Goal: Task Accomplishment & Management: Manage account settings

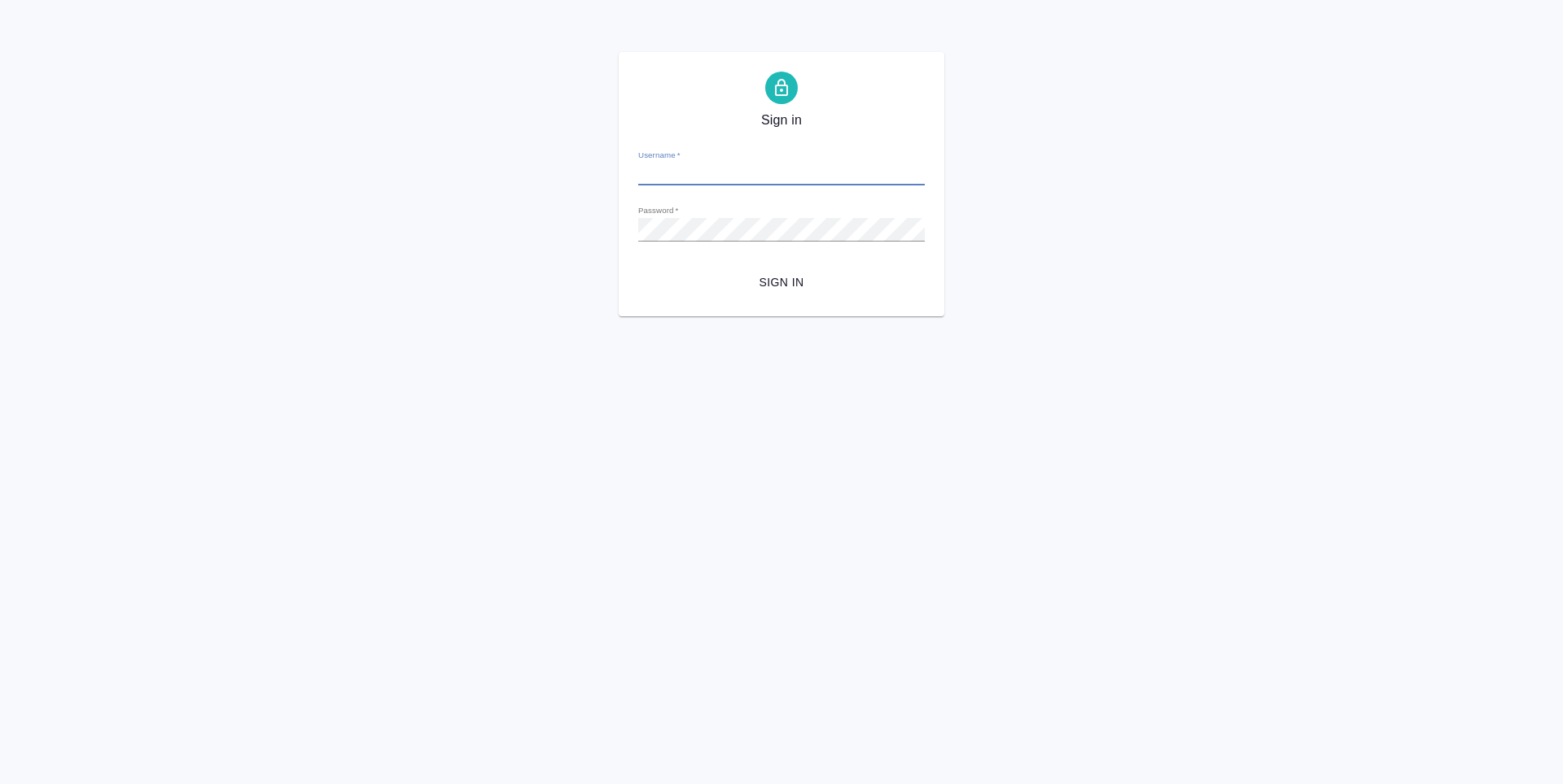
type input "v.zubakova@awatera.com"
click at [803, 273] on span "Sign in" at bounding box center [782, 283] width 261 height 21
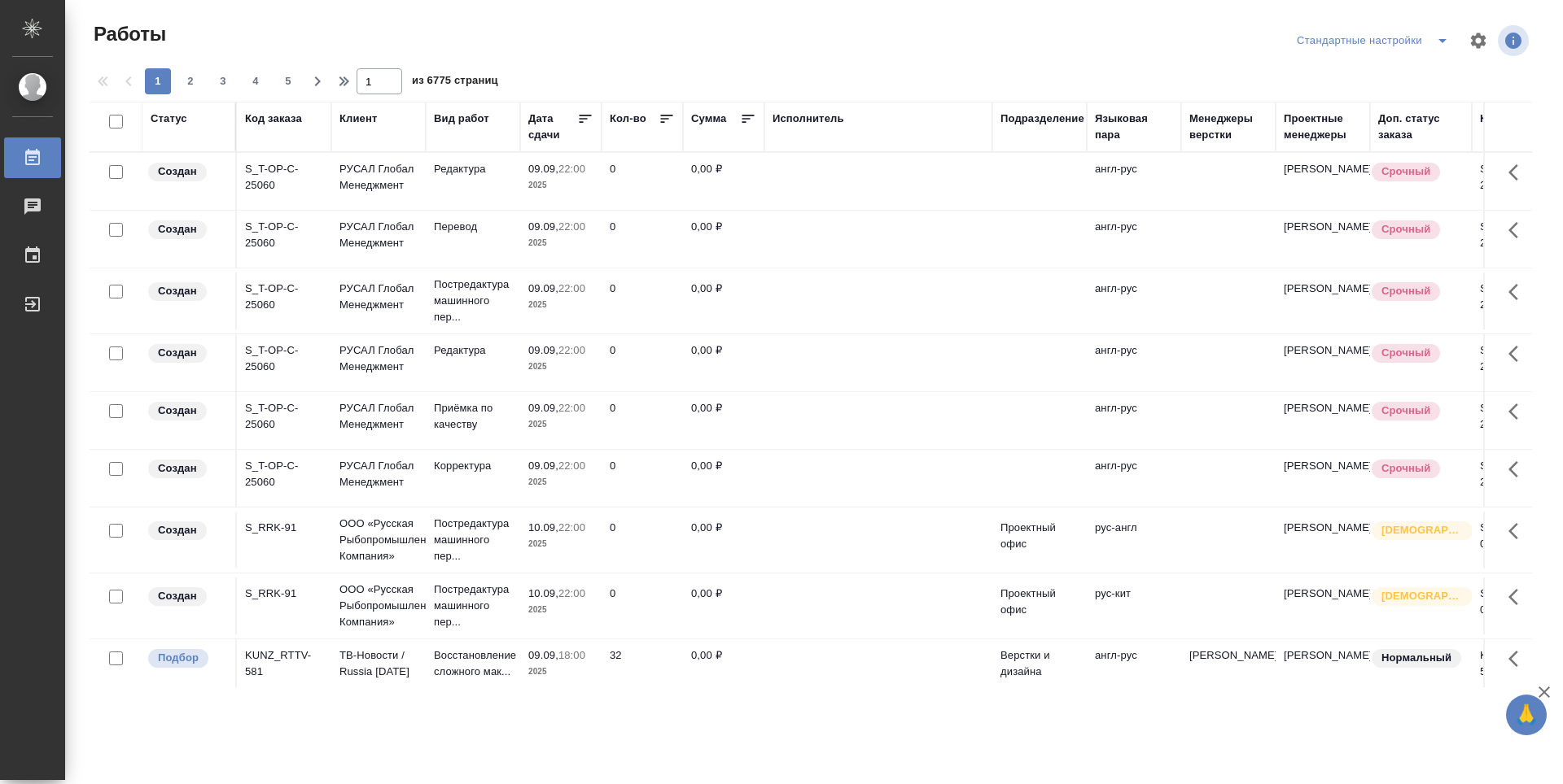
click at [1024, 124] on div "Подразделение" at bounding box center [1042, 118] width 84 height 16
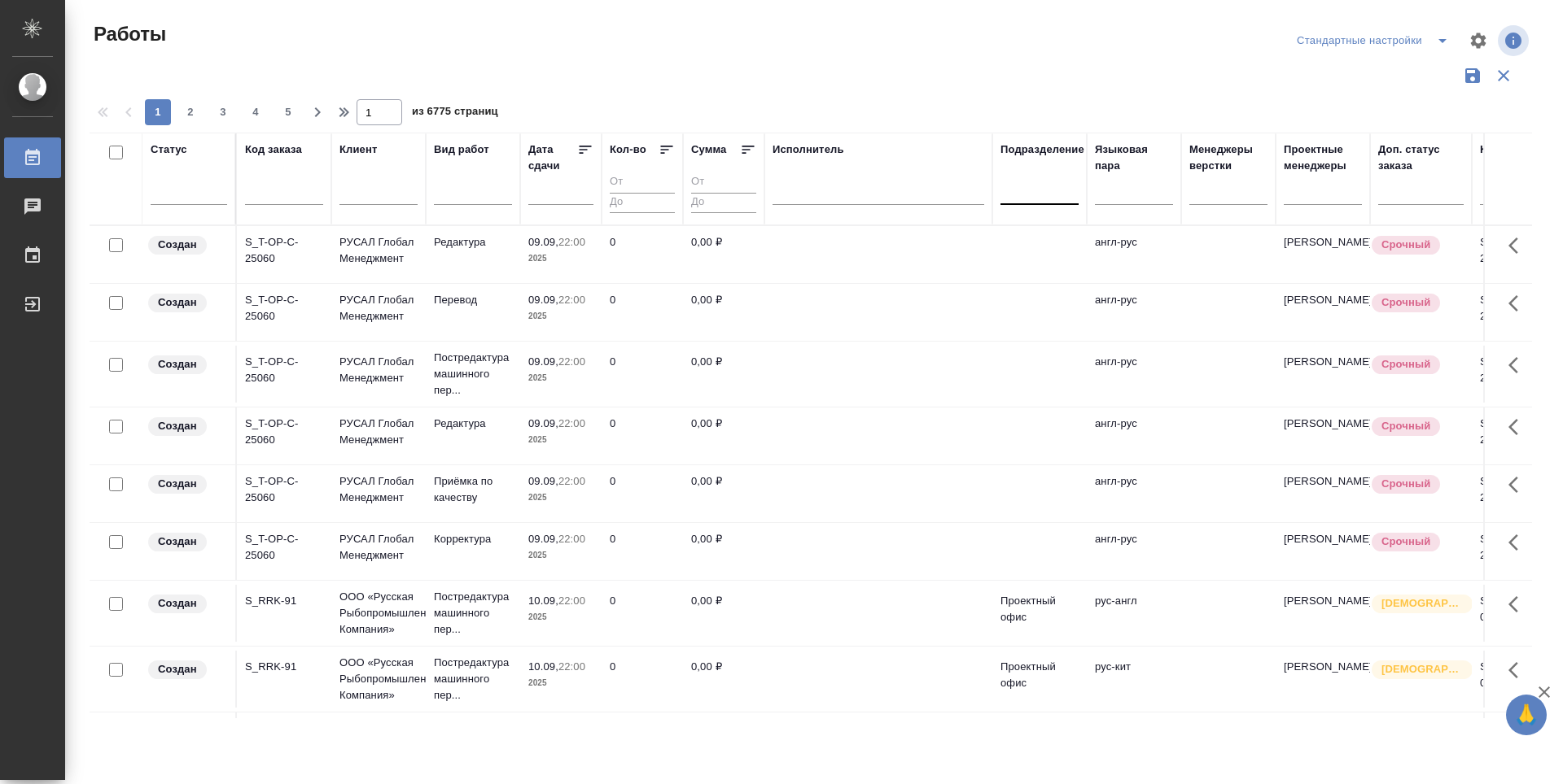
click at [1041, 198] on div at bounding box center [1039, 188] width 78 height 24
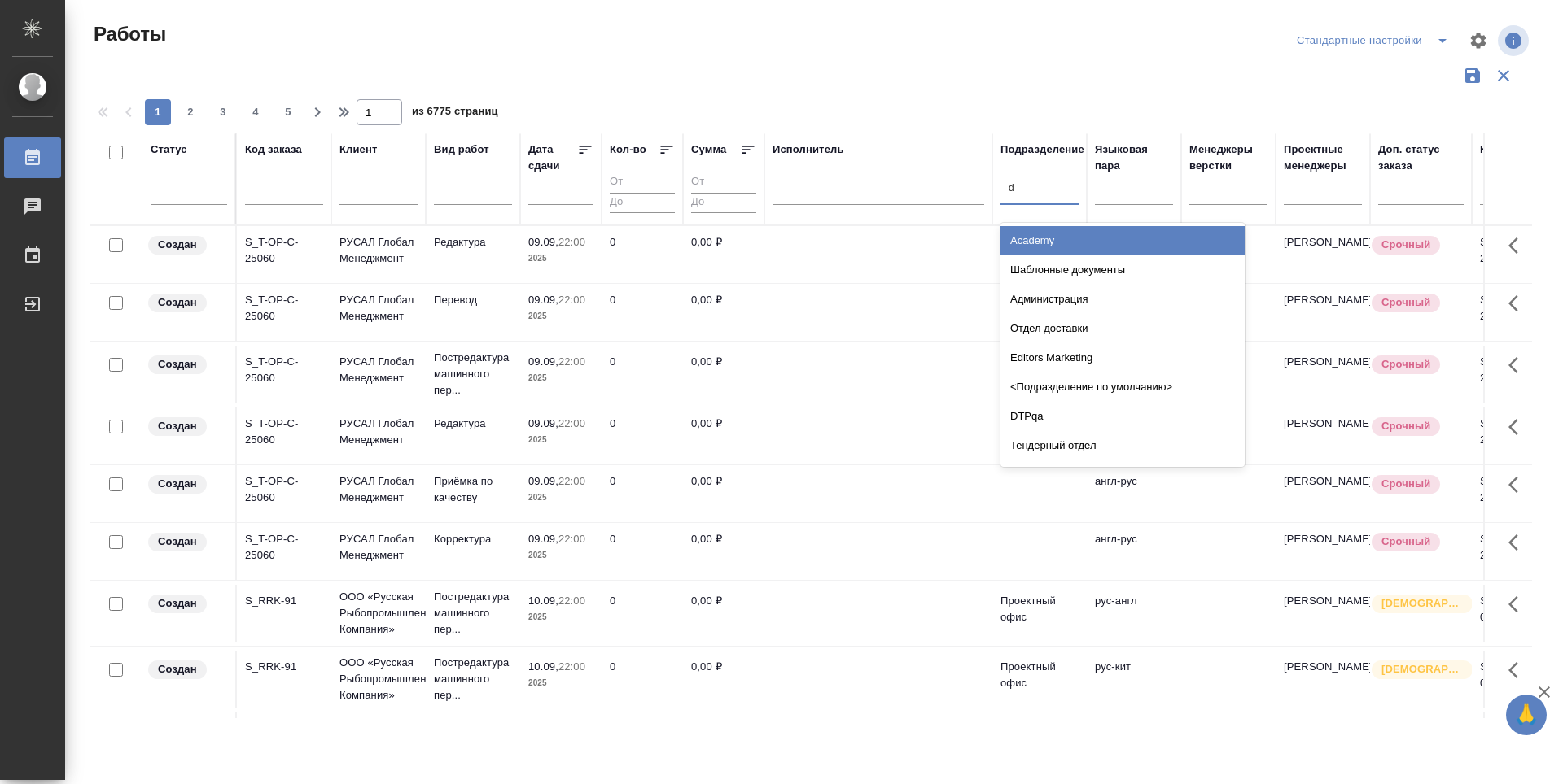
type input "dt"
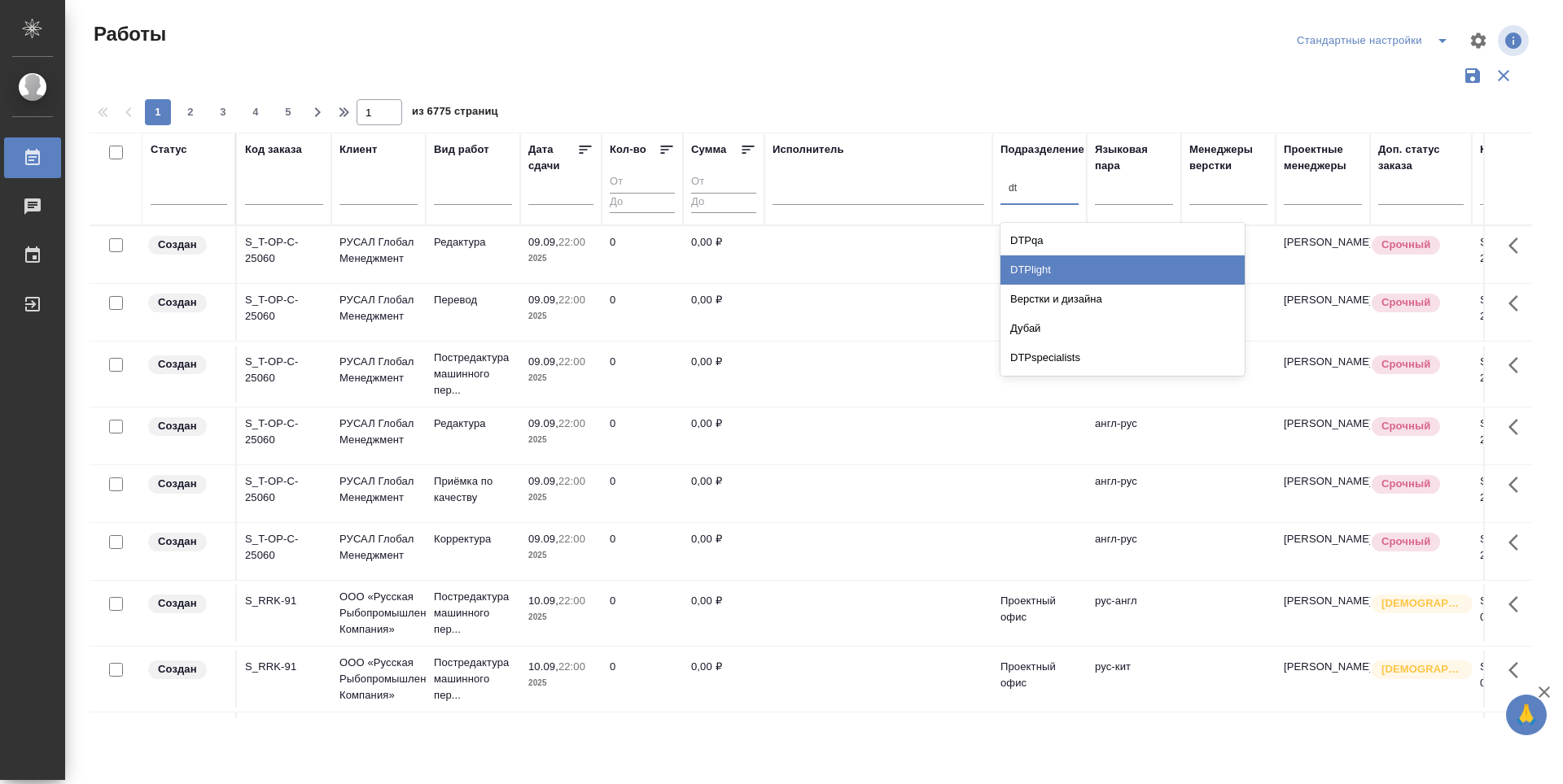
click at [1073, 275] on div "DTPlight" at bounding box center [1123, 269] width 244 height 29
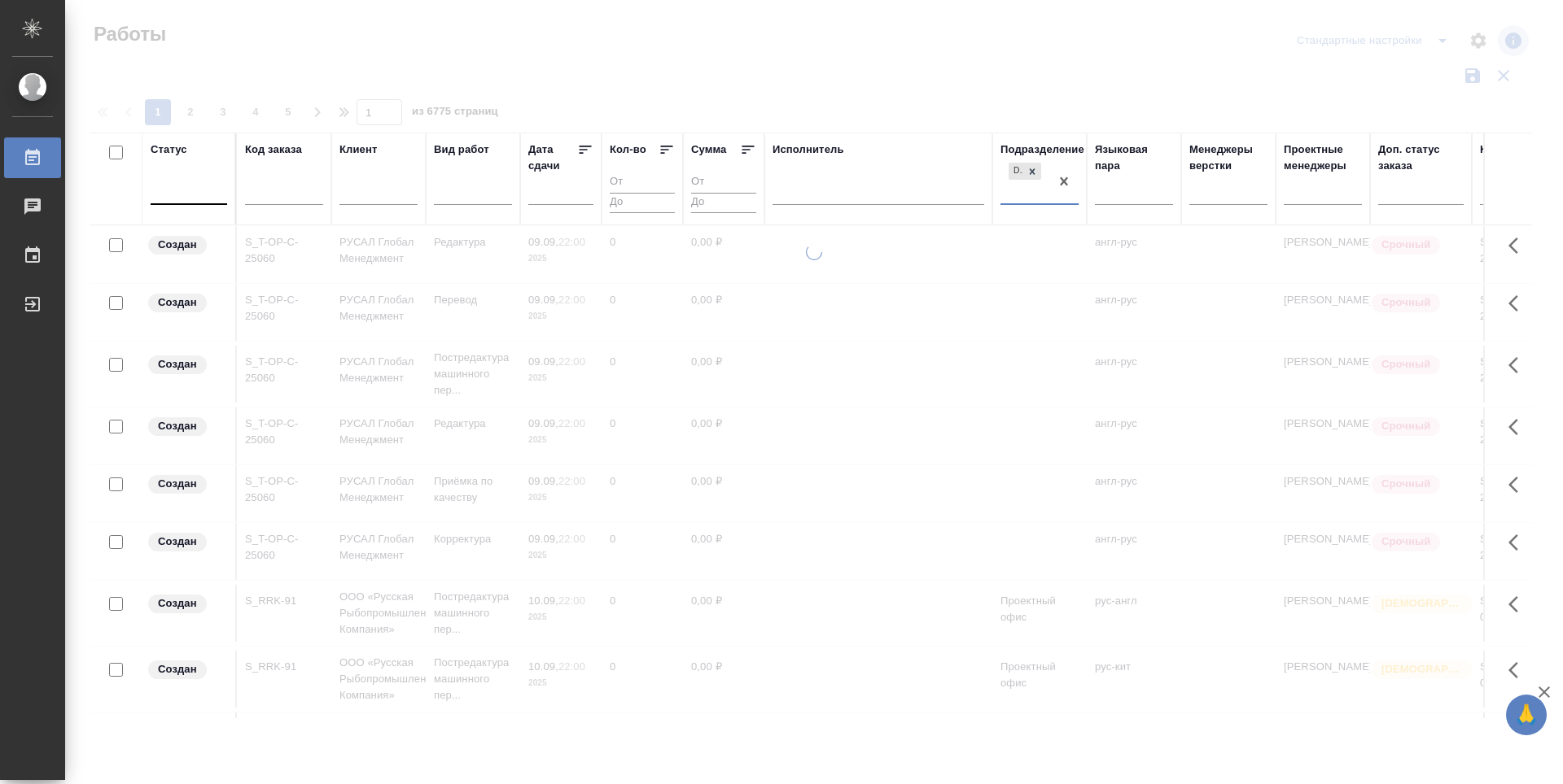
click at [205, 204] on div at bounding box center [188, 189] width 77 height 31
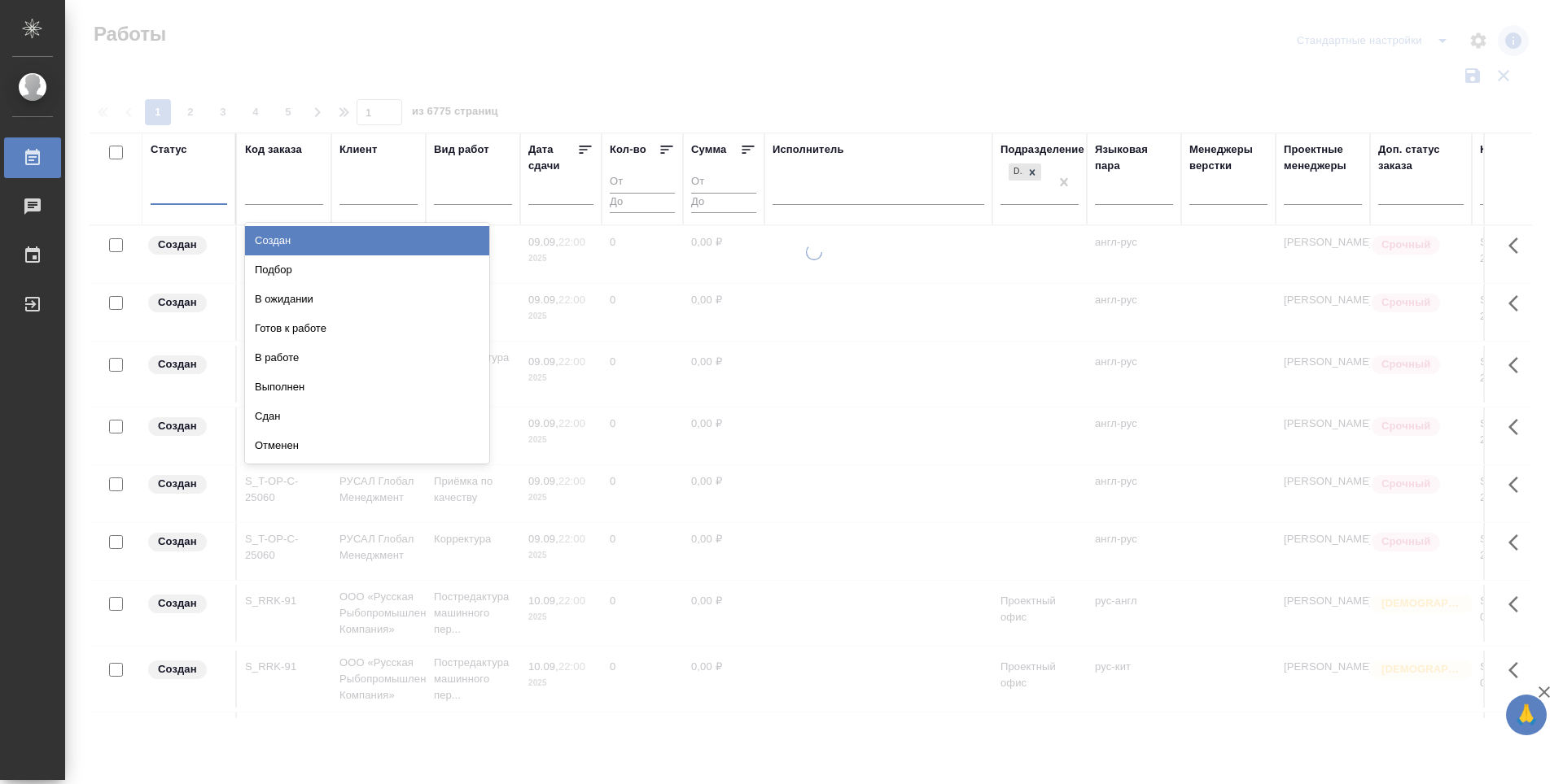
click at [463, 269] on div "Подбор" at bounding box center [367, 269] width 244 height 29
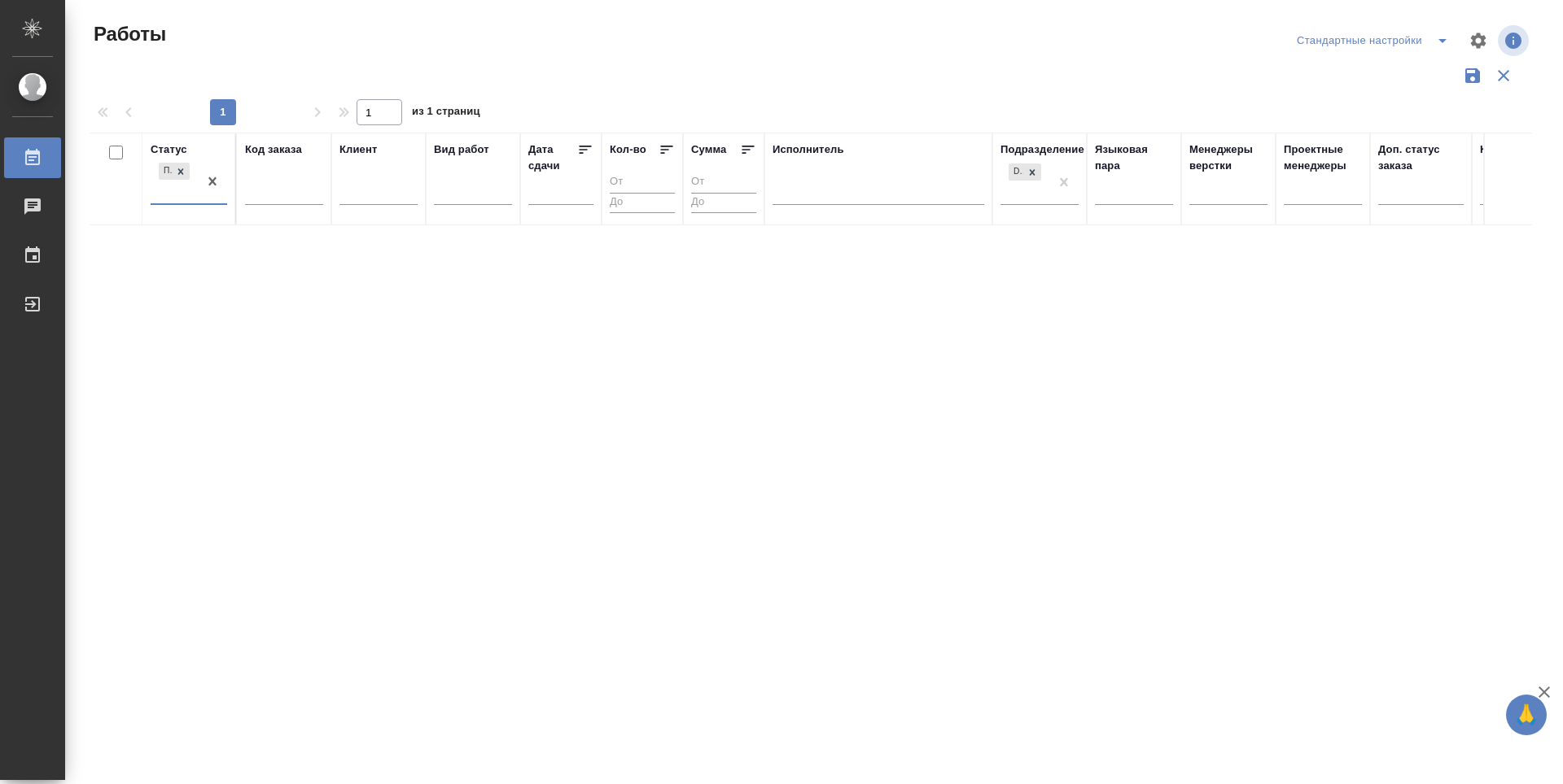
type input "г"
click at [308, 247] on div "Готов к работе" at bounding box center [367, 240] width 244 height 29
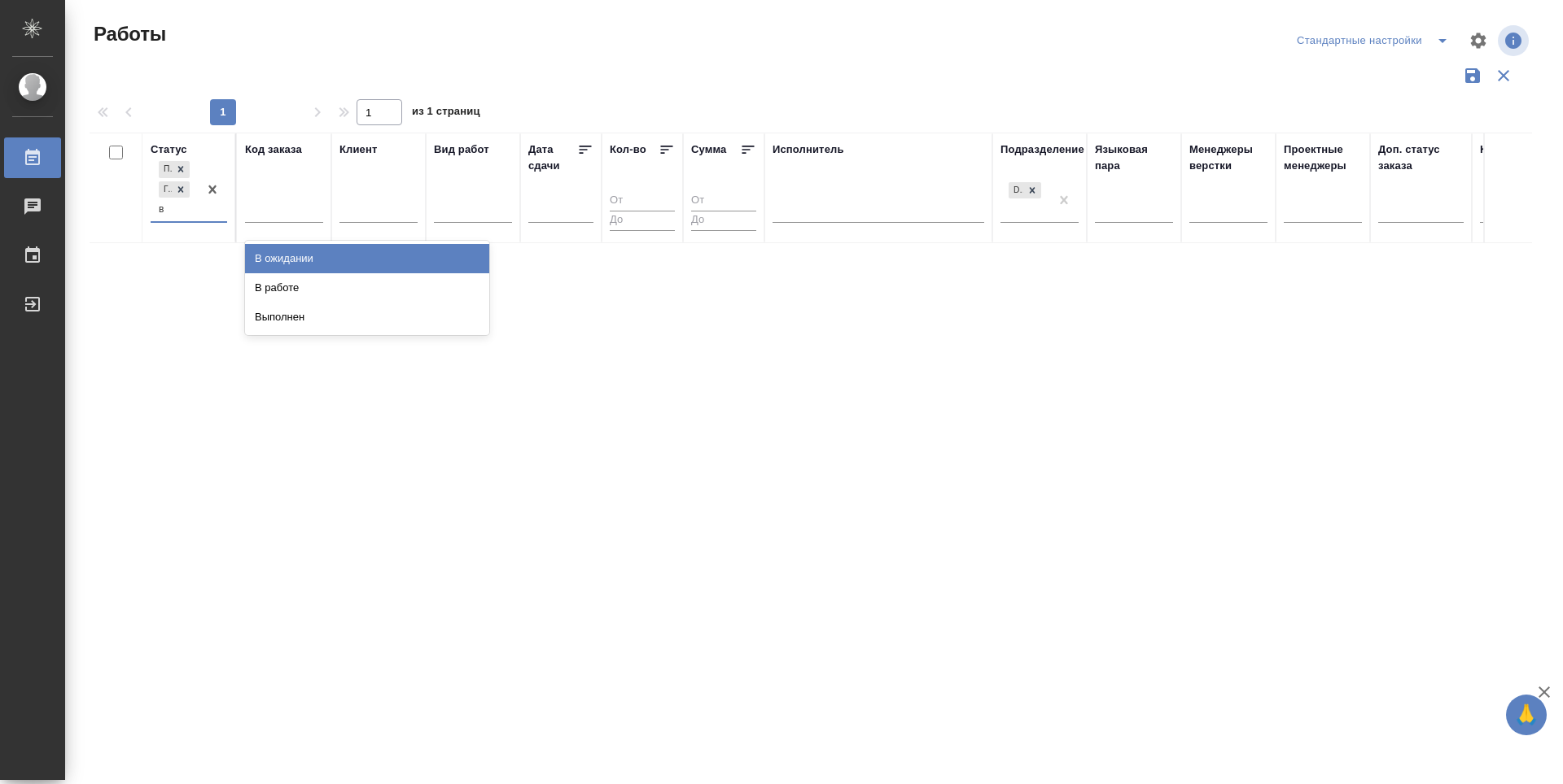
type input "в р"
click at [308, 249] on div "В работе" at bounding box center [367, 258] width 244 height 29
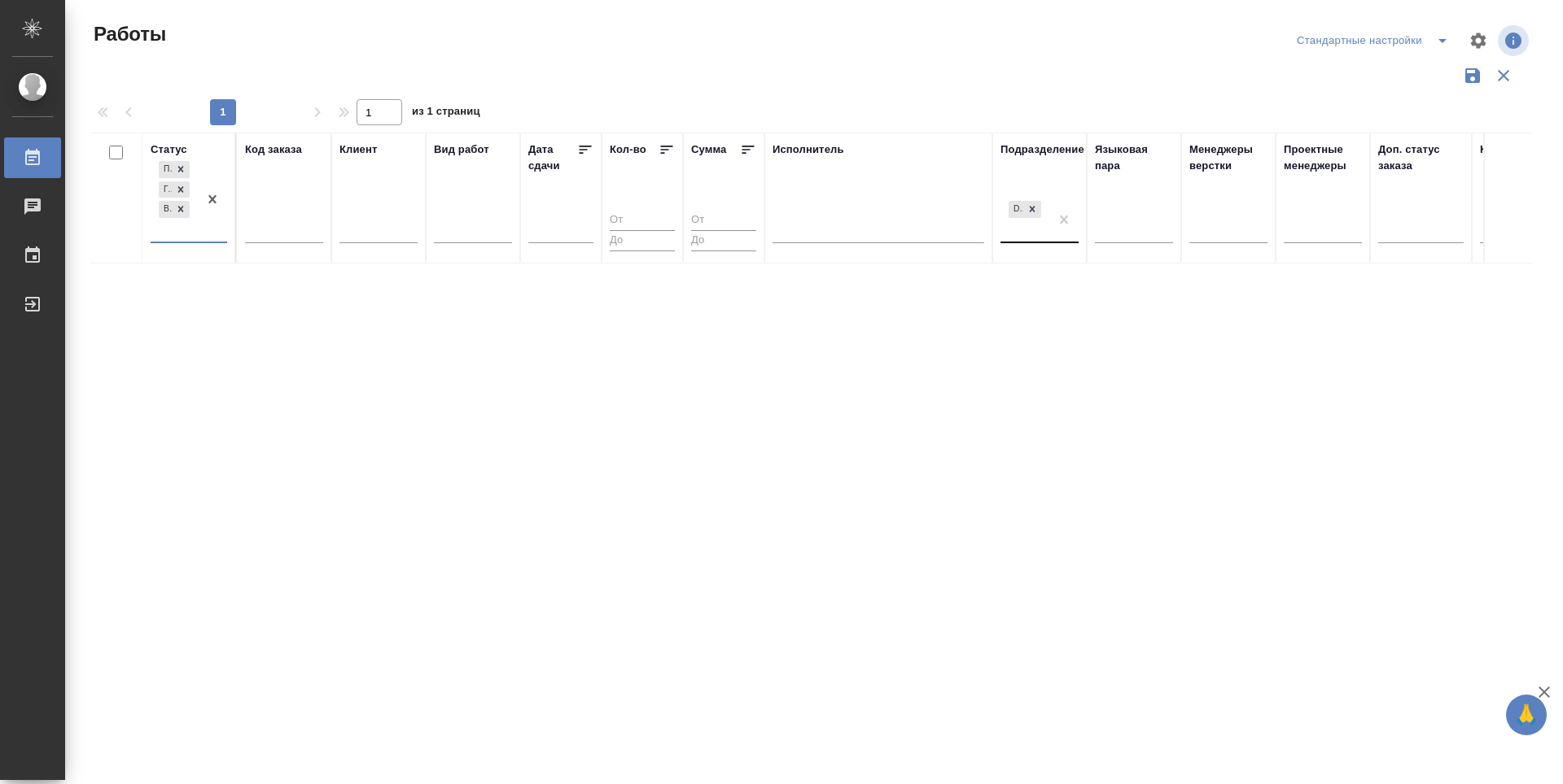
click at [1011, 240] on div "DTPlight" at bounding box center [1025, 219] width 49 height 44
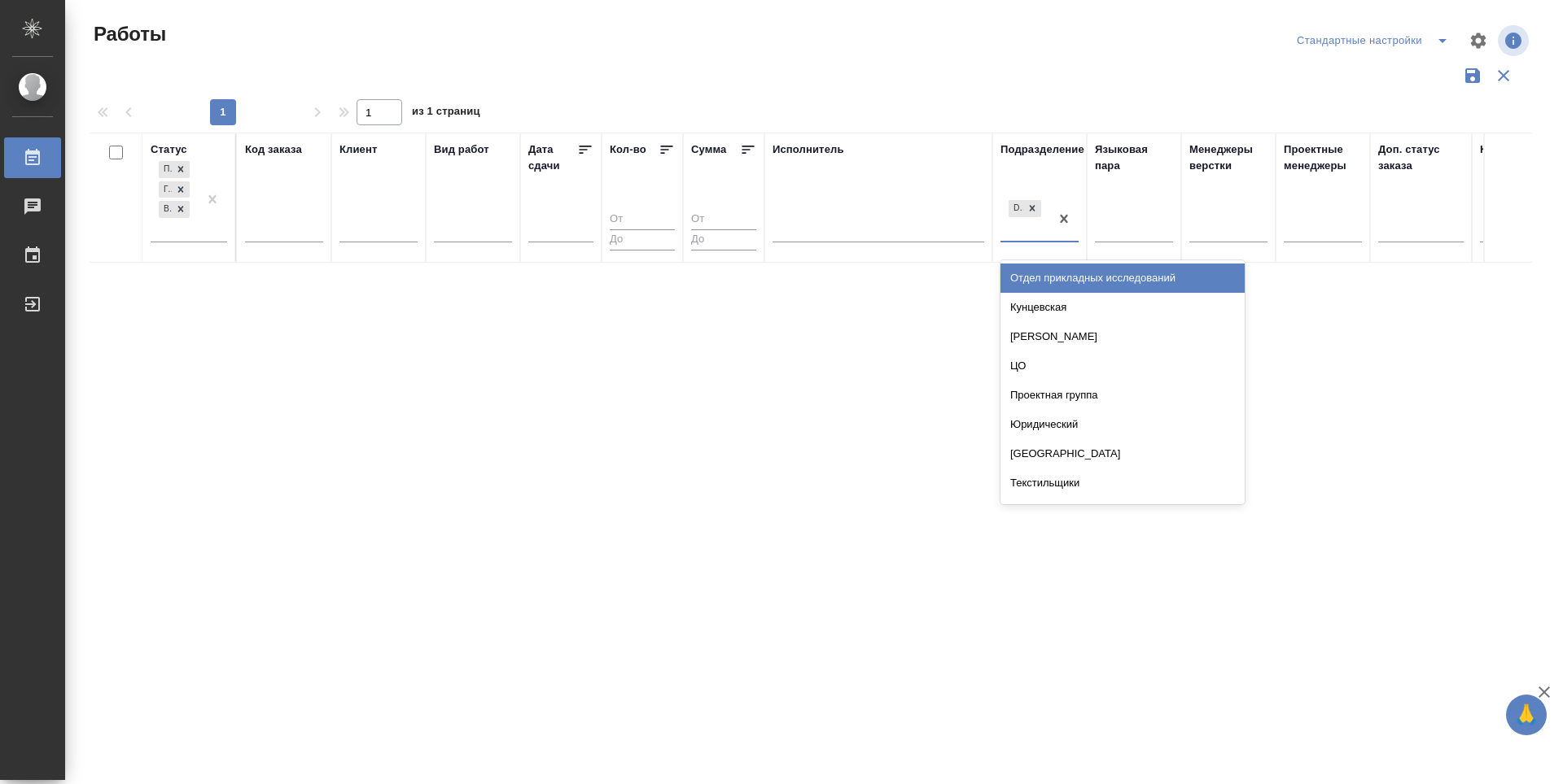
click at [891, 452] on div "Статус Подбор Готов к работе В работе Код заказа Клиент Вид работ Дата сдачи Ко…" at bounding box center [811, 425] width 1442 height 586
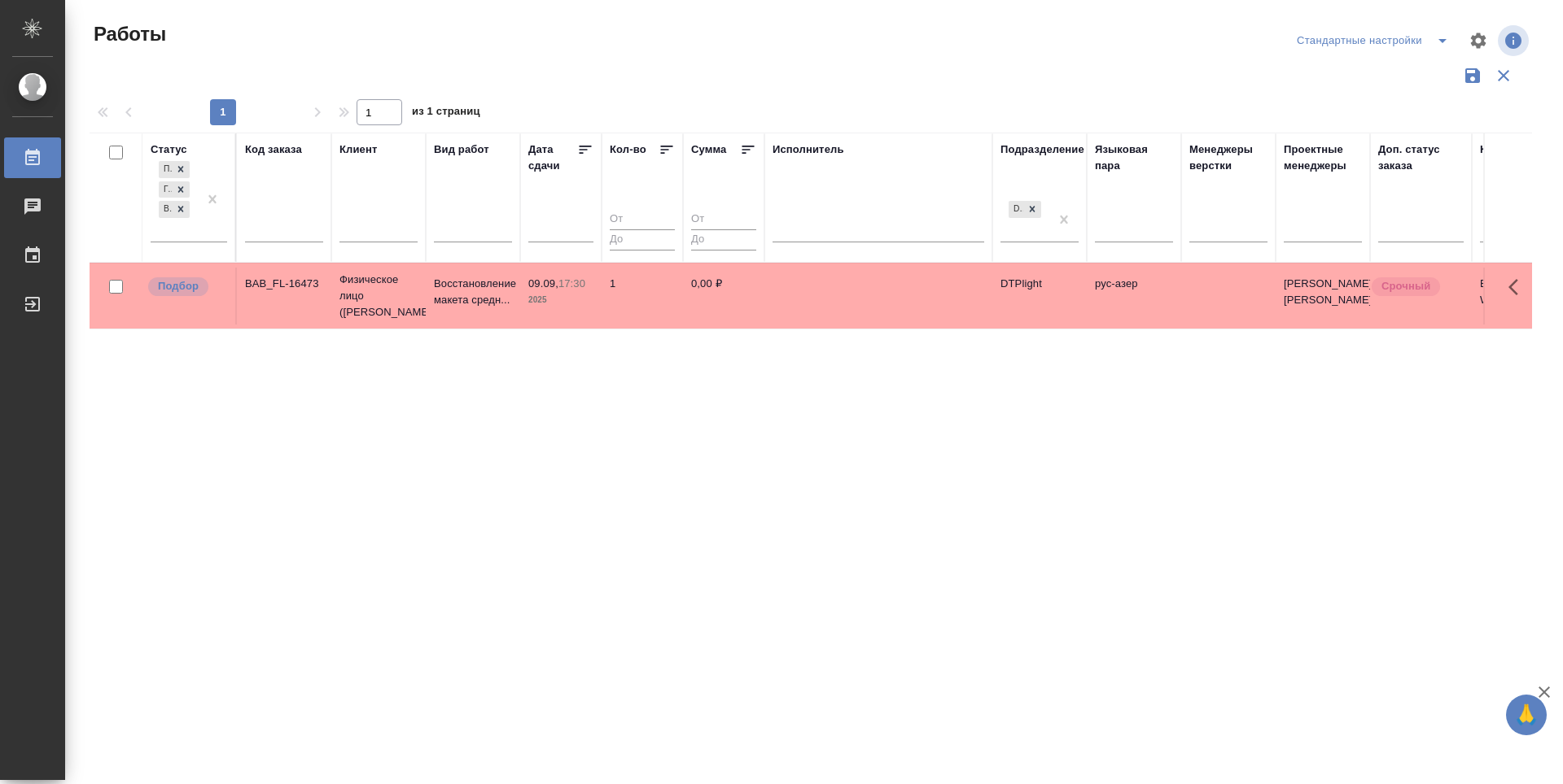
click at [891, 452] on div "Статус Подбор Готов к работе В работе Код заказа Клиент Вид работ Дата сдачи Ко…" at bounding box center [811, 425] width 1442 height 586
click at [183, 295] on p "Подбор" at bounding box center [178, 286] width 41 height 16
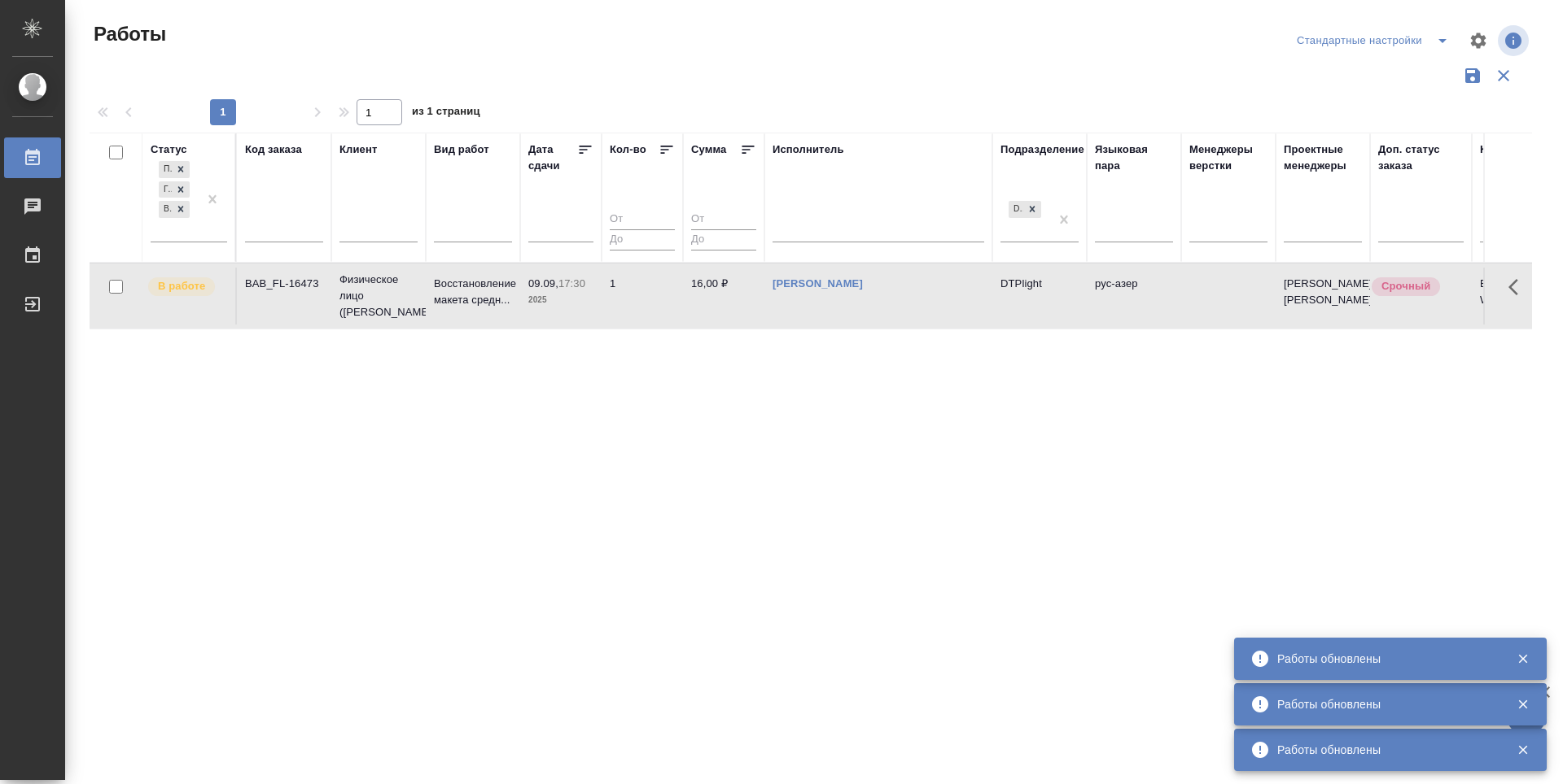
click at [732, 566] on div "Статус Подбор Готов к работе В работе Код заказа Клиент Вид работ Дата сдачи Ко…" at bounding box center [811, 425] width 1442 height 586
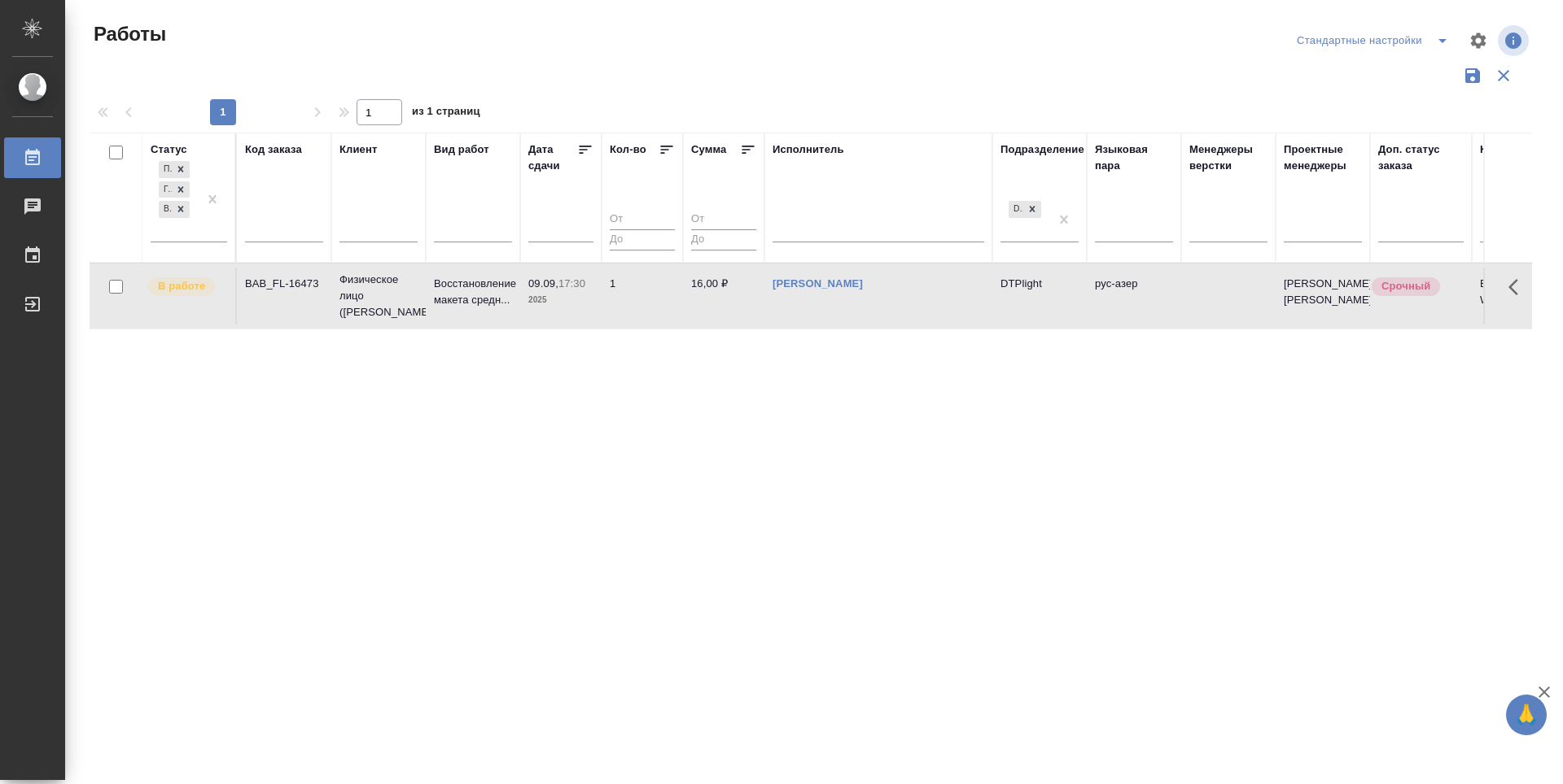
click at [732, 566] on div "Статус Подбор Готов к работе В работе Код заказа Клиент Вид работ Дата сдачи Ко…" at bounding box center [811, 425] width 1442 height 586
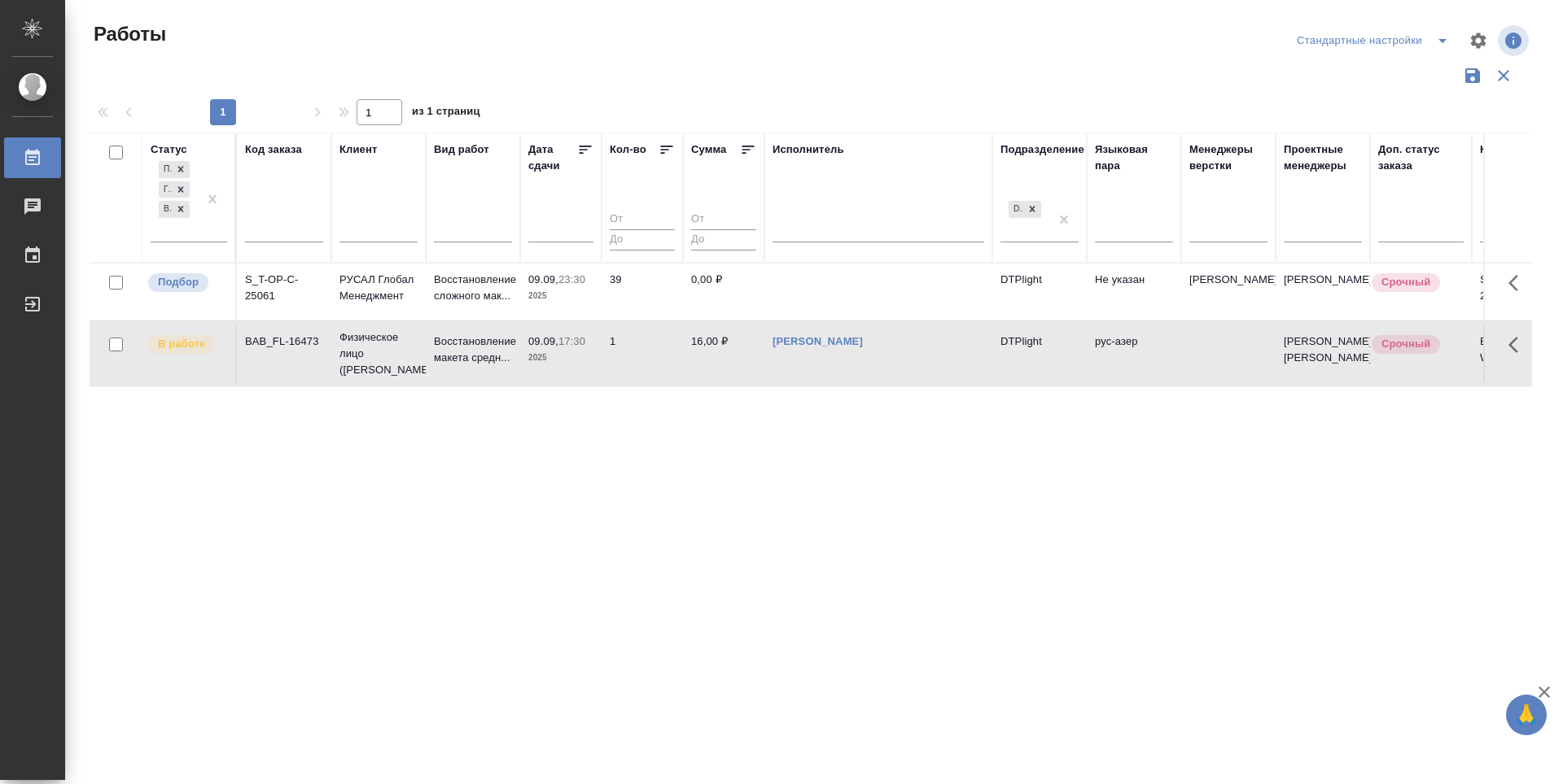
click at [589, 153] on icon at bounding box center [585, 149] width 16 height 16
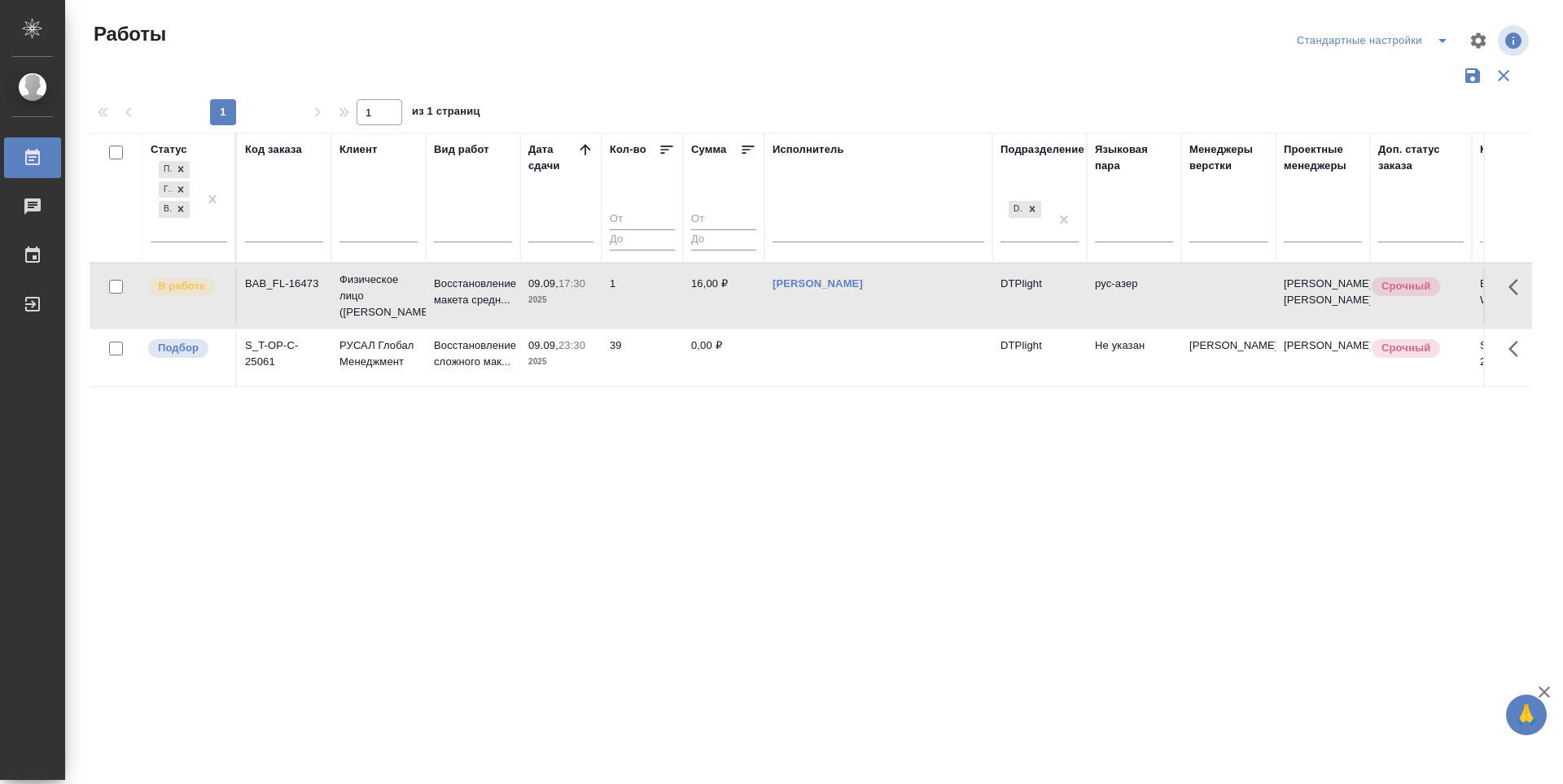
click at [936, 551] on div "Статус Подбор Готов к работе В работе Код заказа Клиент Вид работ Дата сдачи Ко…" at bounding box center [811, 425] width 1442 height 586
click at [178, 356] on p "Подбор" at bounding box center [178, 348] width 41 height 16
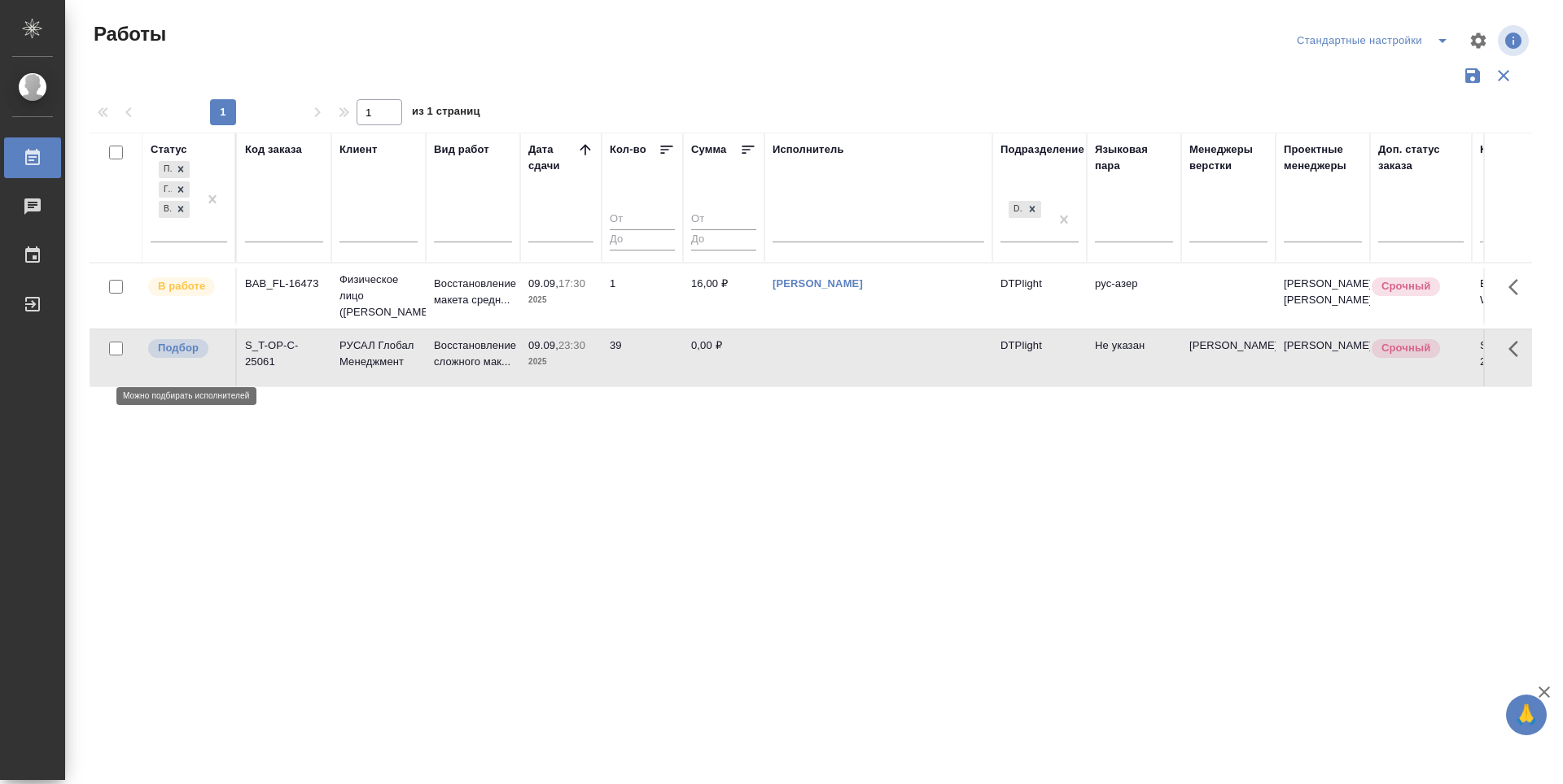
click at [178, 356] on p "Подбор" at bounding box center [178, 348] width 41 height 16
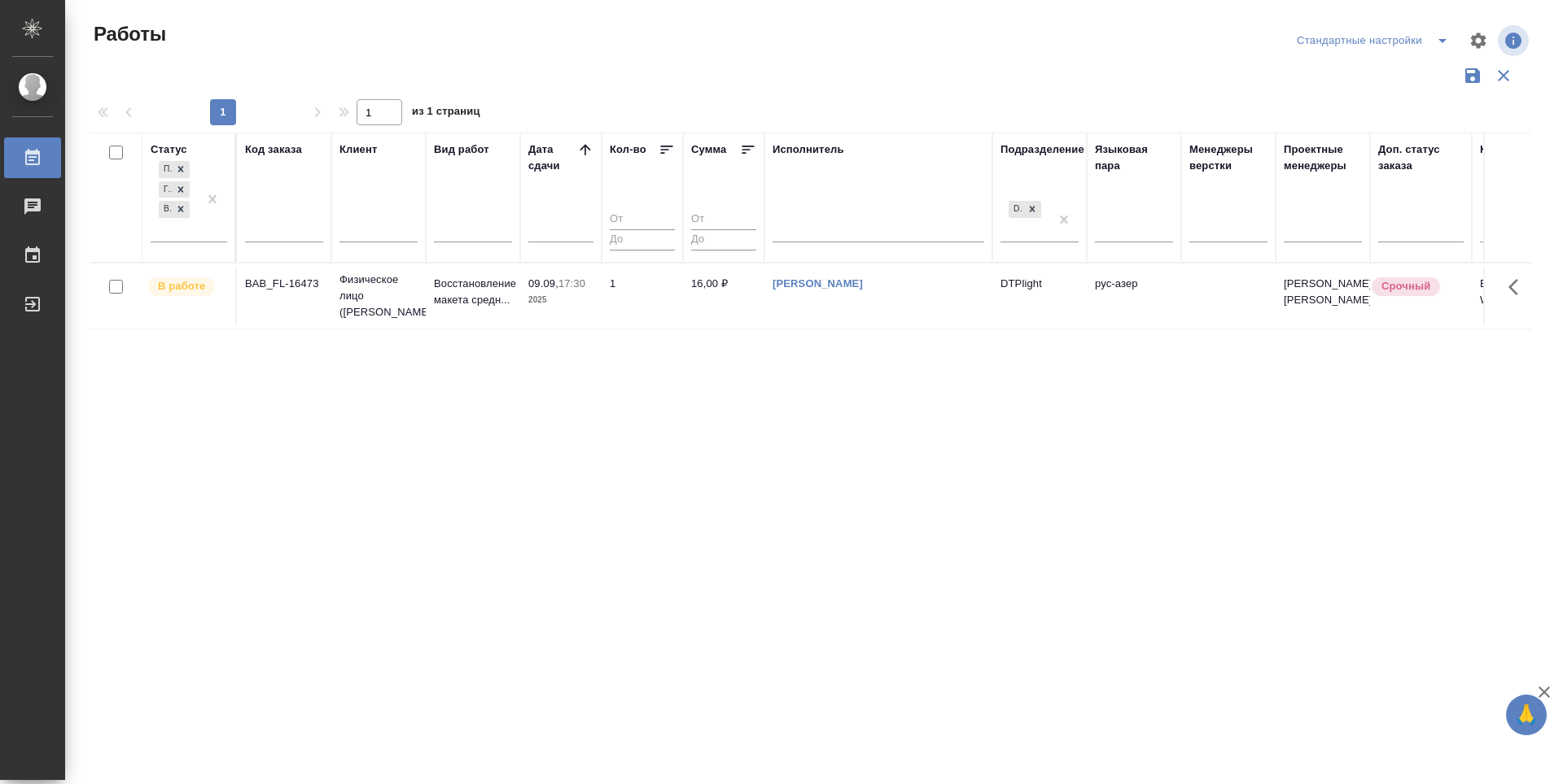
click at [1554, 147] on div "Работы Стандартные настройки 1 1 из 1 страниц Статус Подбор Готов к работе В ра…" at bounding box center [817, 364] width 1478 height 727
click at [1009, 560] on div "Статус Подбор Готов к работе В работе Код заказа Клиент Вид работ Дата сдачи Ко…" at bounding box center [811, 425] width 1442 height 586
click at [666, 619] on div "Статус Подбор Готов к работе В работе Код заказа Клиент Вид работ Дата сдачи Ко…" at bounding box center [811, 425] width 1442 height 586
click at [633, 578] on div "Статус Подбор Готов к работе В работе Код заказа Клиент Вид работ Дата сдачи Ко…" at bounding box center [811, 425] width 1442 height 586
click at [561, 537] on div "Статус Подбор Готов к работе В работе Код заказа Клиент Вид работ Дата сдачи Ко…" at bounding box center [811, 425] width 1442 height 586
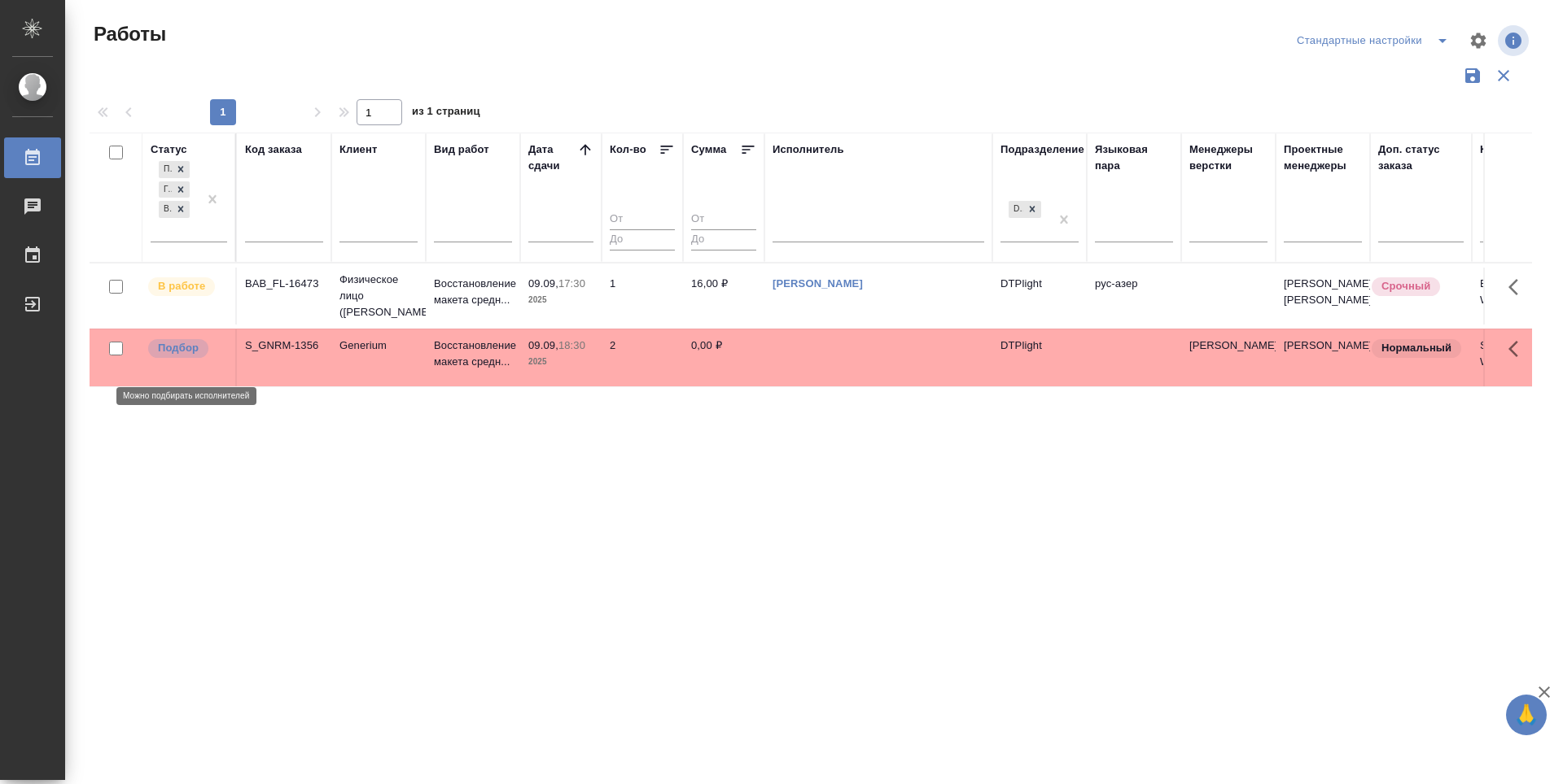
click at [201, 356] on span "Подбор" at bounding box center [179, 348] width 60 height 16
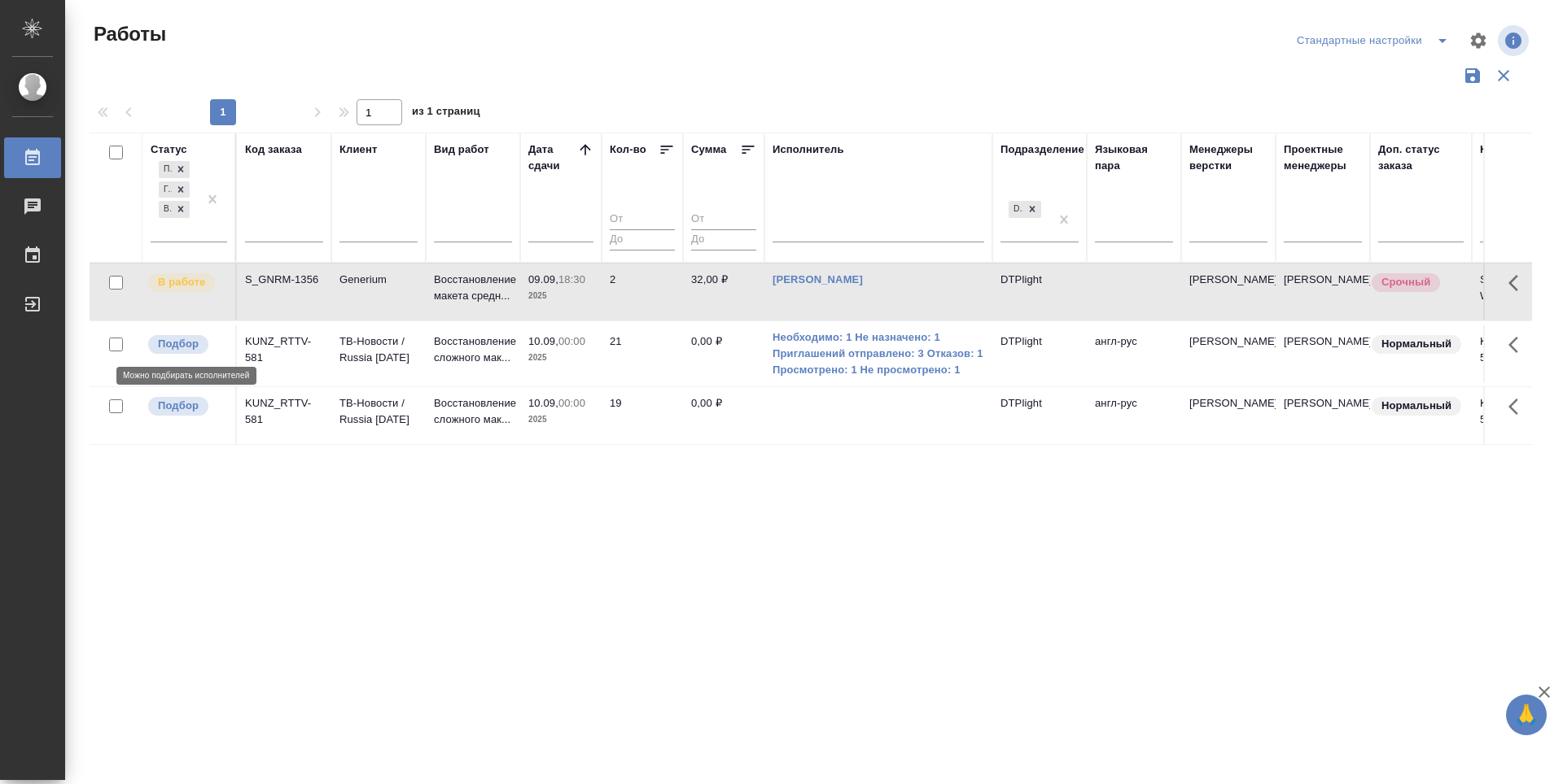
click at [185, 333] on div "Подбор" at bounding box center [186, 344] width 80 height 22
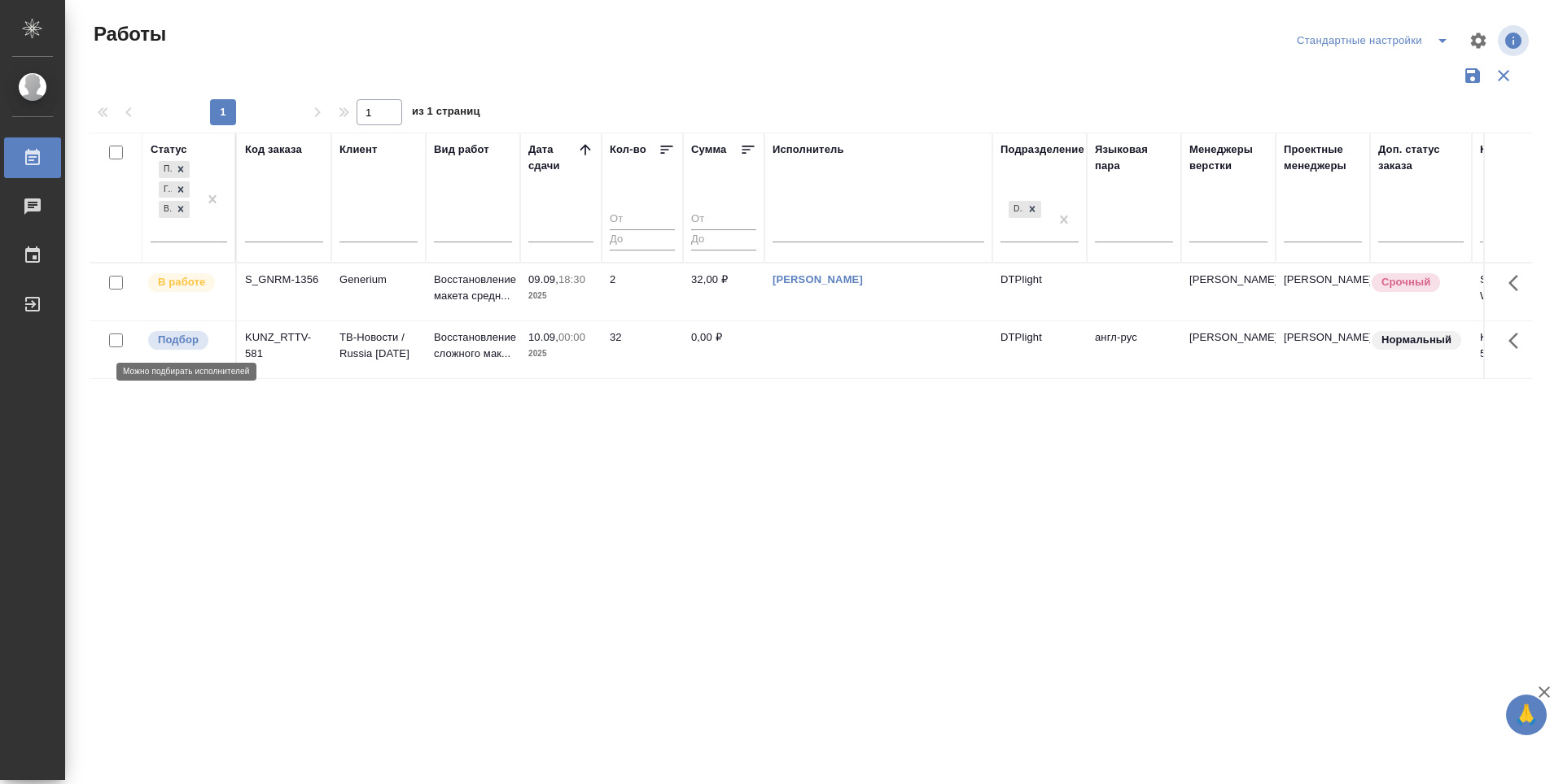
click at [182, 347] on p "Подбор" at bounding box center [178, 339] width 41 height 16
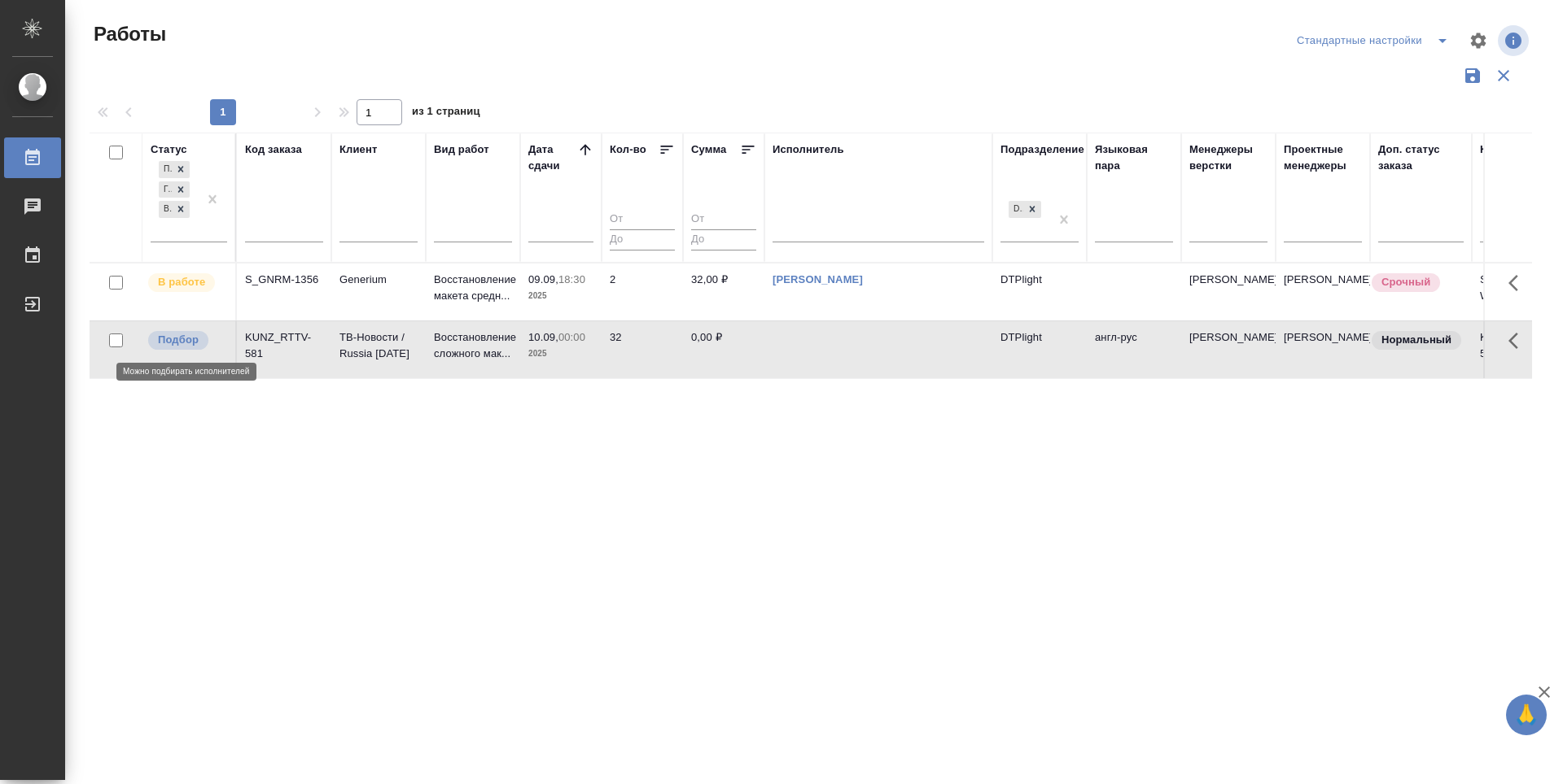
click at [182, 347] on p "Подбор" at bounding box center [178, 339] width 41 height 16
click at [740, 547] on div "Статус Подбор Готов к работе В работе Код заказа Клиент Вид работ Дата сдачи Ко…" at bounding box center [811, 425] width 1442 height 586
click at [644, 632] on div "Статус Подбор Готов к работе В работе Код заказа Клиент Вид работ Дата сдачи Ко…" at bounding box center [811, 425] width 1442 height 586
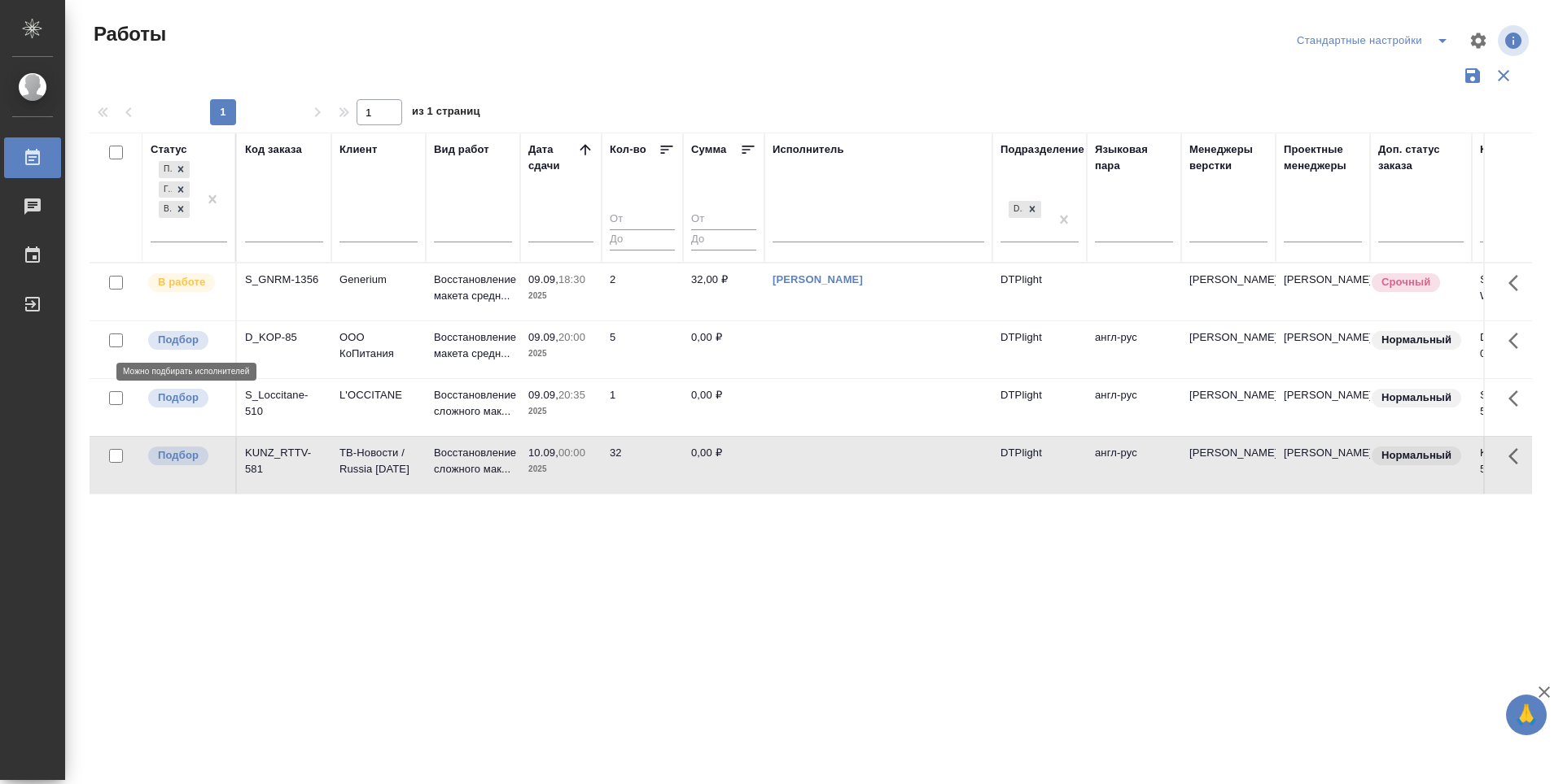
click at [193, 339] on p "Подбор" at bounding box center [178, 339] width 41 height 16
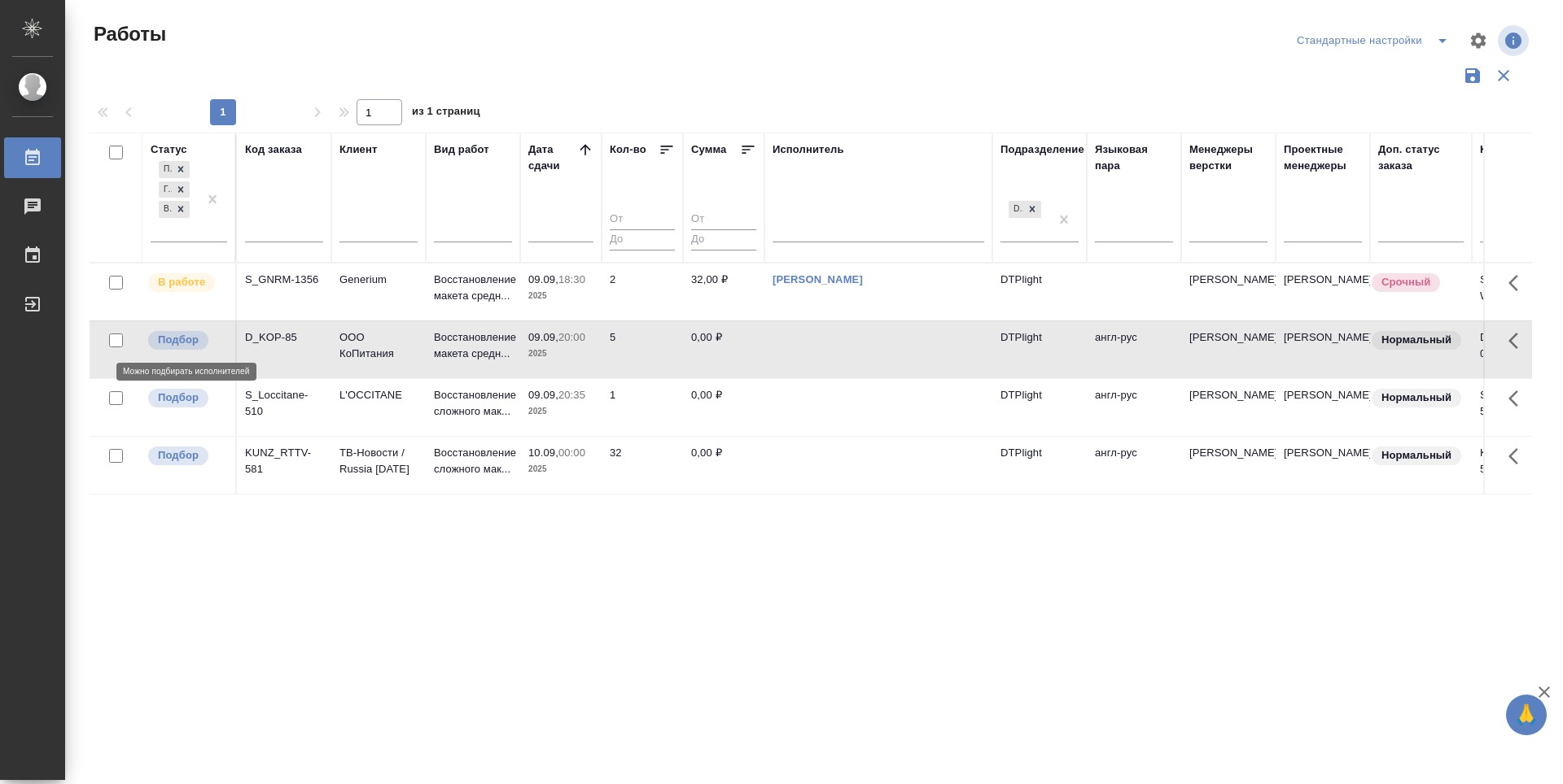
click at [193, 339] on p "Подбор" at bounding box center [178, 339] width 41 height 16
click at [188, 391] on p "Подбор" at bounding box center [178, 398] width 41 height 16
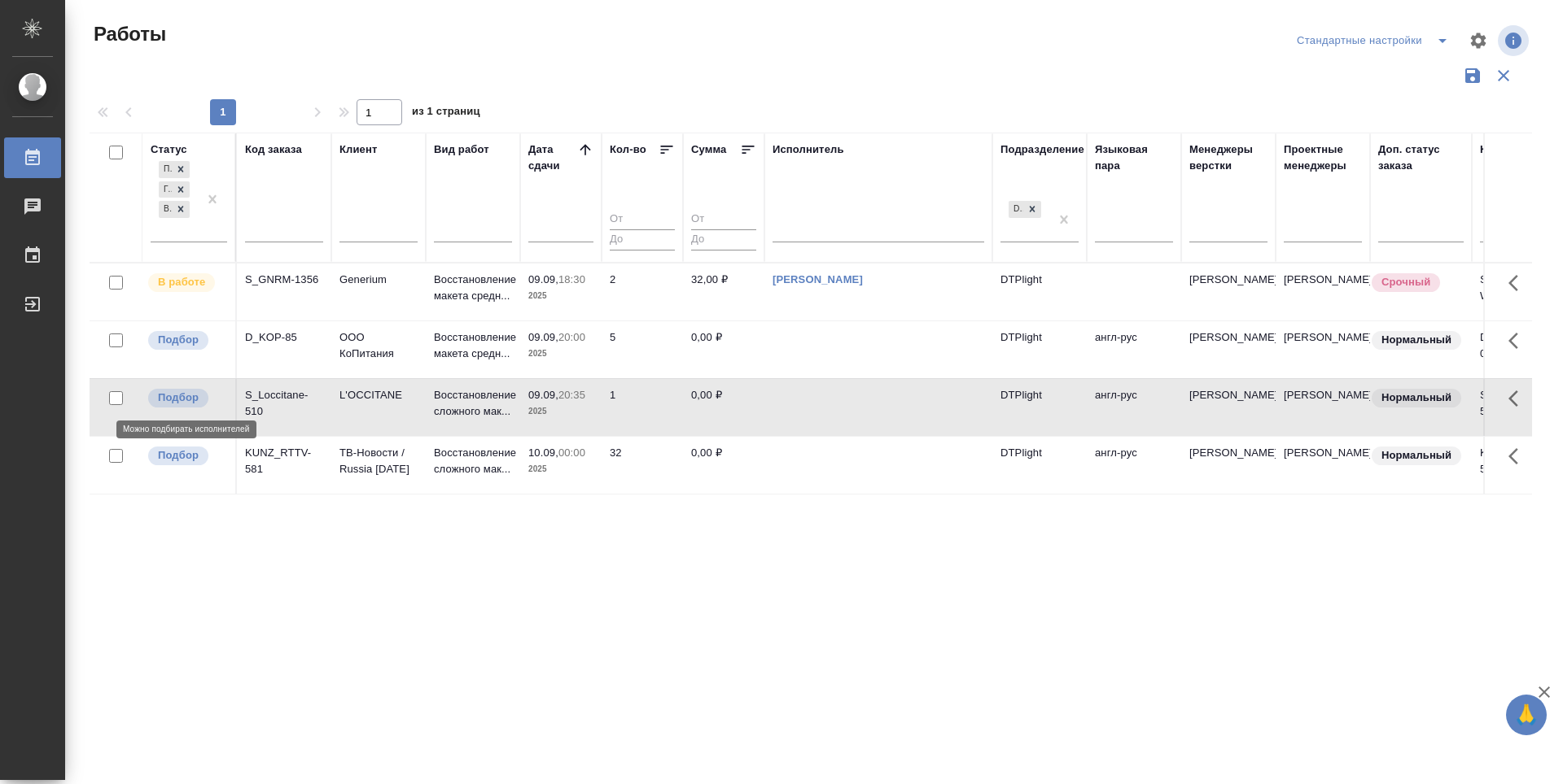
click at [188, 391] on p "Подбор" at bounding box center [178, 398] width 41 height 16
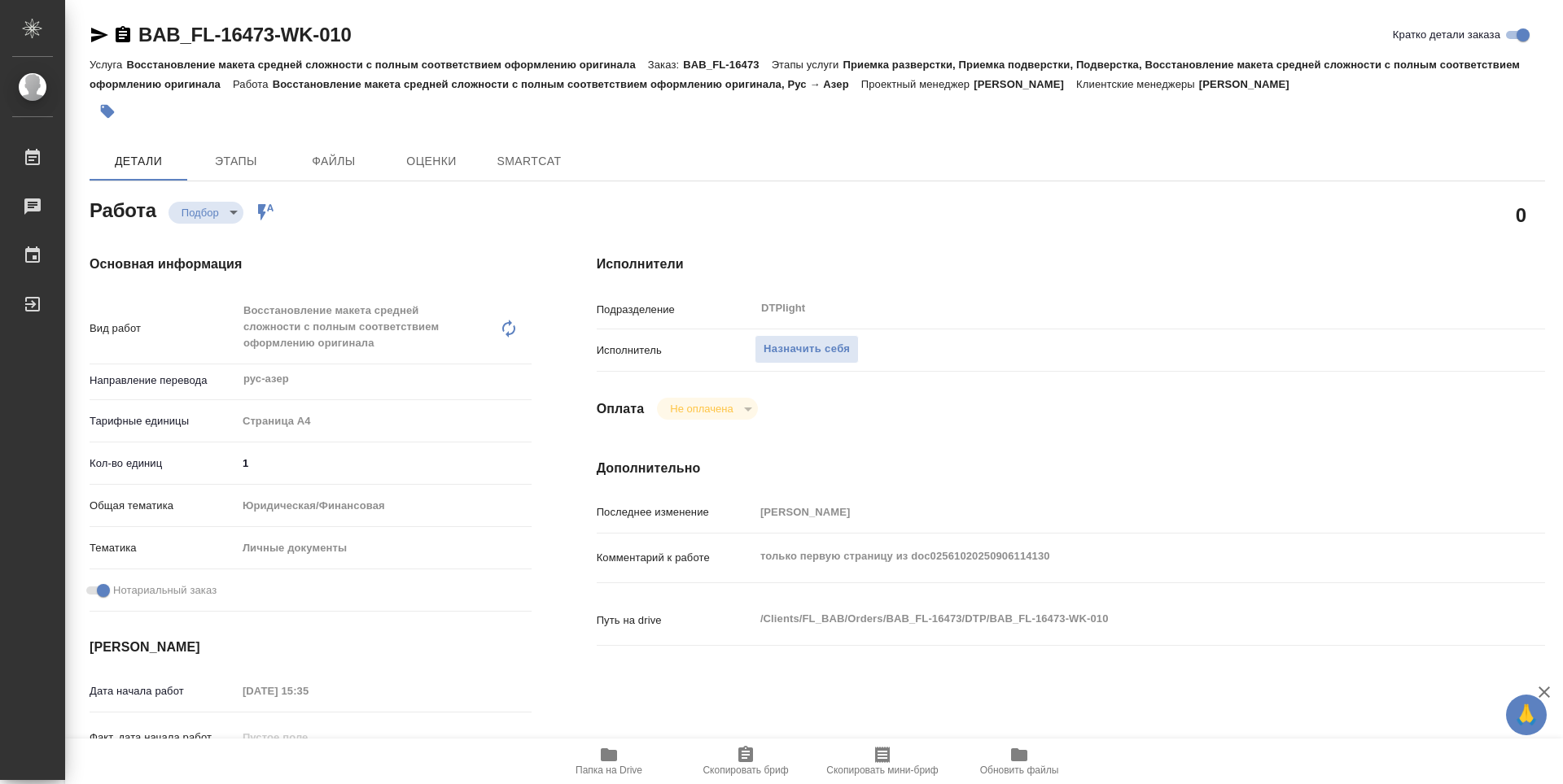
type textarea "x"
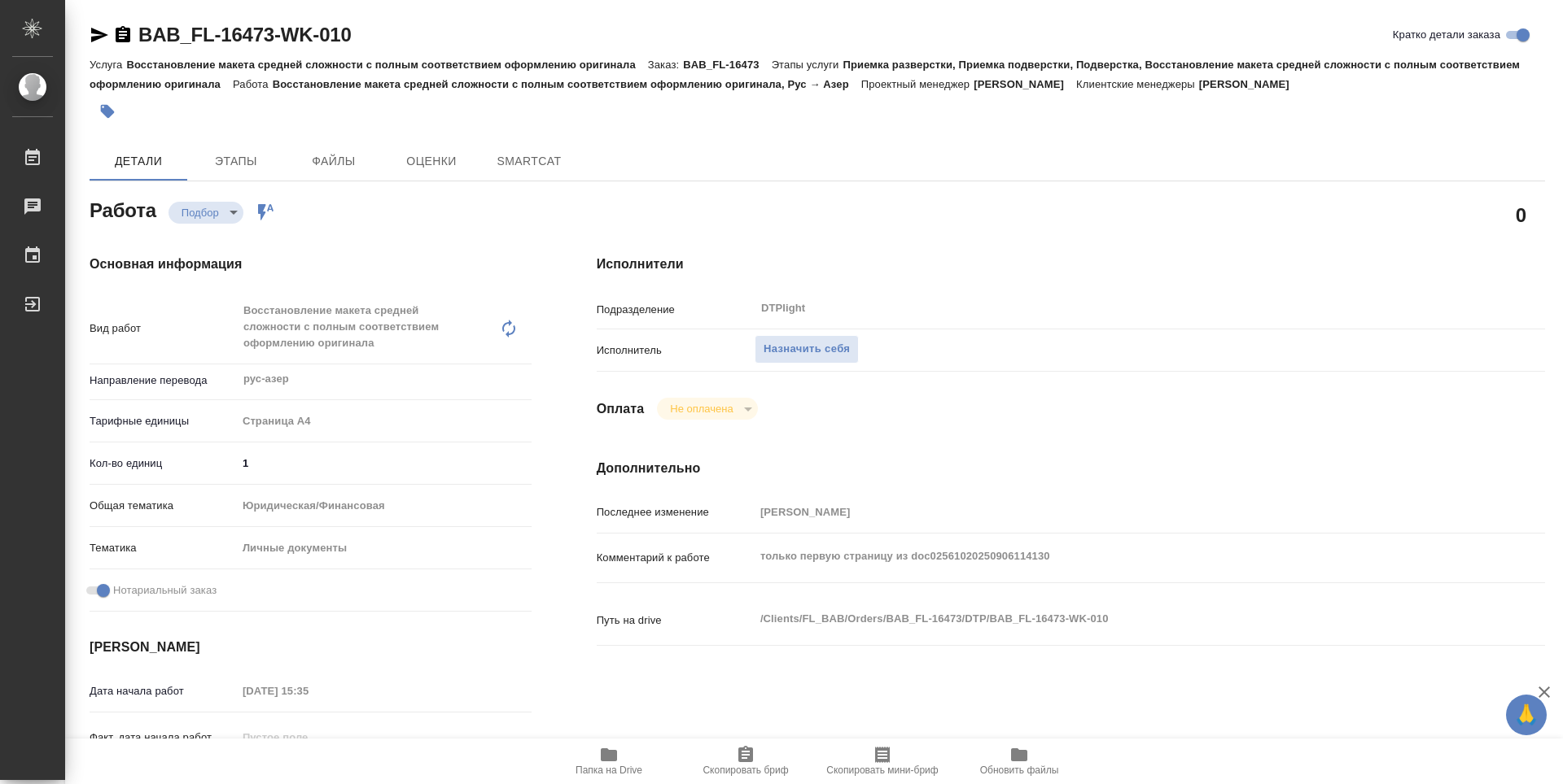
type textarea "x"
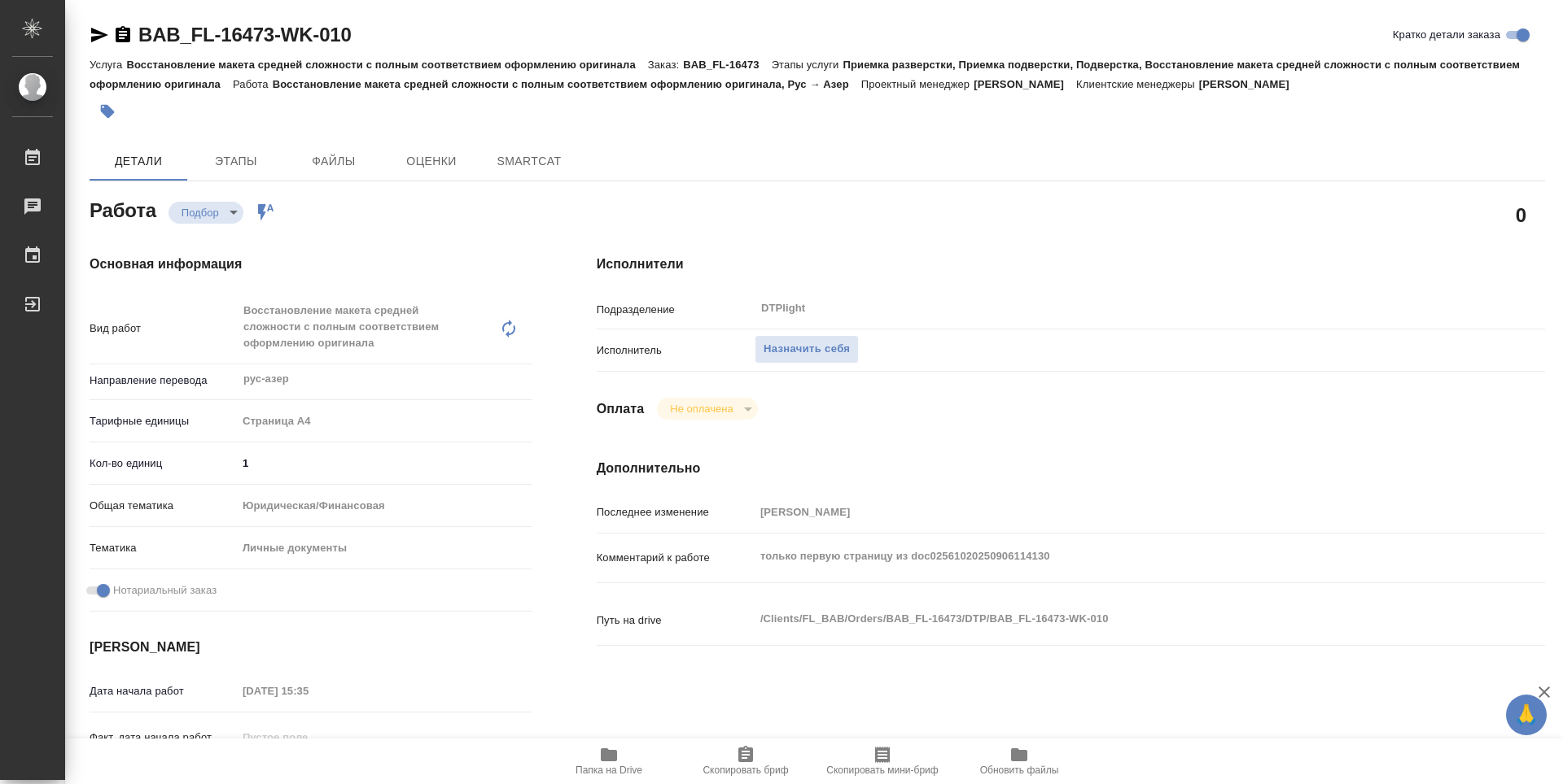
type textarea "x"
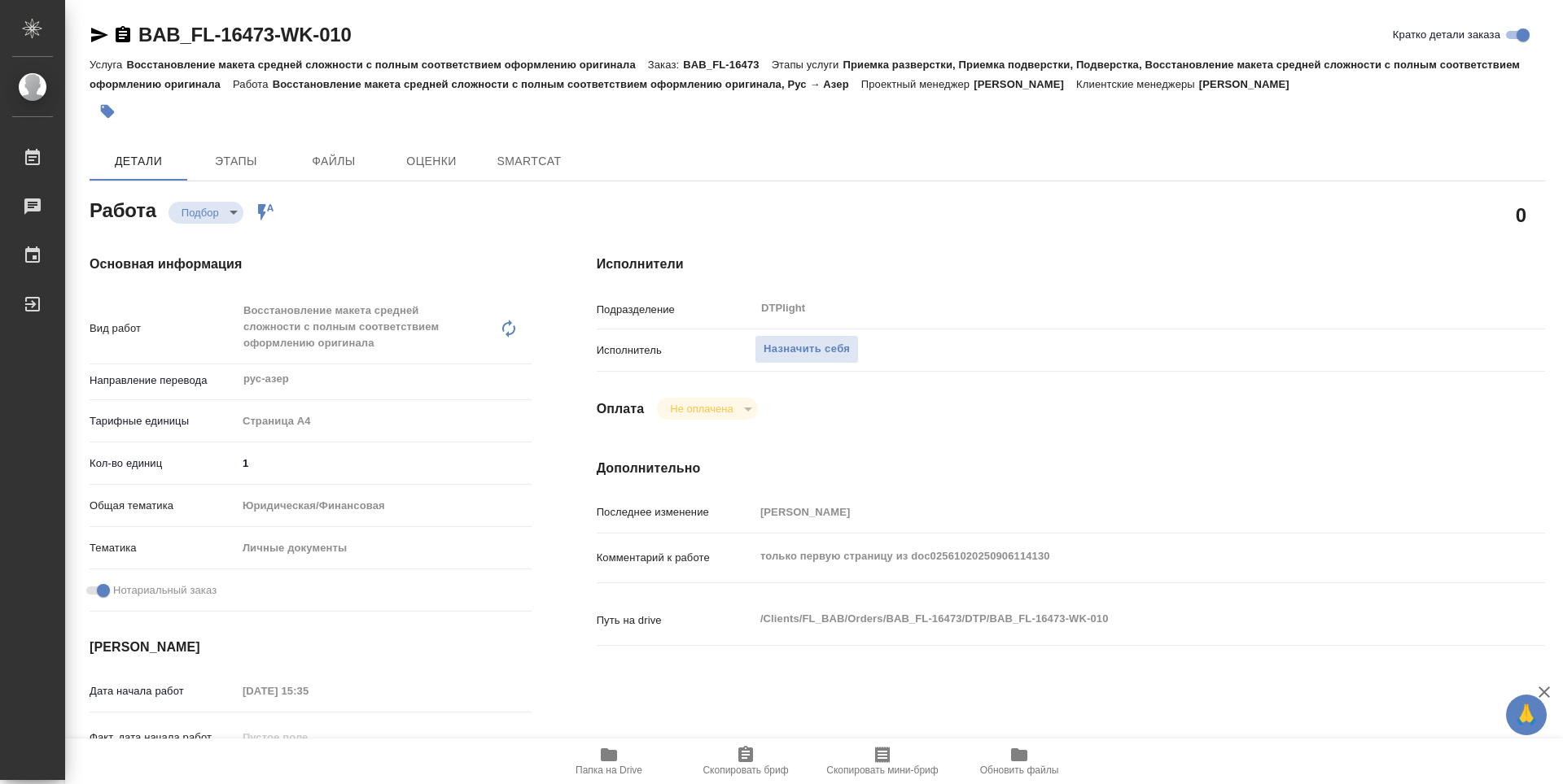
type textarea "x"
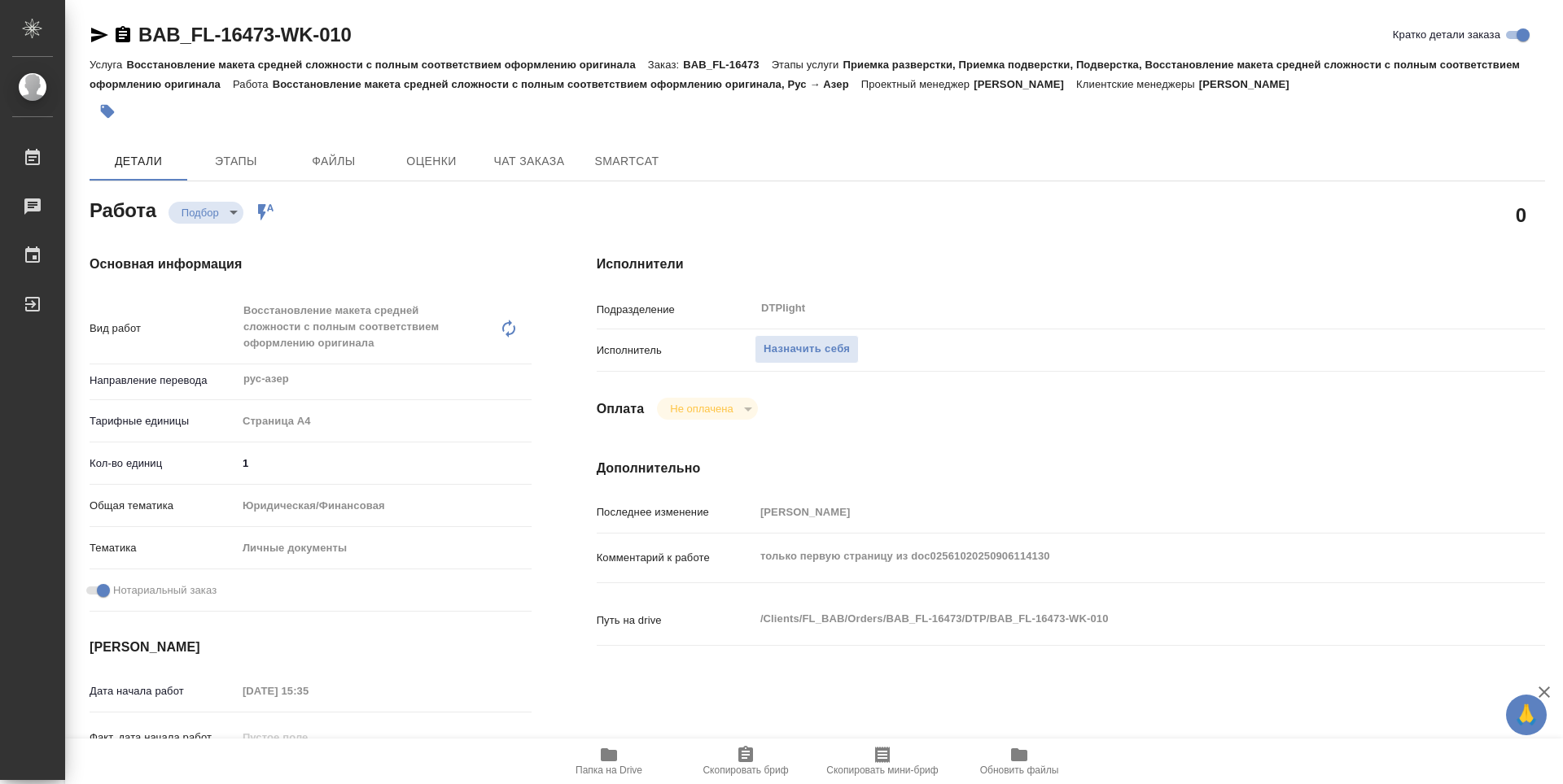
type textarea "x"
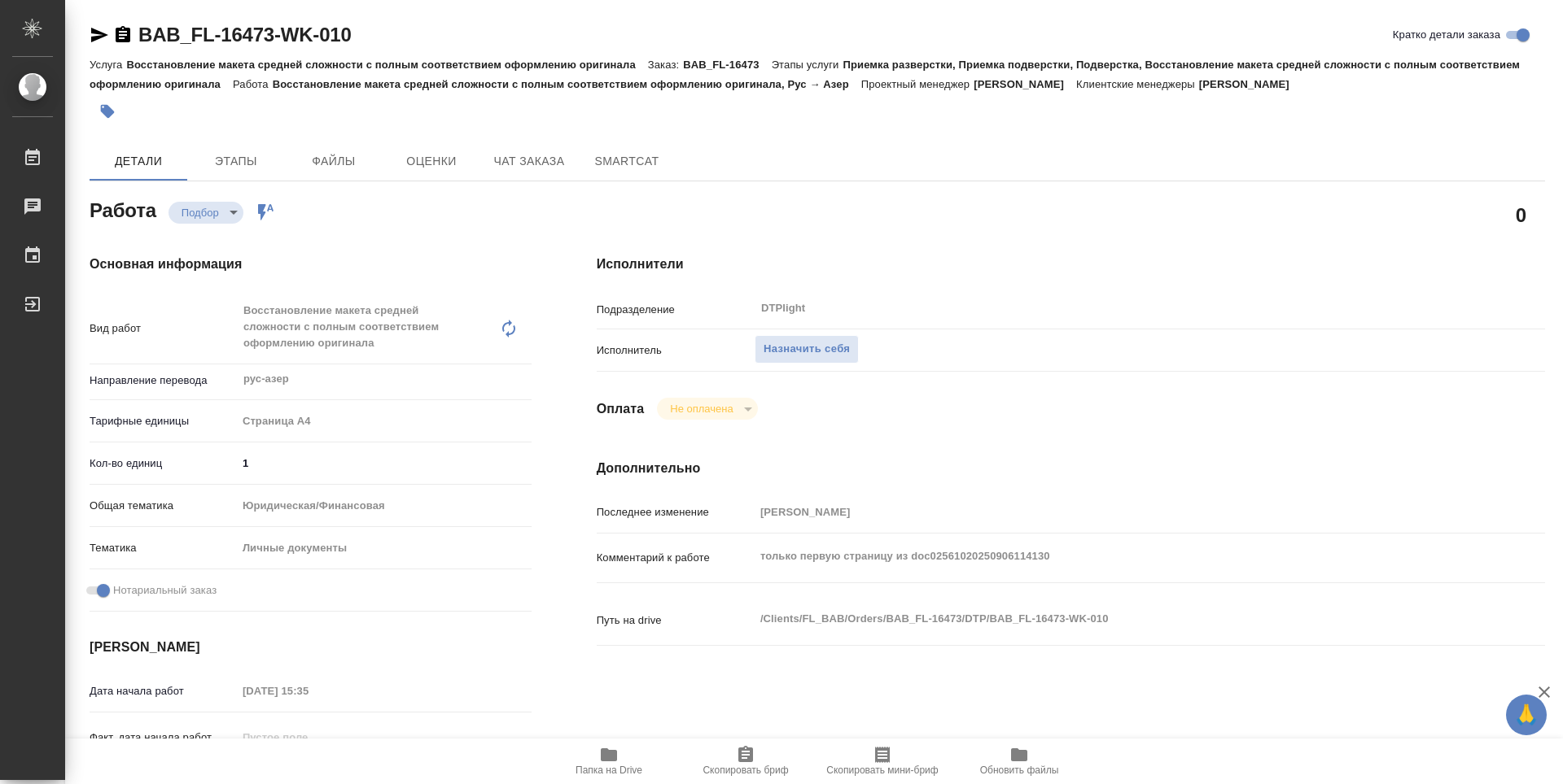
type textarea "x"
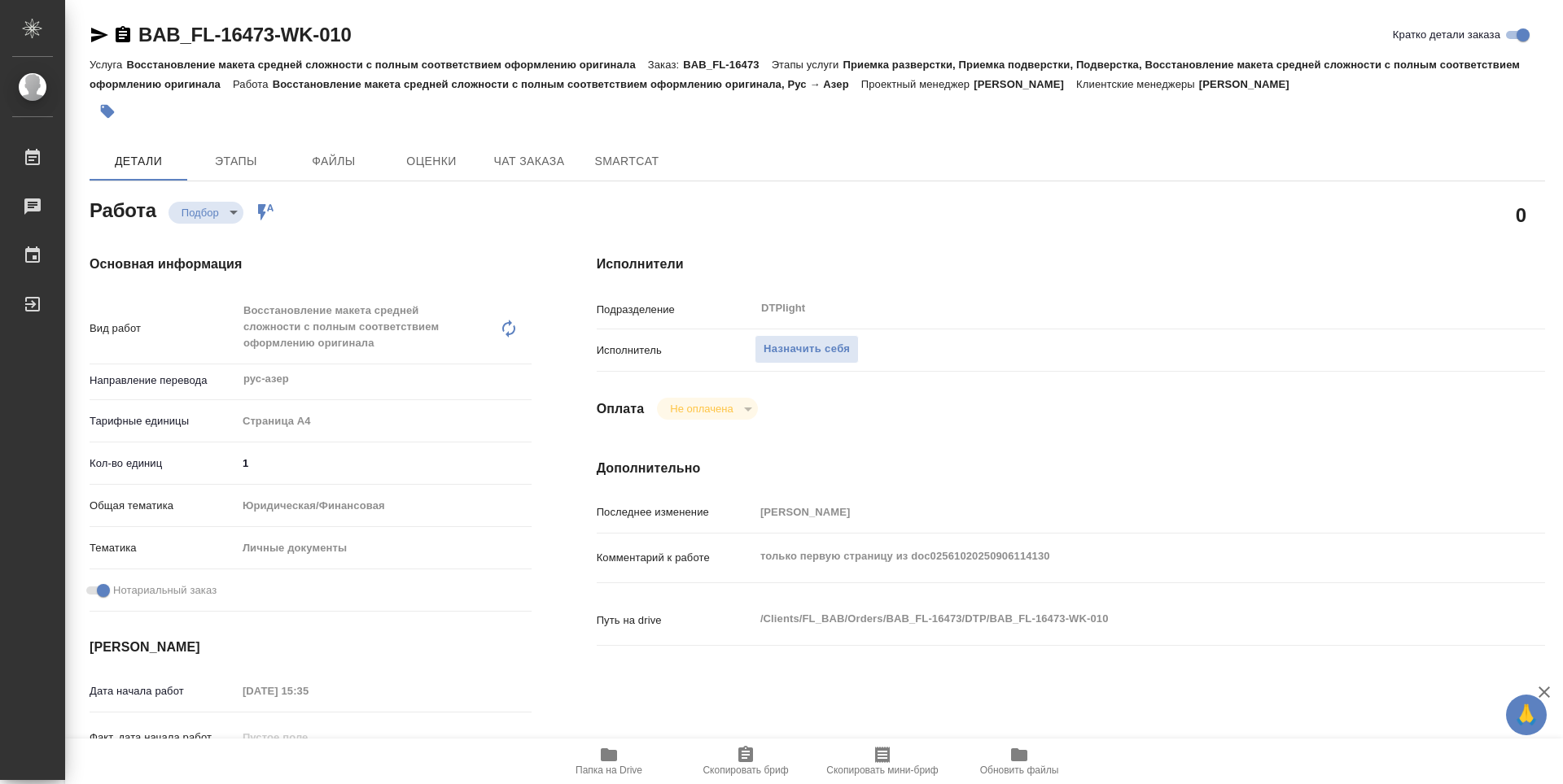
type textarea "x"
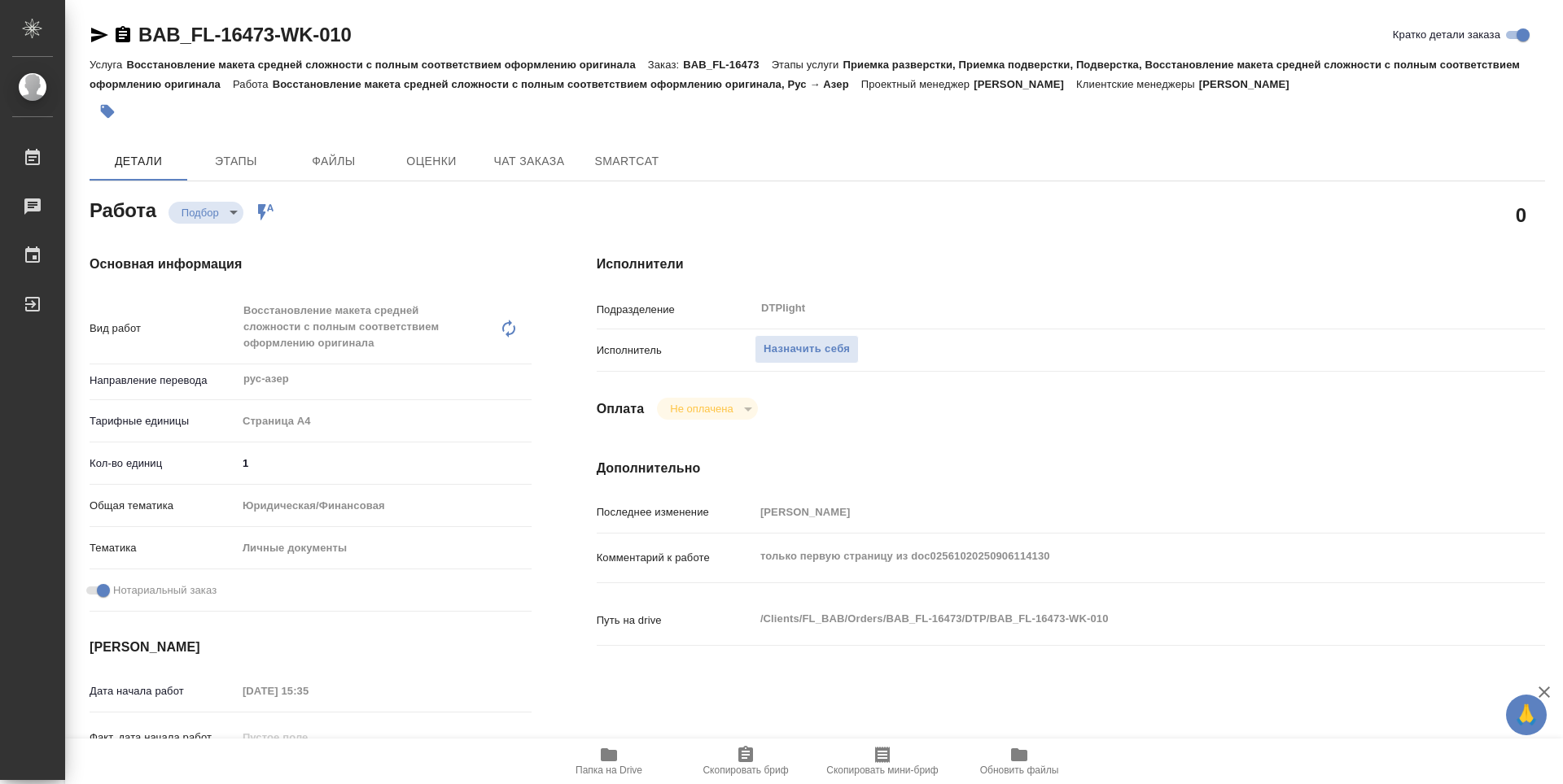
type textarea "x"
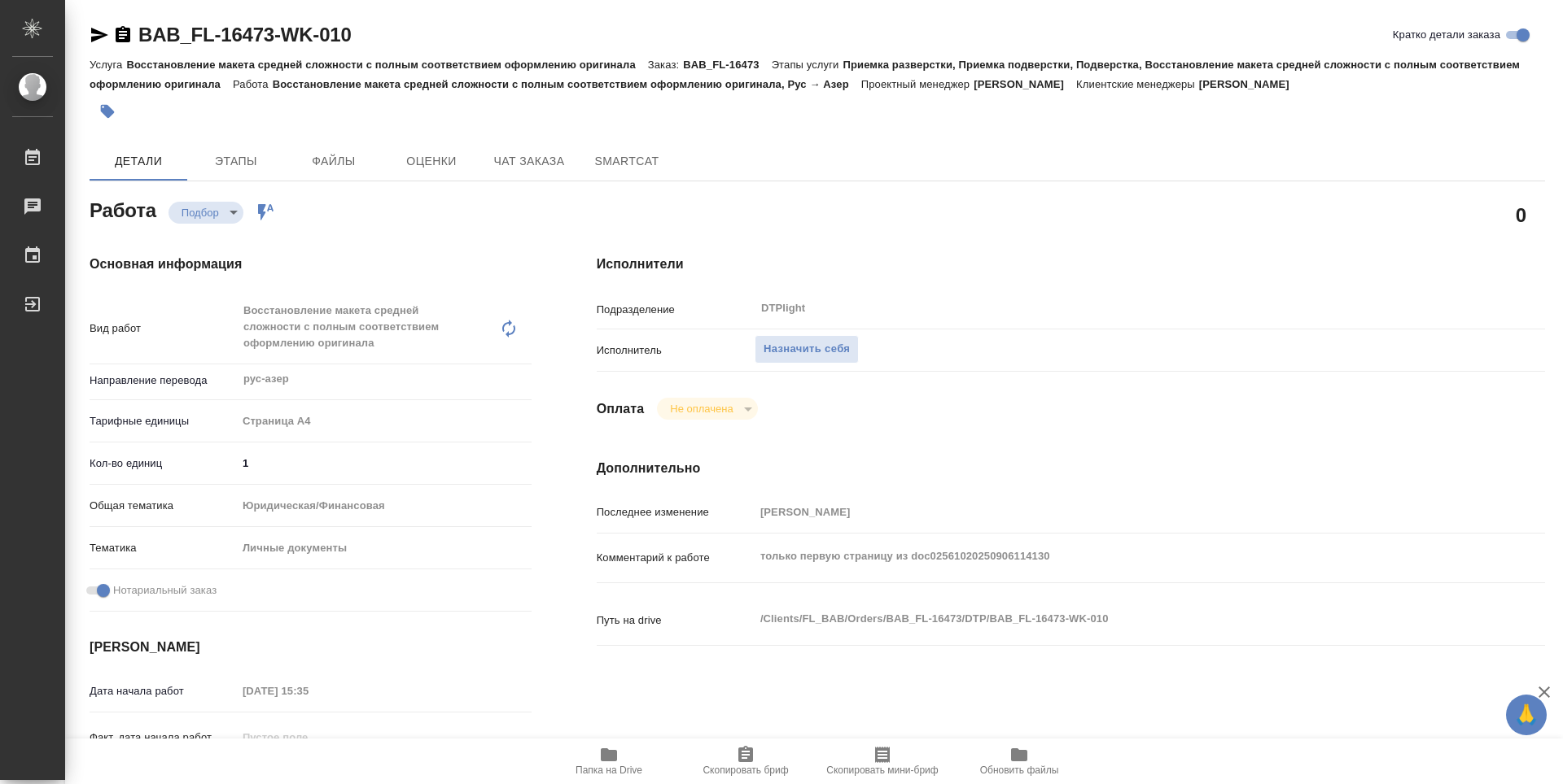
type textarea "x"
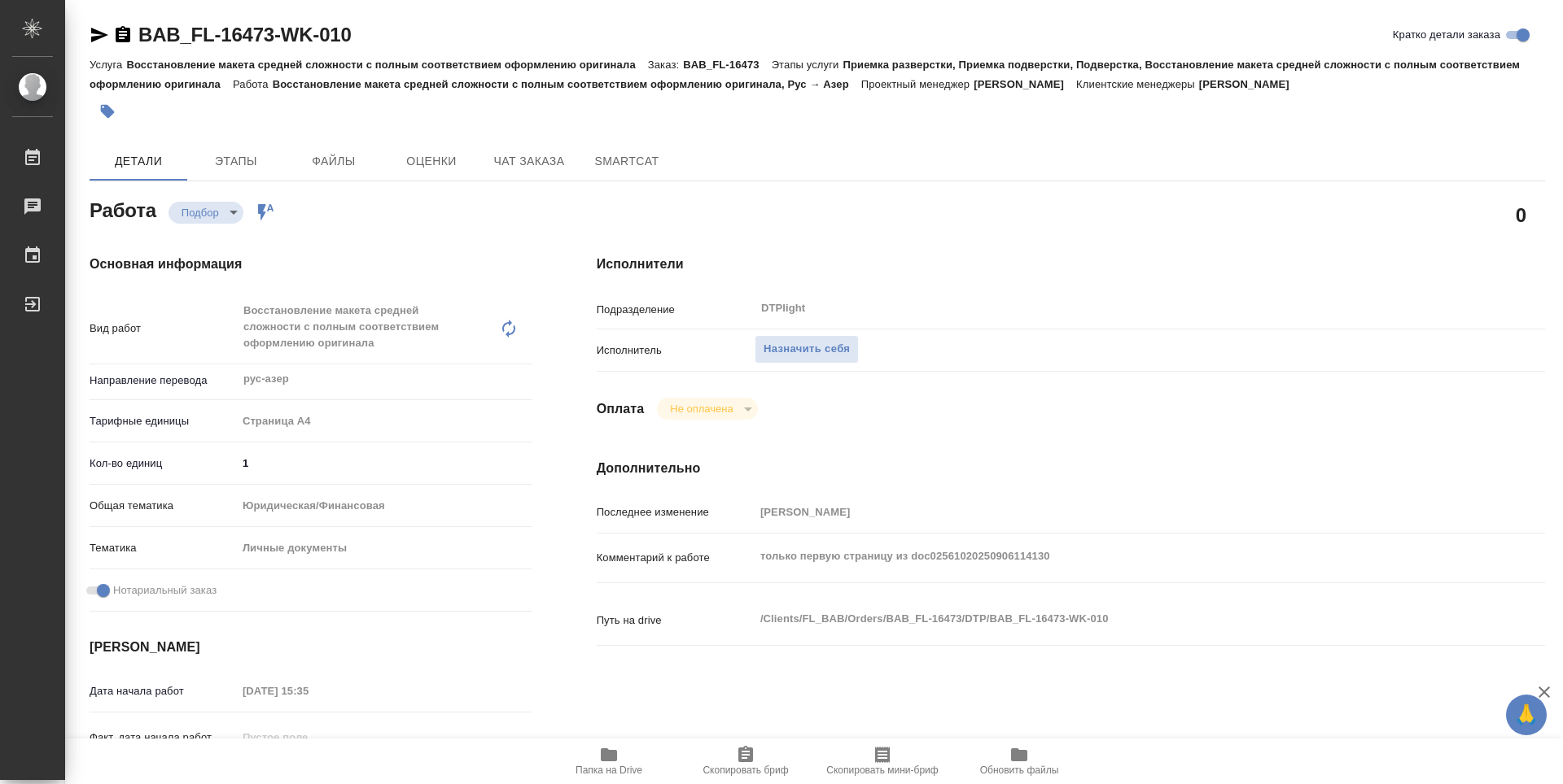
click at [610, 760] on icon "button" at bounding box center [609, 755] width 16 height 13
type textarea "x"
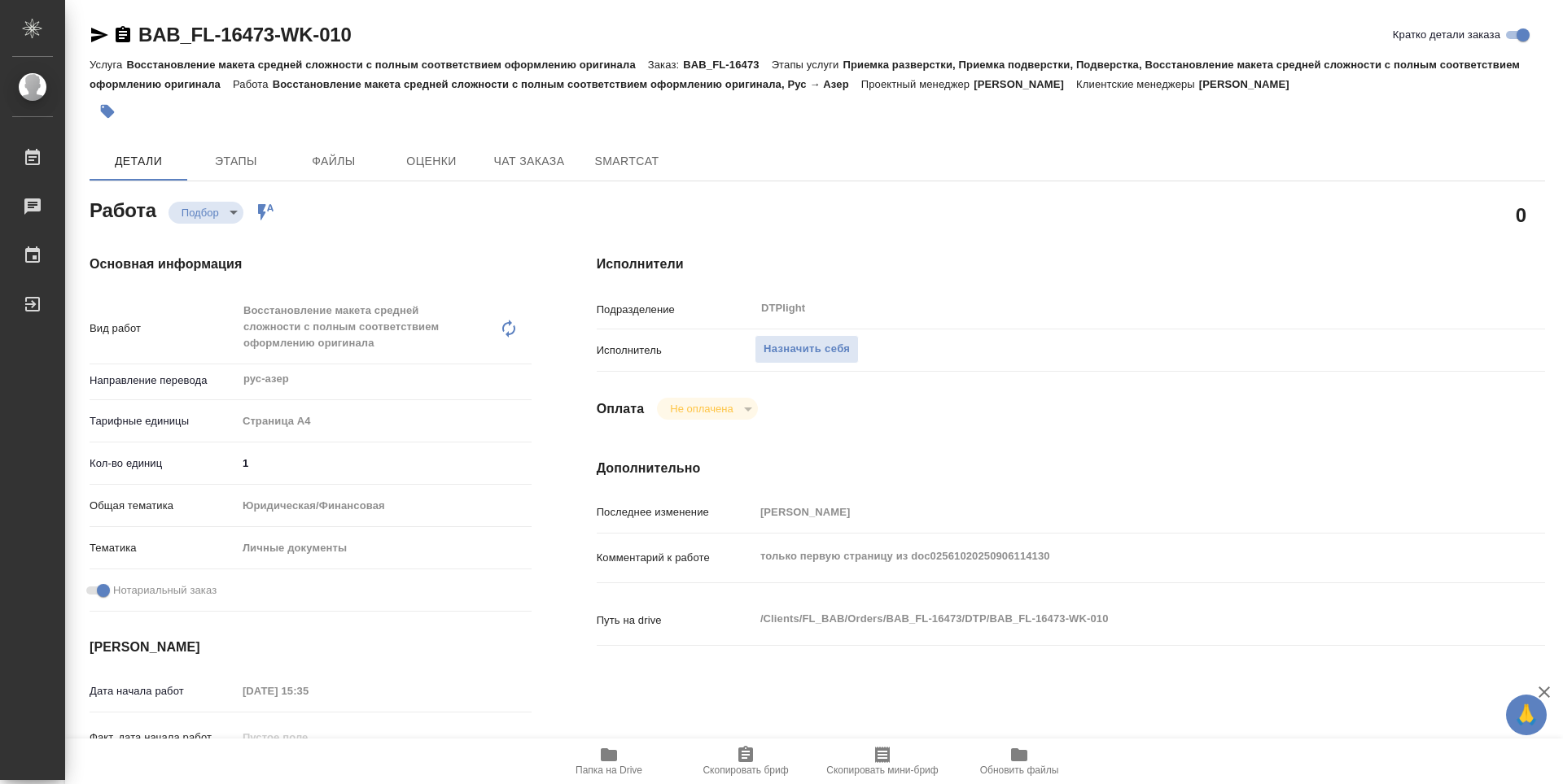
type textarea "x"
click at [815, 348] on span "Назначить себя" at bounding box center [806, 349] width 86 height 19
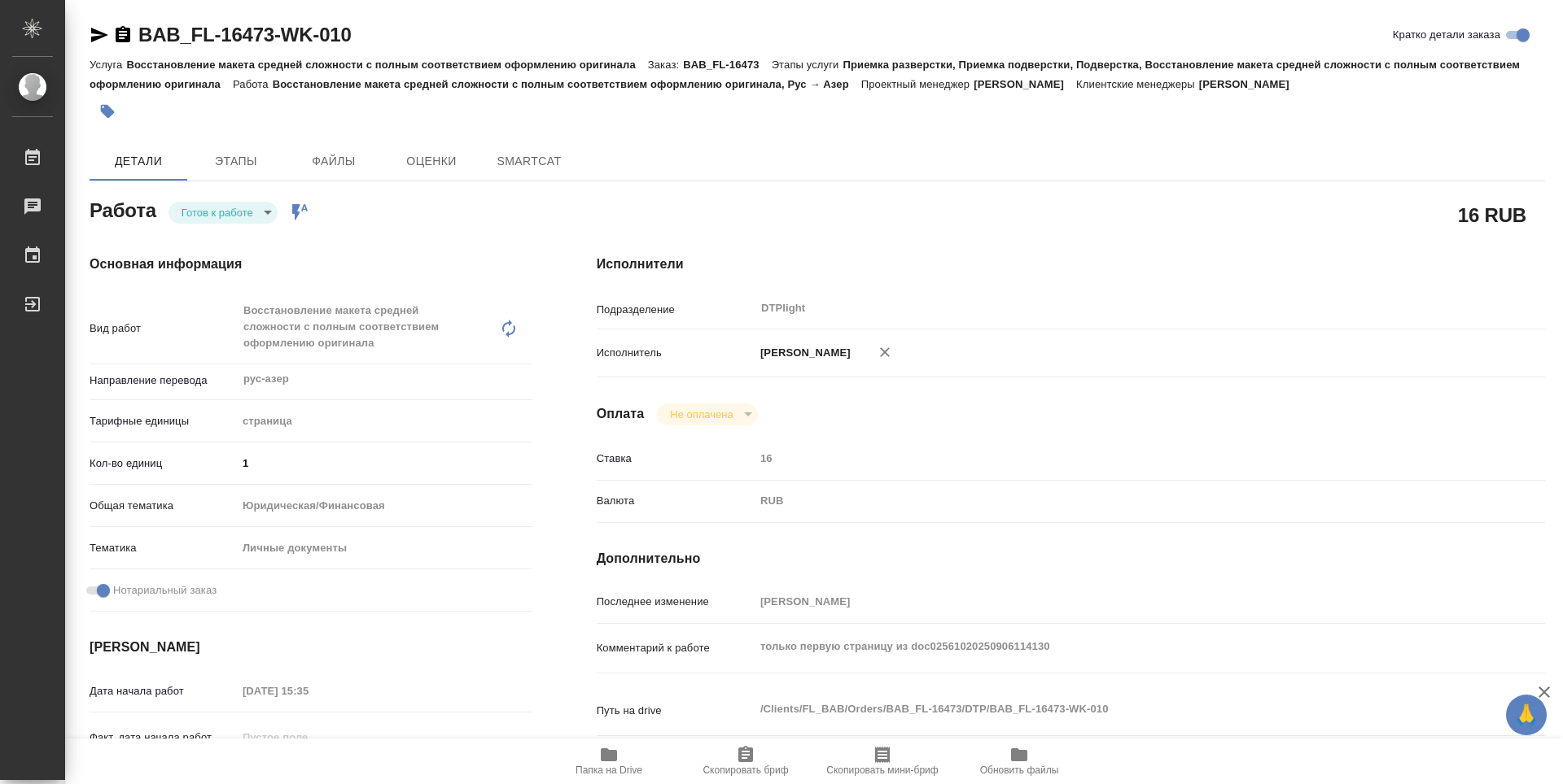
type textarea "x"
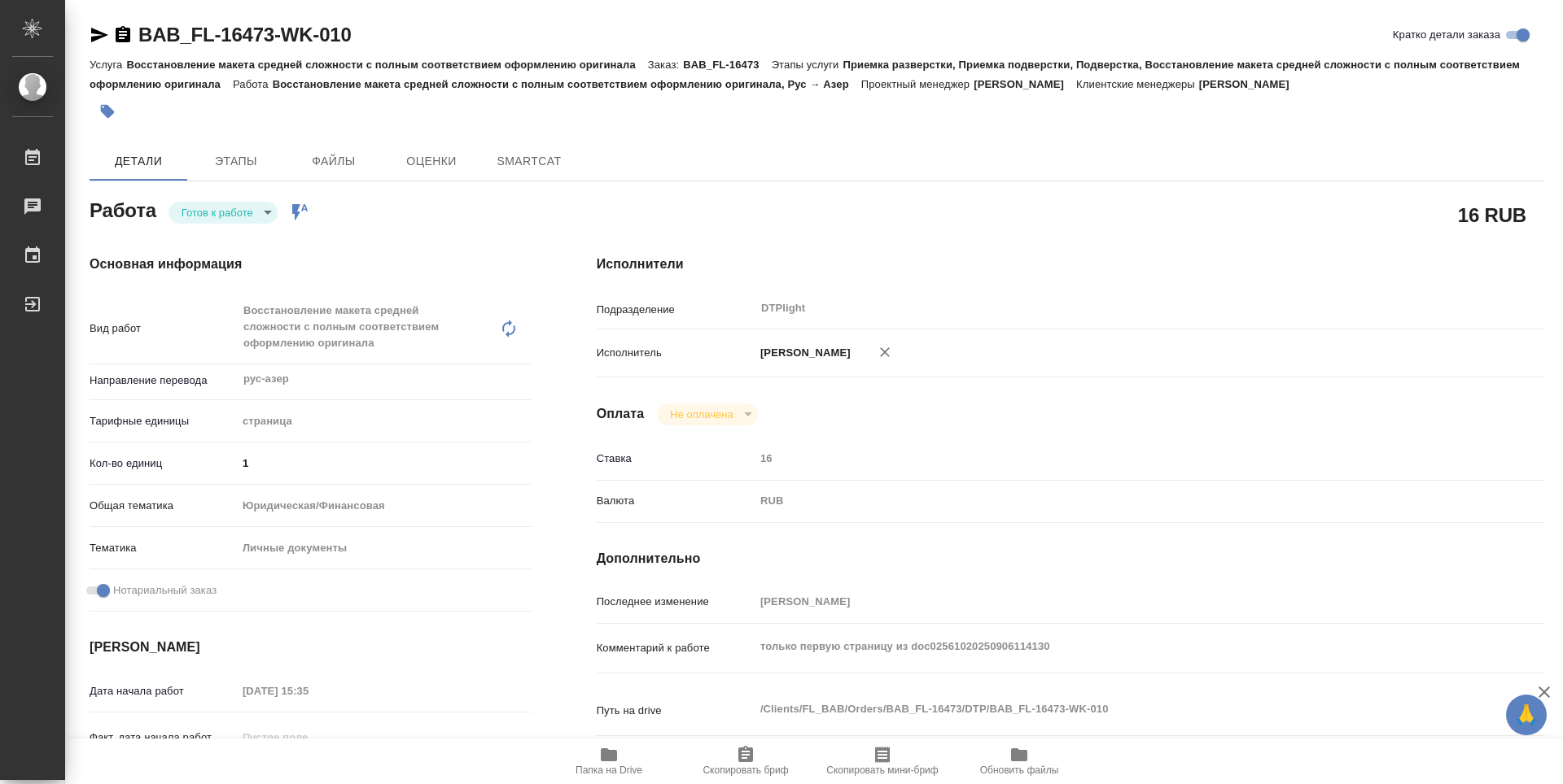
type textarea "x"
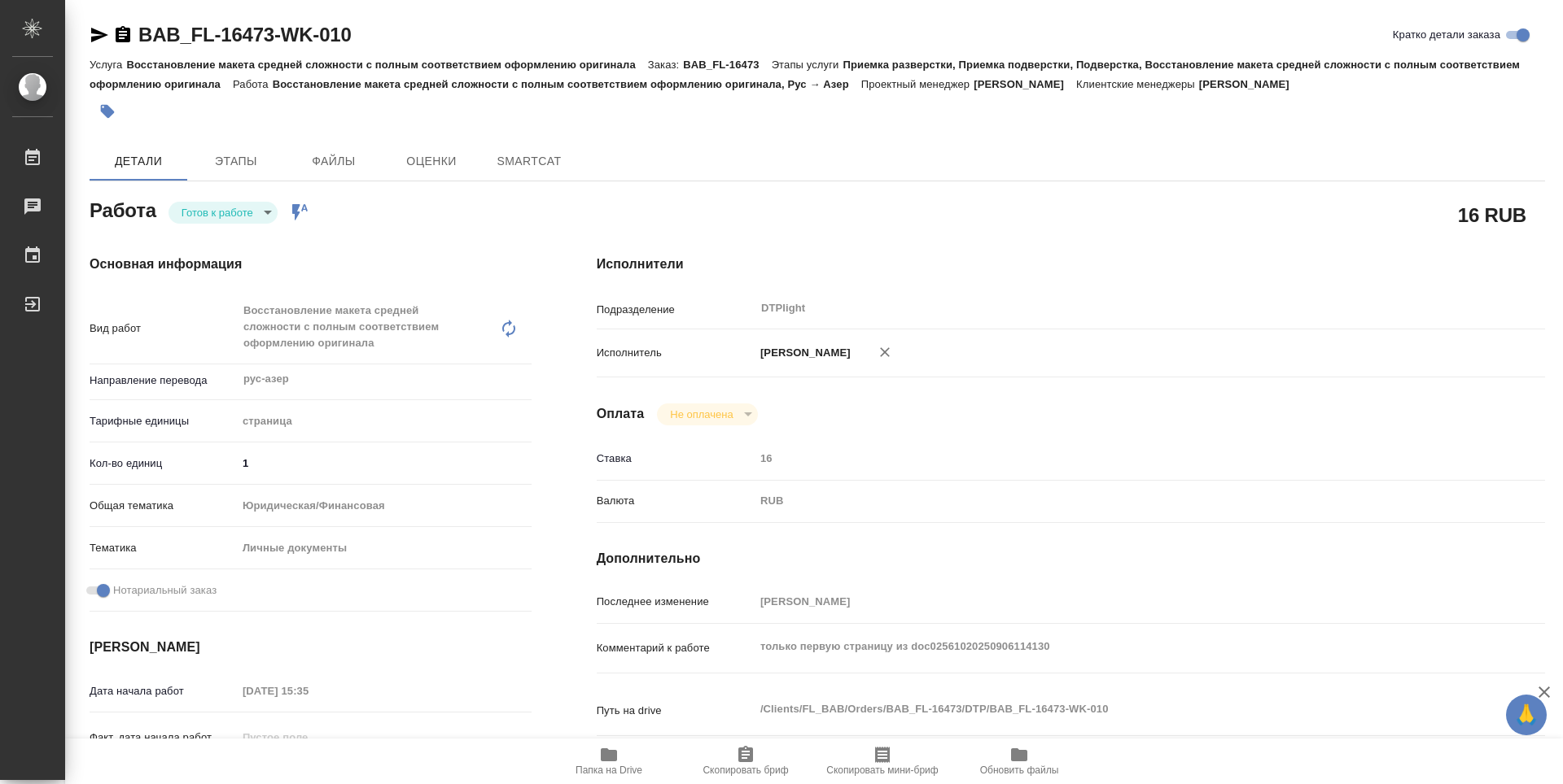
type textarea "x"
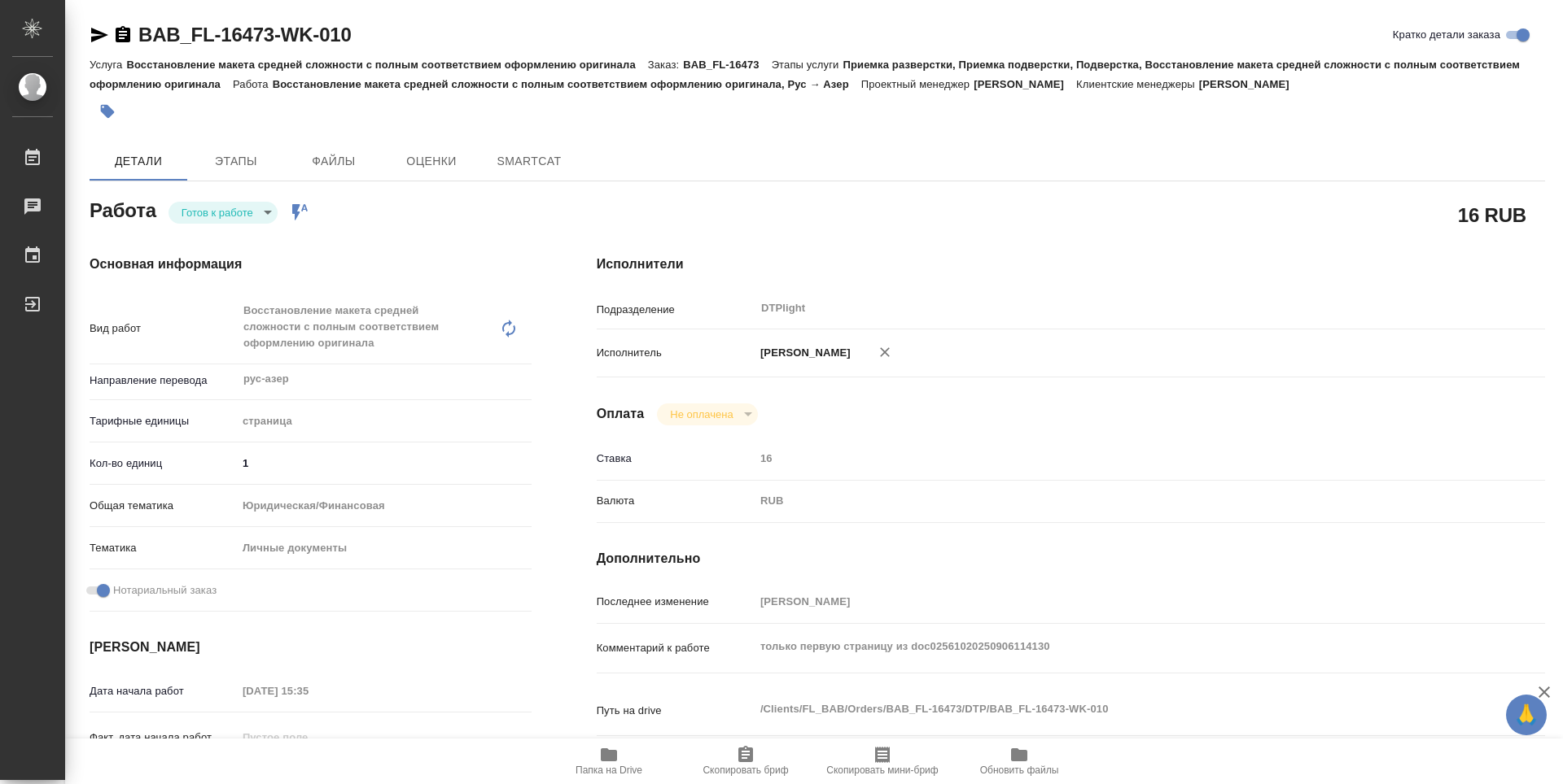
type textarea "x"
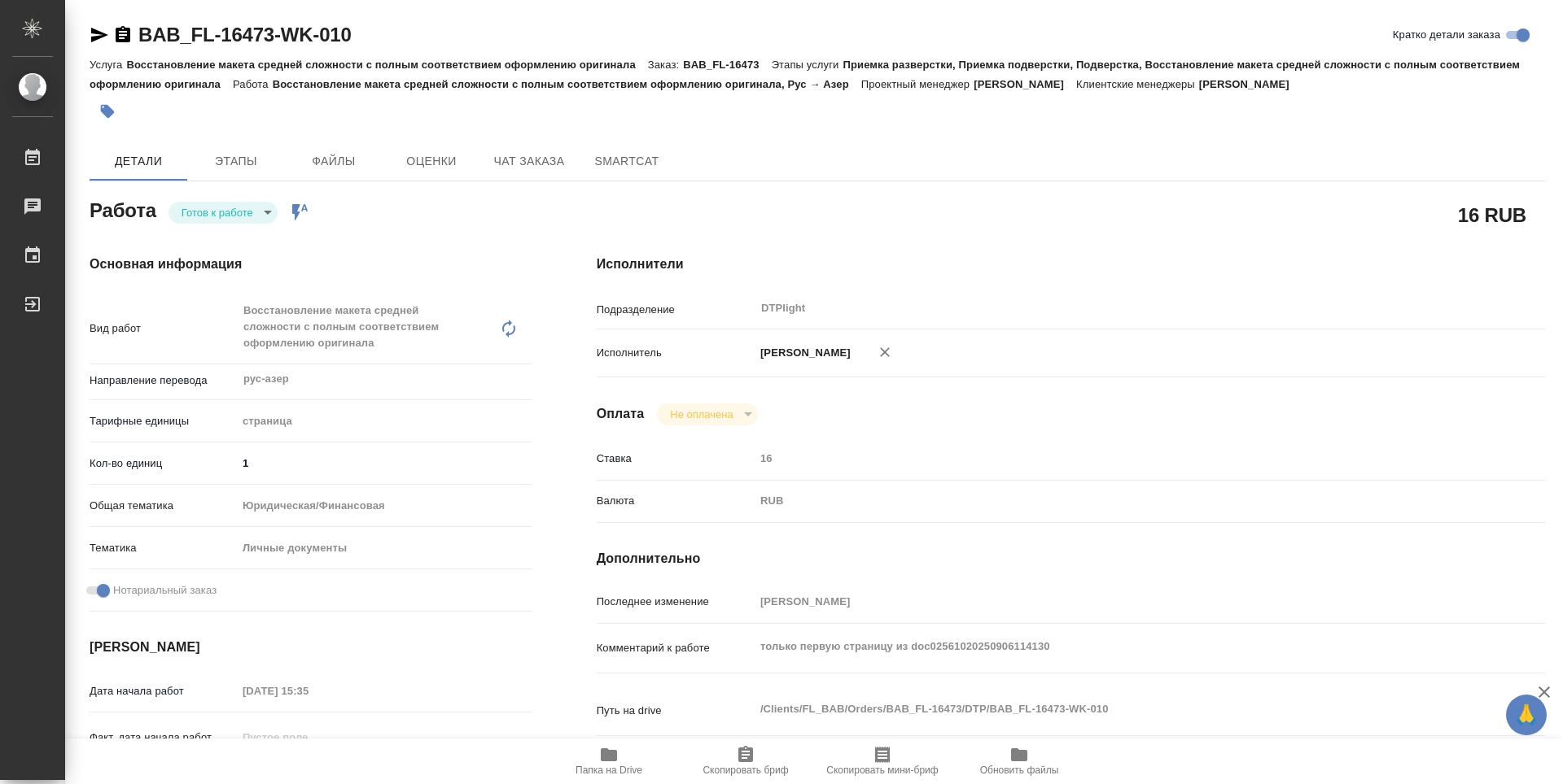
type textarea "x"
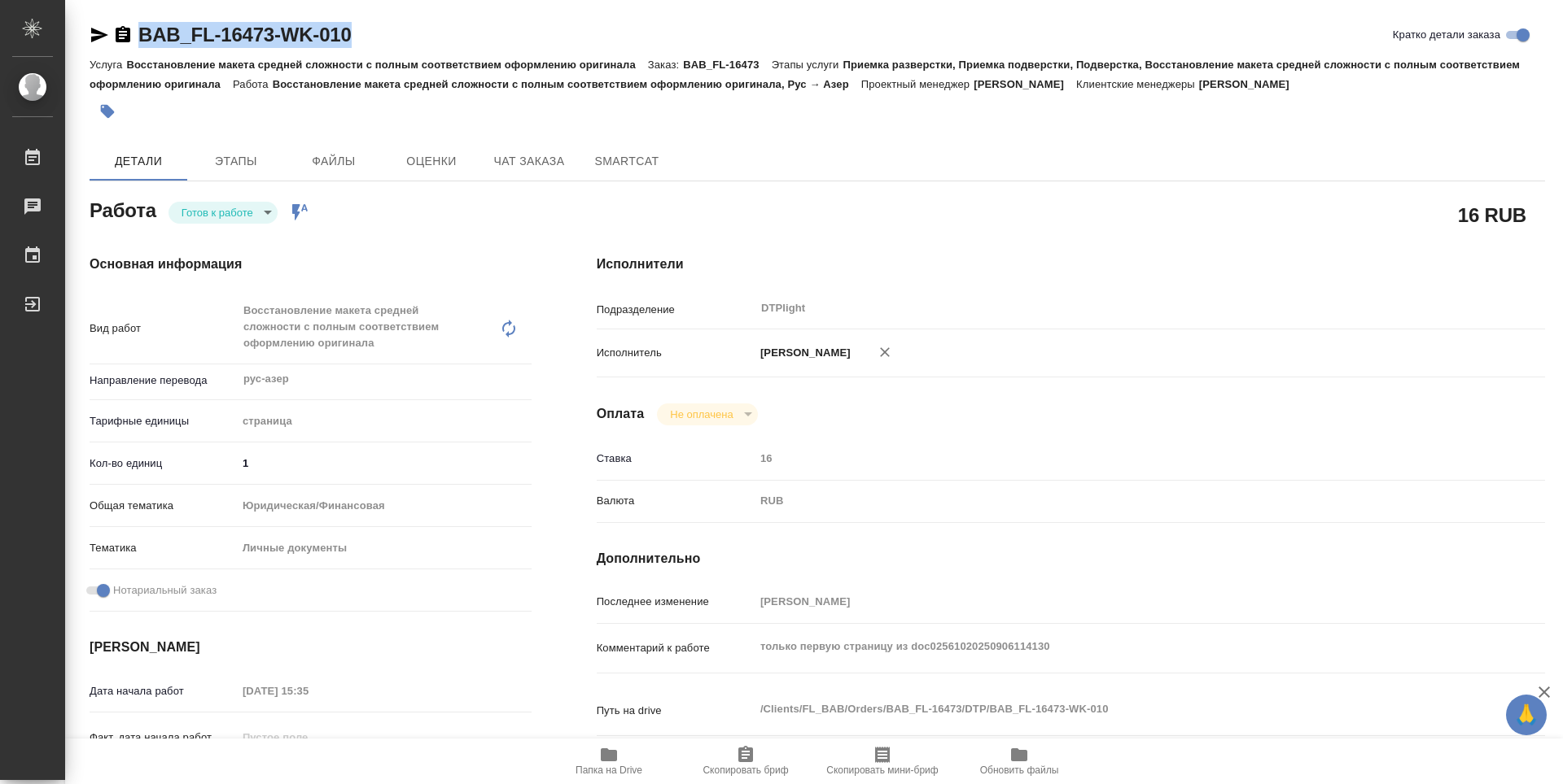
drag, startPoint x: 371, startPoint y: 38, endPoint x: 108, endPoint y: 43, distance: 263.0
click at [108, 43] on div "BAB_FL-16473-WK-010 Кратко детали заказа" at bounding box center [817, 35] width 1455 height 26
copy link "BAB_FL-16473-WK-010"
type textarea "x"
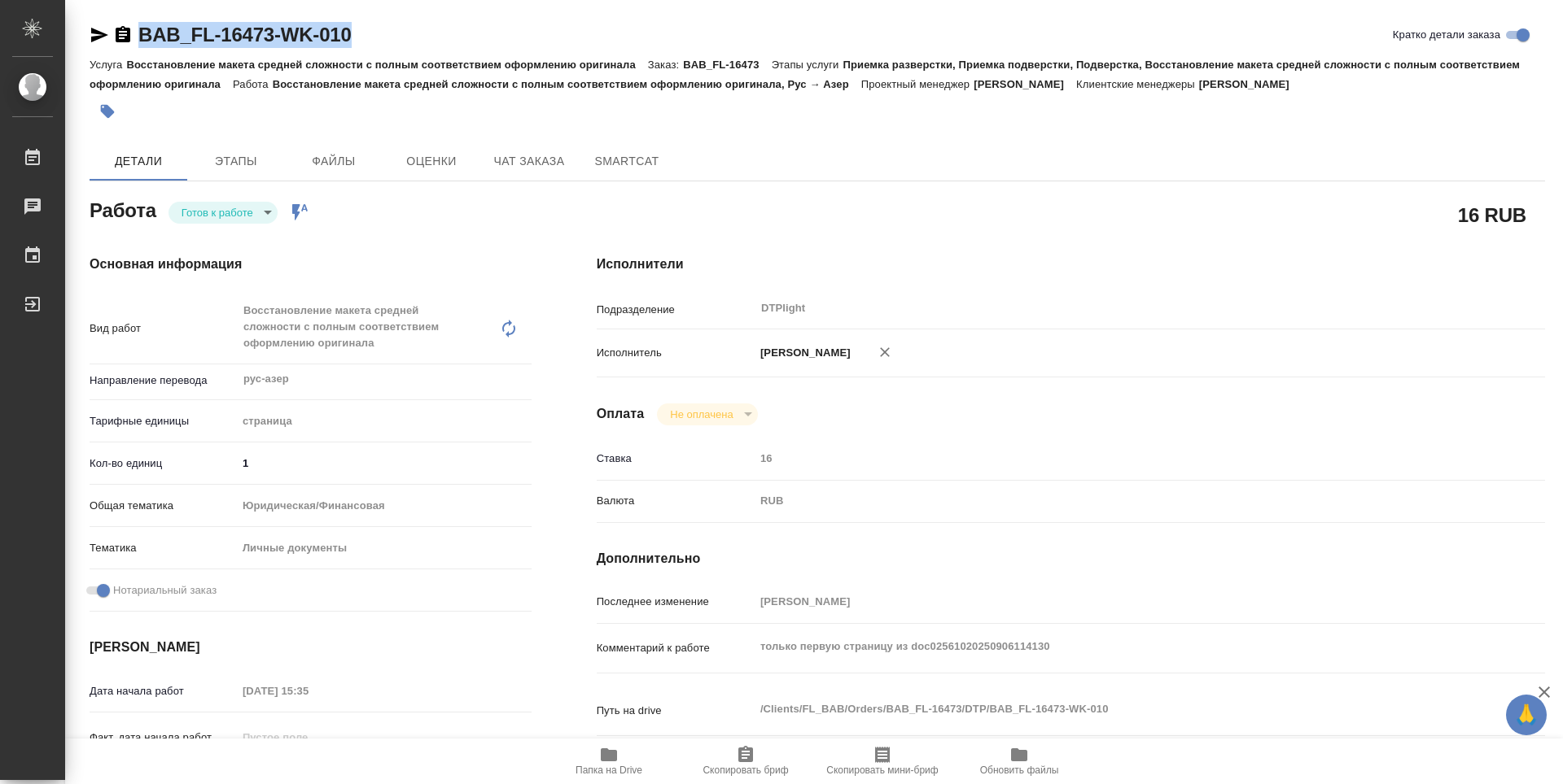
type textarea "x"
click at [253, 211] on body "🙏 .cls-1 fill:#fff; AWATERA Zubakova Viktoriya Работы Чаты График Выйти BAB_FL-…" at bounding box center [782, 392] width 1563 height 784
type textarea "x"
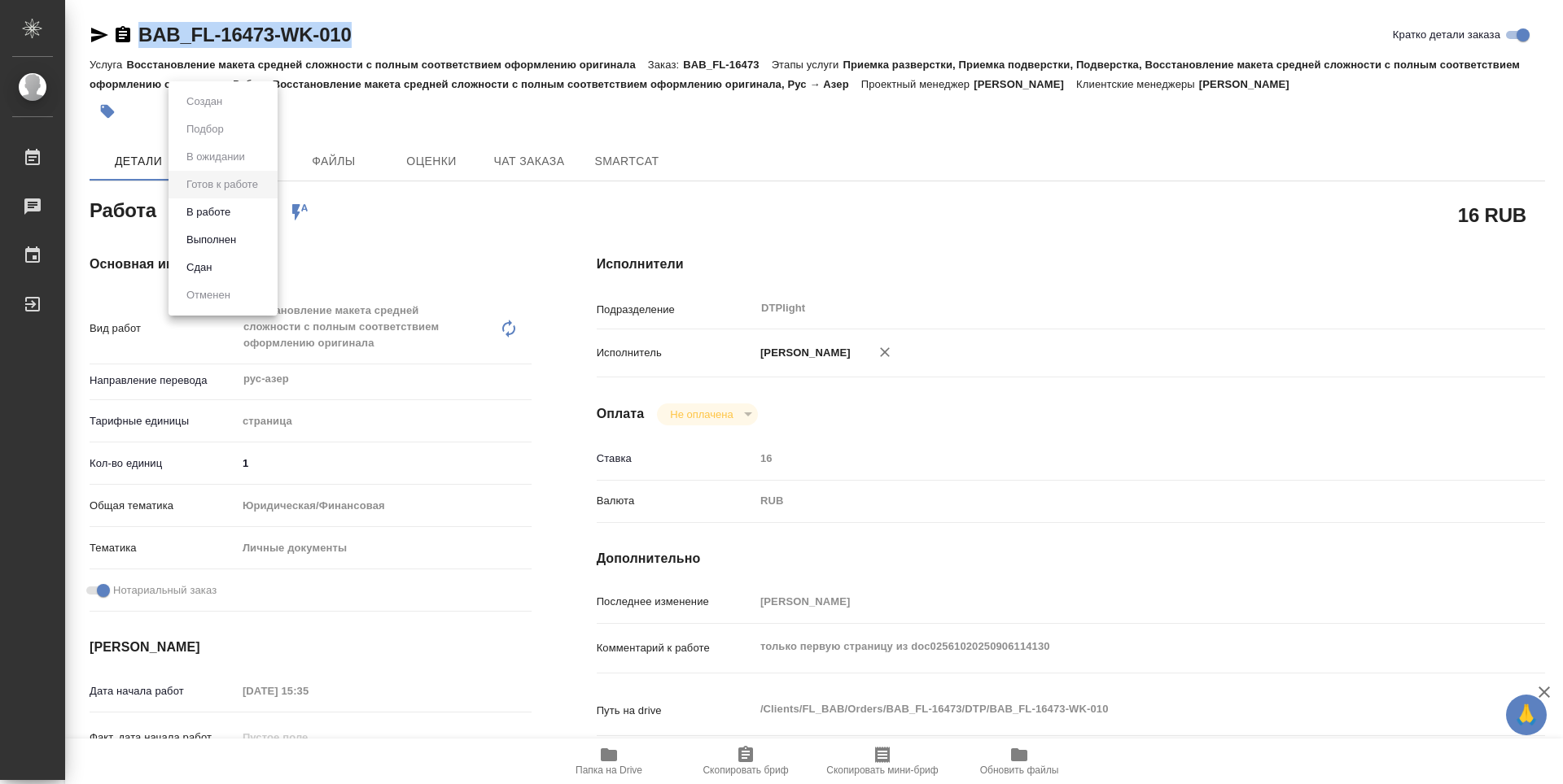
type textarea "x"
click at [232, 208] on button "В работе" at bounding box center [208, 212] width 54 height 18
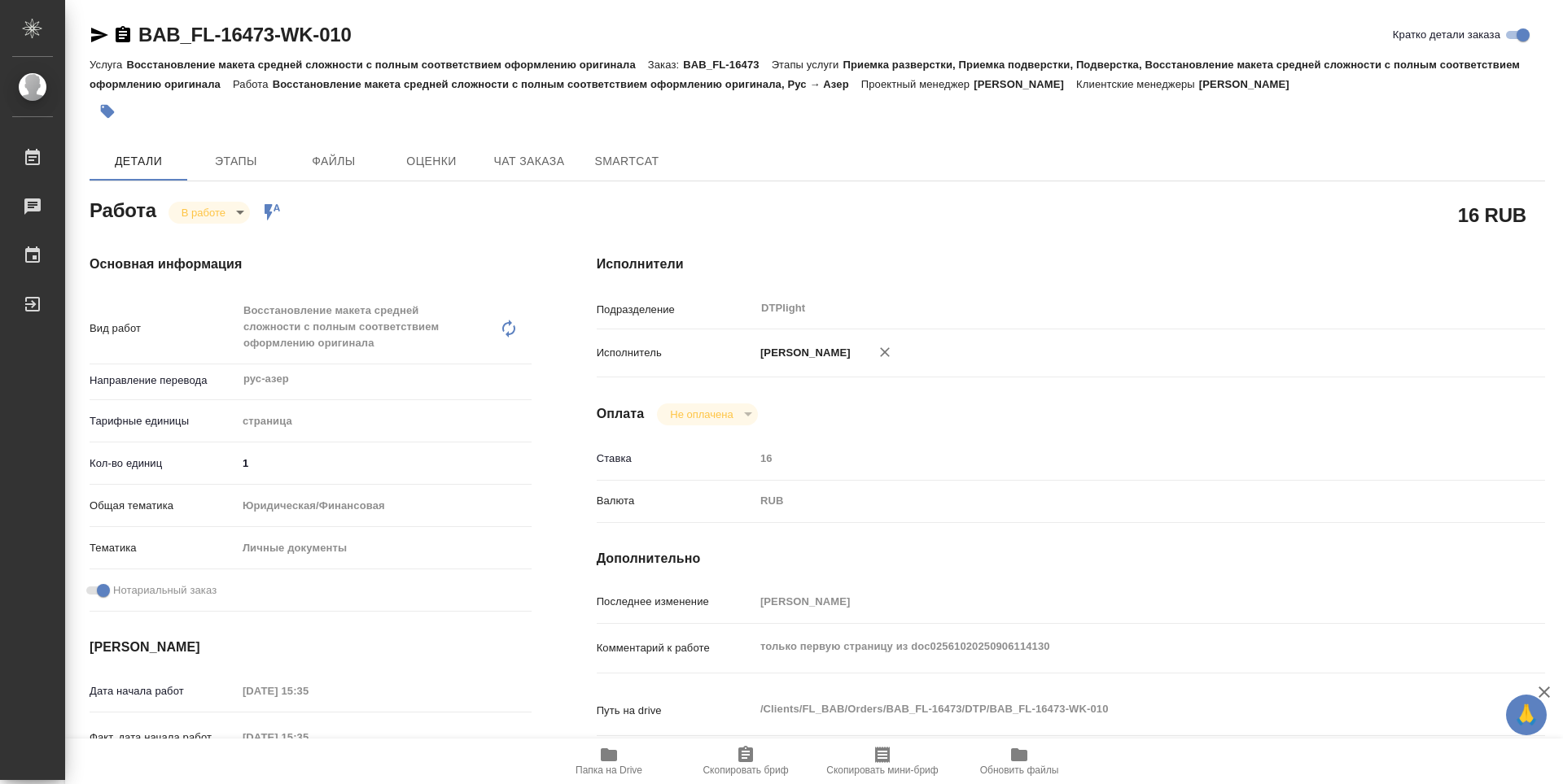
type textarea "x"
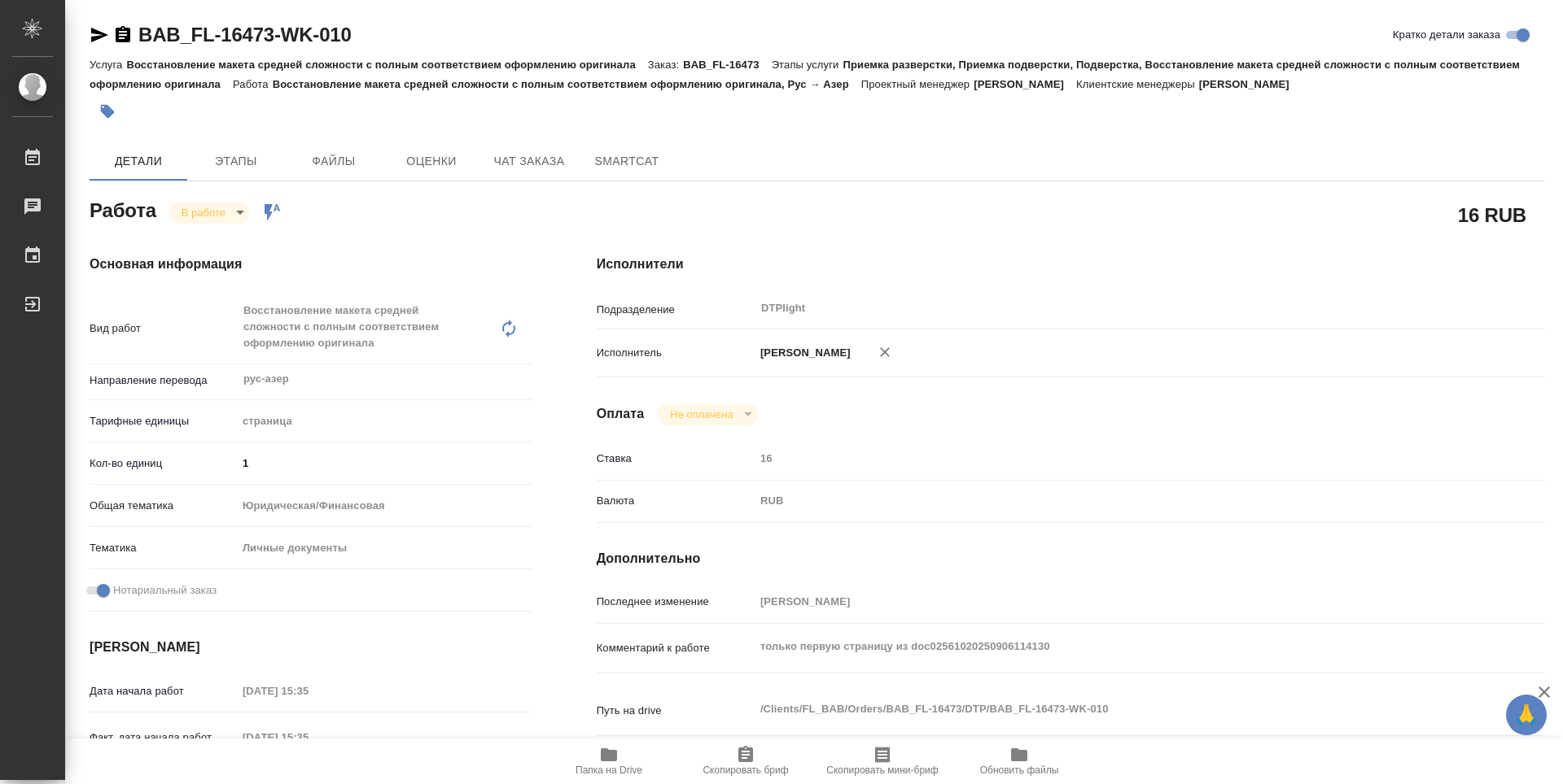
type textarea "x"
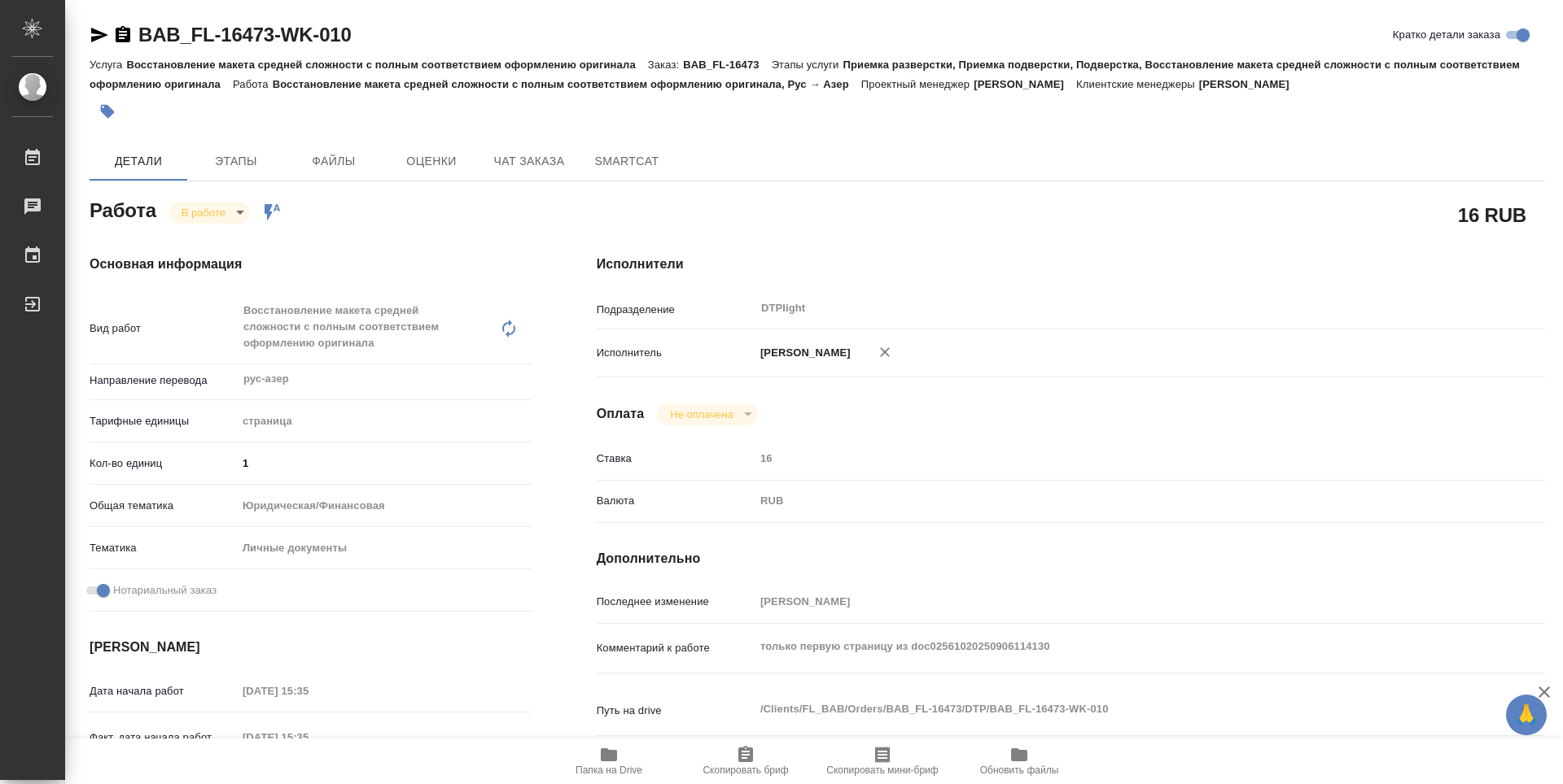
type textarea "x"
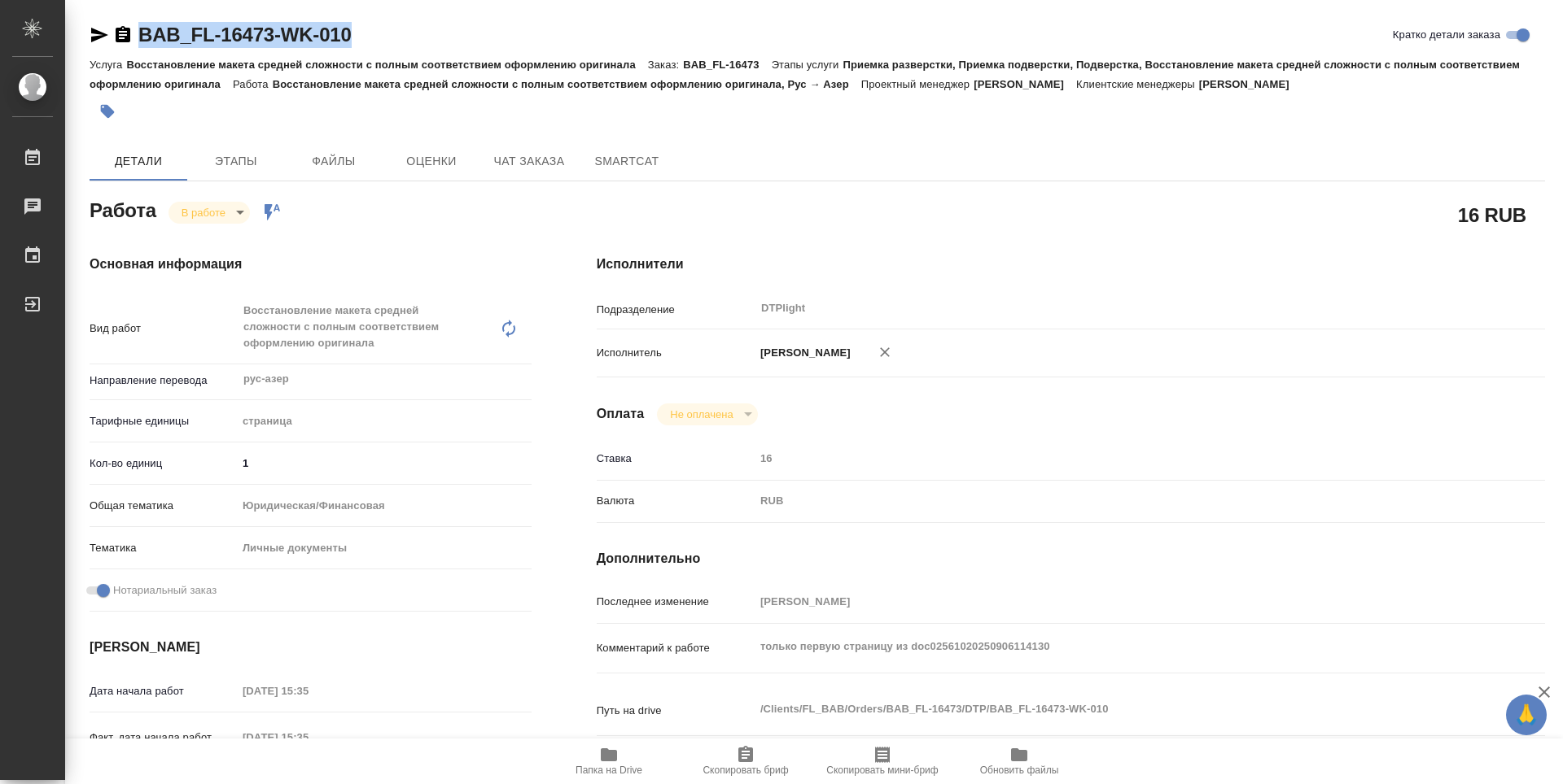
drag, startPoint x: 391, startPoint y: 39, endPoint x: 141, endPoint y: 41, distance: 250.0
click at [141, 41] on div "BAB_FL-16473-WK-010 Кратко детали заказа" at bounding box center [817, 35] width 1455 height 26
copy link "BAB_FL-16473-WK-010"
click at [541, 608] on div "Основная информация Вид работ Восстановление макета средней сложности с полным …" at bounding box center [310, 586] width 507 height 727
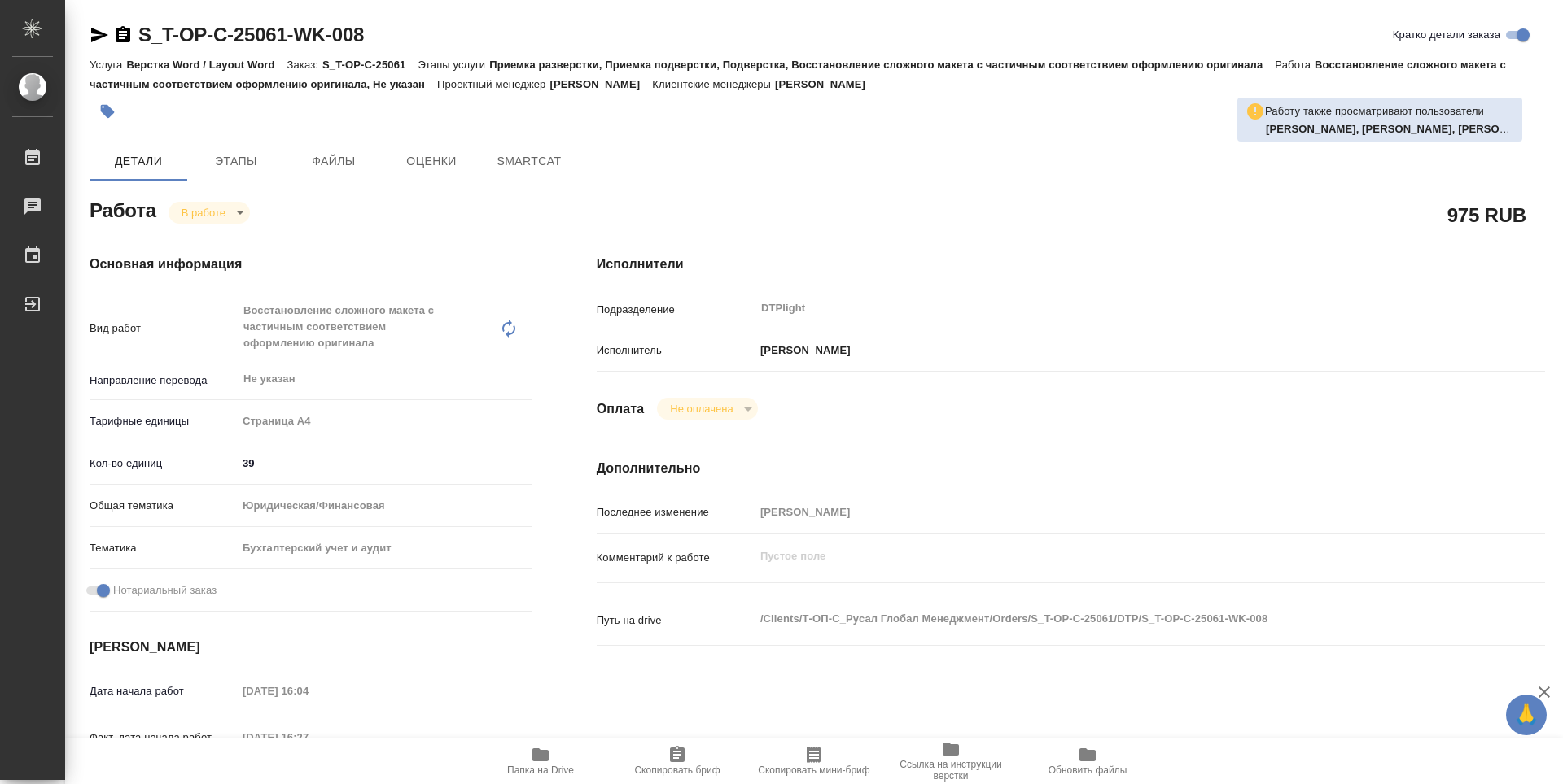
type textarea "x"
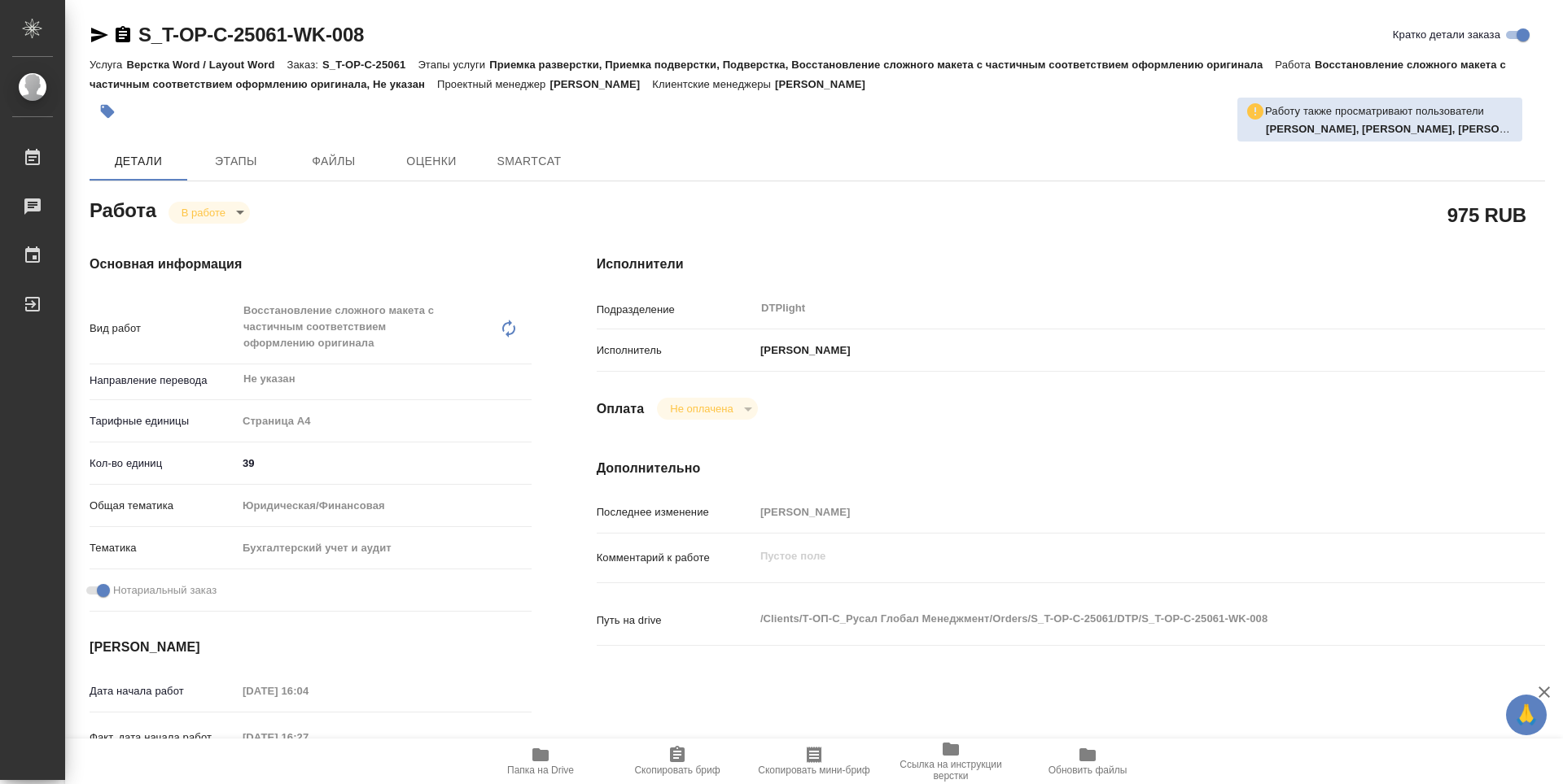
type textarea "x"
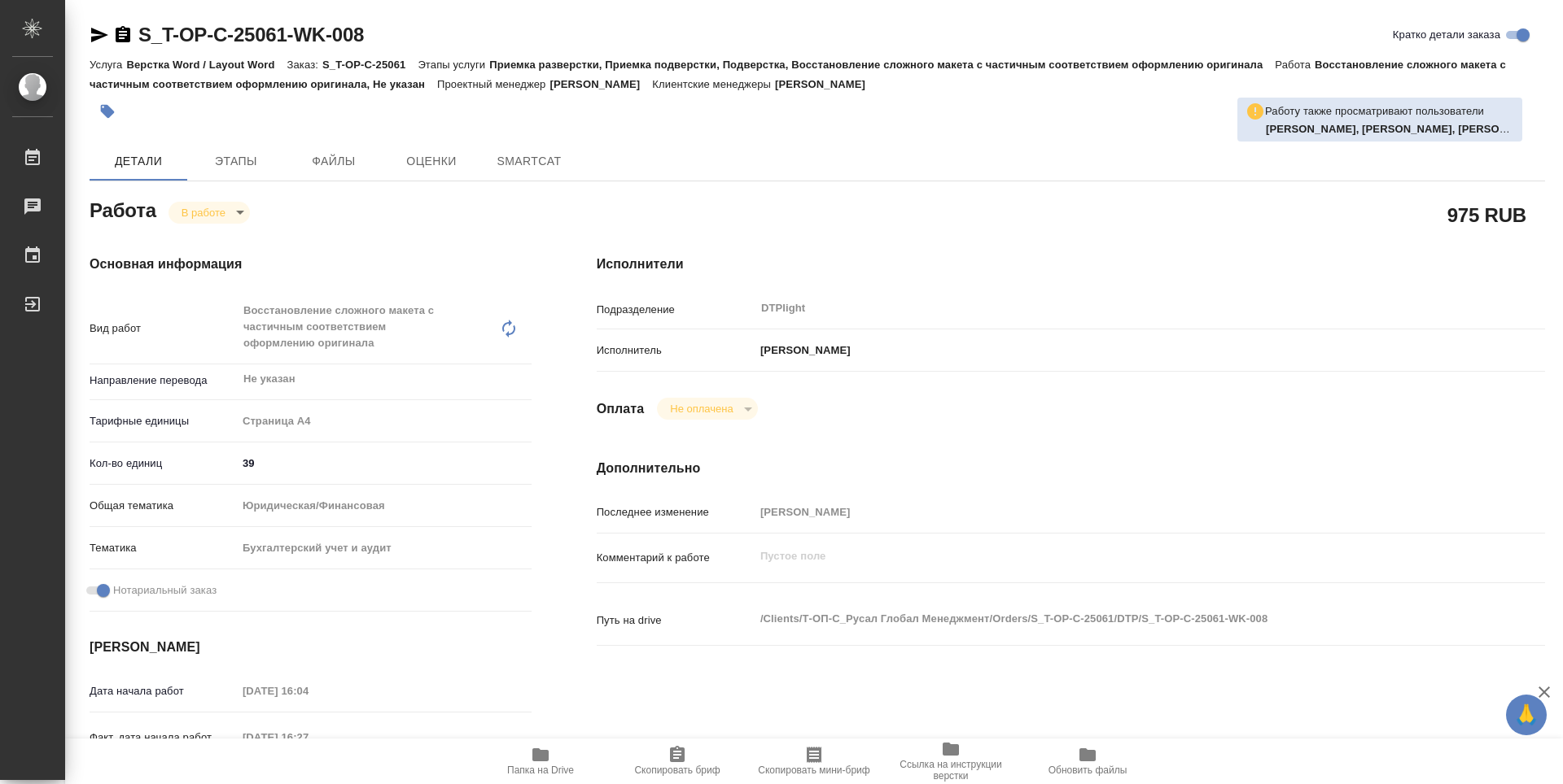
type textarea "x"
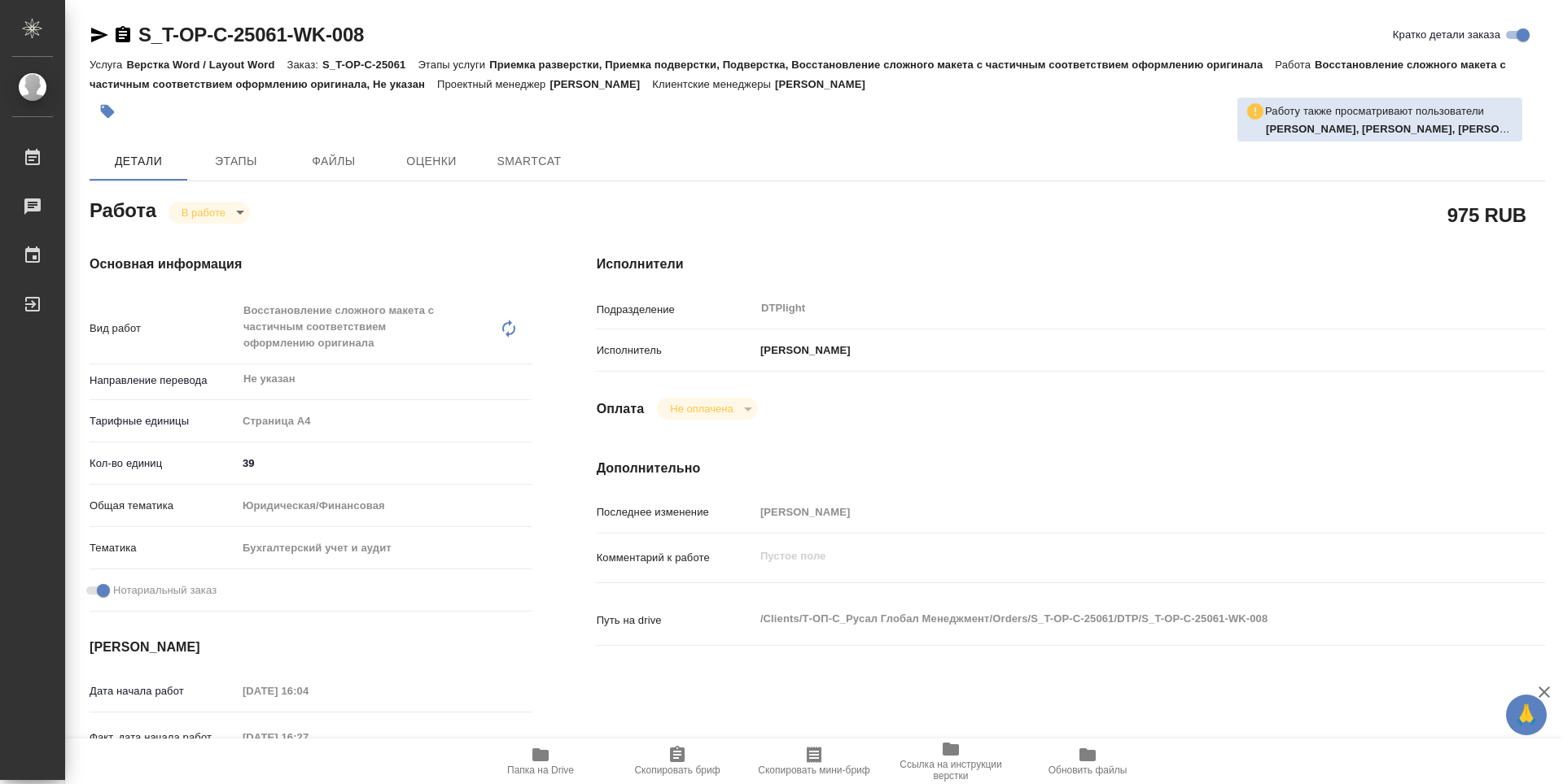
type textarea "x"
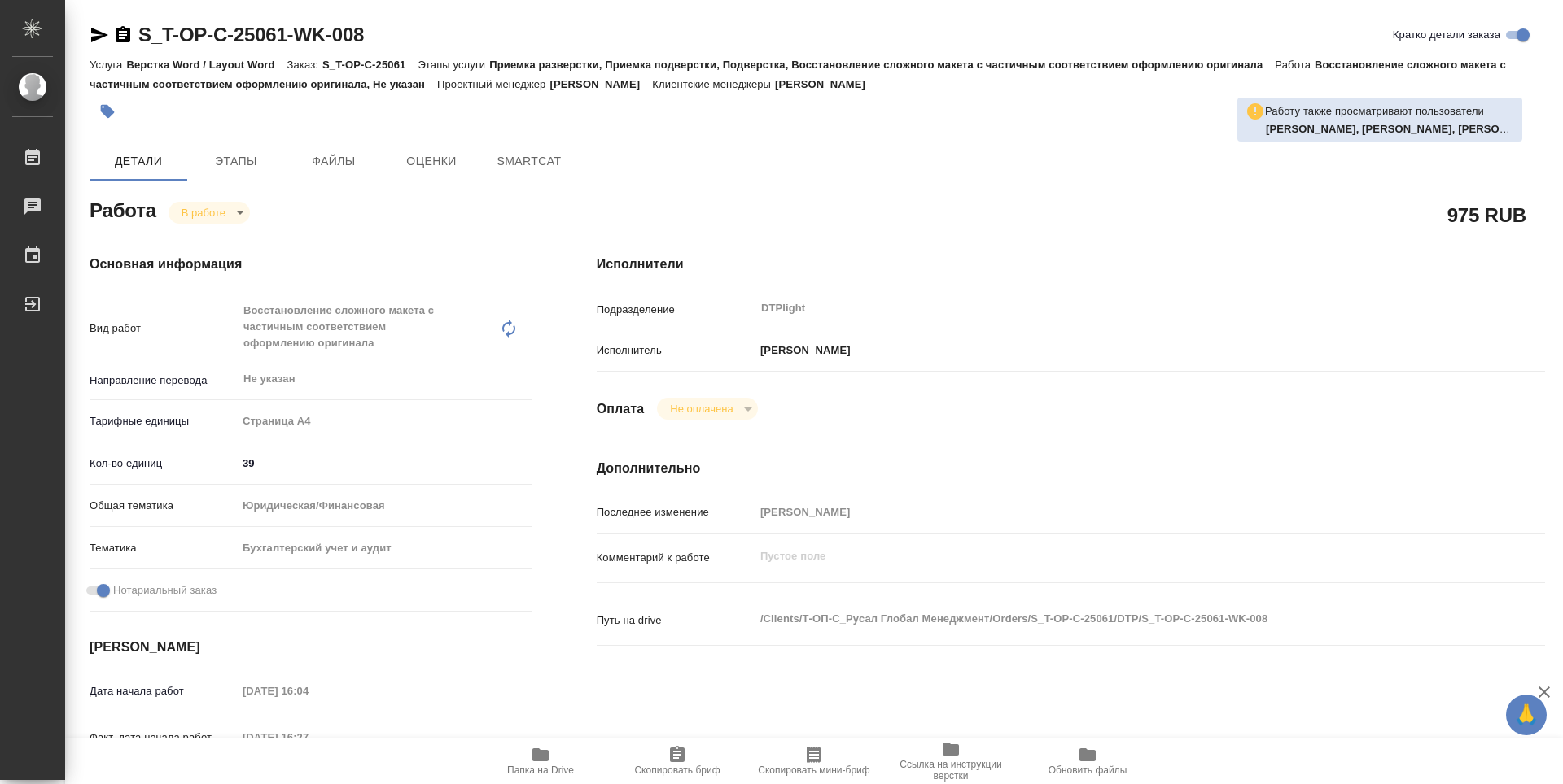
type textarea "x"
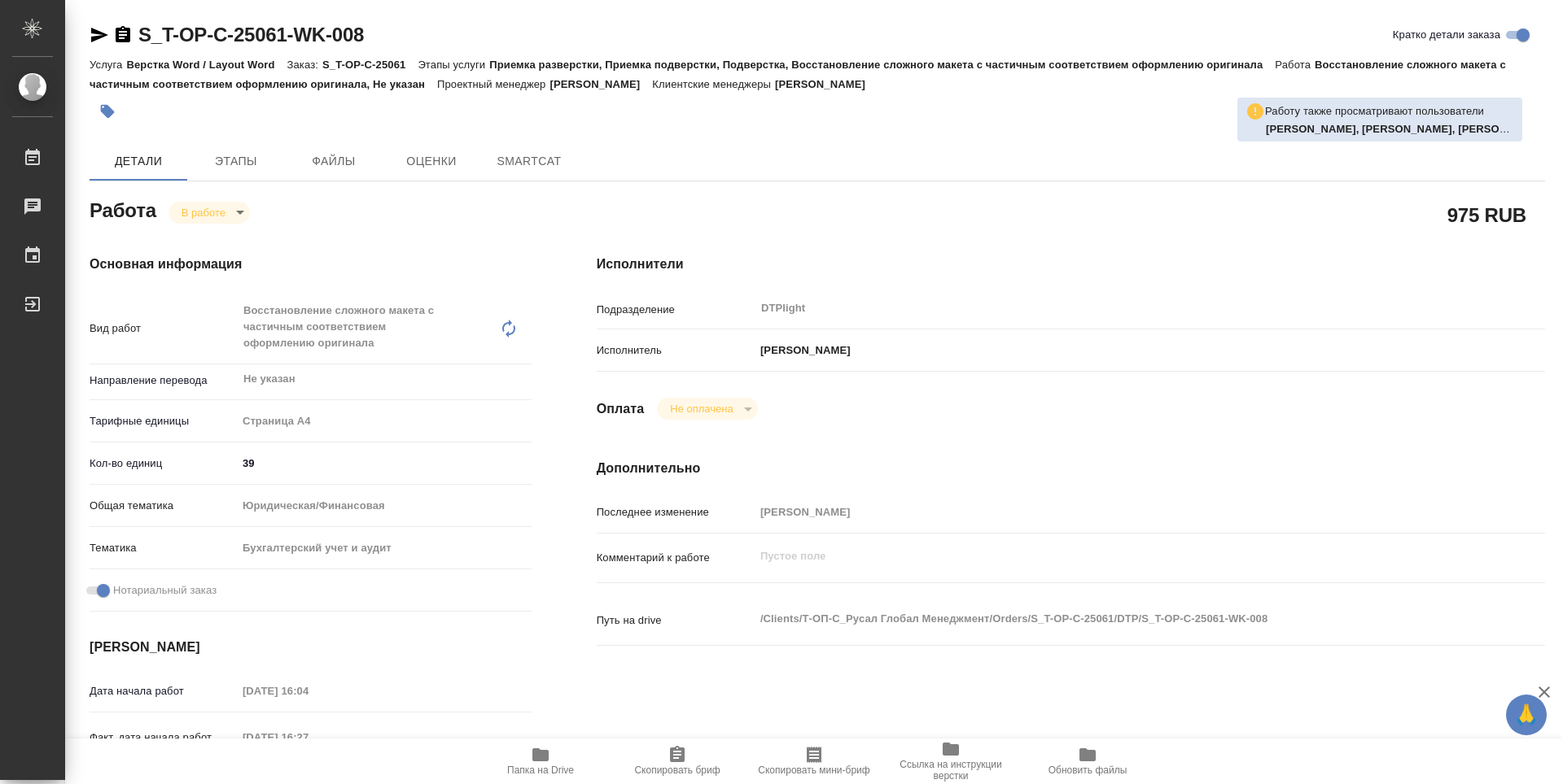
type textarea "x"
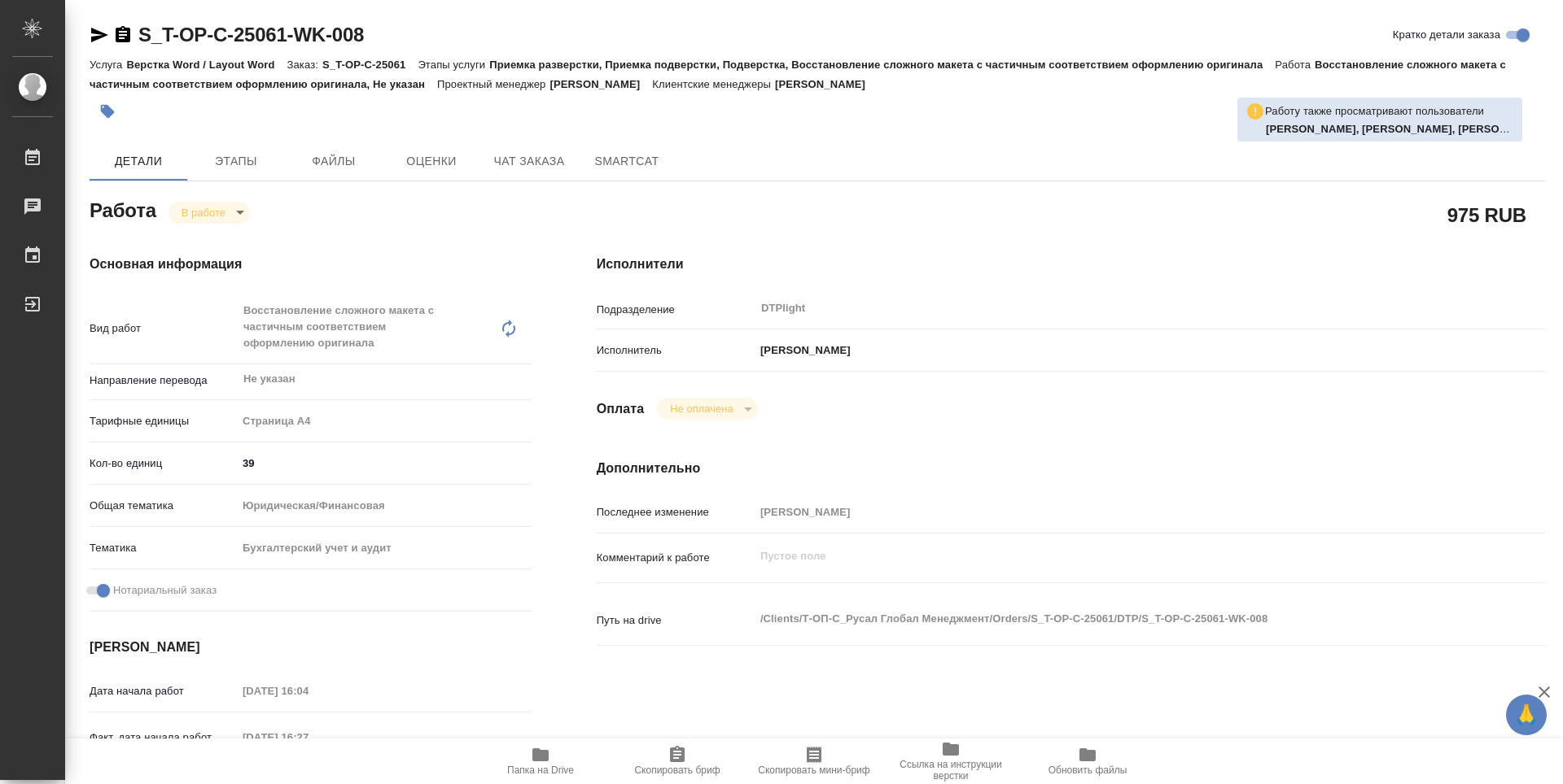
type textarea "x"
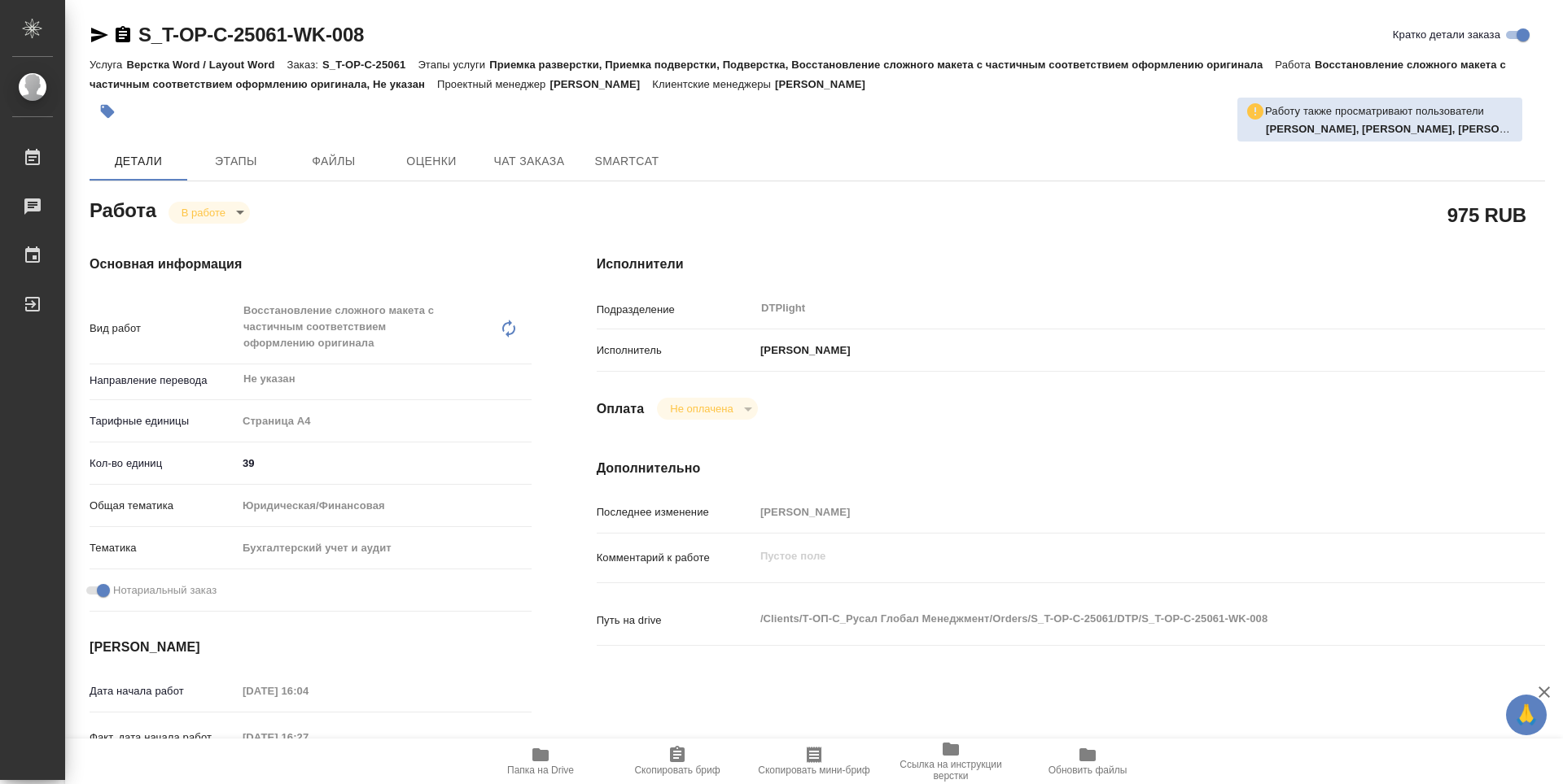
type textarea "x"
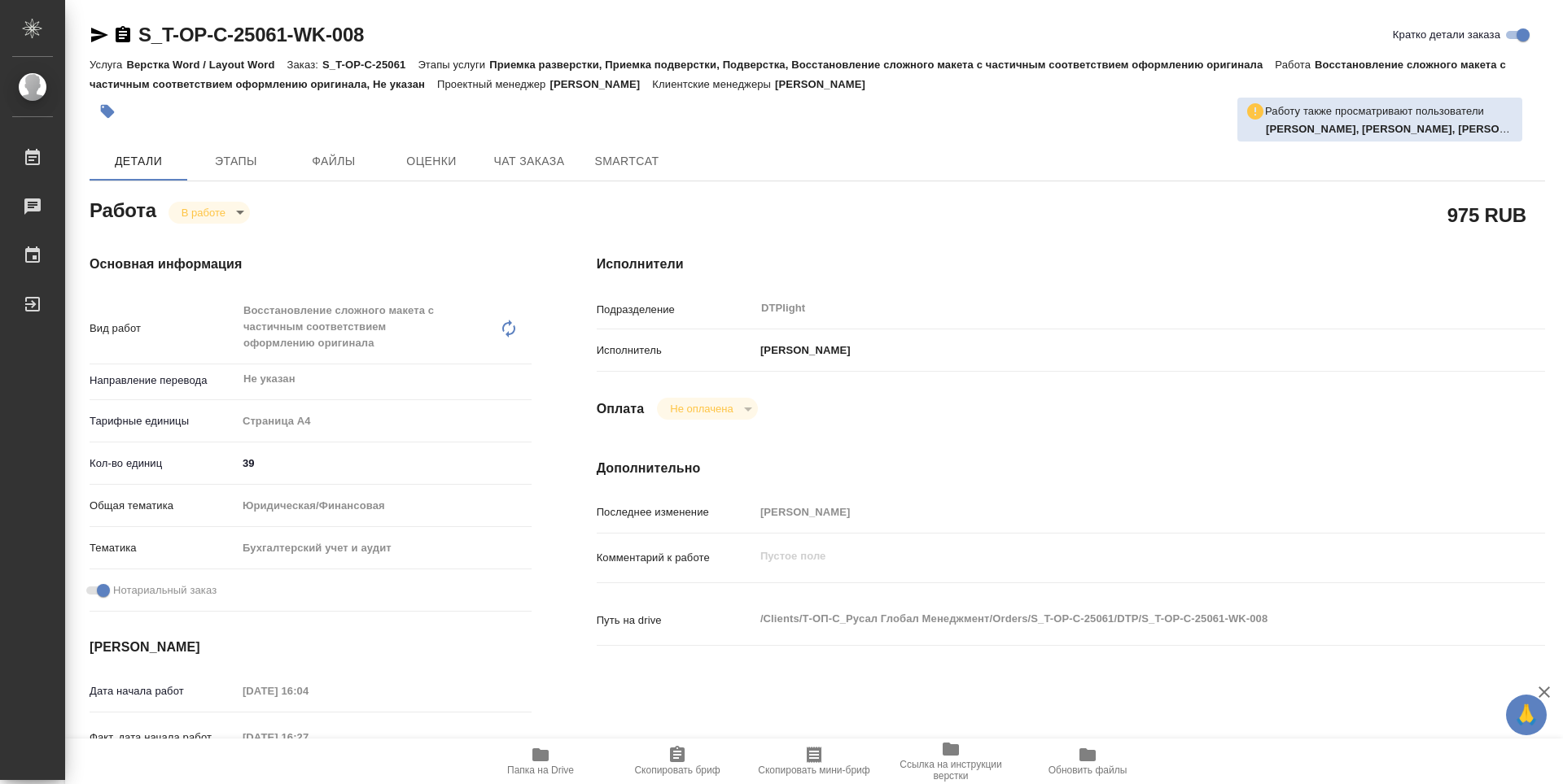
type textarea "x"
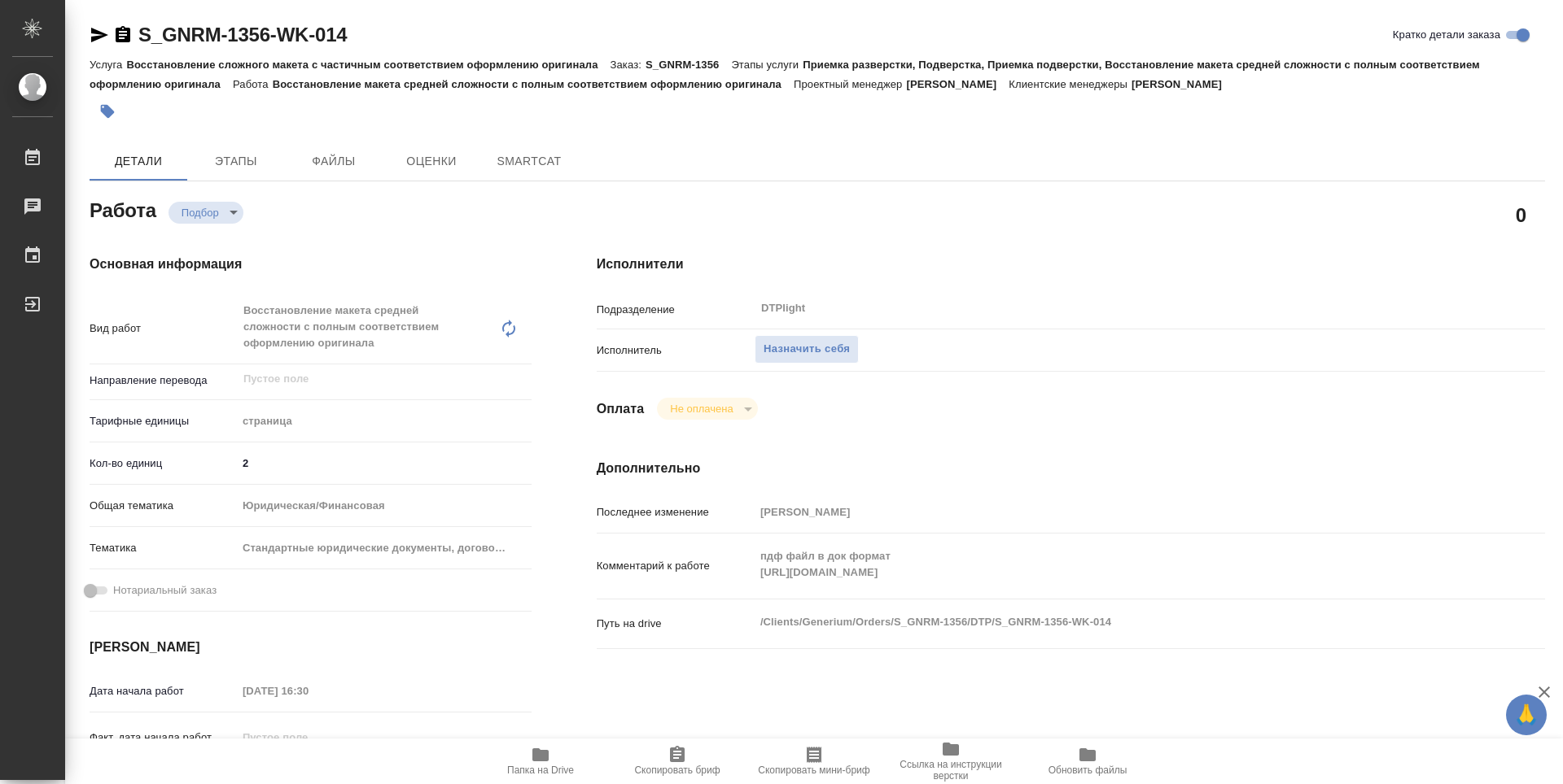
type textarea "x"
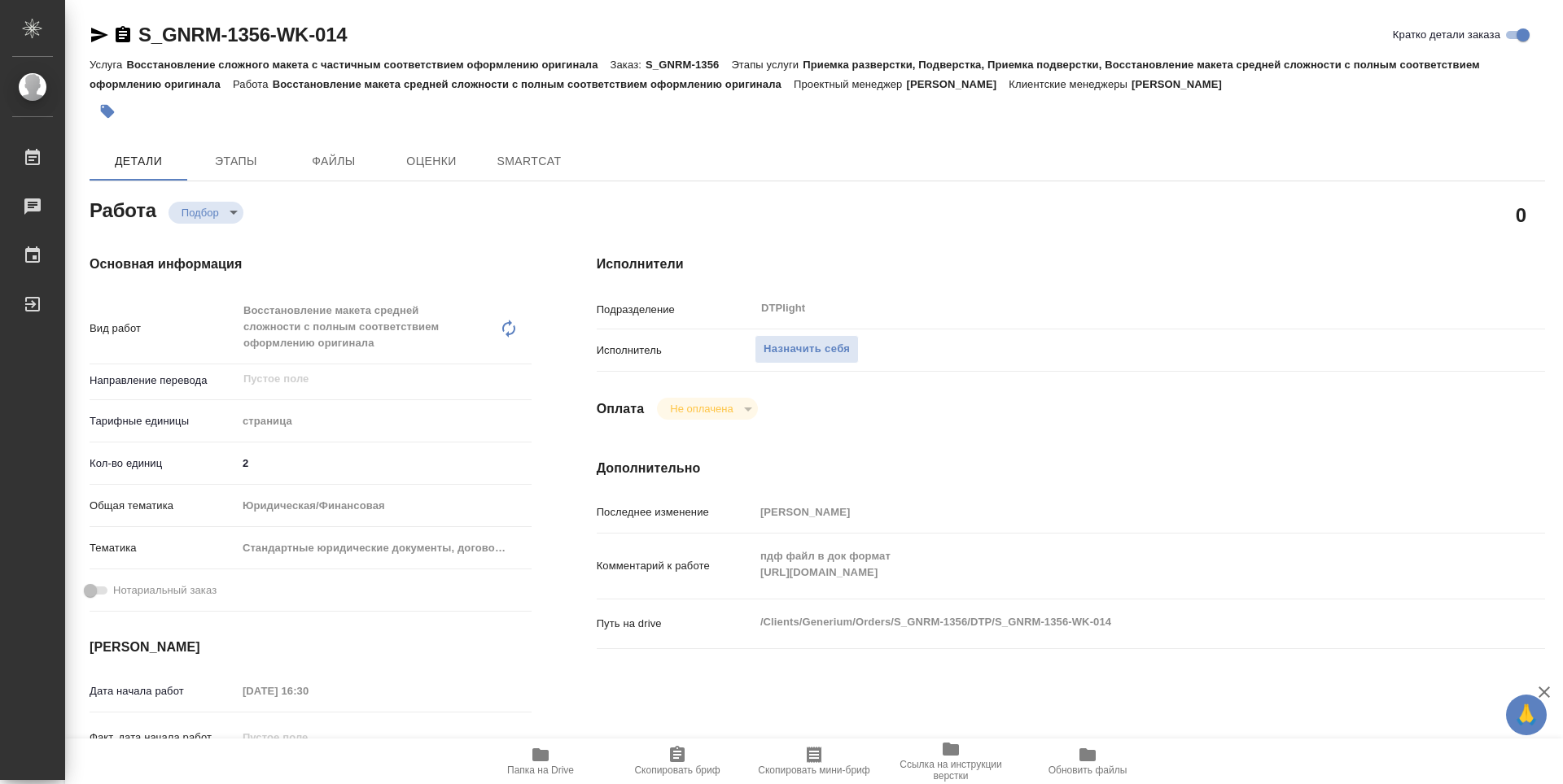
type textarea "x"
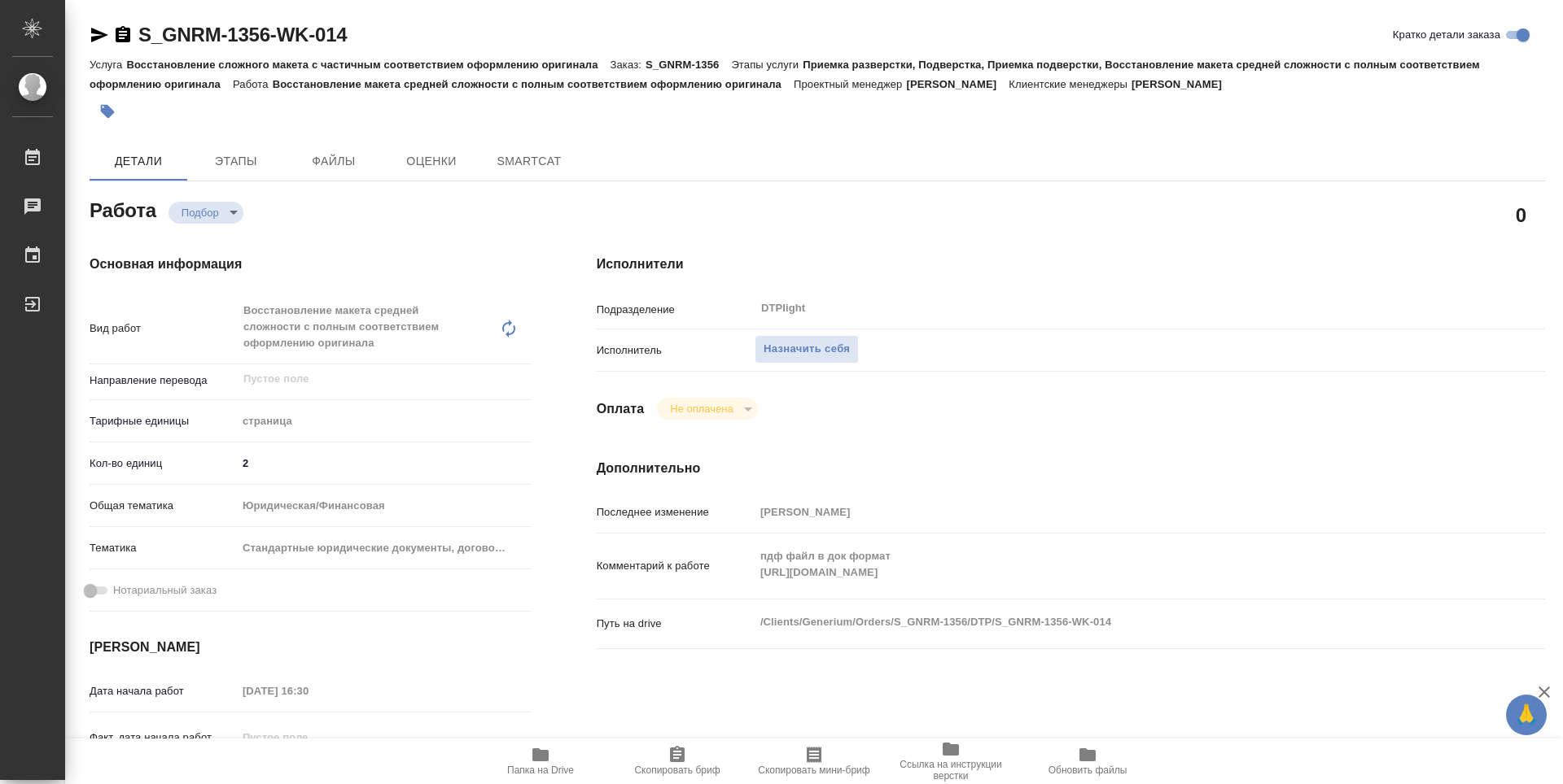
type textarea "x"
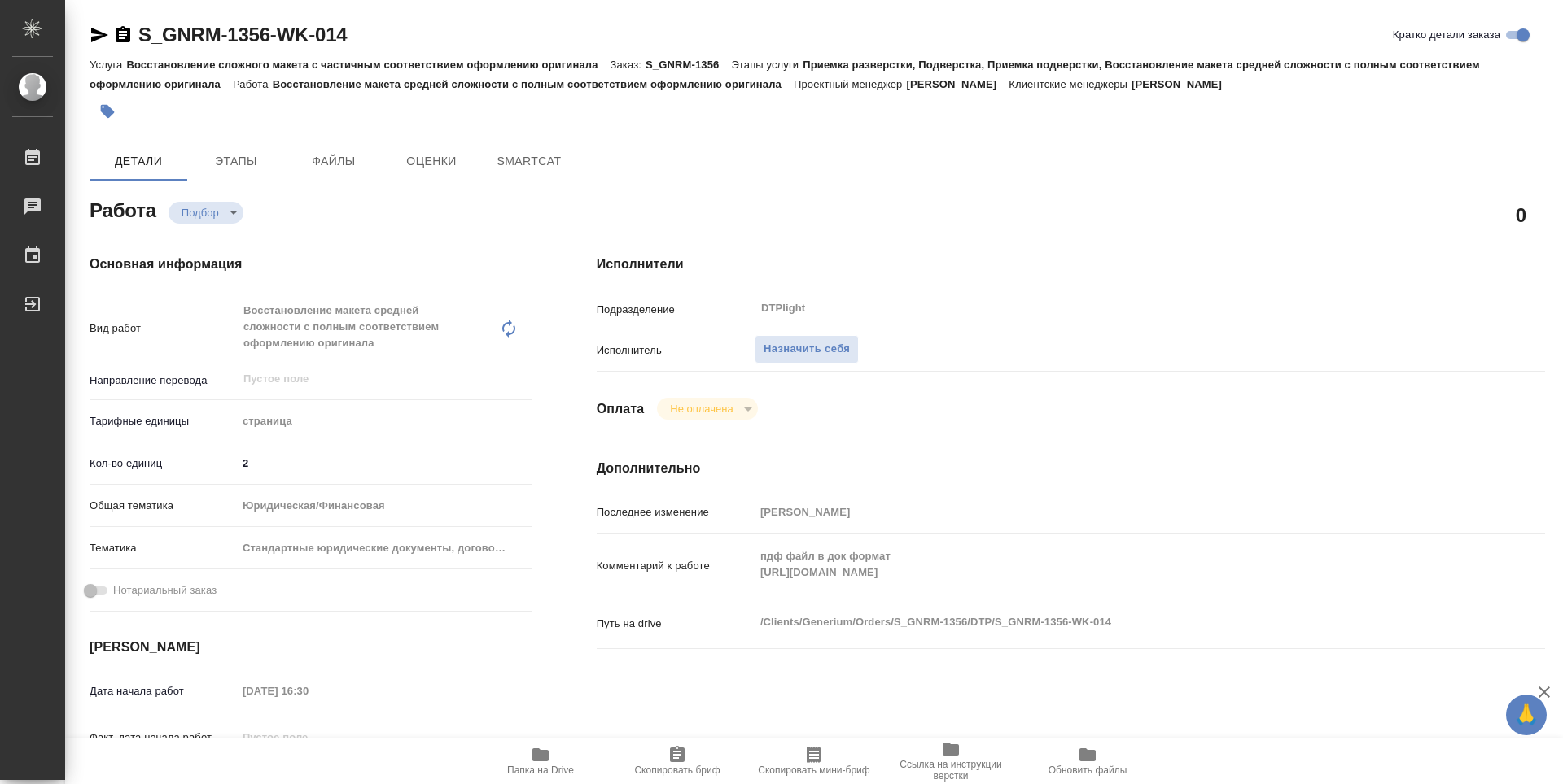
type textarea "x"
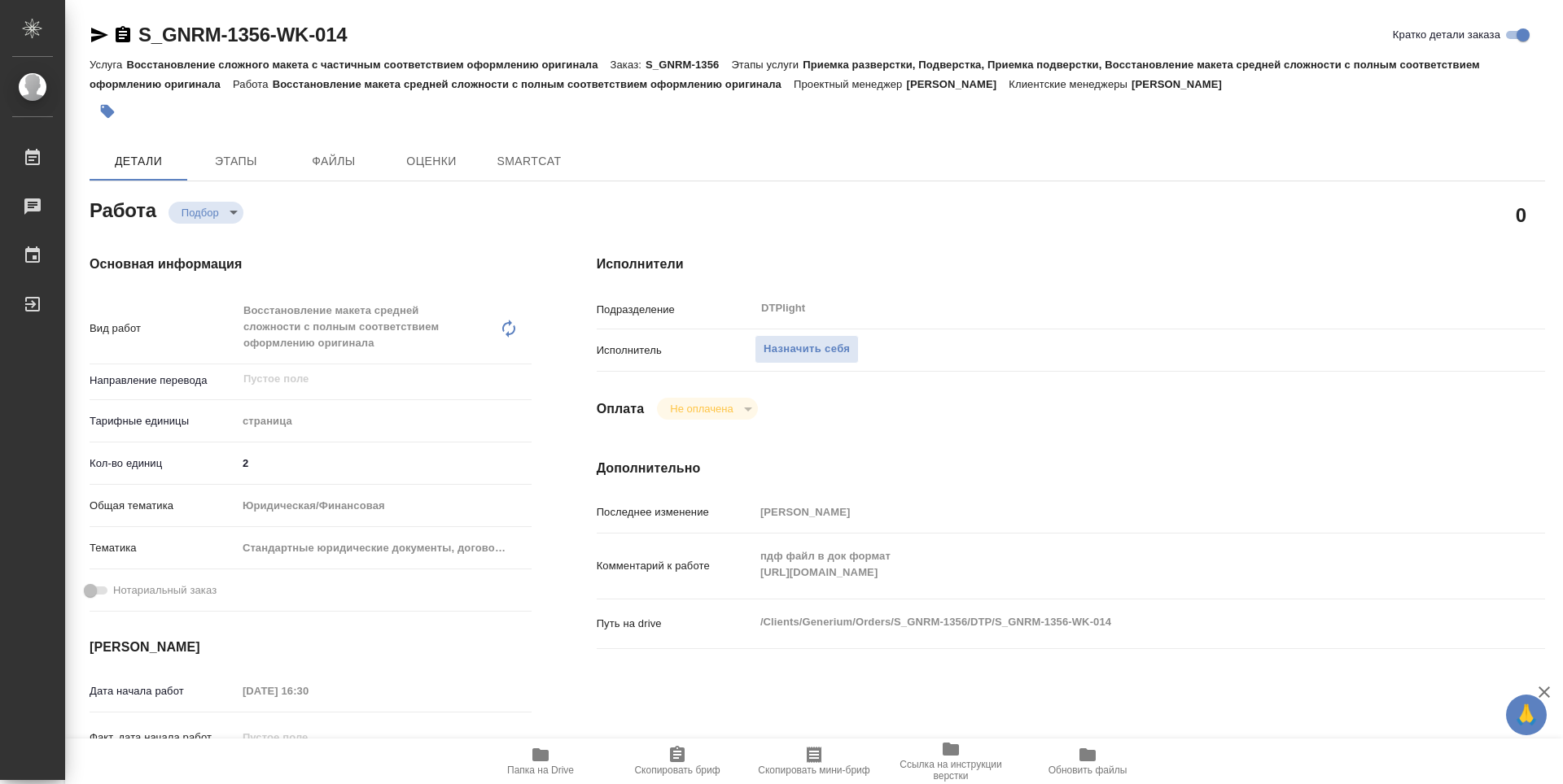
type textarea "x"
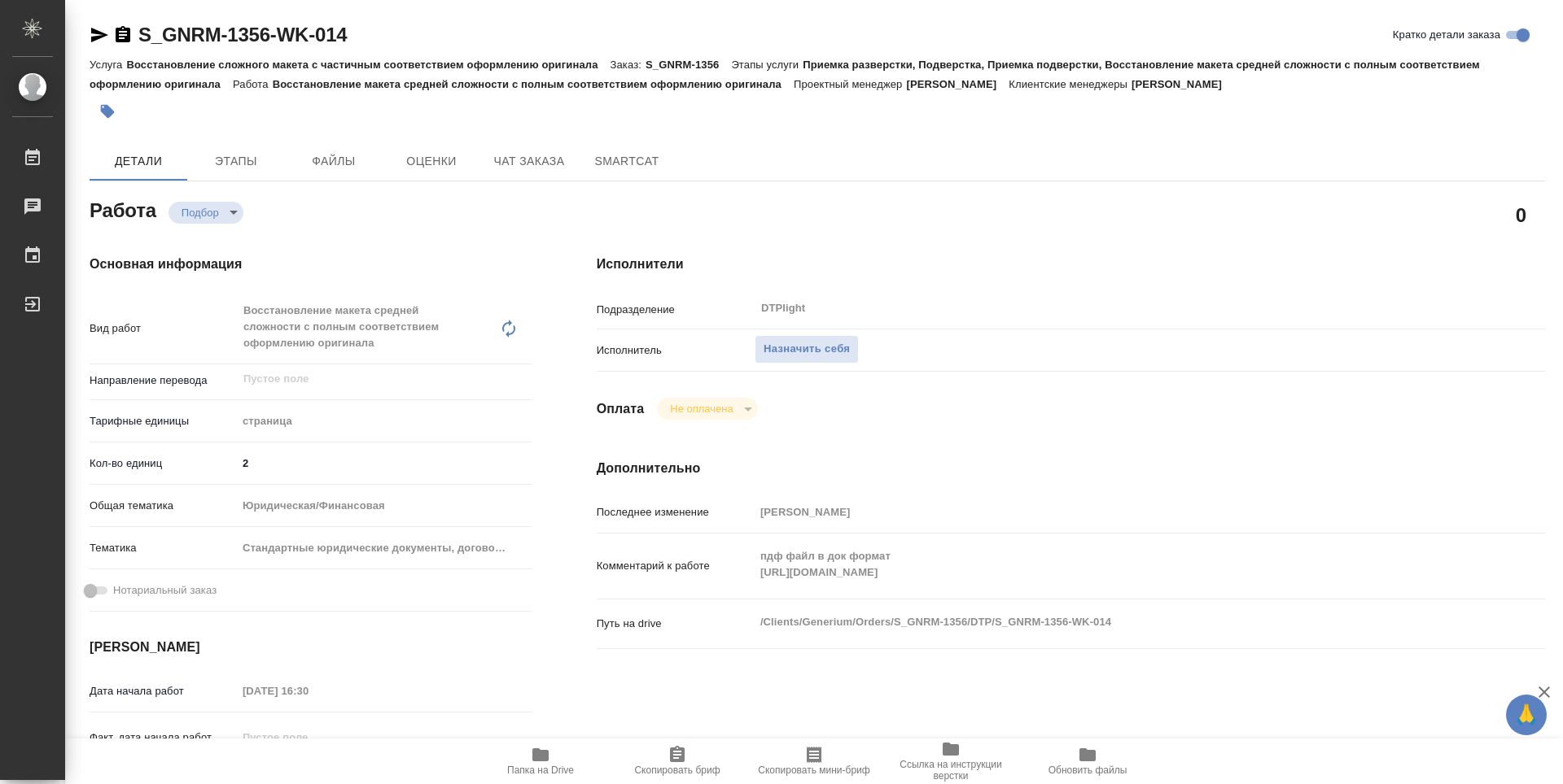
type textarea "x"
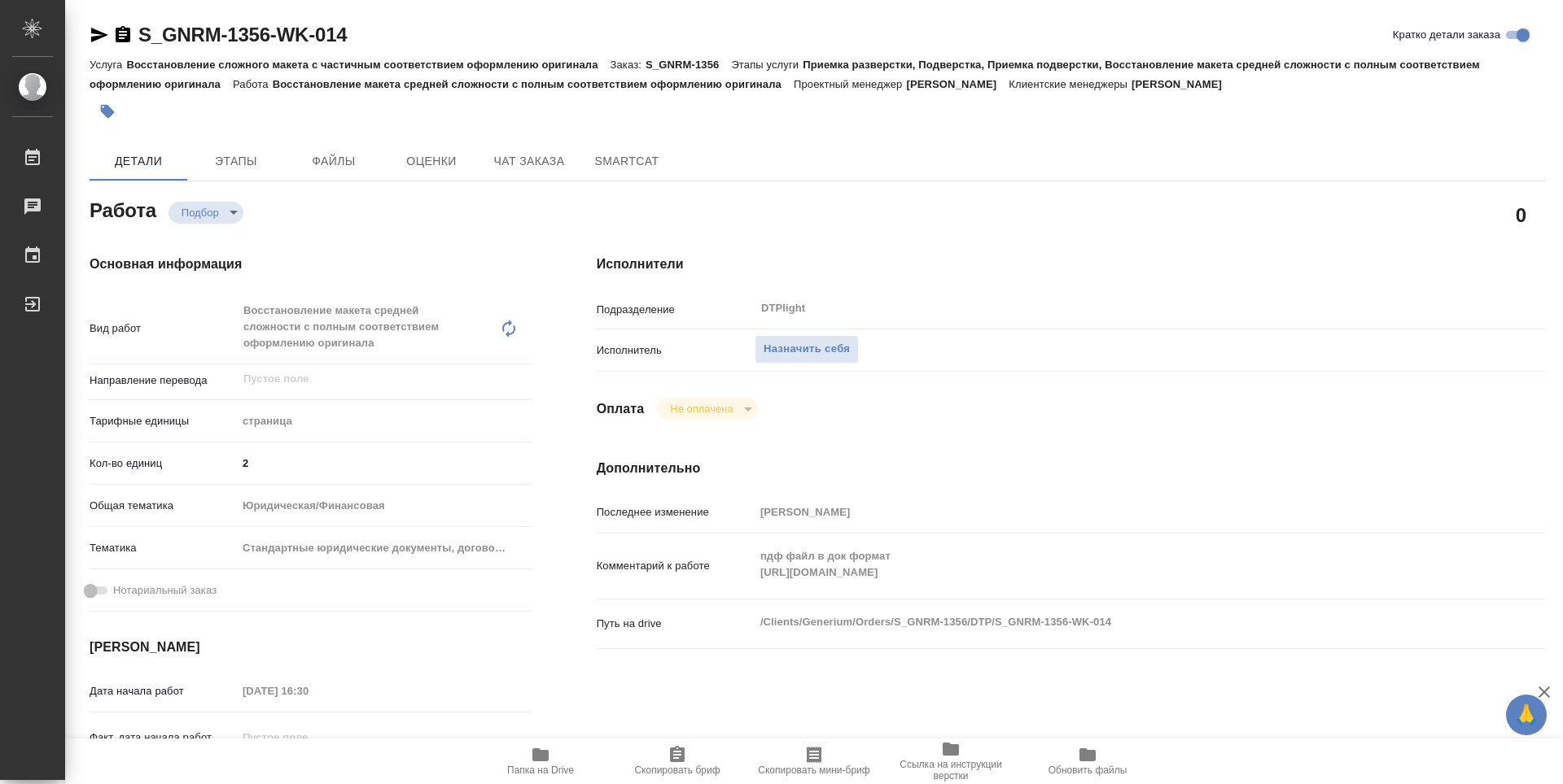
type textarea "x"
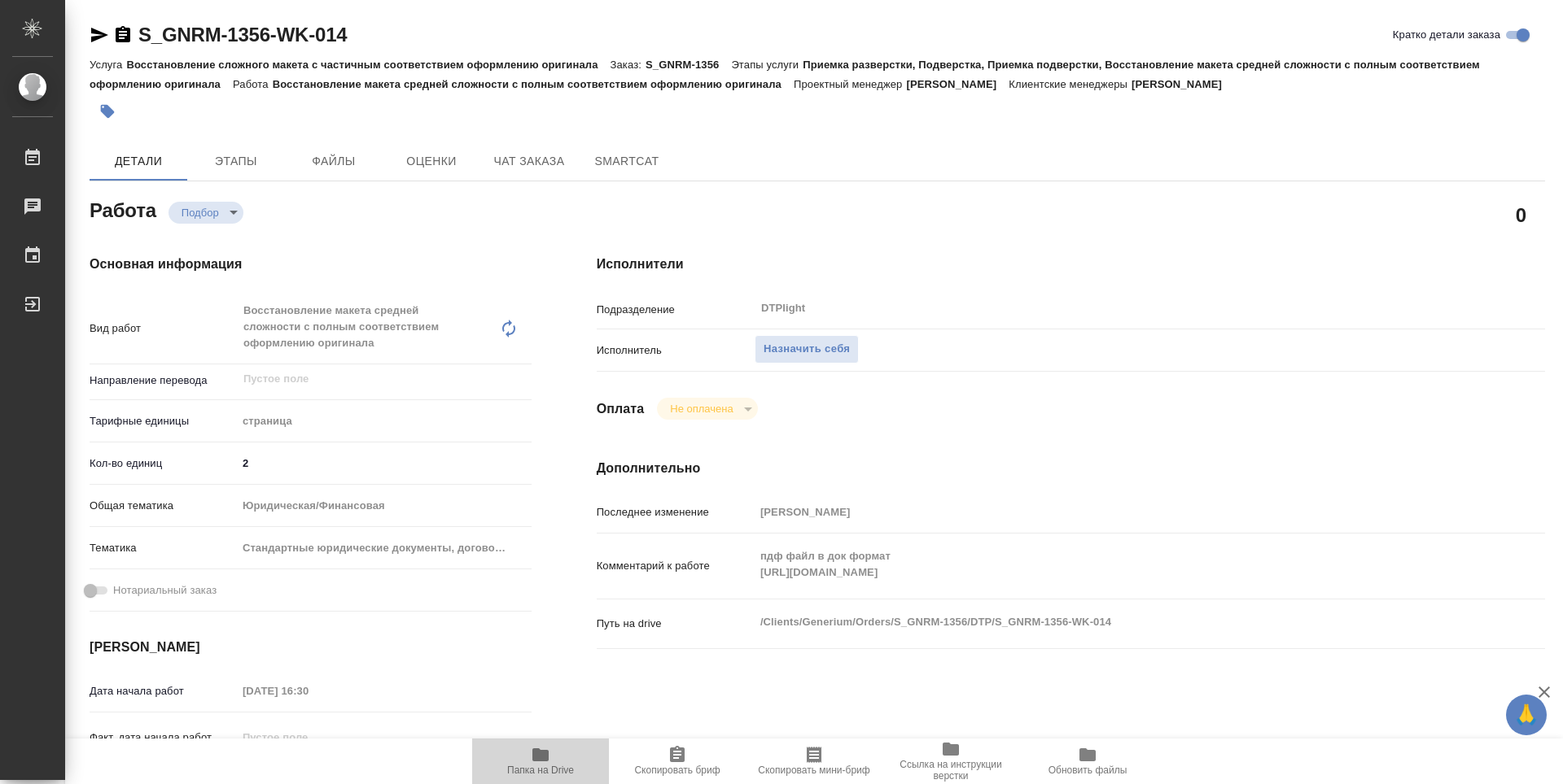
click at [535, 764] on icon "button" at bounding box center [541, 755] width 20 height 20
type textarea "x"
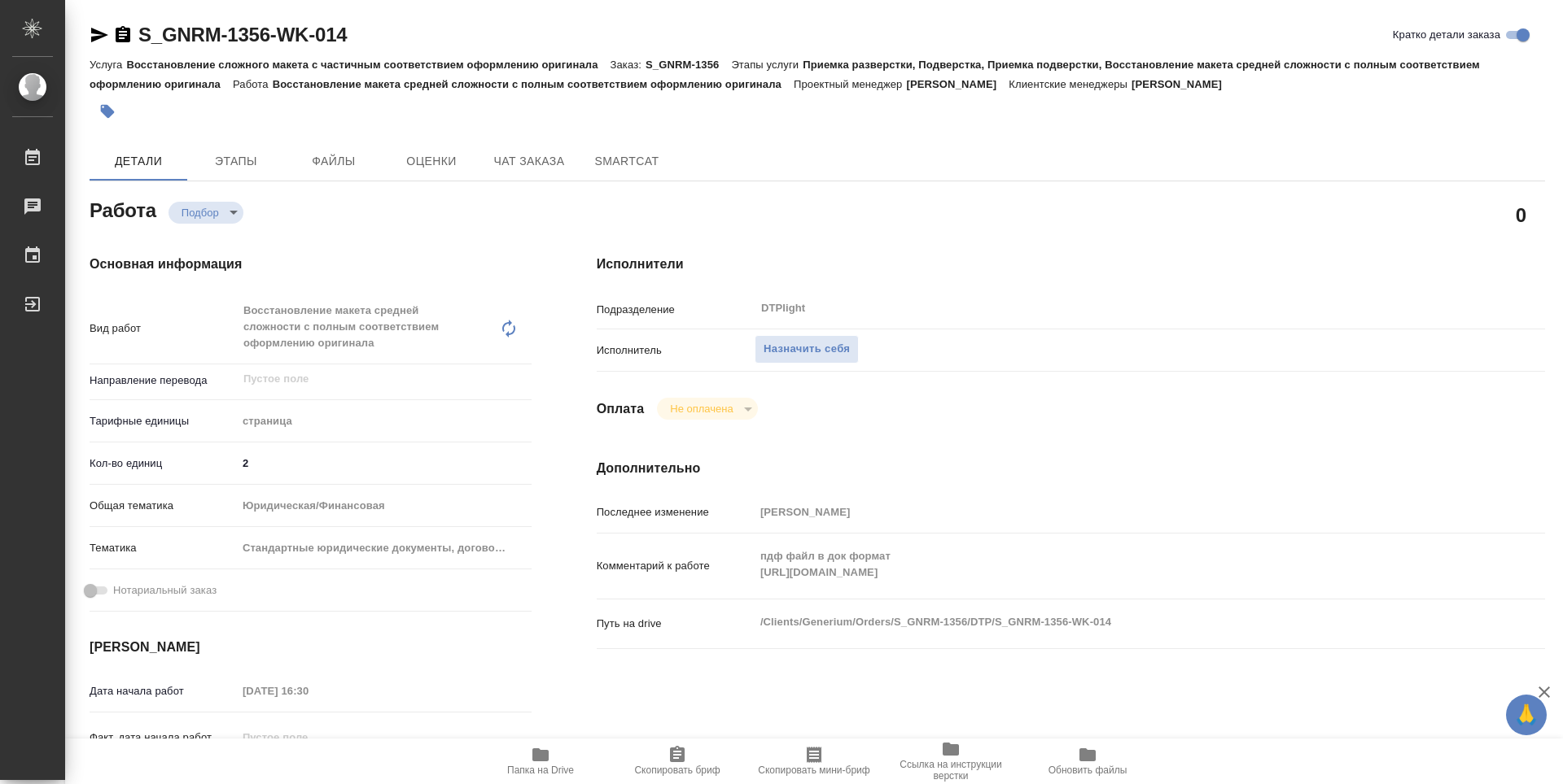
type textarea "x"
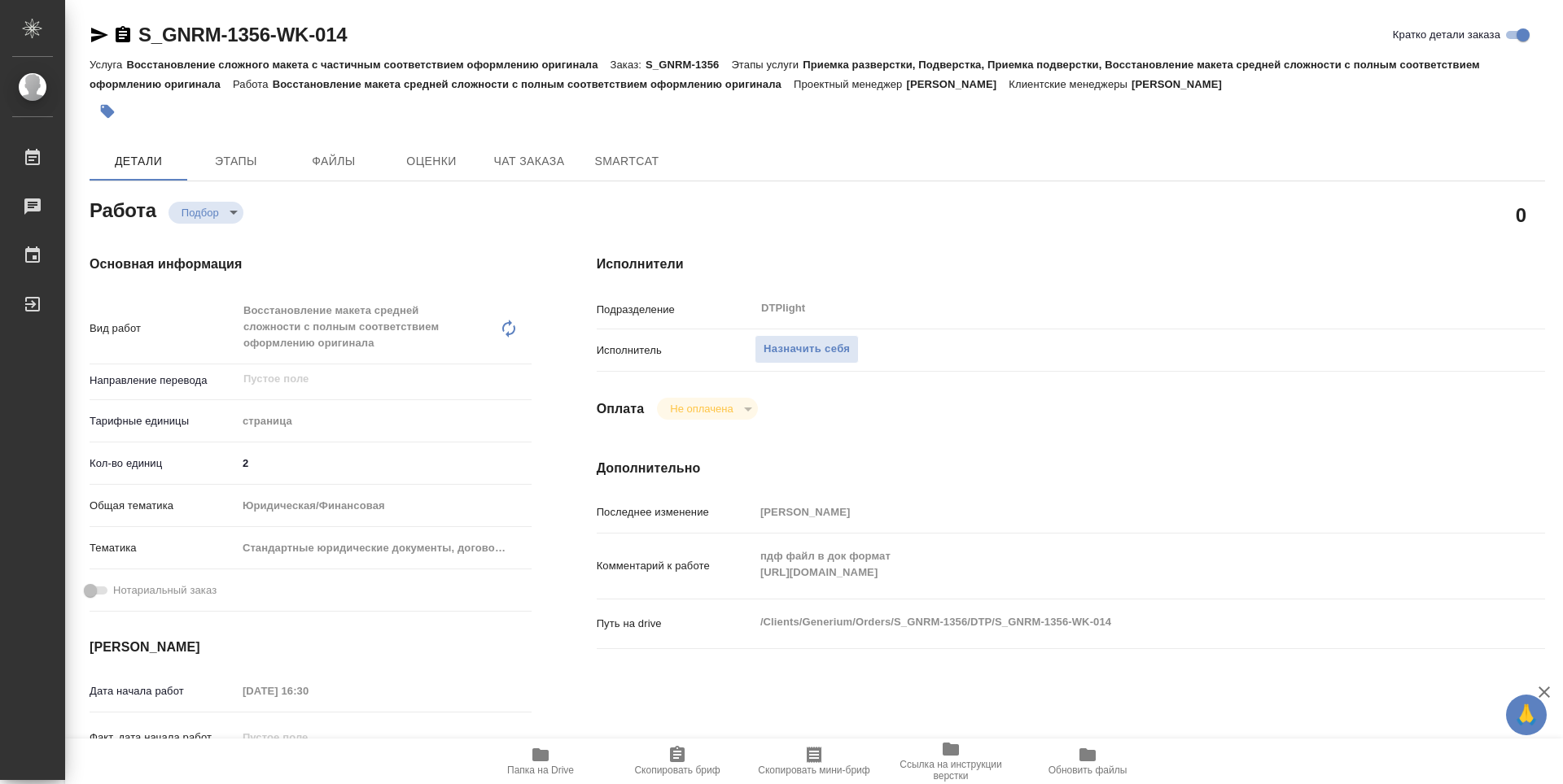
type textarea "x"
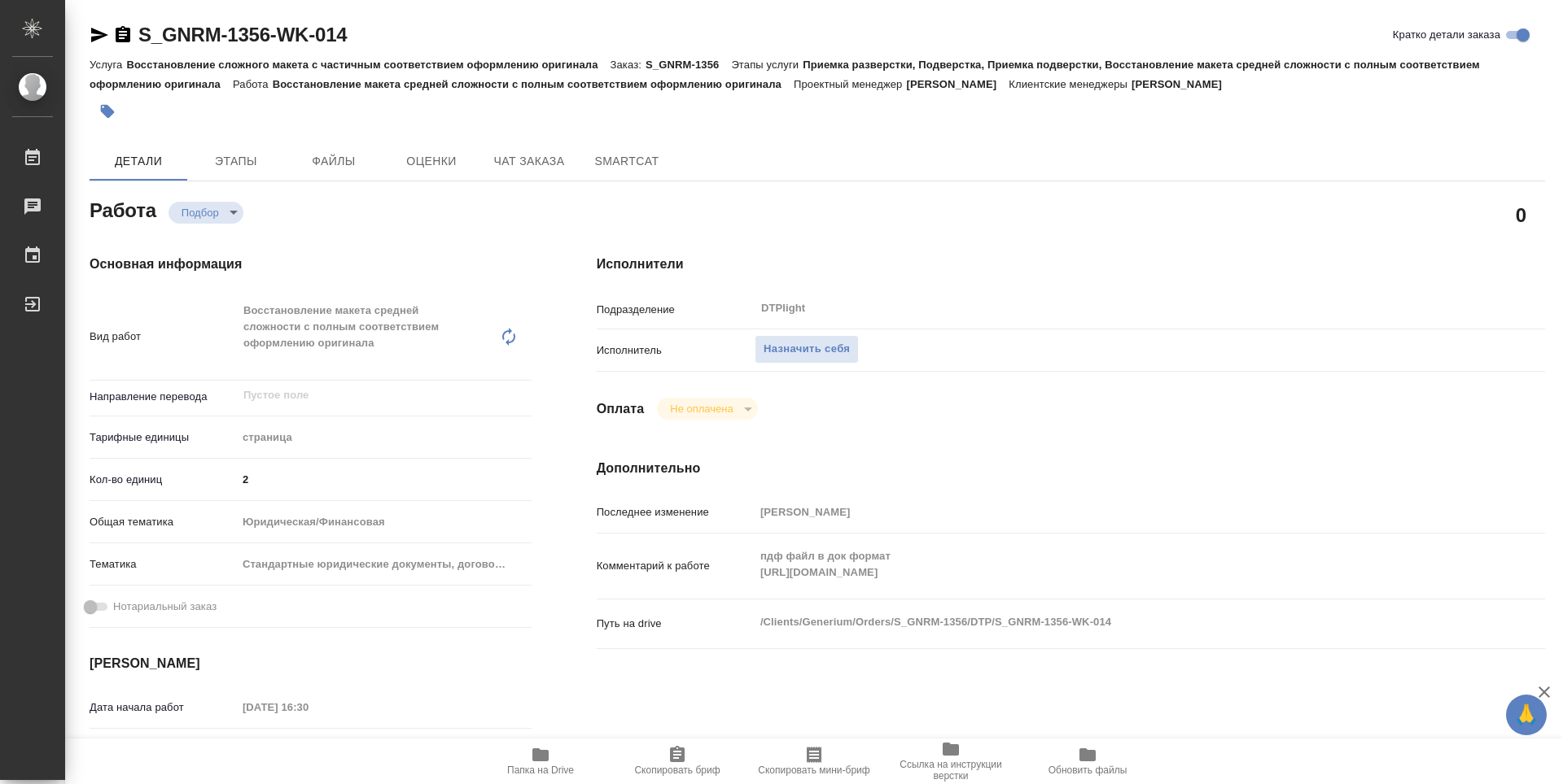
click at [902, 187] on div "0" at bounding box center [1071, 214] width 1013 height 106
click at [794, 341] on span "Назначить себя" at bounding box center [806, 349] width 86 height 19
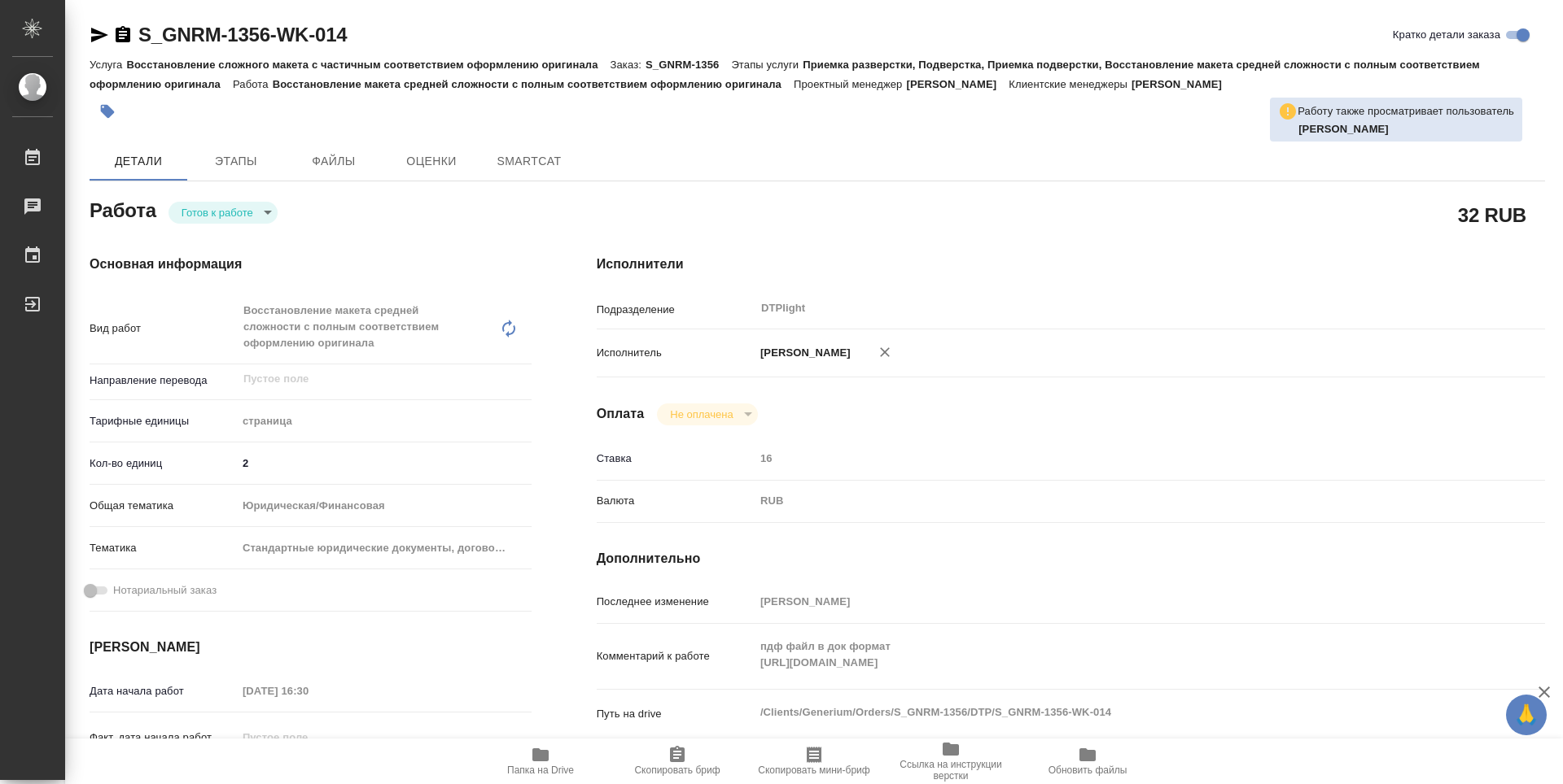
type textarea "x"
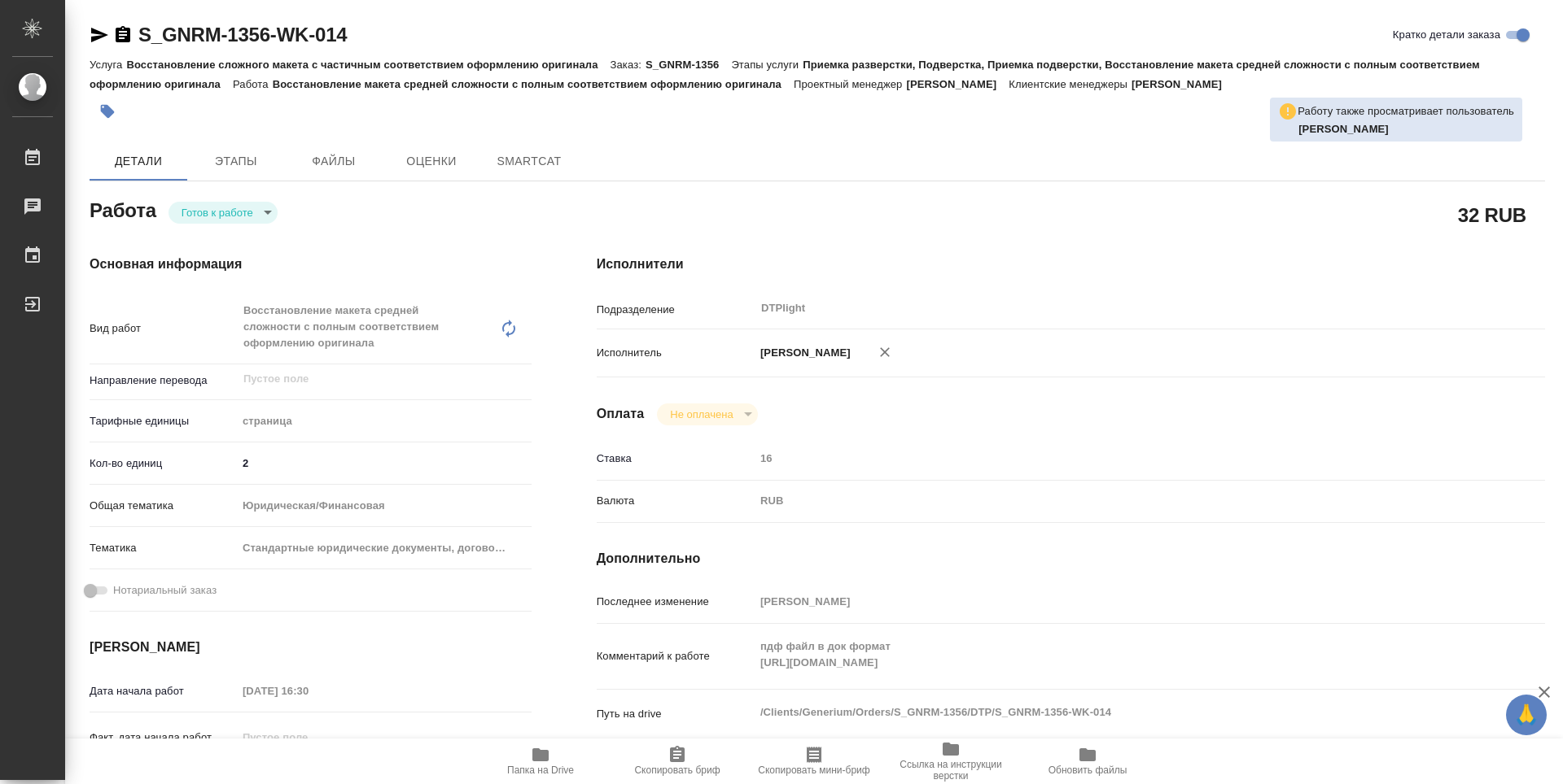
type textarea "x"
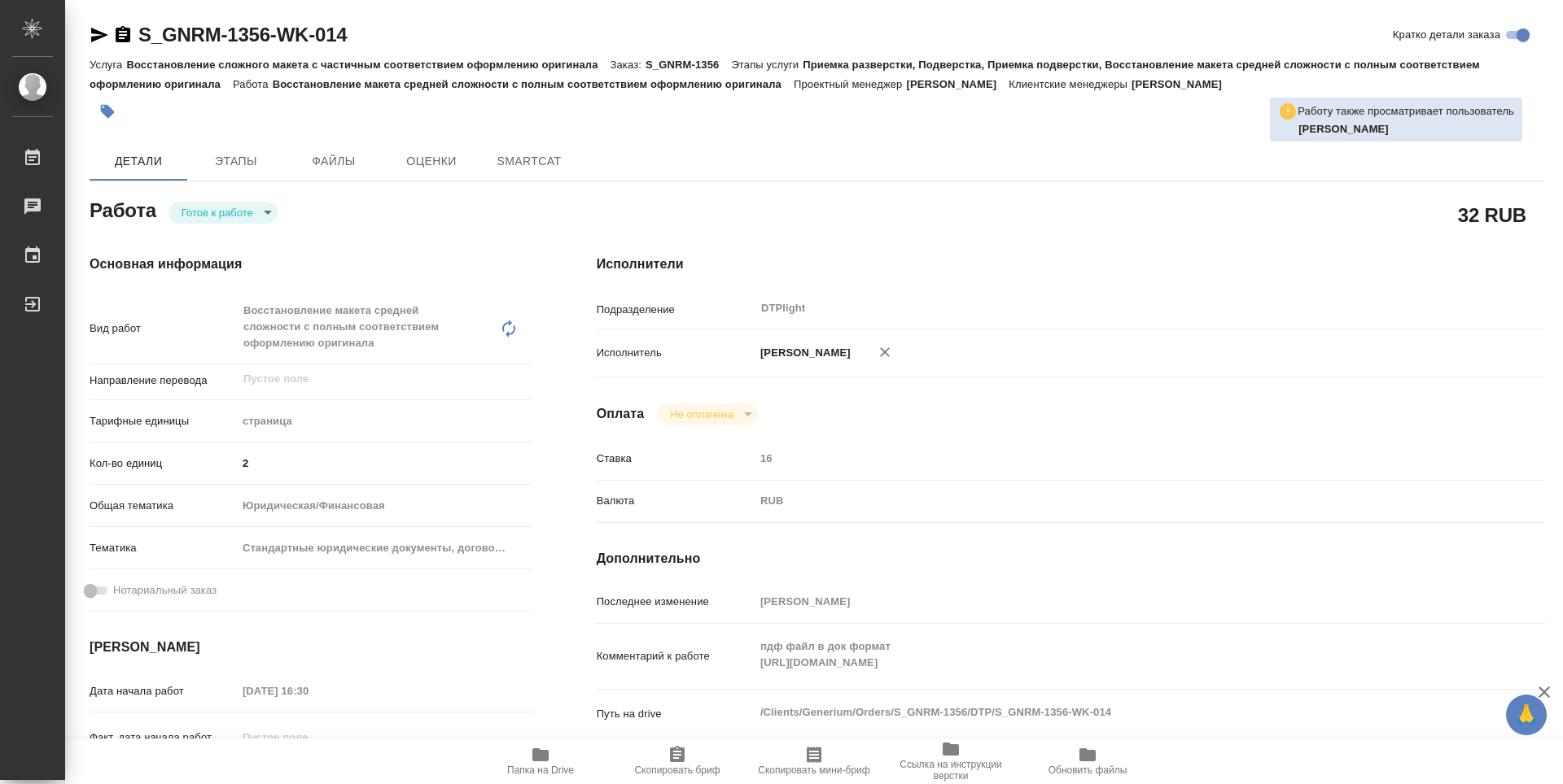
type textarea "x"
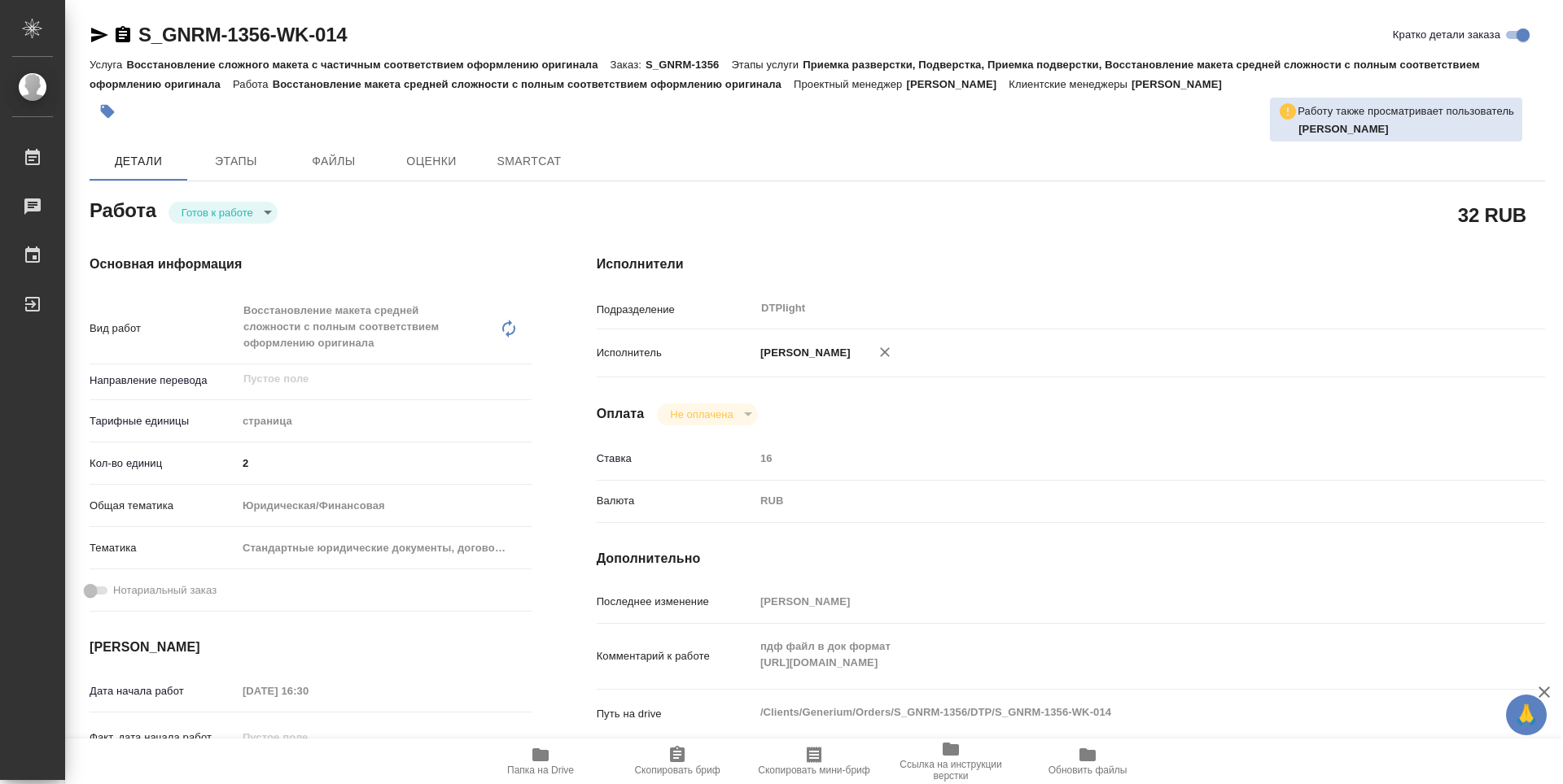
type textarea "x"
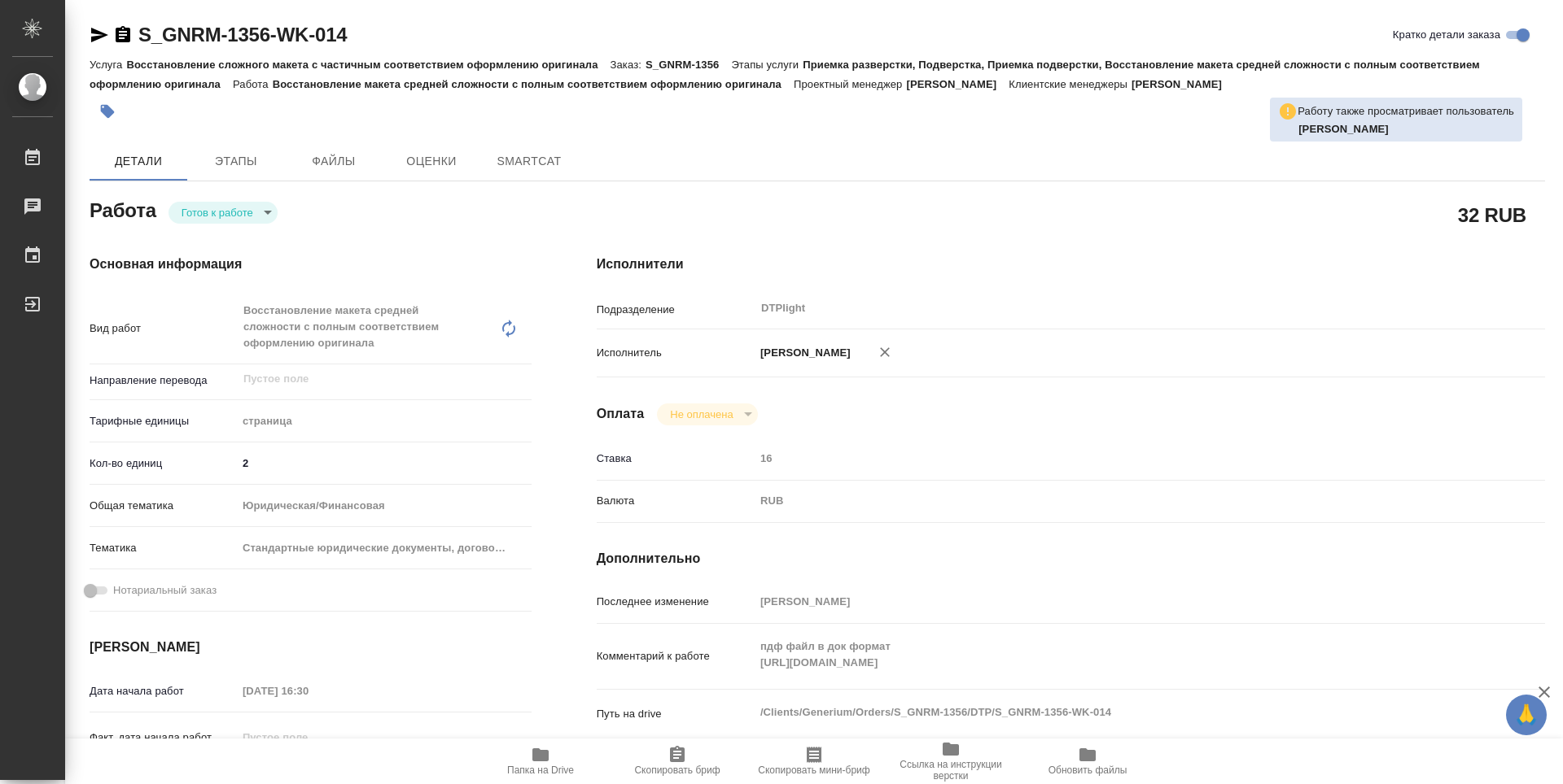
type textarea "x"
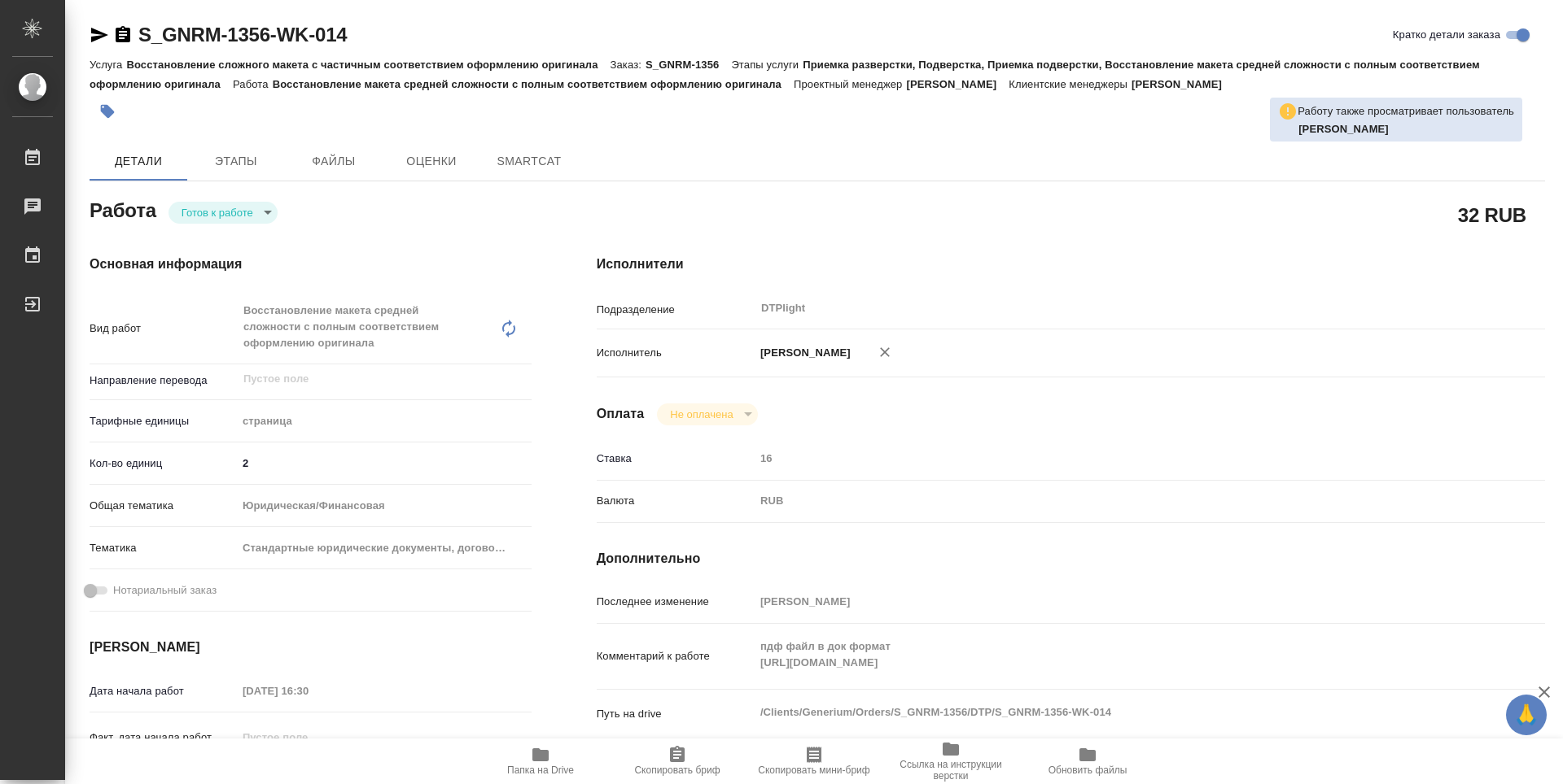
type textarea "x"
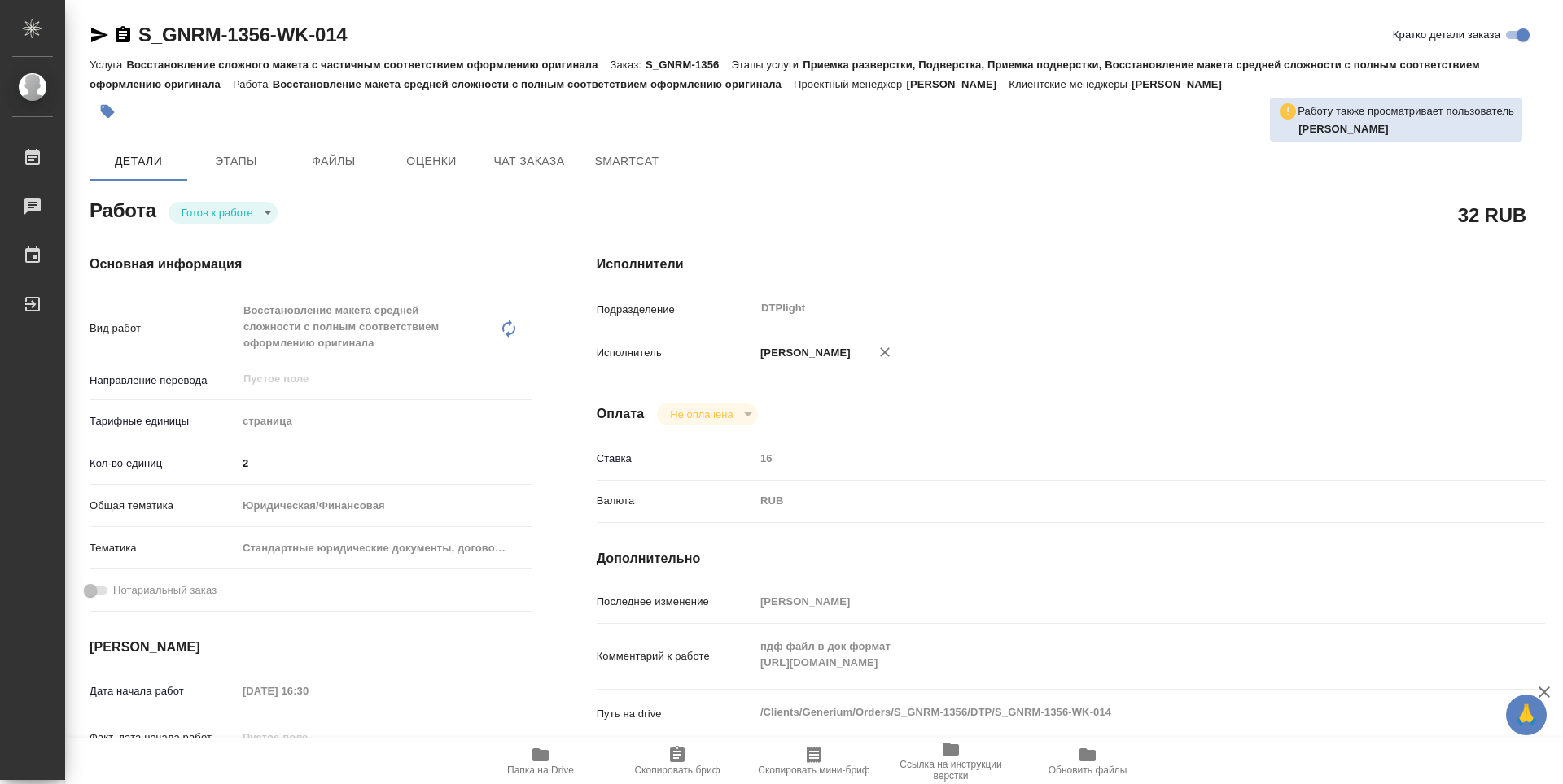
type textarea "x"
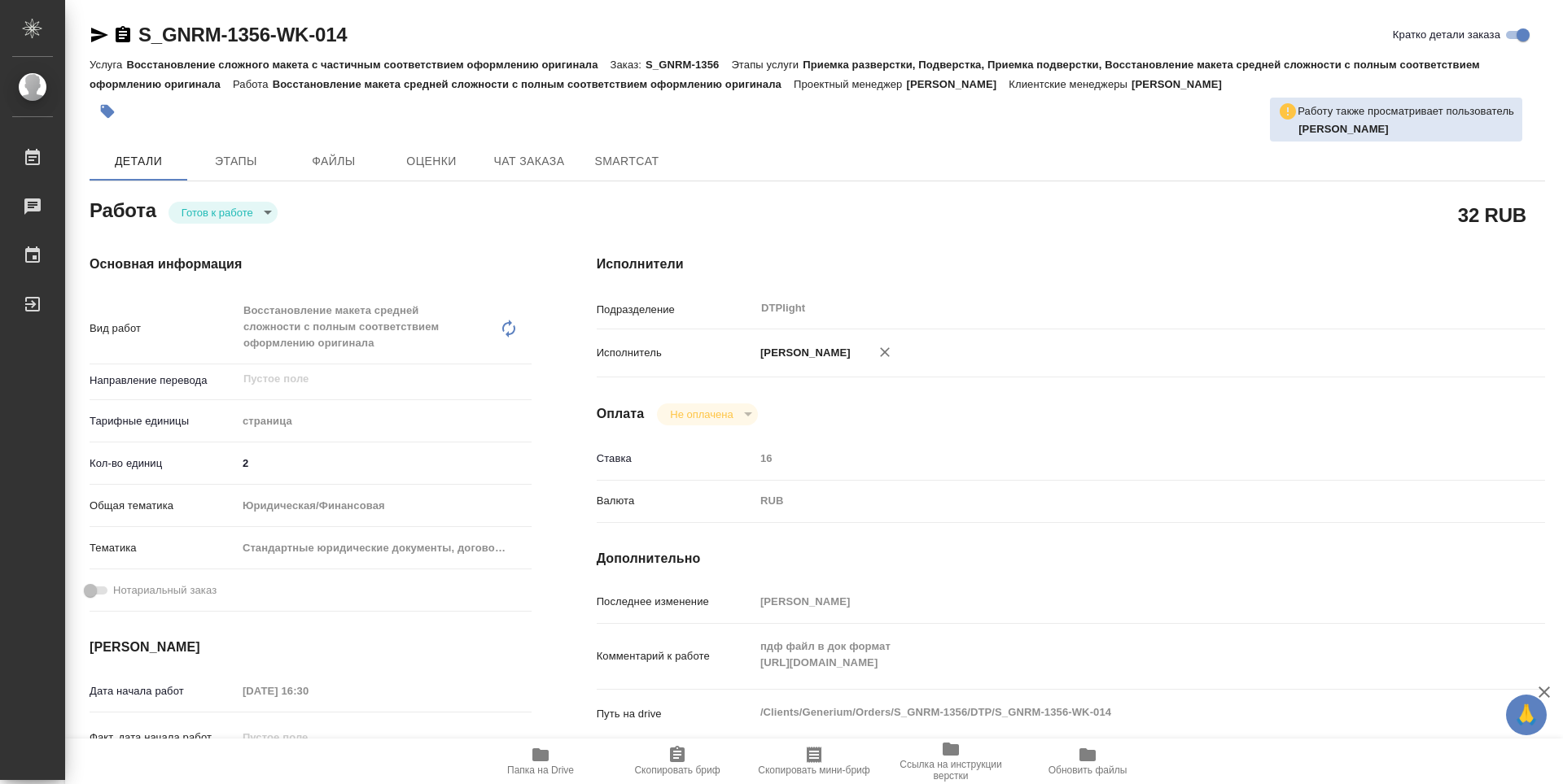
type textarea "x"
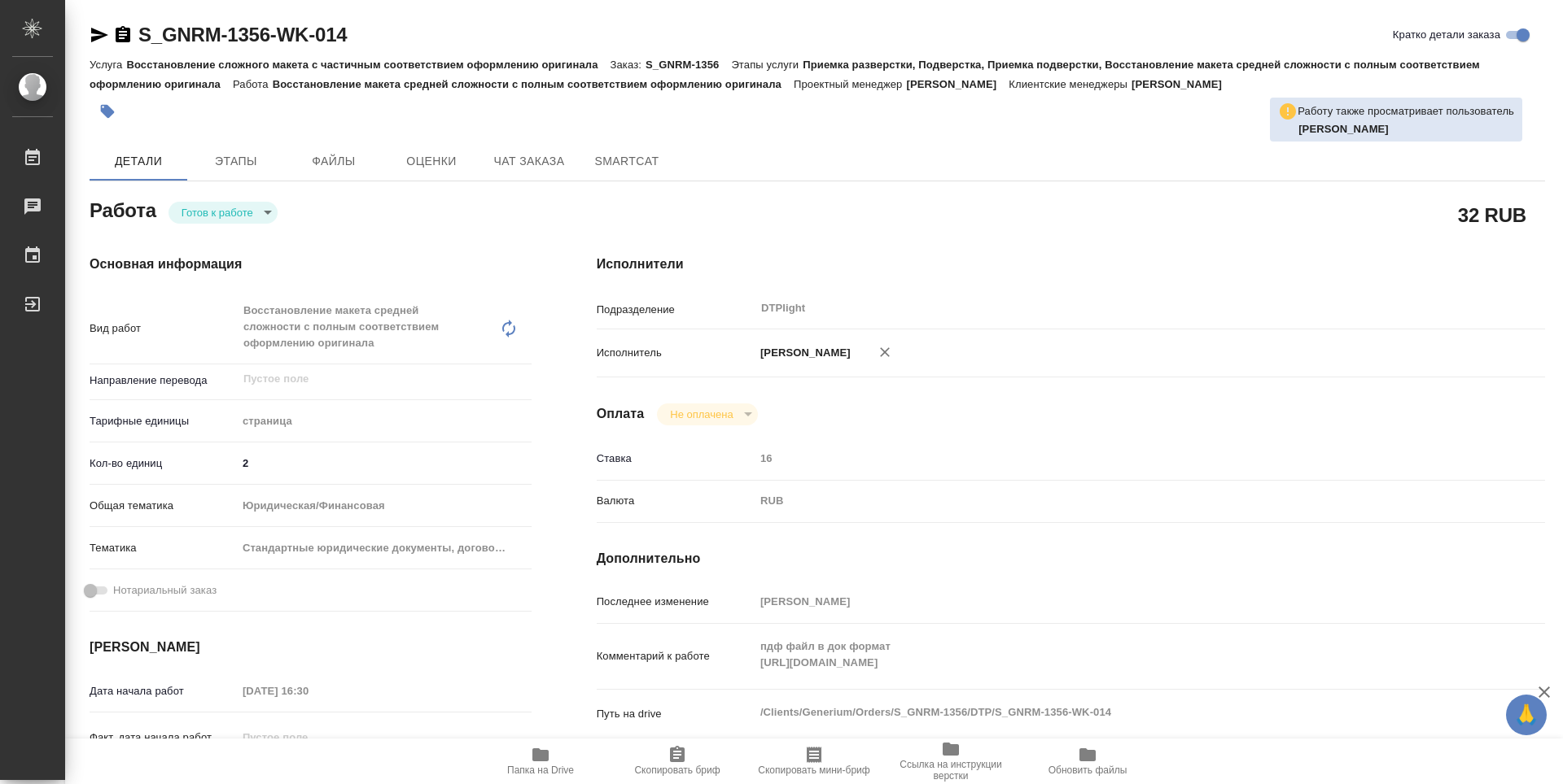
click at [215, 208] on body "🙏 .cls-1 fill:#fff; AWATERA Zubakova Viktoriya Работы 0 Чаты График Выйти S_GNR…" at bounding box center [782, 392] width 1563 height 784
click at [212, 211] on button "В работе" at bounding box center [208, 212] width 54 height 18
type textarea "x"
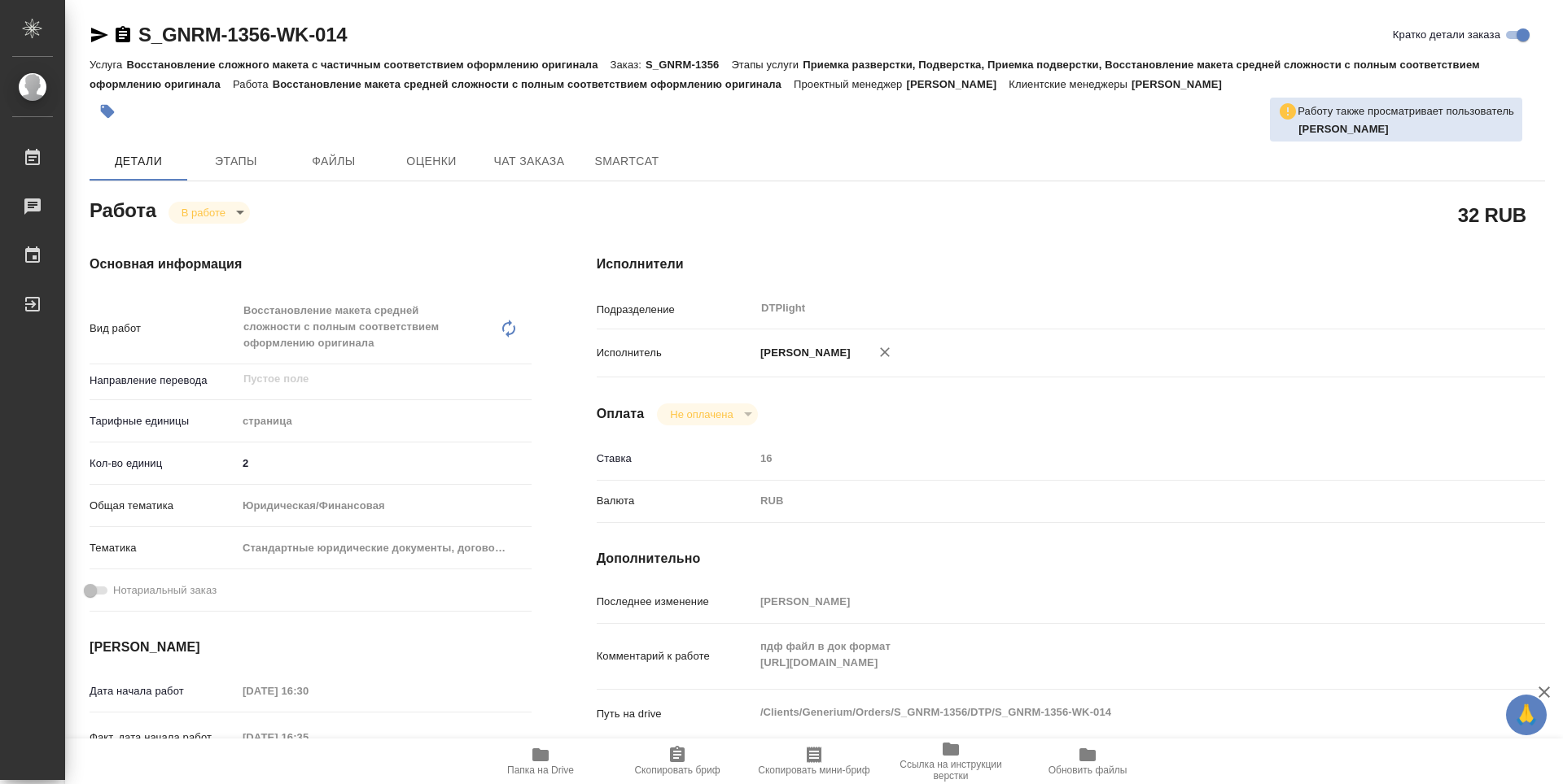
type textarea "x"
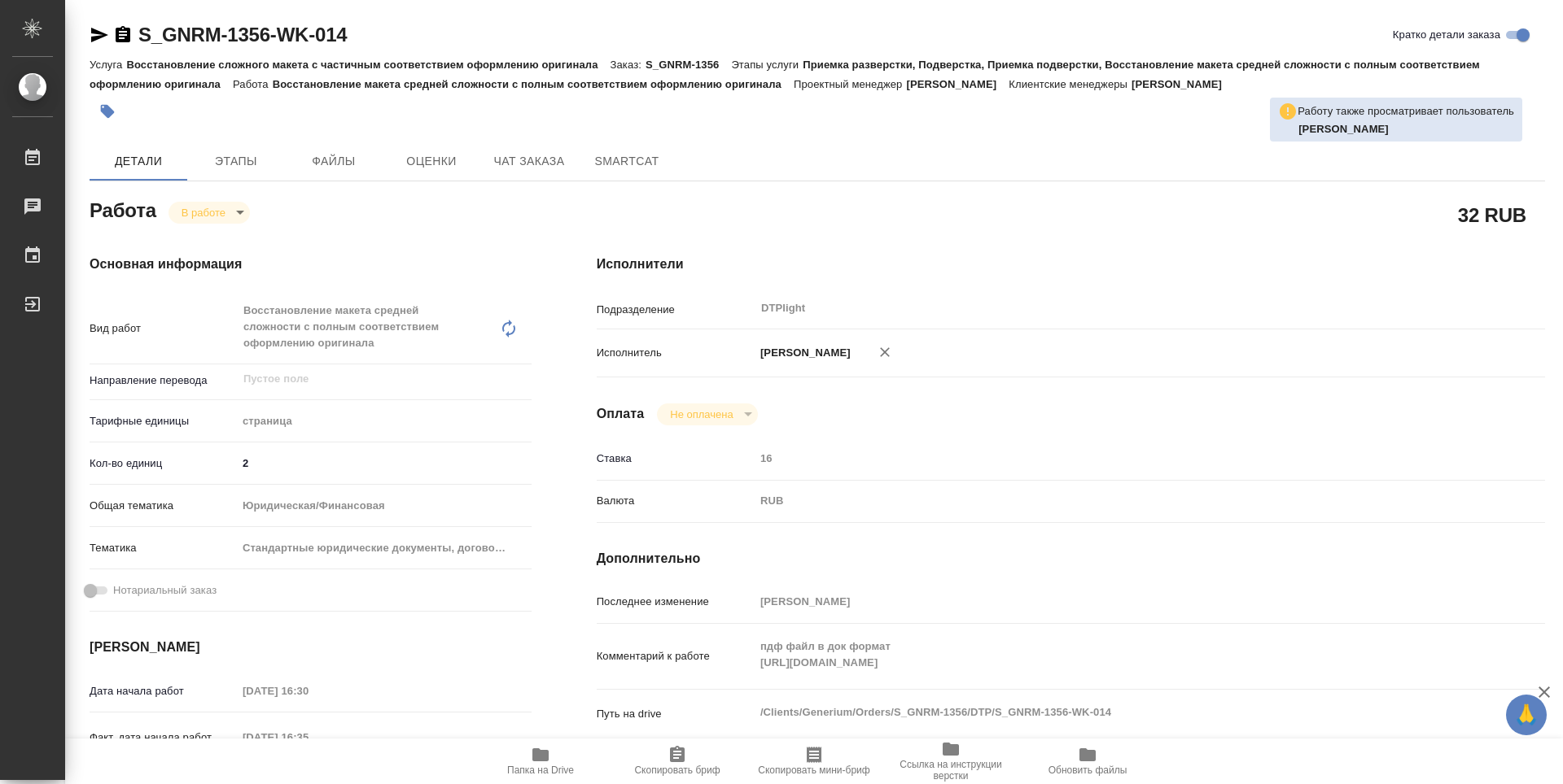
type textarea "x"
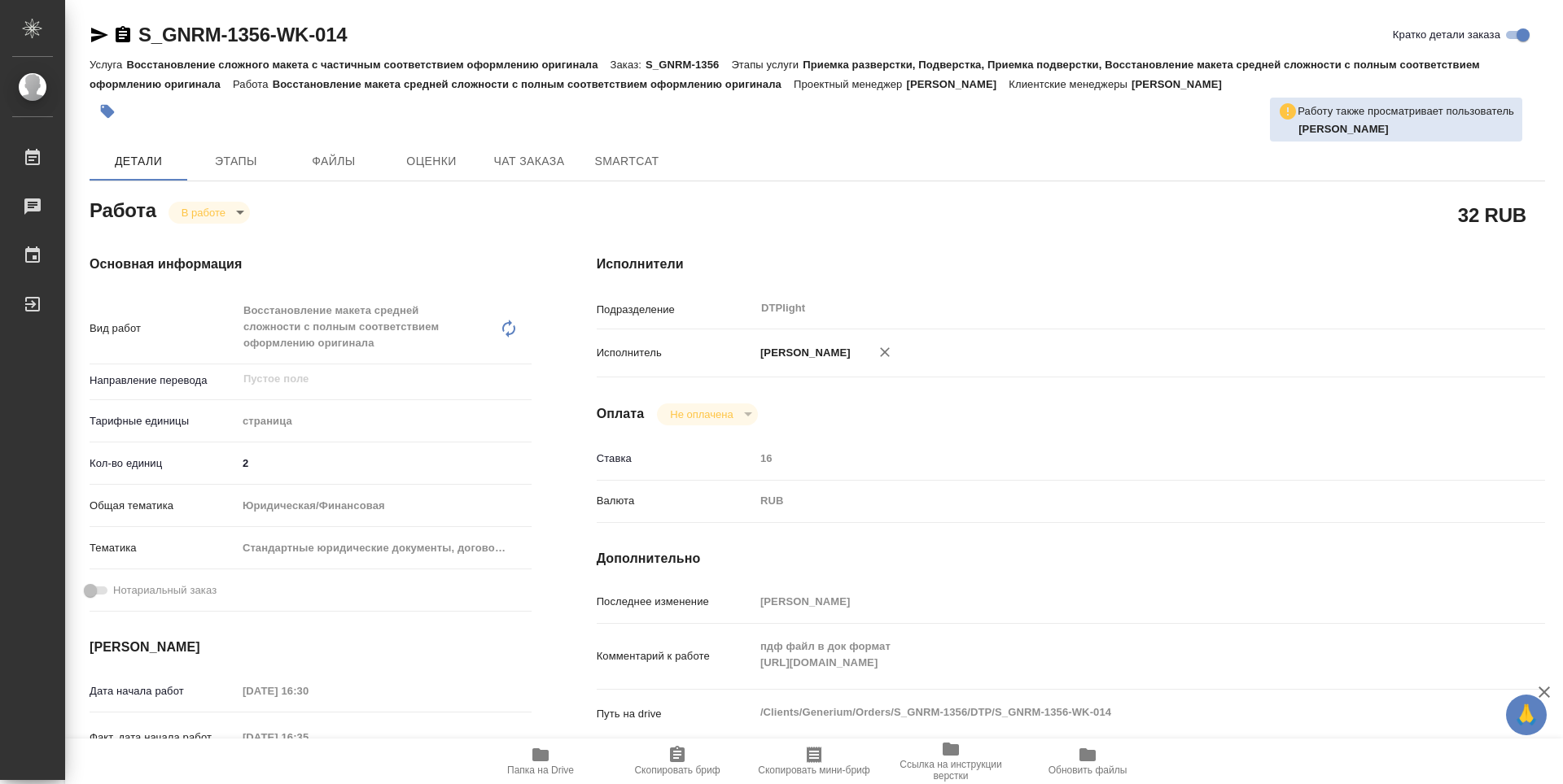
type textarea "x"
drag, startPoint x: 400, startPoint y: 37, endPoint x: 117, endPoint y: 44, distance: 283.1
click at [117, 44] on div "S_GNRM-1356-WK-014 Кратко детали заказа" at bounding box center [817, 35] width 1455 height 26
type textarea "x"
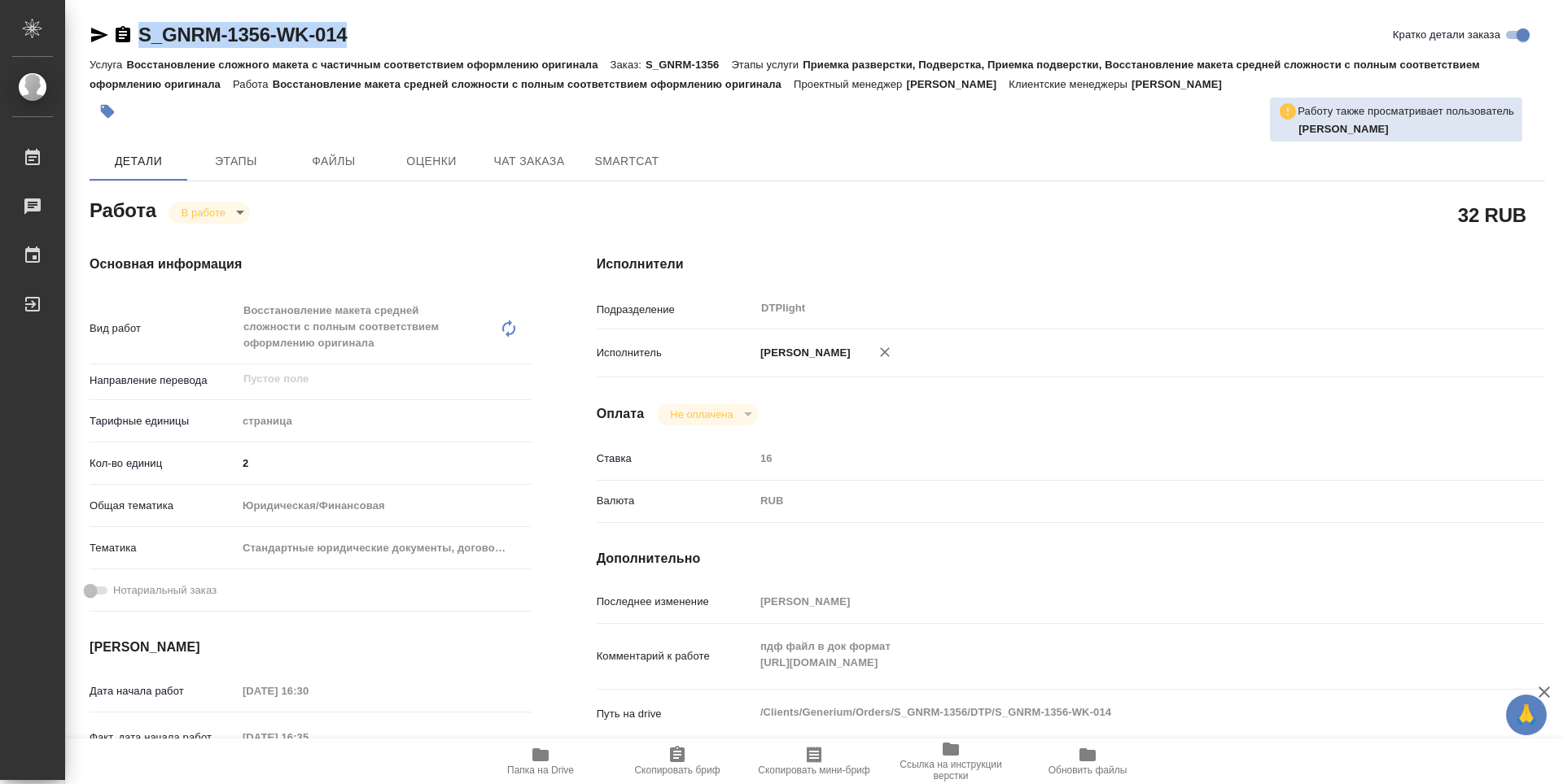
type textarea "x"
copy link "S_GNRM-1356-WK-014"
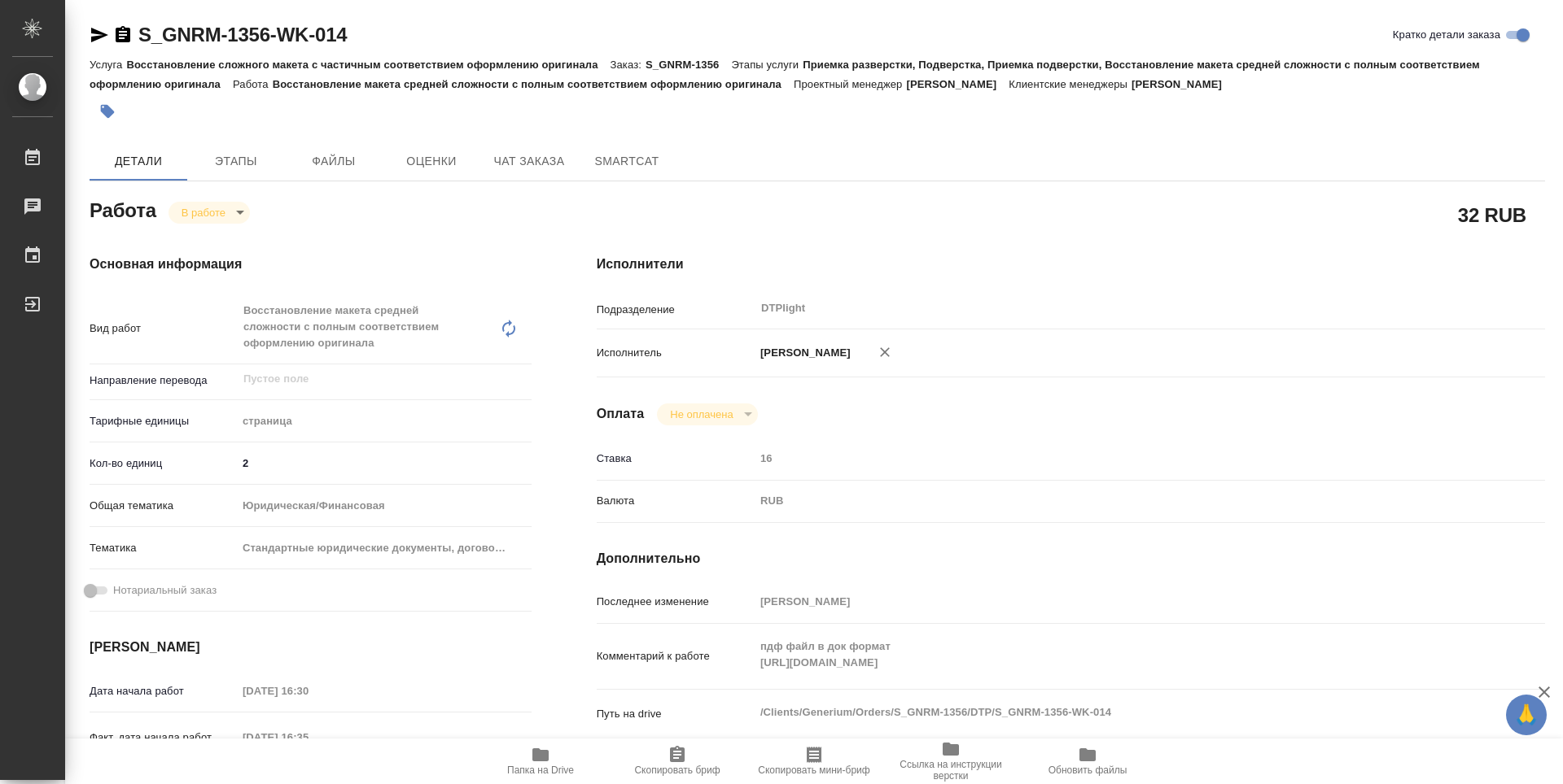
click at [825, 227] on div "Исполнители Подразделение DTPlight ​ Исполнитель [PERSON_NAME] Оплата Не оплаче…" at bounding box center [1071, 586] width 1013 height 727
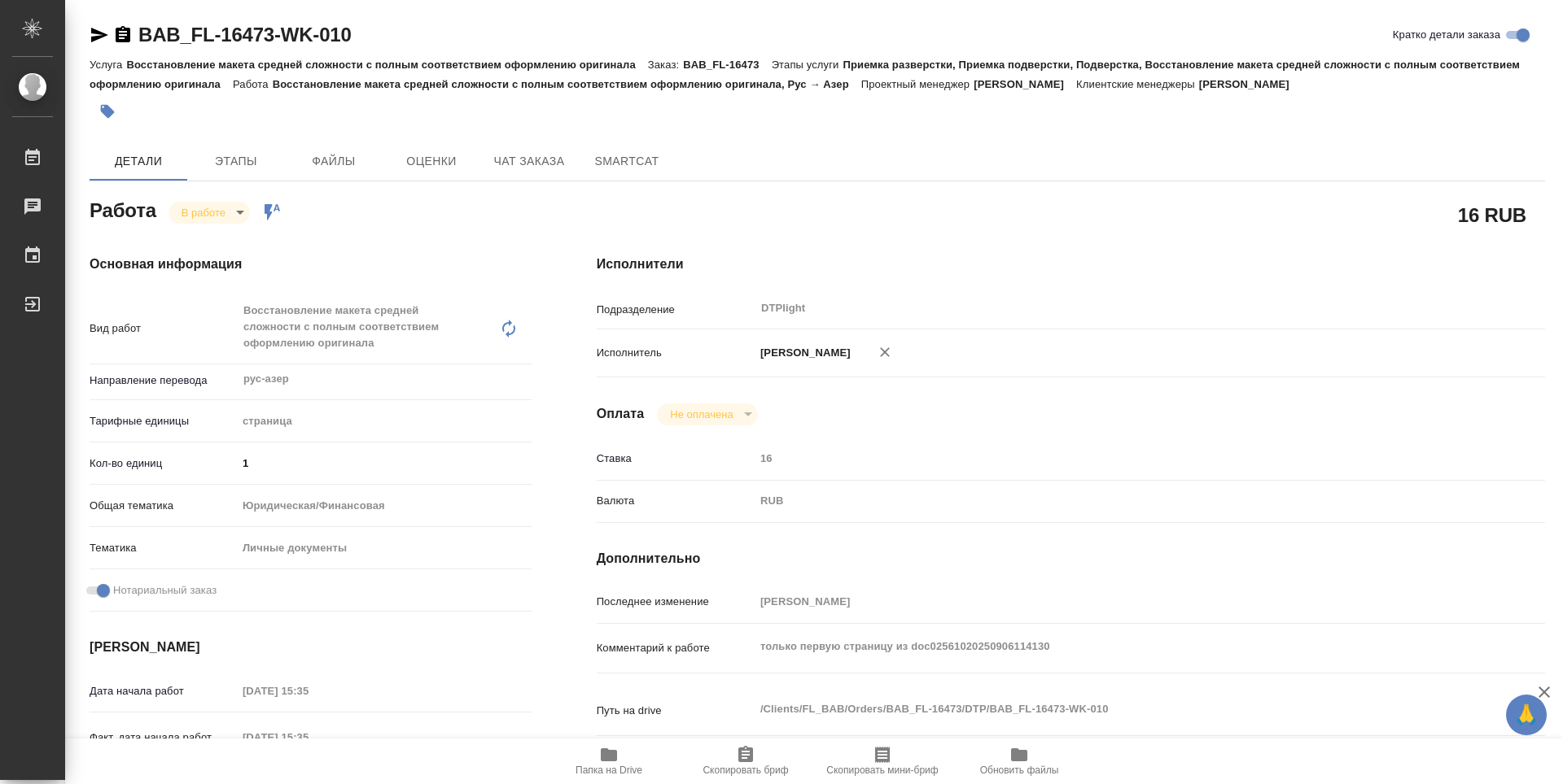
click at [612, 765] on span "Папка на Drive" at bounding box center [609, 771] width 67 height 11
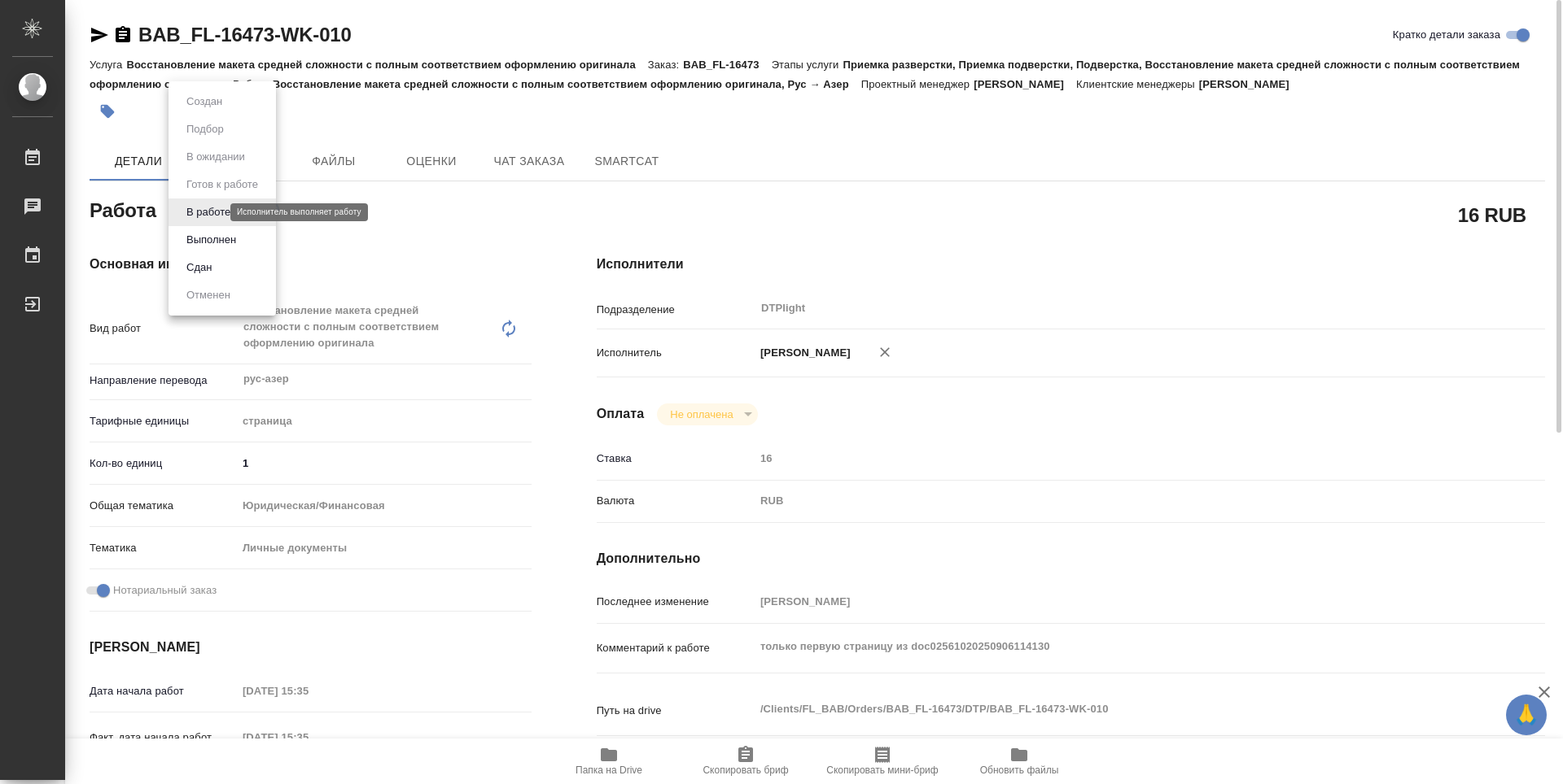
click at [190, 214] on body "🙏 .cls-1 fill:#fff; AWATERA Zubakova Viktoriya Работы 0 Чаты График Выйти BAB_F…" at bounding box center [782, 392] width 1563 height 784
click at [220, 262] on li "Сдан" at bounding box center [222, 267] width 108 height 27
type textarea "x"
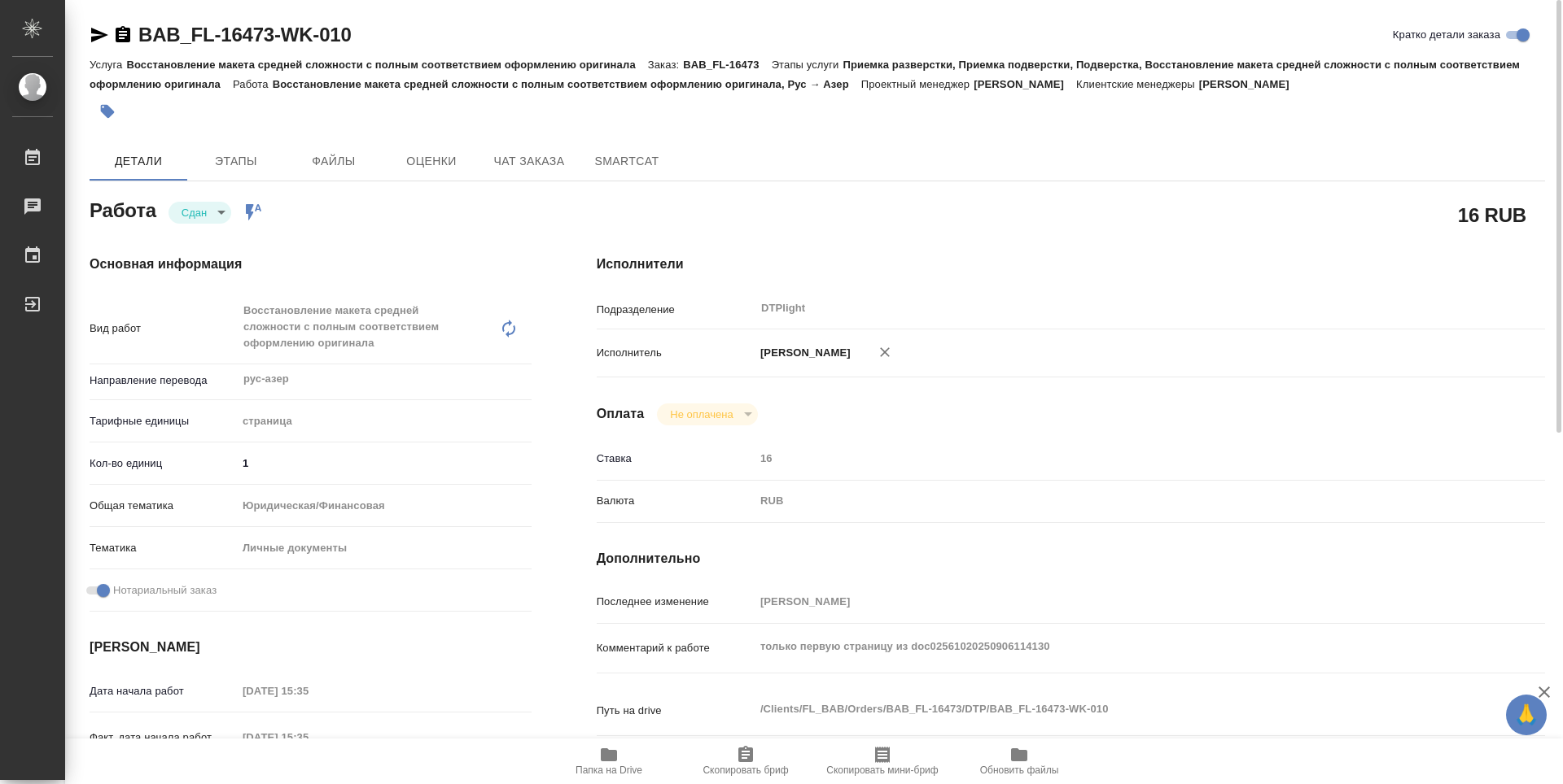
type textarea "x"
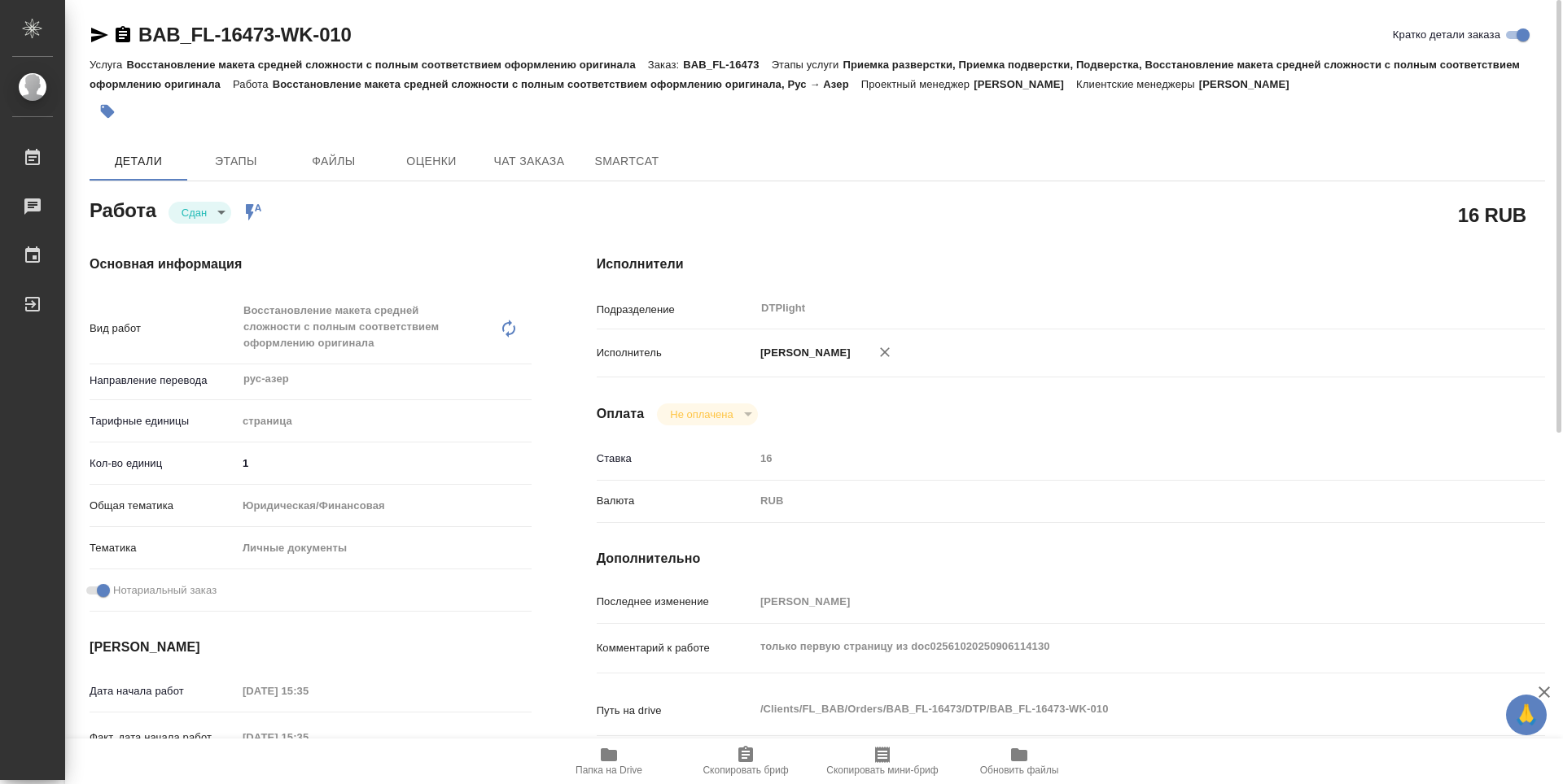
type textarea "x"
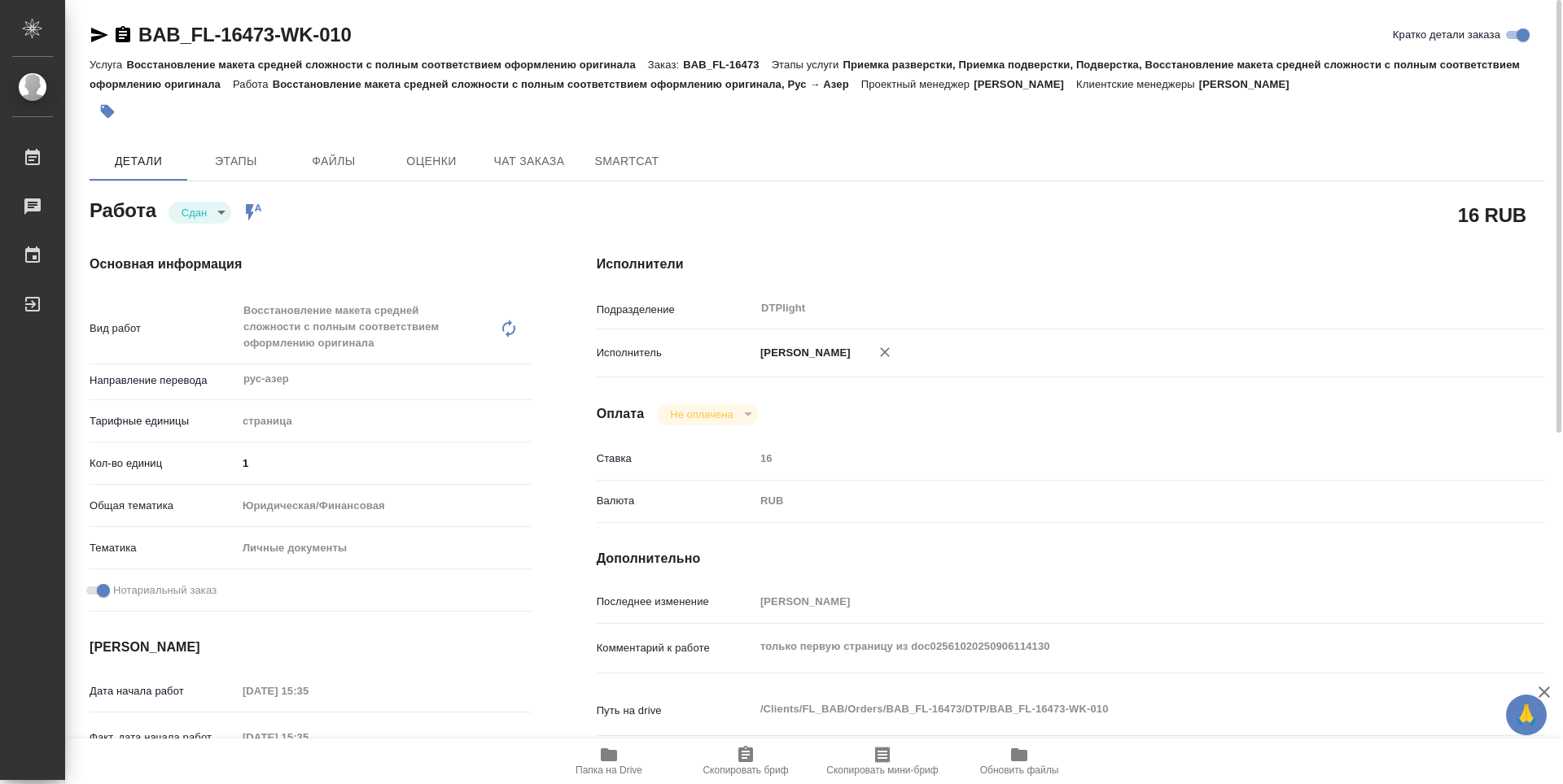
type textarea "x"
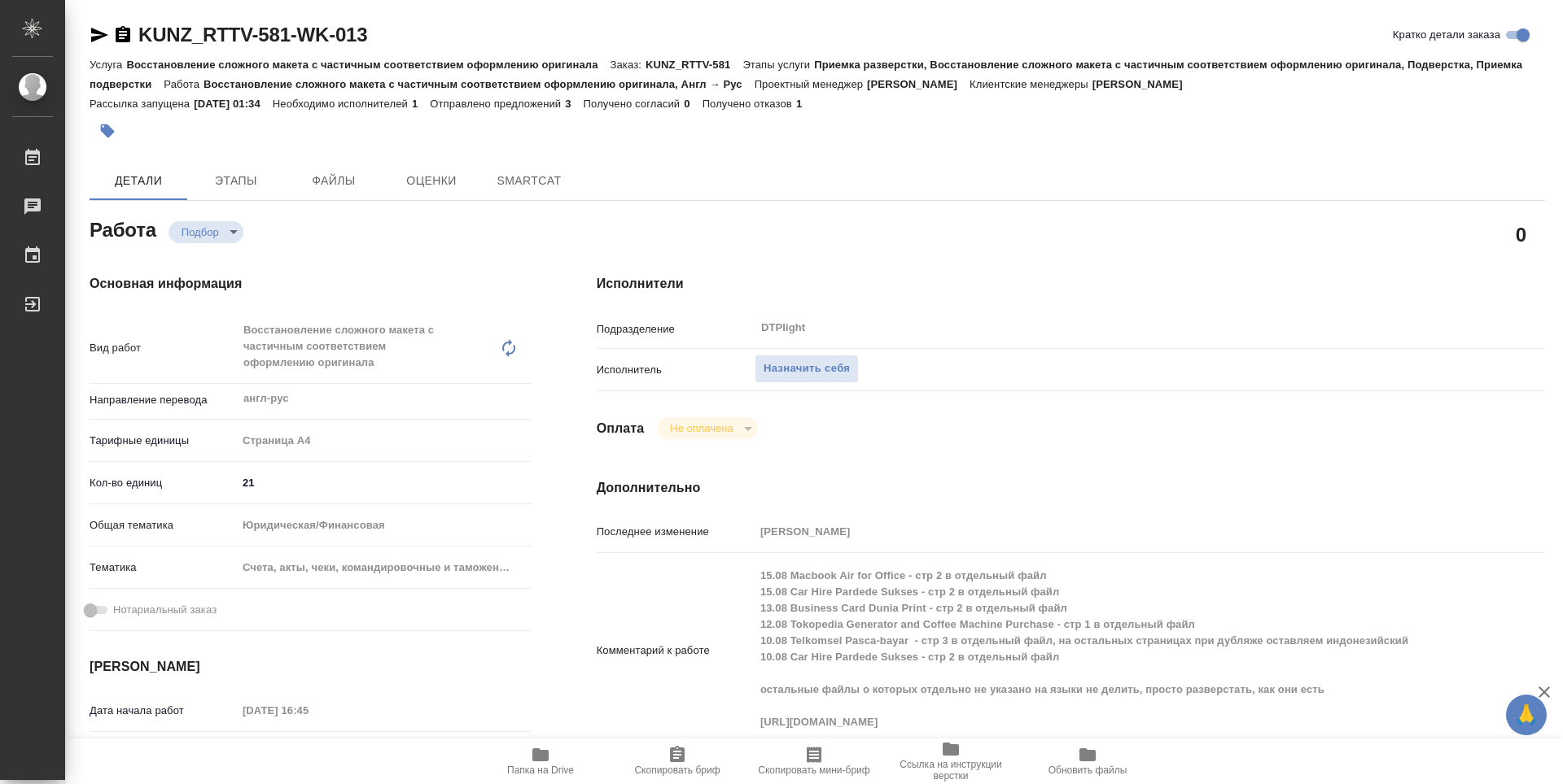
type textarea "x"
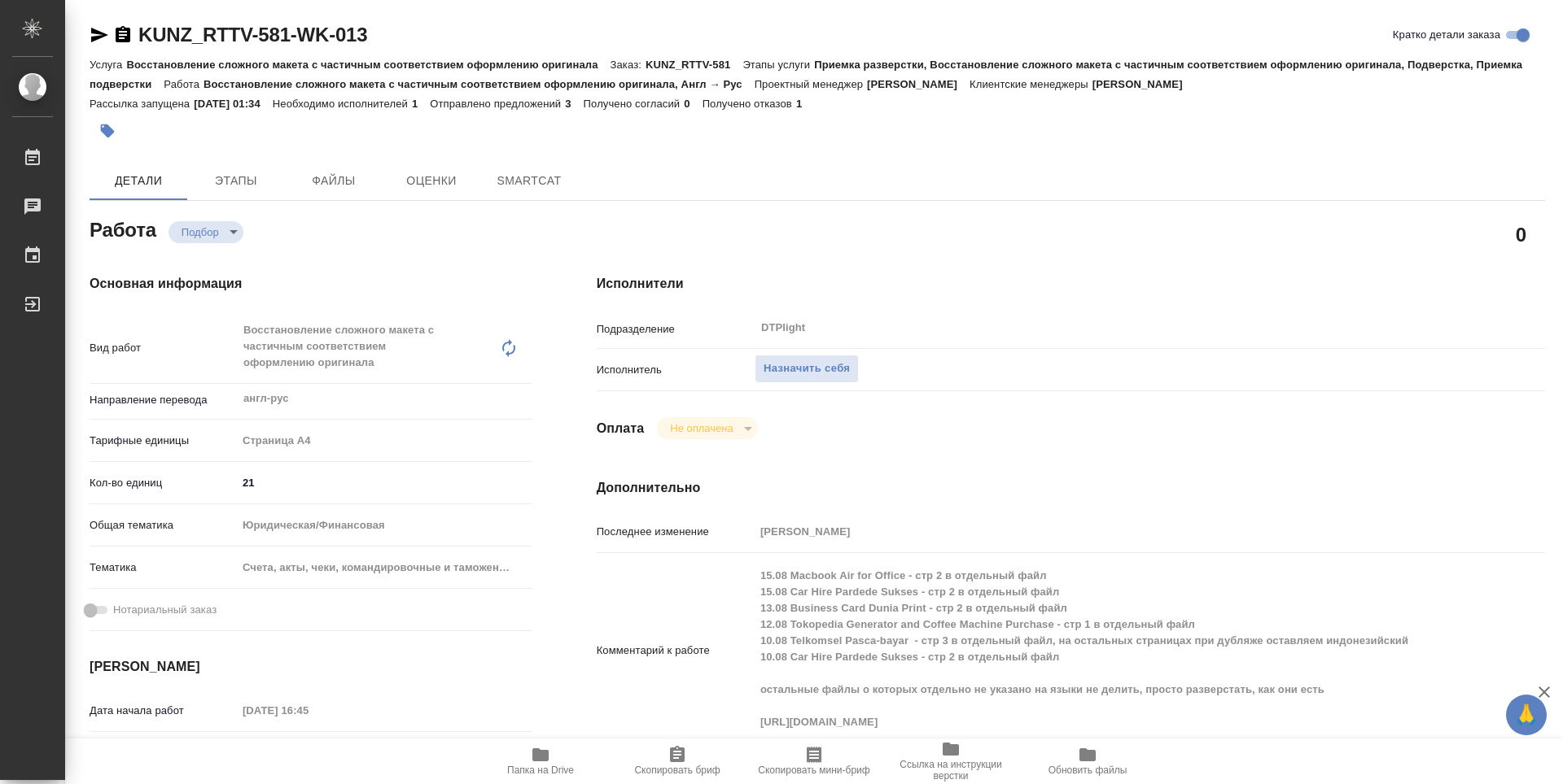
type textarea "x"
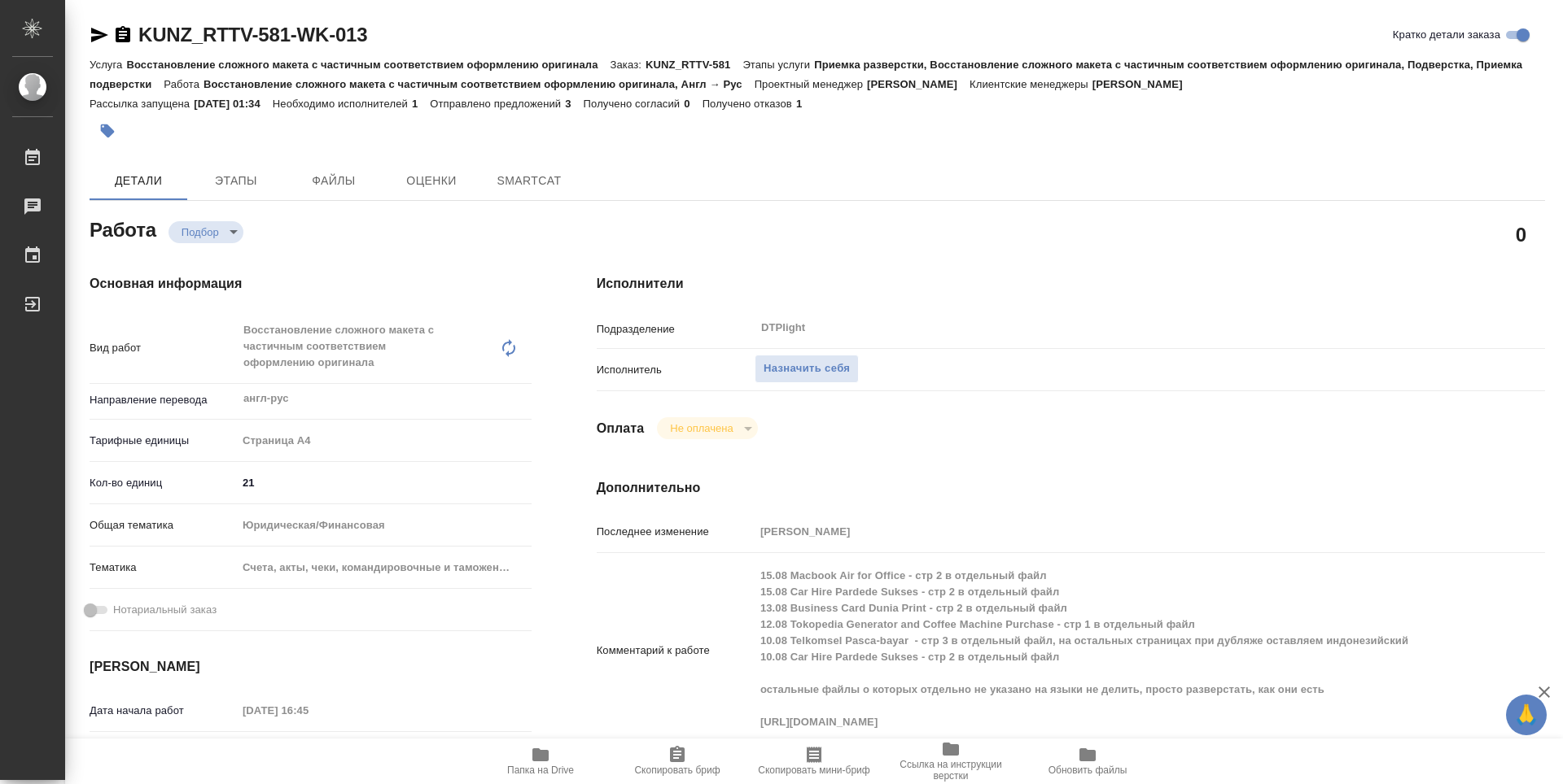
type textarea "x"
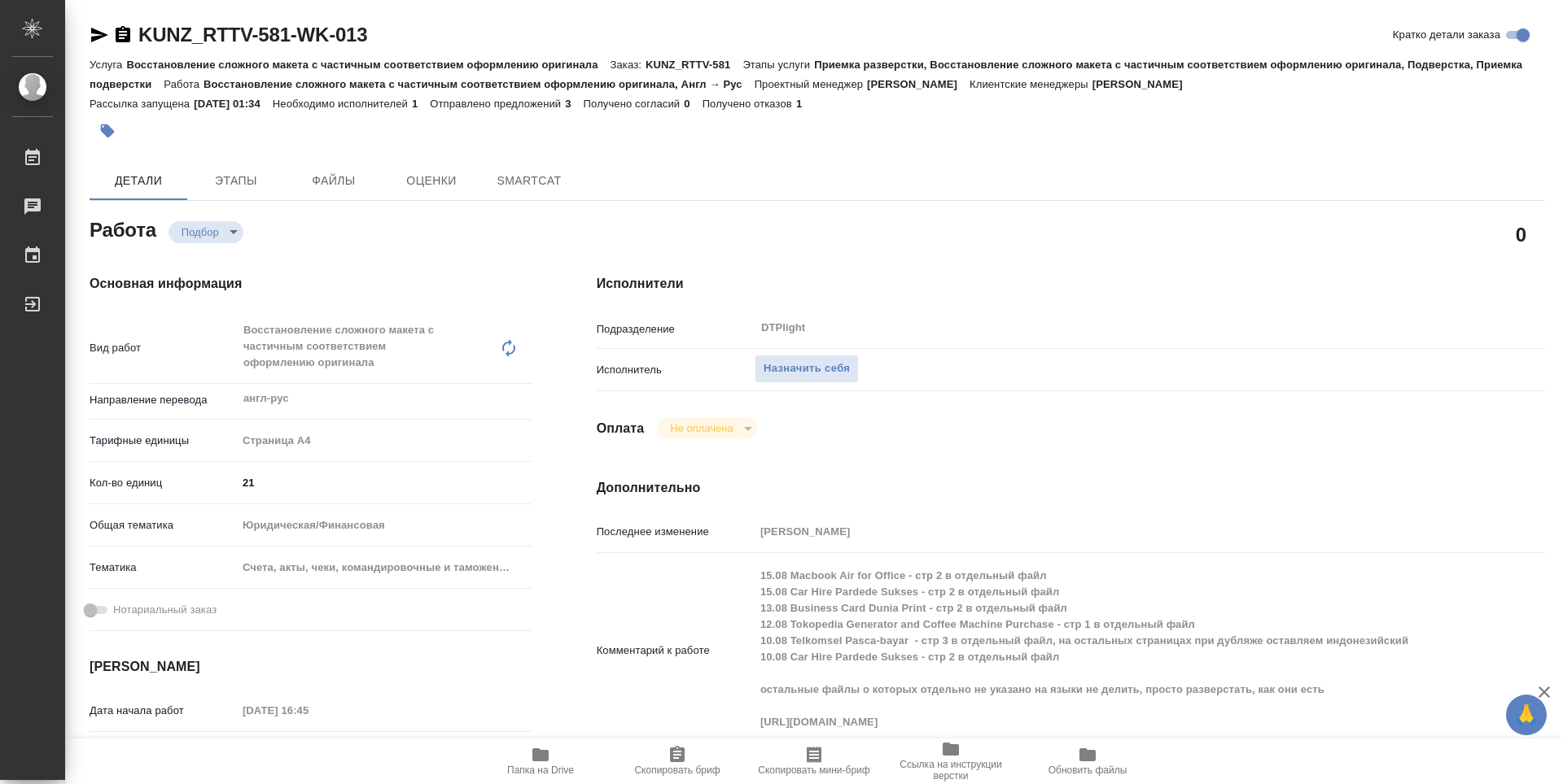
type textarea "x"
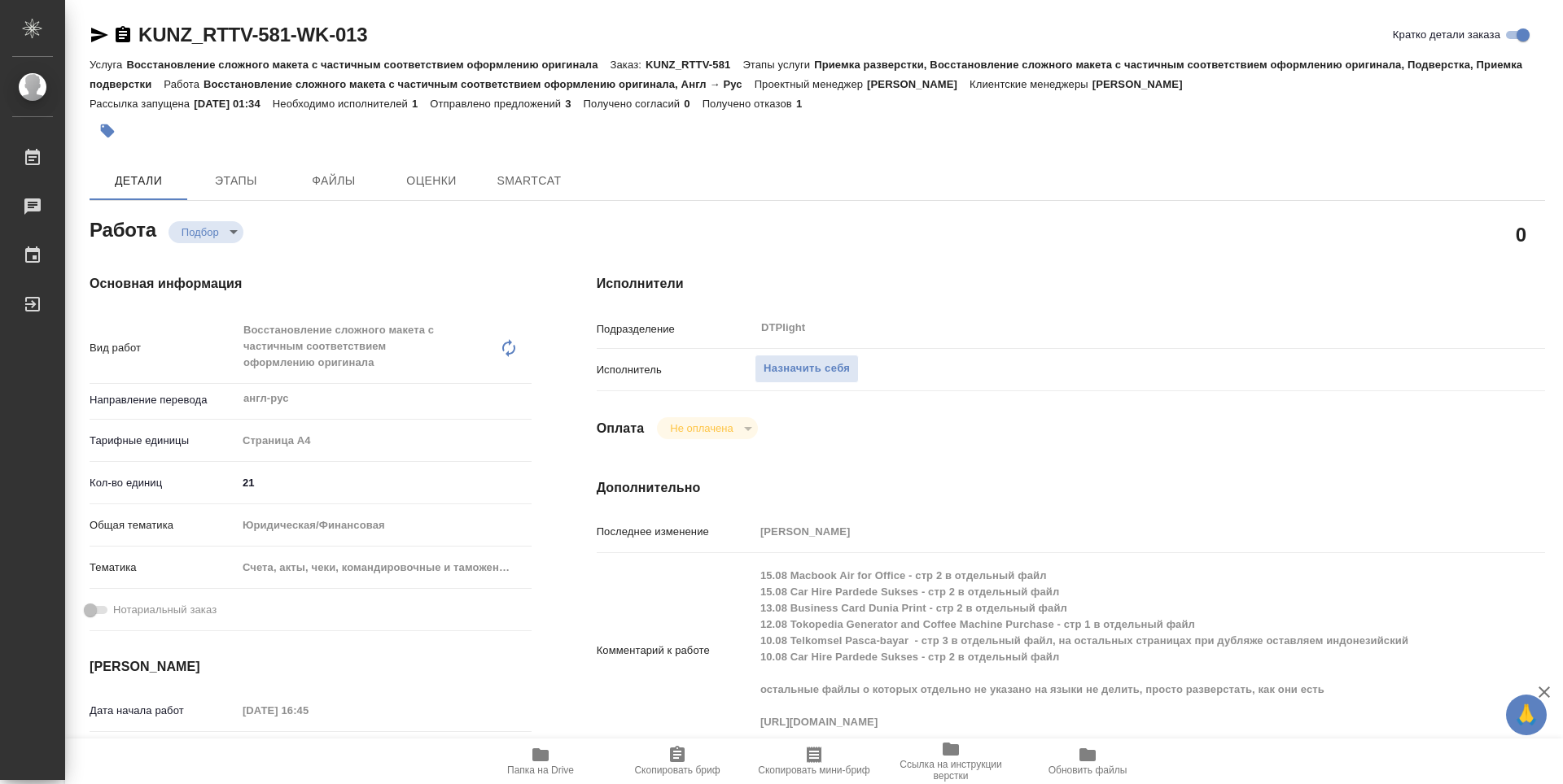
type textarea "x"
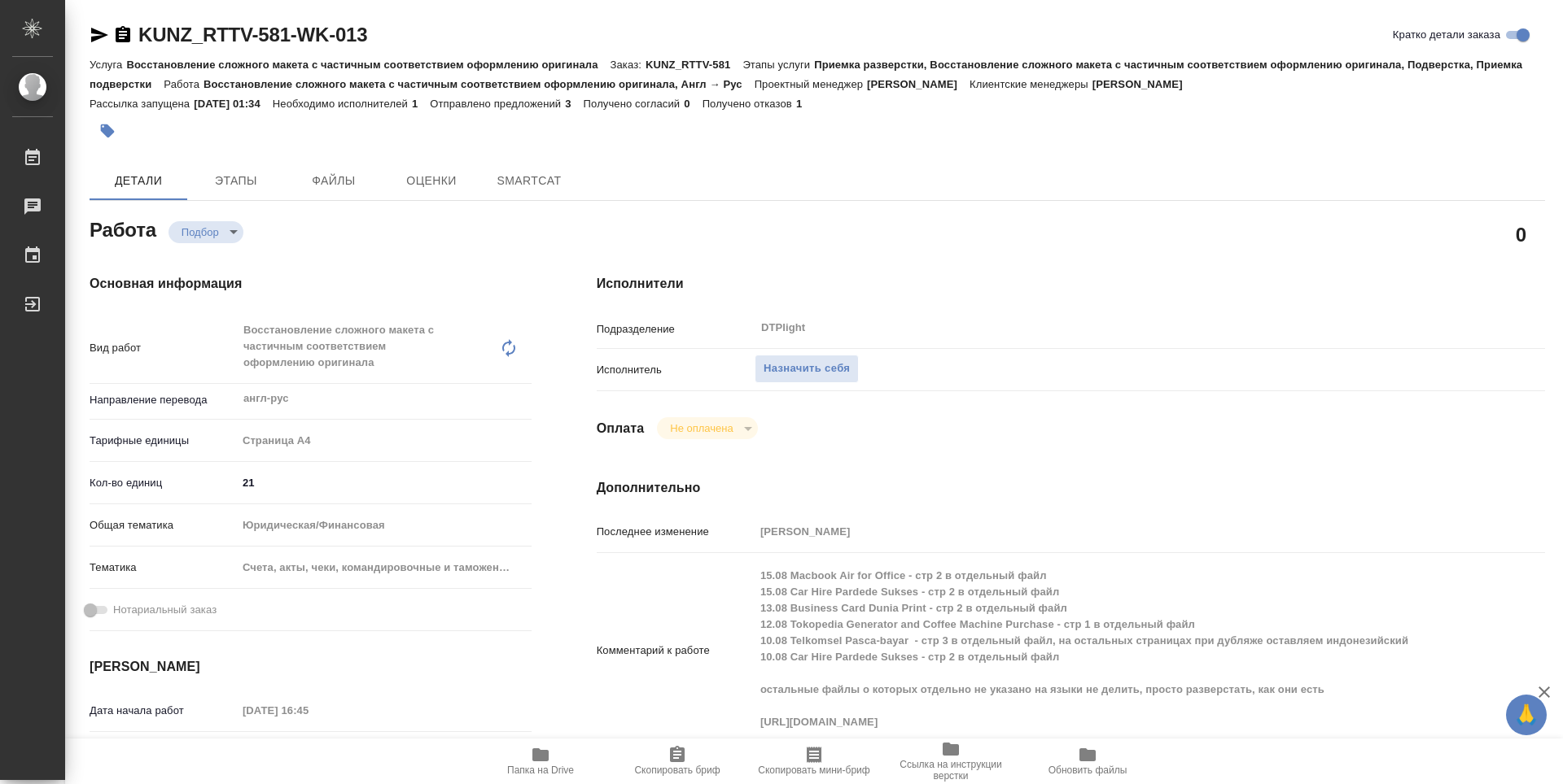
type textarea "x"
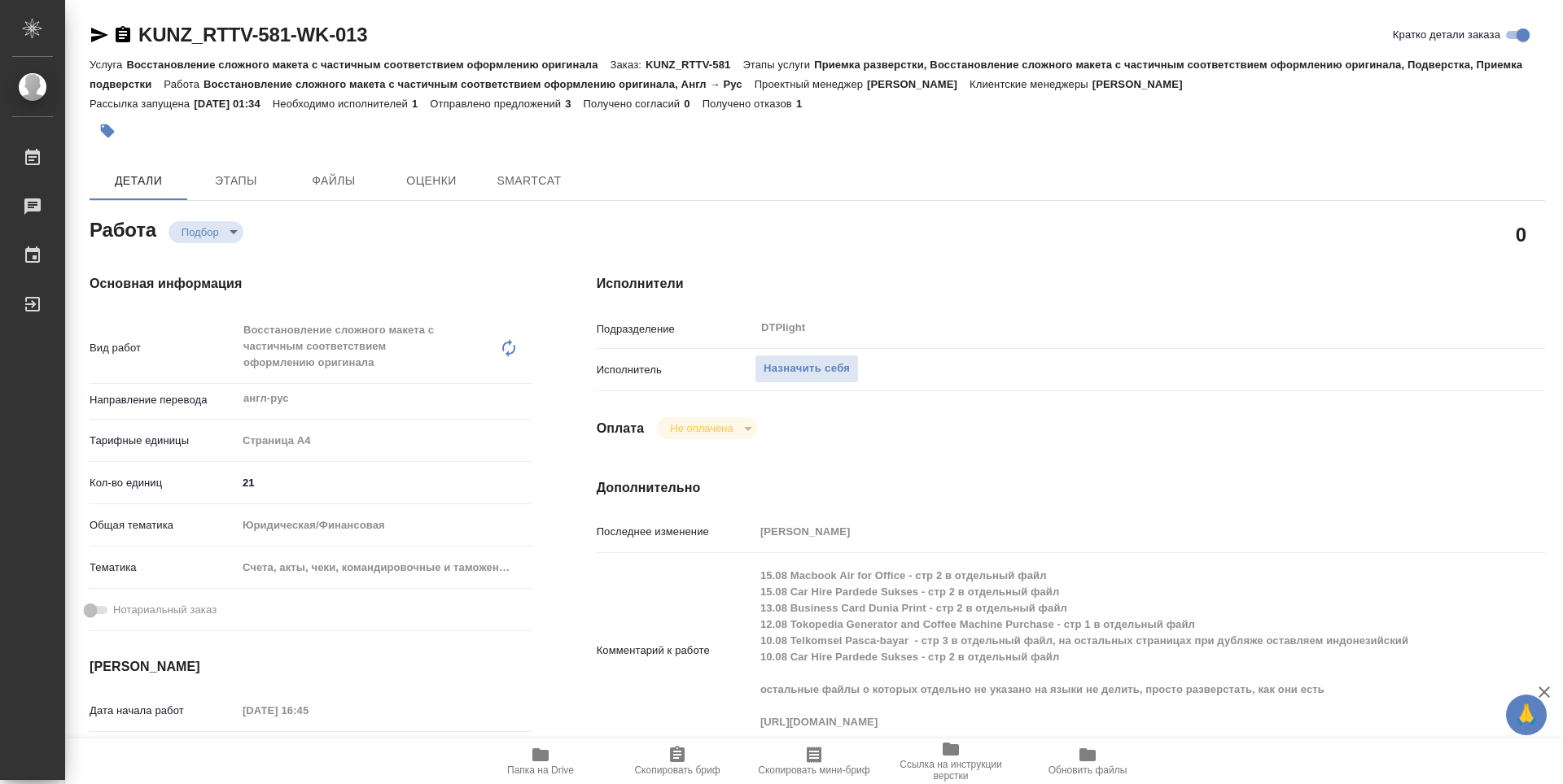
type textarea "x"
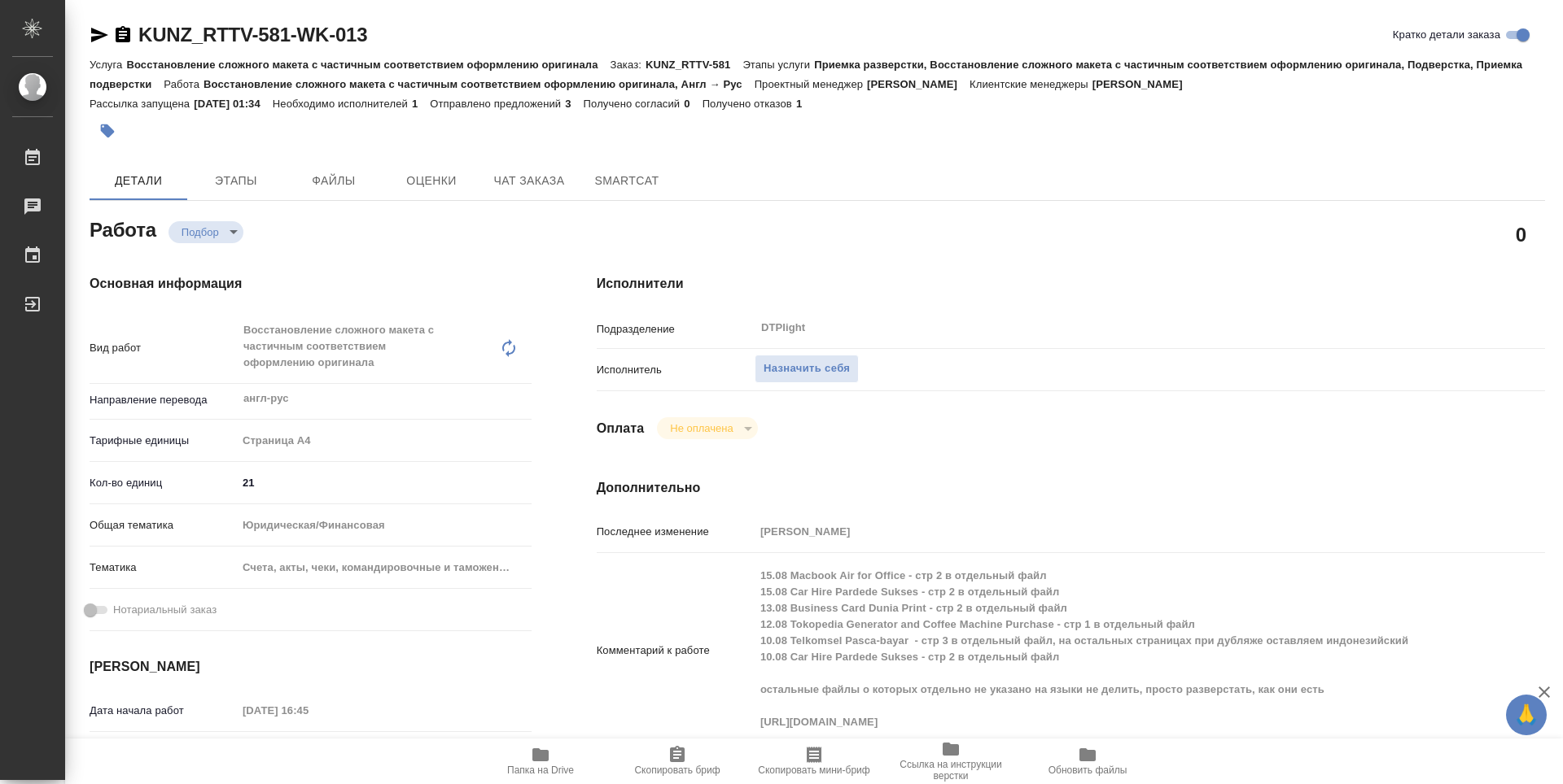
type textarea "x"
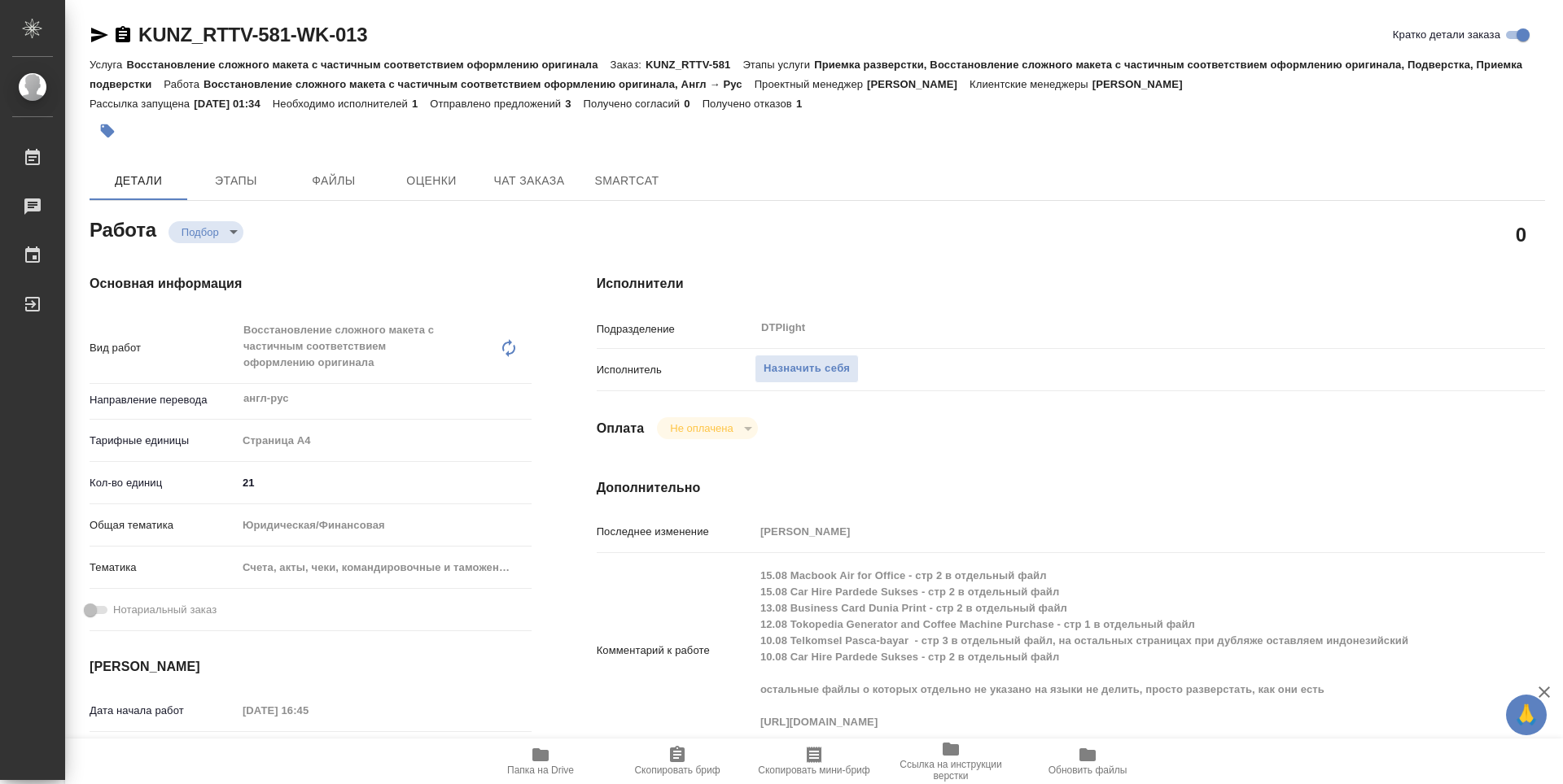
type textarea "x"
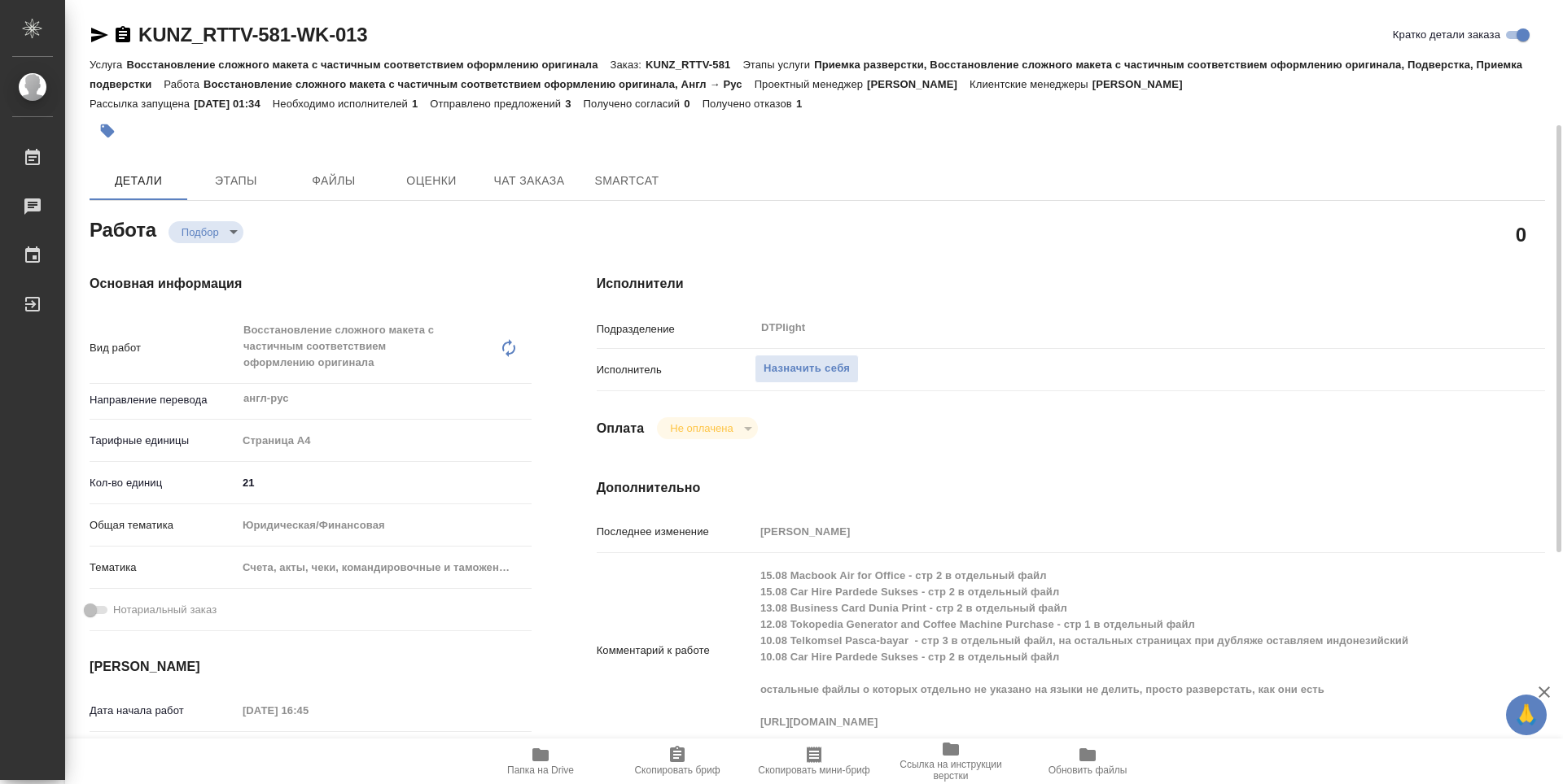
scroll to position [81, 0]
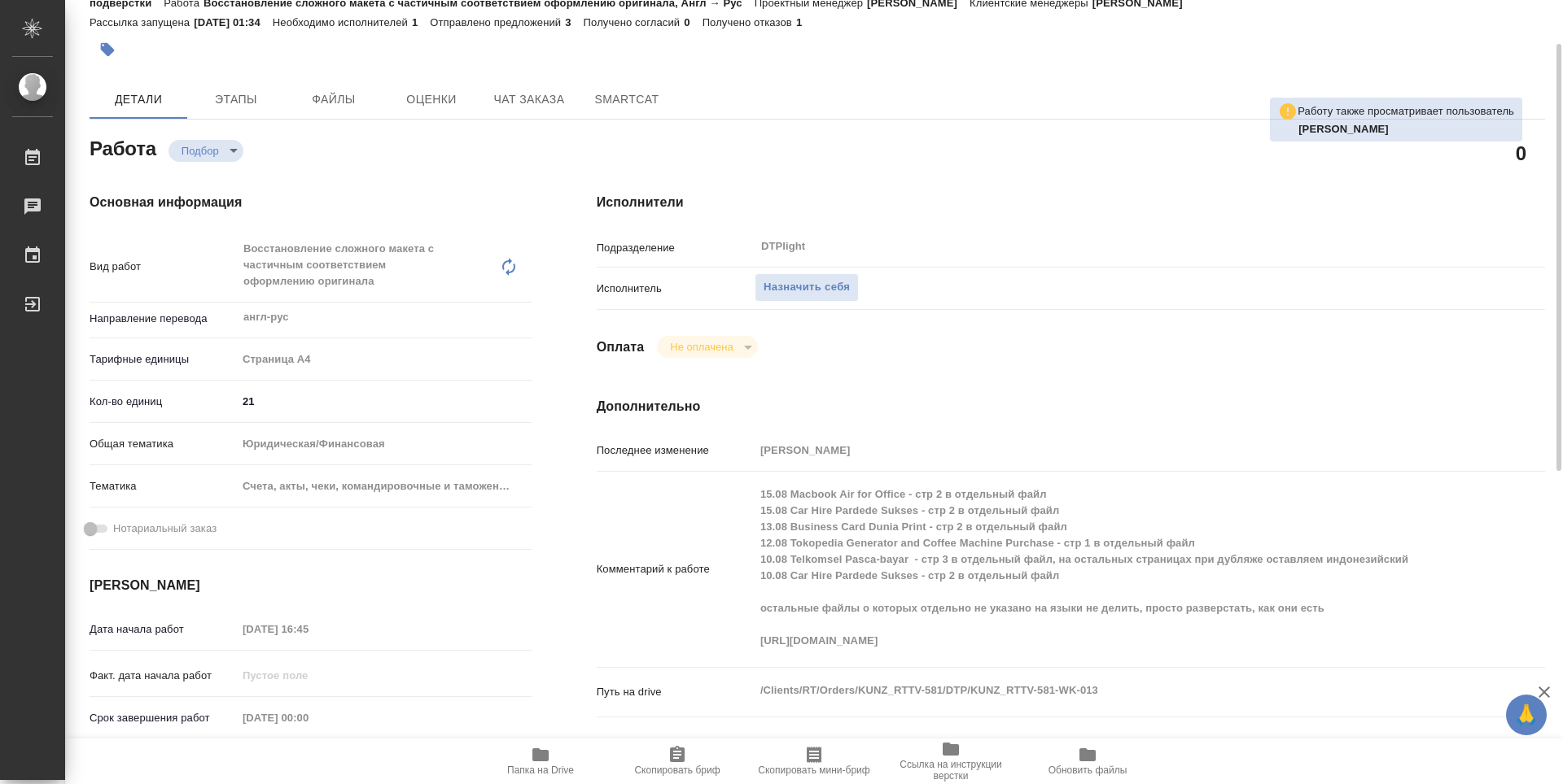
click at [541, 754] on icon "button" at bounding box center [540, 755] width 16 height 13
click at [801, 406] on h4 "Дополнительно" at bounding box center [1070, 406] width 948 height 20
click at [932, 384] on div "Исполнители Подразделение DTPlight ​ Исполнитель Назначить себя Оплата Не оплач…" at bounding box center [1071, 524] width 1013 height 727
click at [1319, 267] on hr at bounding box center [1070, 267] width 948 height 1
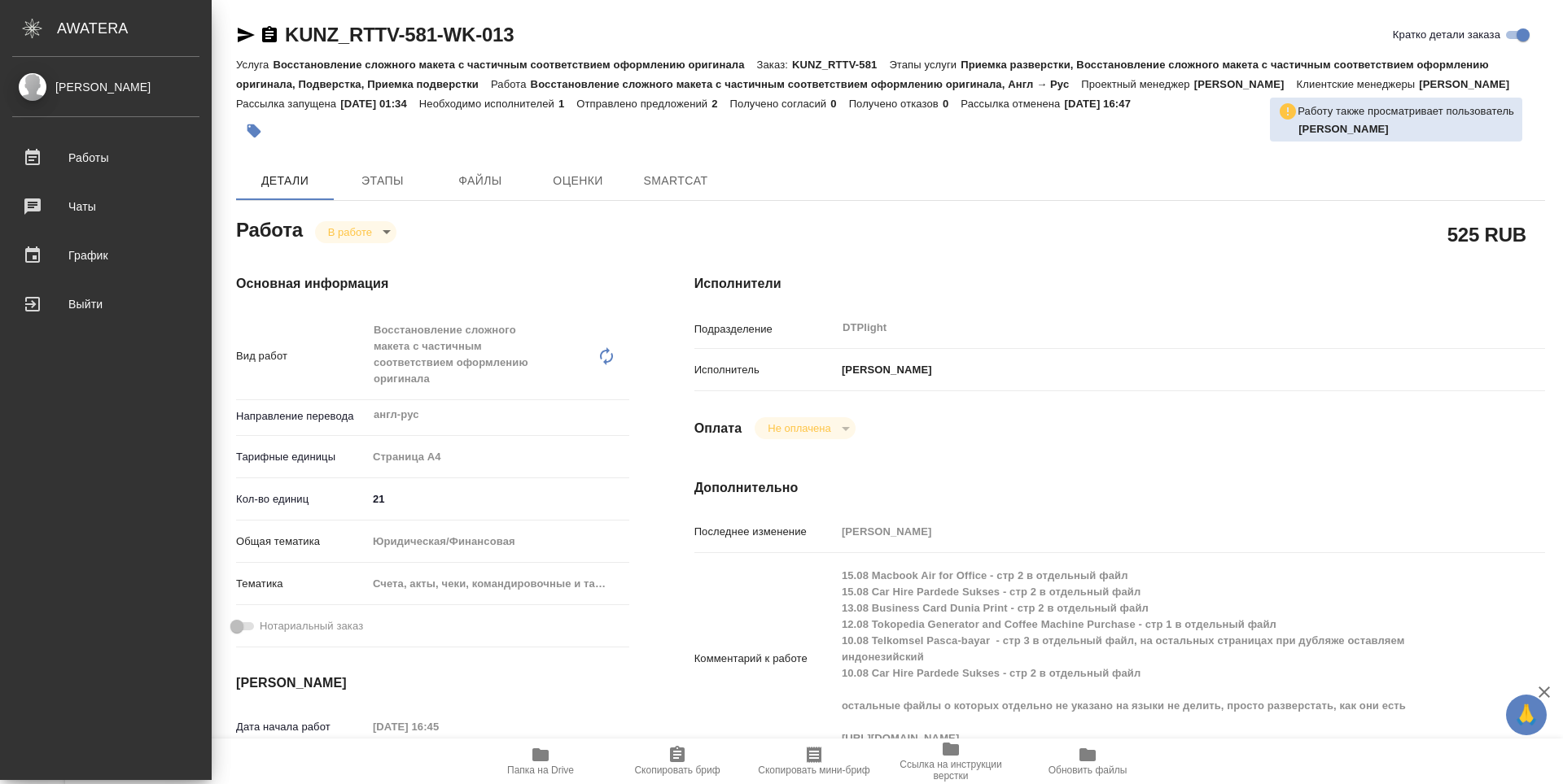
type textarea "x"
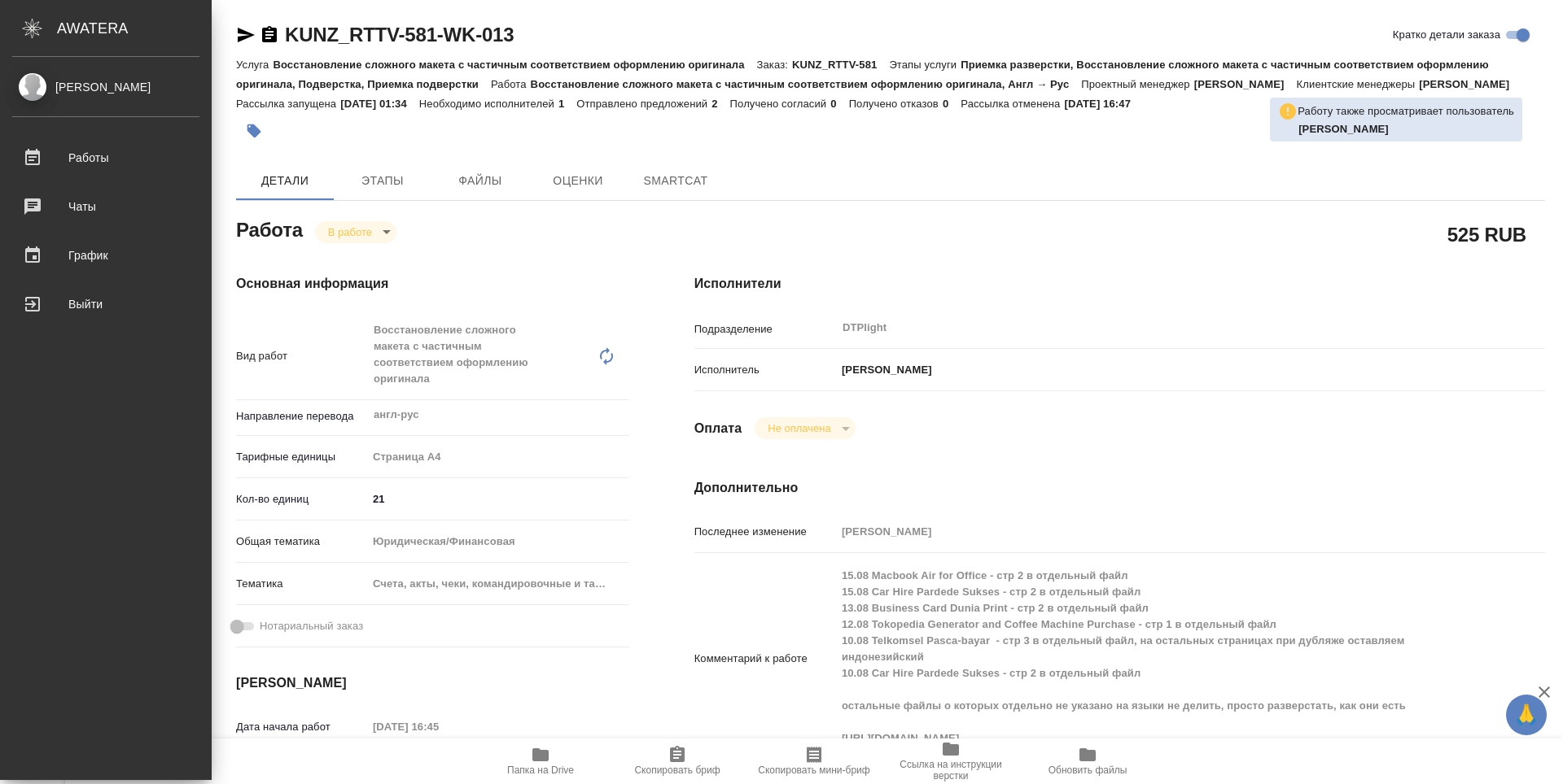
type textarea "x"
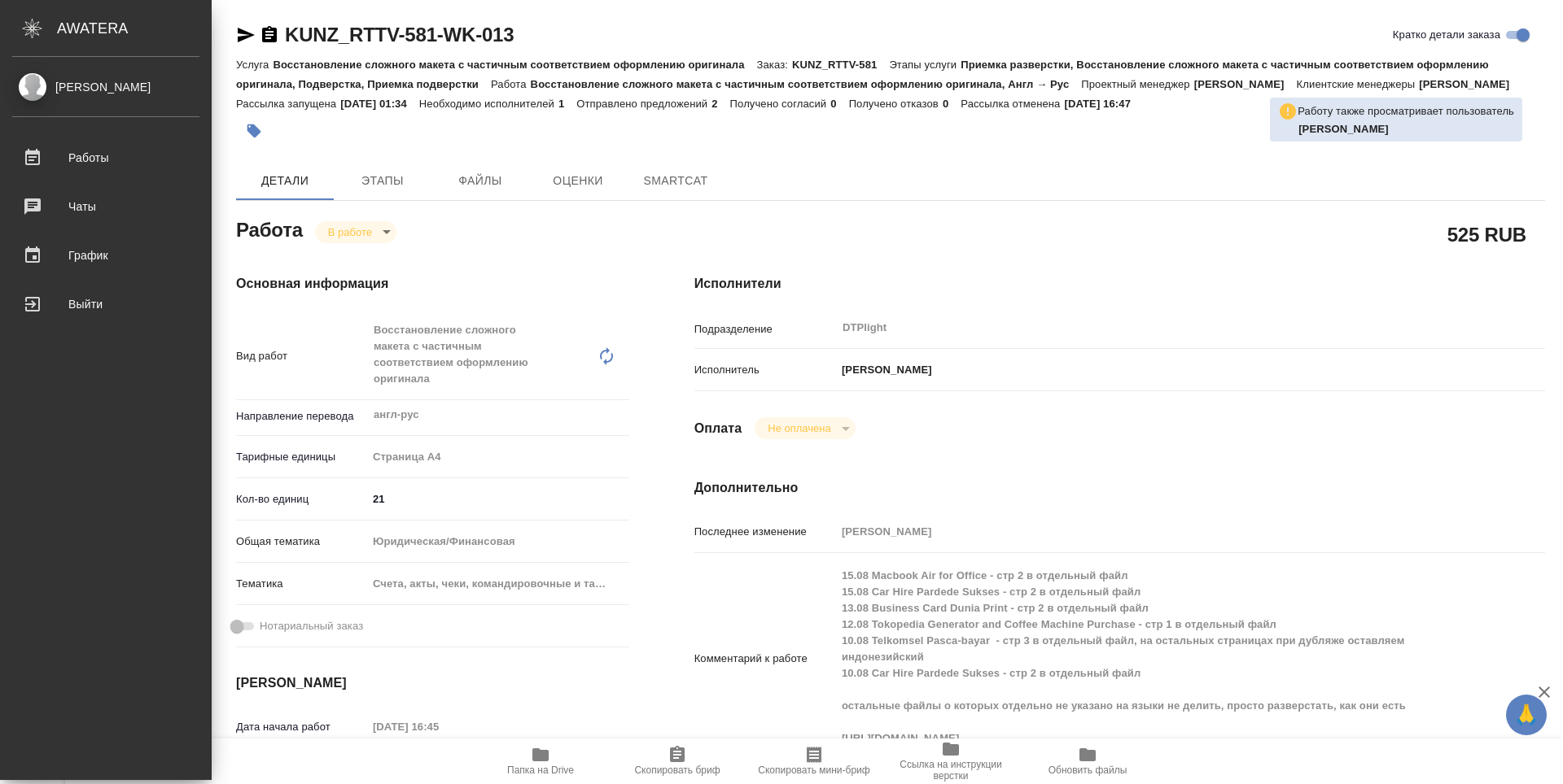
type textarea "x"
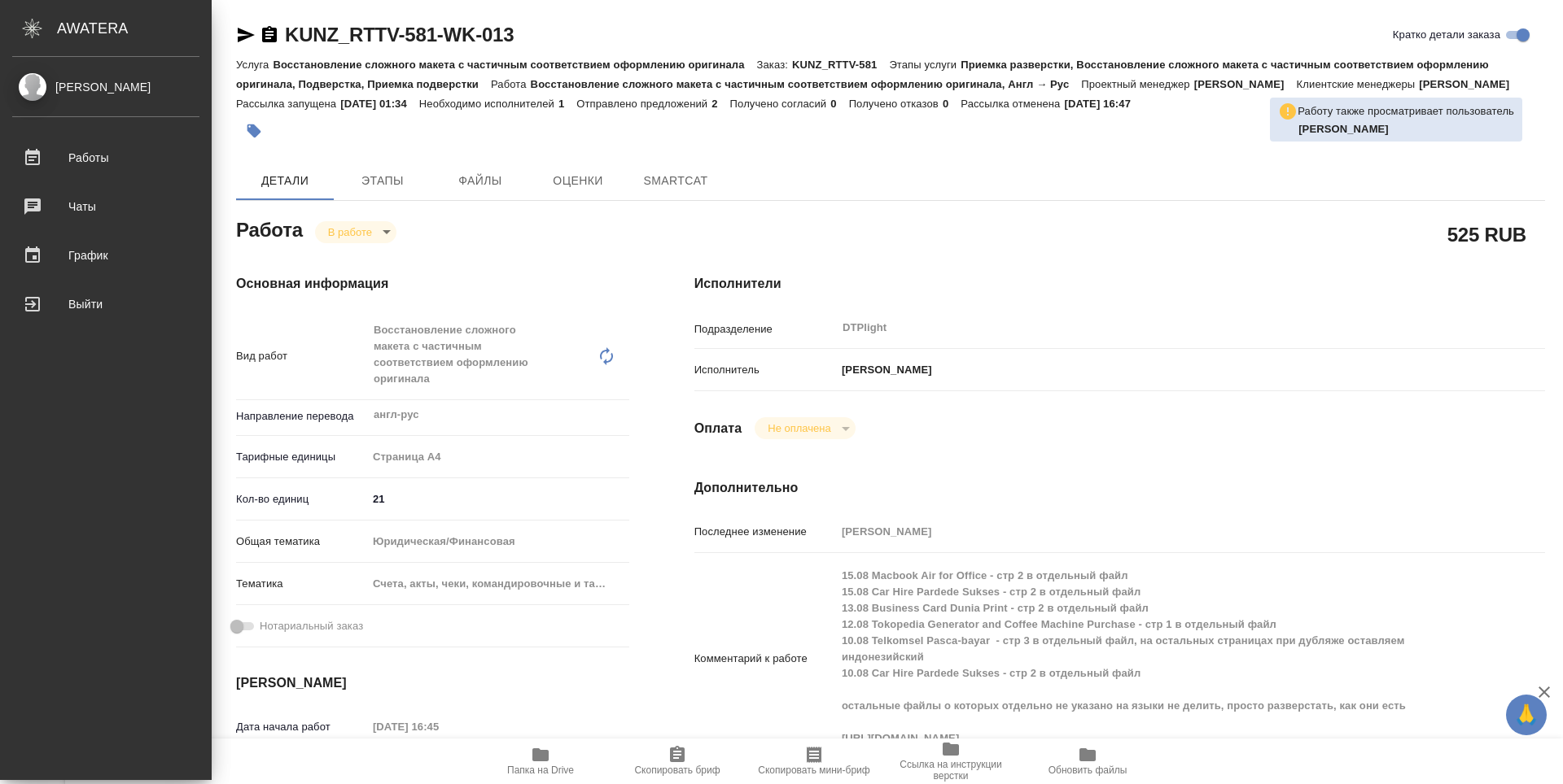
type textarea "x"
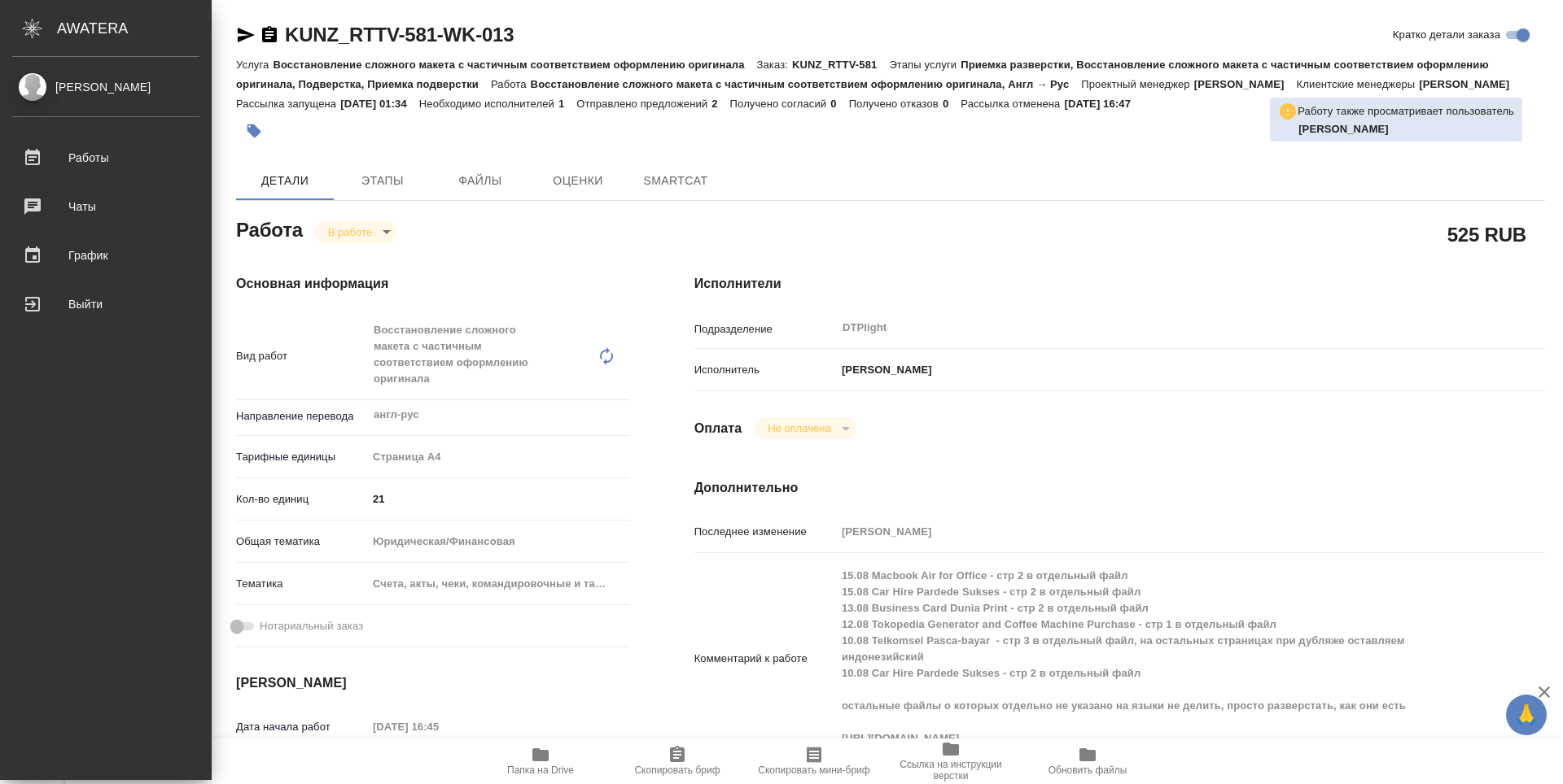
type textarea "x"
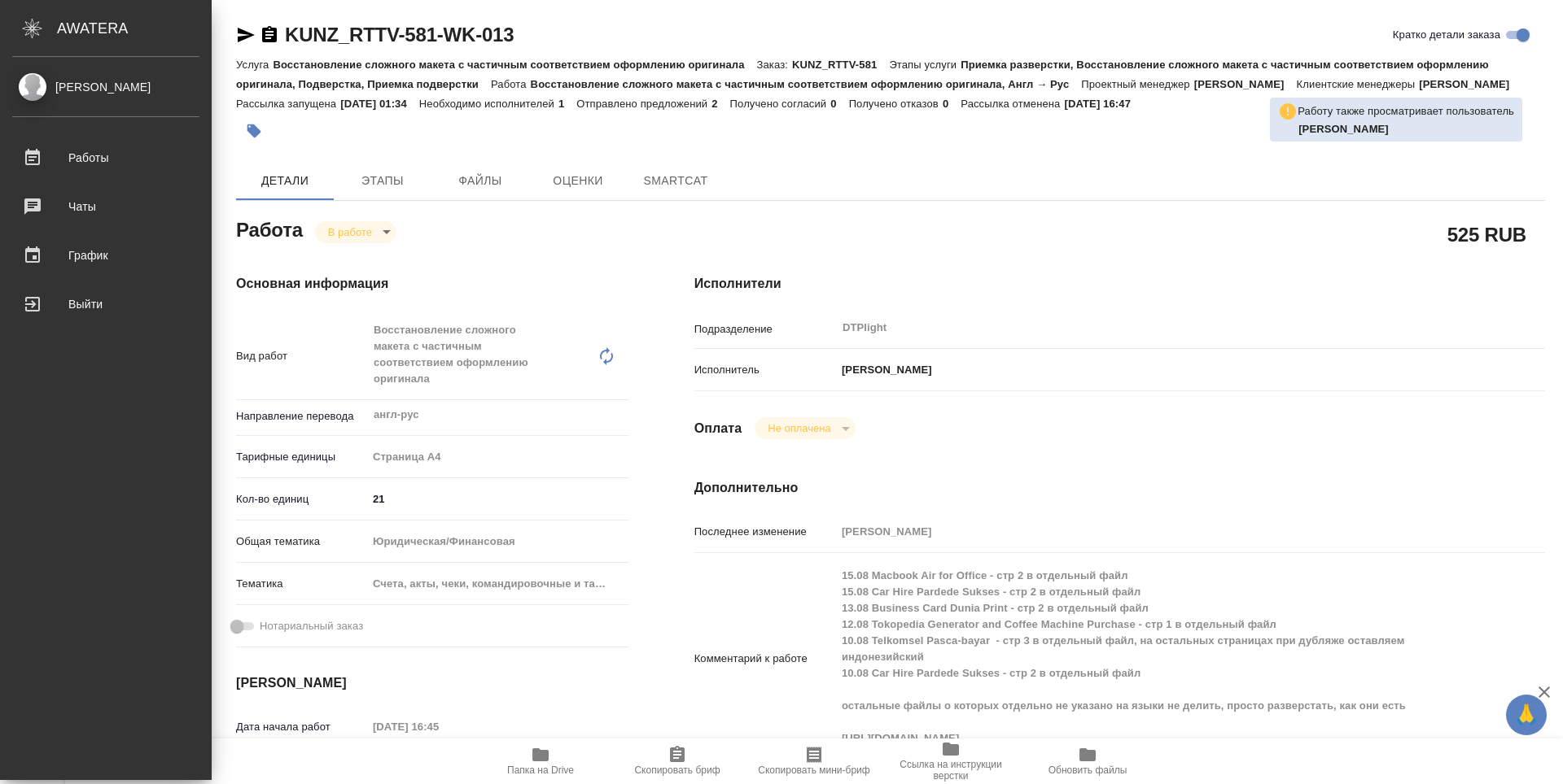
type textarea "x"
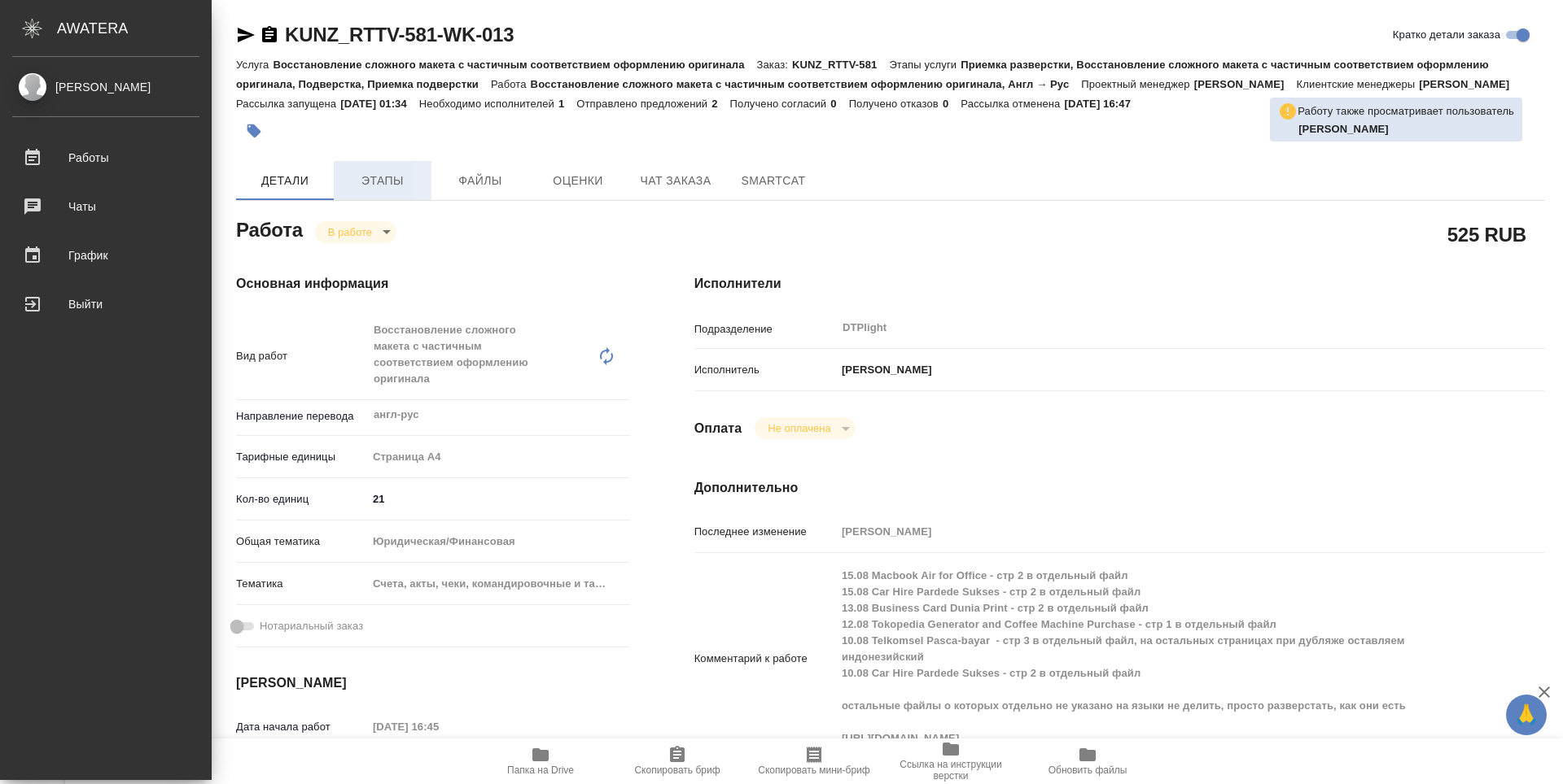
type textarea "x"
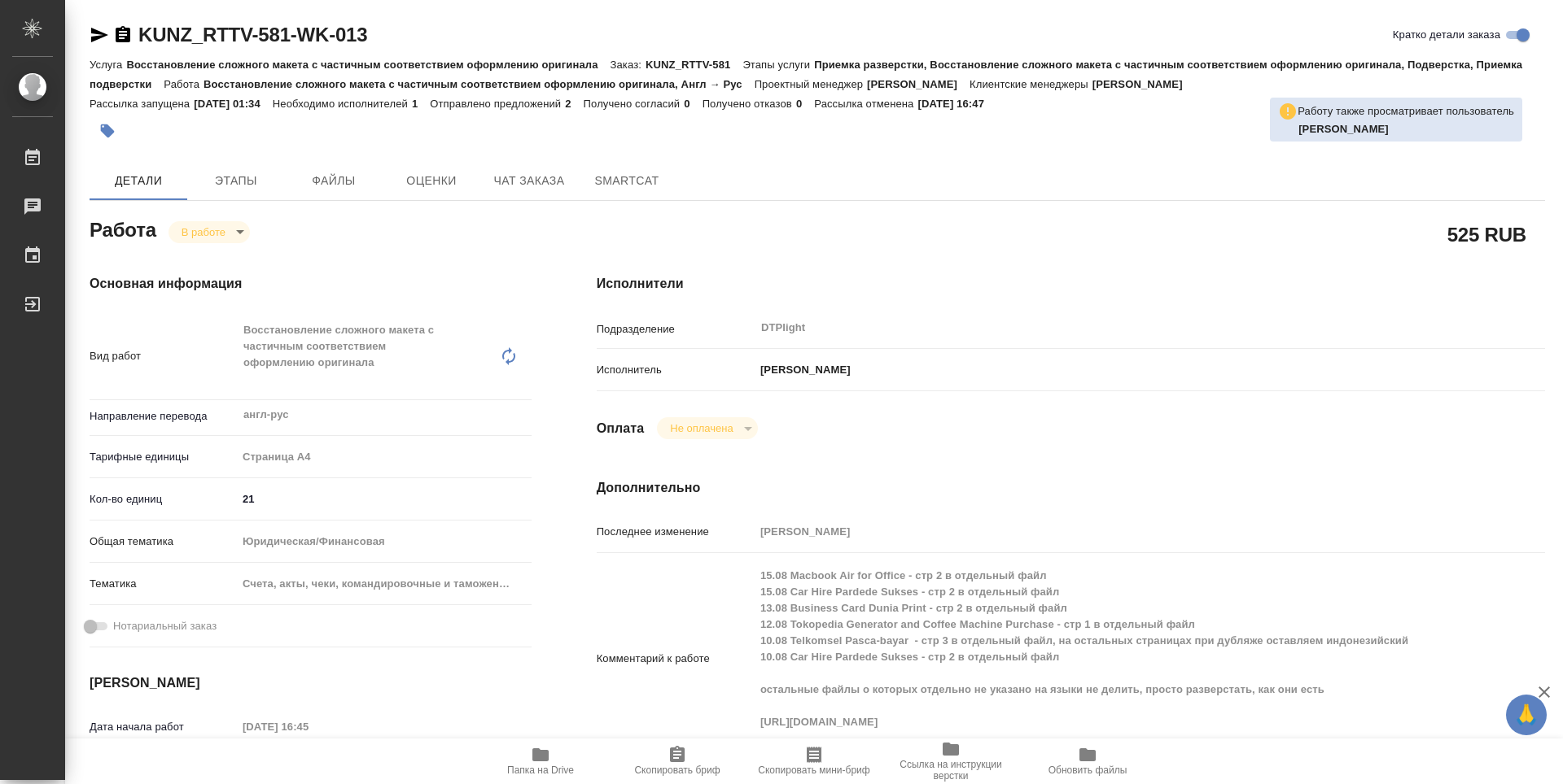
type textarea "x"
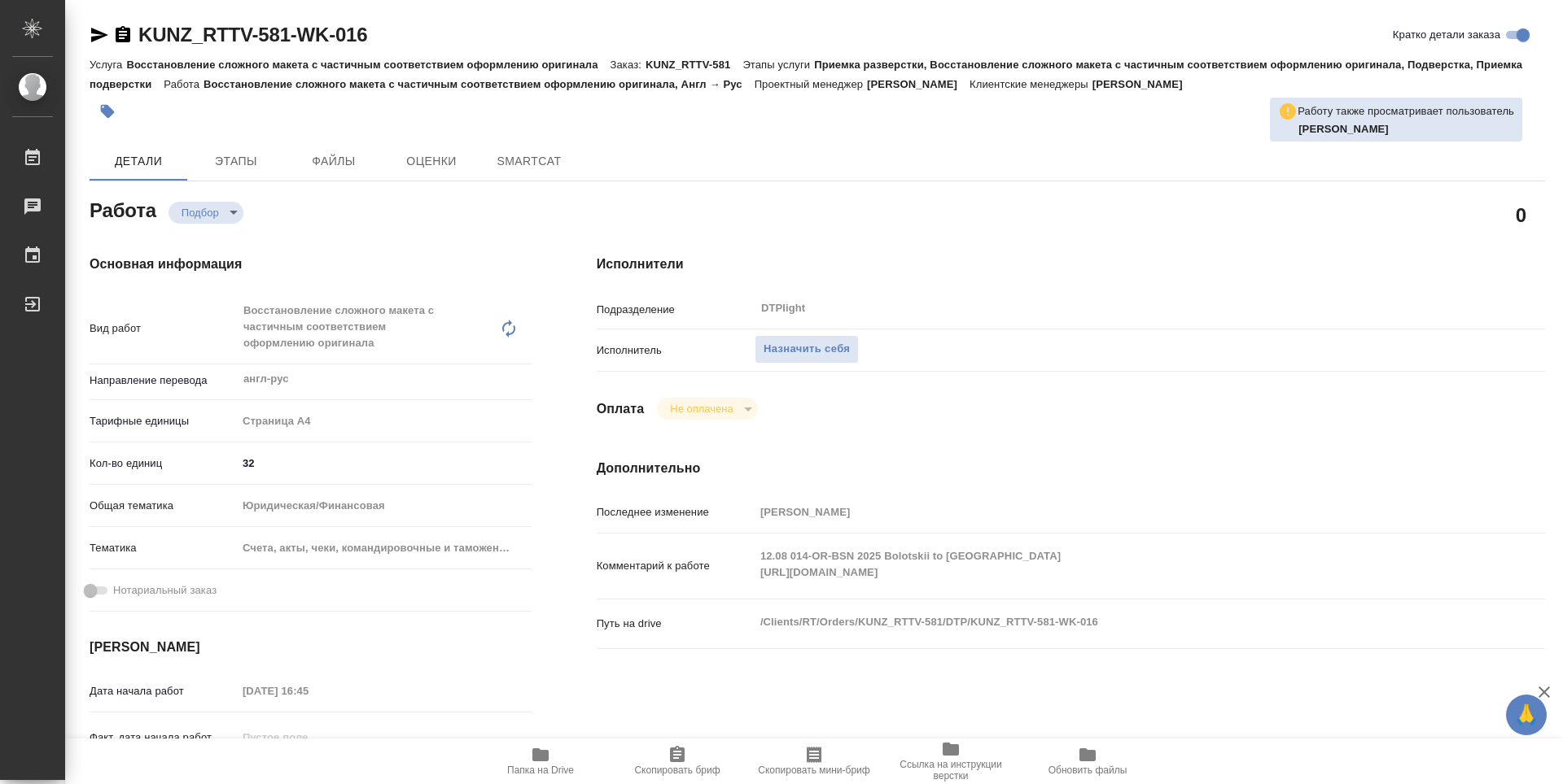
type textarea "x"
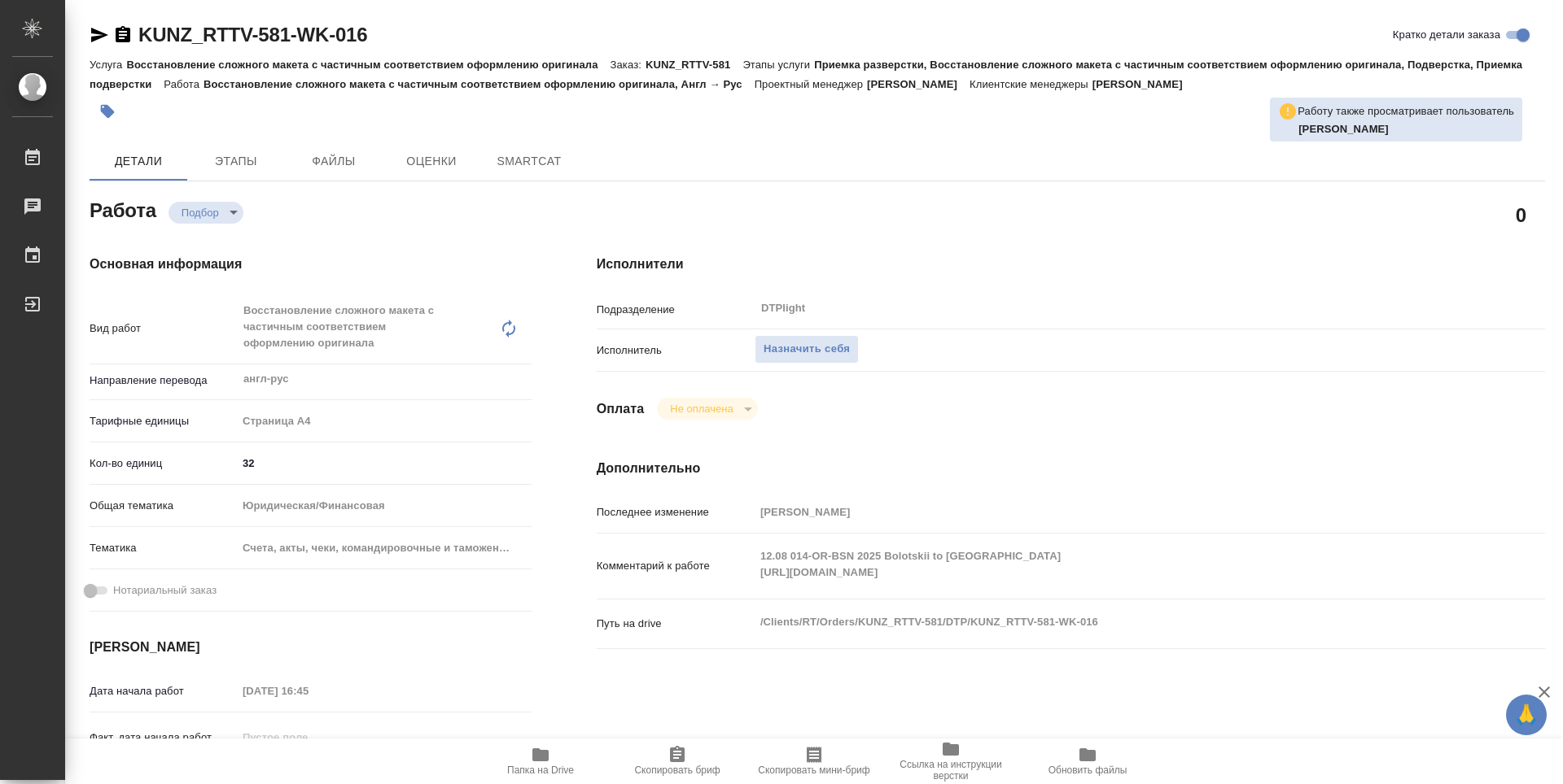
type textarea "x"
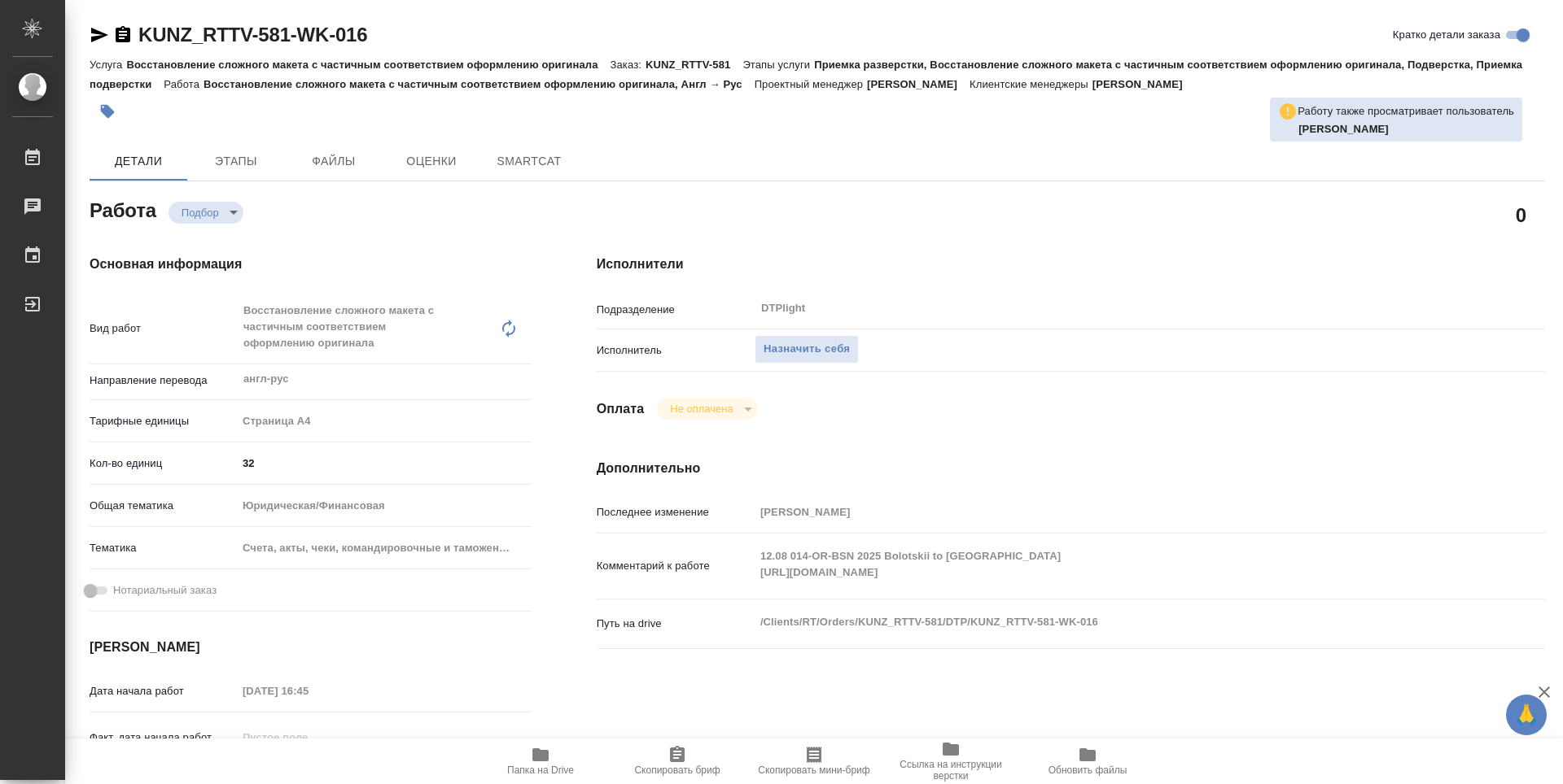
type textarea "x"
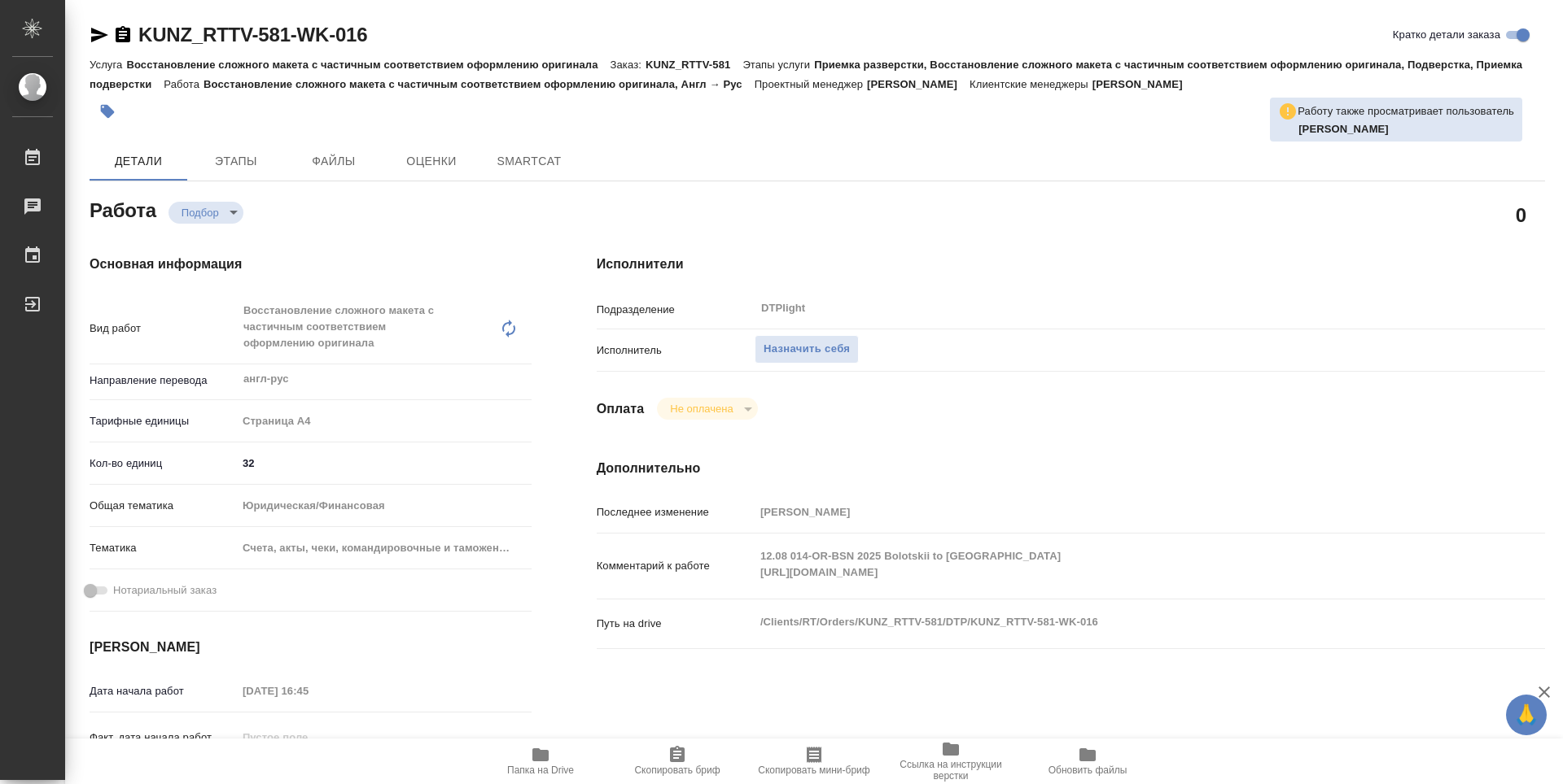
type textarea "x"
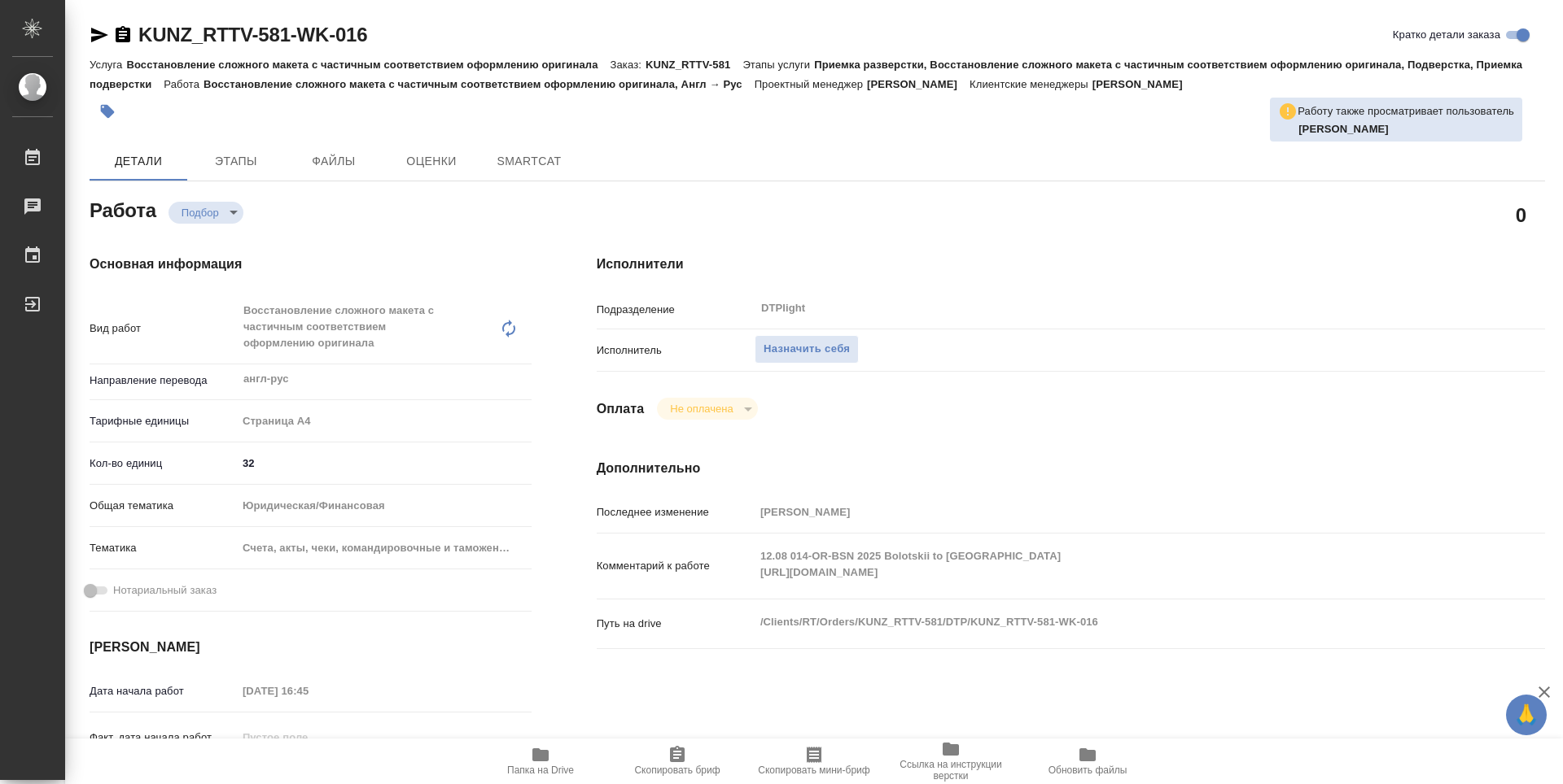
type textarea "x"
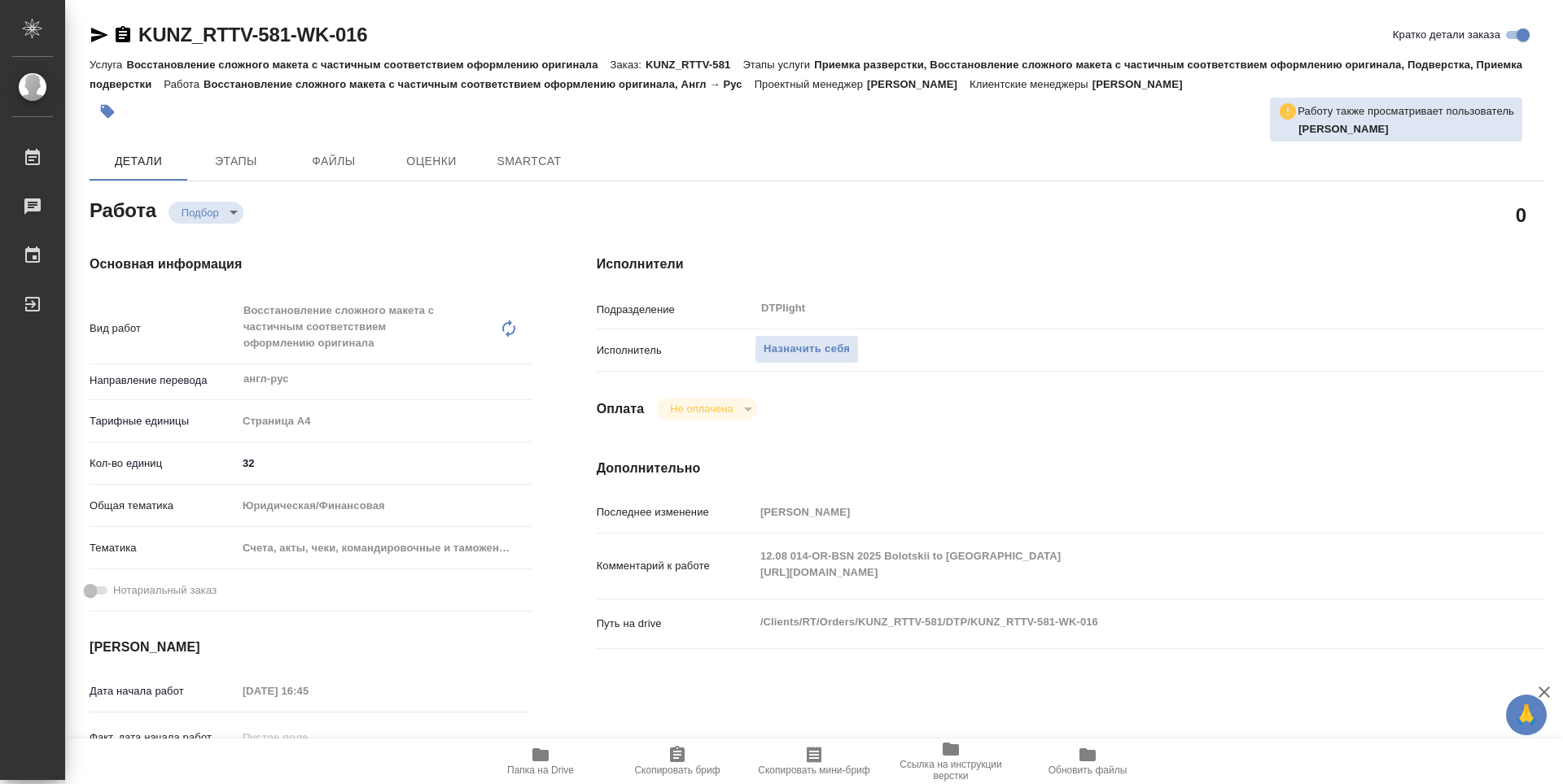
type textarea "x"
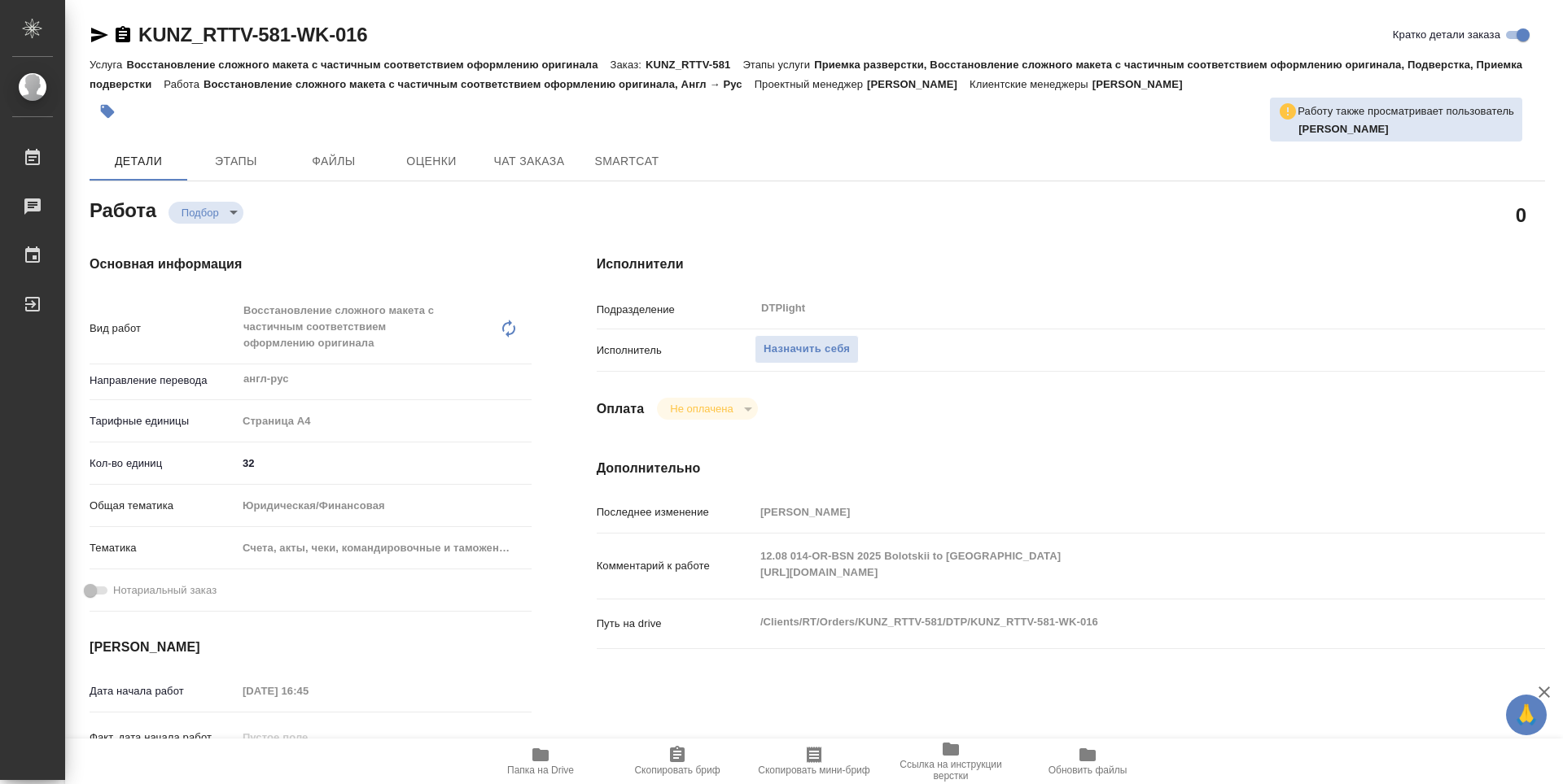
type textarea "x"
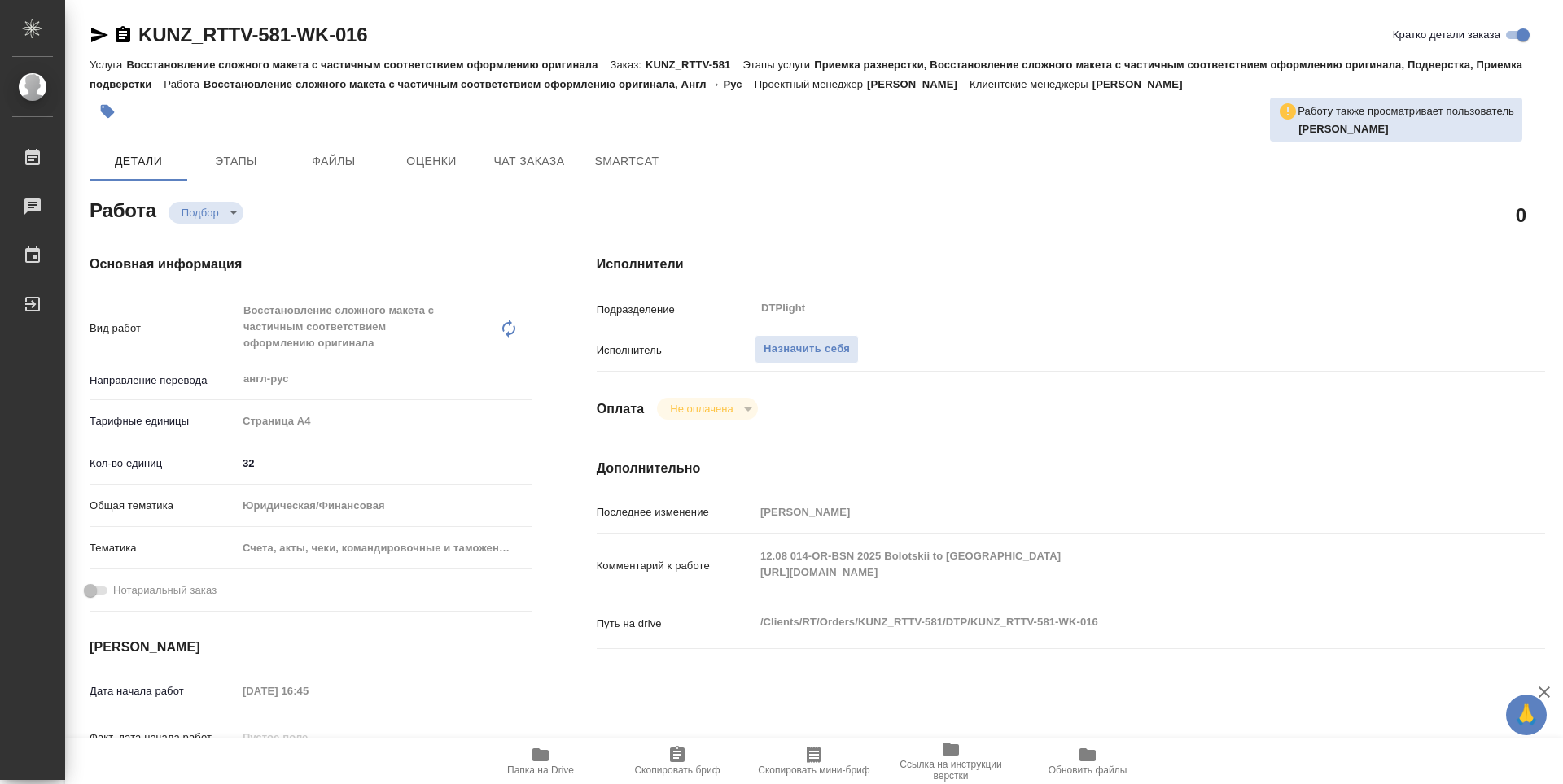
type textarea "x"
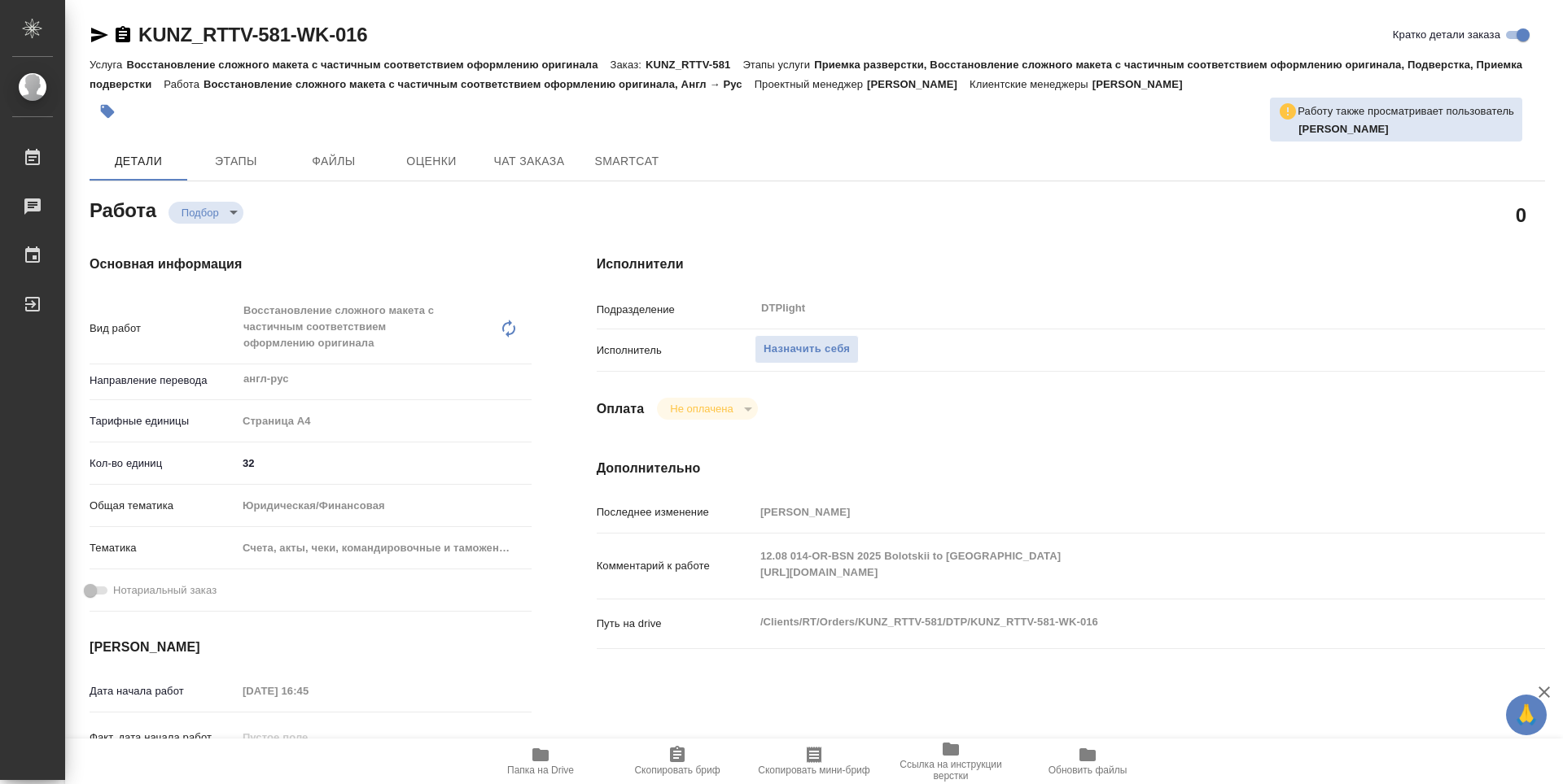
click at [556, 752] on span "Папка на Drive" at bounding box center [541, 760] width 117 height 31
type textarea "x"
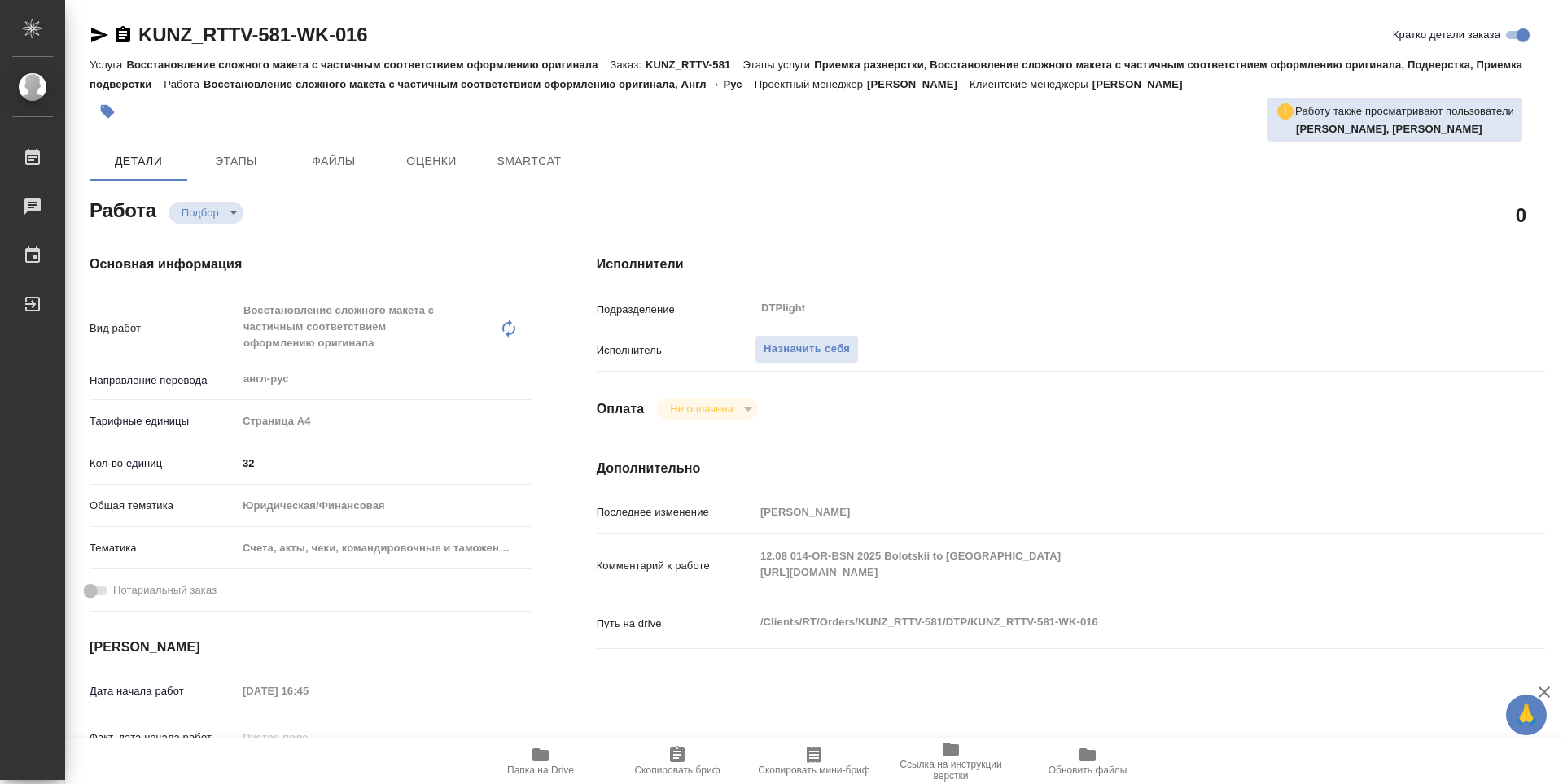
type textarea "x"
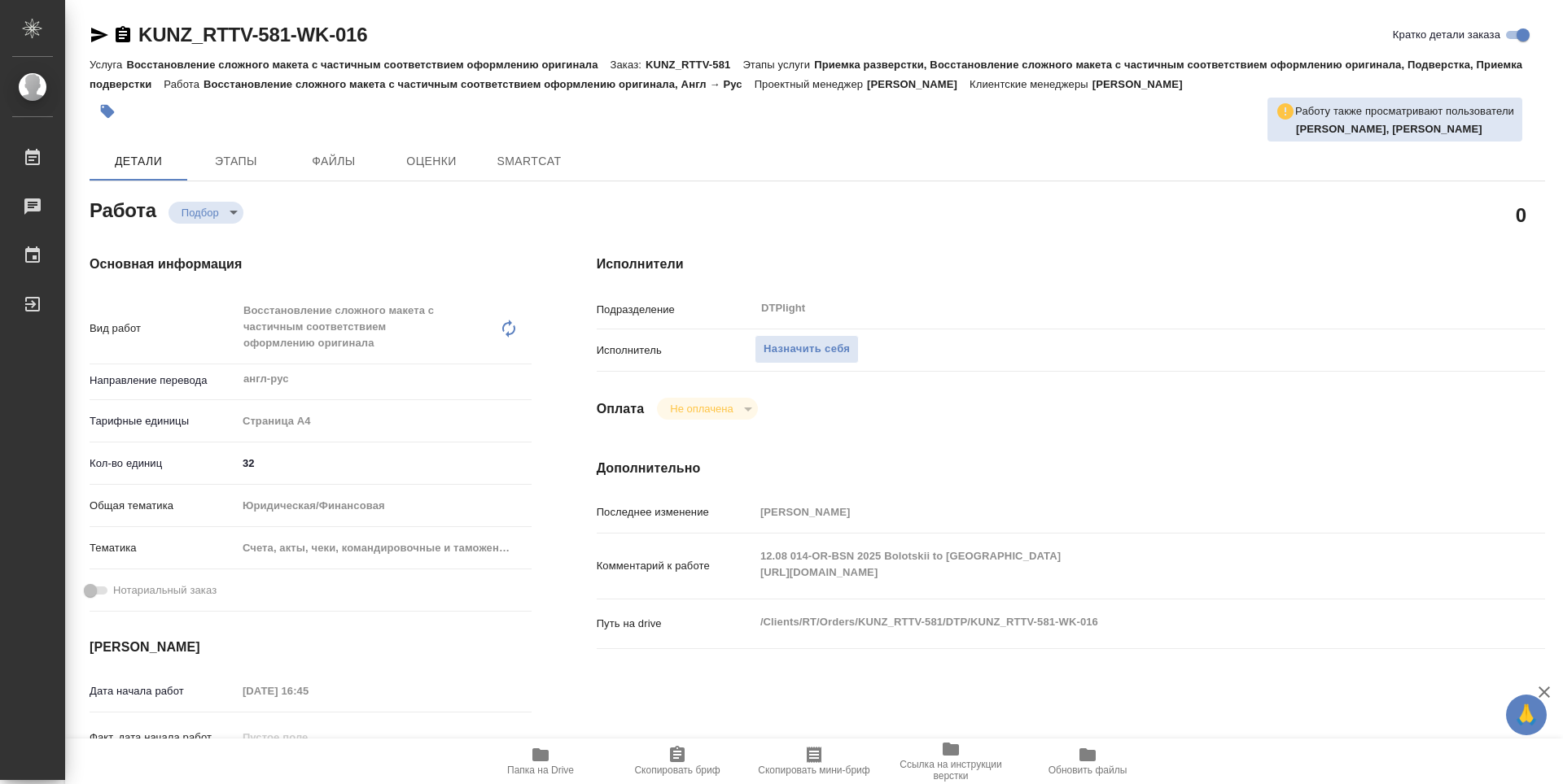
type textarea "x"
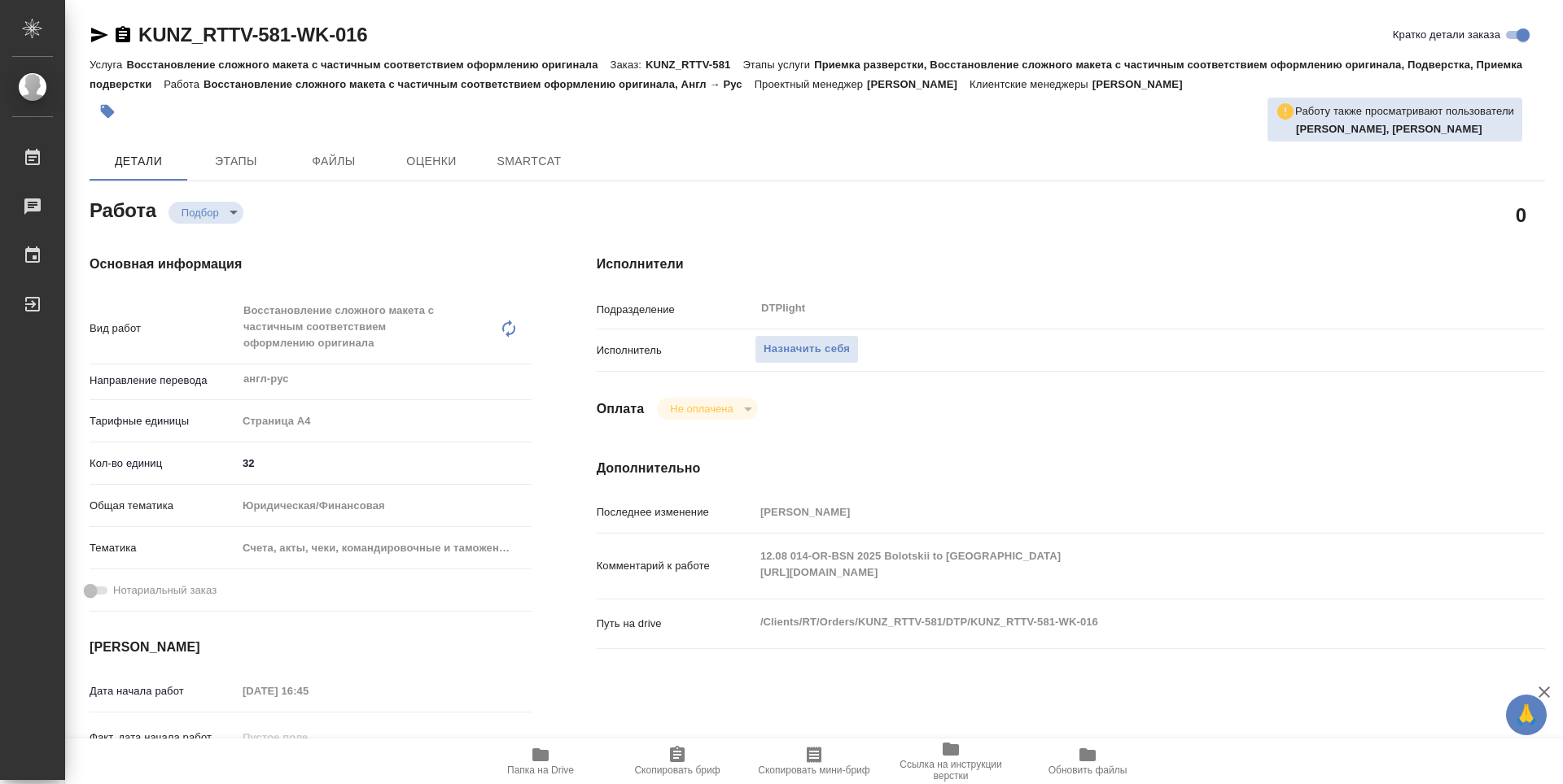
type textarea "x"
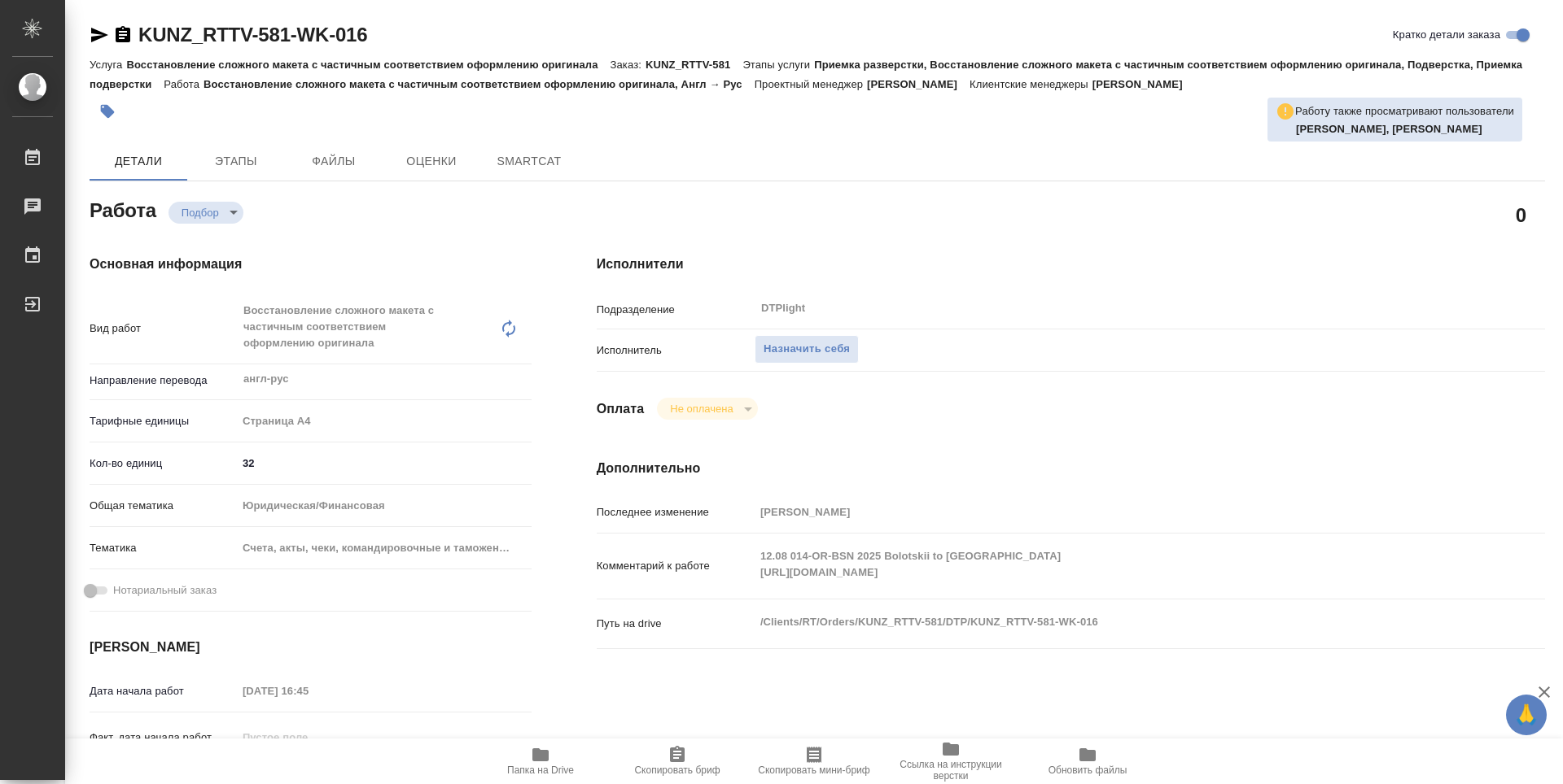
type textarea "x"
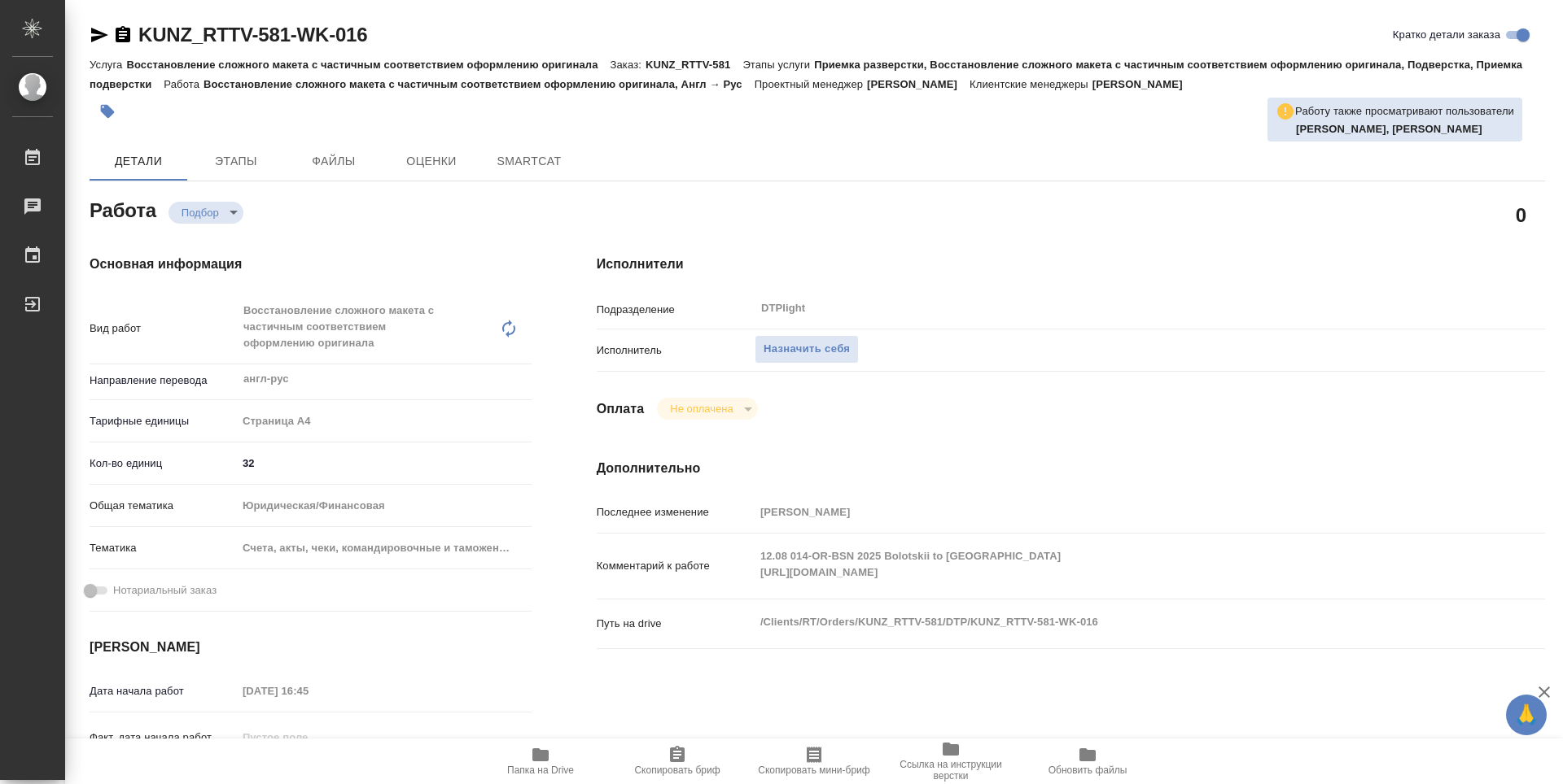
type textarea "x"
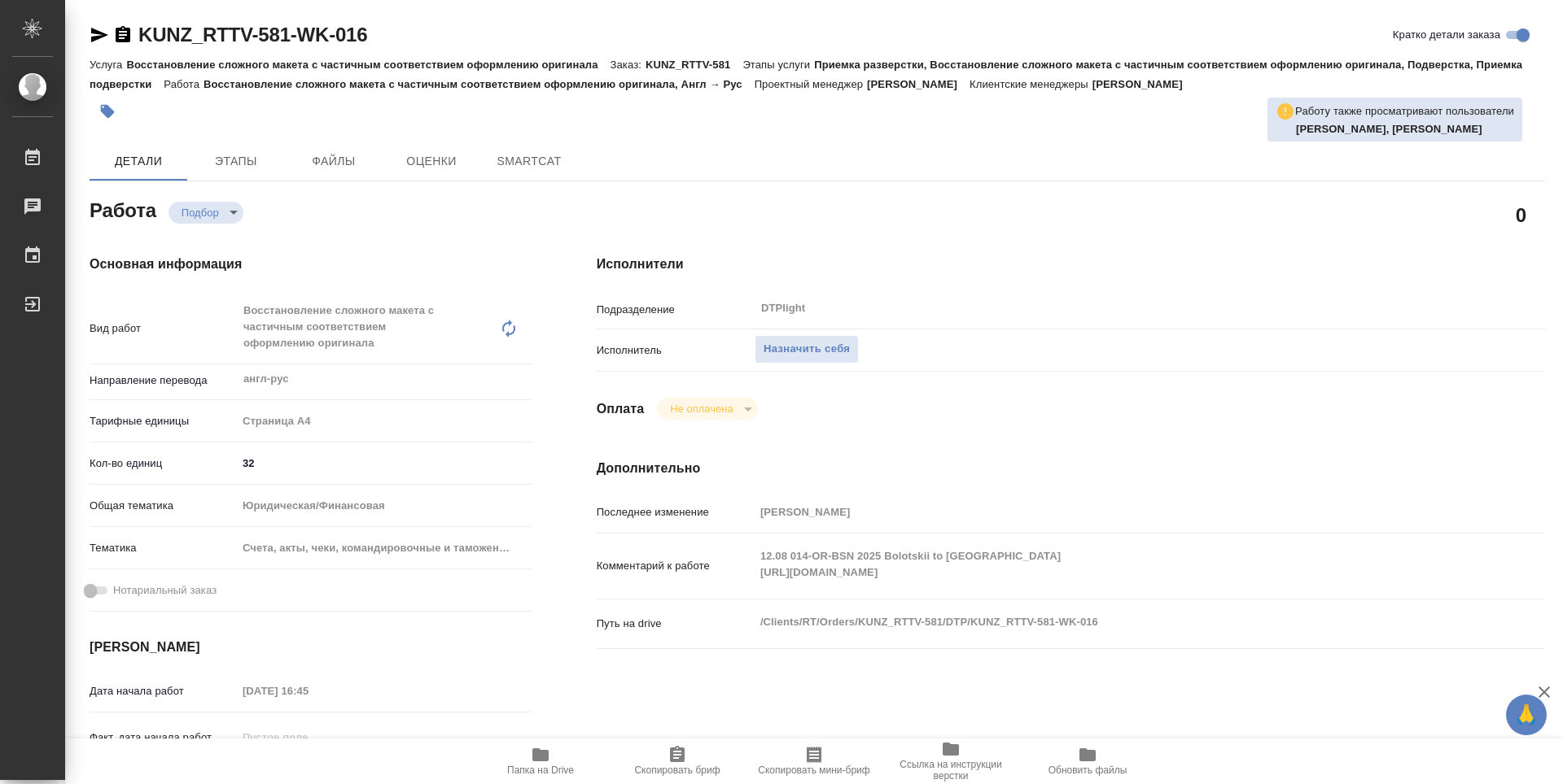
type textarea "x"
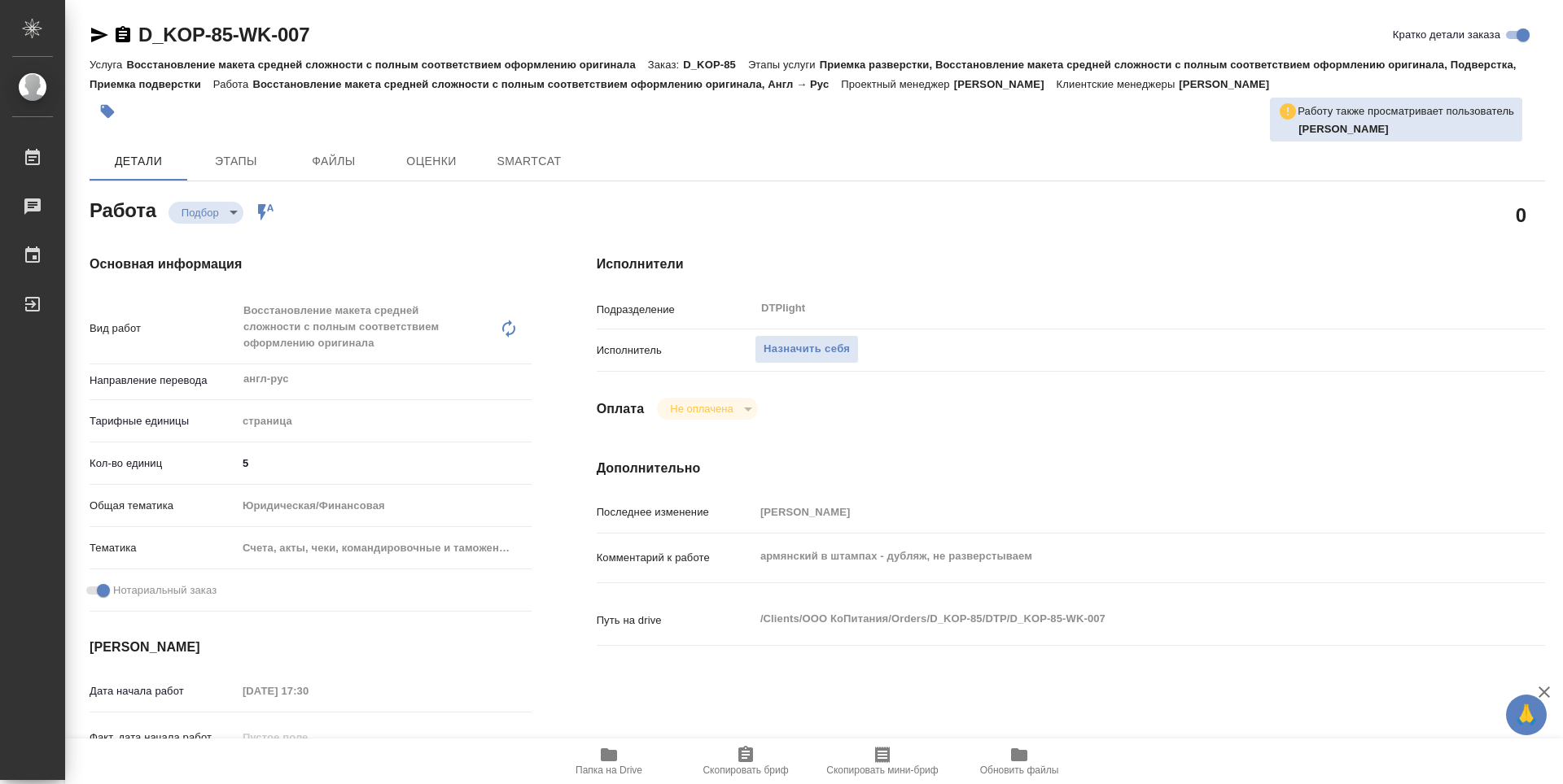
type textarea "x"
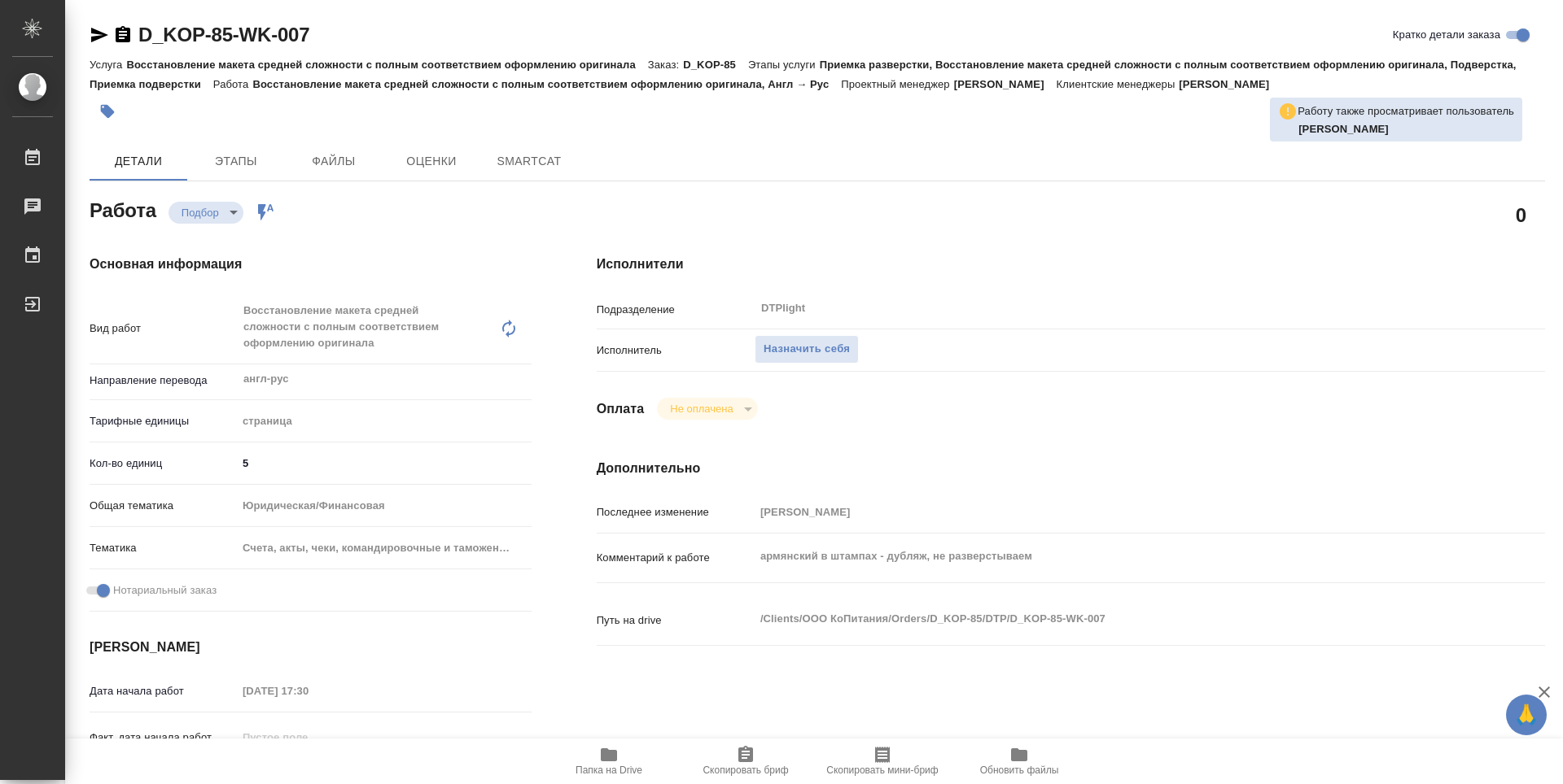
type textarea "x"
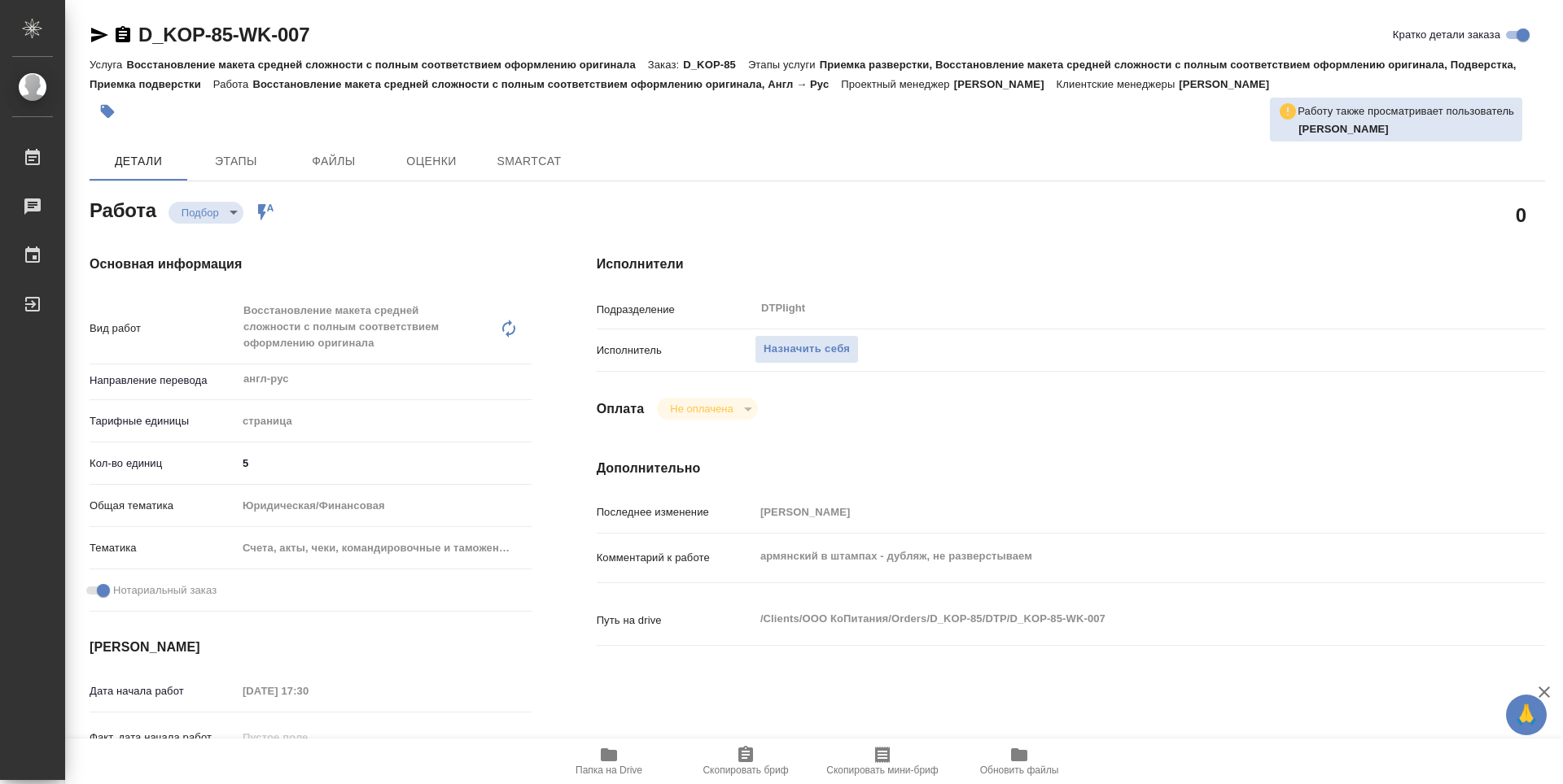
type textarea "x"
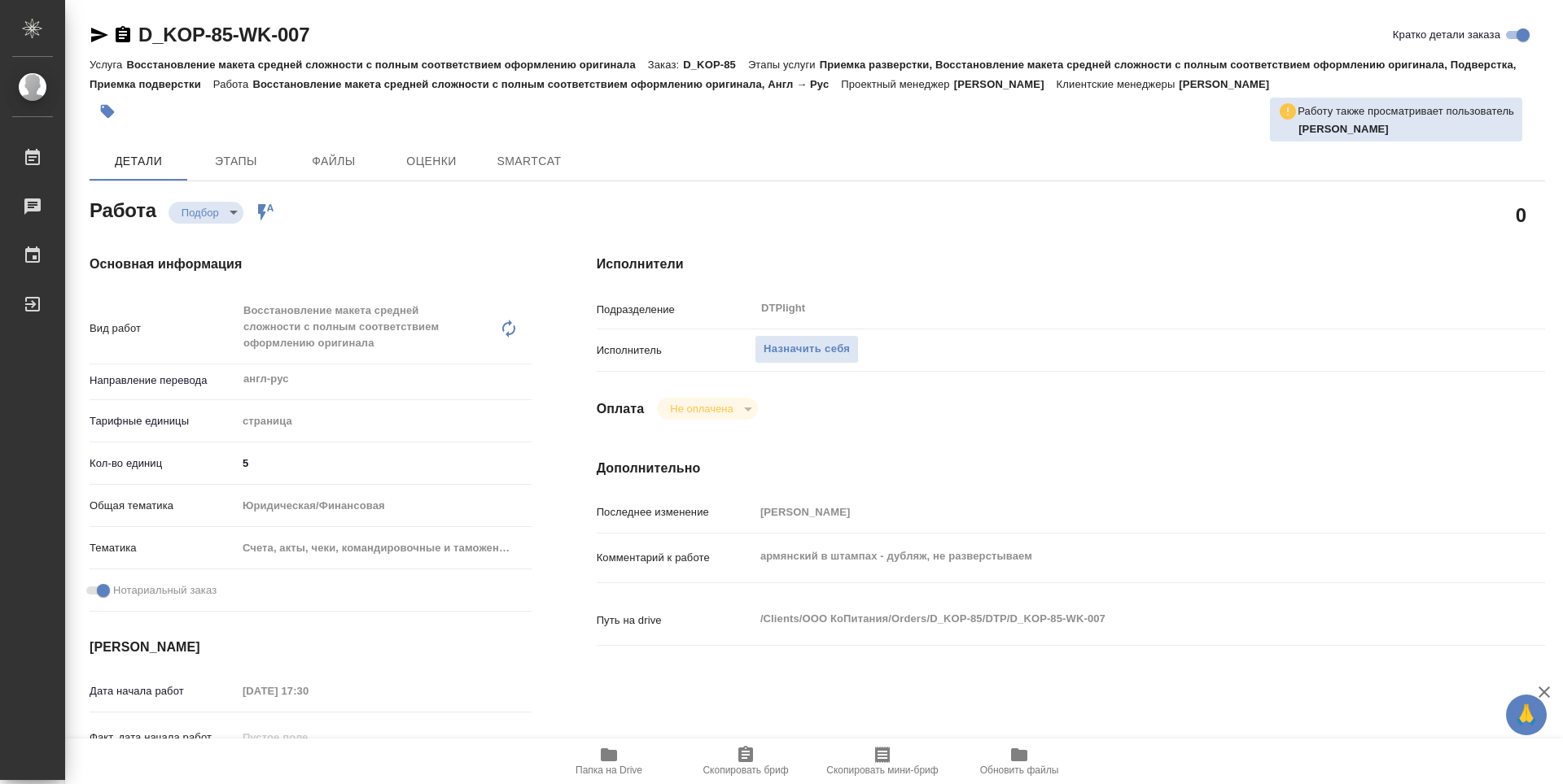
type textarea "x"
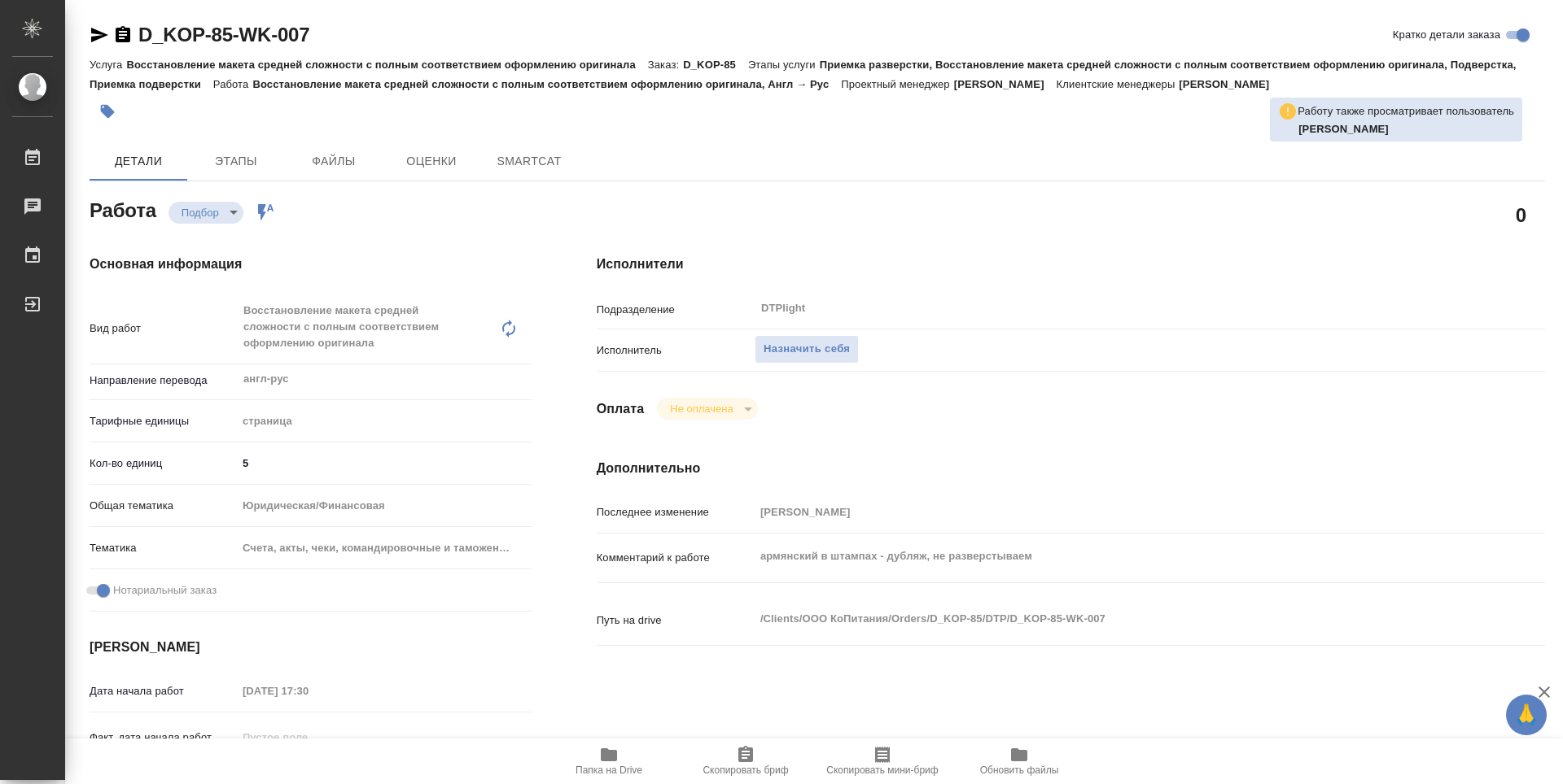
type textarea "x"
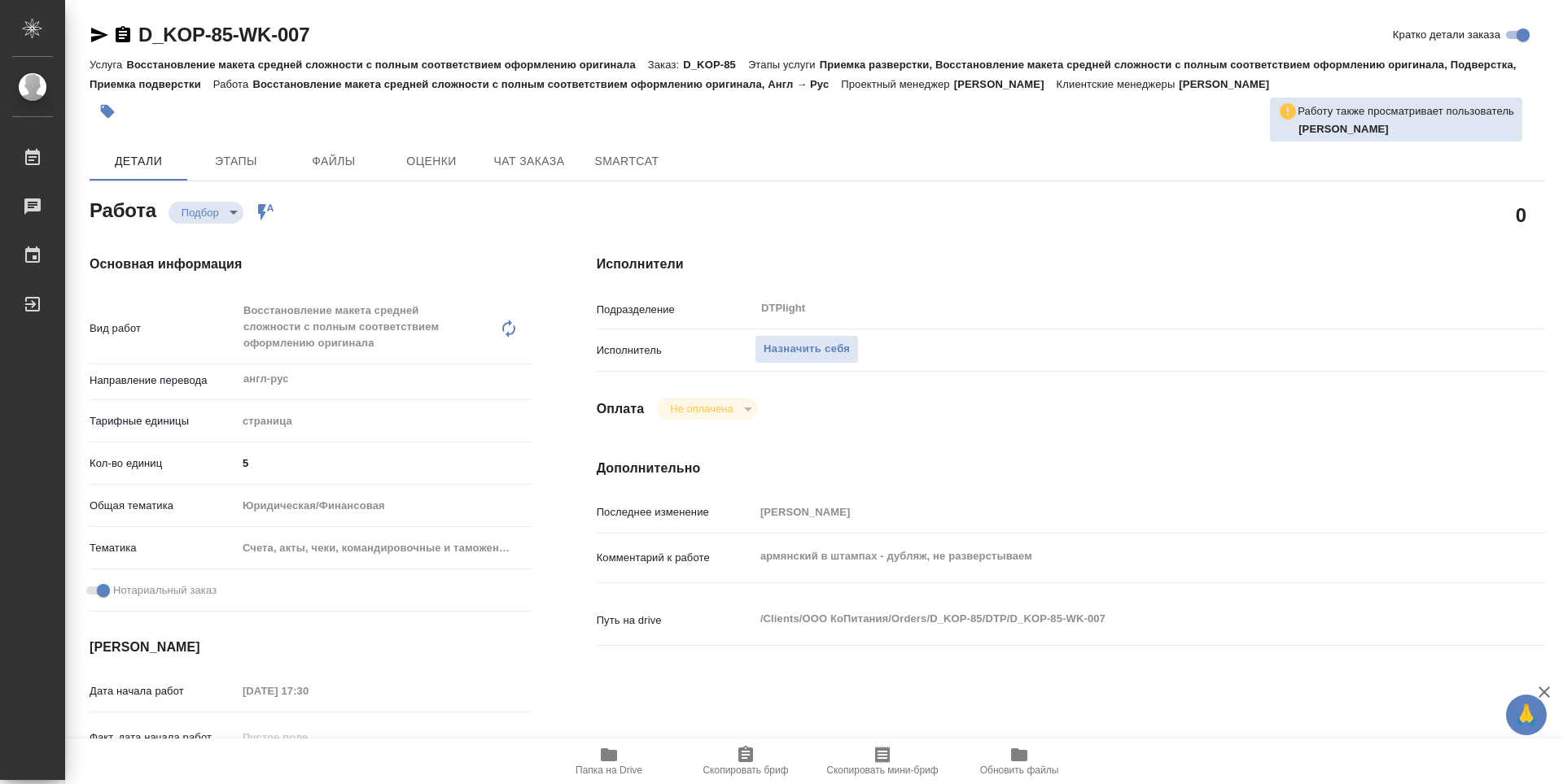
type textarea "x"
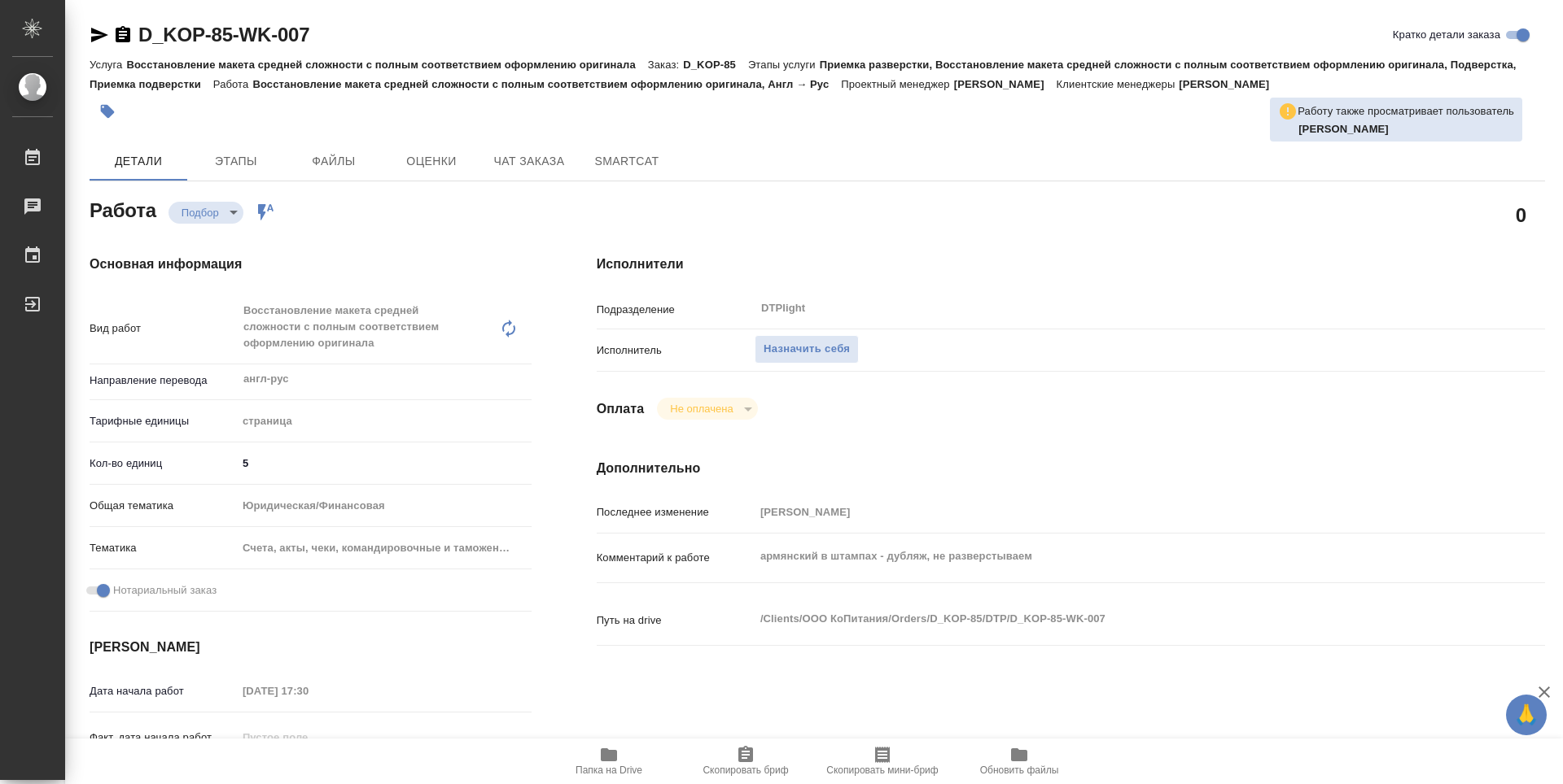
type textarea "x"
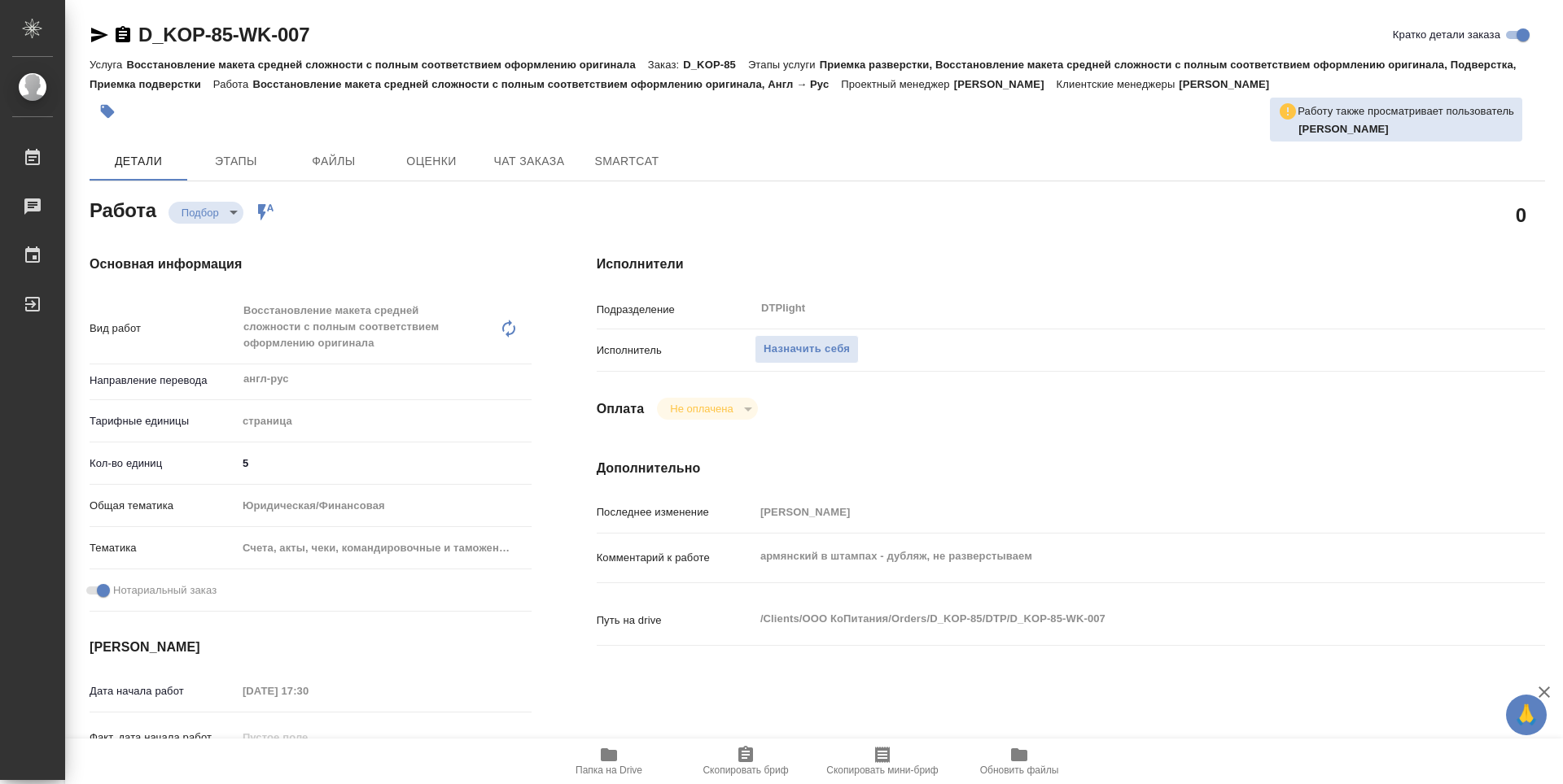
click at [607, 759] on icon "button" at bounding box center [609, 755] width 16 height 13
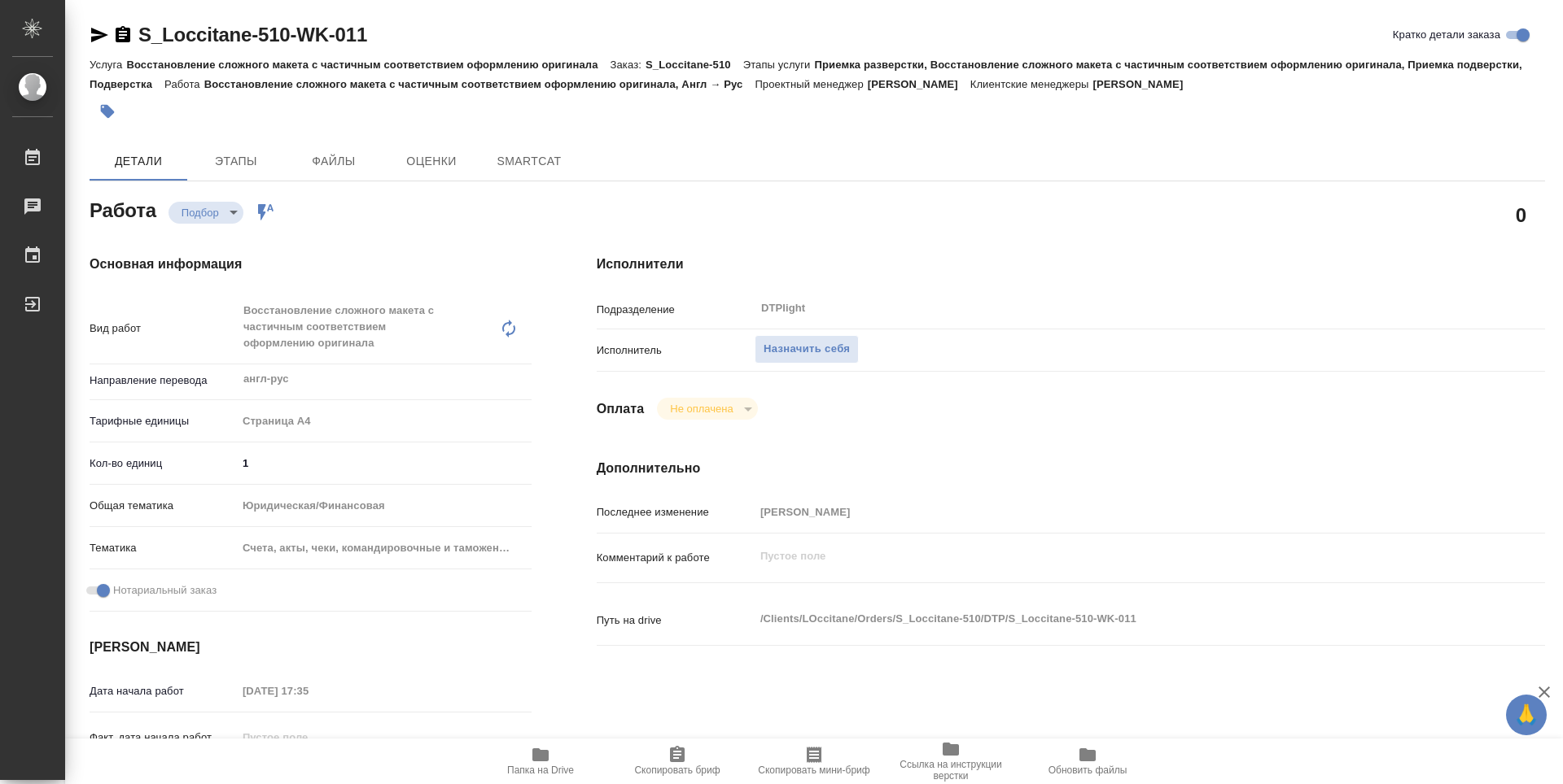
type textarea "x"
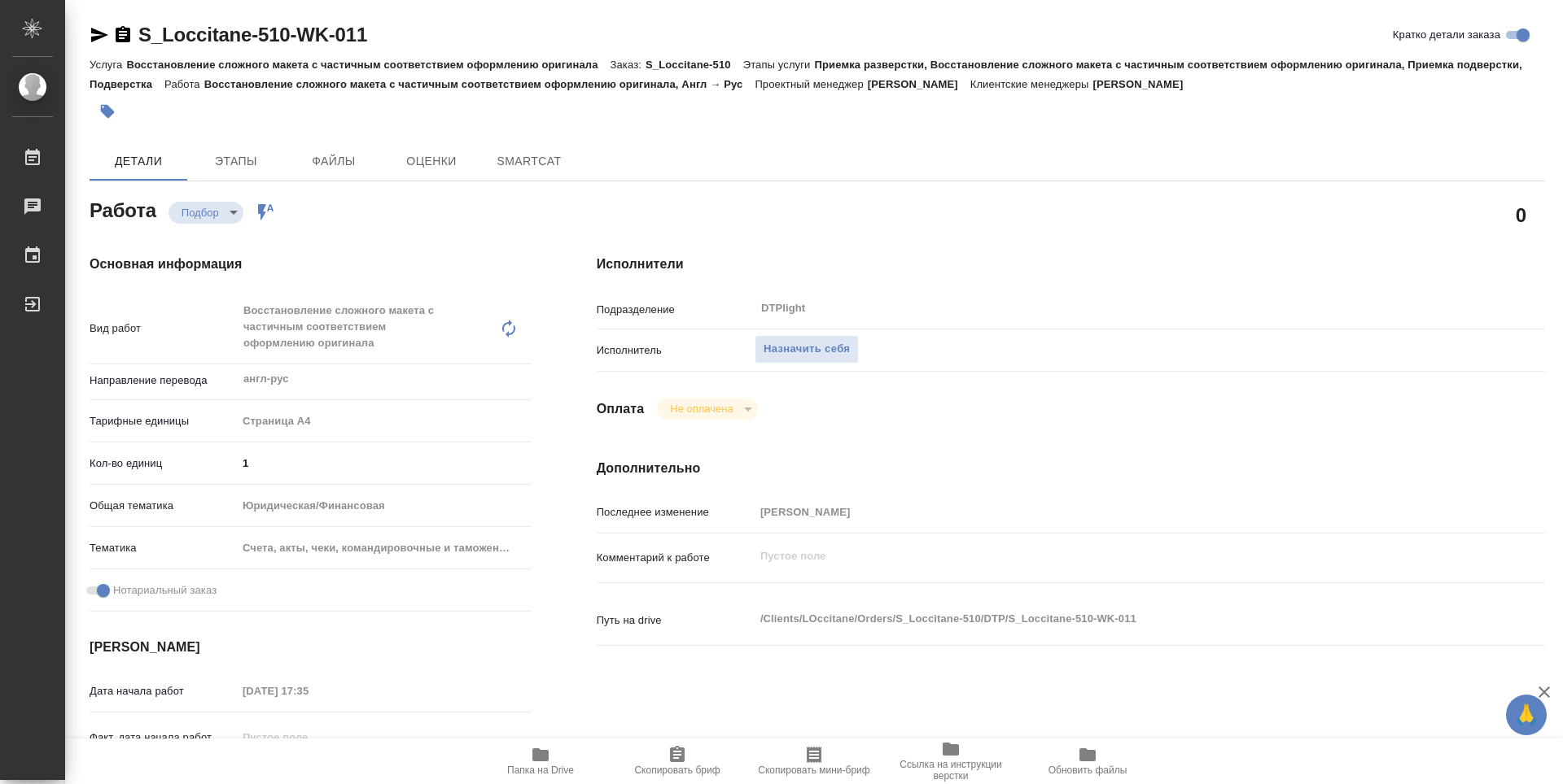
type textarea "x"
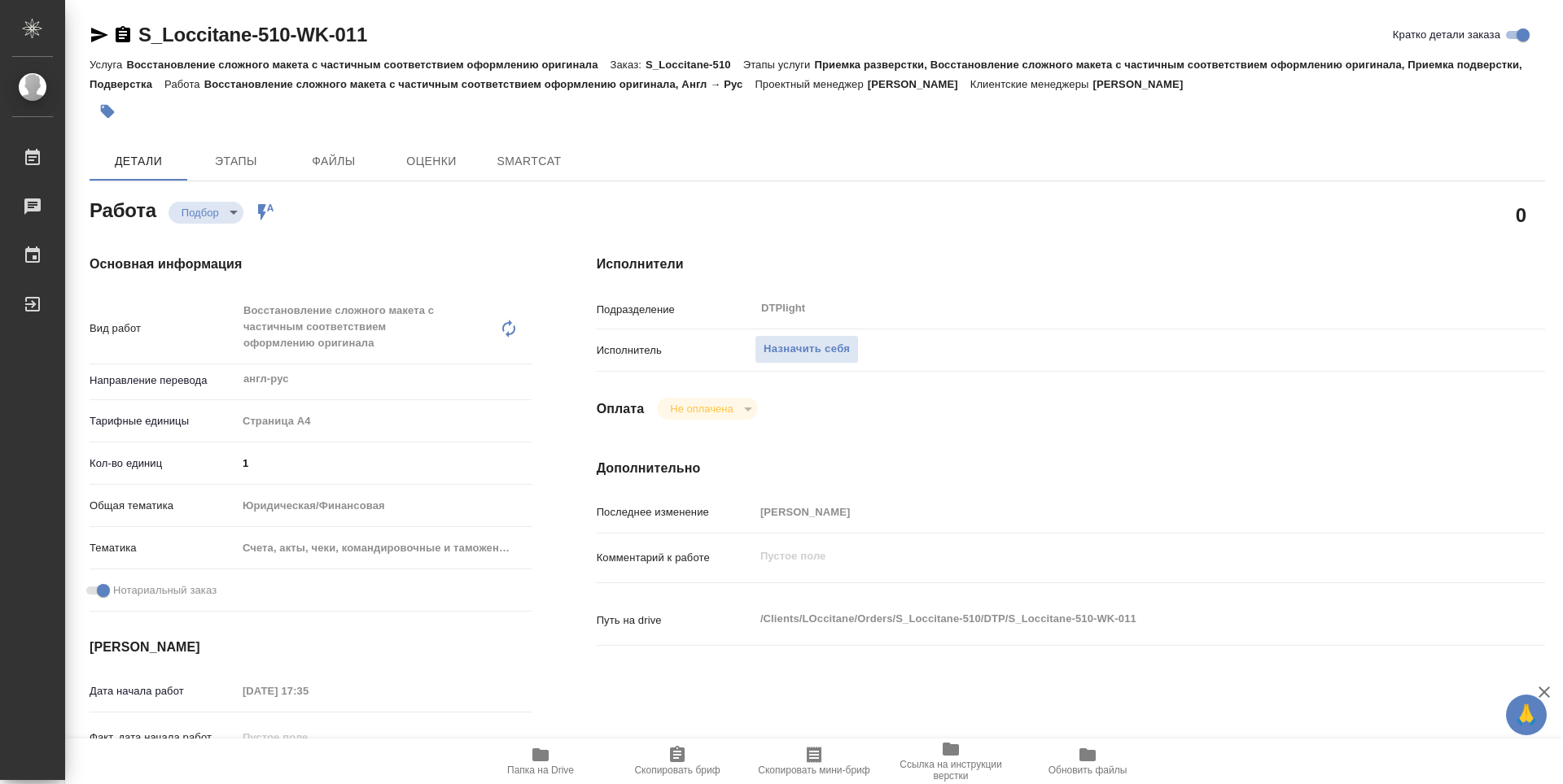
type textarea "x"
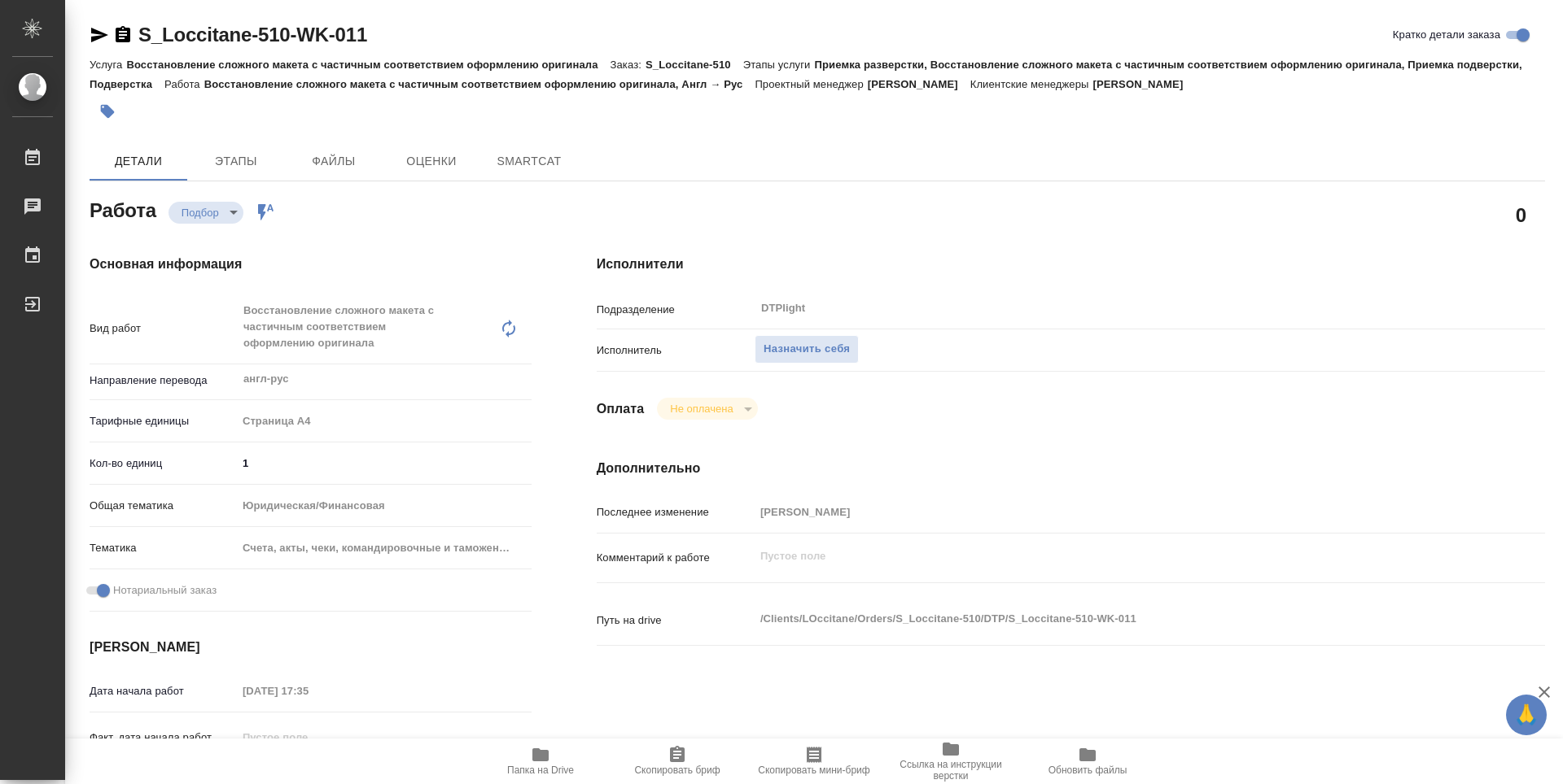
type textarea "x"
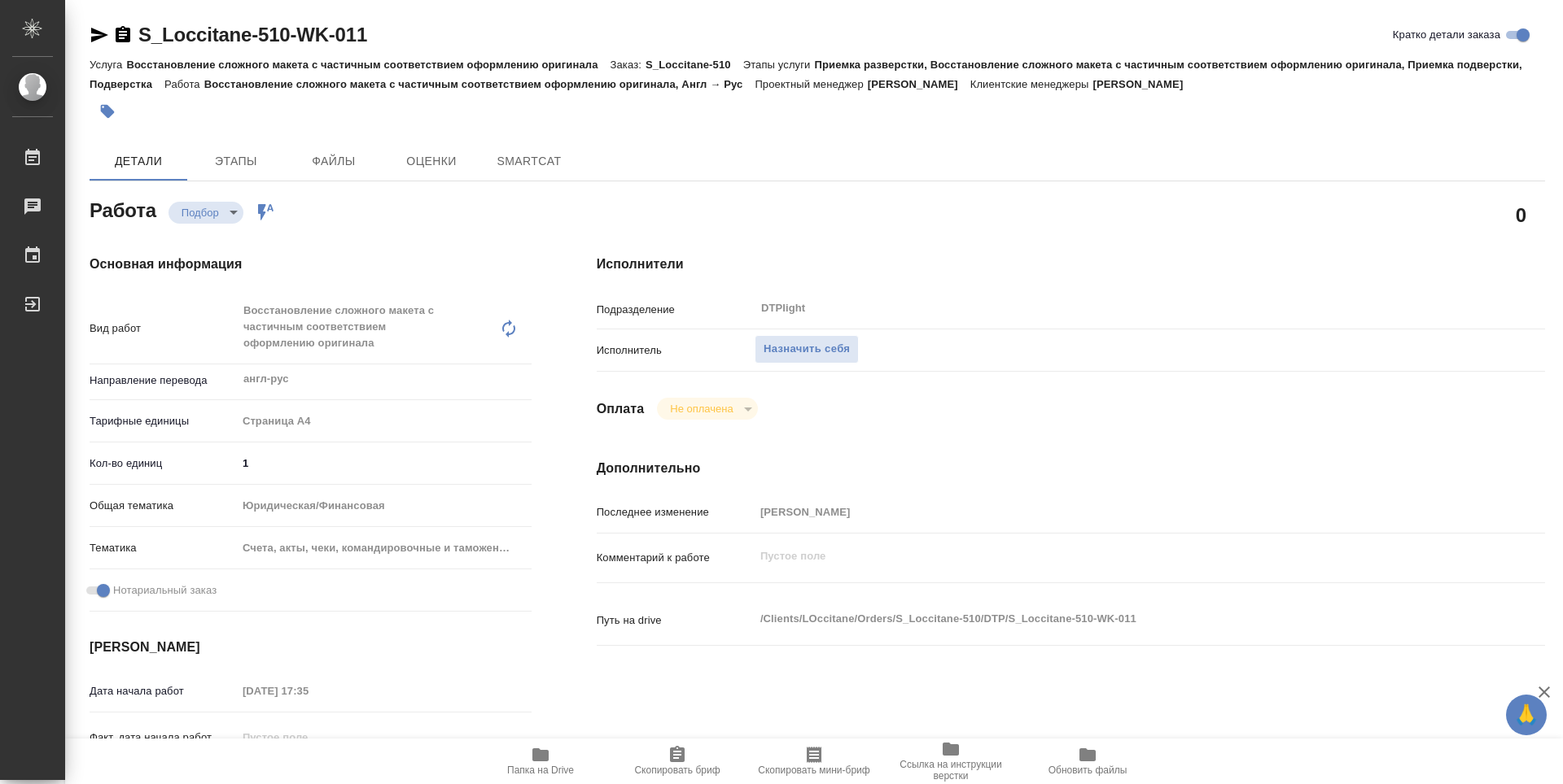
type textarea "x"
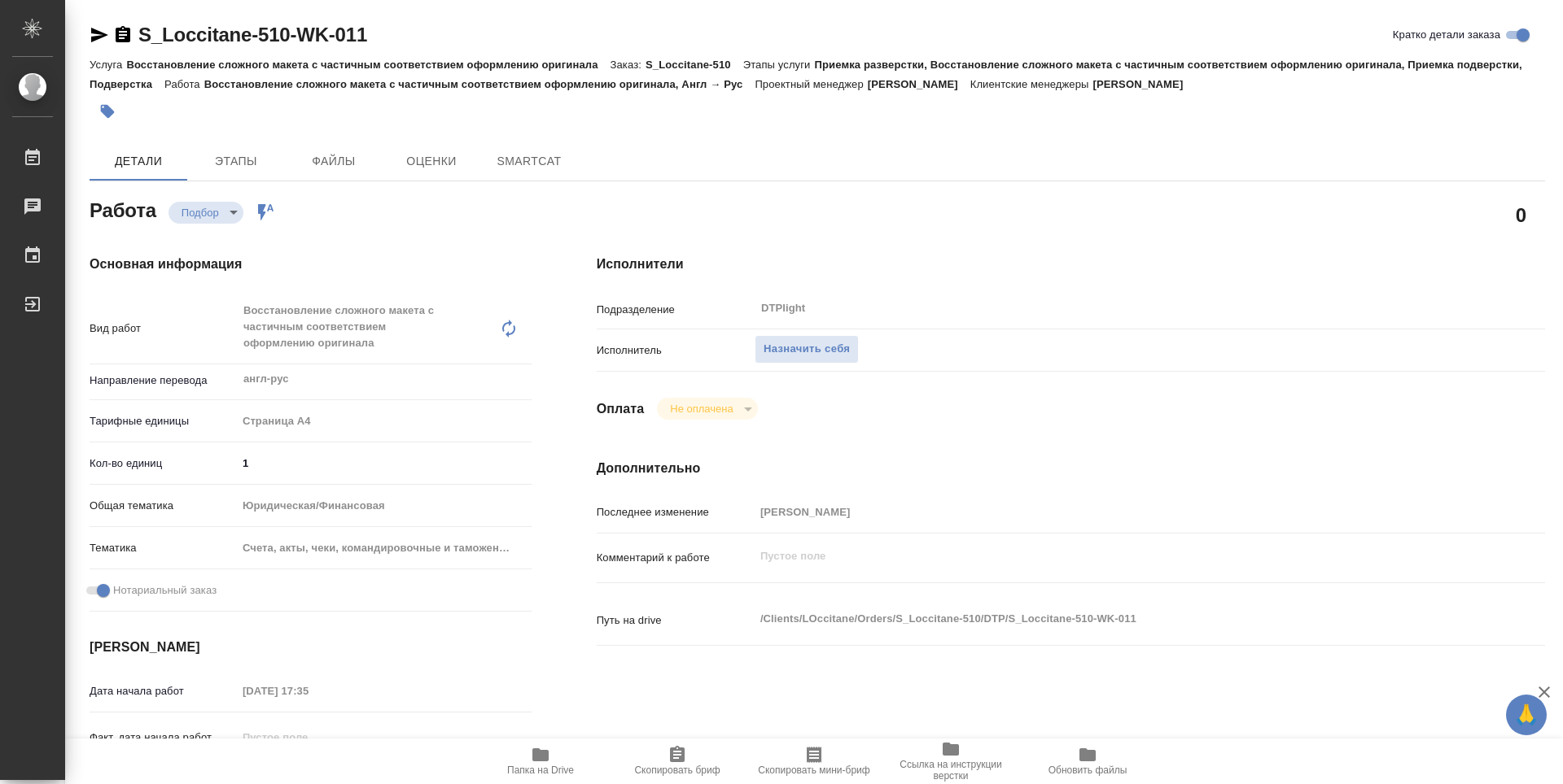
type textarea "x"
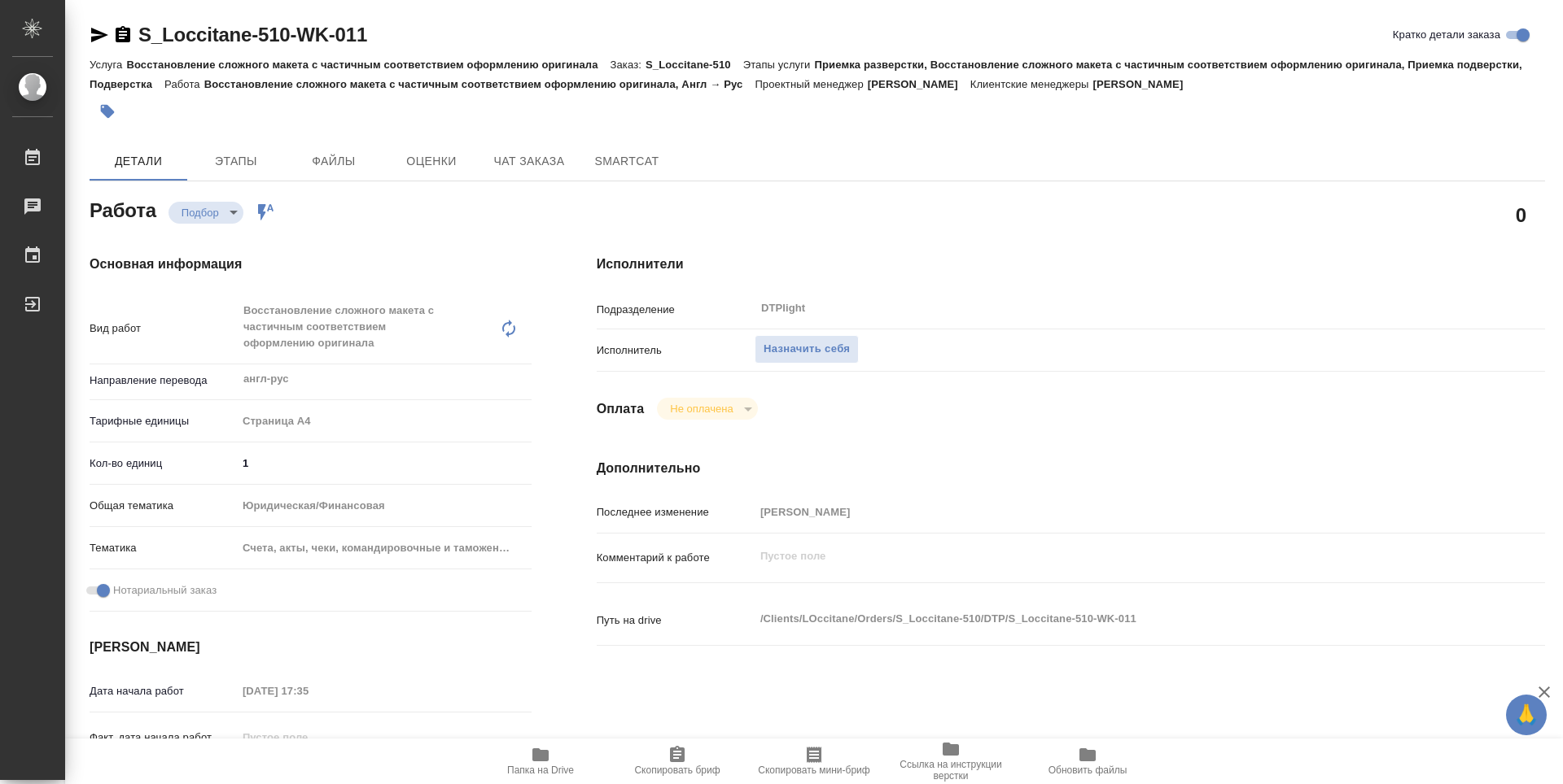
click at [536, 750] on icon "button" at bounding box center [540, 755] width 16 height 13
type textarea "x"
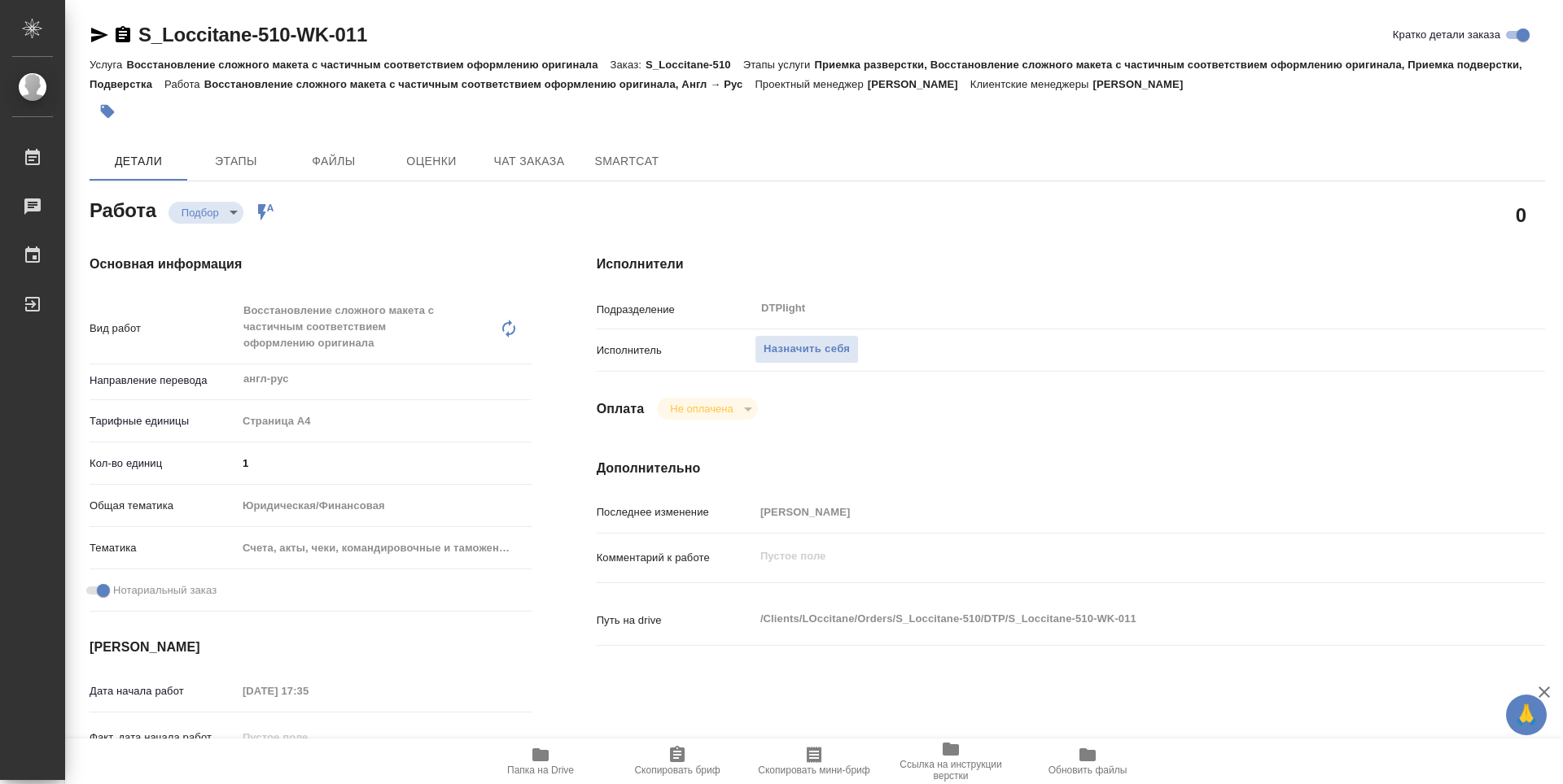
type textarea "x"
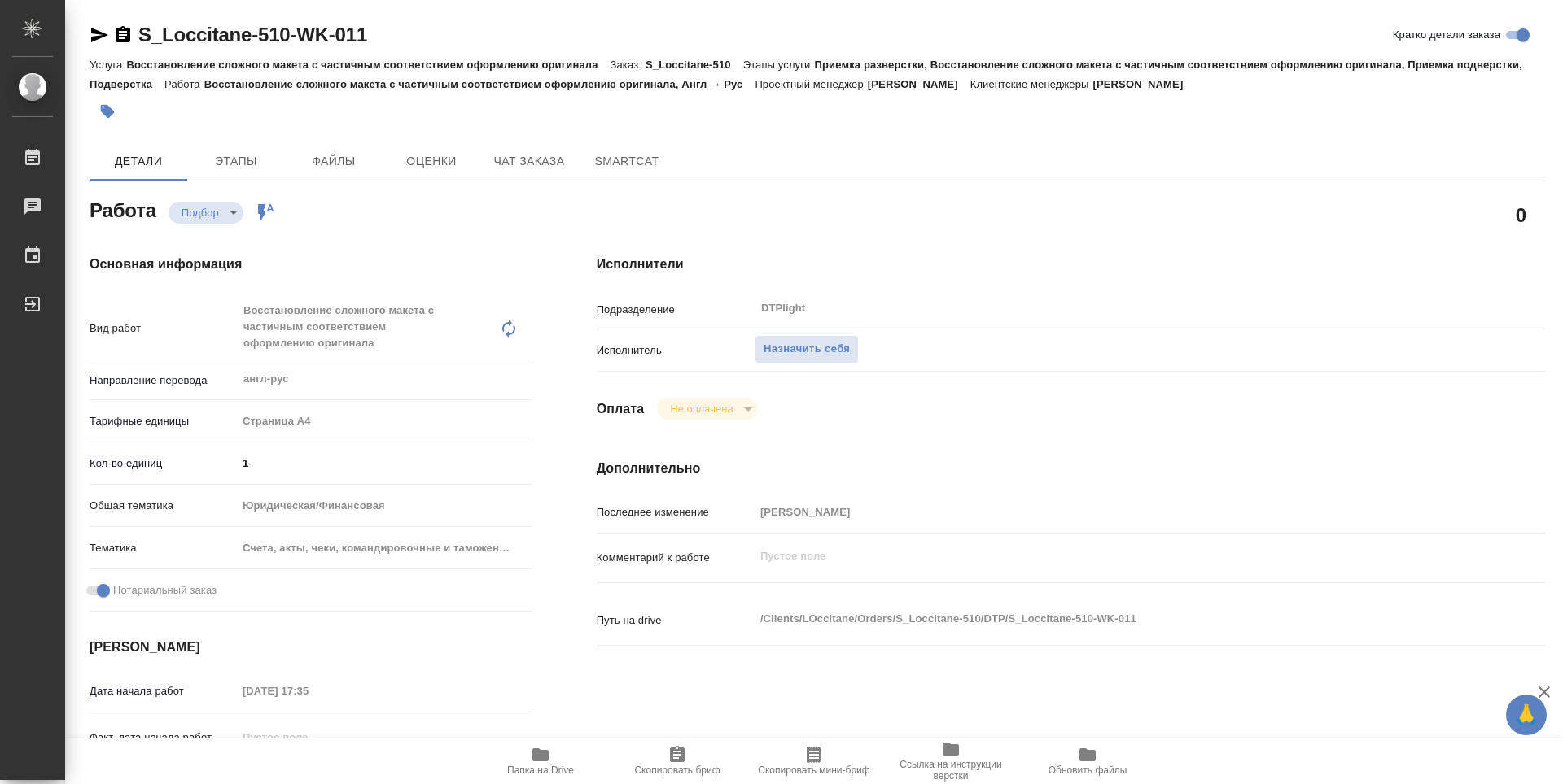
type textarea "x"
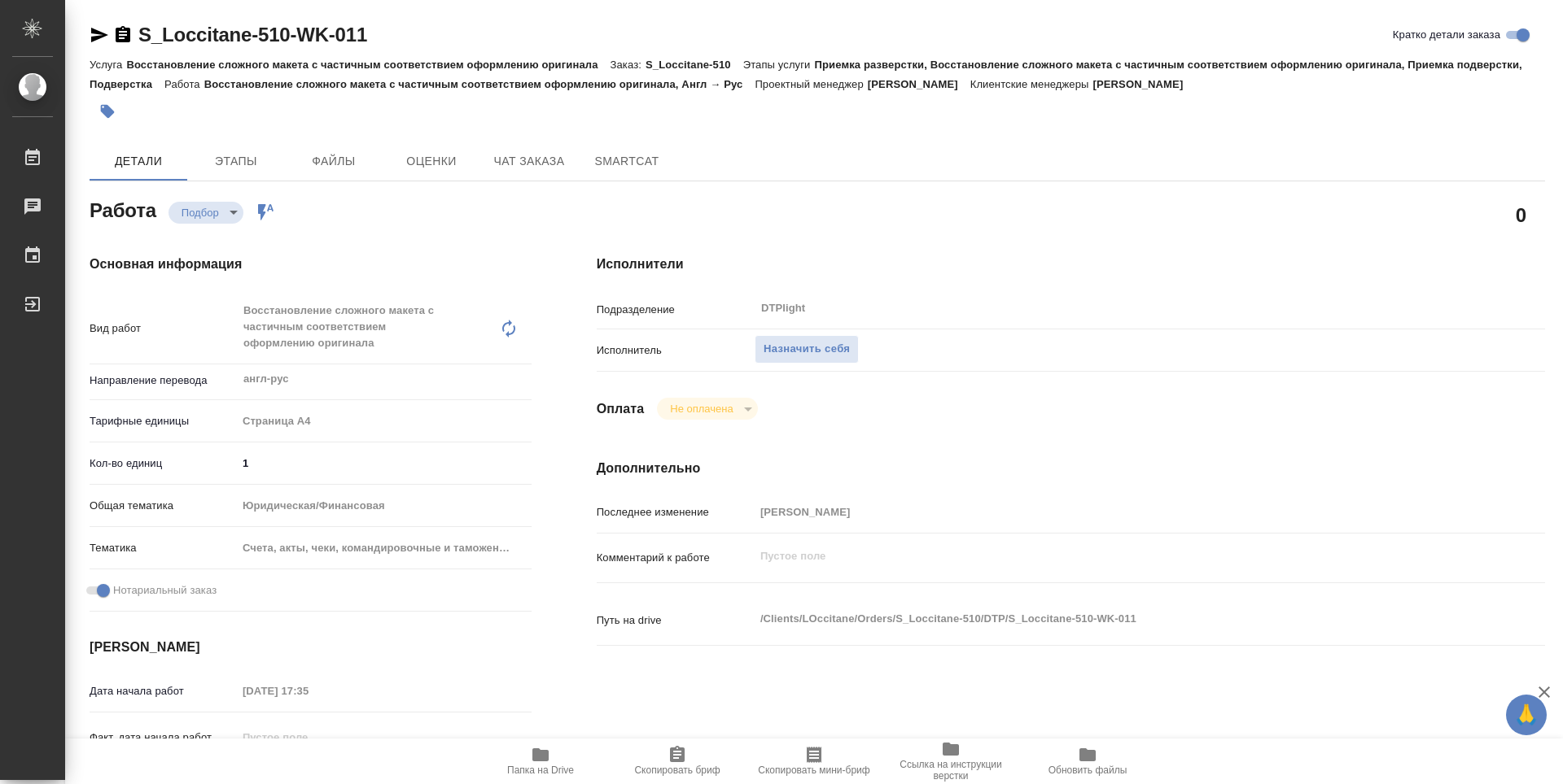
type textarea "x"
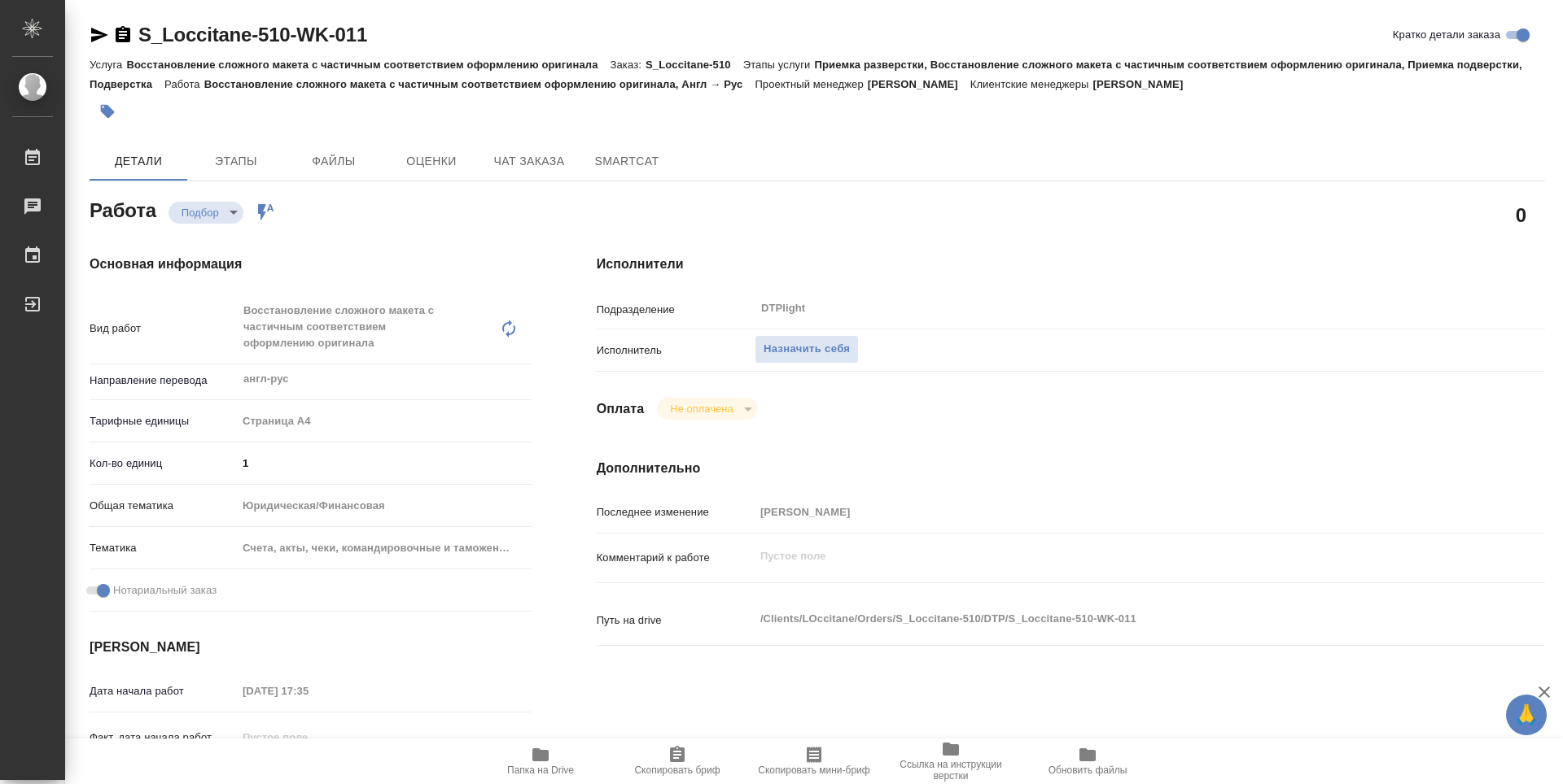
type textarea "x"
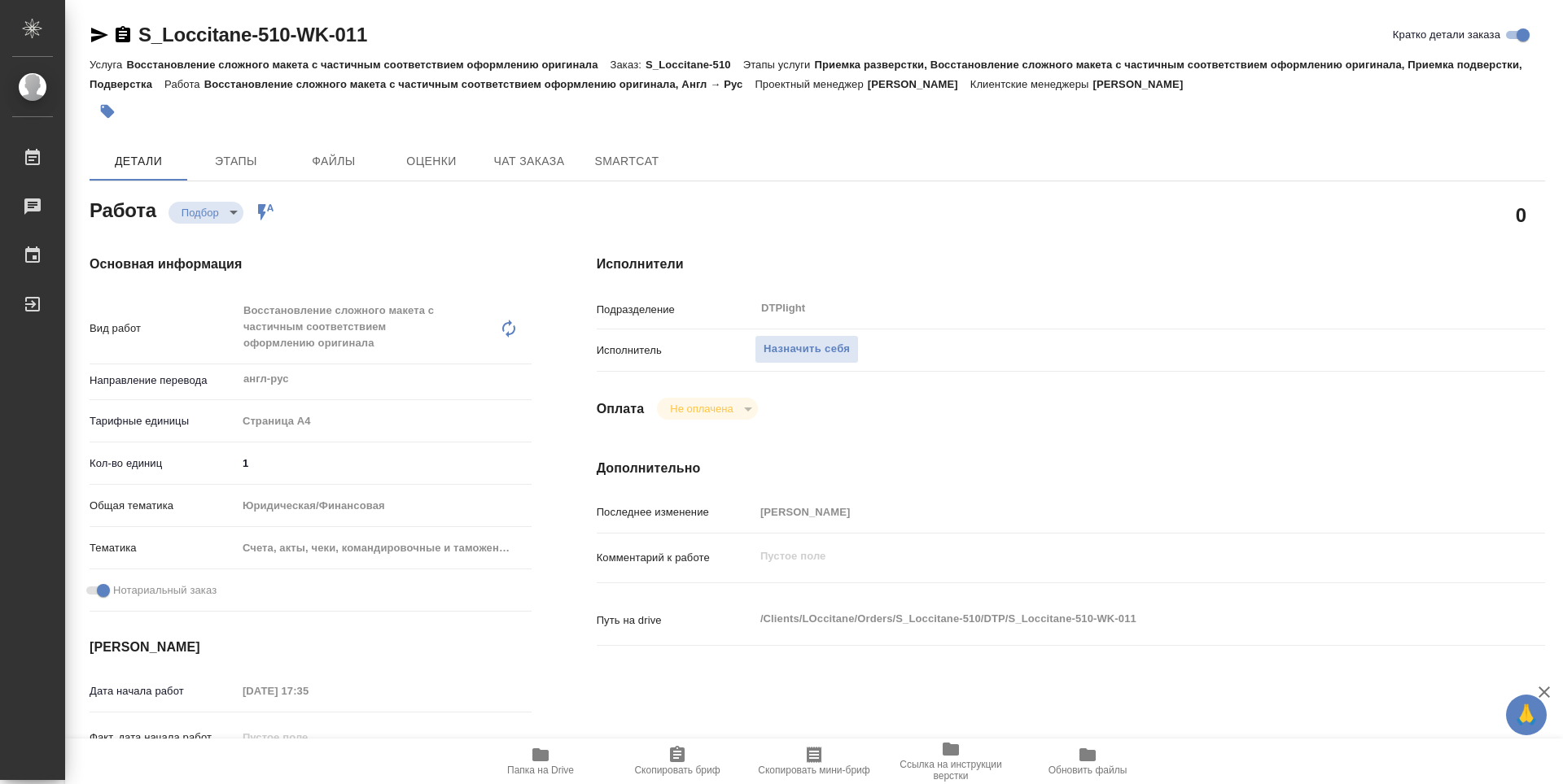
type textarea "x"
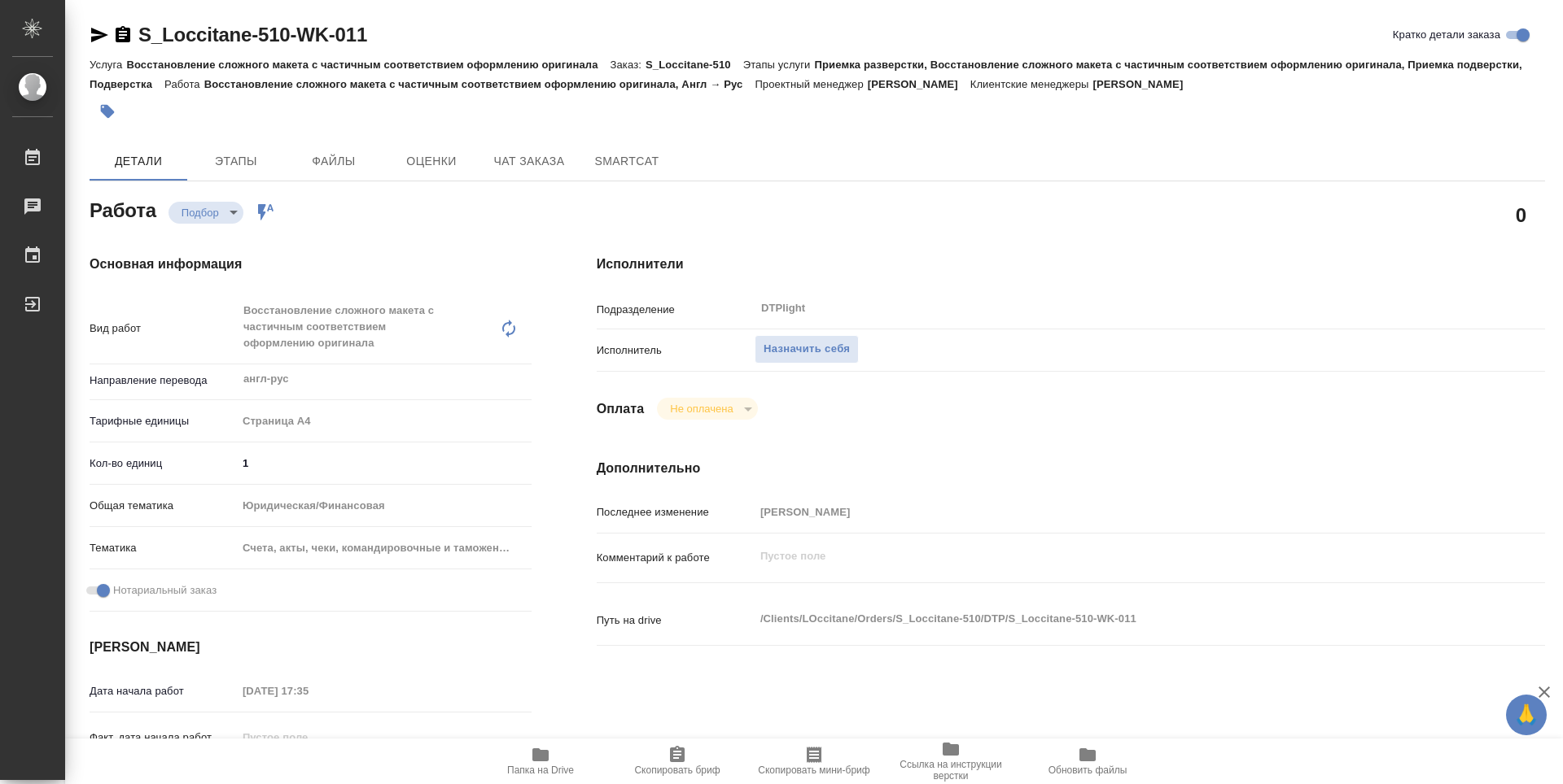
type textarea "x"
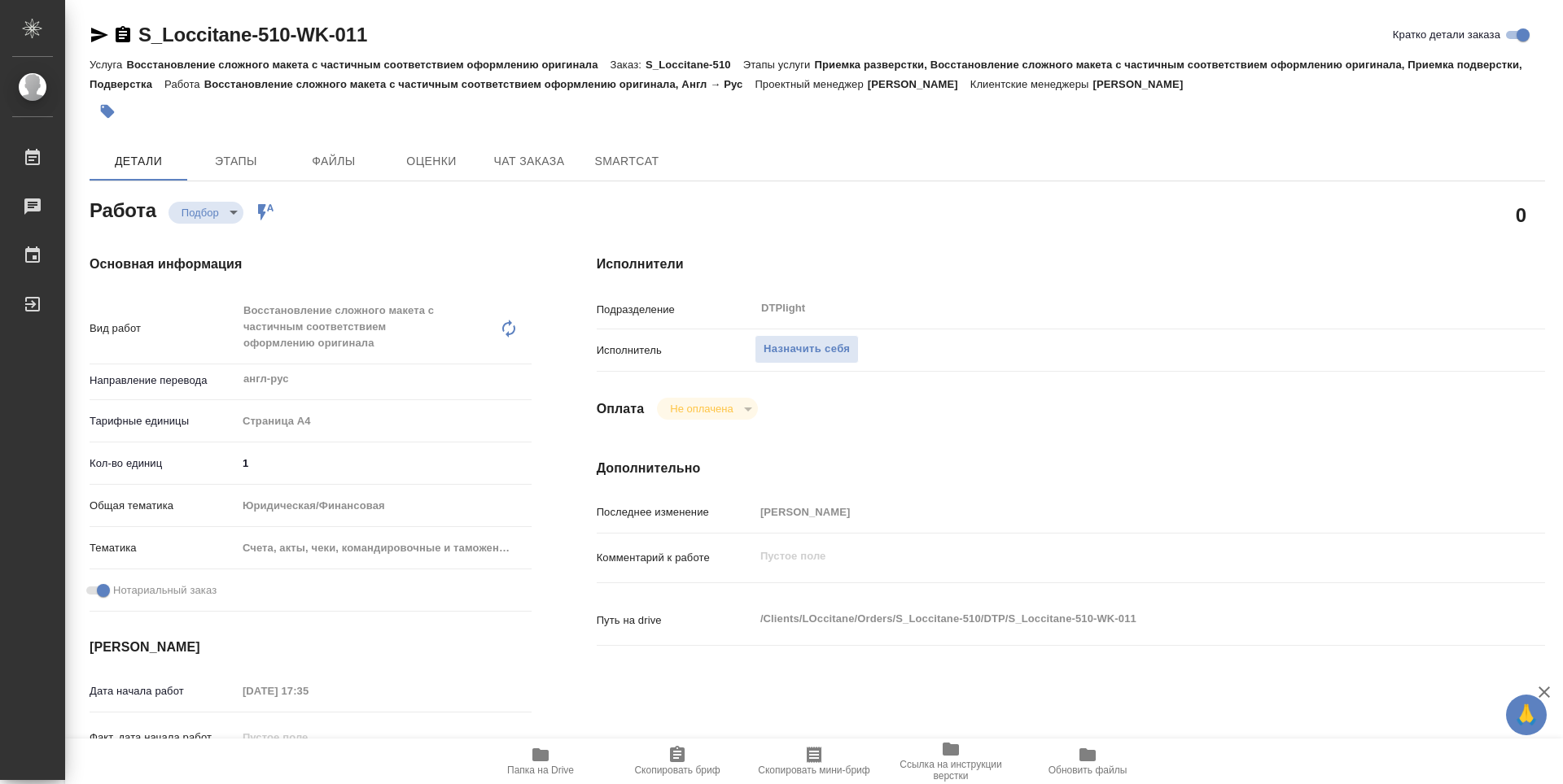
type textarea "x"
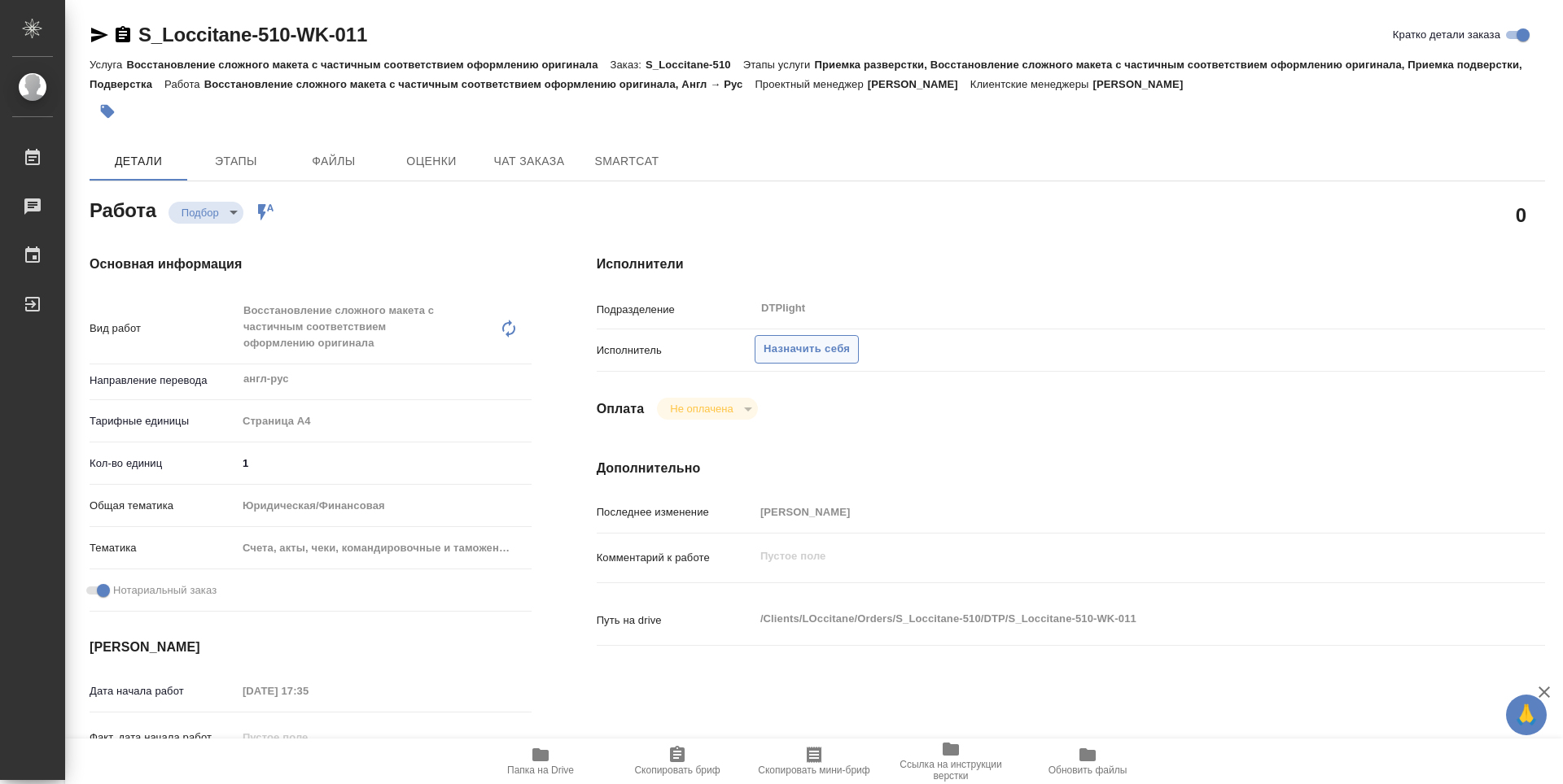
type textarea "x"
click at [808, 360] on button "Назначить себя" at bounding box center [806, 349] width 104 height 28
type textarea "x"
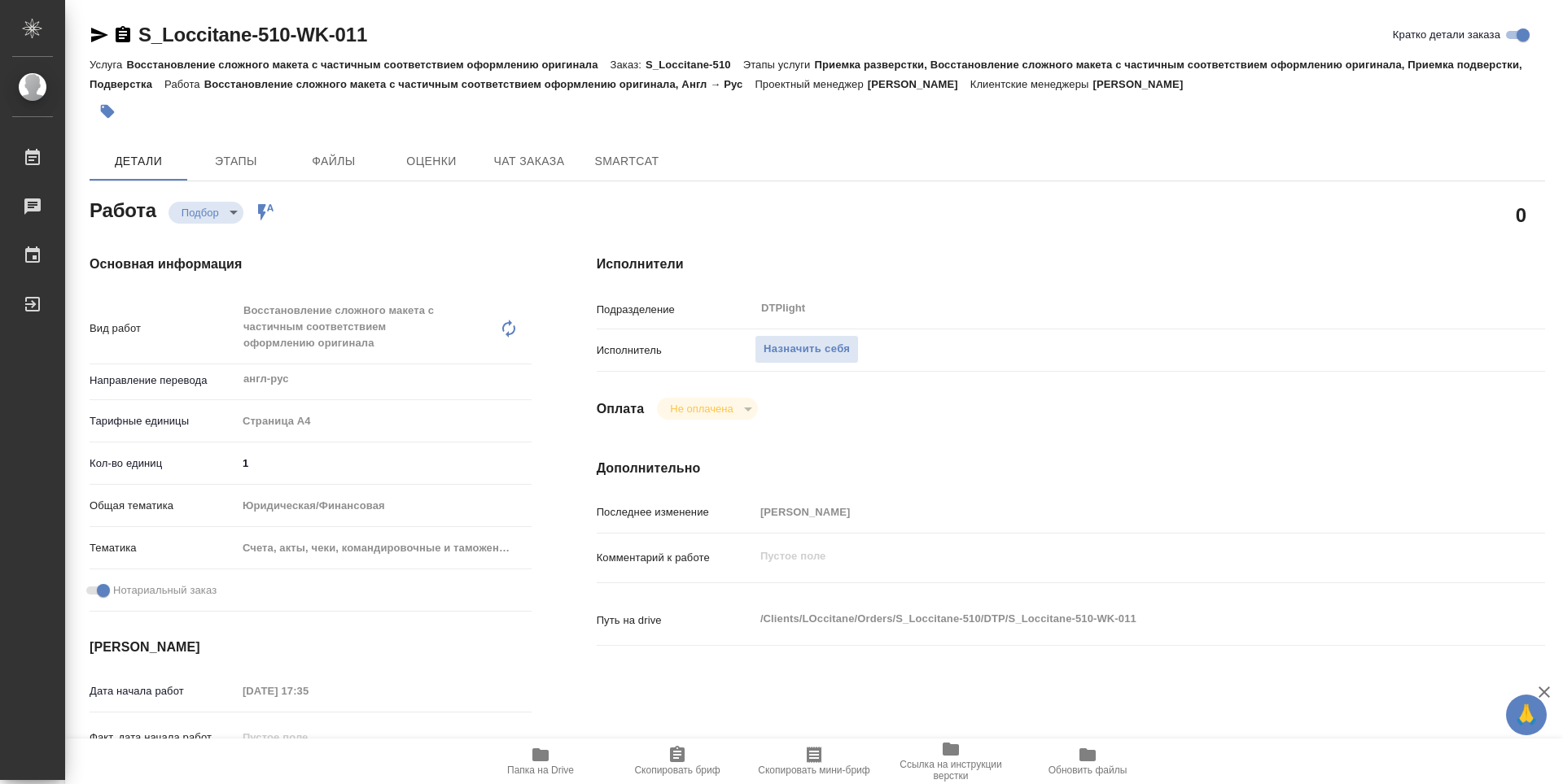
type textarea "x"
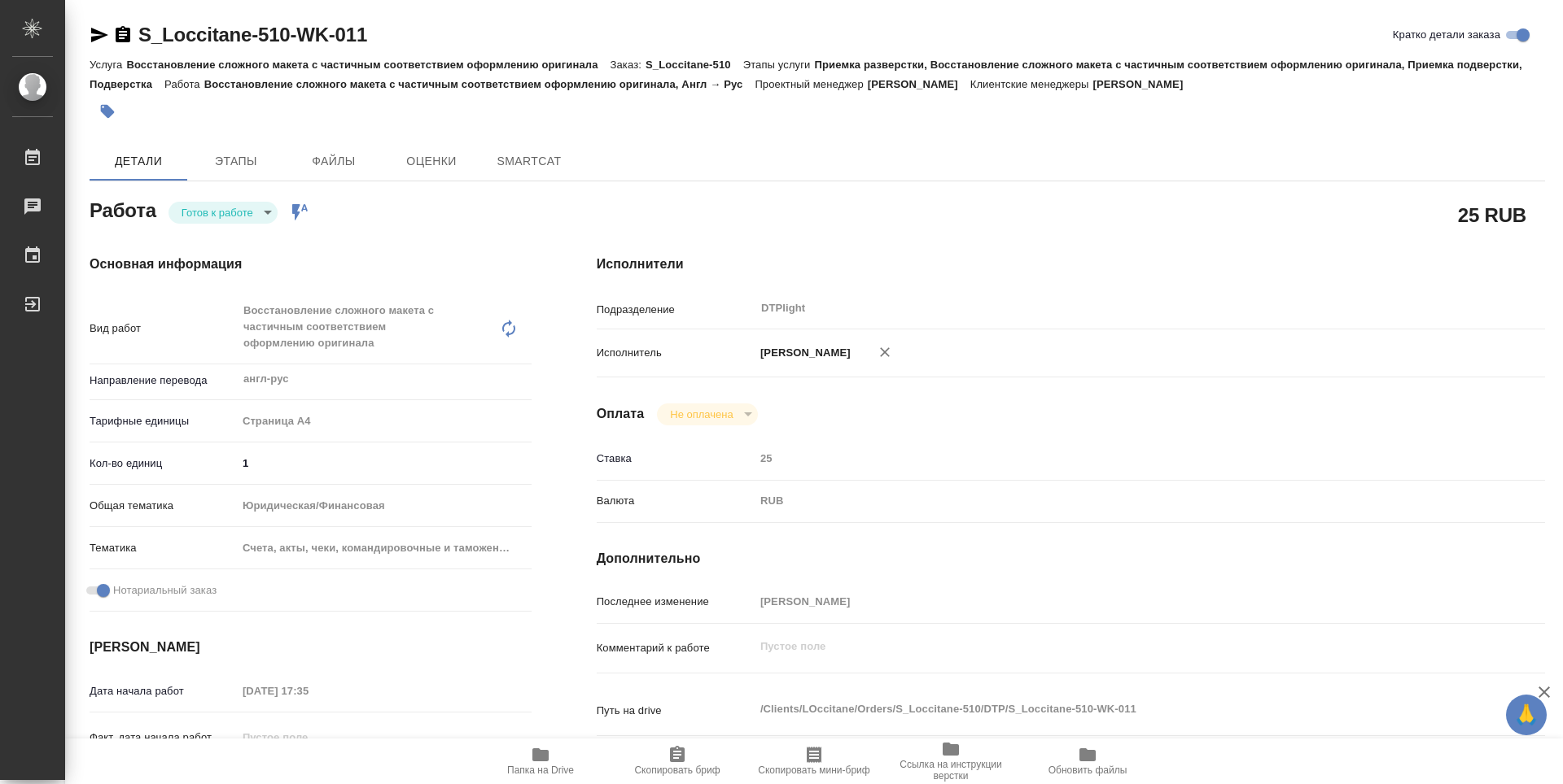
type textarea "x"
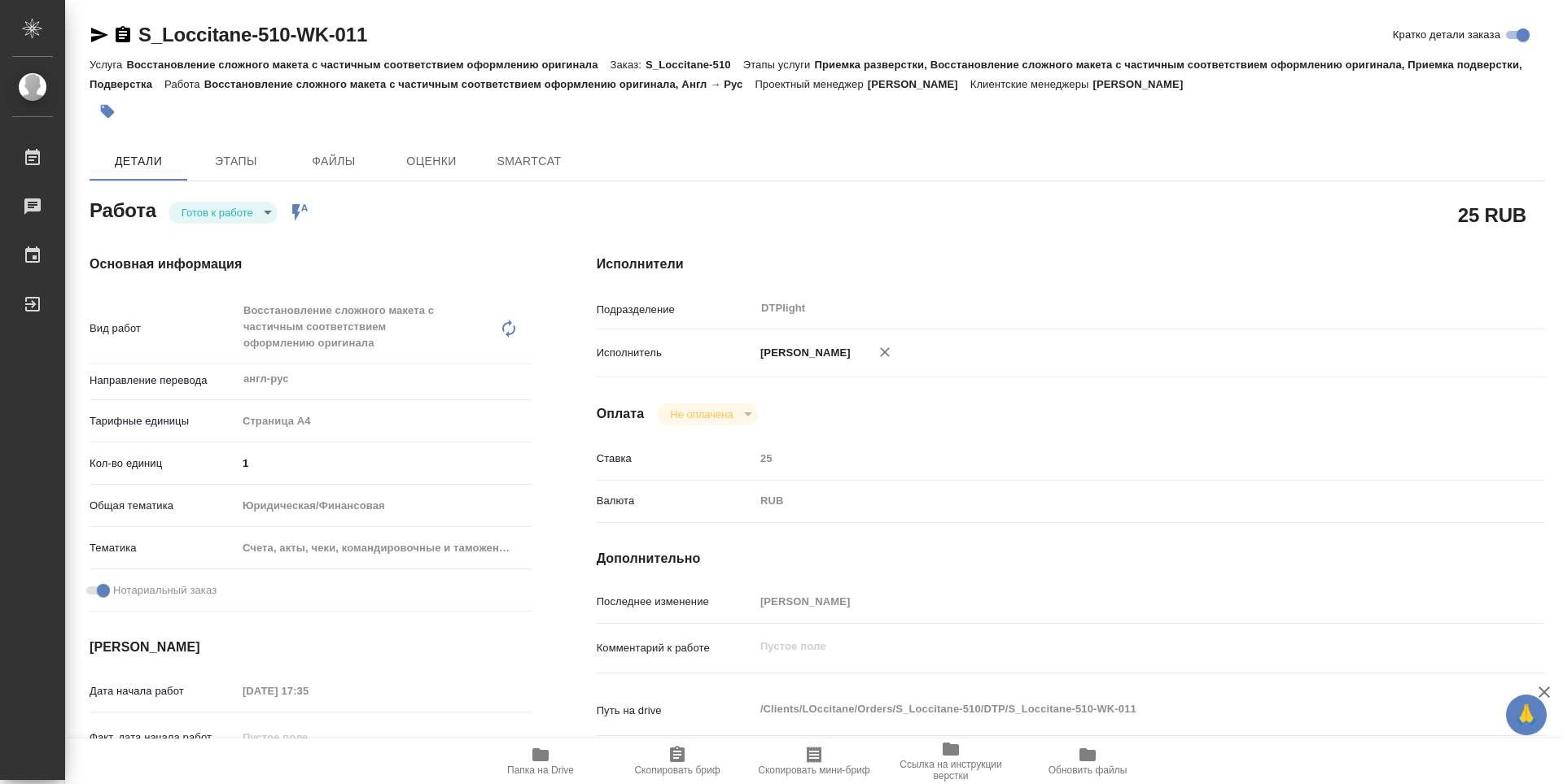
type textarea "x"
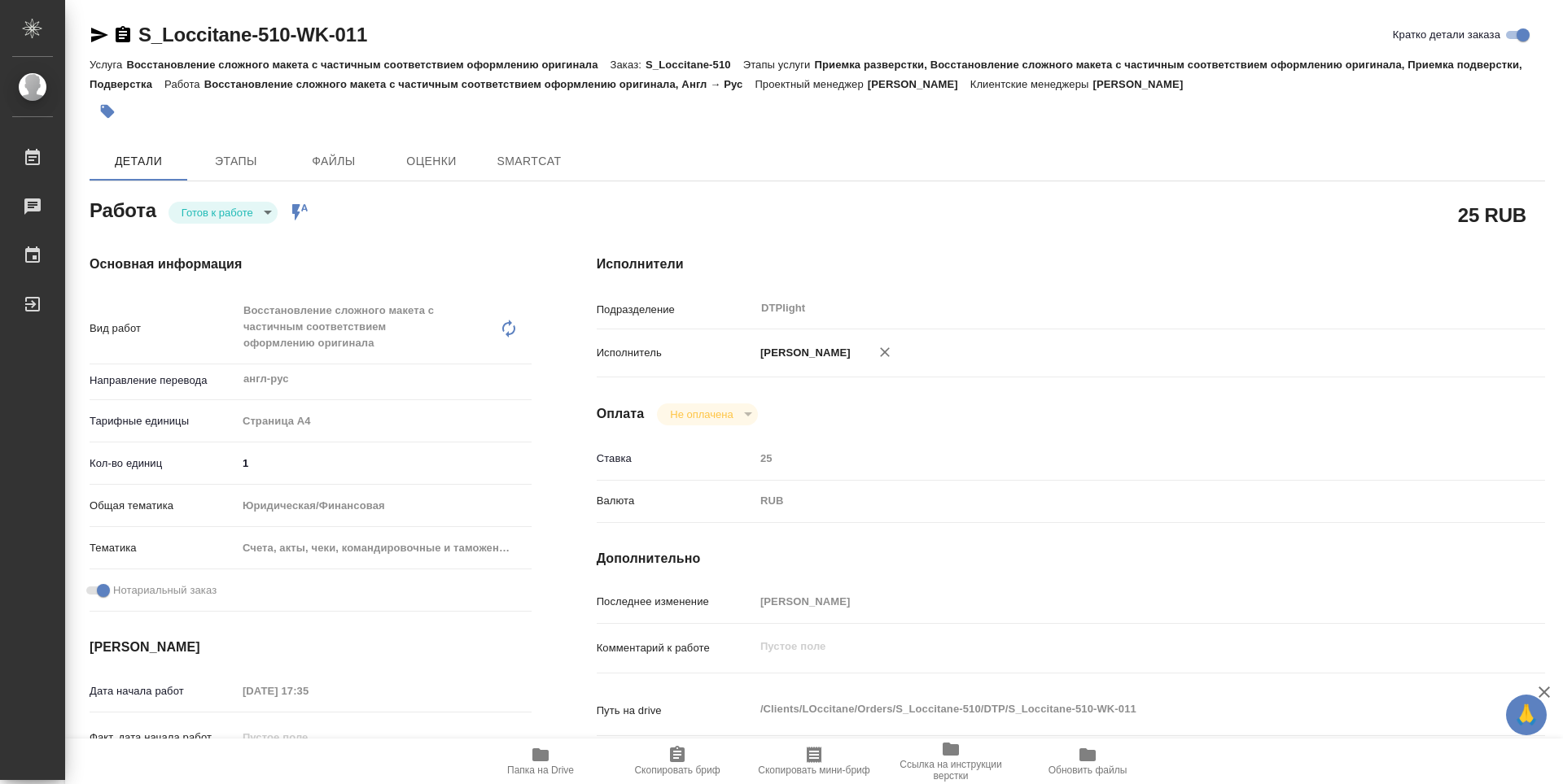
type textarea "x"
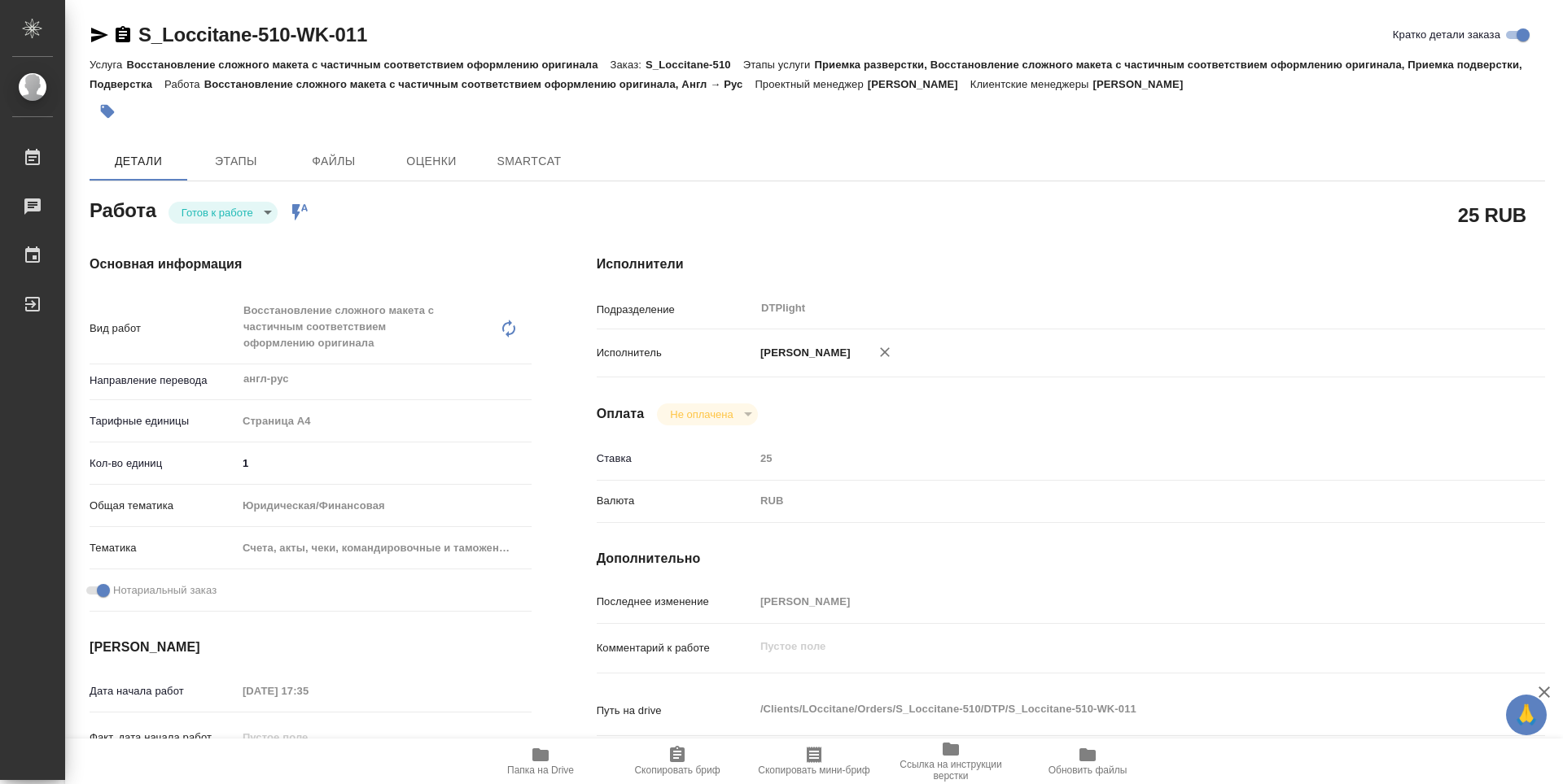
type textarea "x"
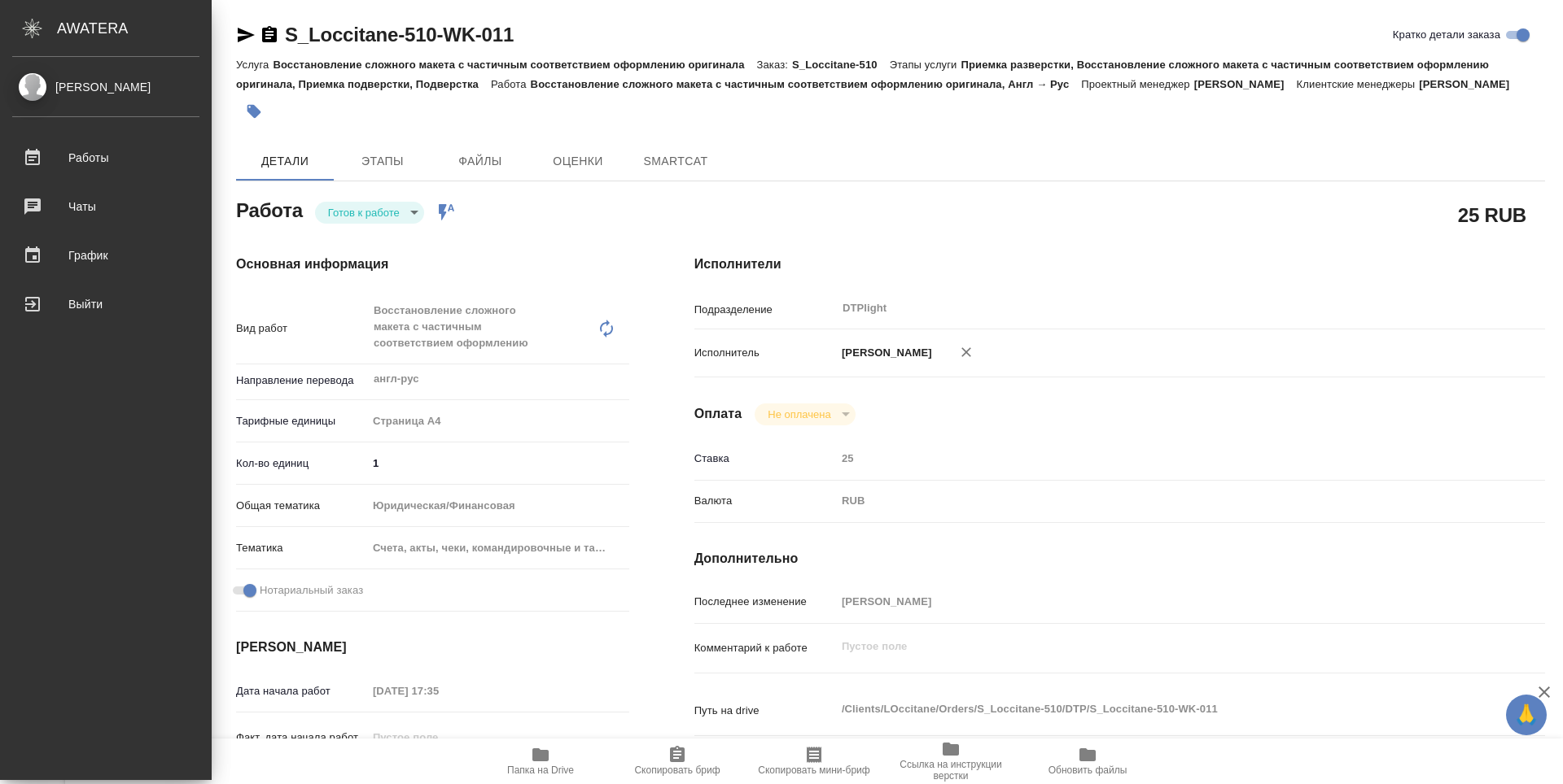
type textarea "x"
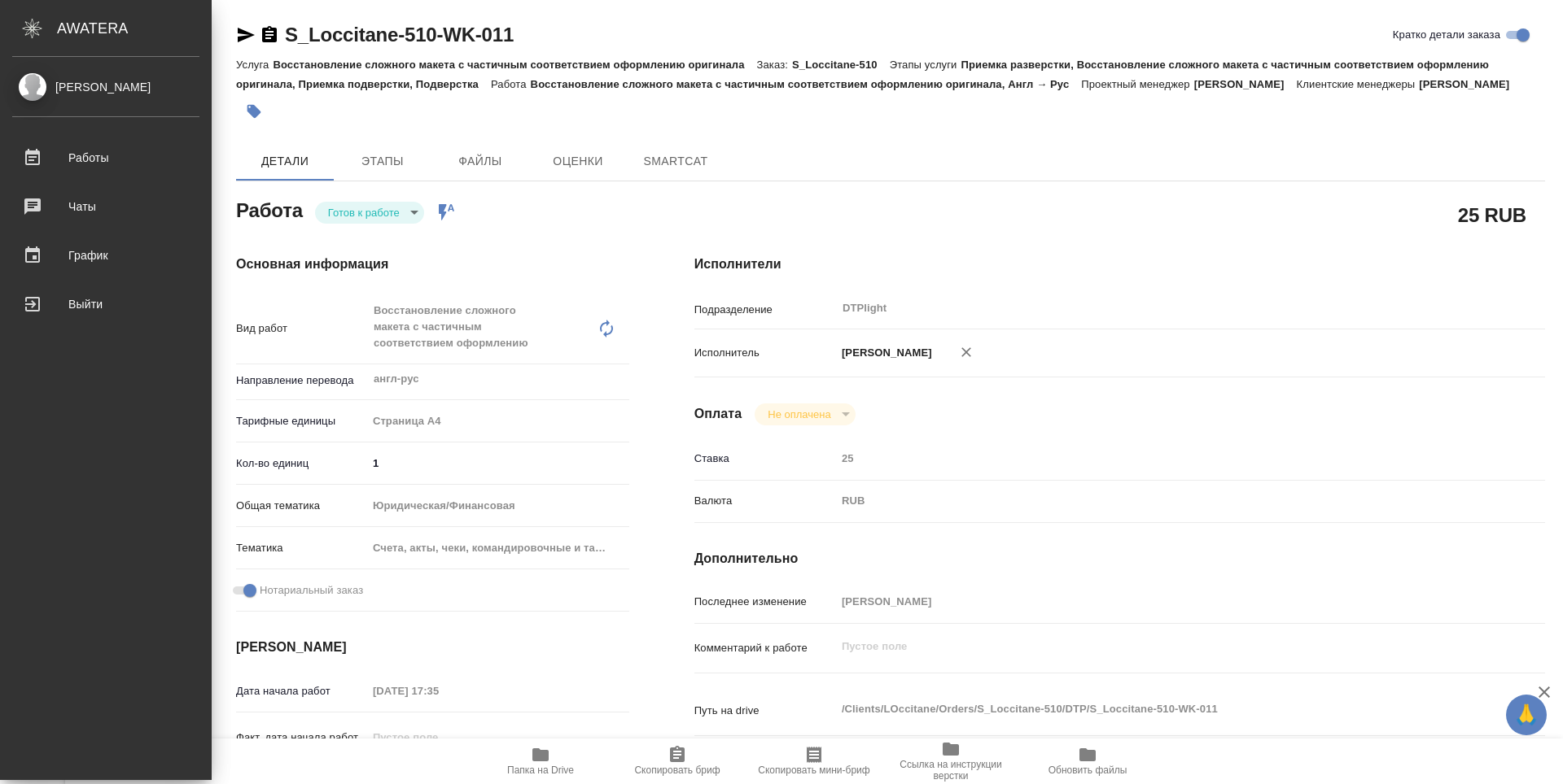
type textarea "x"
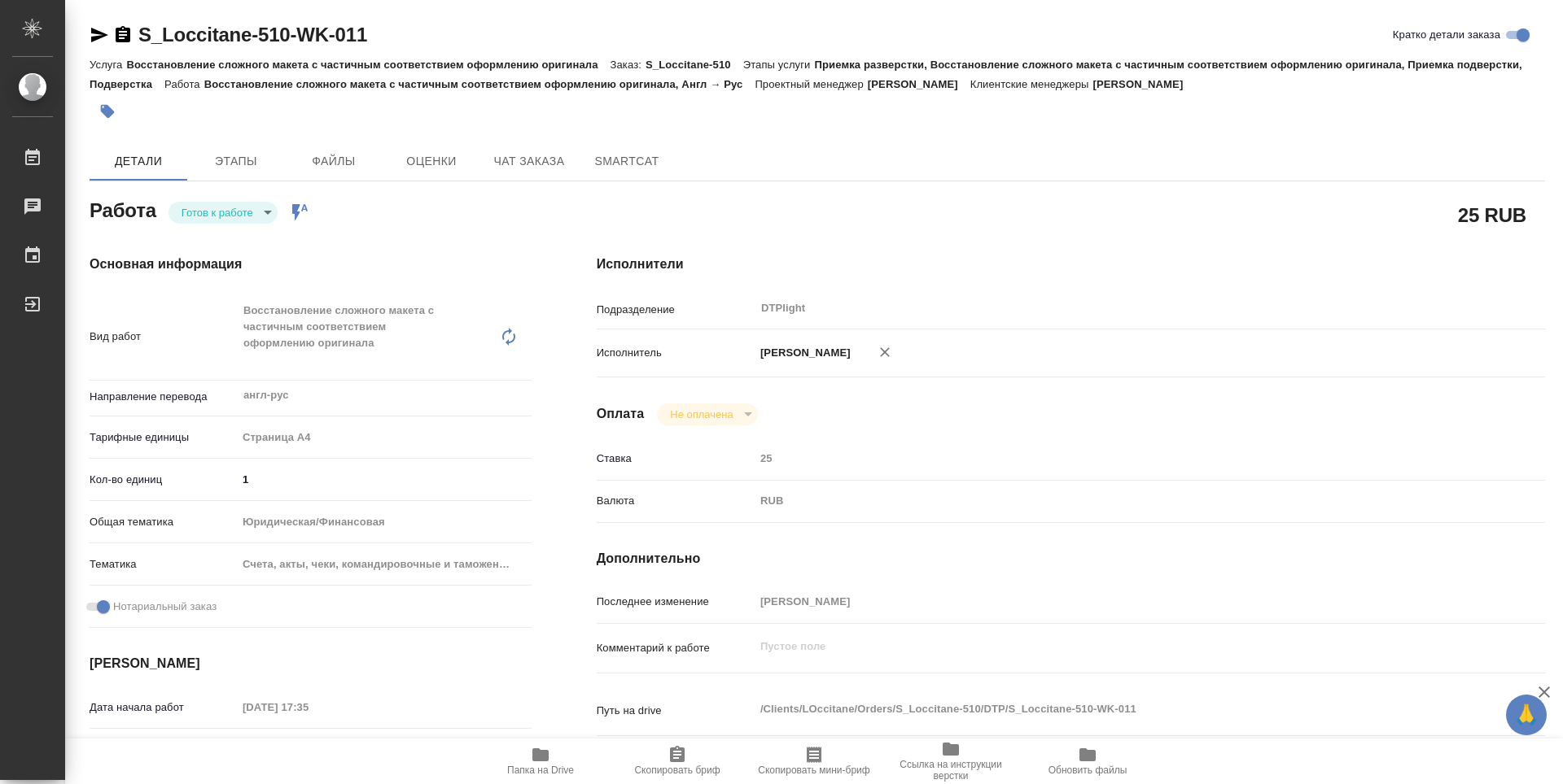
type textarea "x"
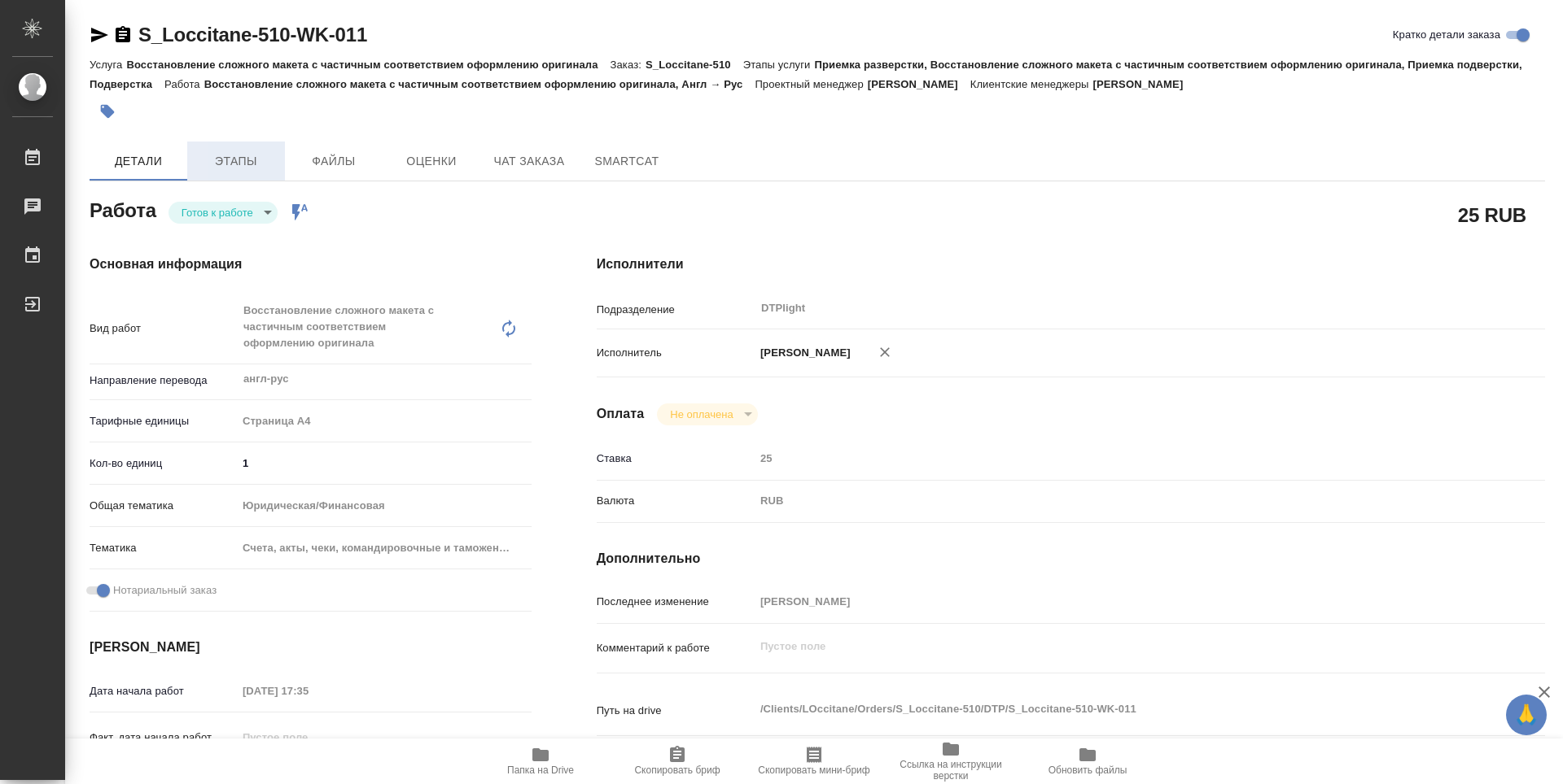
type textarea "x"
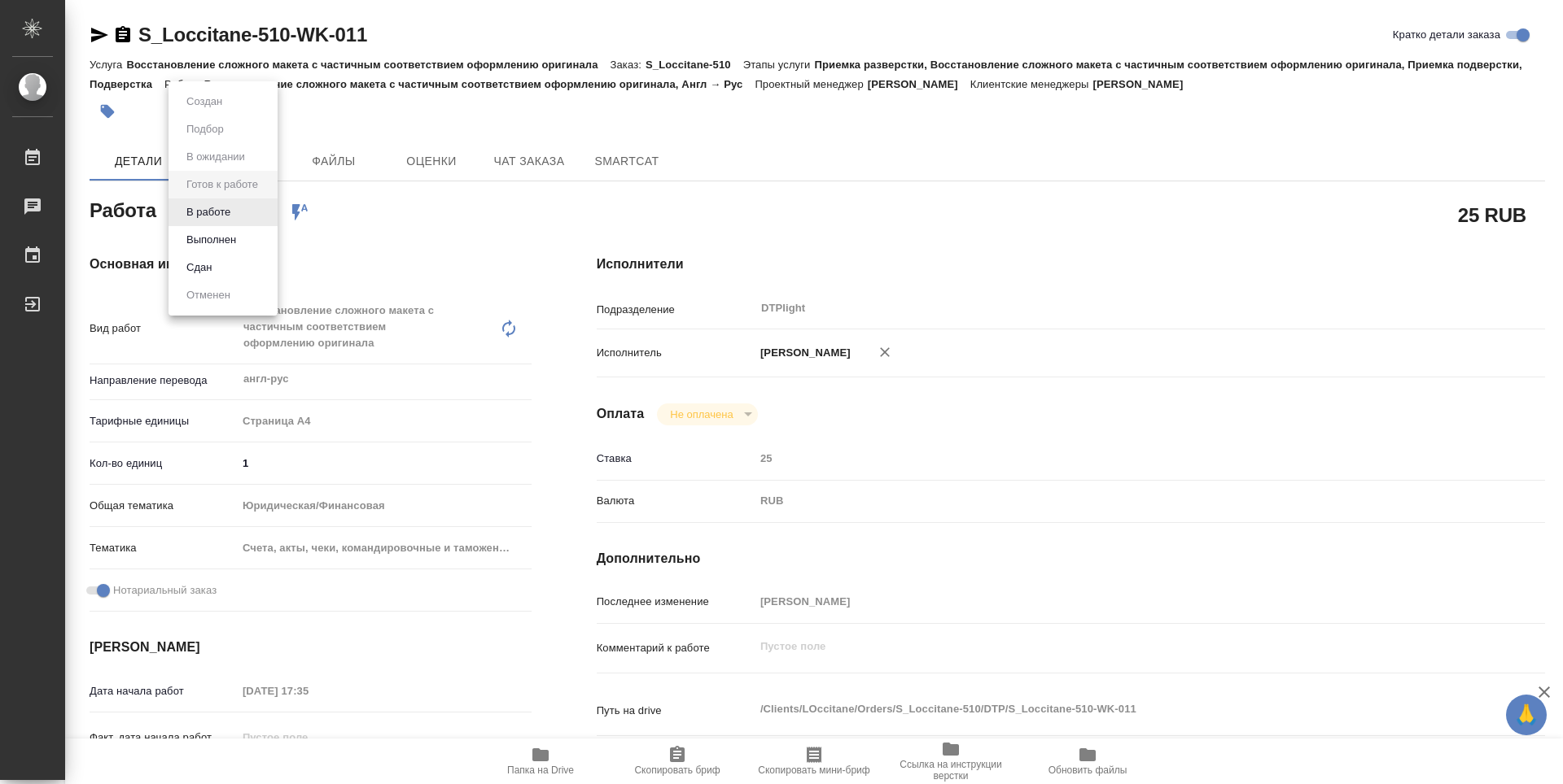
click at [224, 218] on body "🙏 .cls-1 fill:#fff; AWATERA Zubakova Viktoriya Работы Чаты График Выйти S_Locci…" at bounding box center [782, 392] width 1563 height 784
click at [224, 214] on button "В работе" at bounding box center [208, 212] width 54 height 18
type textarea "x"
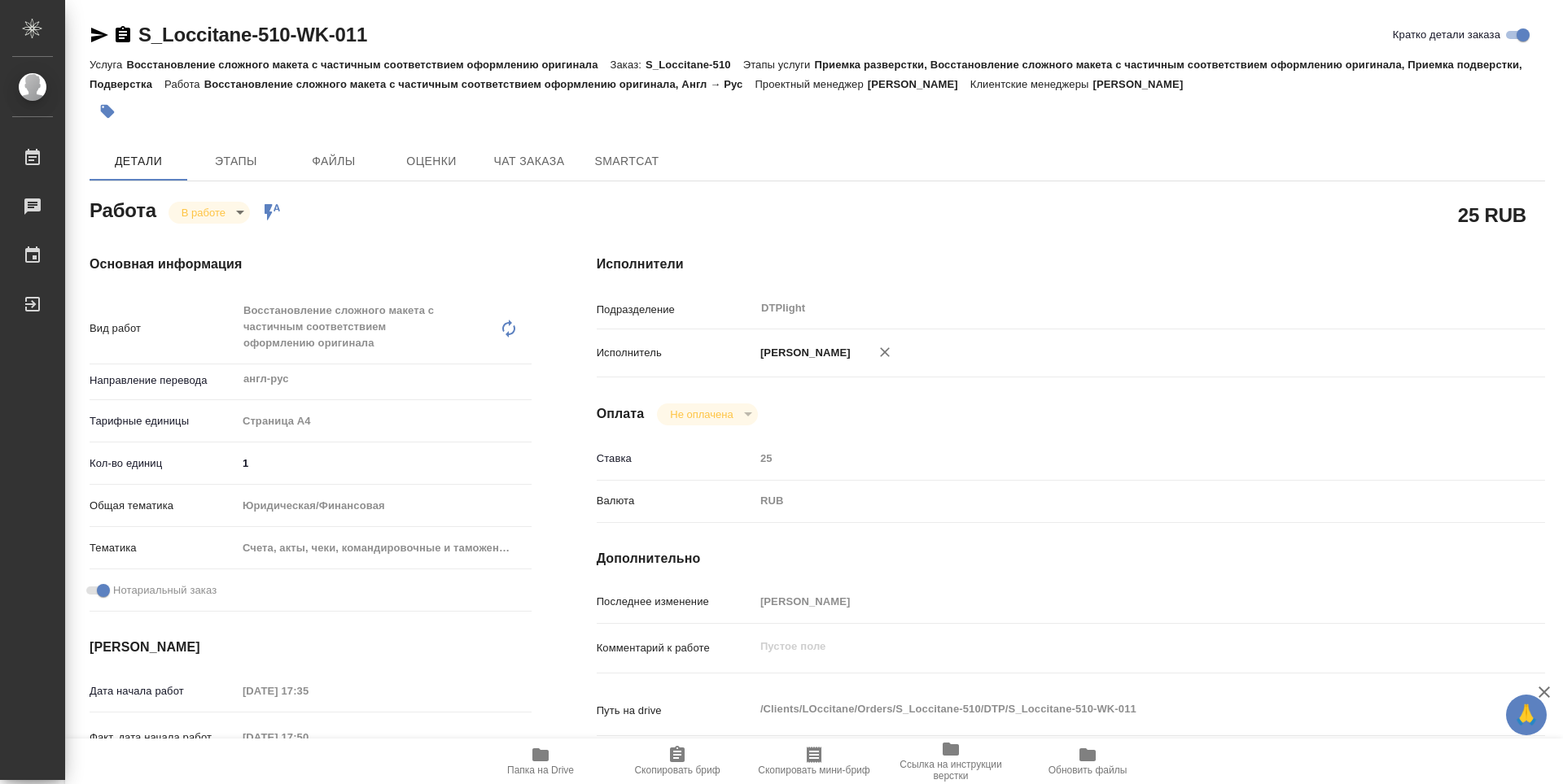
type textarea "x"
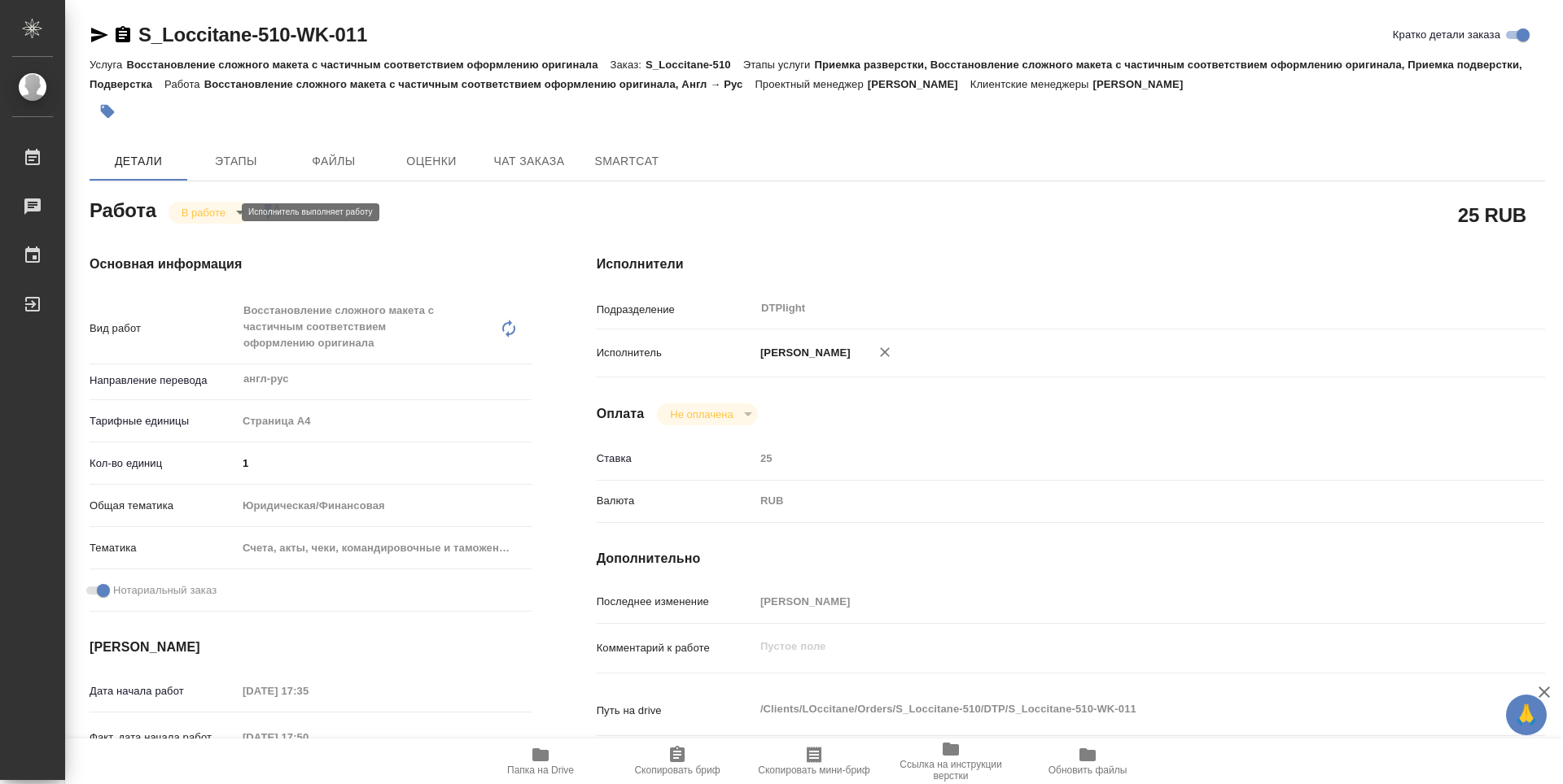
type textarea "x"
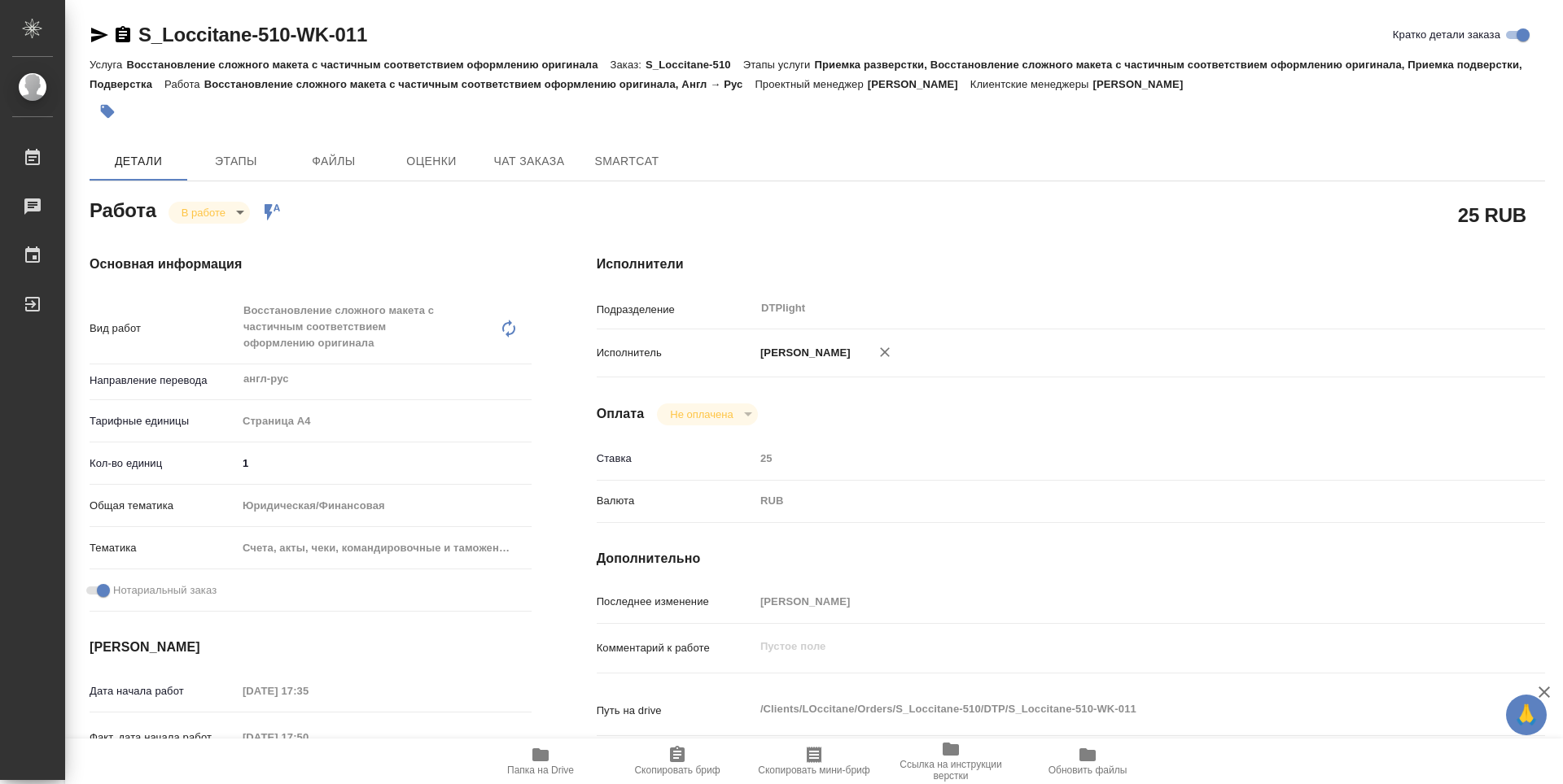
type textarea "x"
drag, startPoint x: 408, startPoint y: 36, endPoint x: 137, endPoint y: 37, distance: 271.0
click at [137, 37] on div "S_Loccitane-510-WK-011 Кратко детали заказа" at bounding box center [817, 35] width 1455 height 26
copy link "S_Loccitane-510-WK-011"
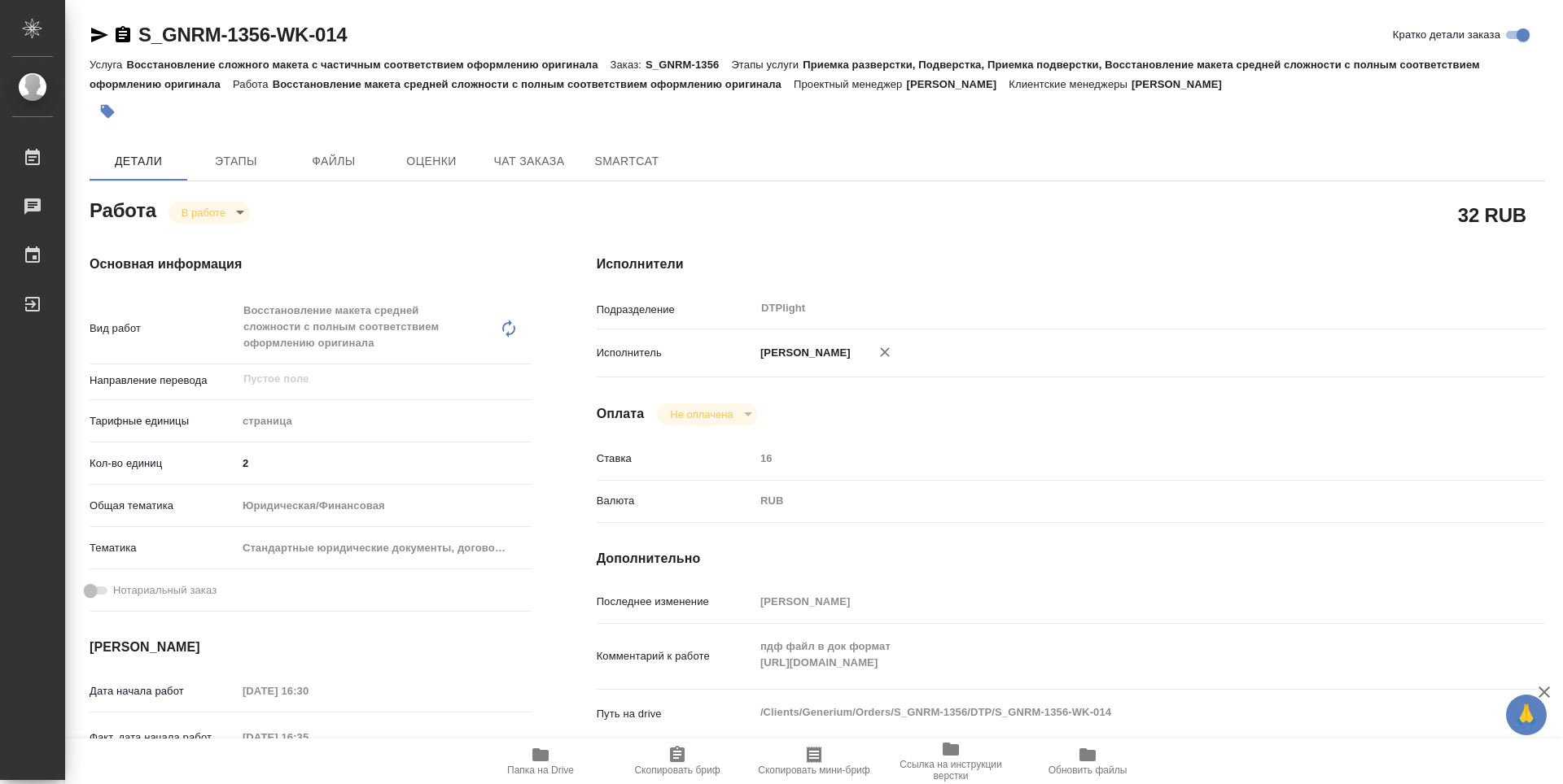
click at [529, 765] on span "Папка на Drive" at bounding box center [541, 771] width 67 height 11
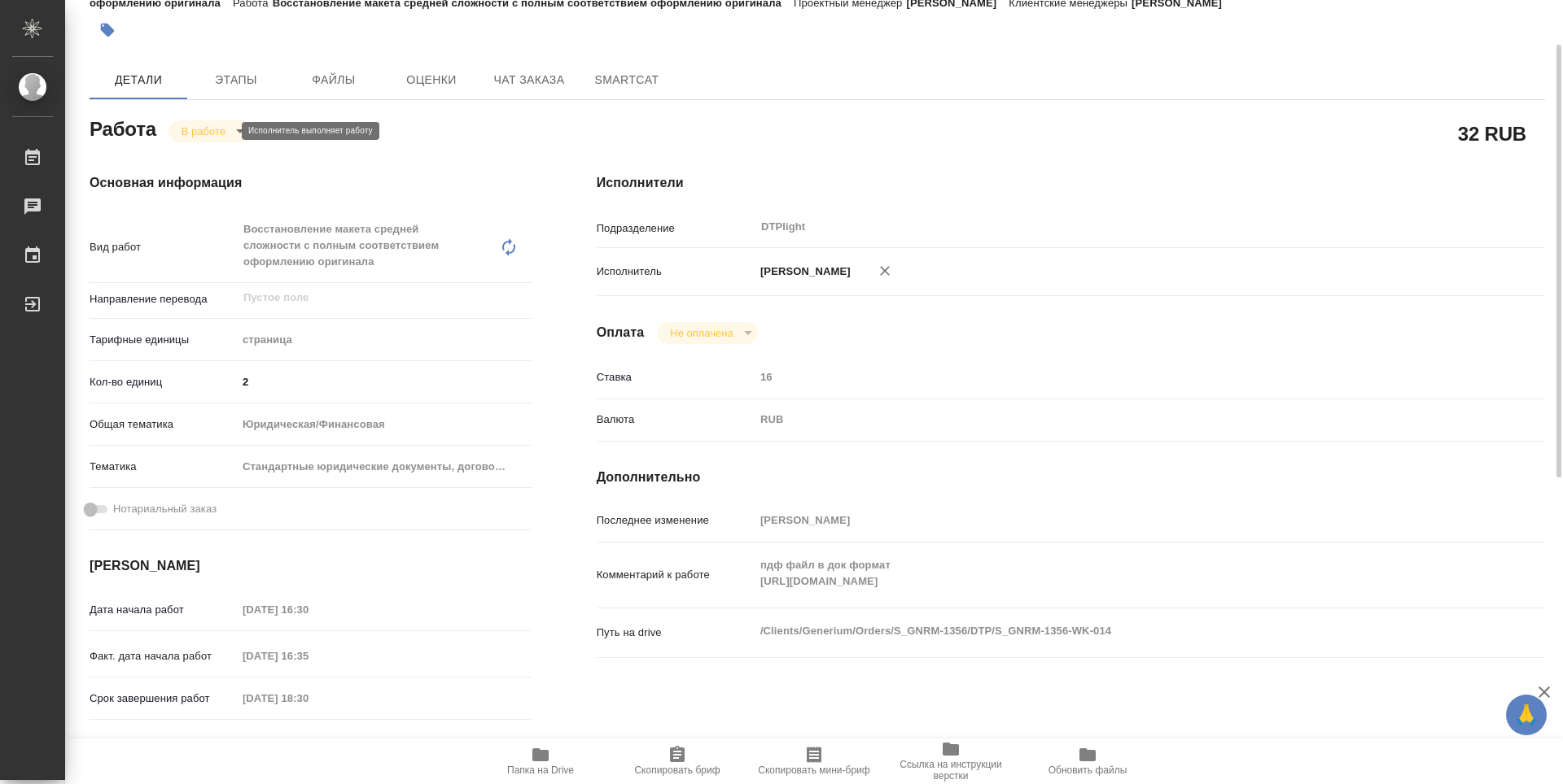
click at [213, 135] on body "🙏 .cls-1 fill:#fff; AWATERA Zubakova Viktoriya Работы 0 Чаты График Выйти S_GNR…" at bounding box center [782, 392] width 1563 height 784
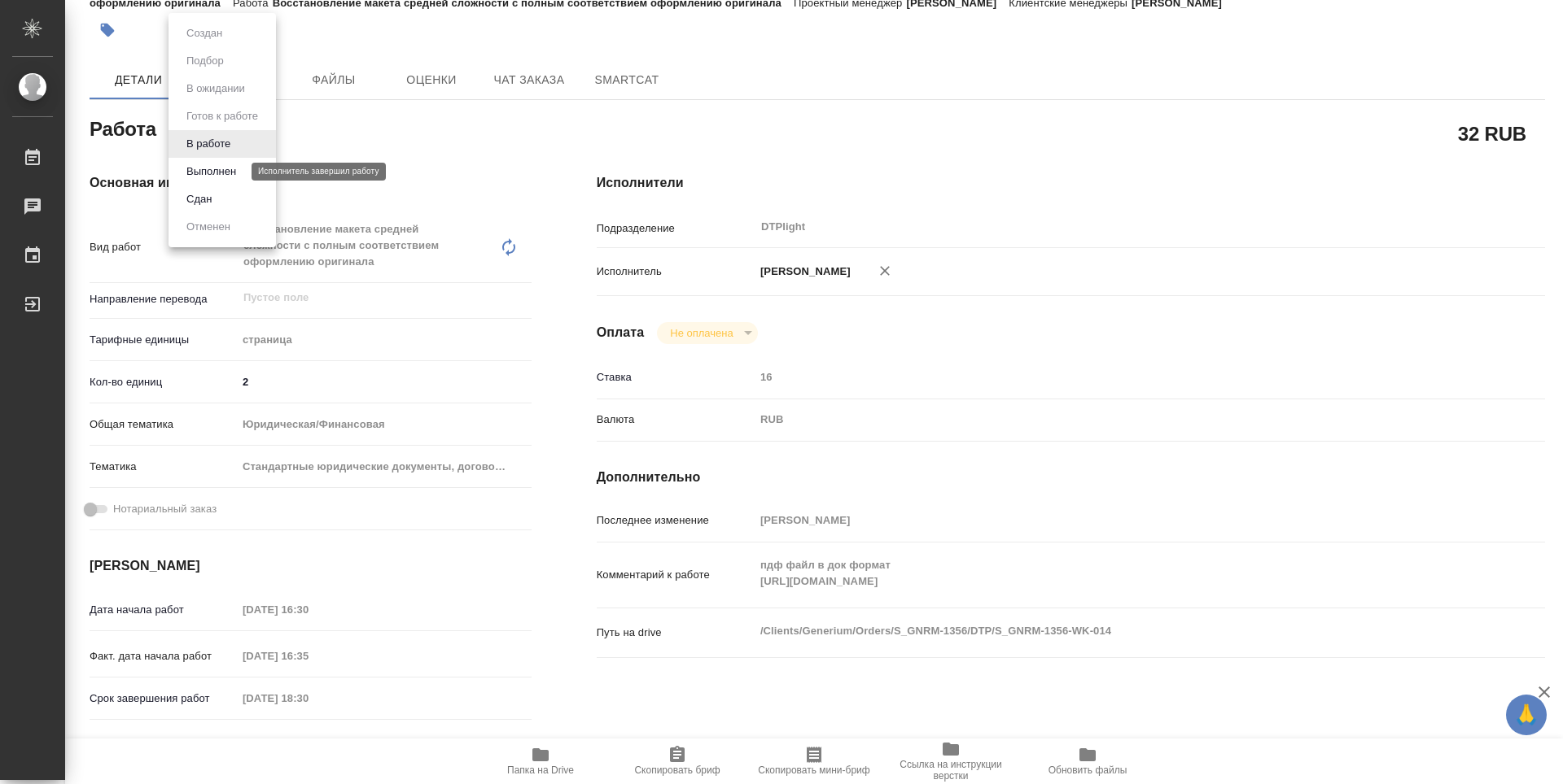
click at [214, 172] on button "Выполнен" at bounding box center [211, 171] width 60 height 18
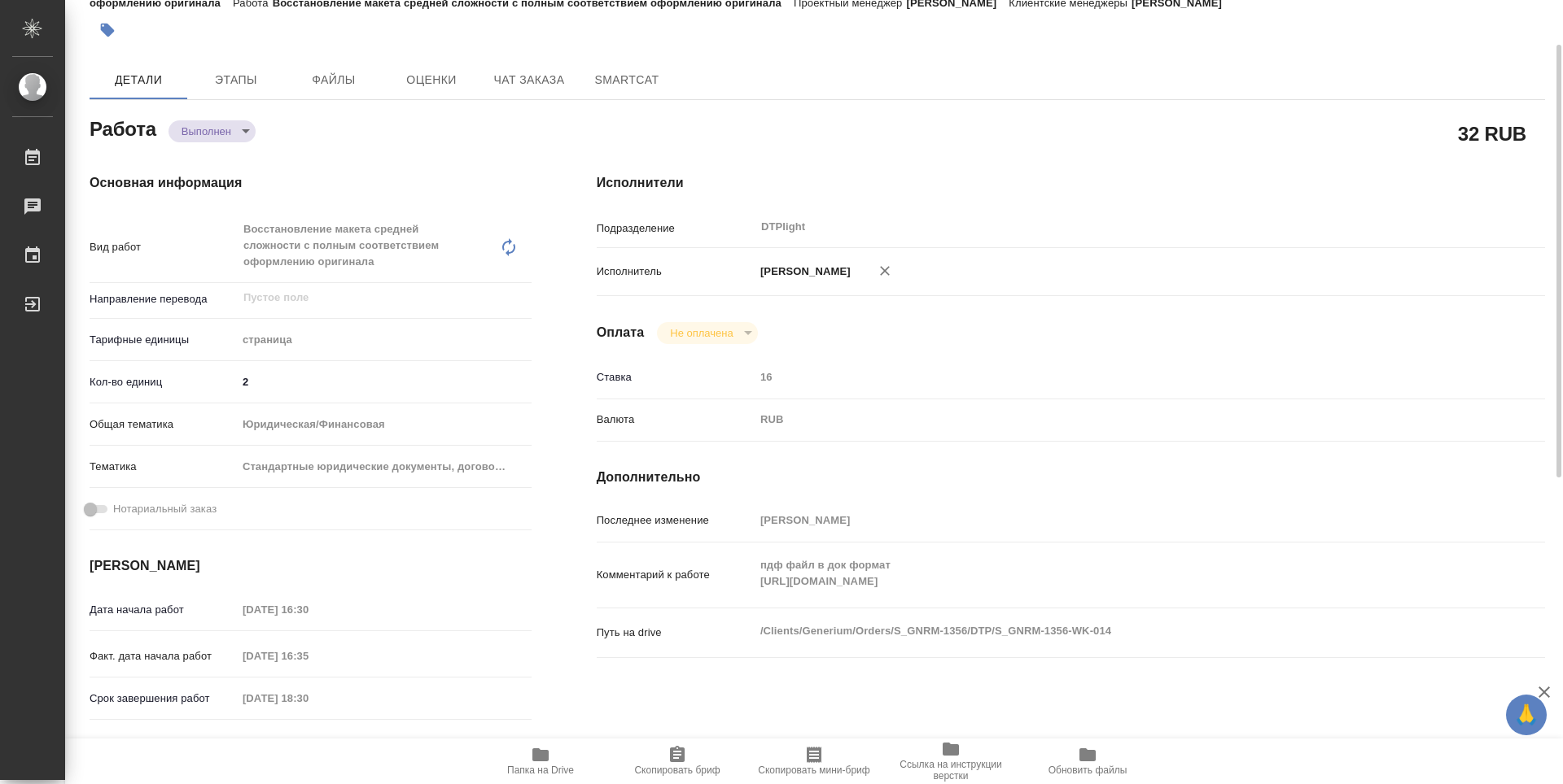
type textarea "x"
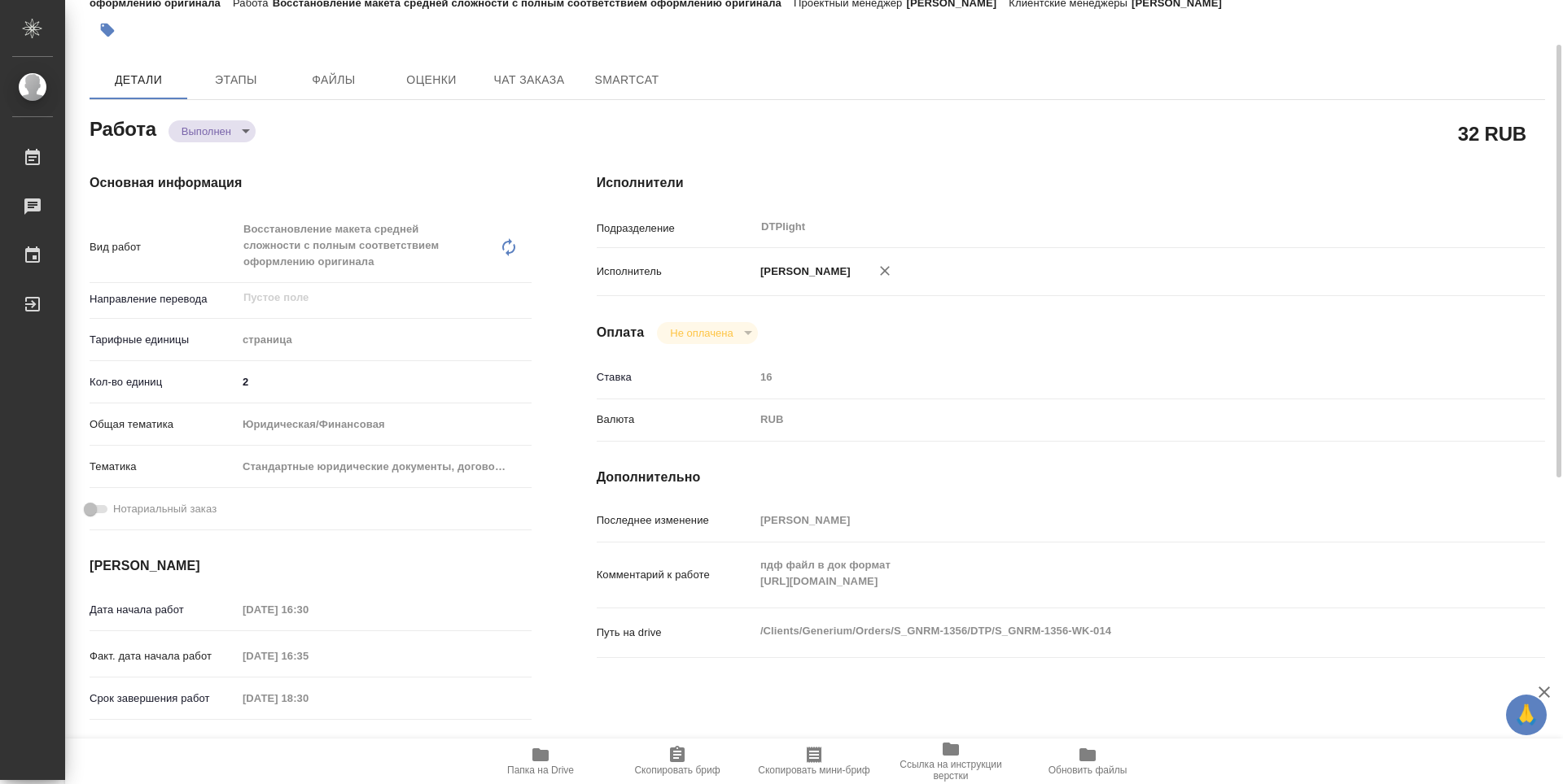
type textarea "x"
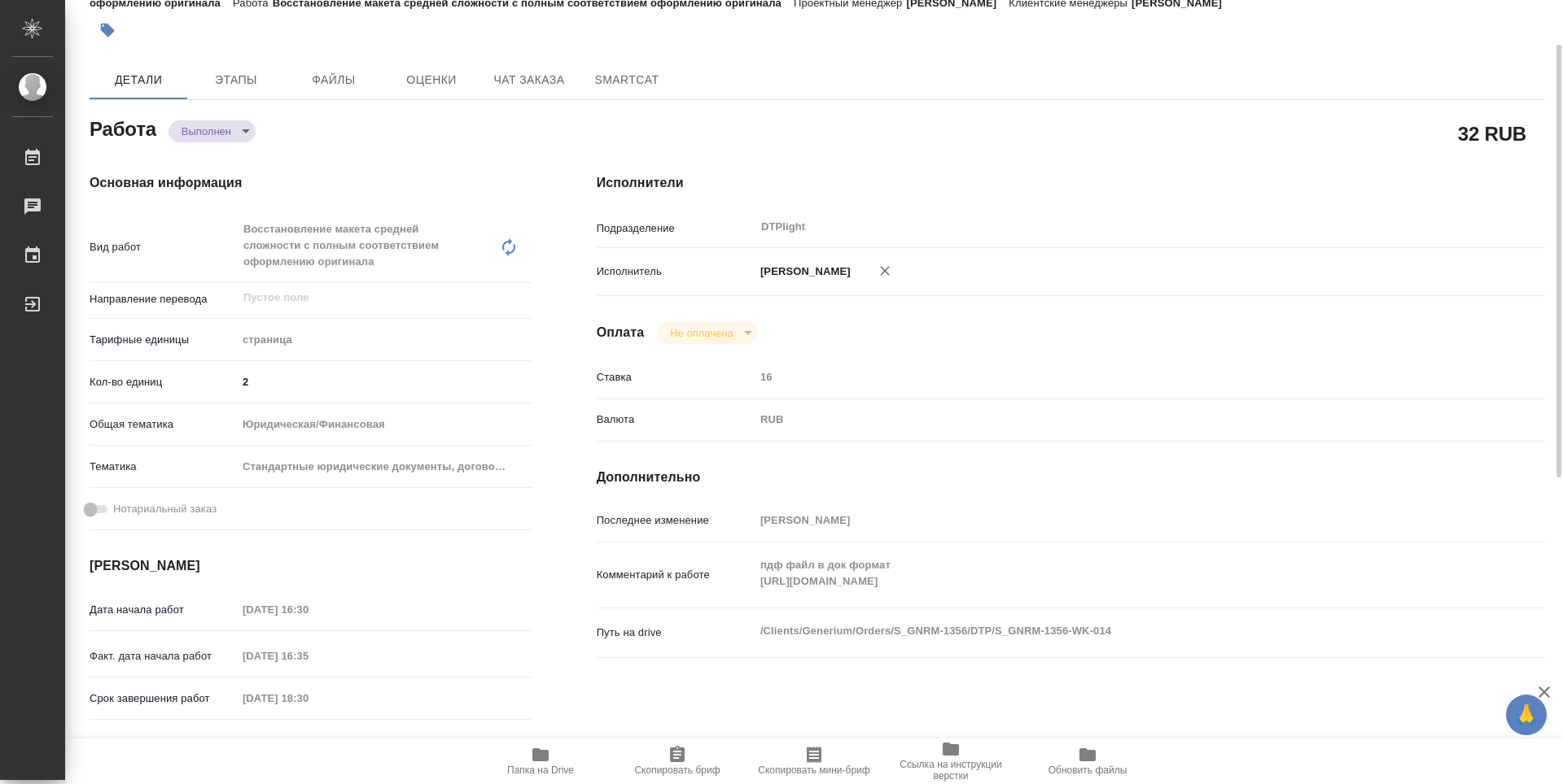
type textarea "x"
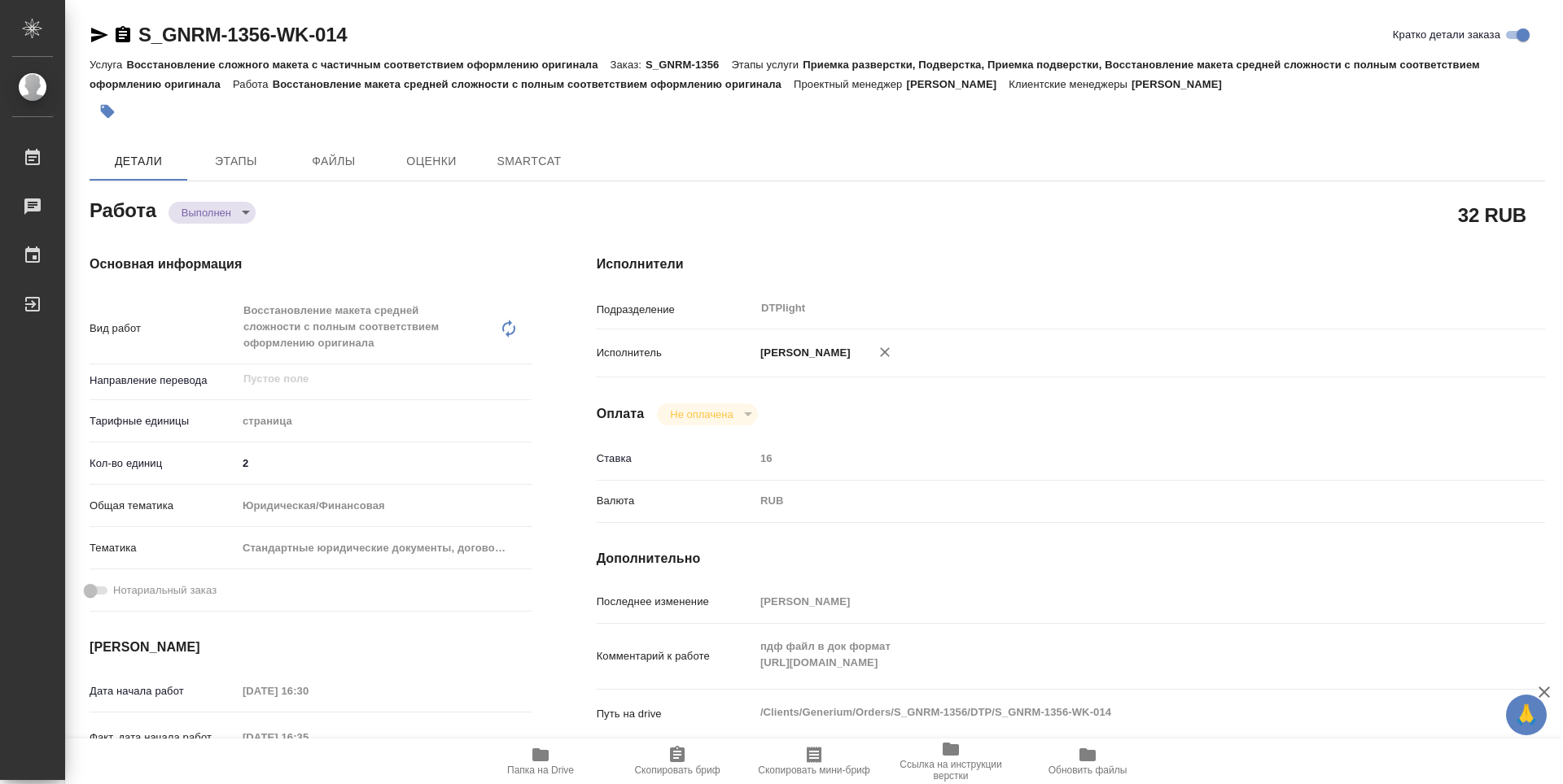
type textarea "x"
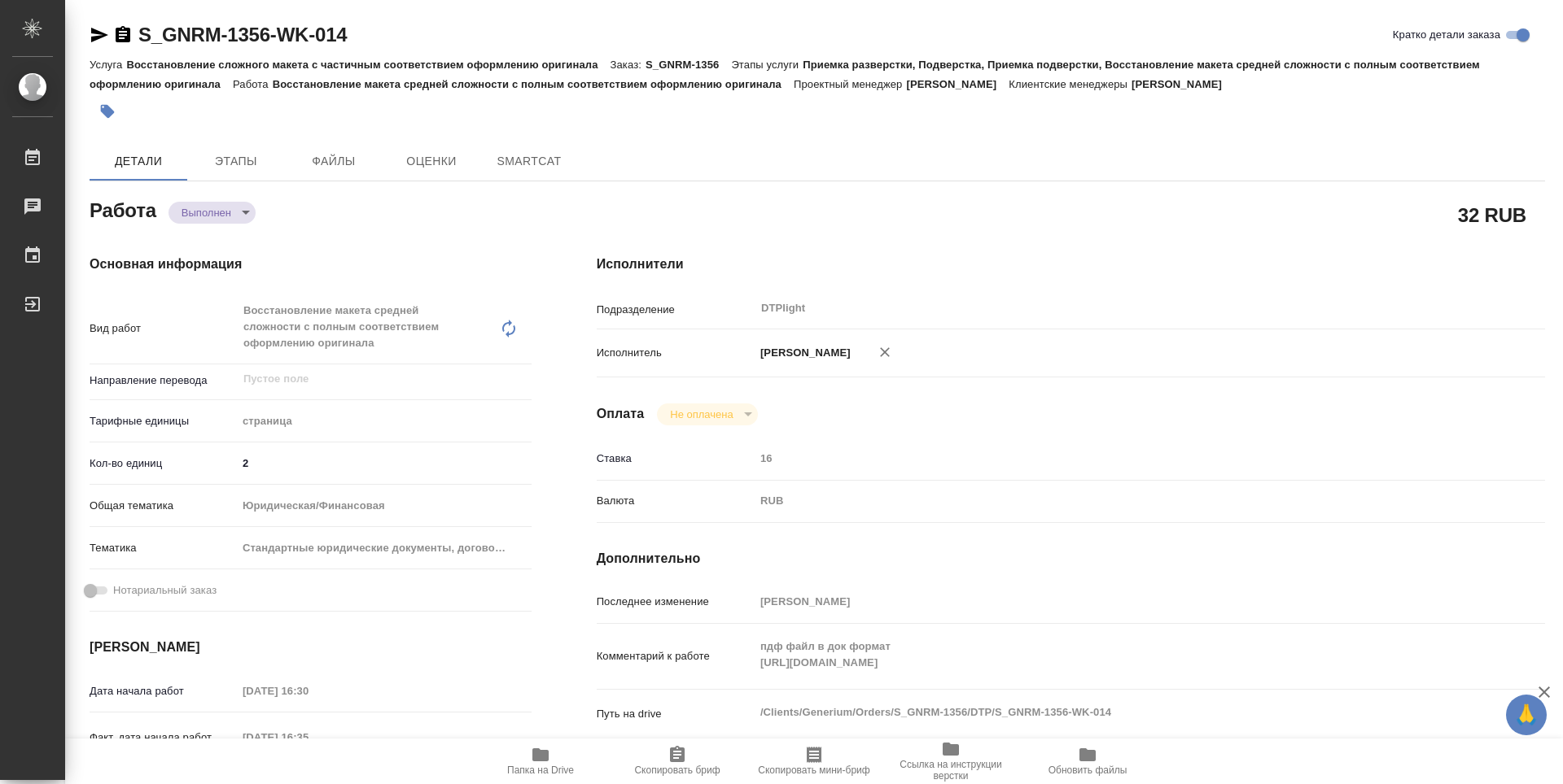
type textarea "x"
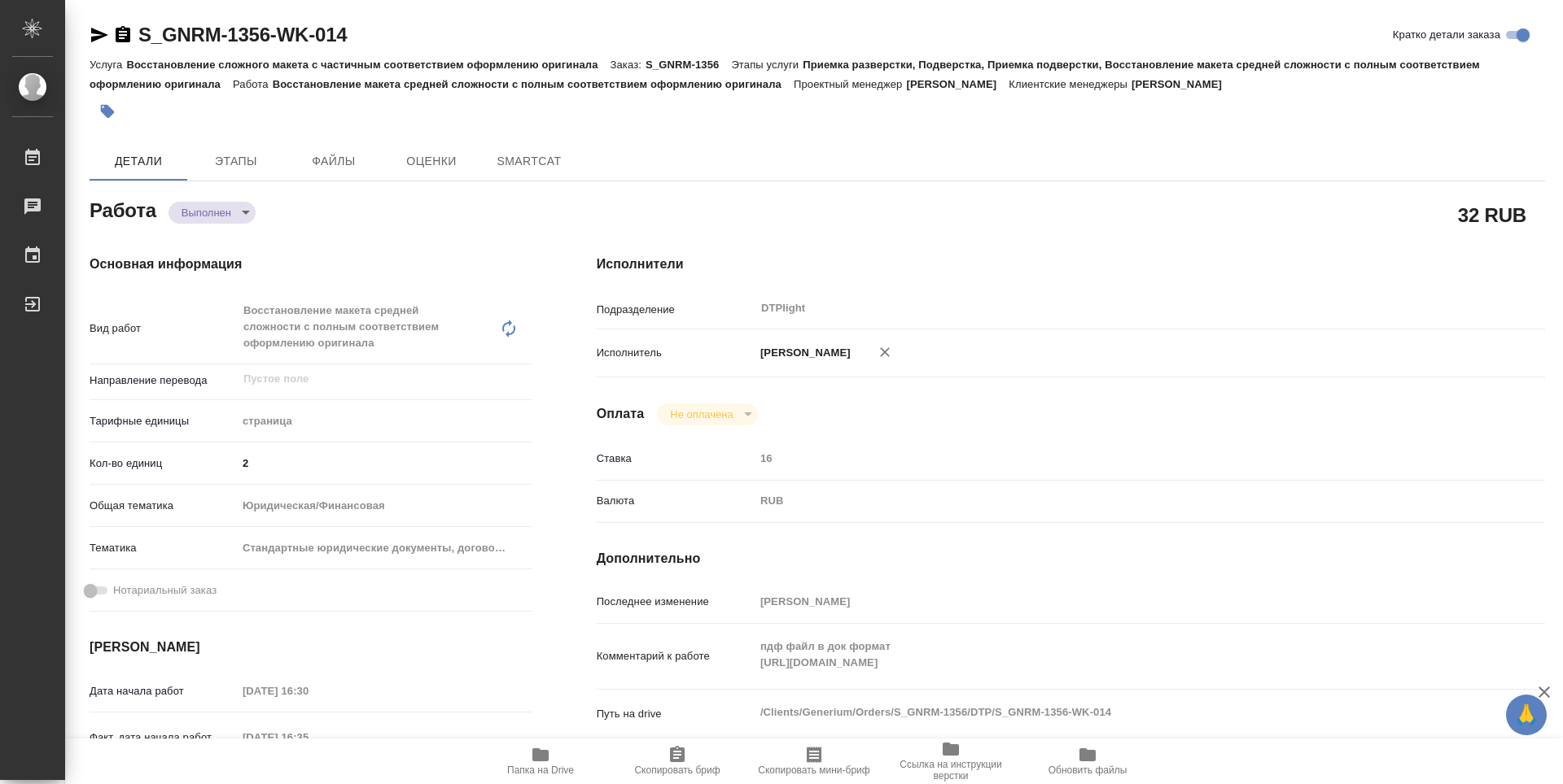
type textarea "x"
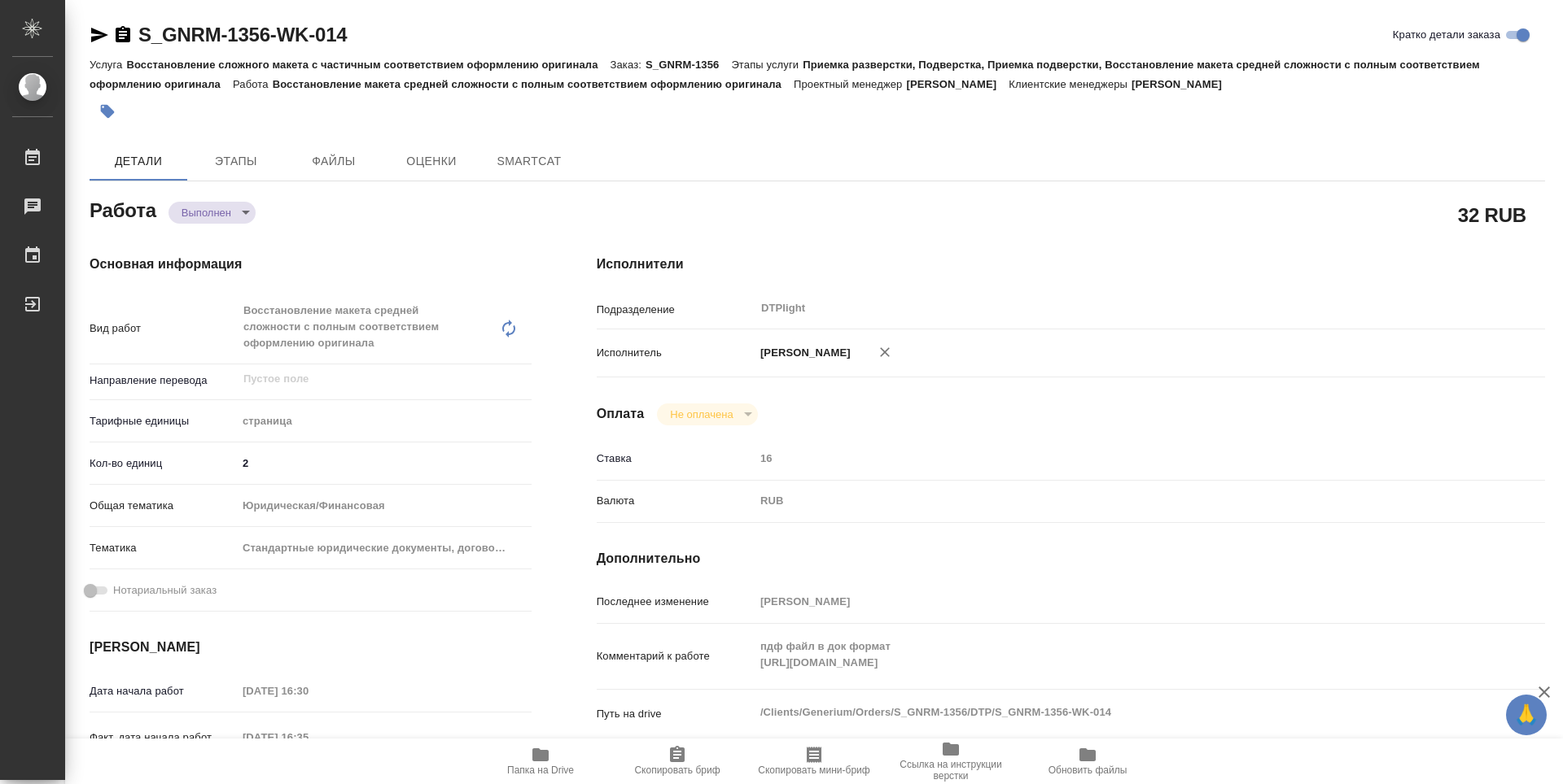
type textarea "x"
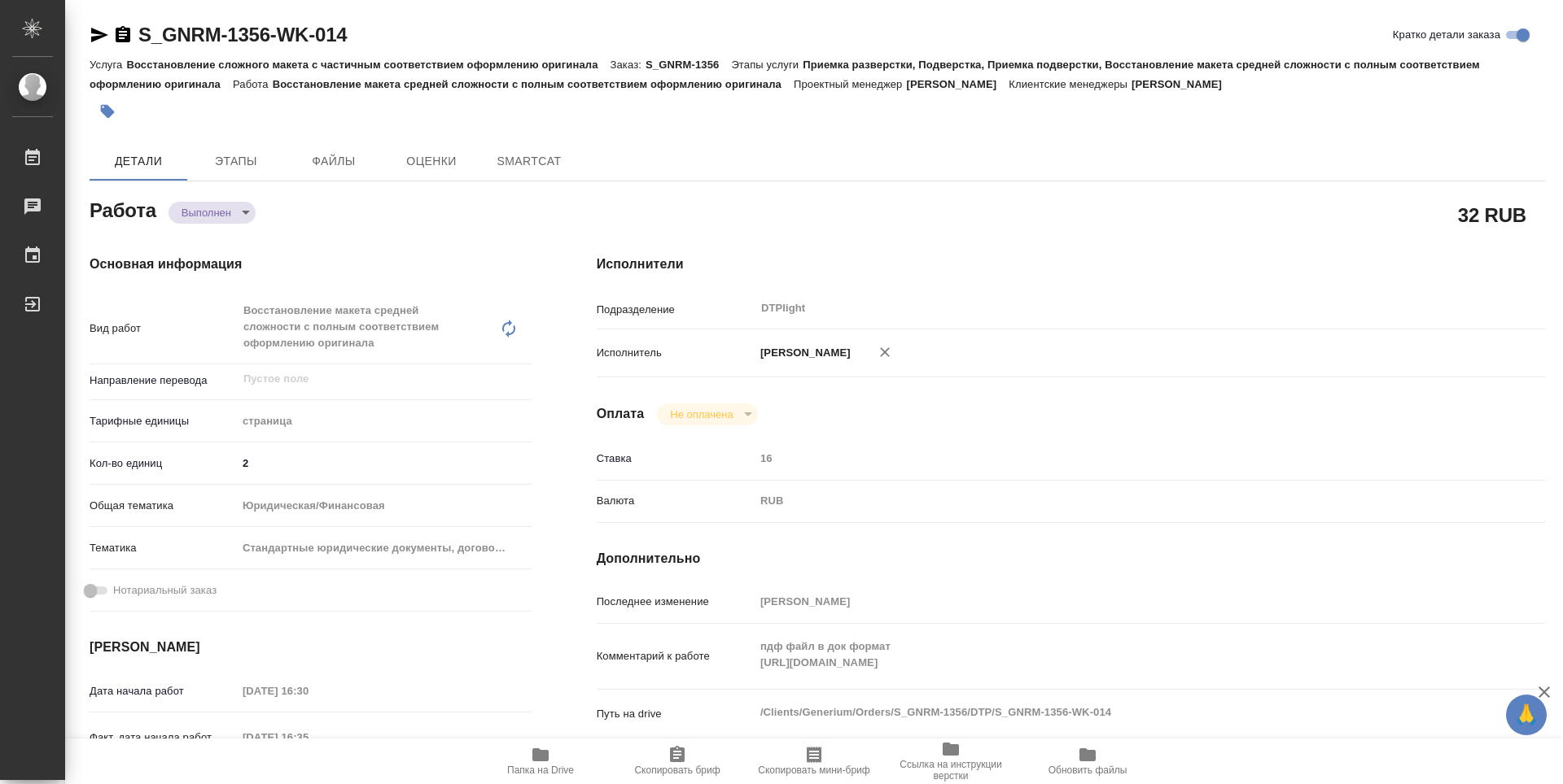
type textarea "x"
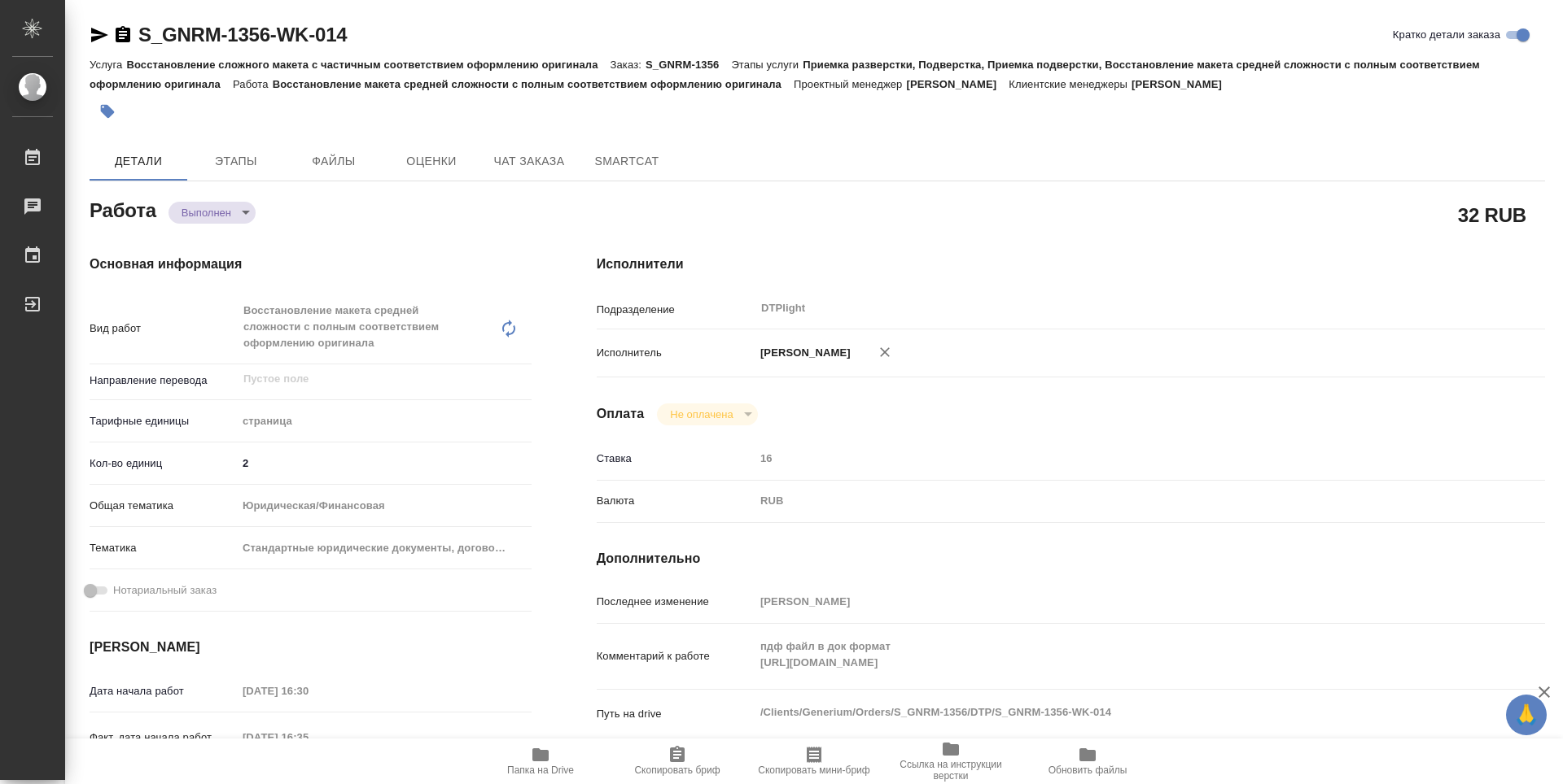
type textarea "x"
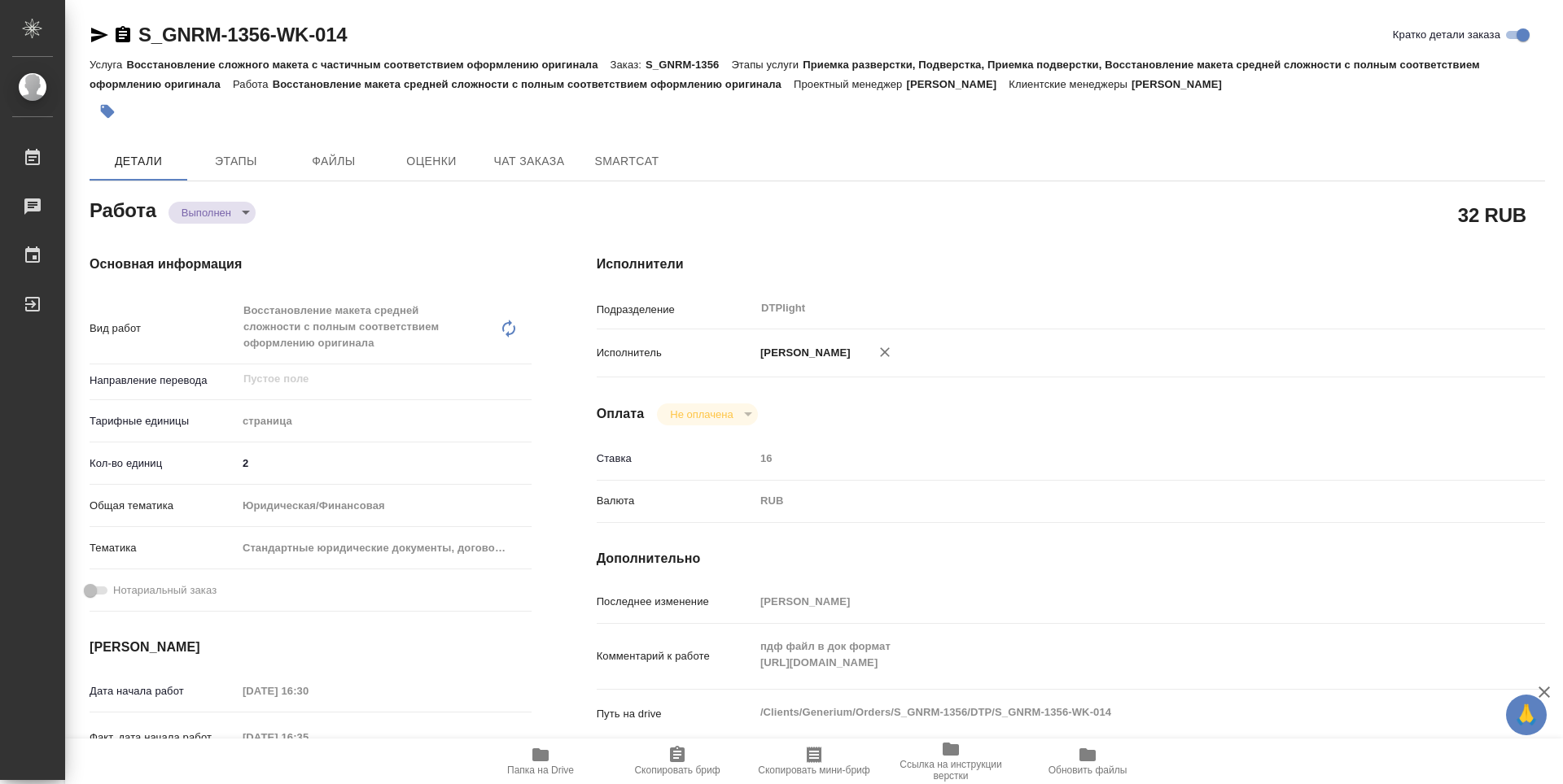
type textarea "x"
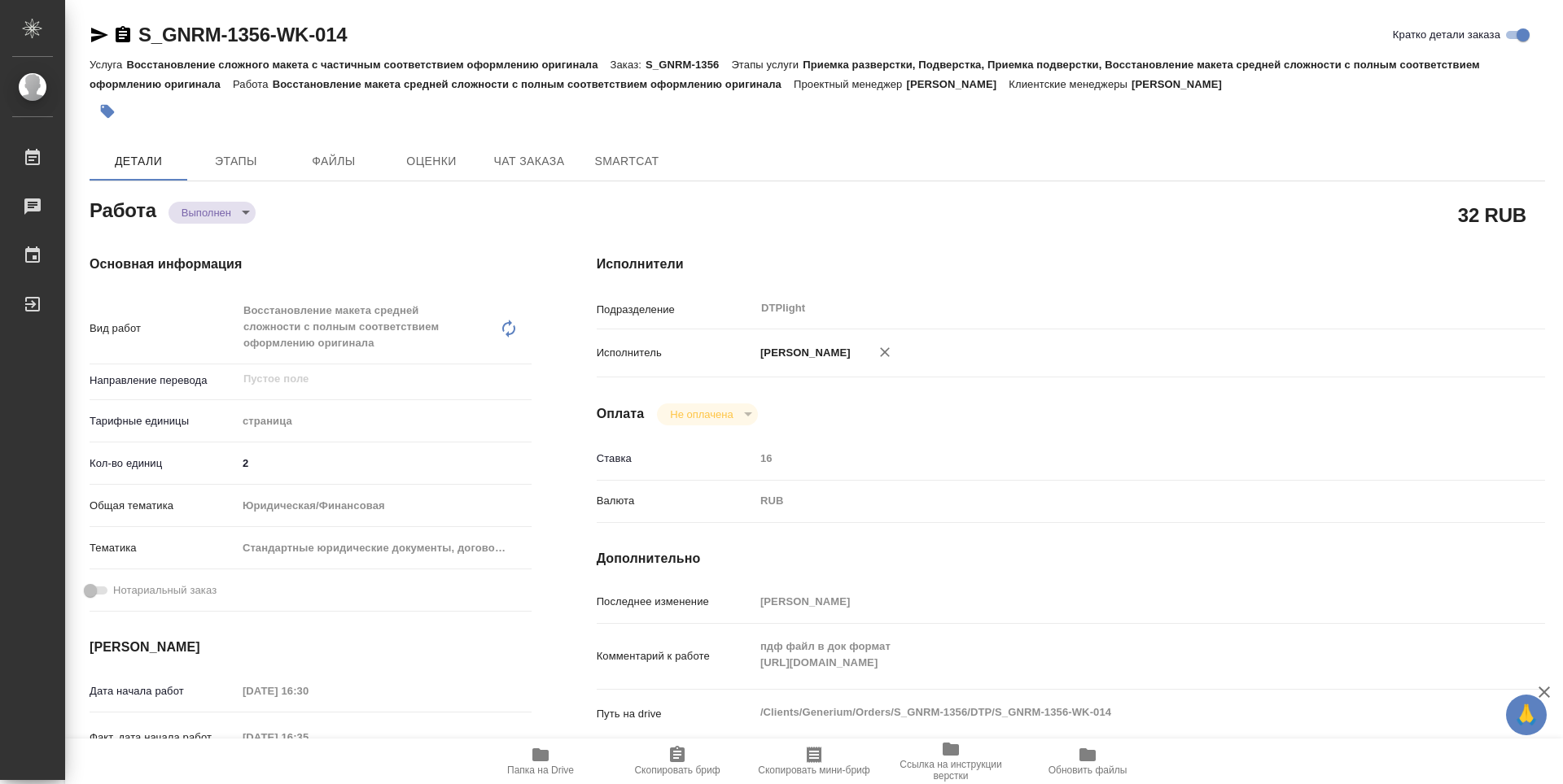
click at [533, 781] on button "Папка на Drive" at bounding box center [541, 761] width 137 height 45
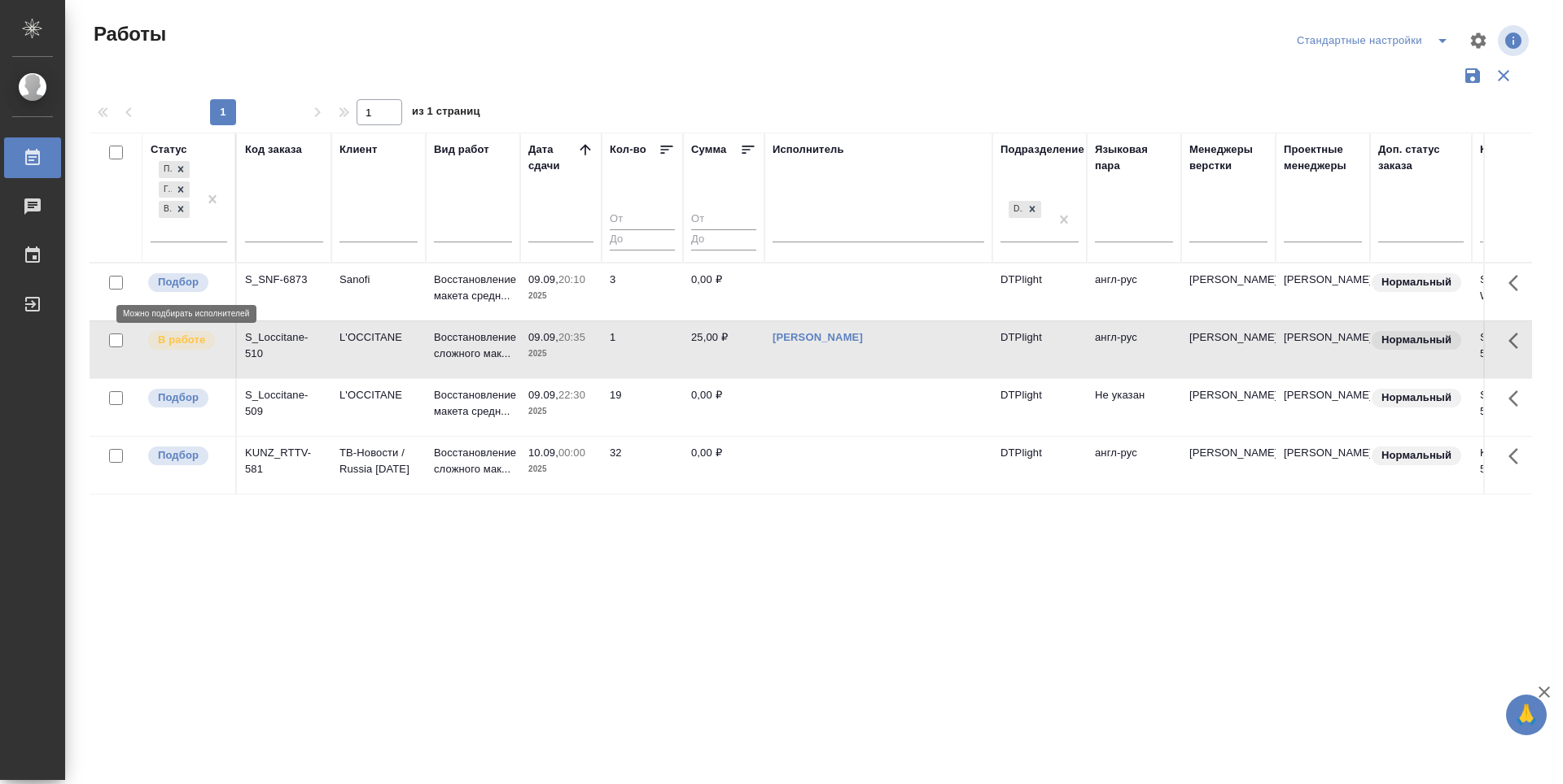
click at [178, 281] on p "Подбор" at bounding box center [178, 281] width 41 height 16
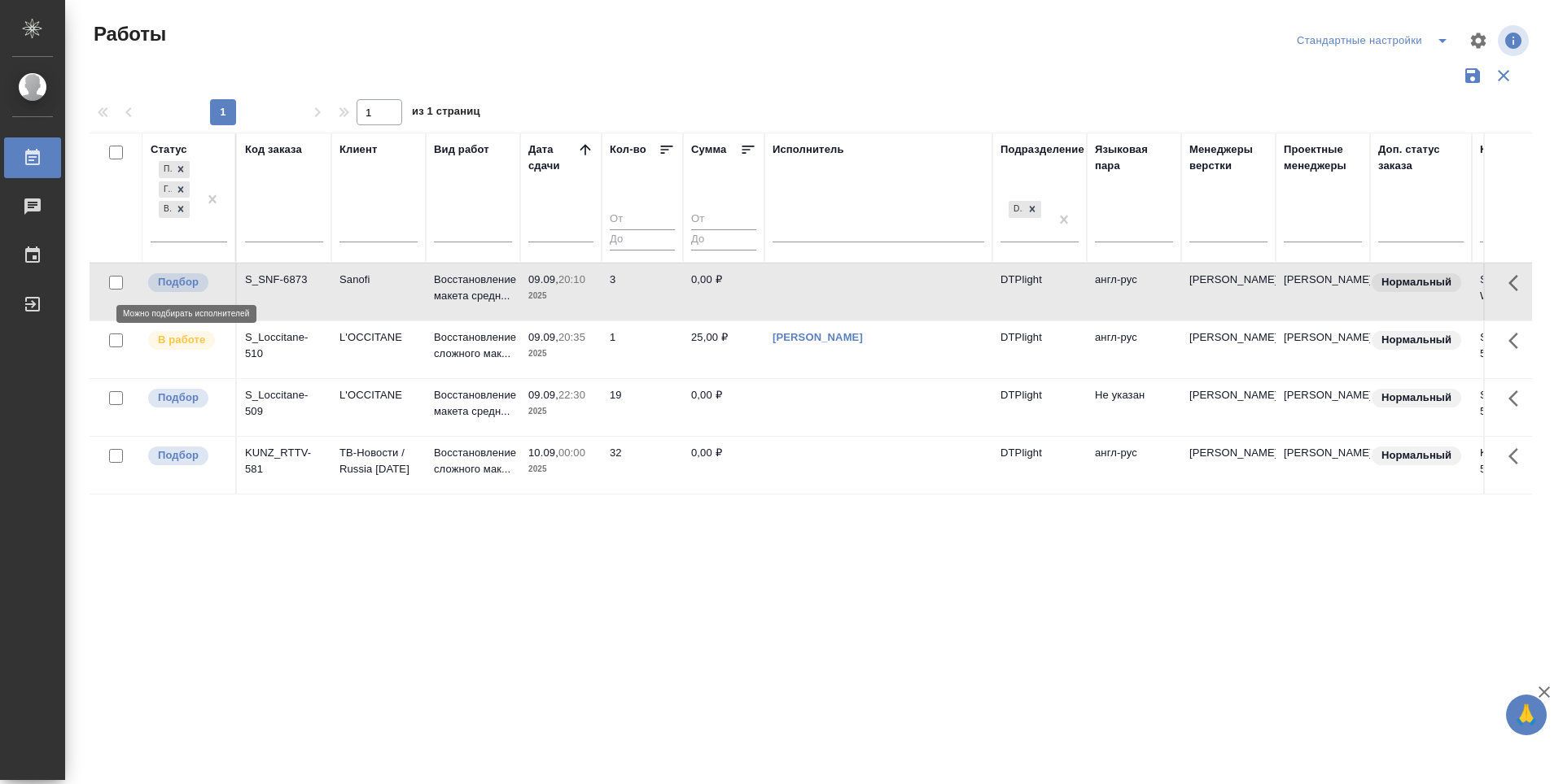
click at [178, 281] on p "Подбор" at bounding box center [178, 281] width 41 height 16
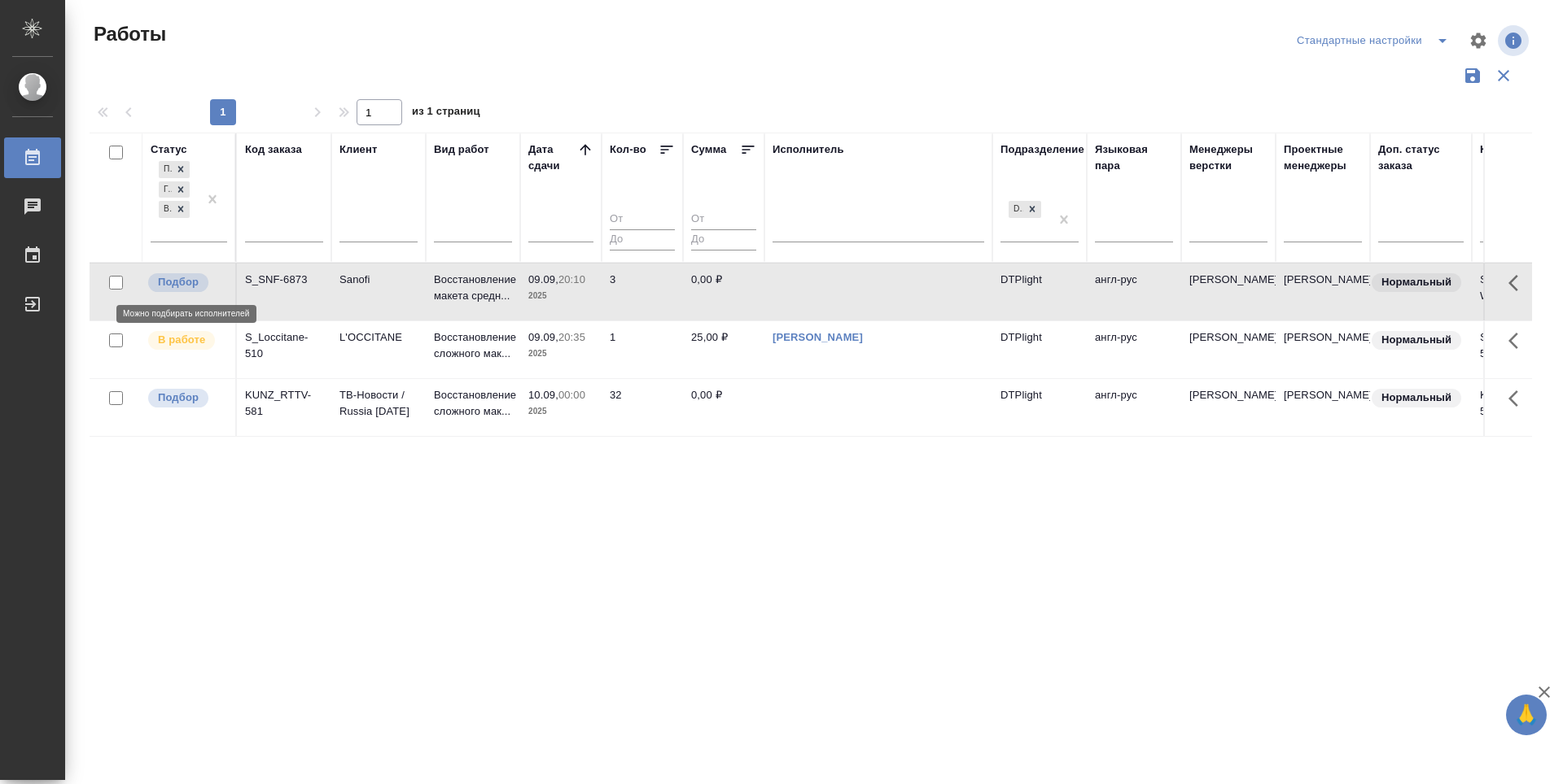
click at [187, 279] on p "Подбор" at bounding box center [178, 281] width 41 height 16
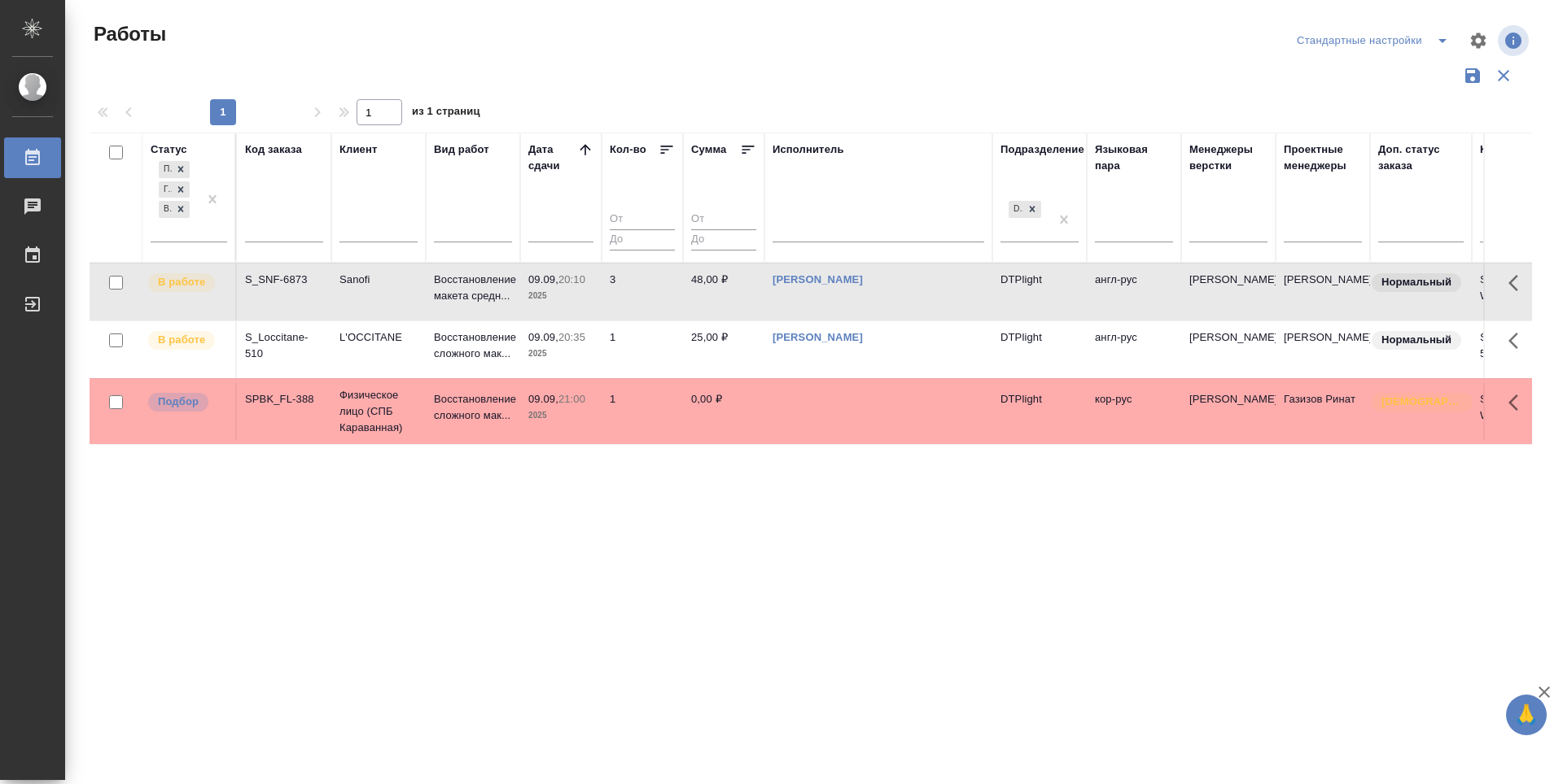
click at [185, 399] on p "Подбор" at bounding box center [178, 401] width 41 height 16
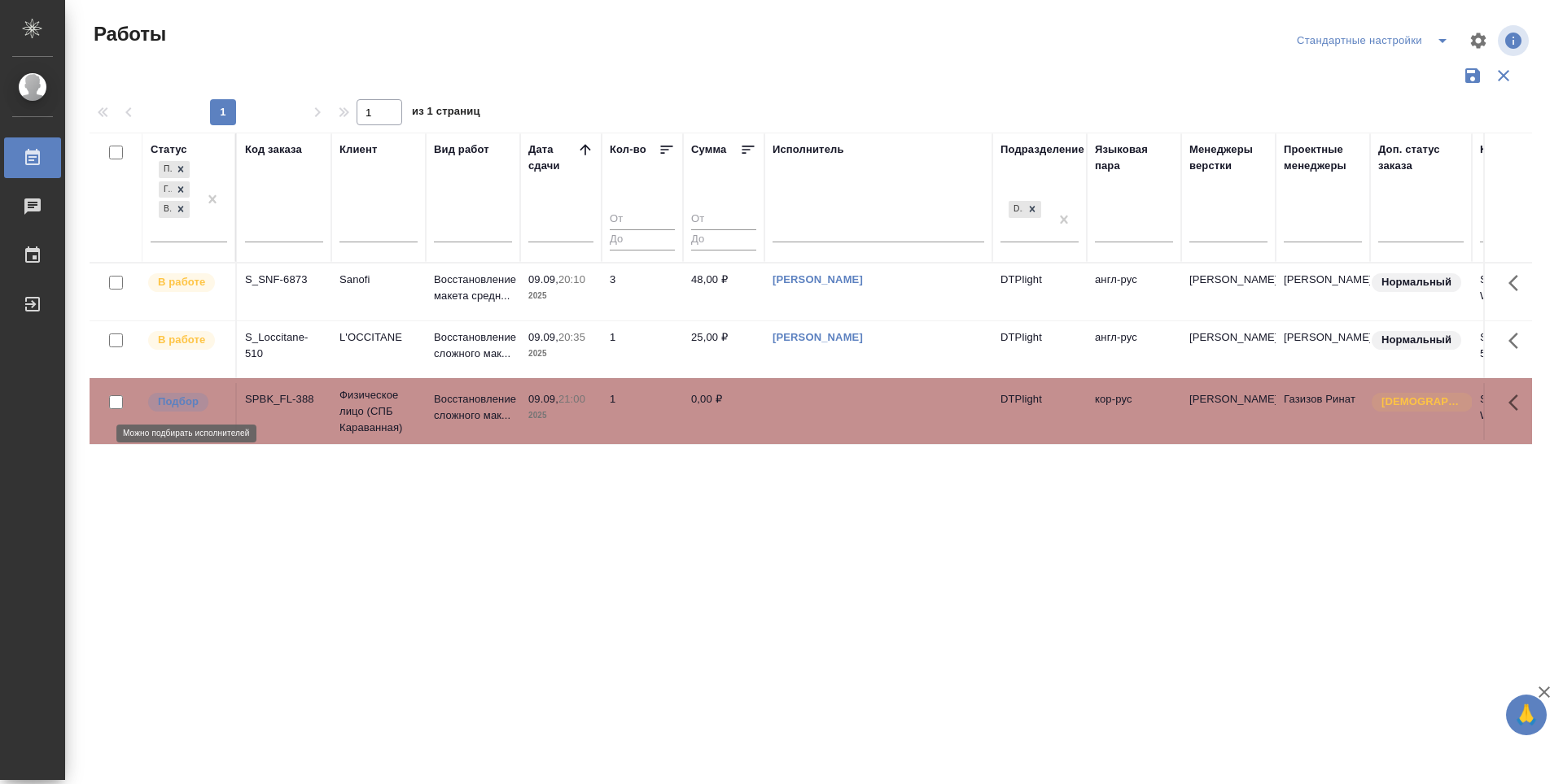
click at [185, 399] on p "Подбор" at bounding box center [178, 401] width 41 height 16
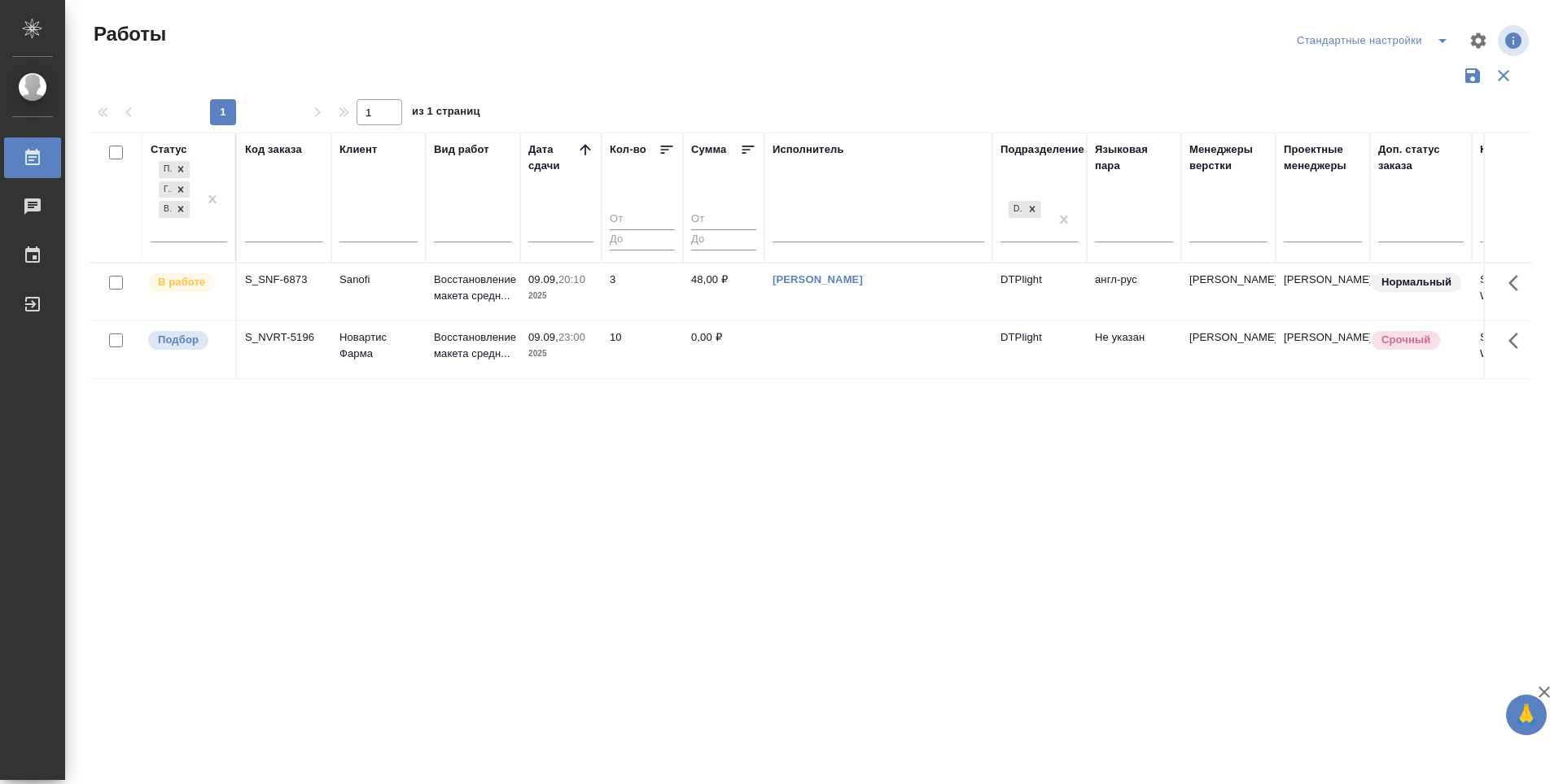
click at [508, 520] on div "Статус Подбор Готов к работе В работе Код заказа Клиент Вид работ Дата сдачи Ко…" at bounding box center [811, 425] width 1442 height 586
click at [179, 342] on p "Подбор" at bounding box center [178, 339] width 41 height 16
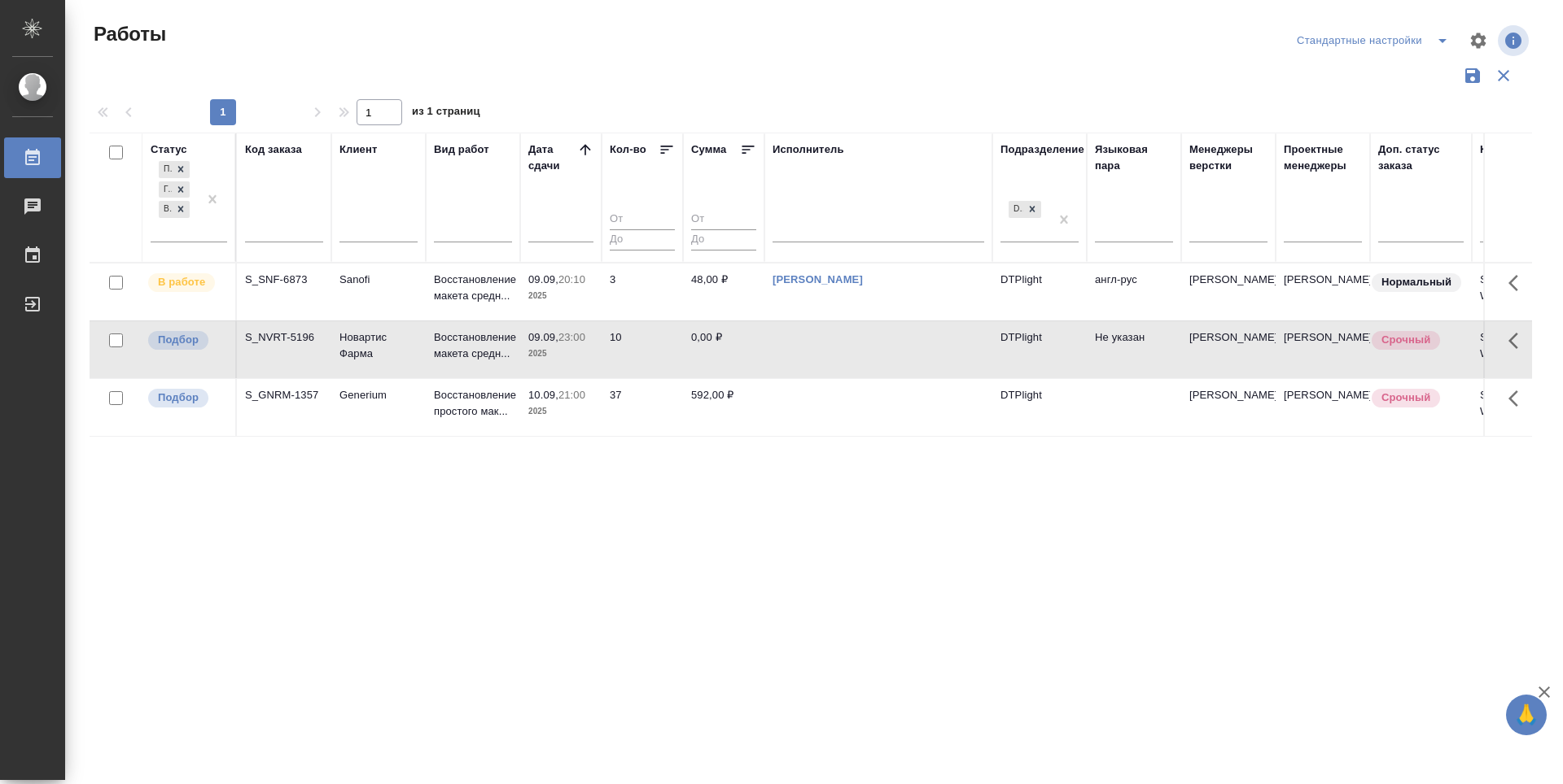
click at [986, 526] on div "Статус Подбор Готов к работе В работе Код заказа Клиент Вид работ Дата сдачи Ко…" at bounding box center [811, 425] width 1442 height 586
click at [173, 395] on p "Подбор" at bounding box center [178, 398] width 41 height 16
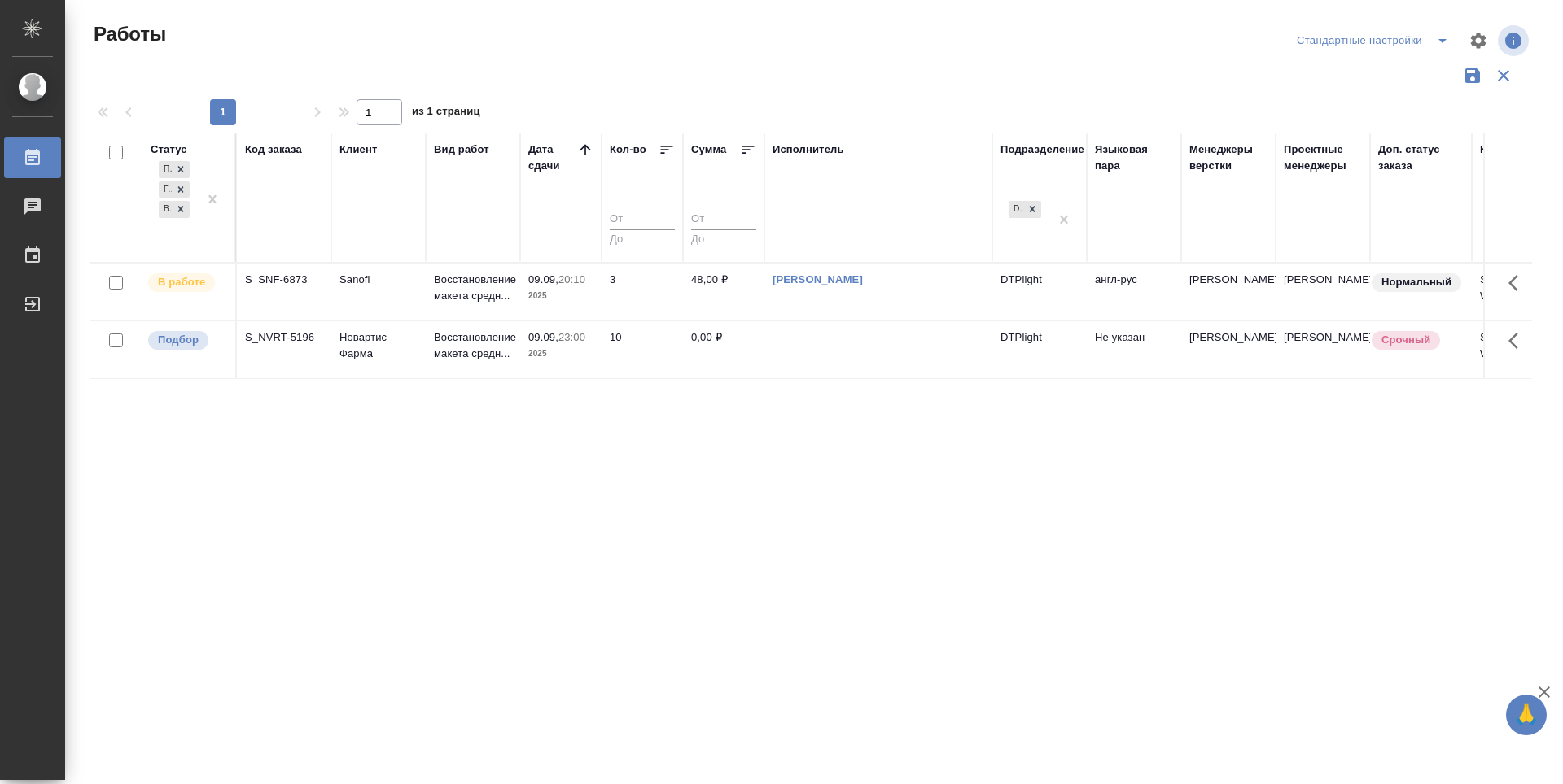
click at [863, 473] on div "Статус Подбор Готов к работе В работе Код заказа Клиент Вид работ Дата сдачи Ко…" at bounding box center [811, 425] width 1442 height 586
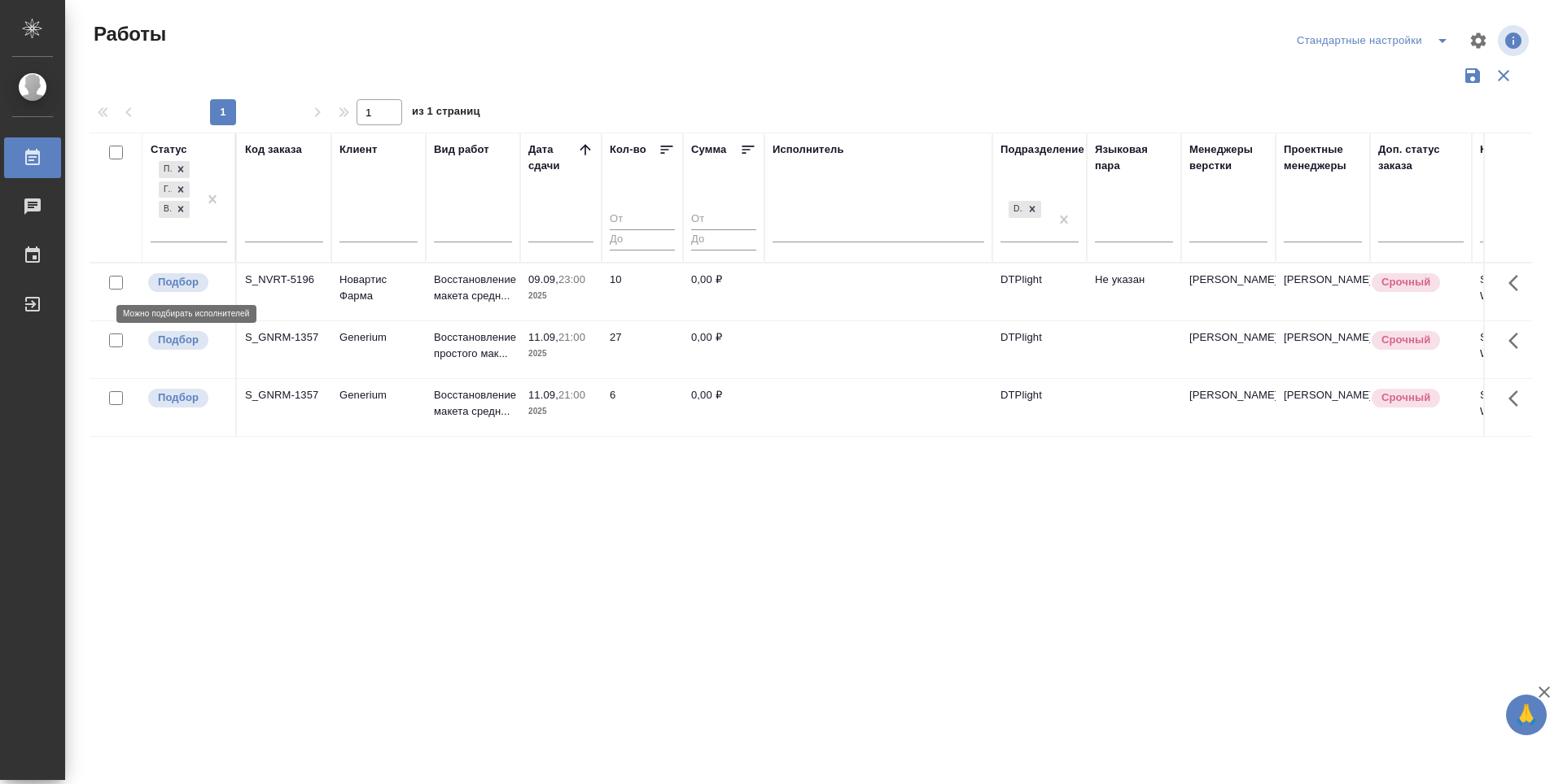
click at [173, 288] on p "Подбор" at bounding box center [178, 281] width 41 height 16
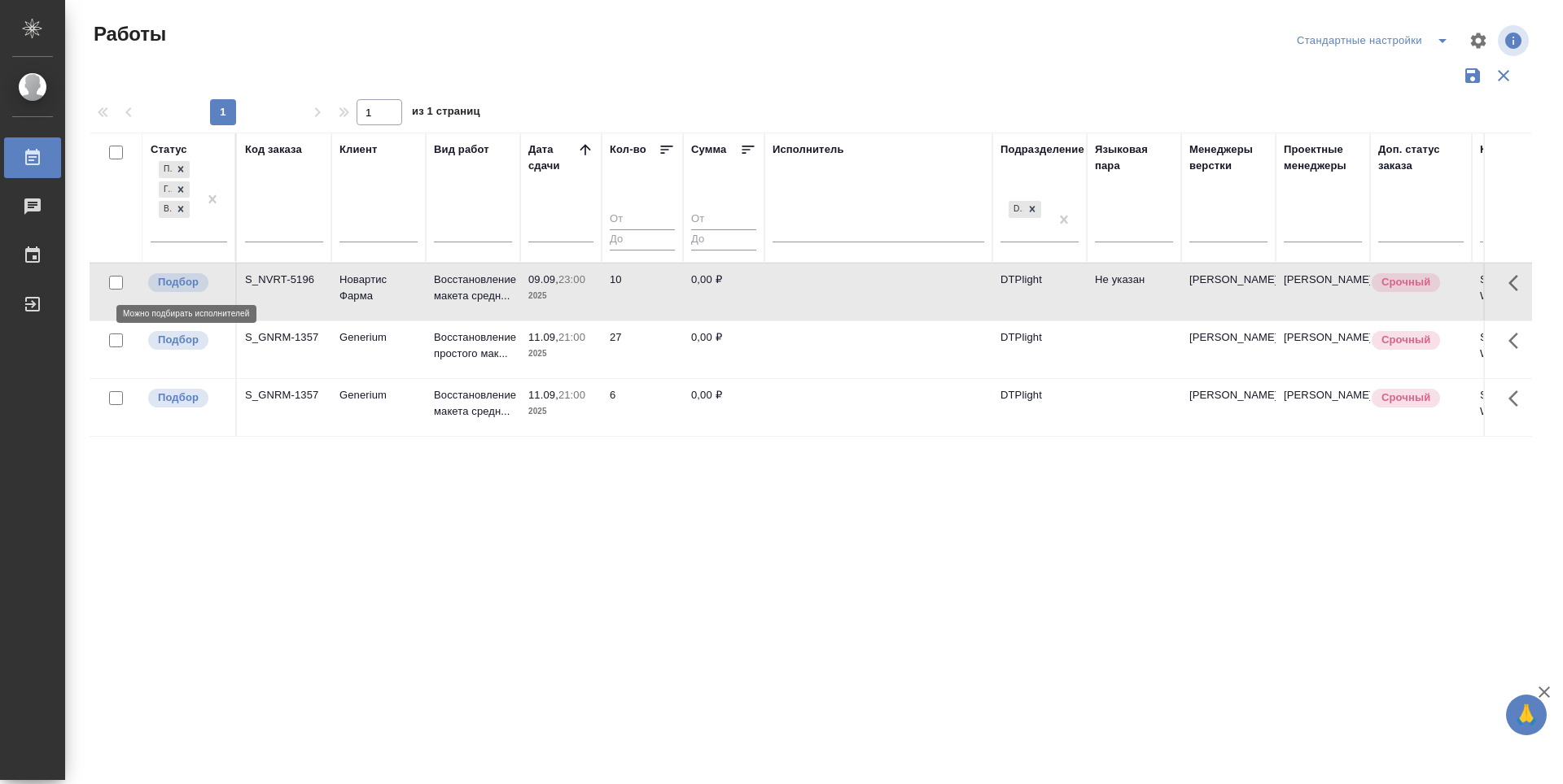
click at [173, 288] on p "Подбор" at bounding box center [178, 281] width 41 height 16
click at [180, 341] on p "Подбор" at bounding box center [178, 339] width 41 height 16
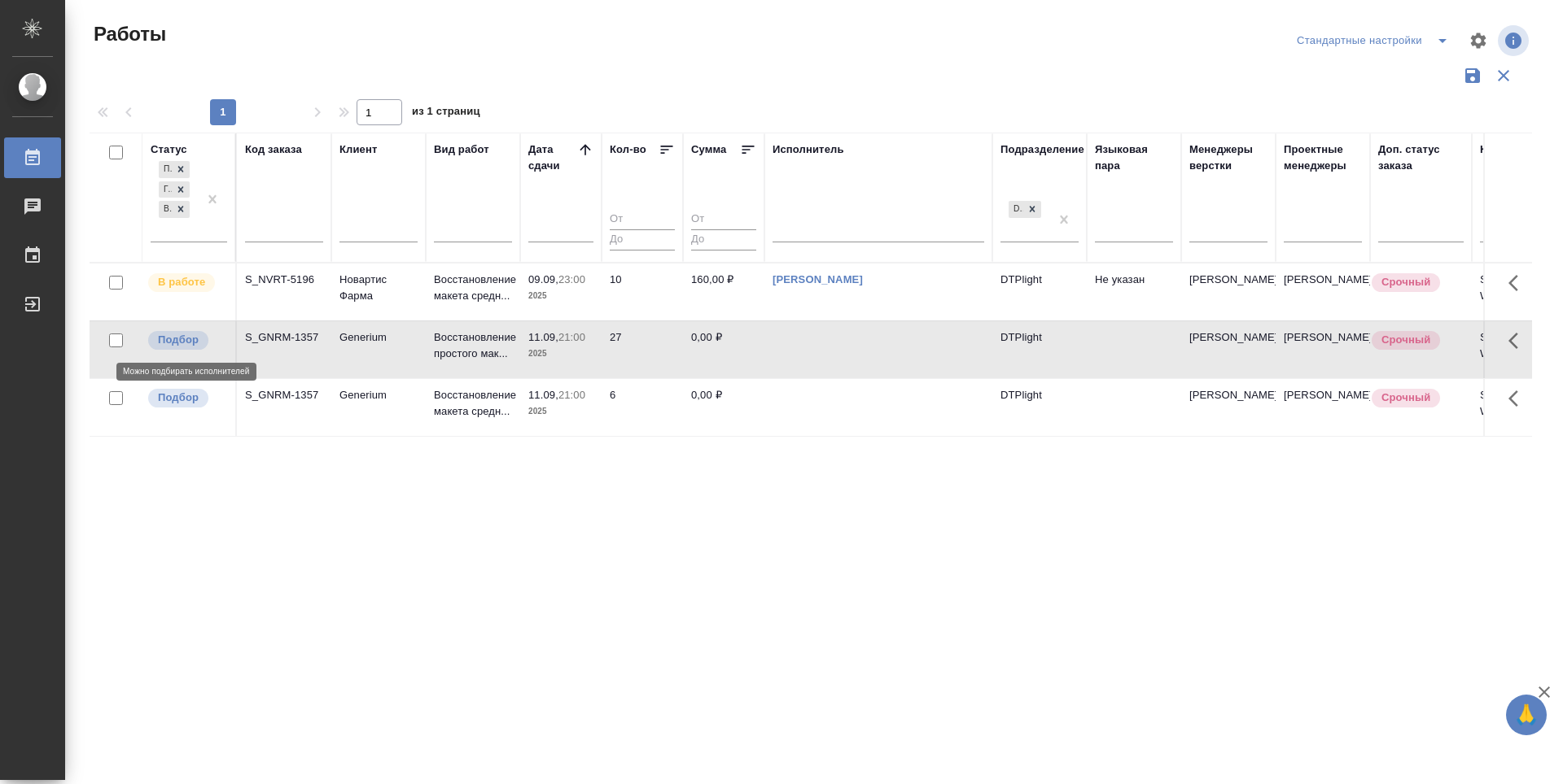
click at [180, 341] on p "Подбор" at bounding box center [178, 339] width 41 height 16
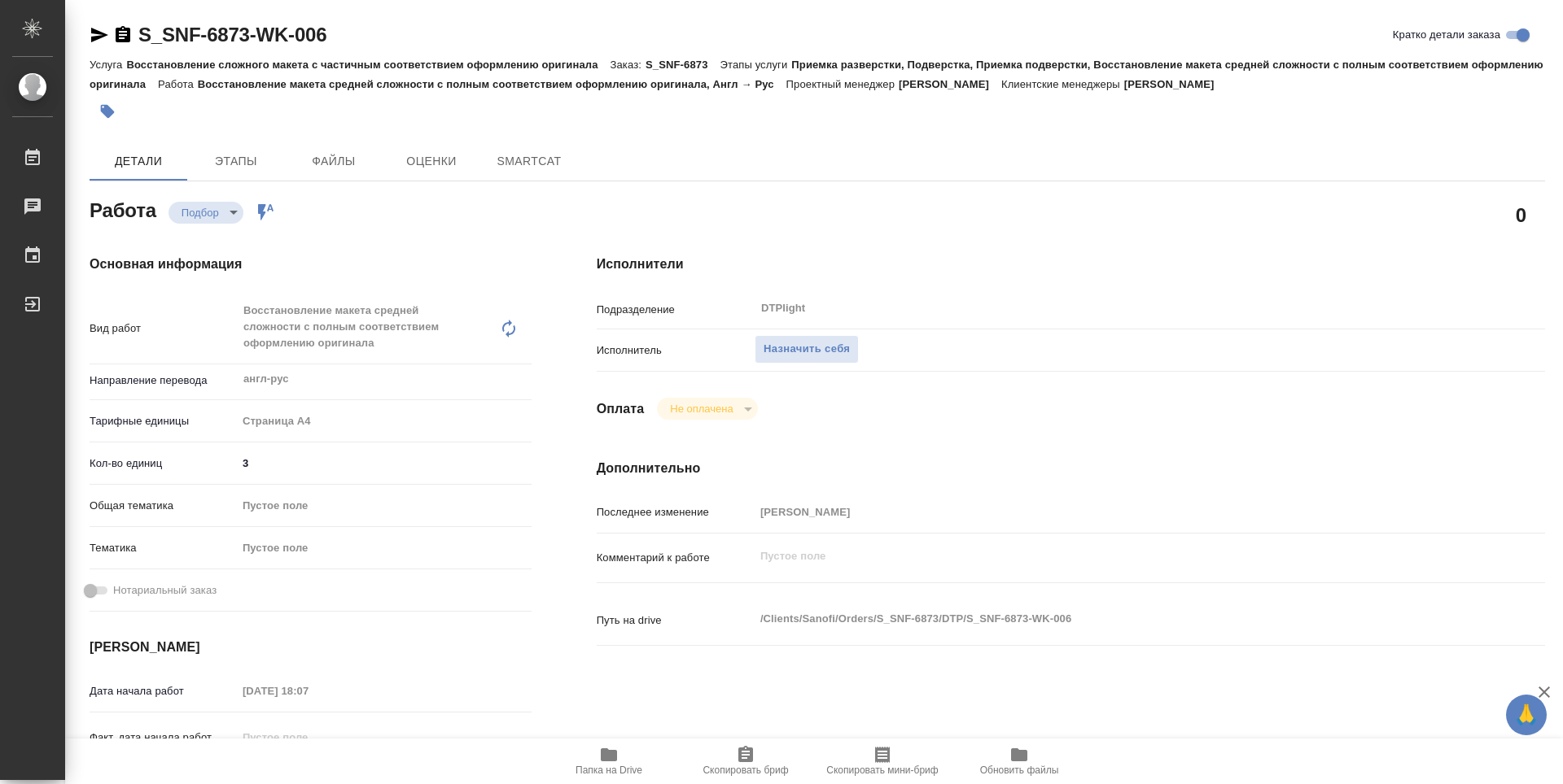
type textarea "x"
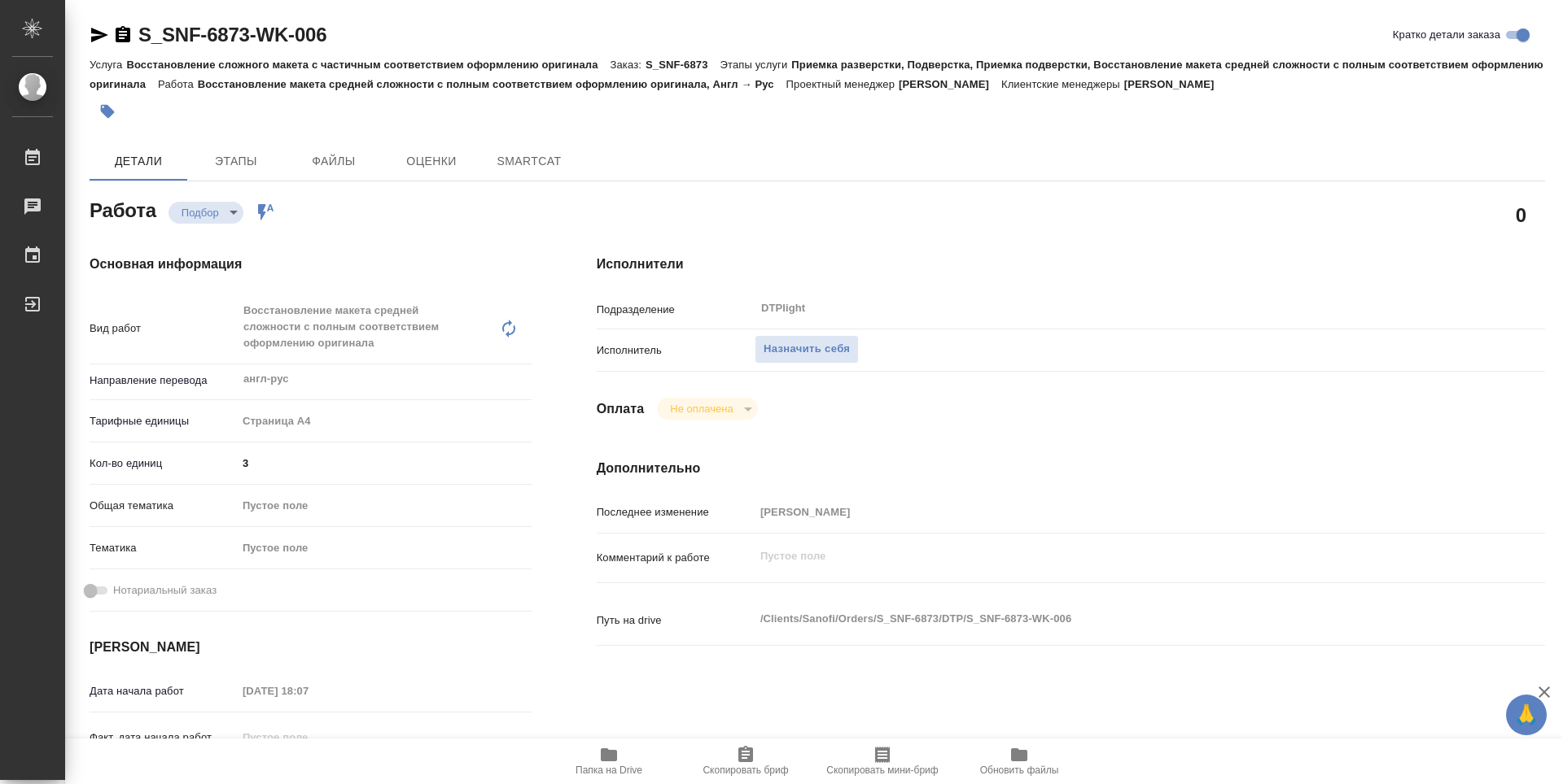
type textarea "x"
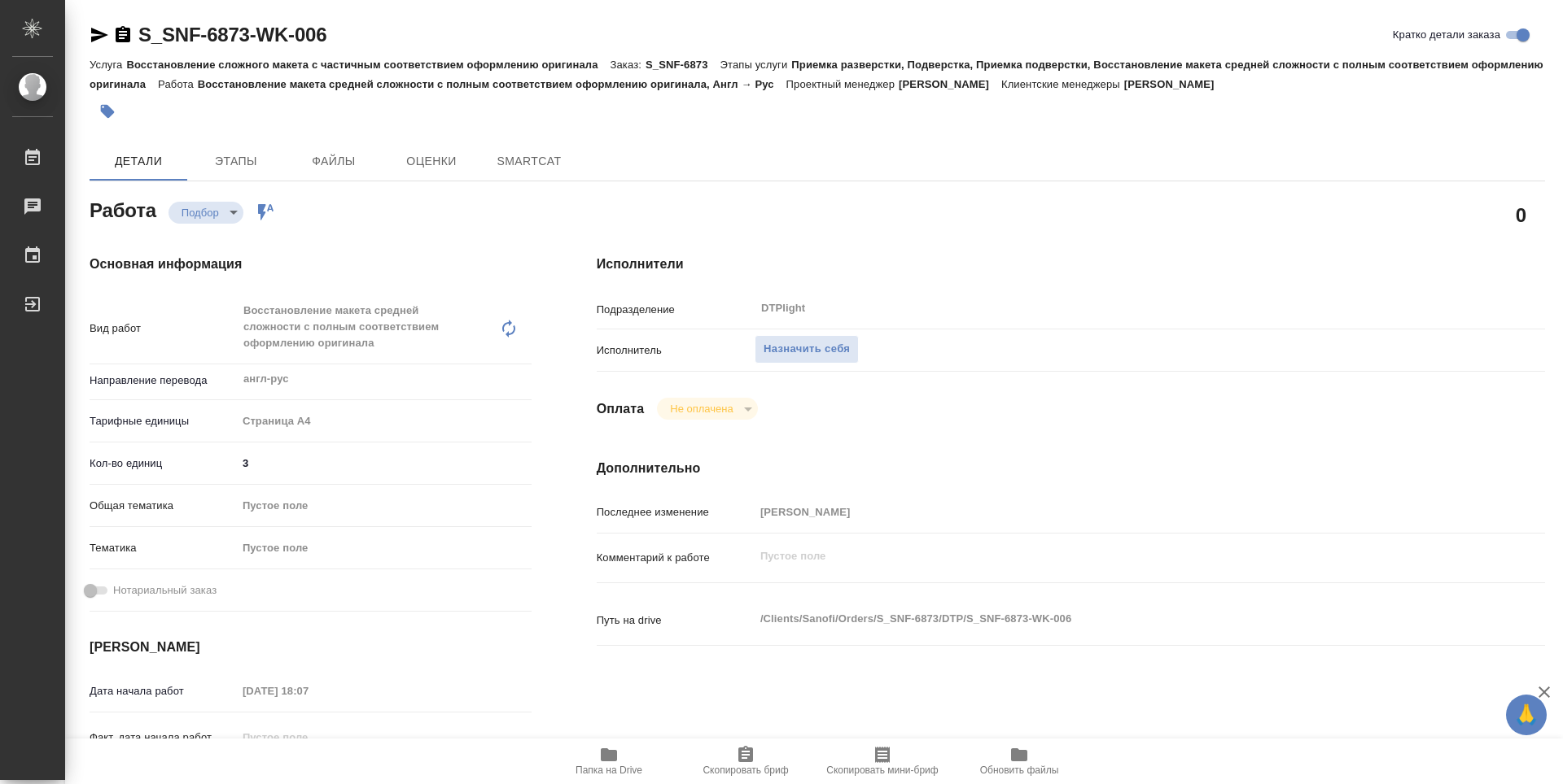
type textarea "x"
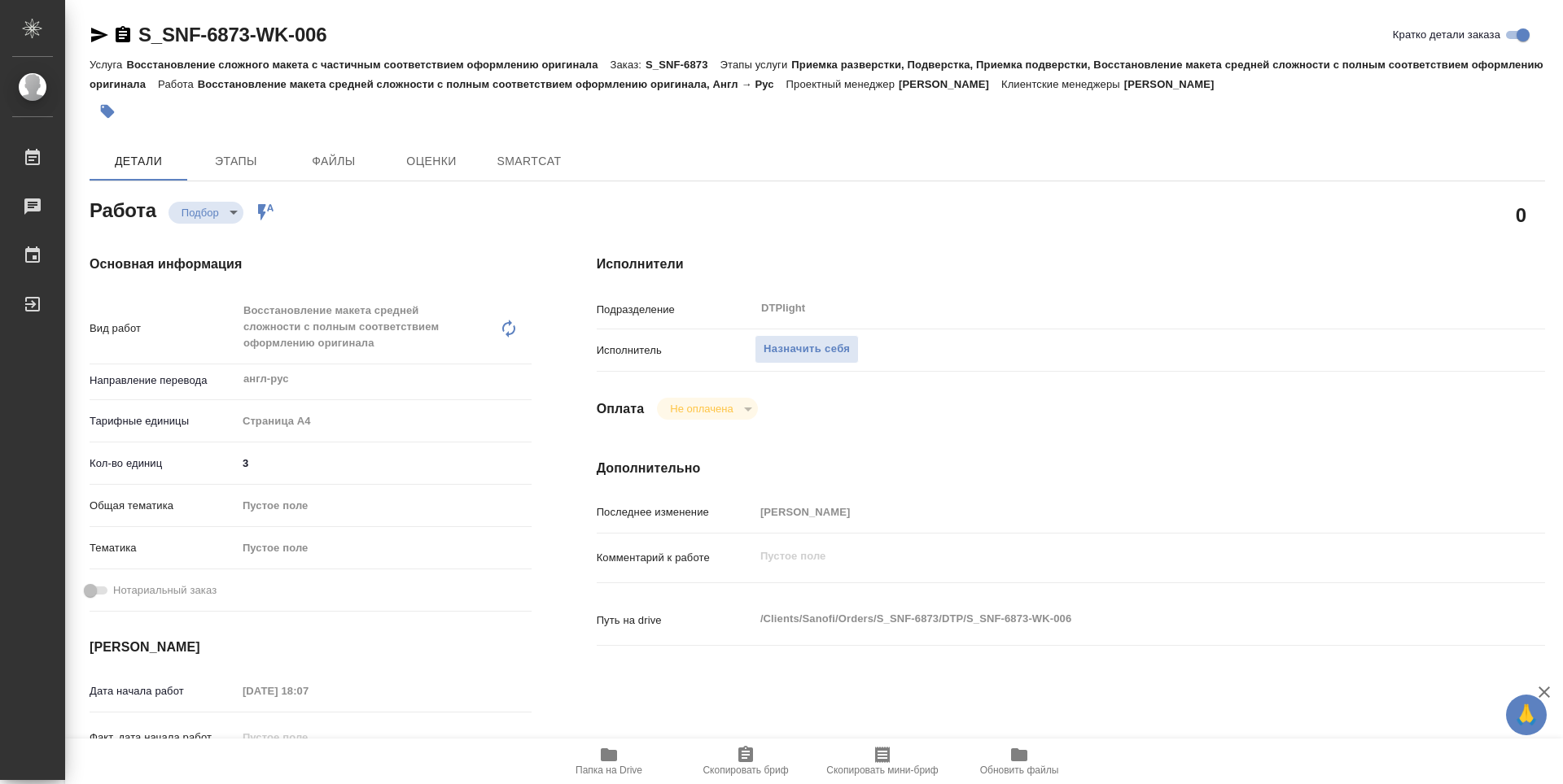
type textarea "x"
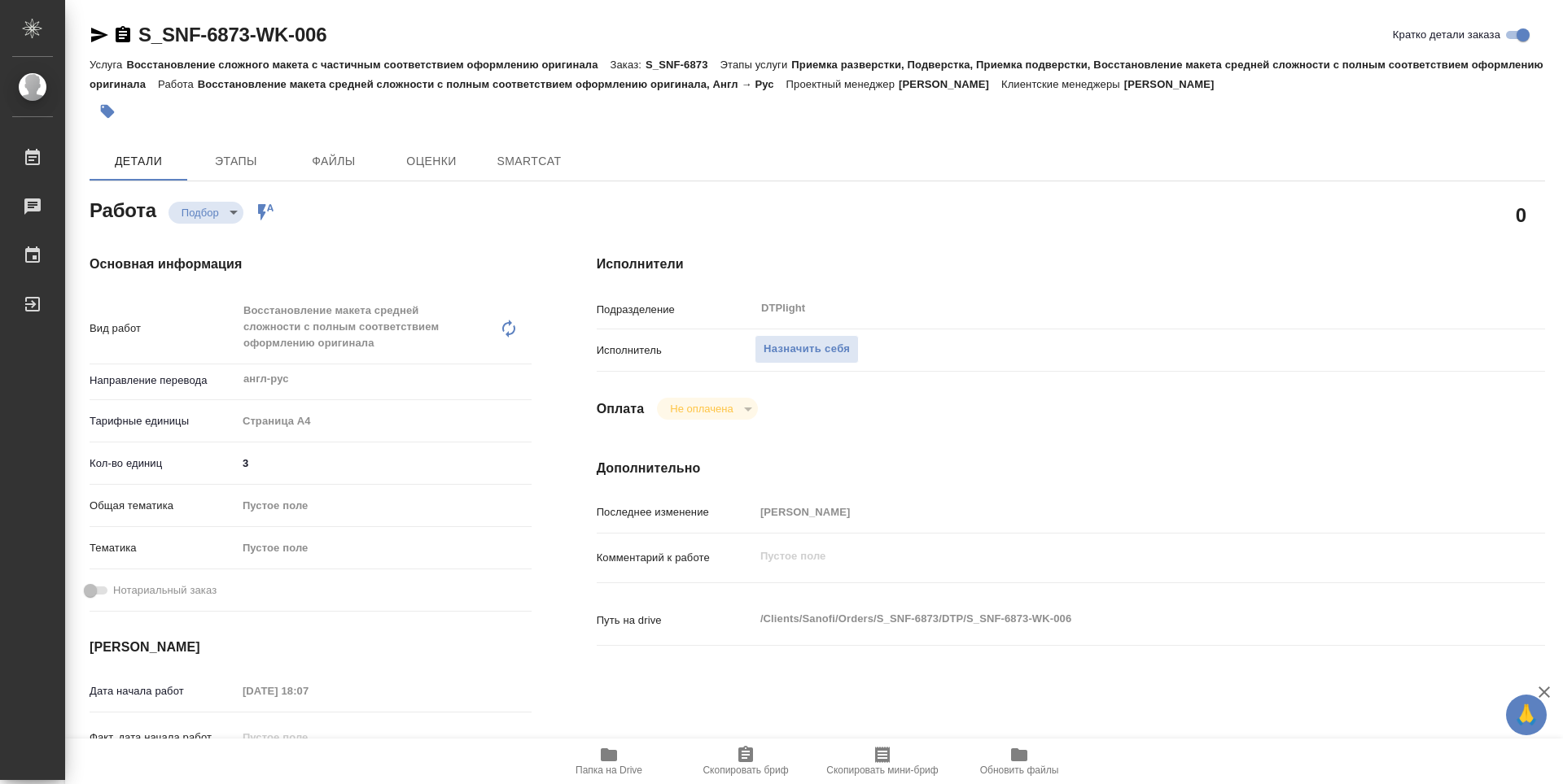
type textarea "x"
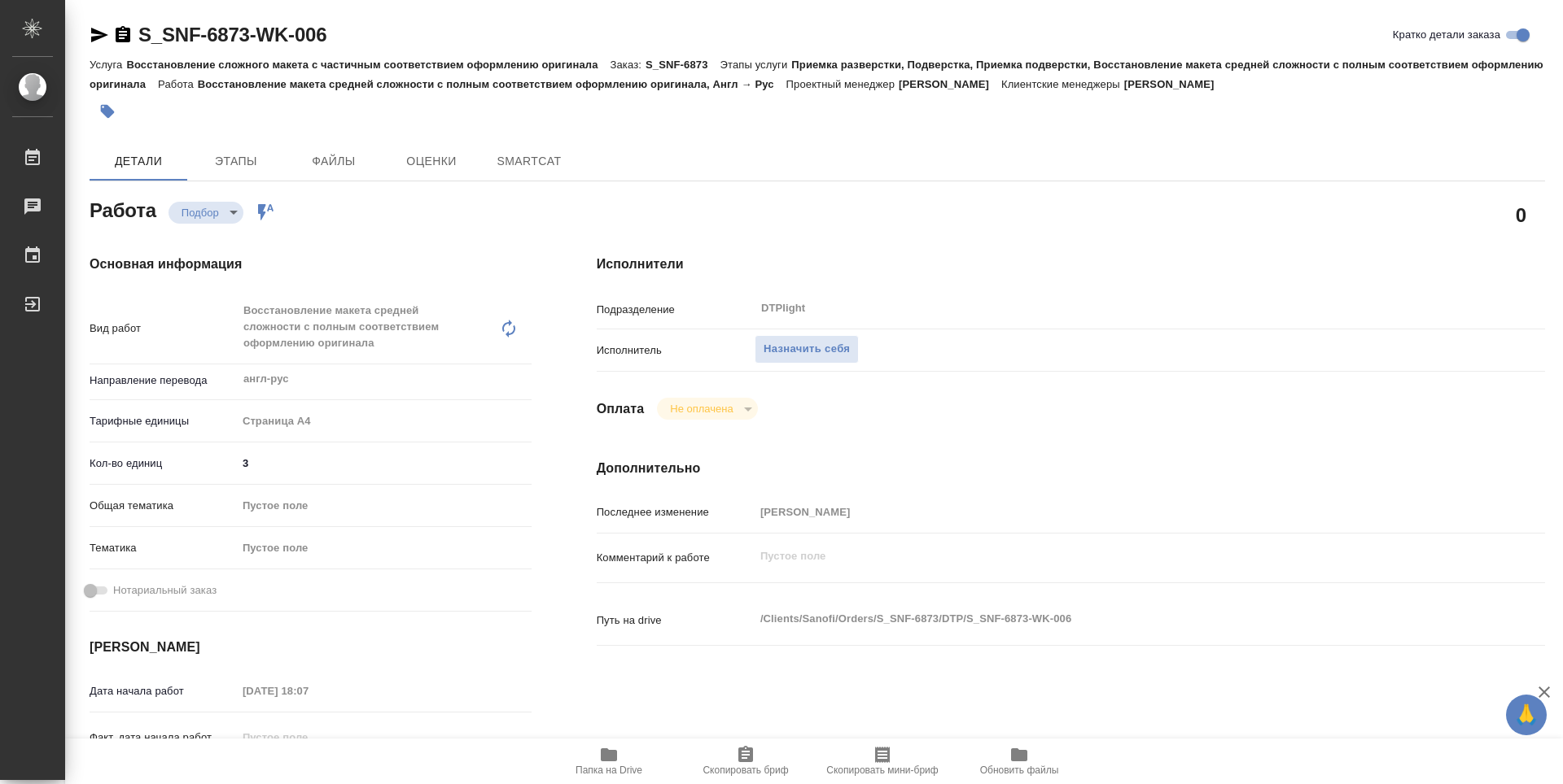
type textarea "x"
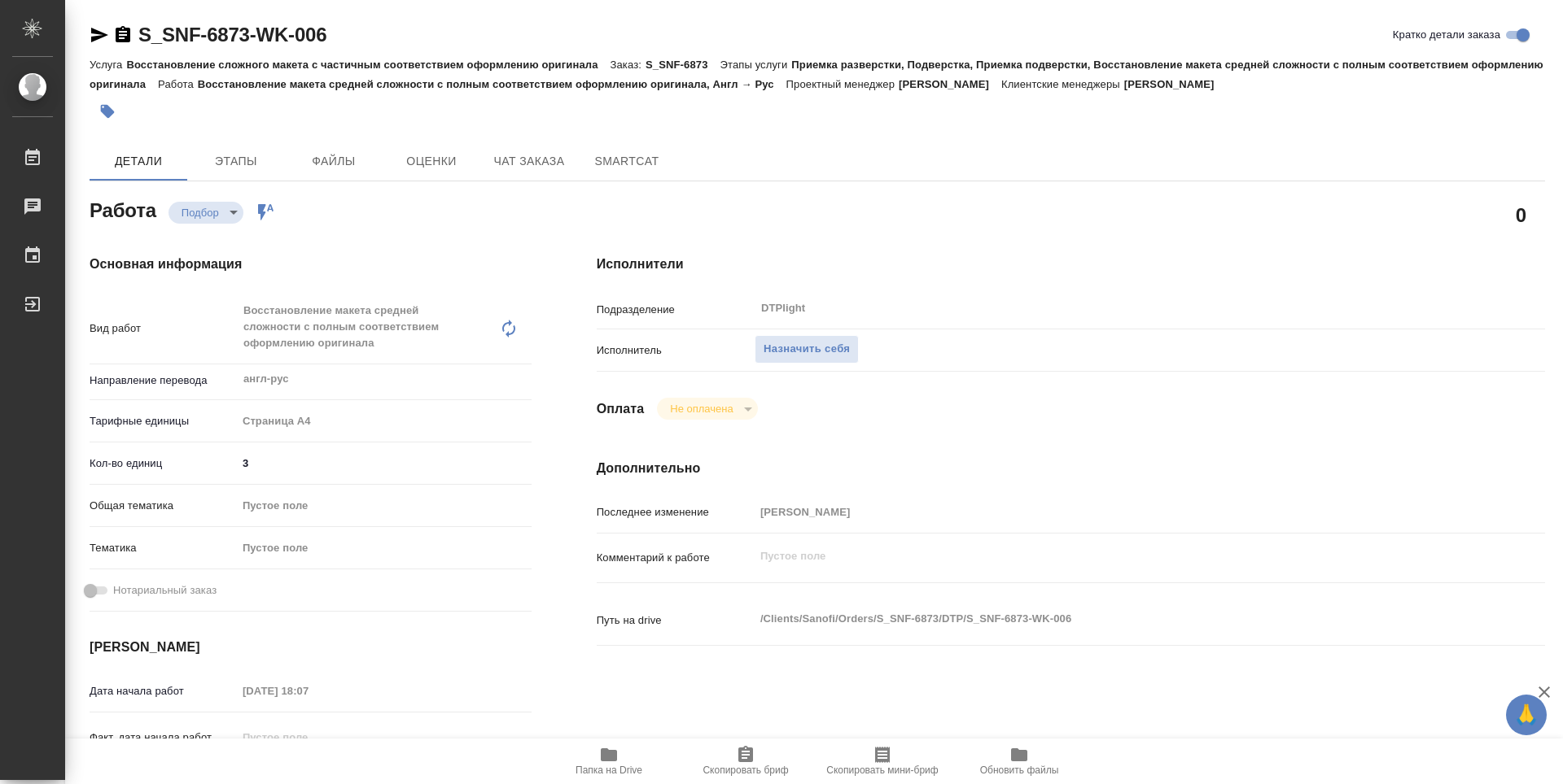
type textarea "x"
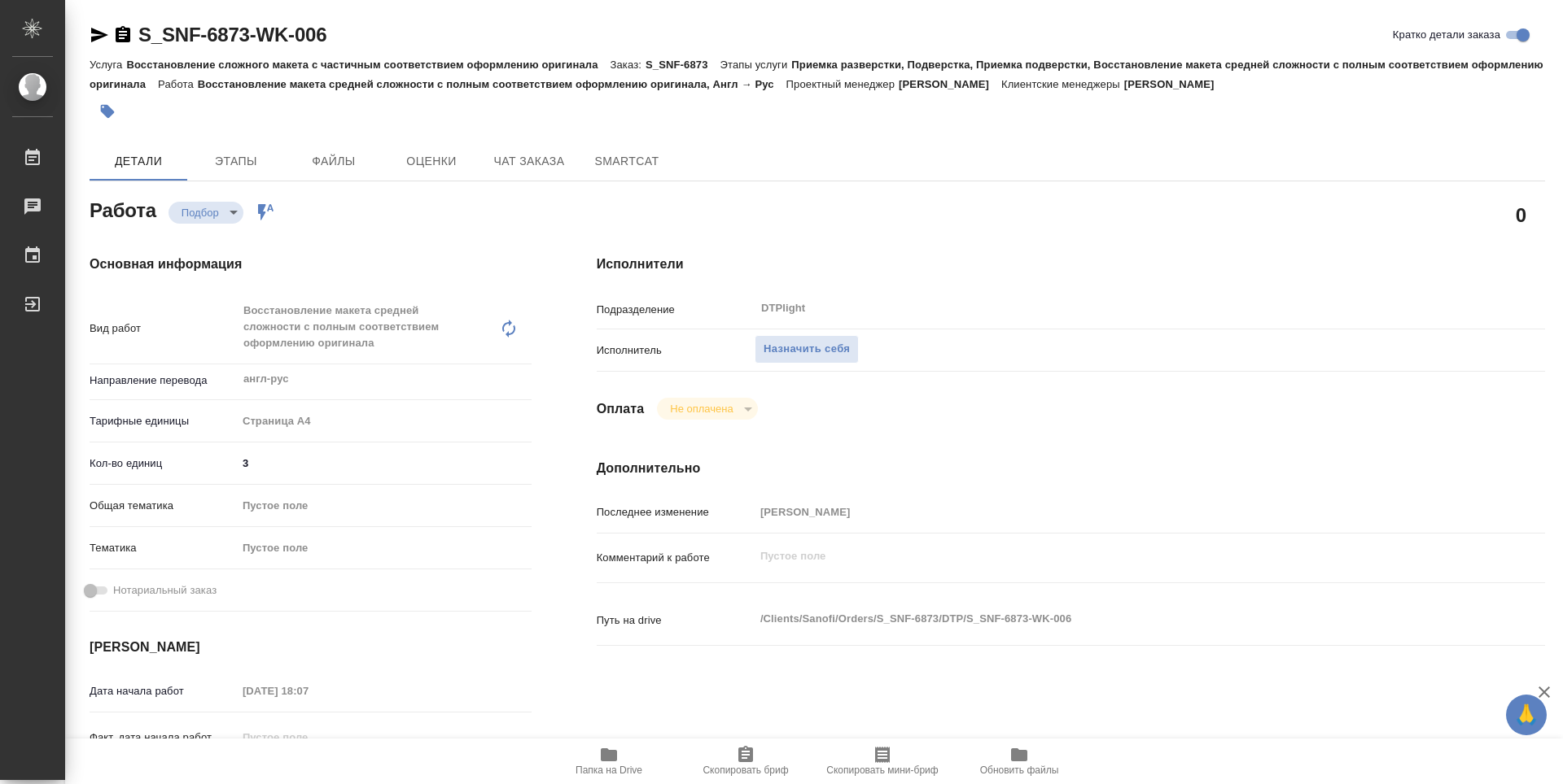
click at [610, 758] on icon "button" at bounding box center [609, 755] width 16 height 13
type textarea "x"
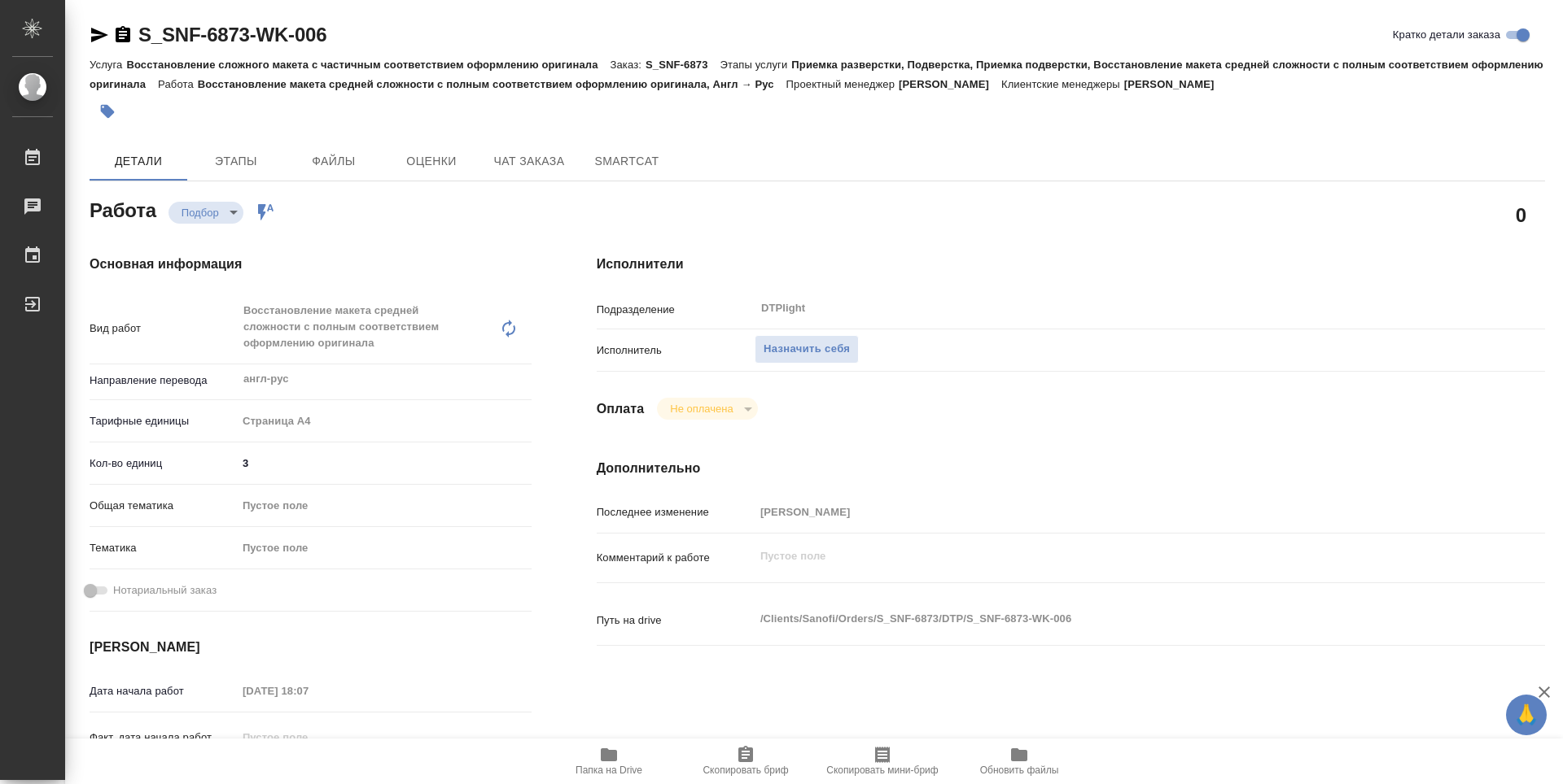
type textarea "x"
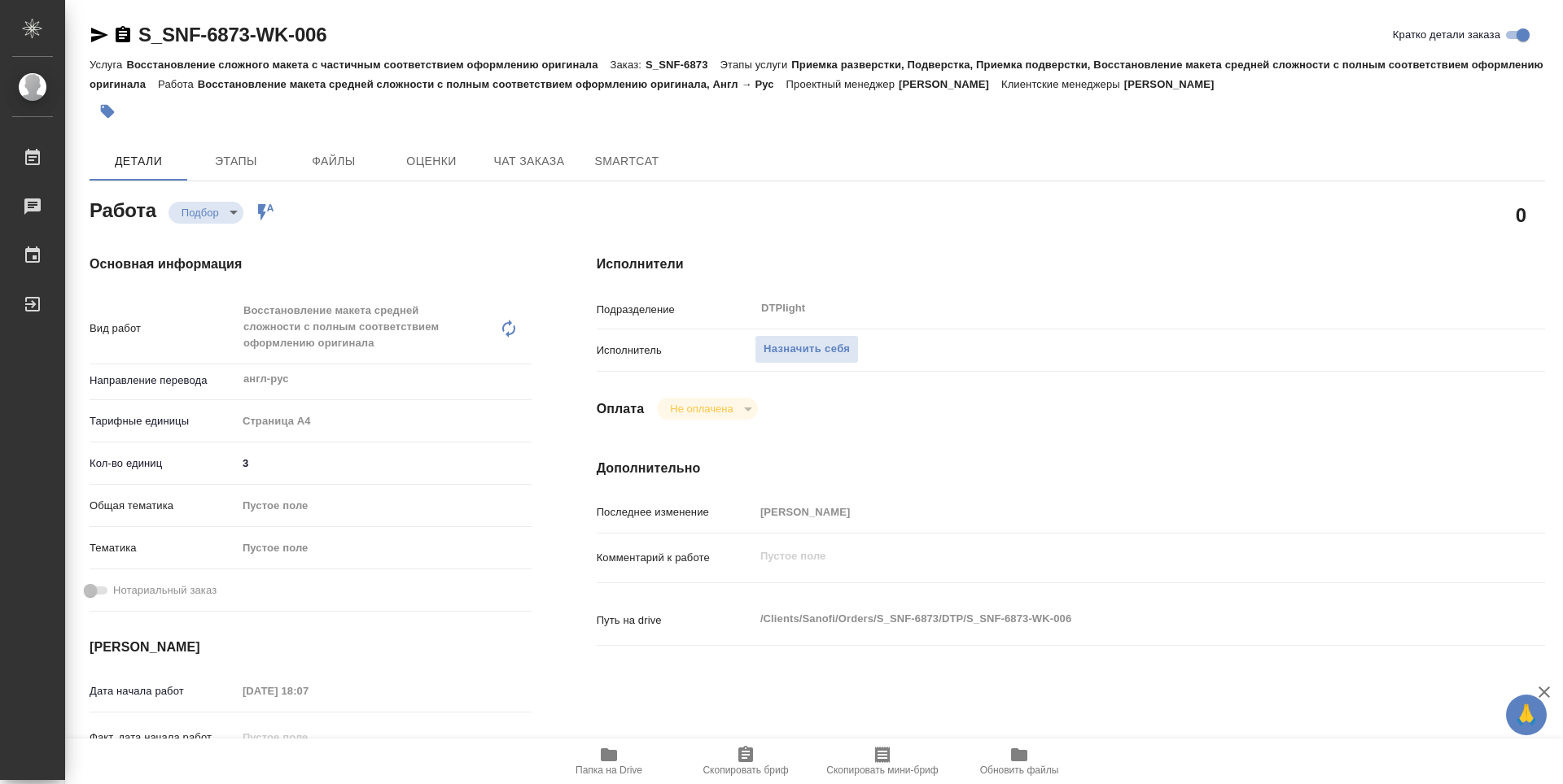
type textarea "x"
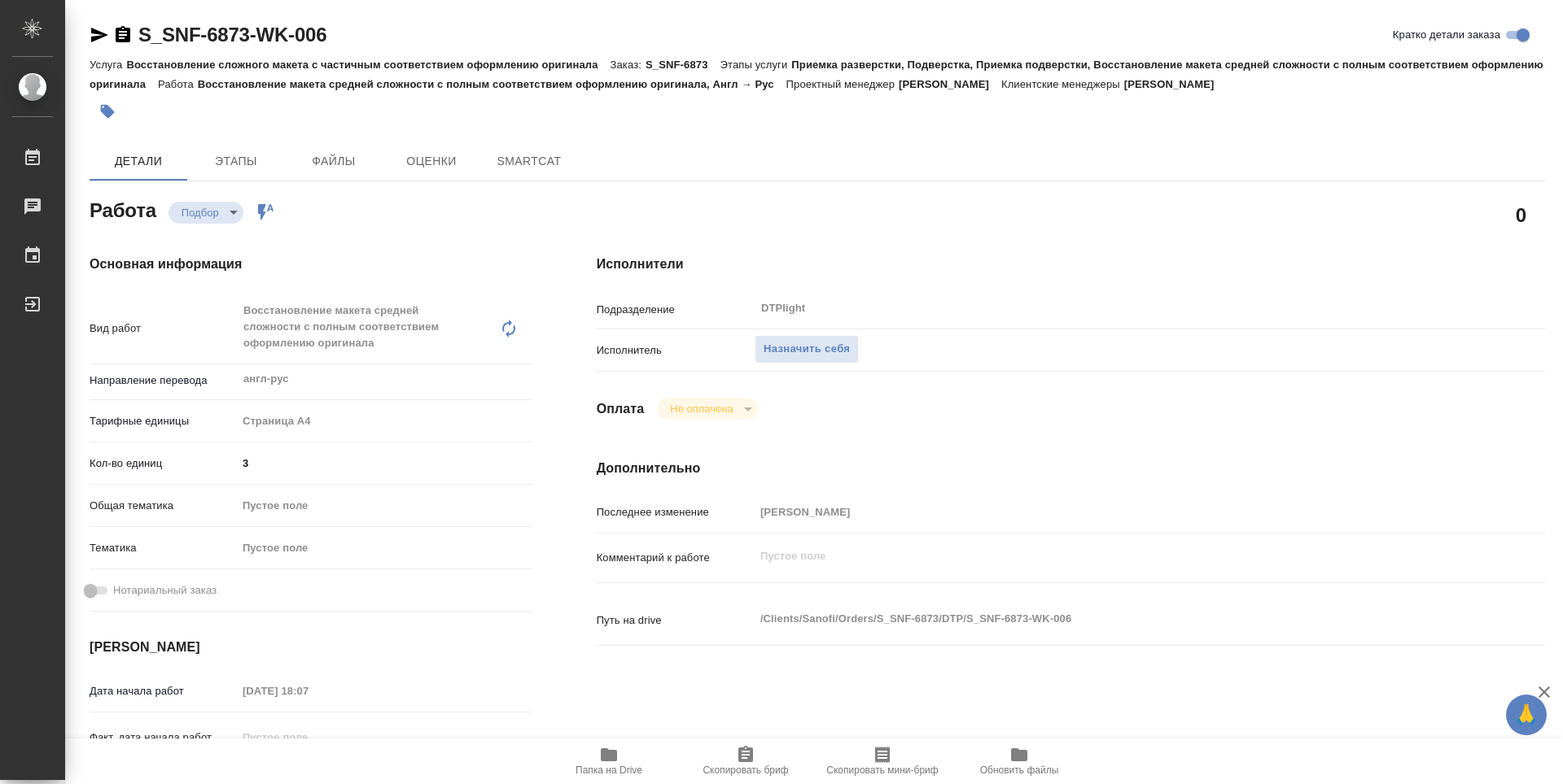
type textarea "x"
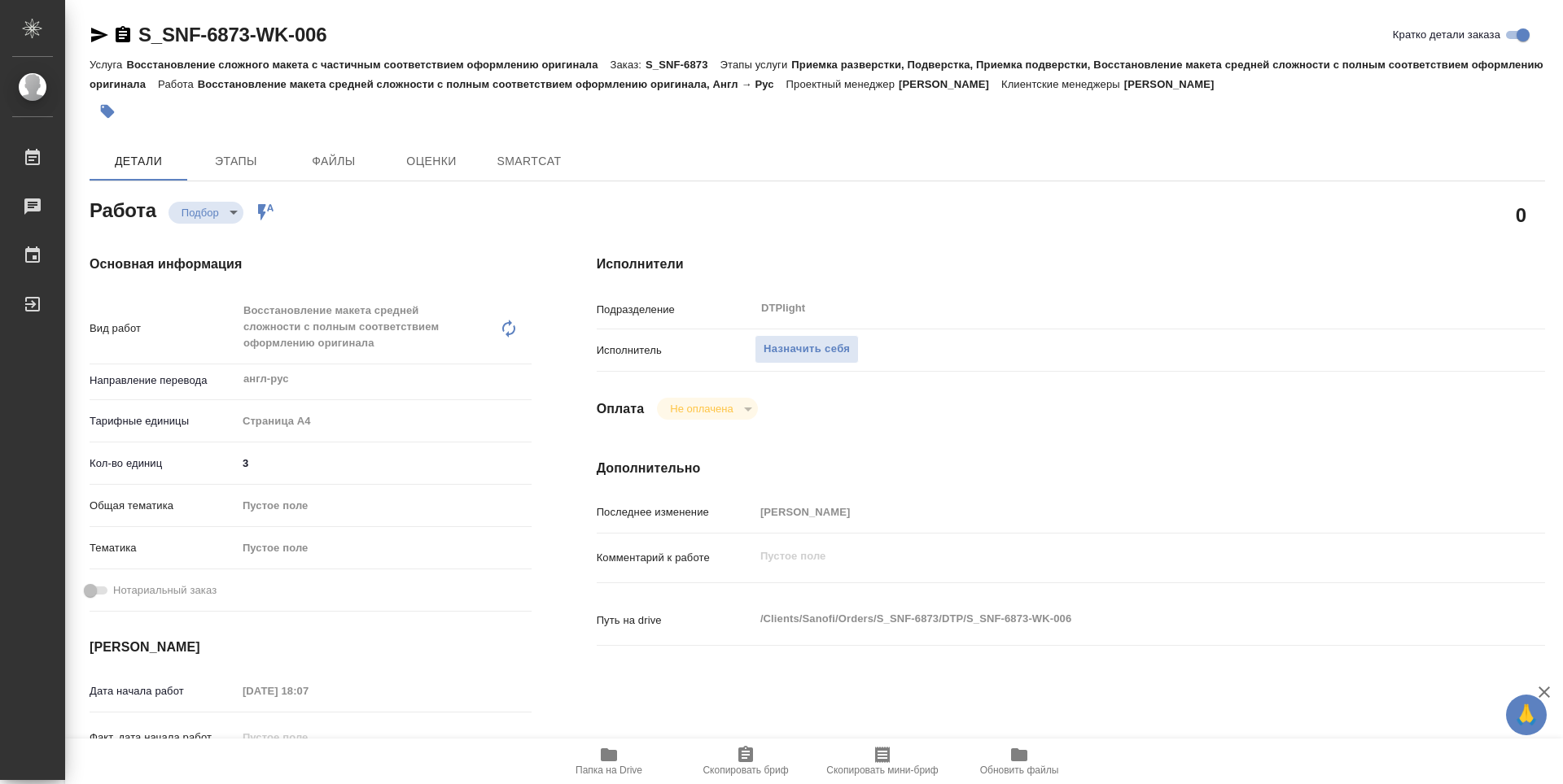
type textarea "x"
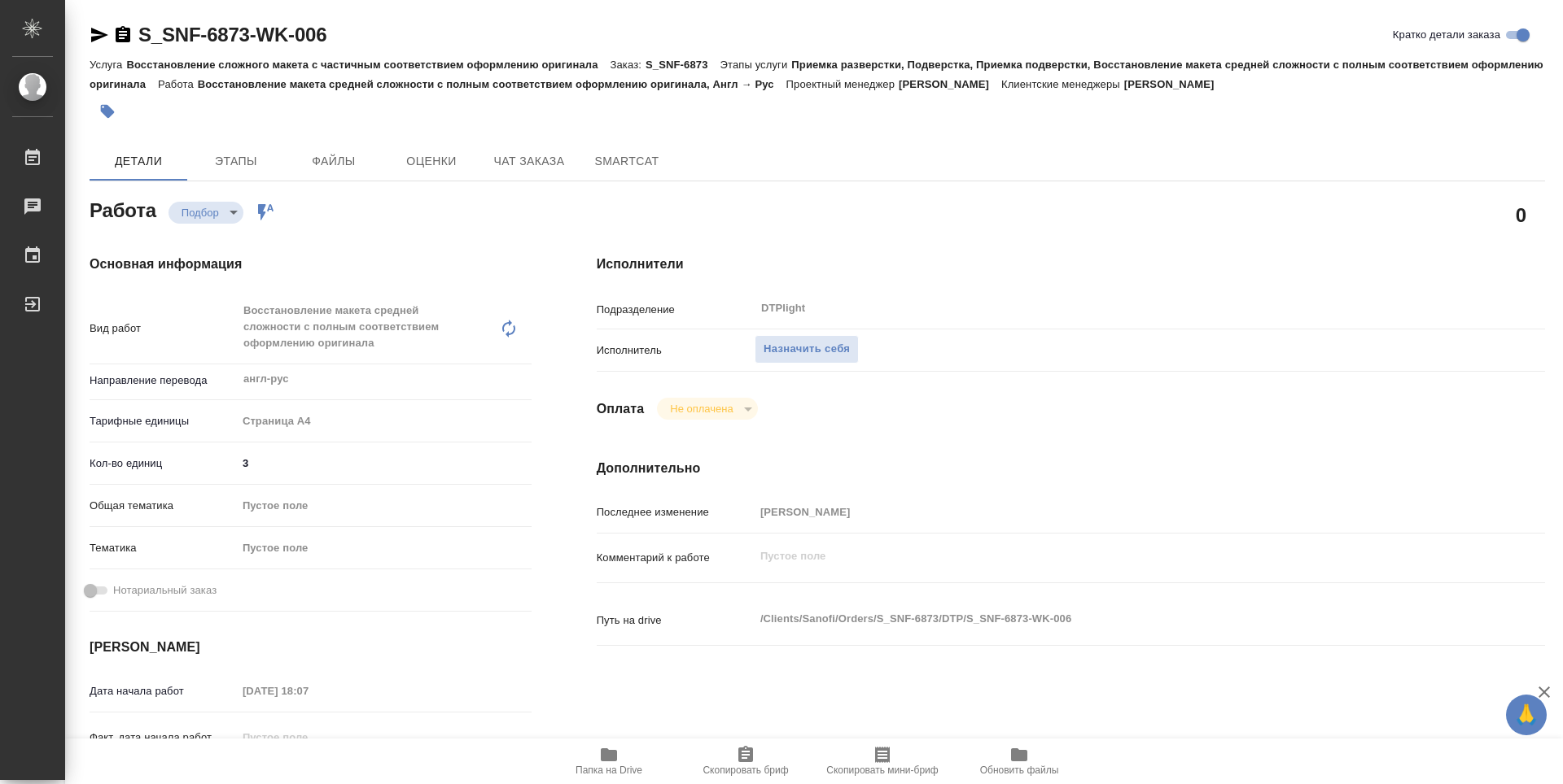
type textarea "x"
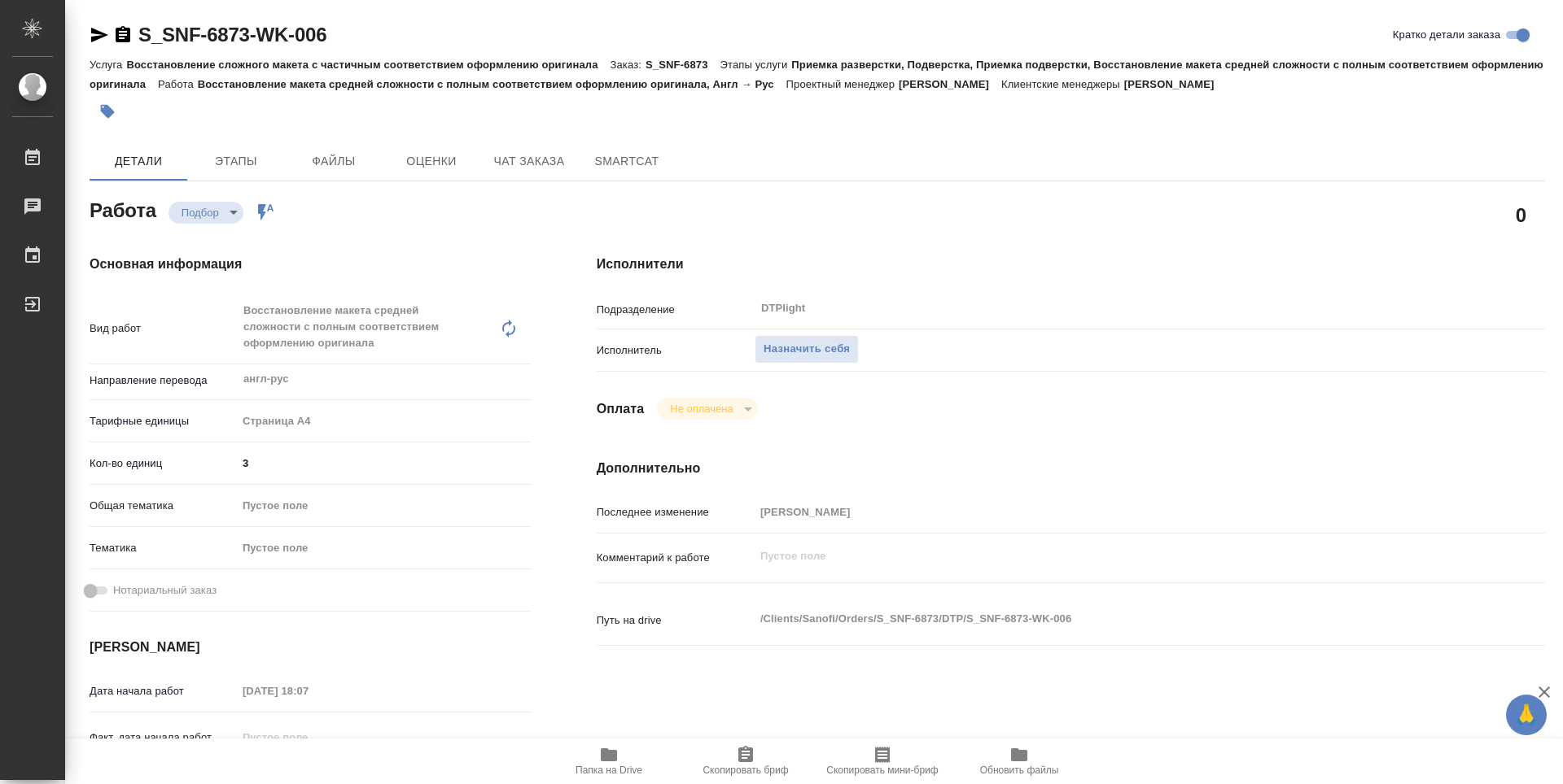
type textarea "x"
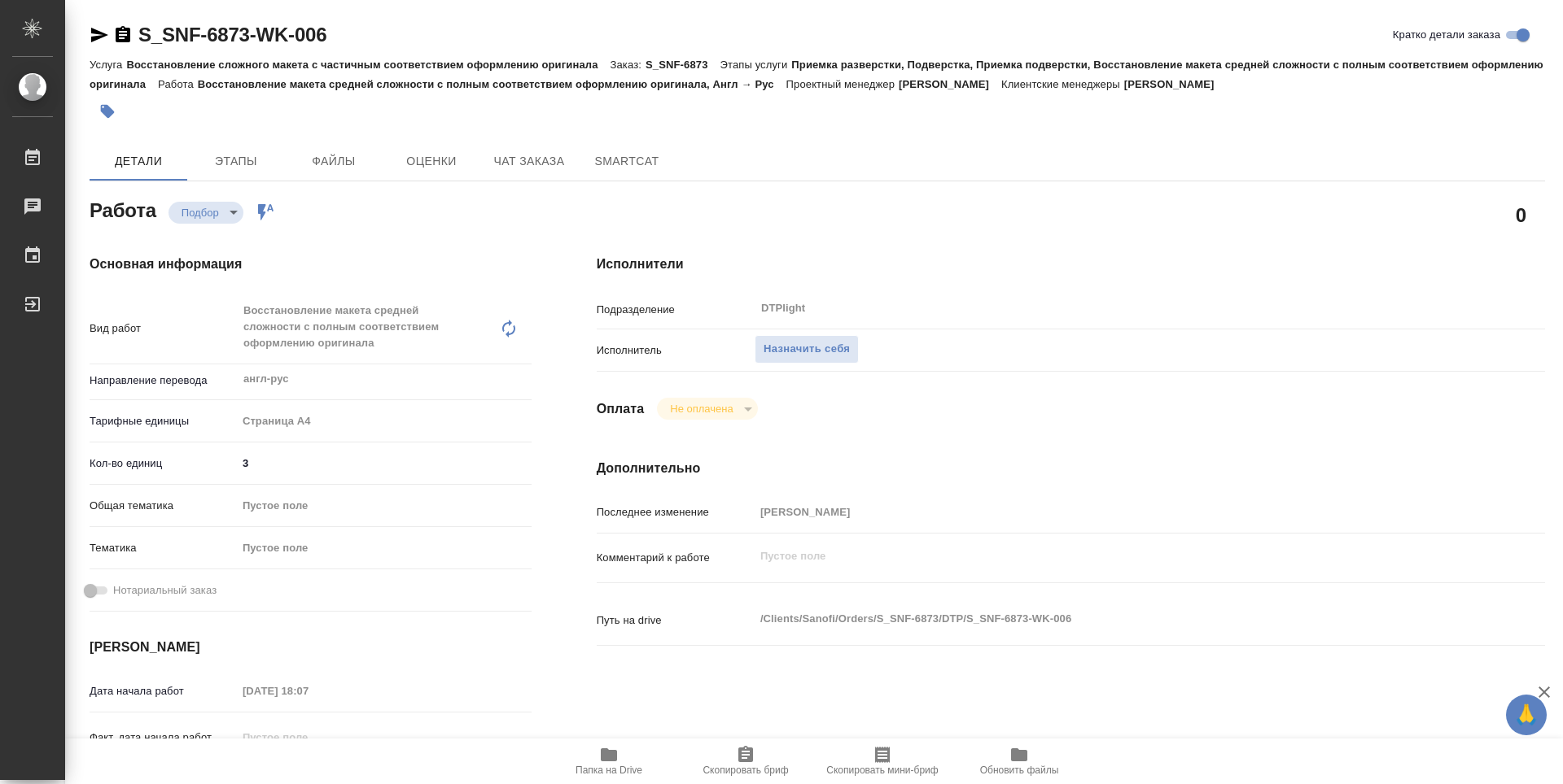
type textarea "x"
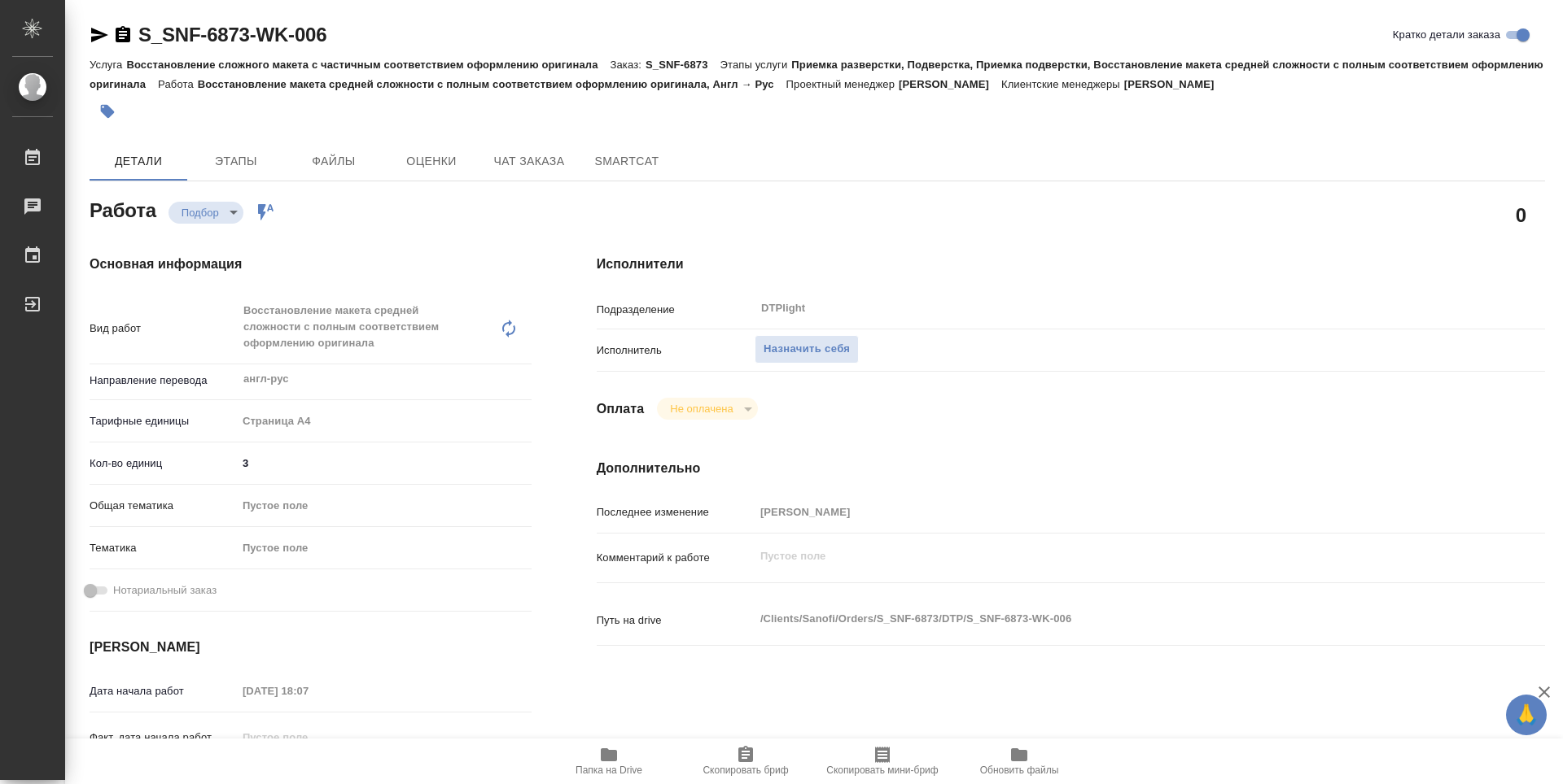
type textarea "x"
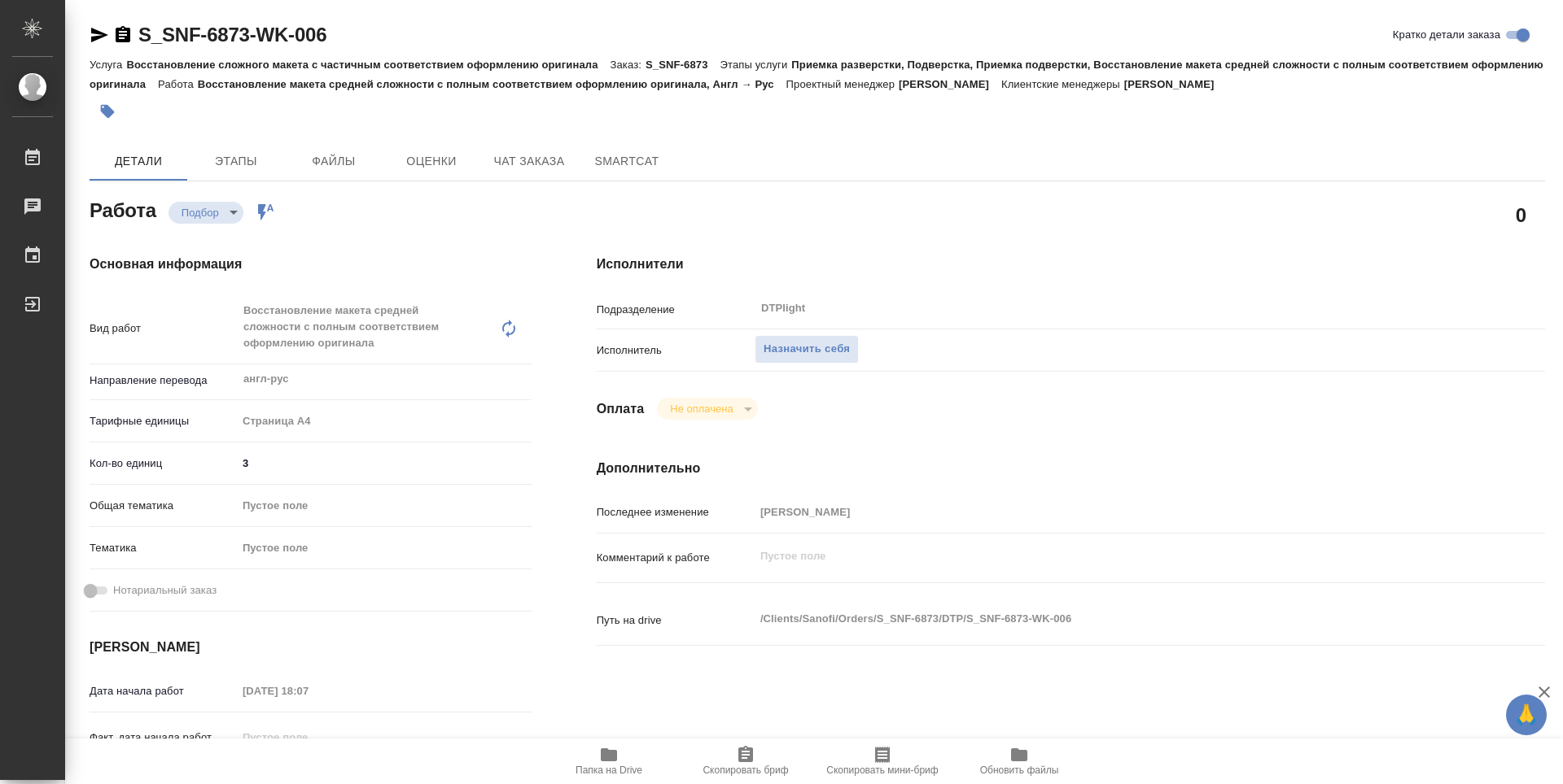
type textarea "x"
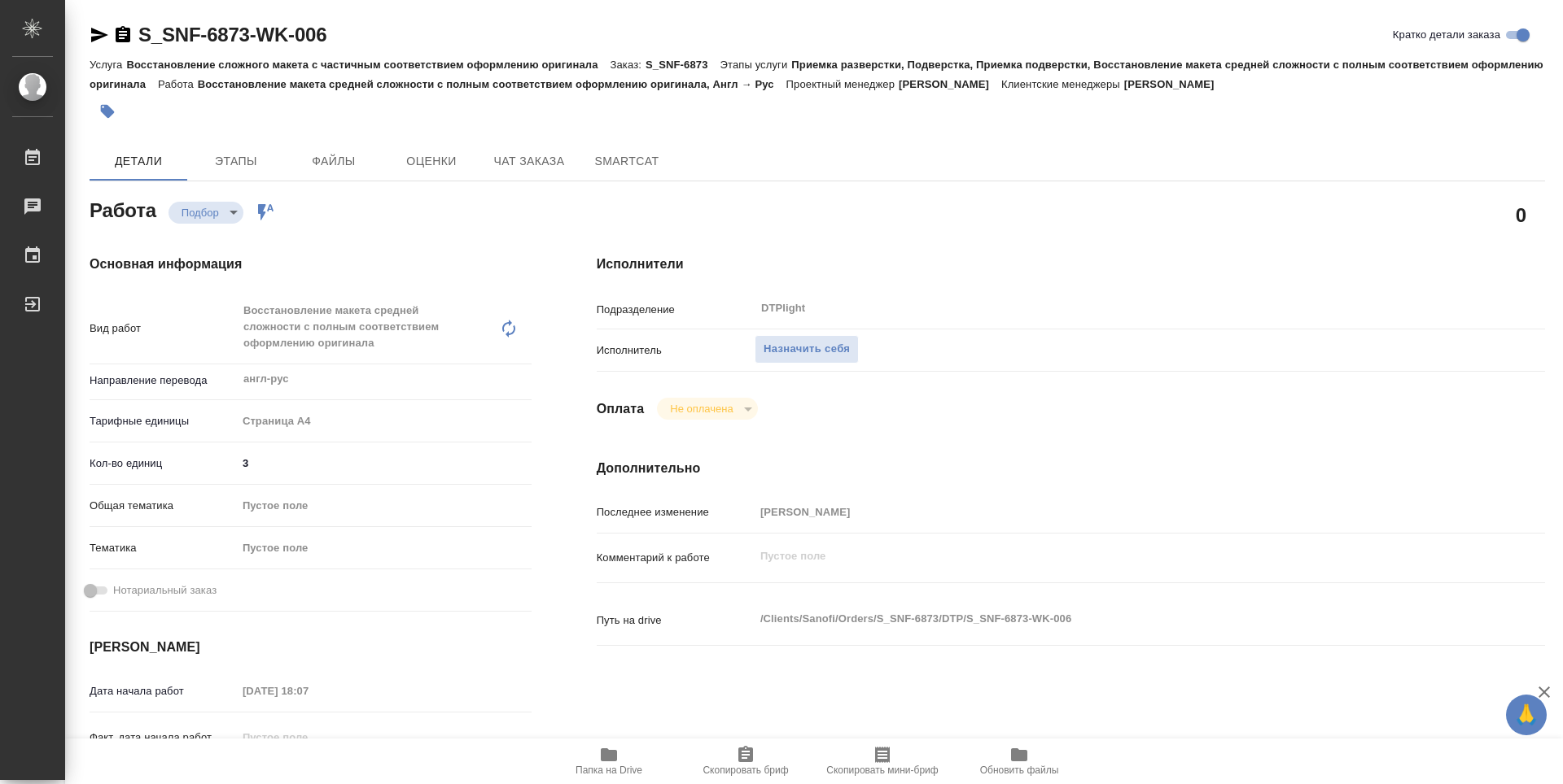
type textarea "x"
click at [592, 751] on span "Папка на Drive" at bounding box center [609, 760] width 117 height 31
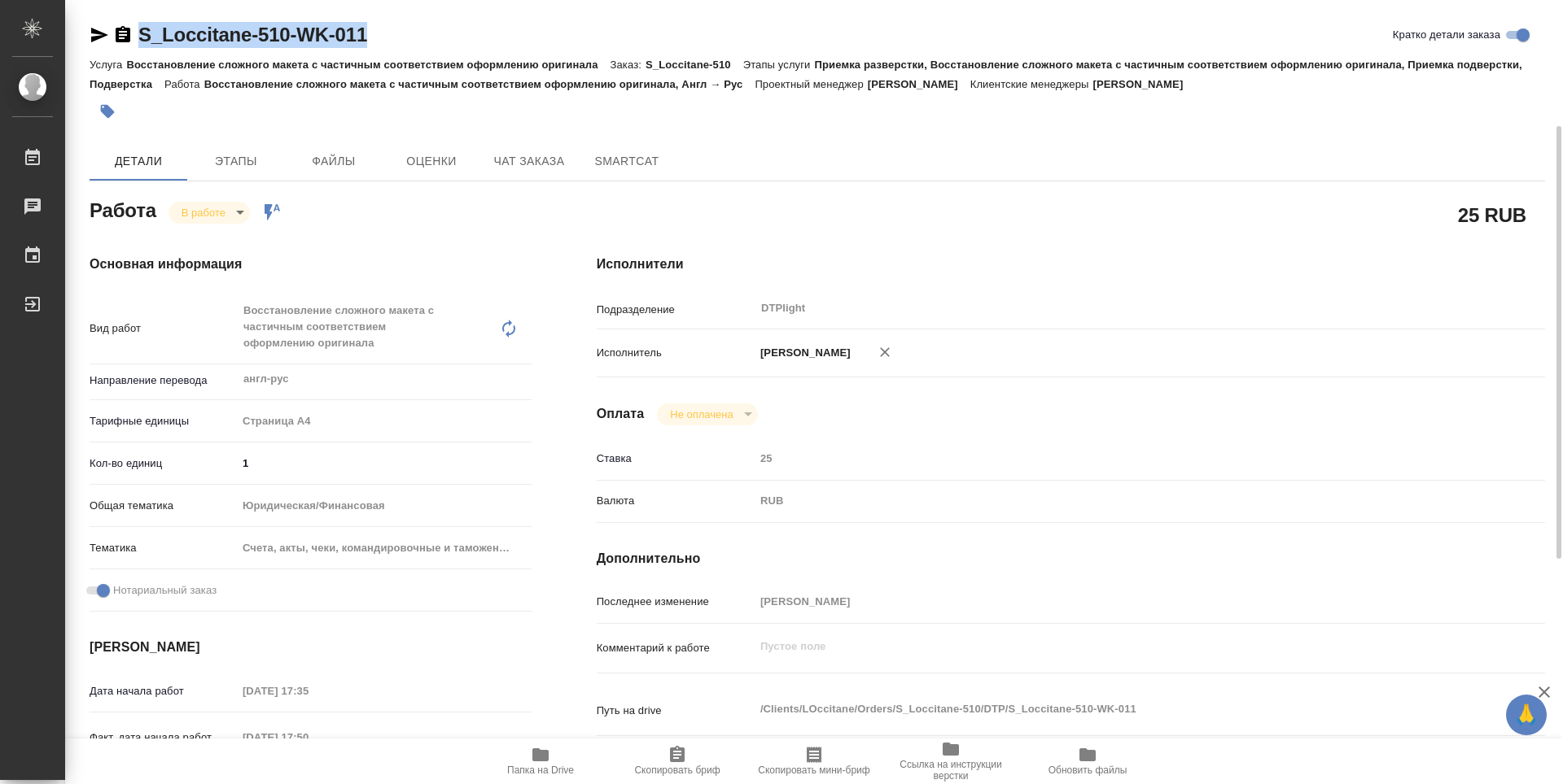
scroll to position [81, 0]
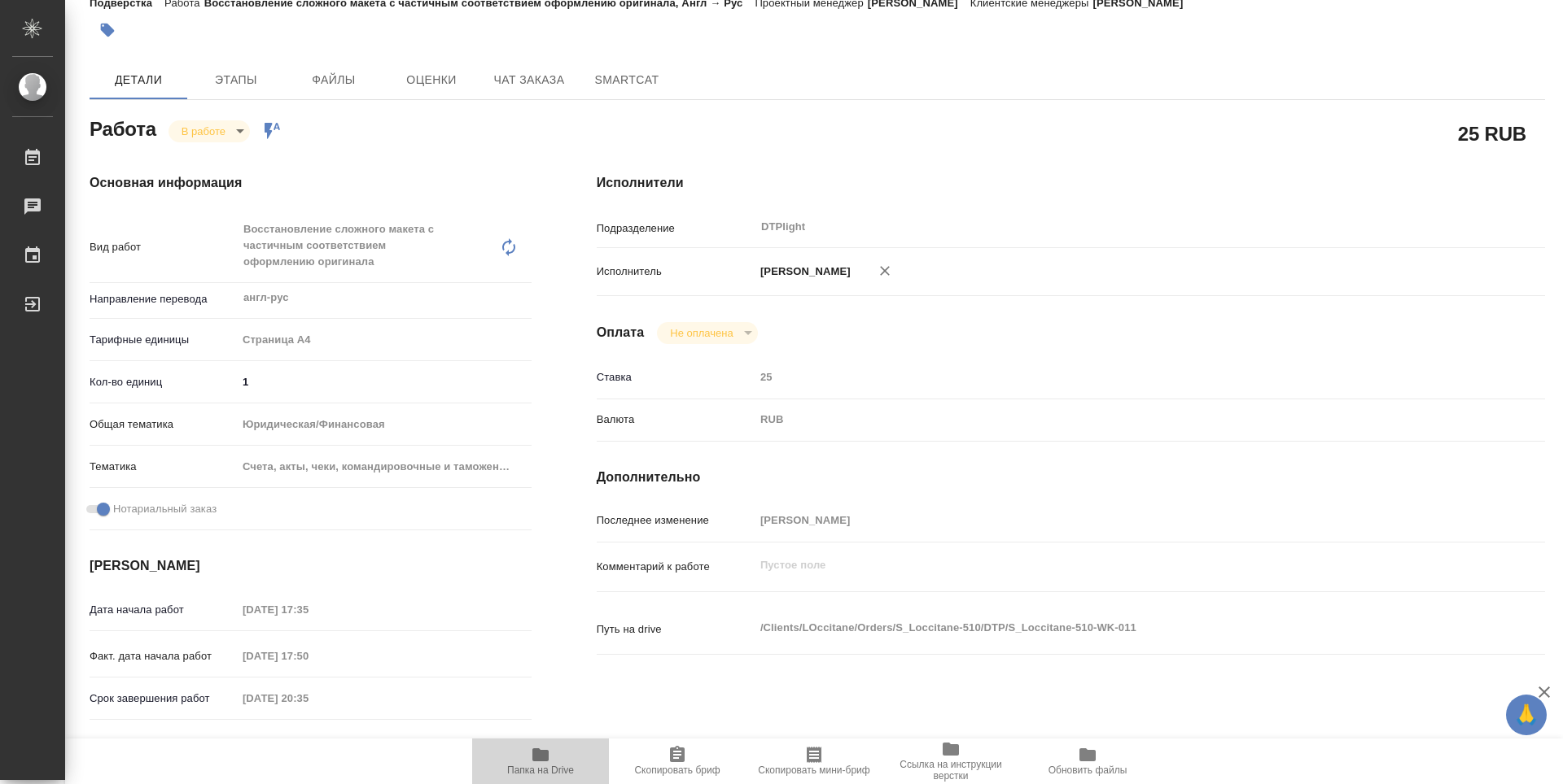
click at [541, 756] on icon "button" at bounding box center [540, 755] width 16 height 13
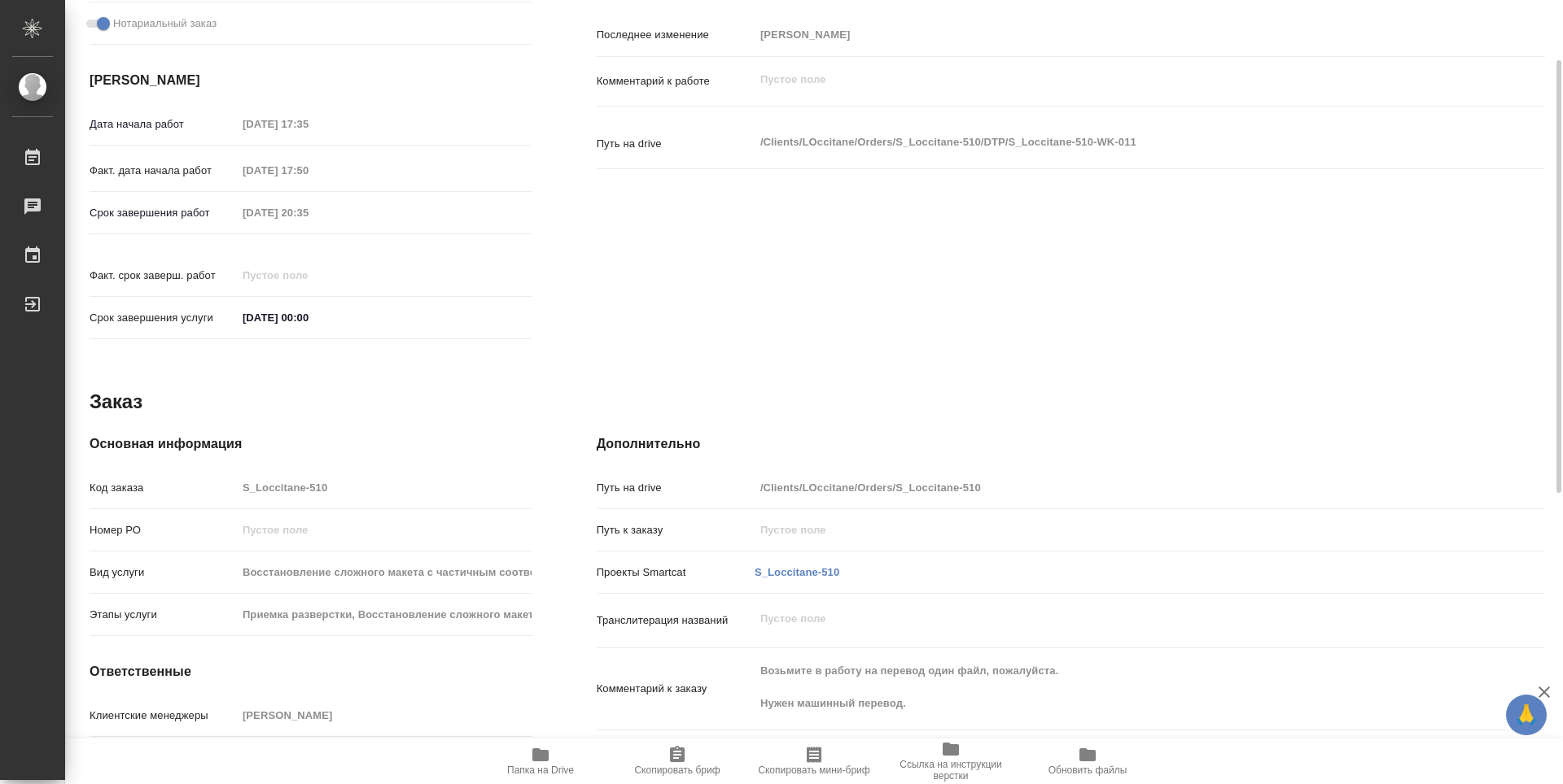
scroll to position [0, 0]
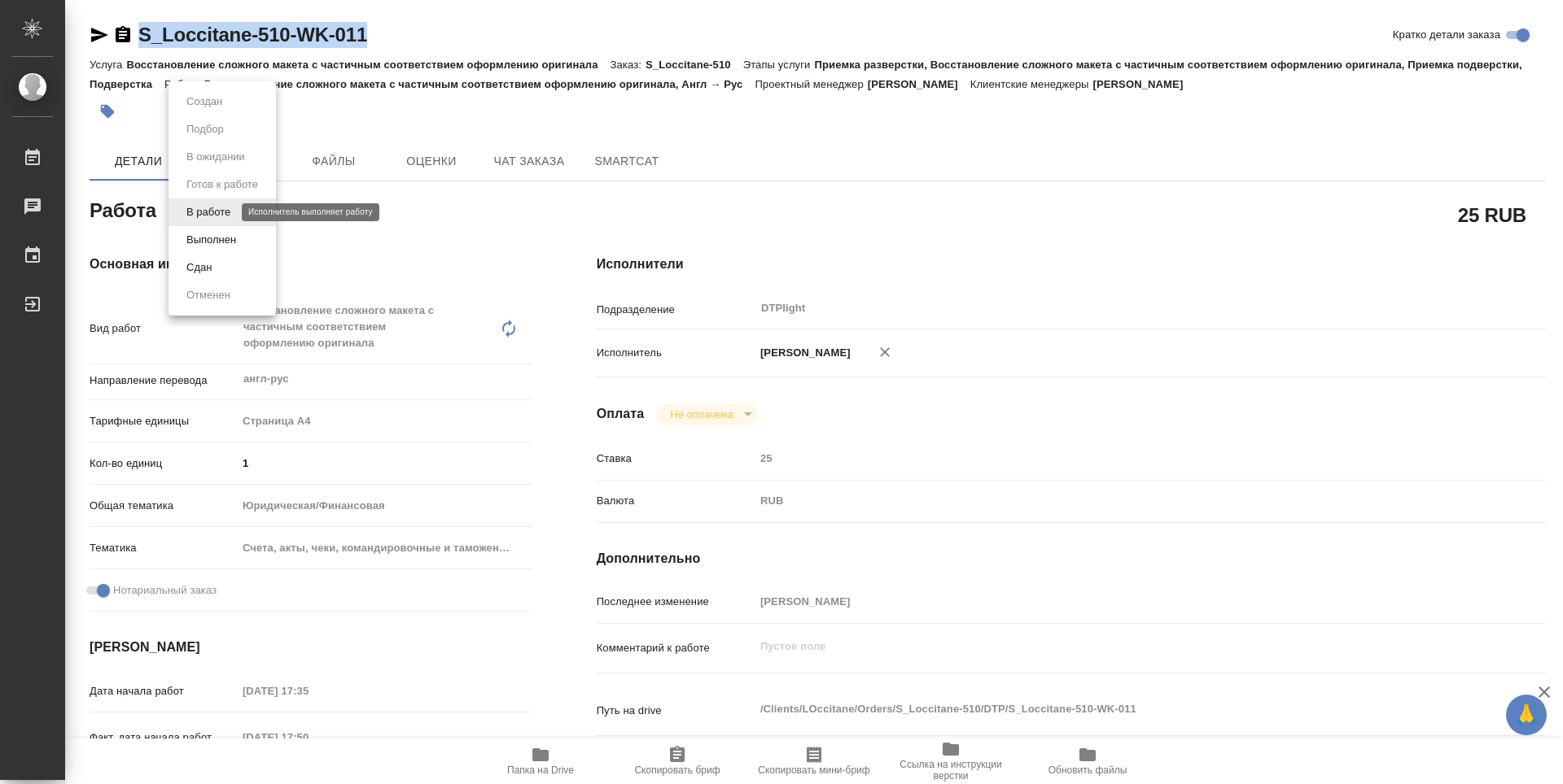
click at [229, 217] on body "🙏 .cls-1 fill:#fff; AWATERA Zubakova Viktoriya Работы 0 Чаты График Выйти S_Loc…" at bounding box center [782, 392] width 1563 height 784
click at [223, 244] on button "Выполнен" at bounding box center [211, 240] width 60 height 18
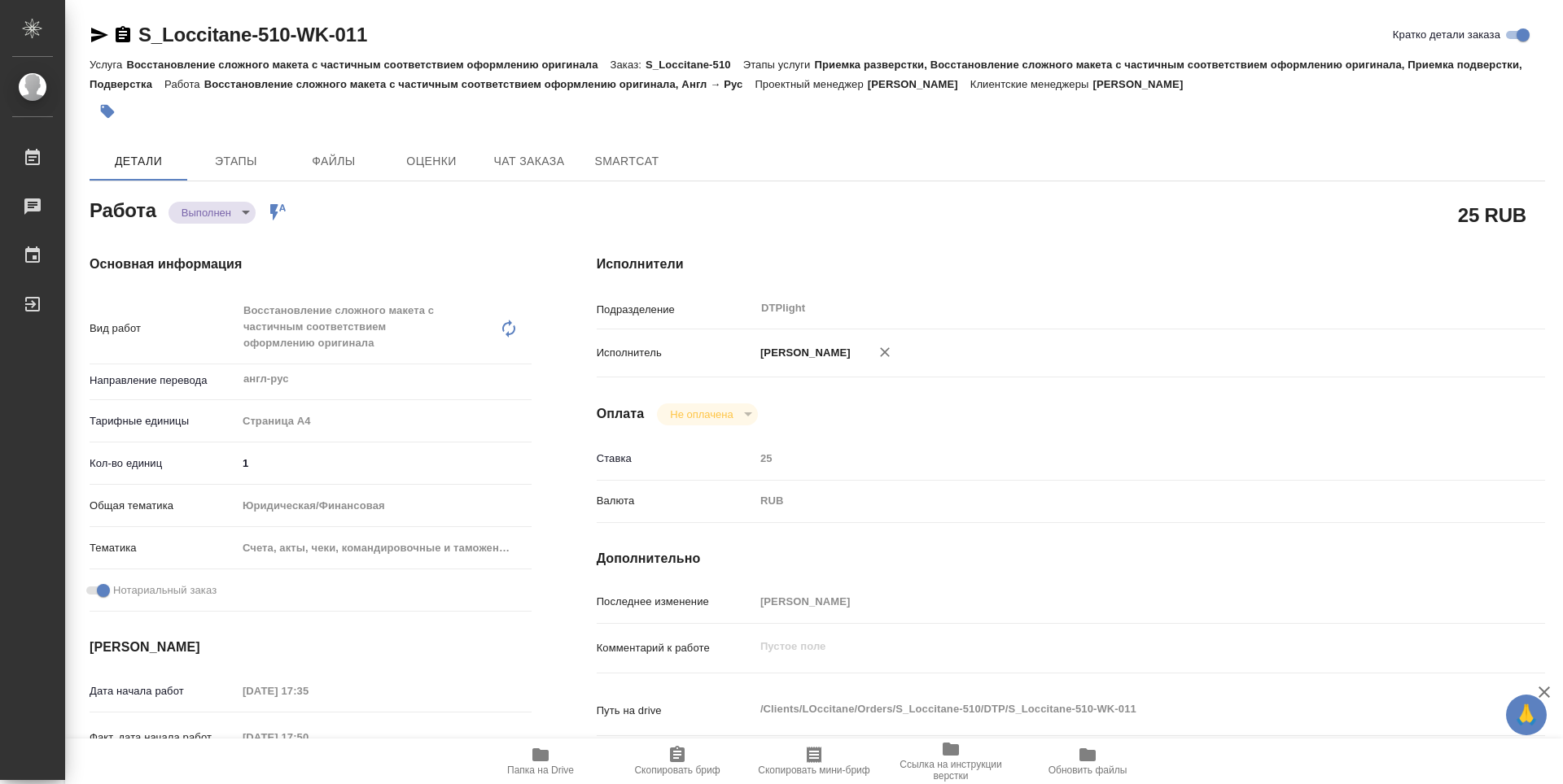
type textarea "x"
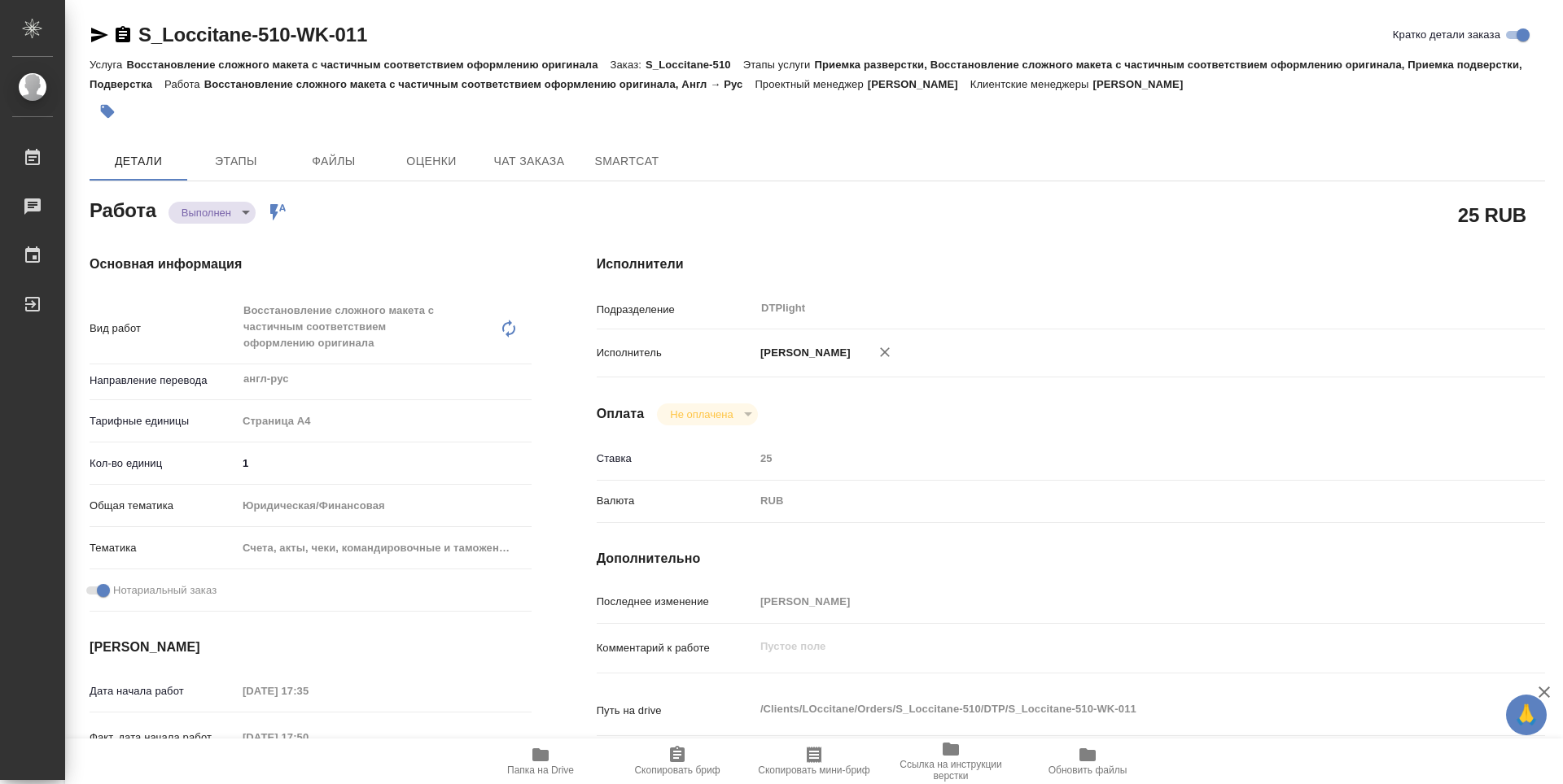
type textarea "x"
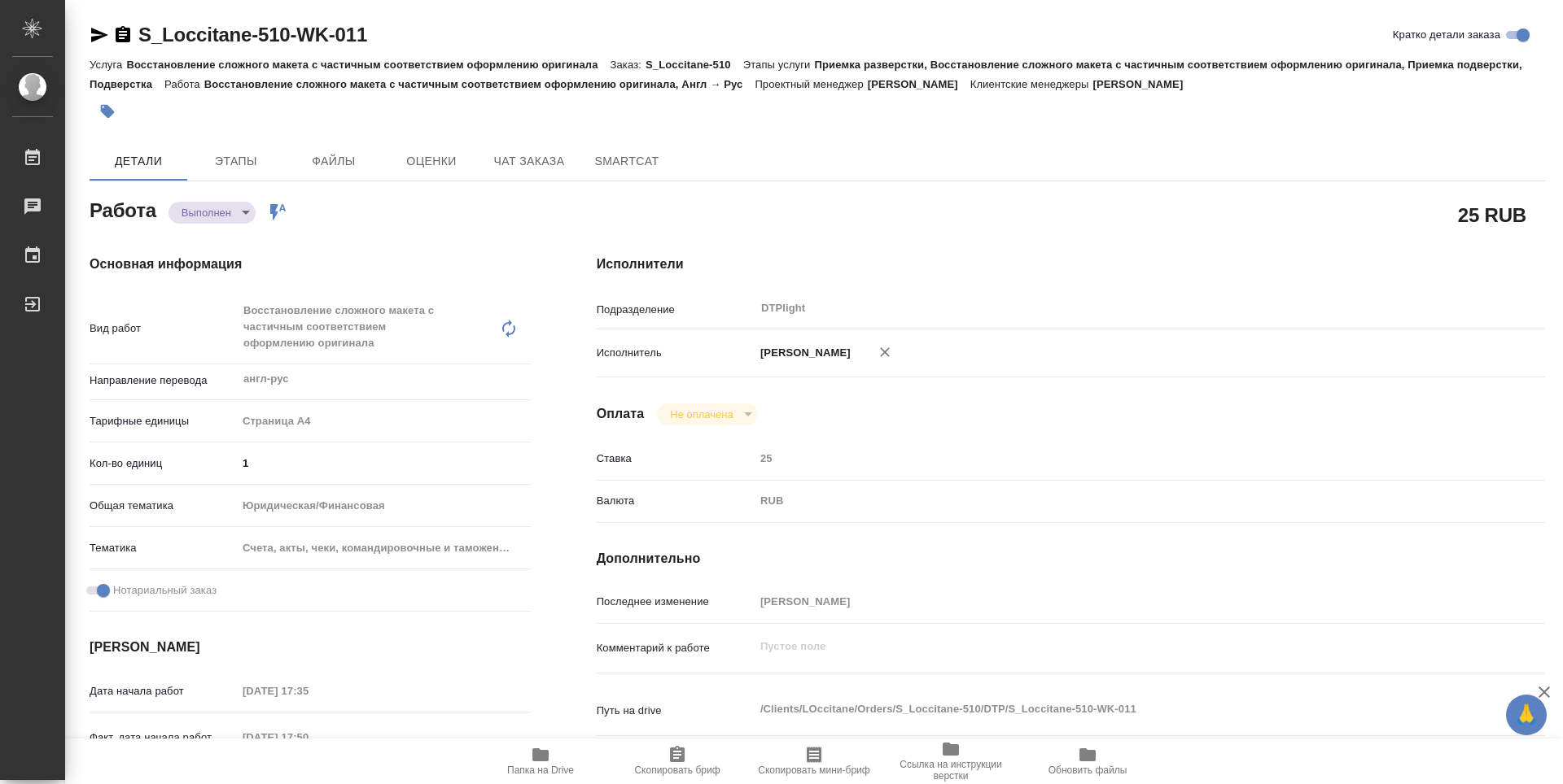
type textarea "x"
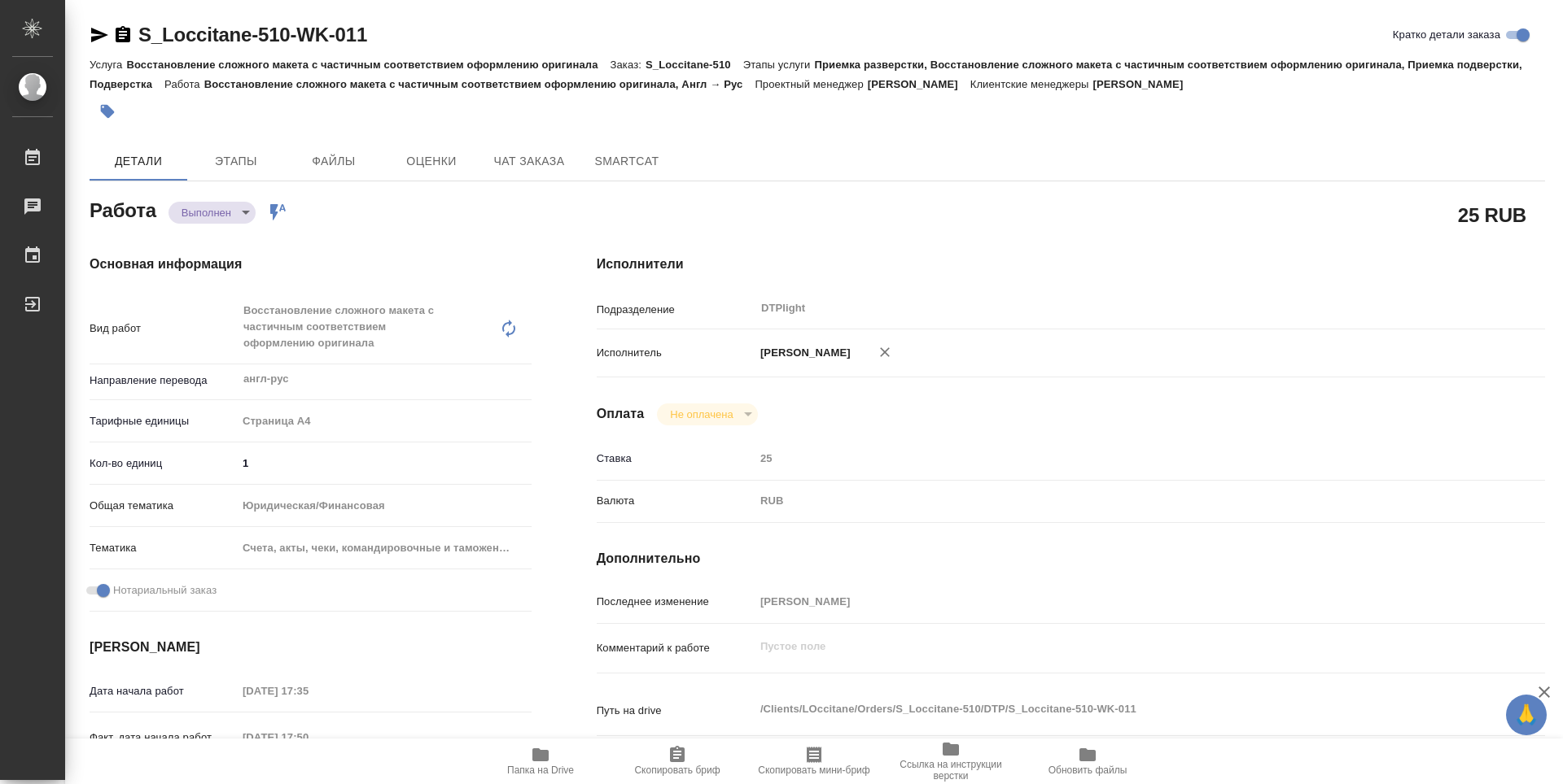
type textarea "x"
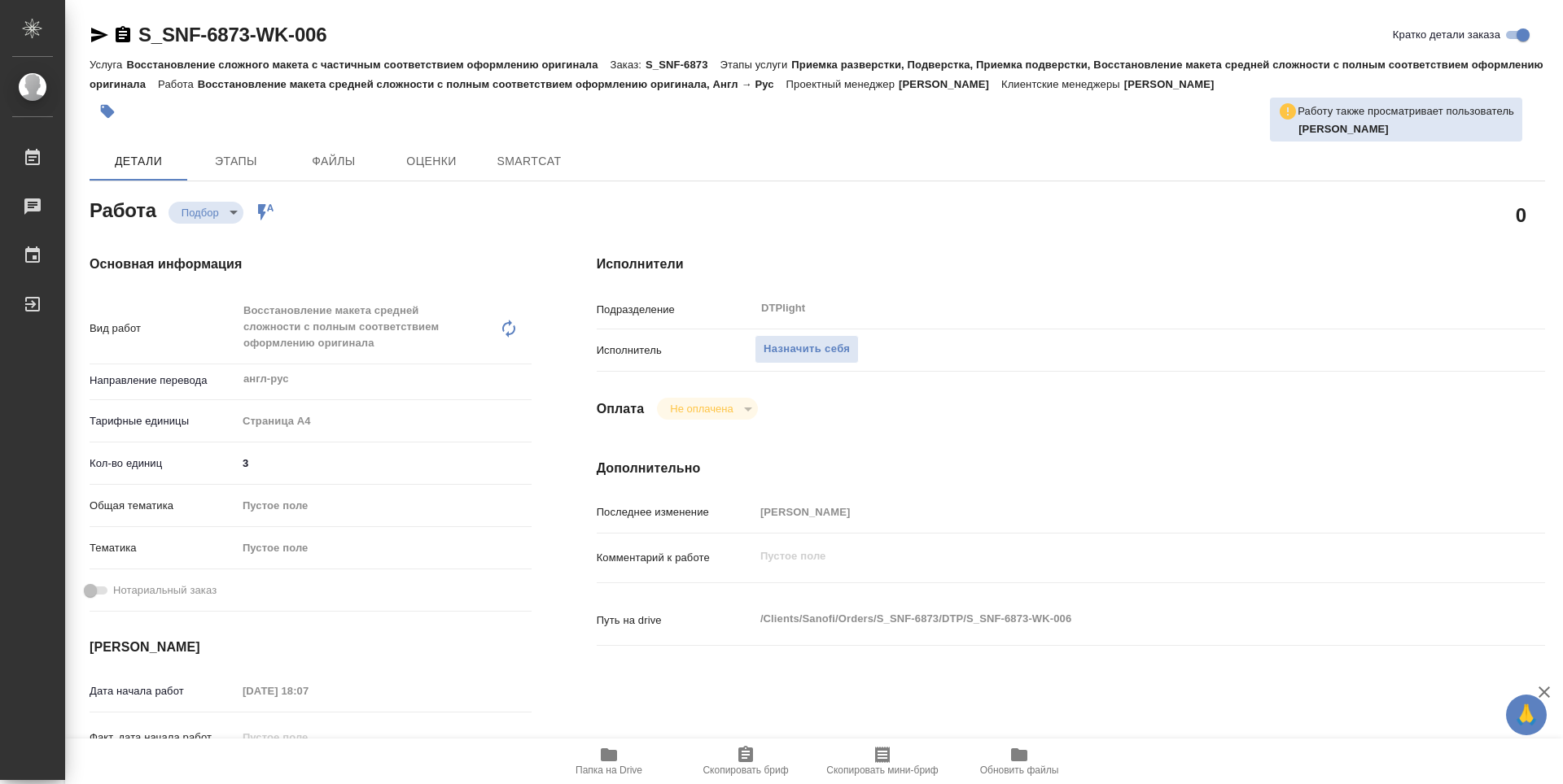
type textarea "x"
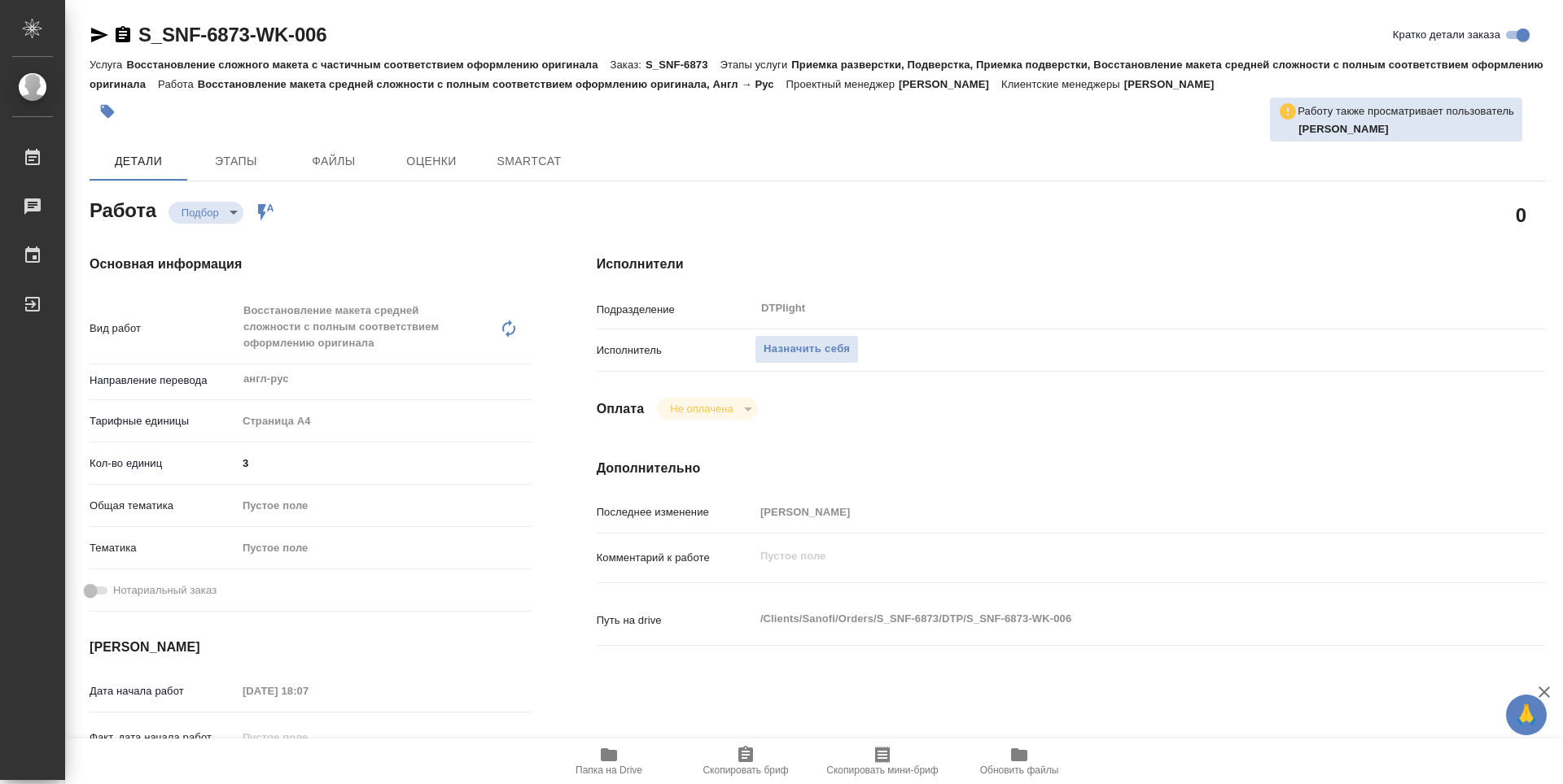
type textarea "x"
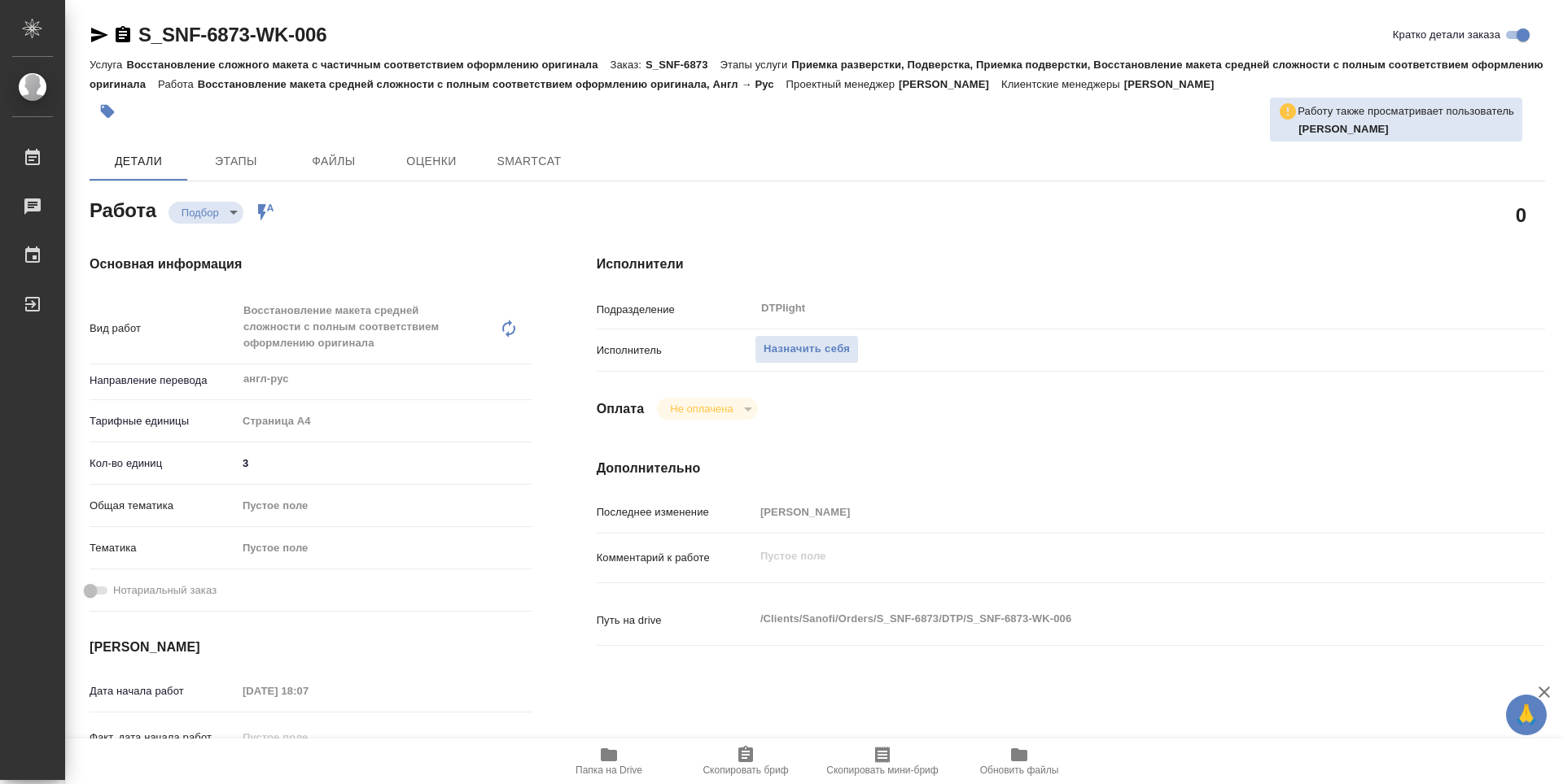
type textarea "x"
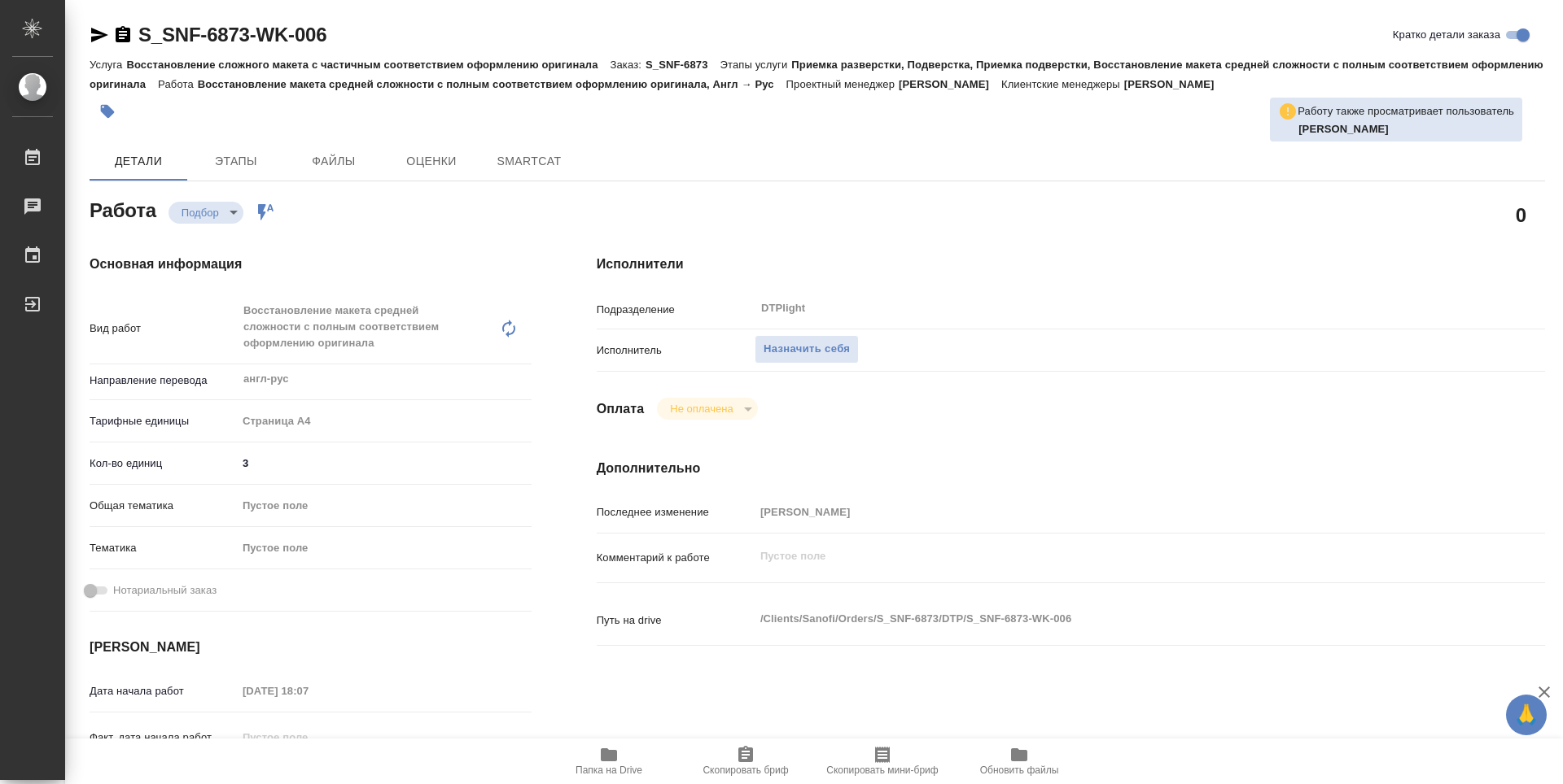
type textarea "x"
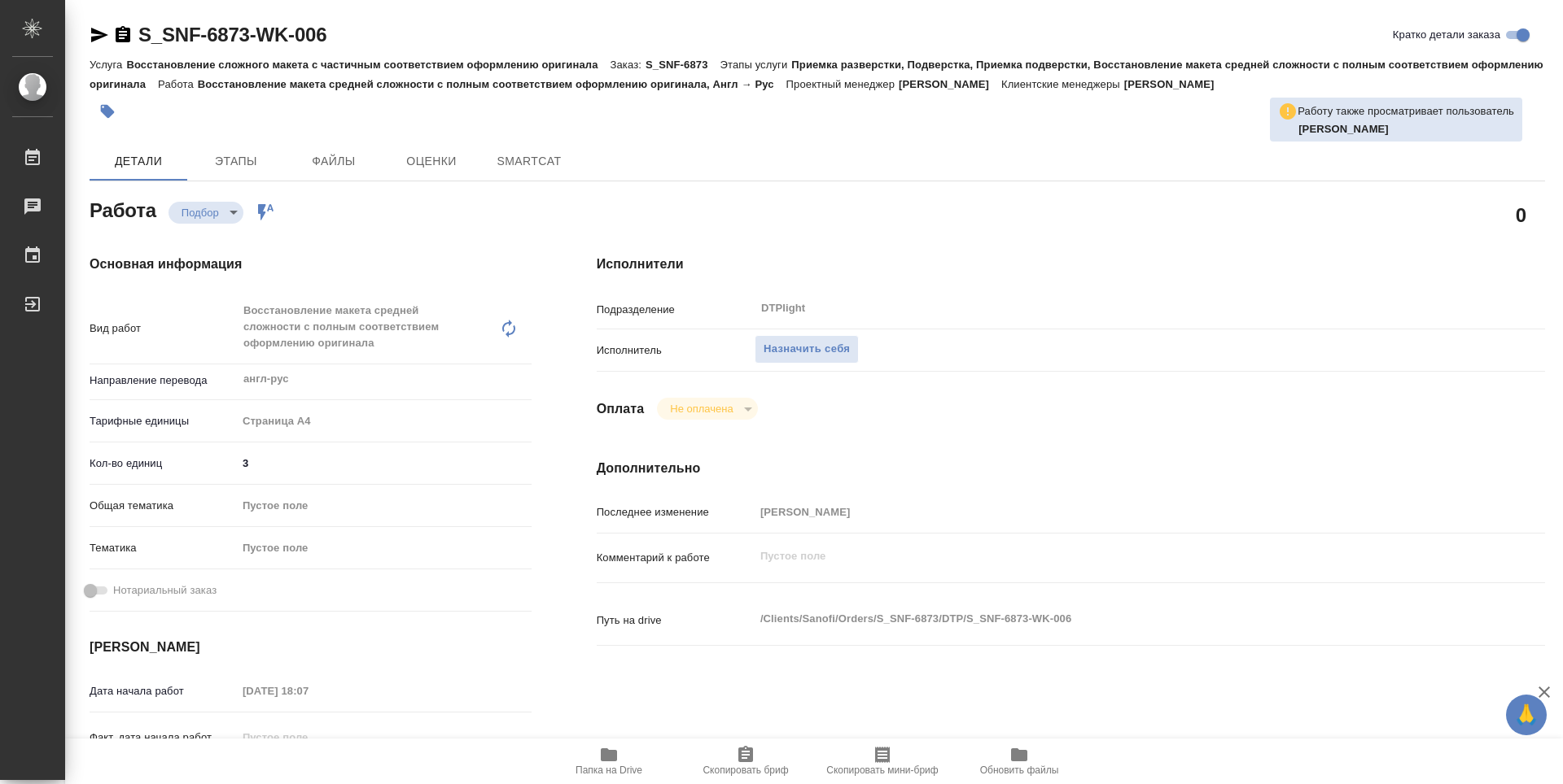
type textarea "x"
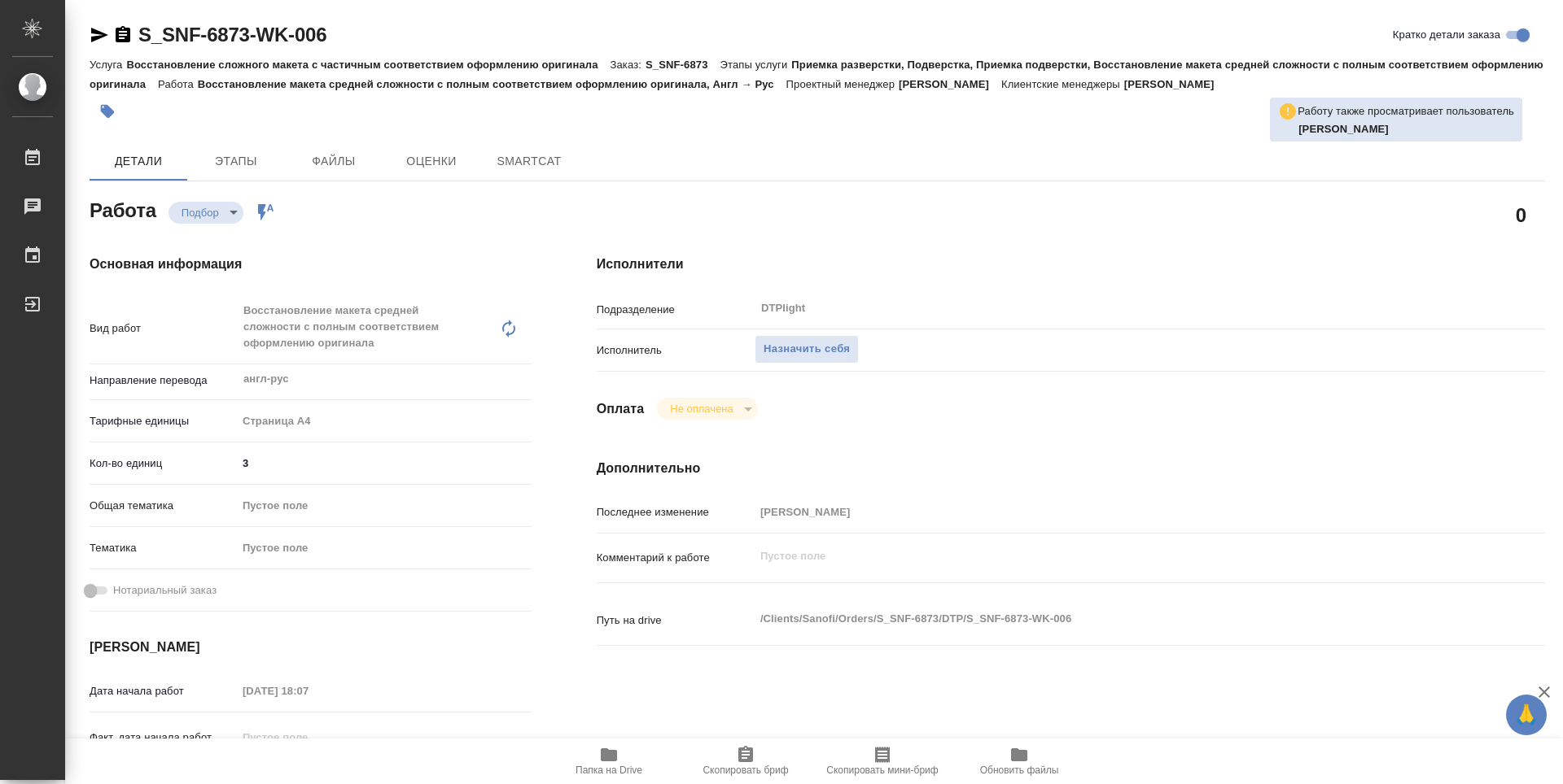
type textarea "x"
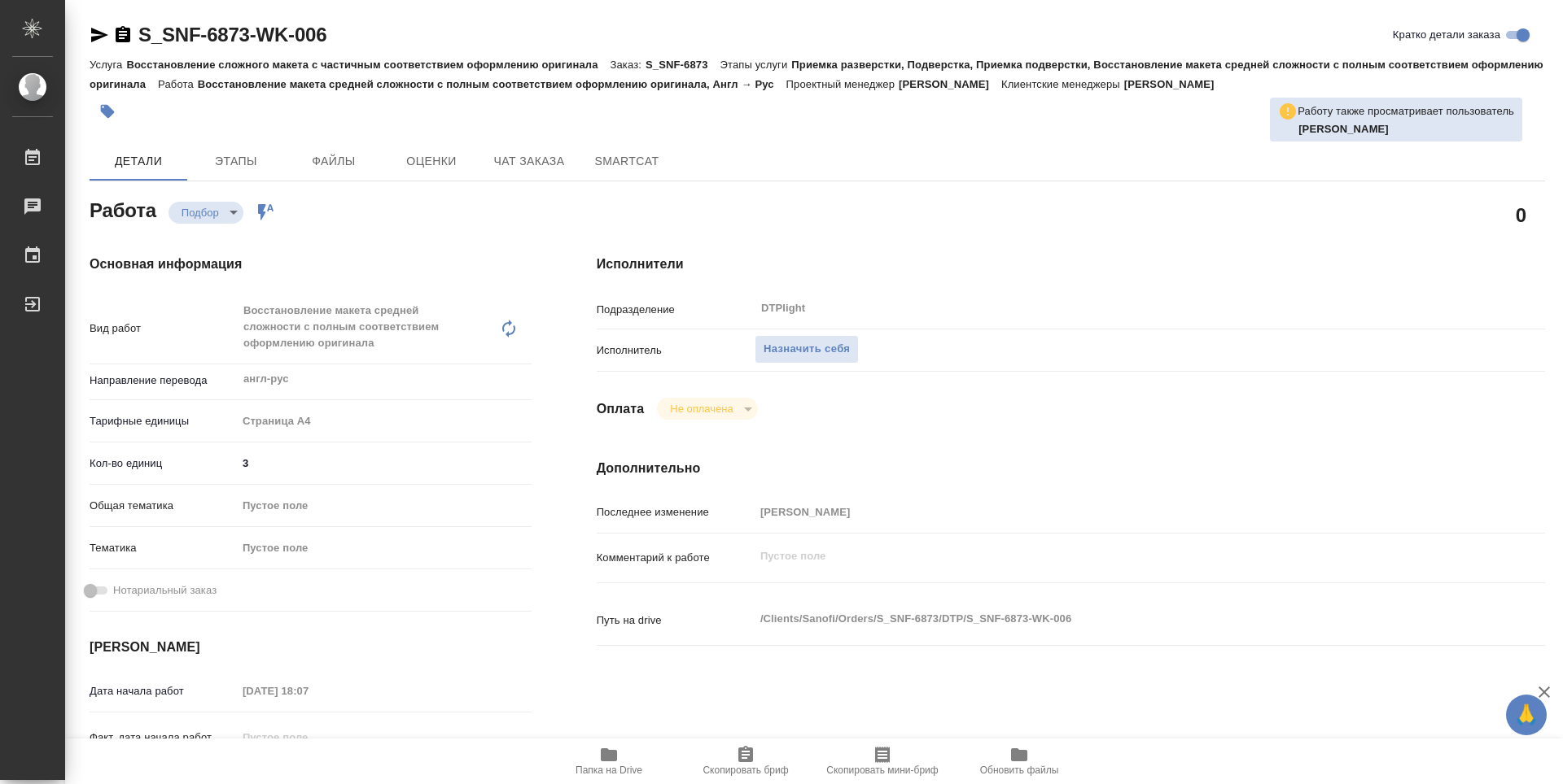
type textarea "x"
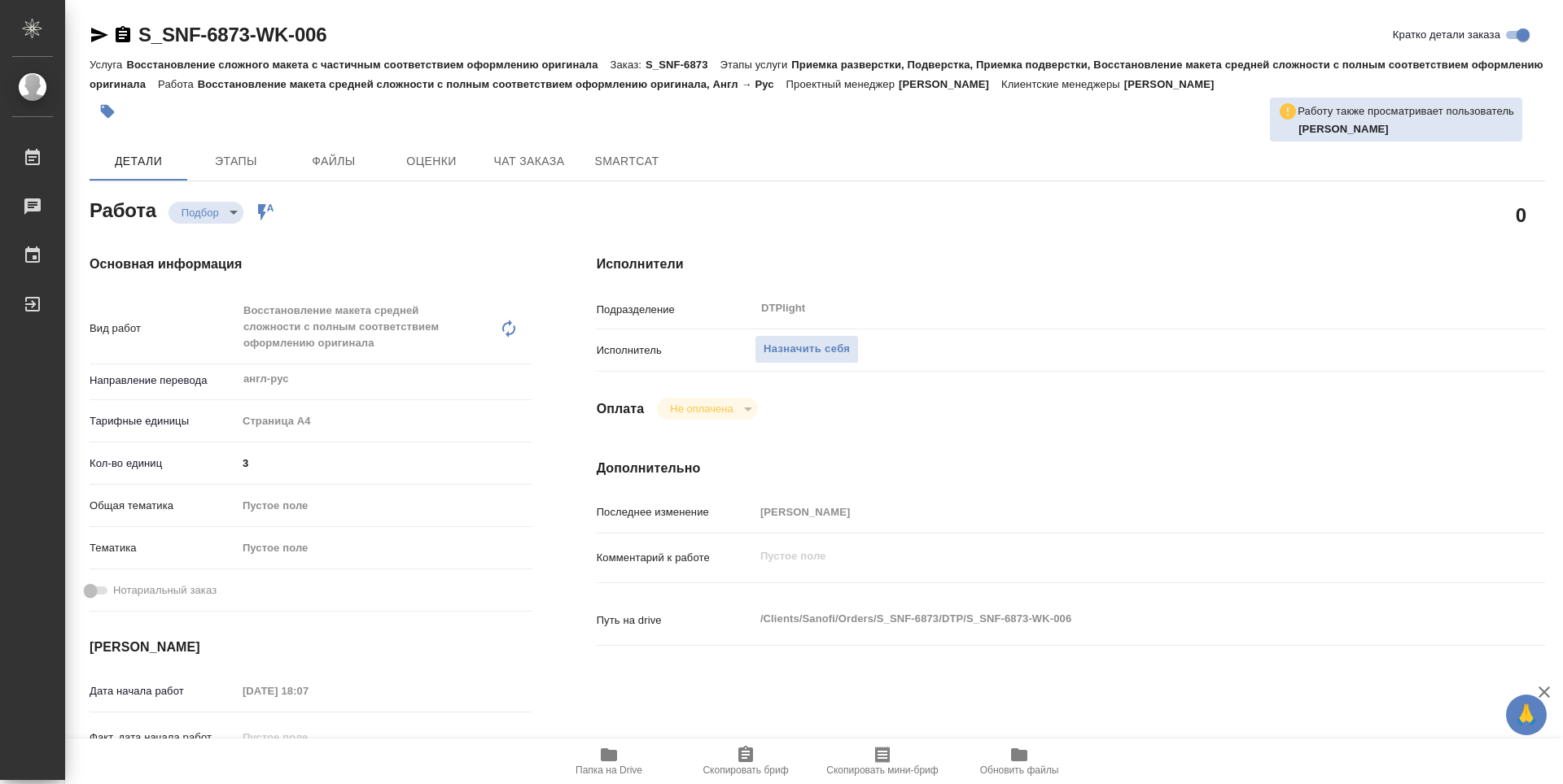
type textarea "x"
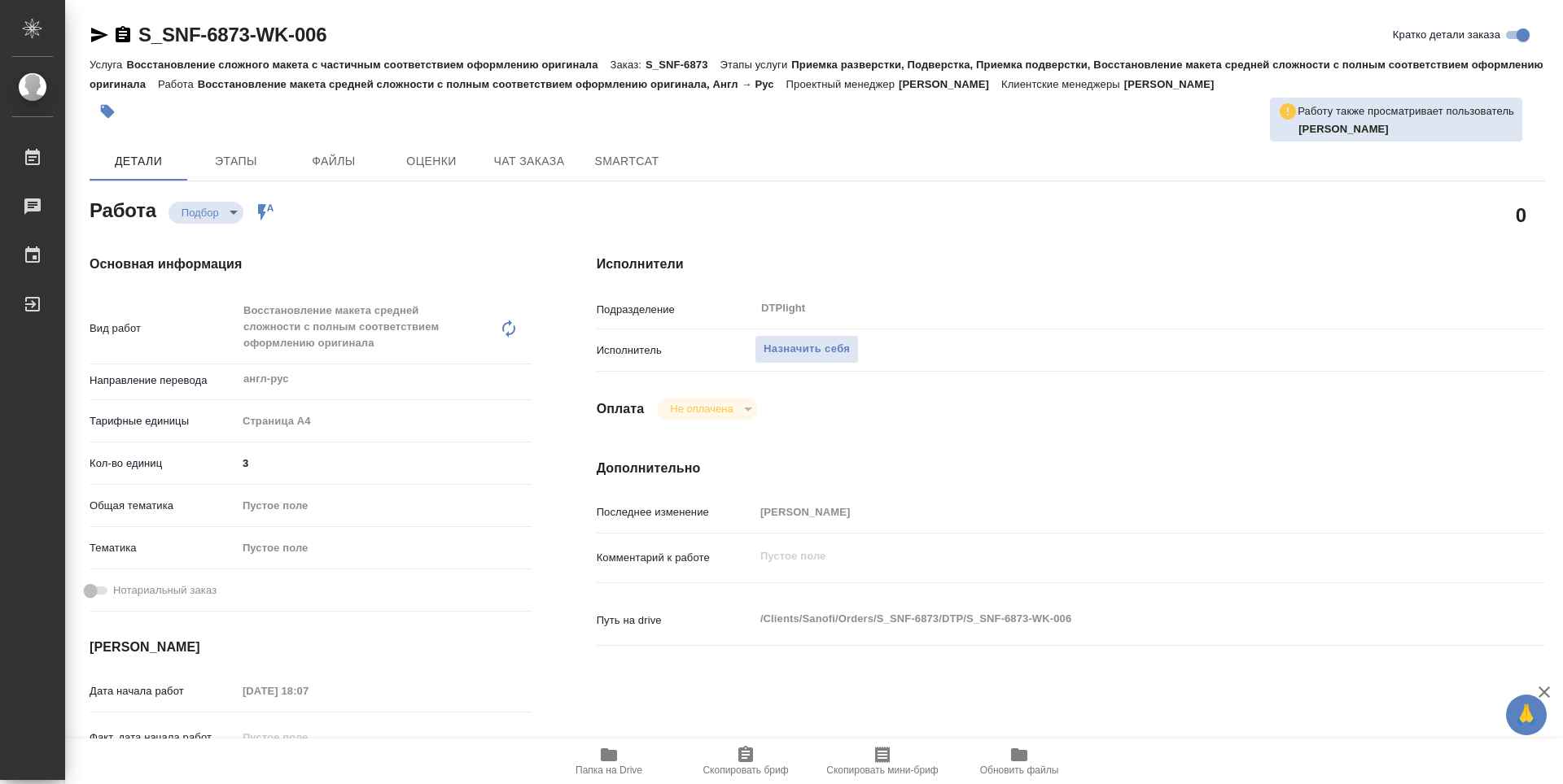
click at [95, 38] on icon "button" at bounding box center [99, 35] width 17 height 15
click at [615, 756] on icon "button" at bounding box center [609, 755] width 16 height 13
click at [96, 38] on icon "button" at bounding box center [99, 35] width 17 height 15
type textarea "x"
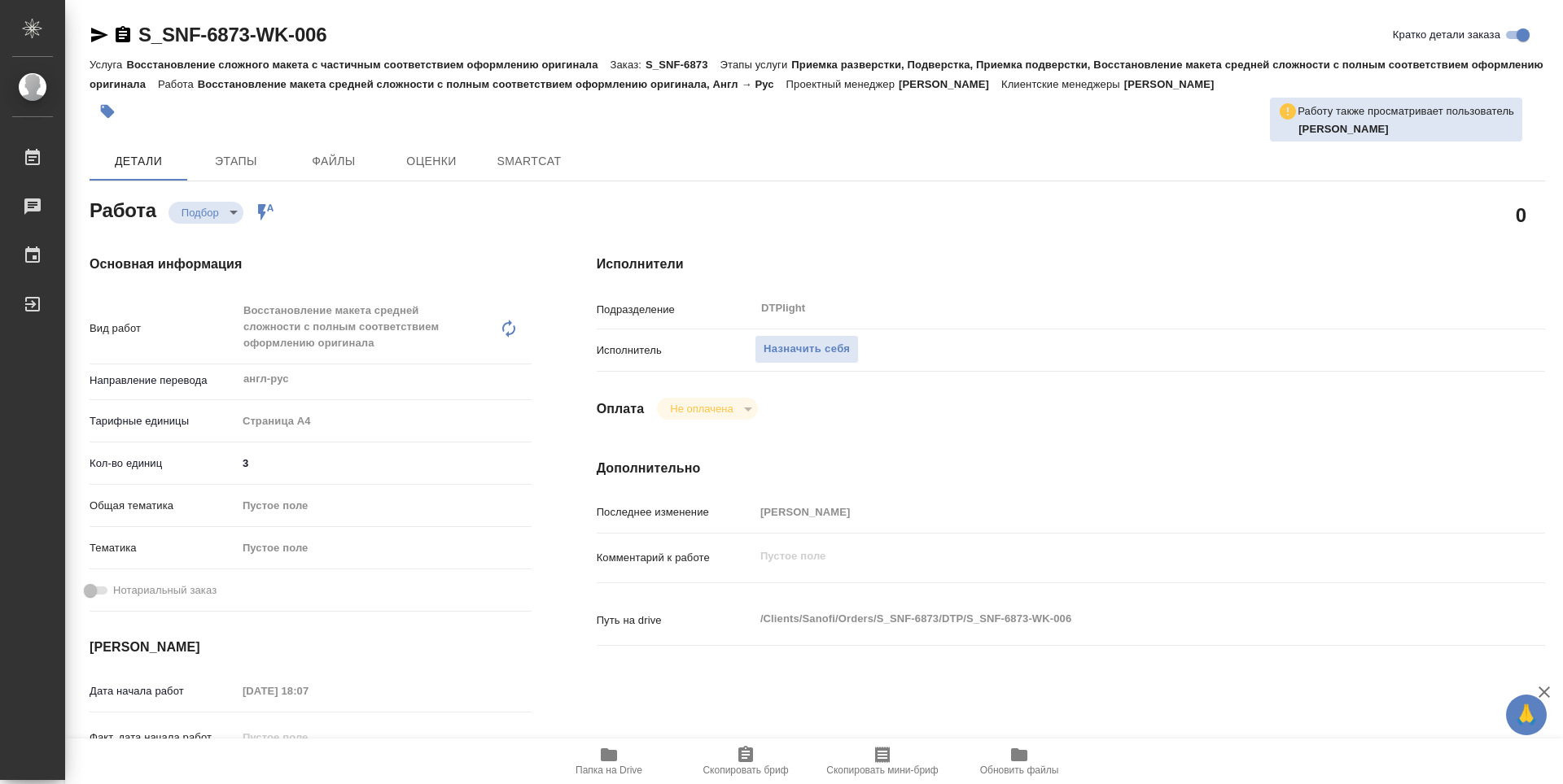
type textarea "x"
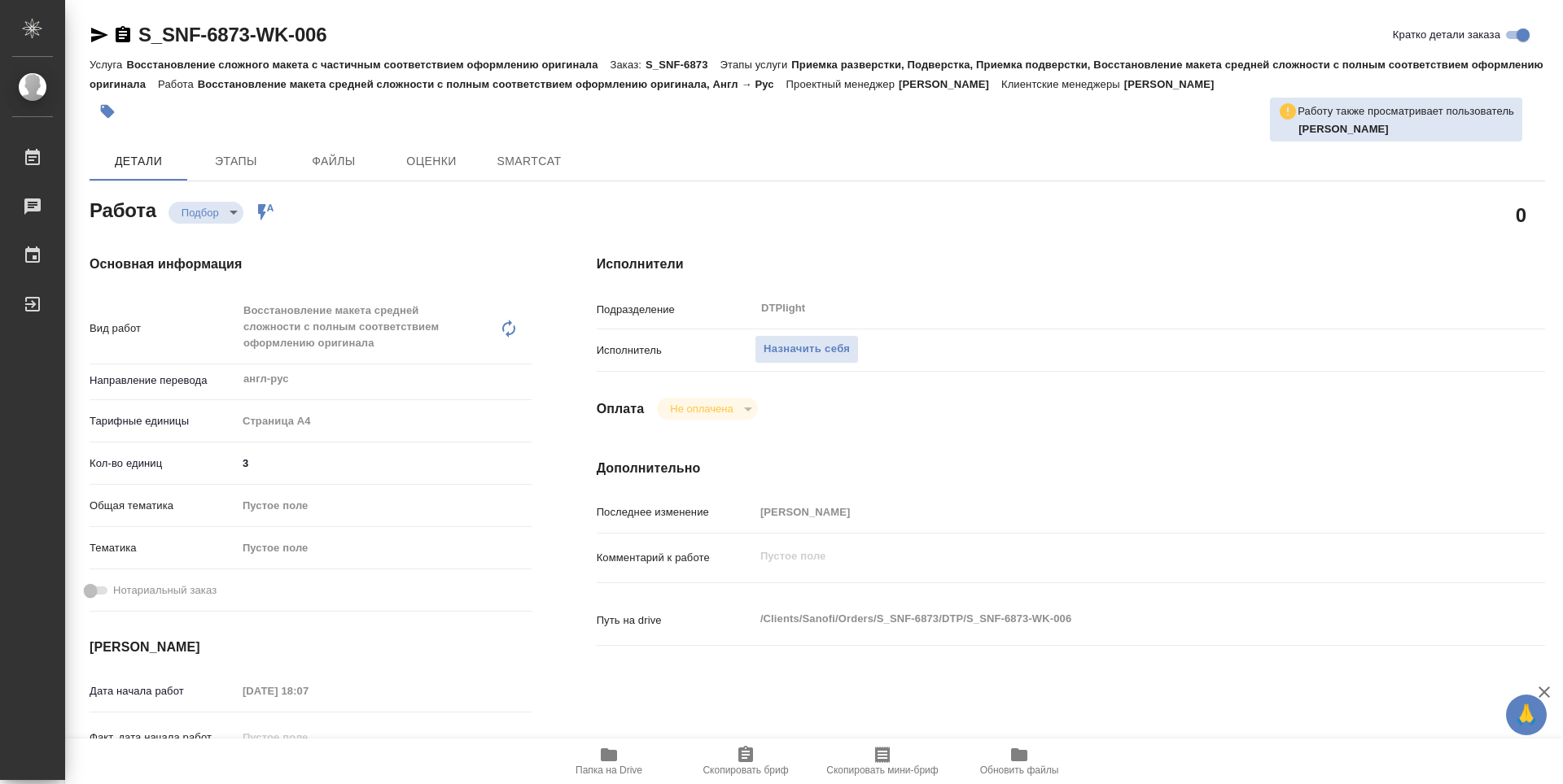
type textarea "x"
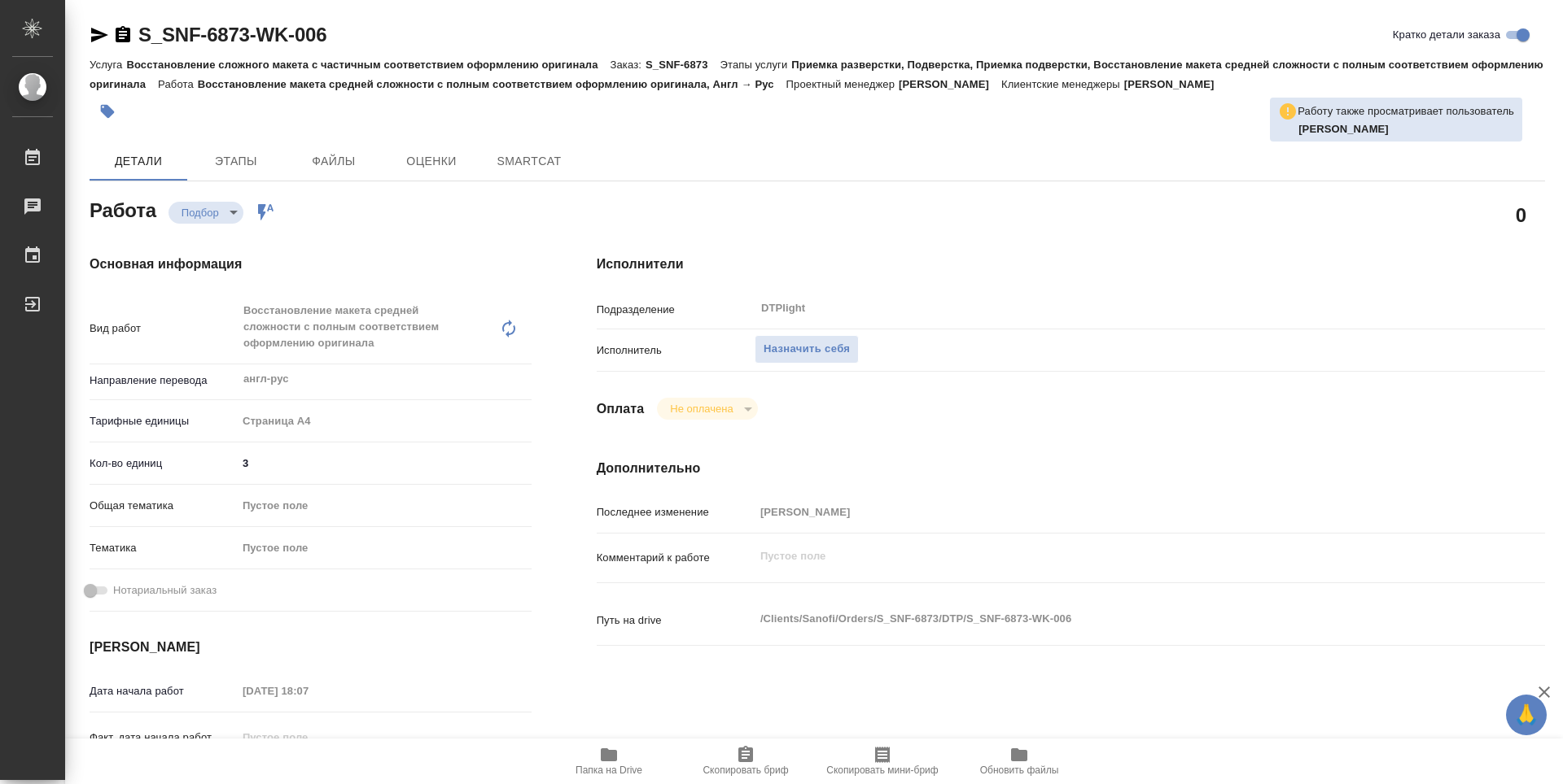
type textarea "x"
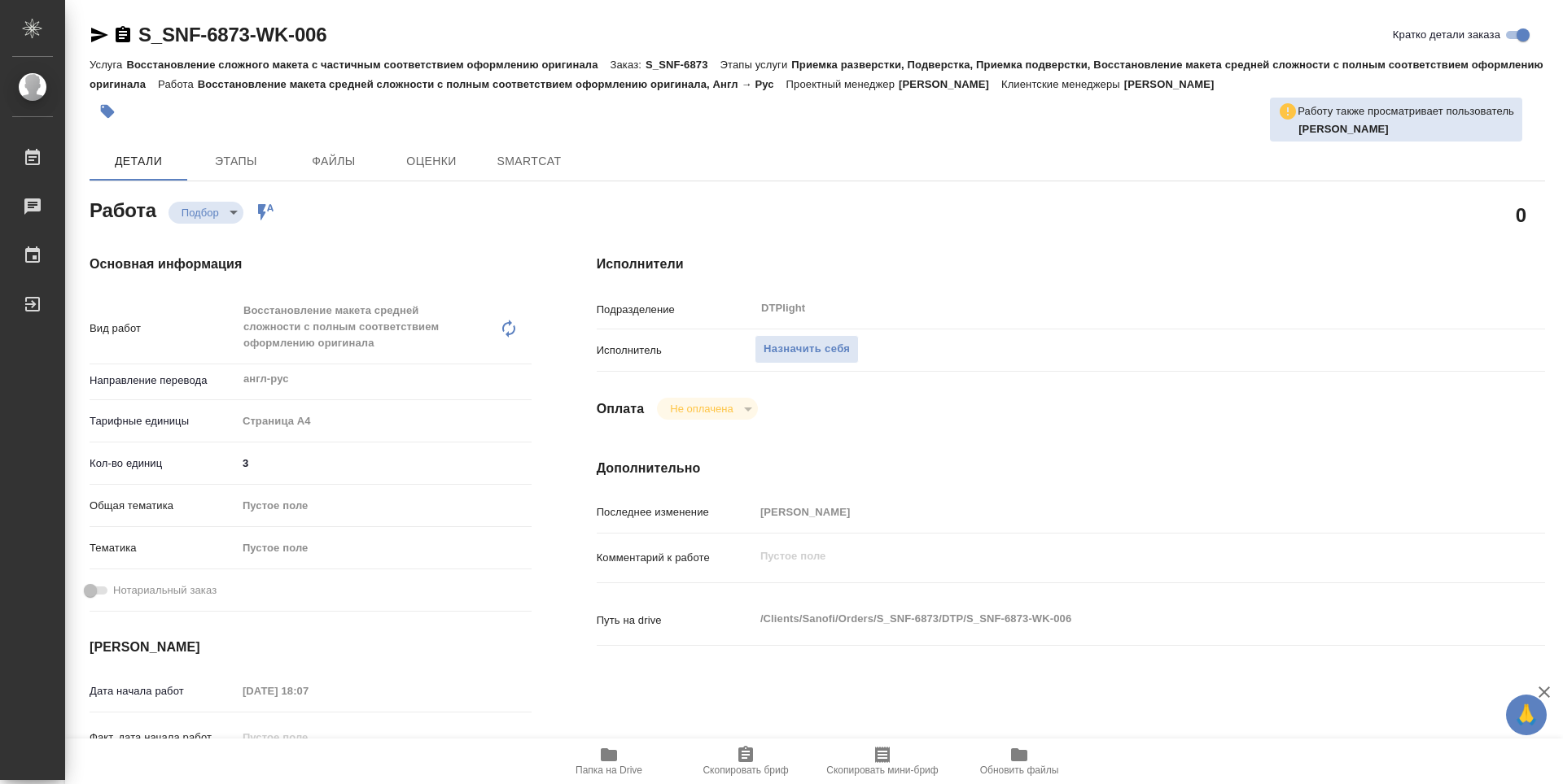
type textarea "x"
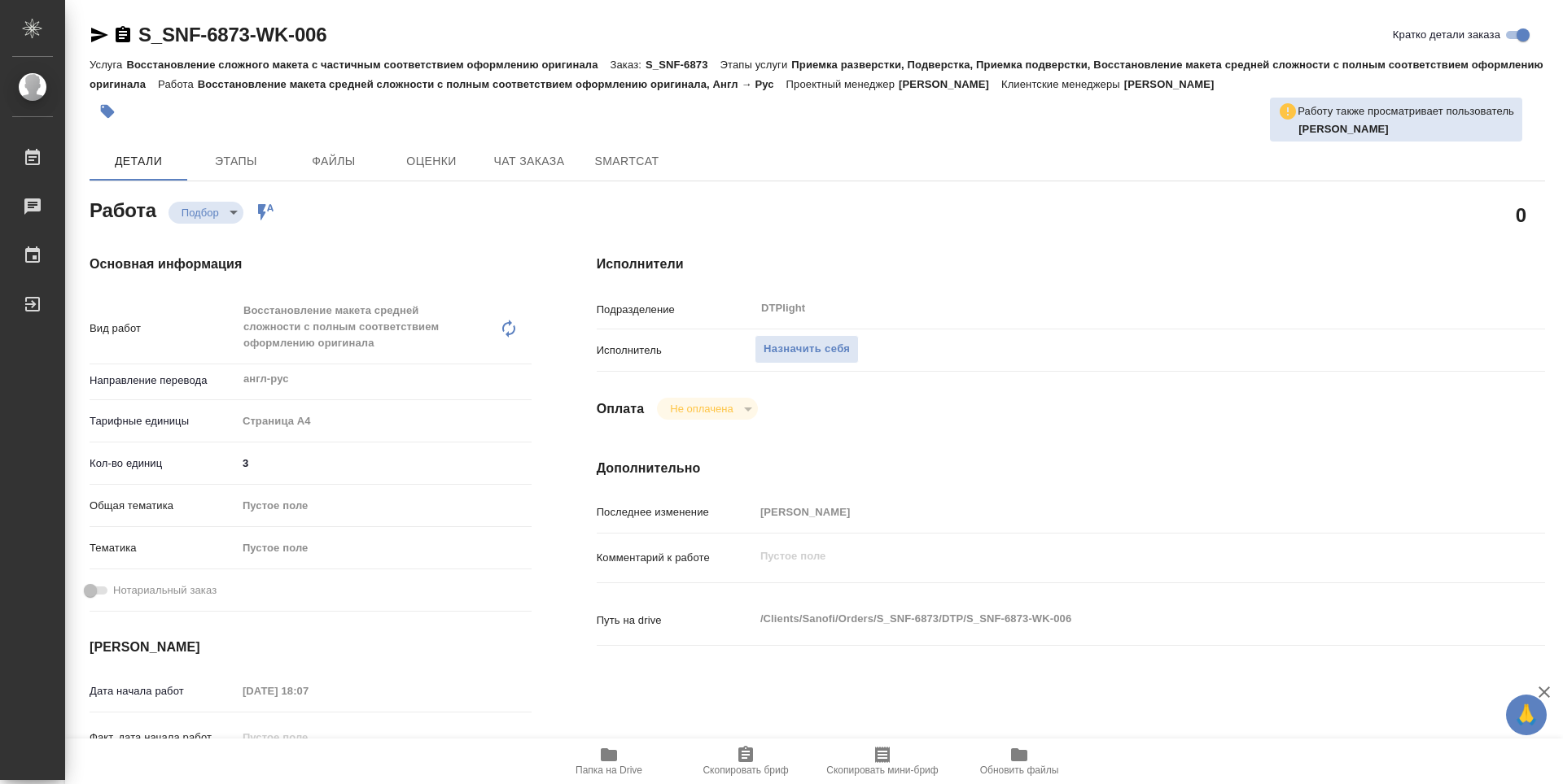
type textarea "x"
click at [841, 355] on span "Назначить себя" at bounding box center [806, 349] width 86 height 19
type textarea "x"
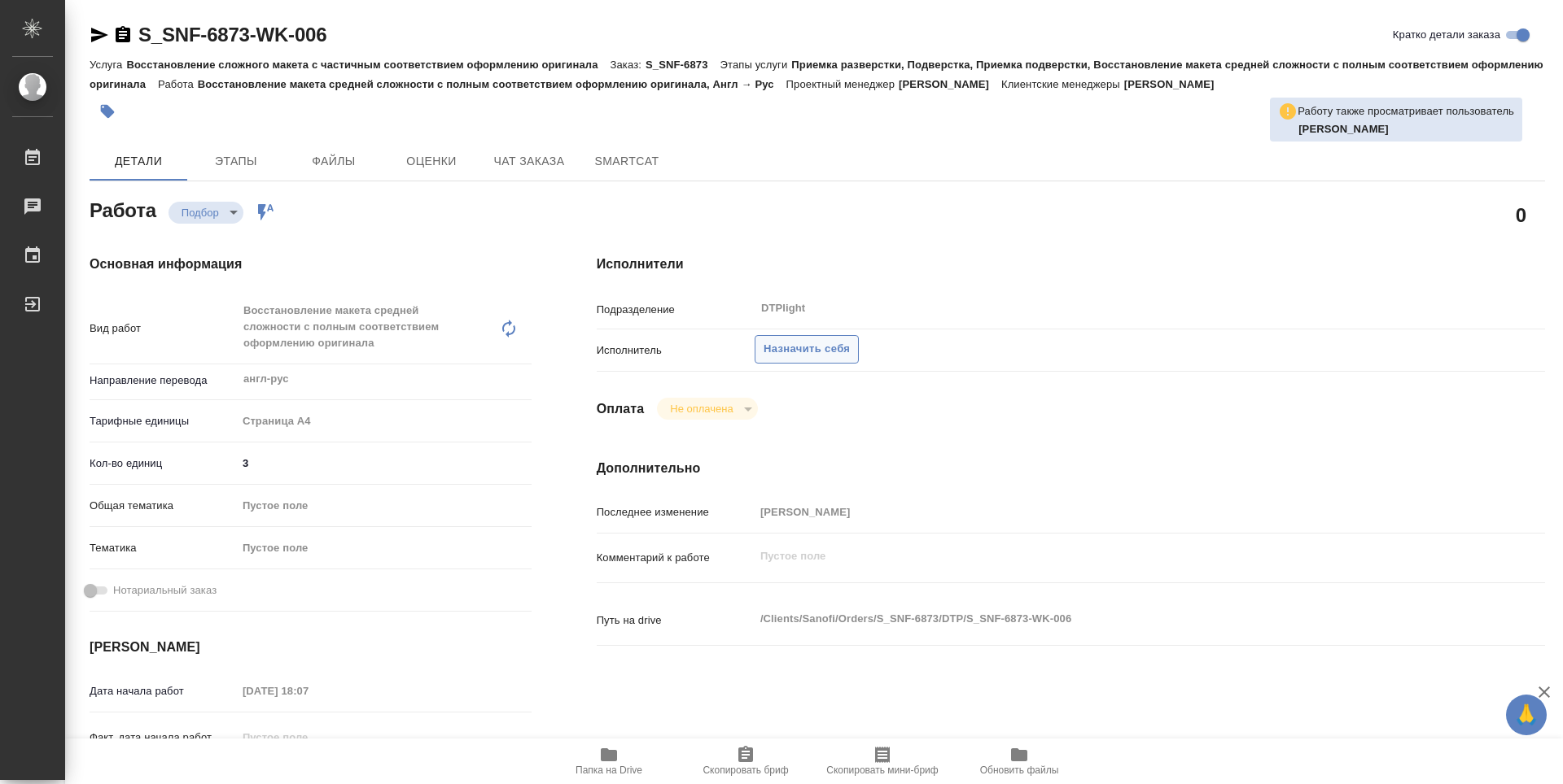
type textarea "x"
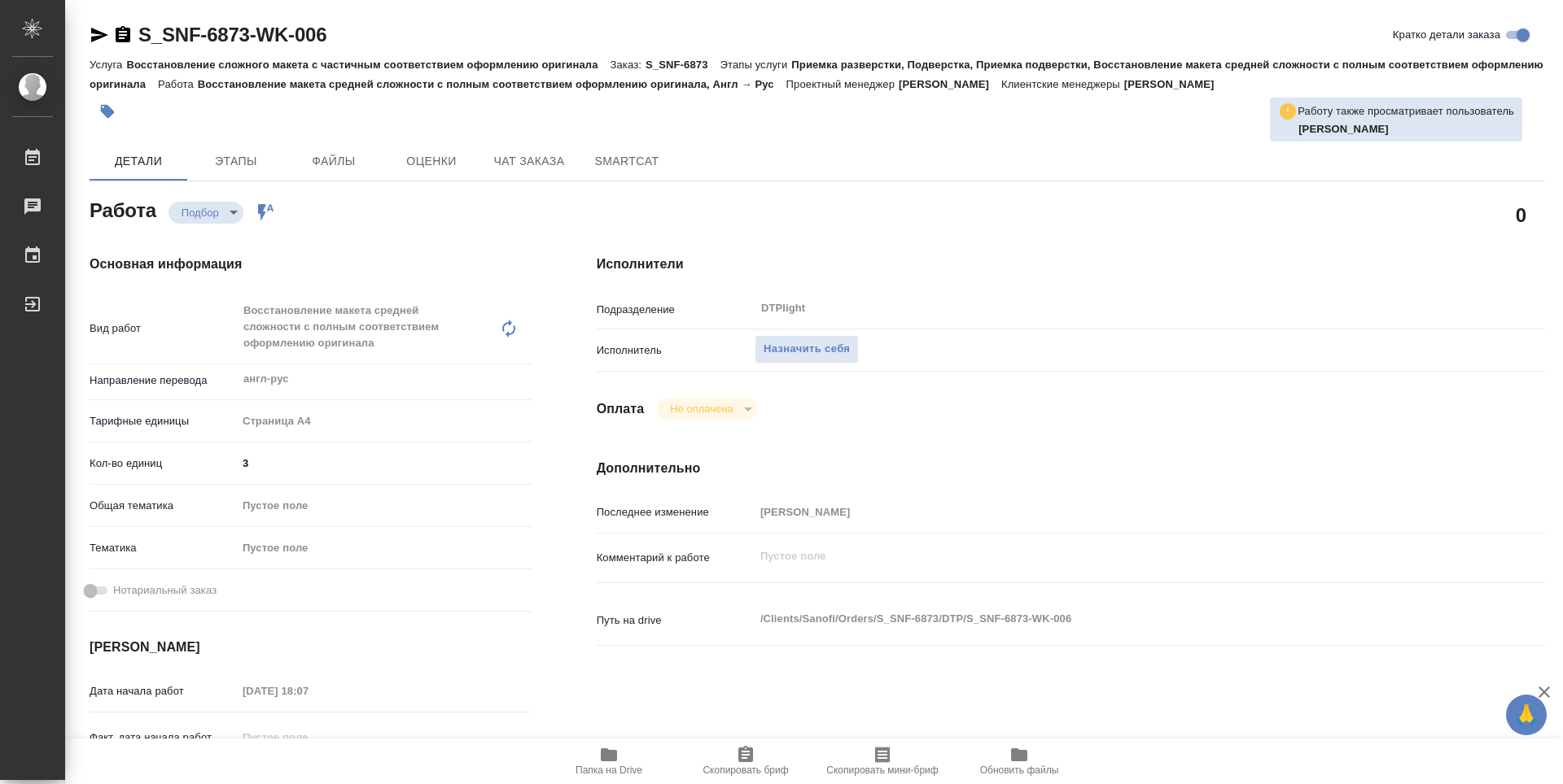
type textarea "x"
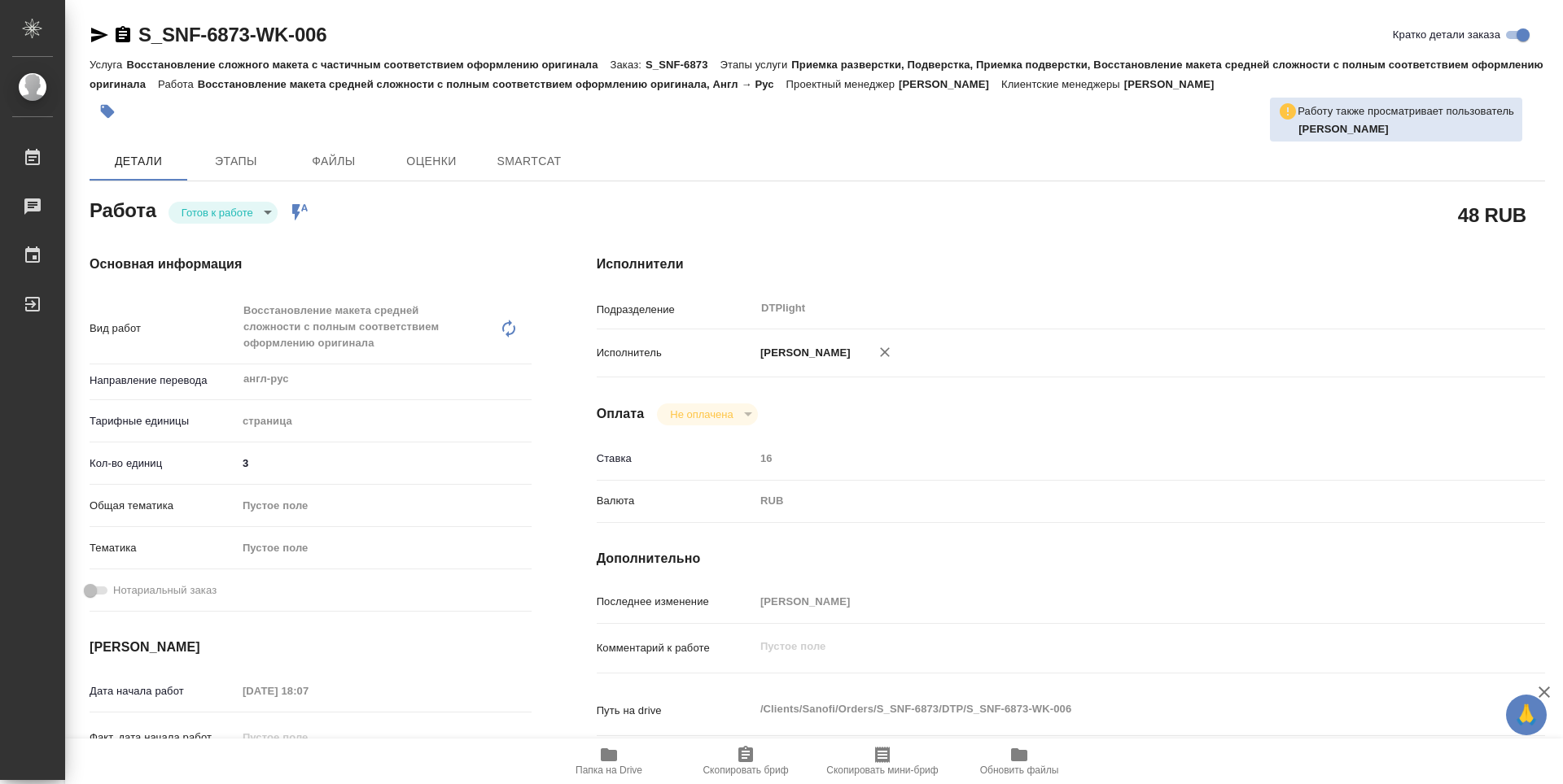
type textarea "x"
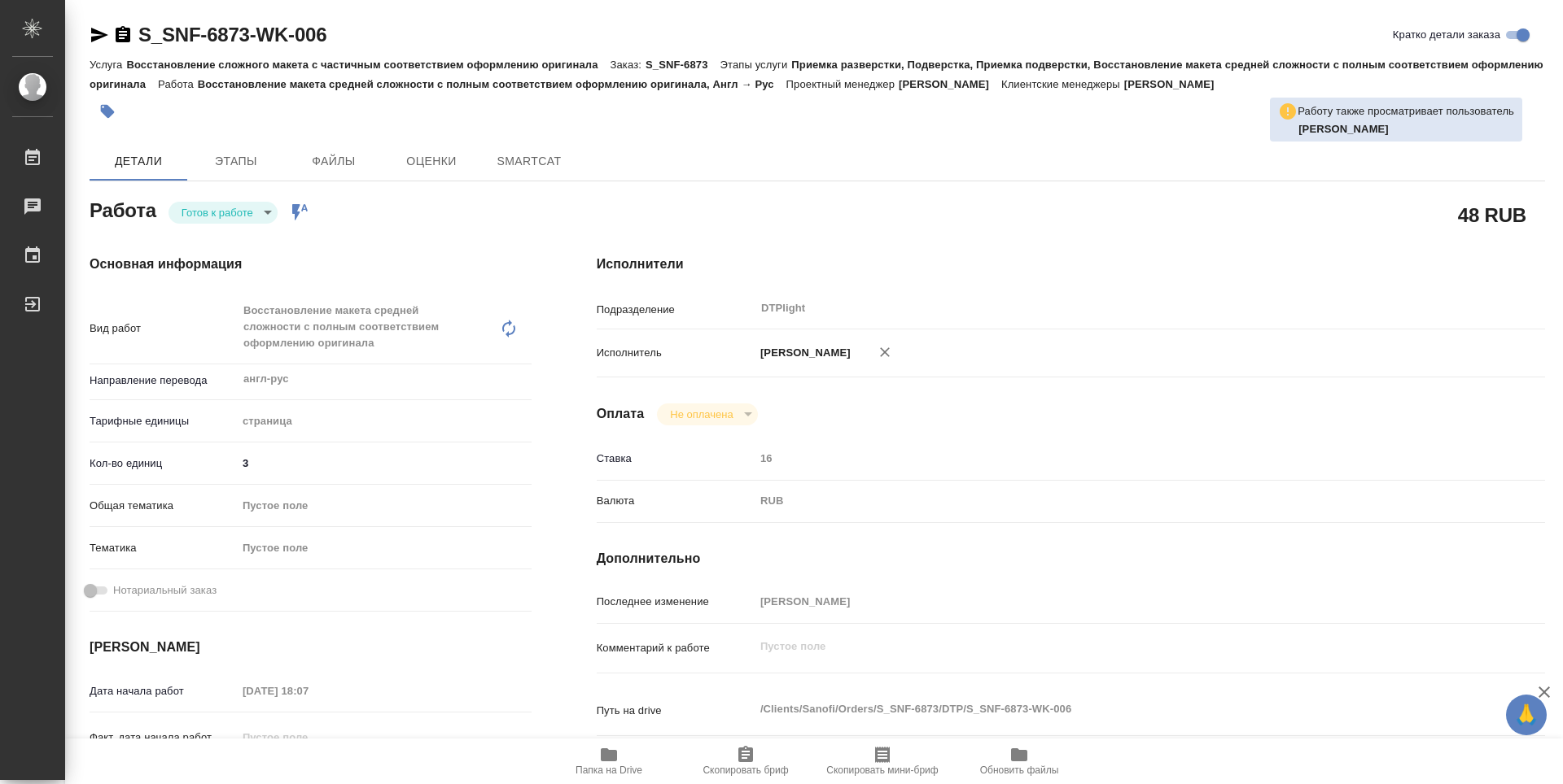
type textarea "x"
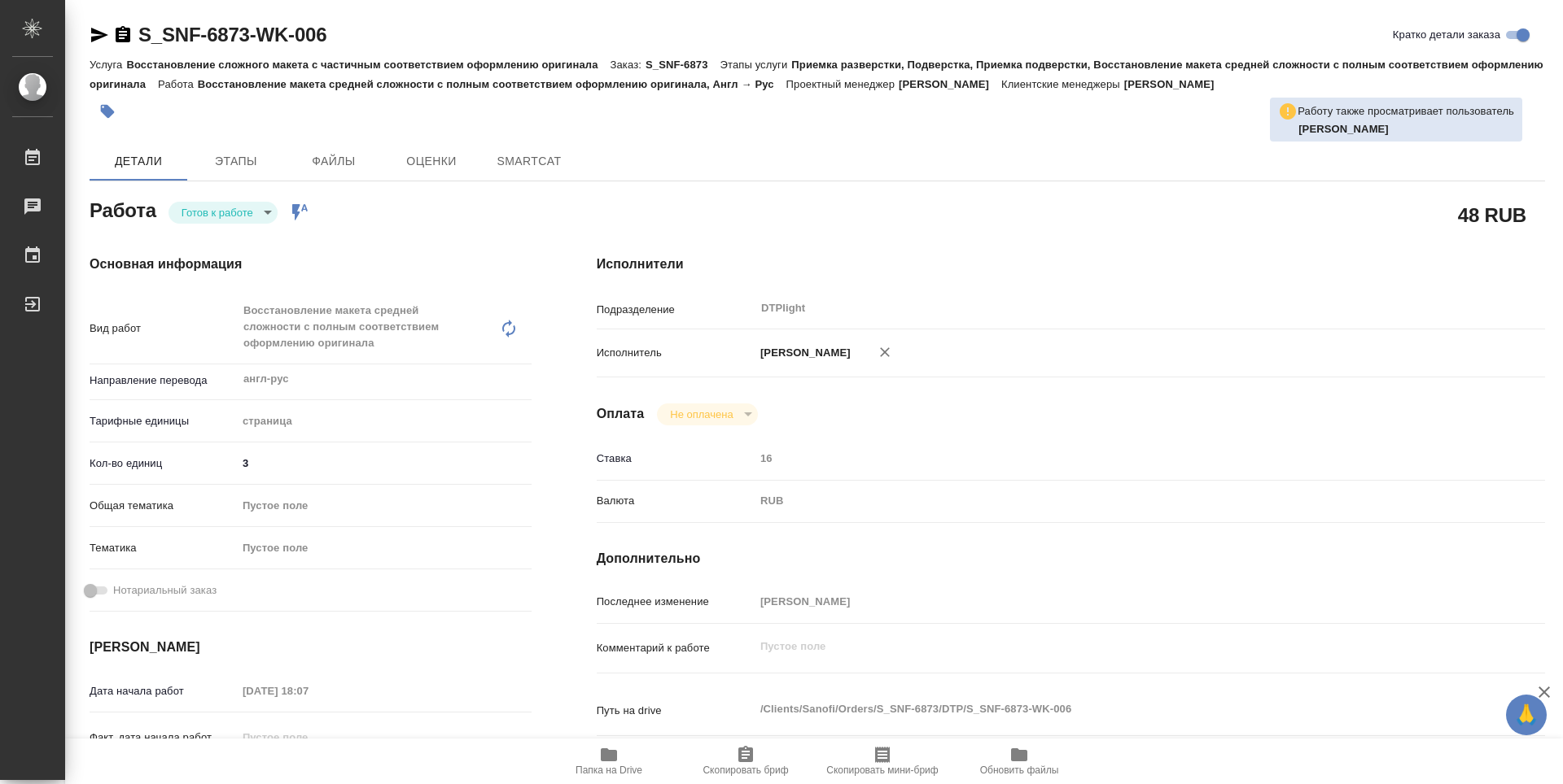
type textarea "x"
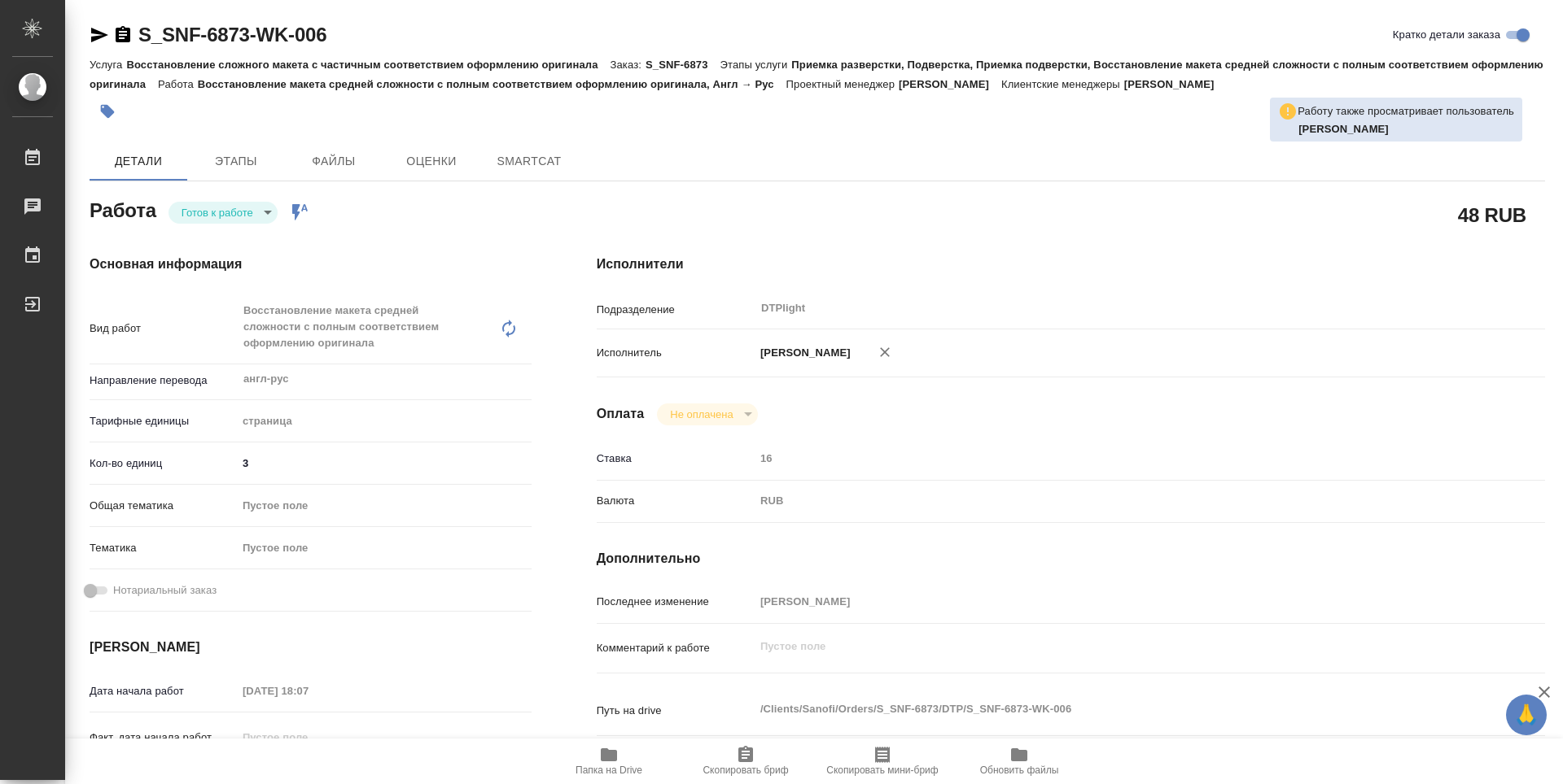
type textarea "x"
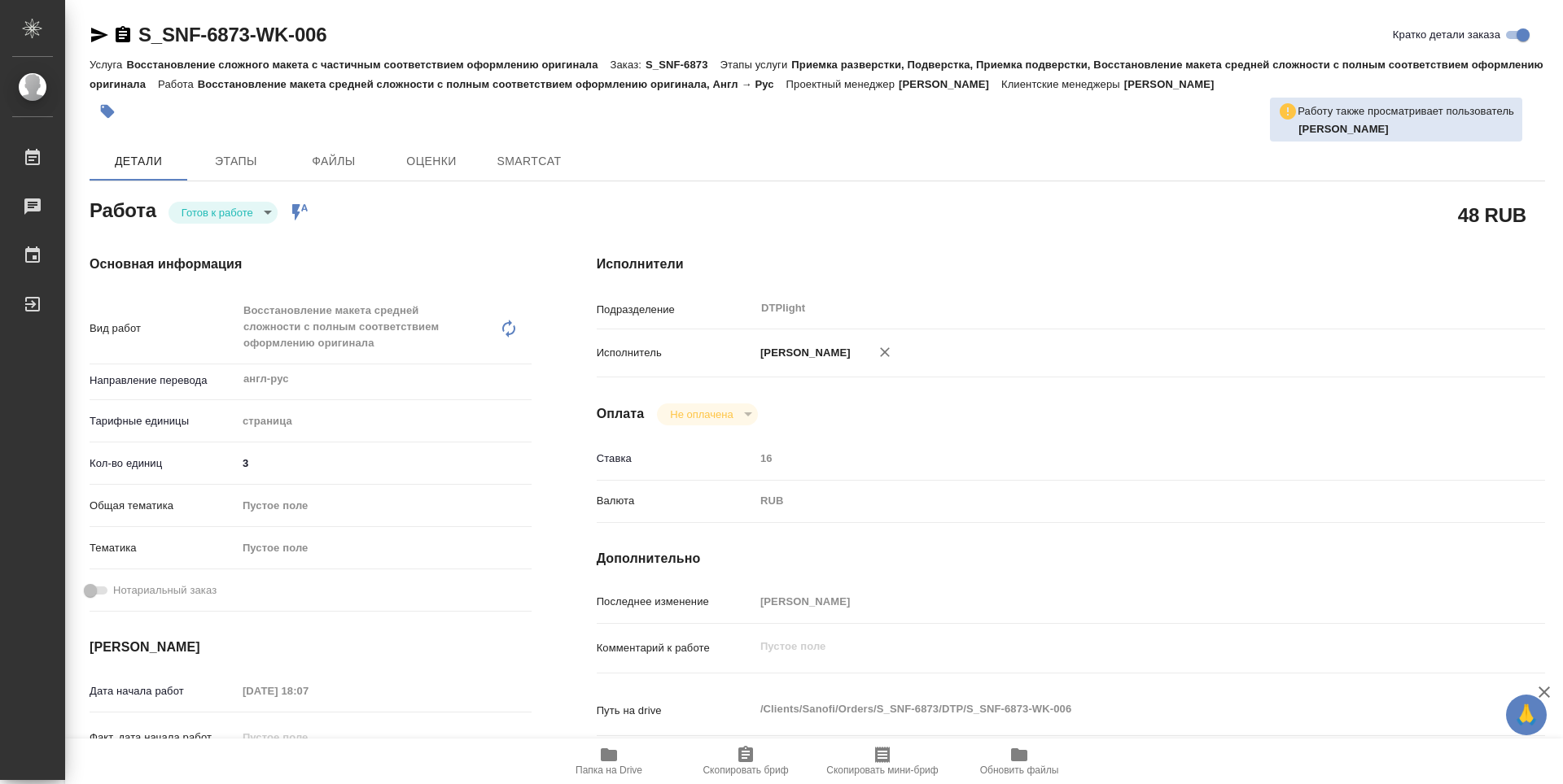
type textarea "x"
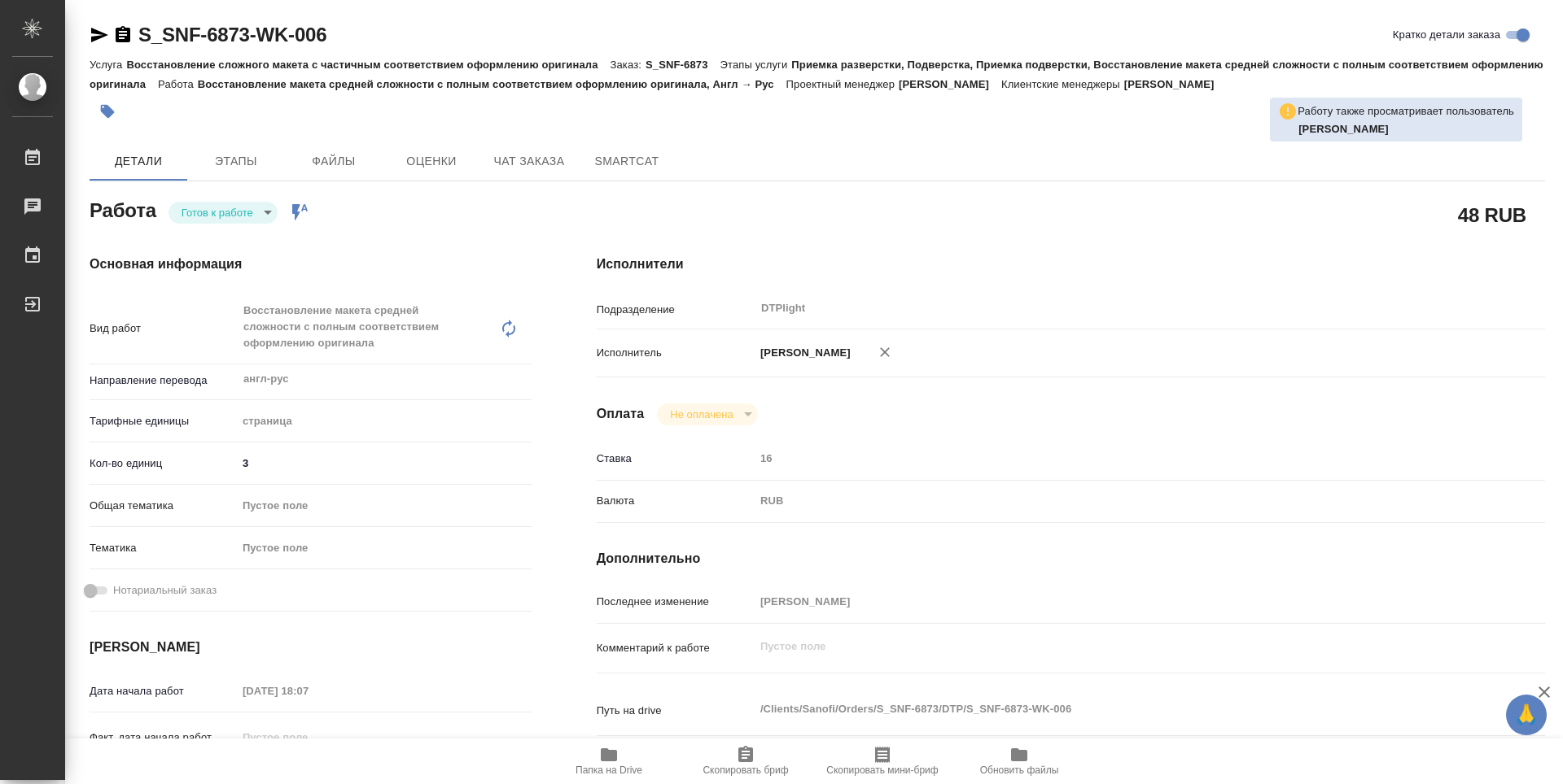
type textarea "x"
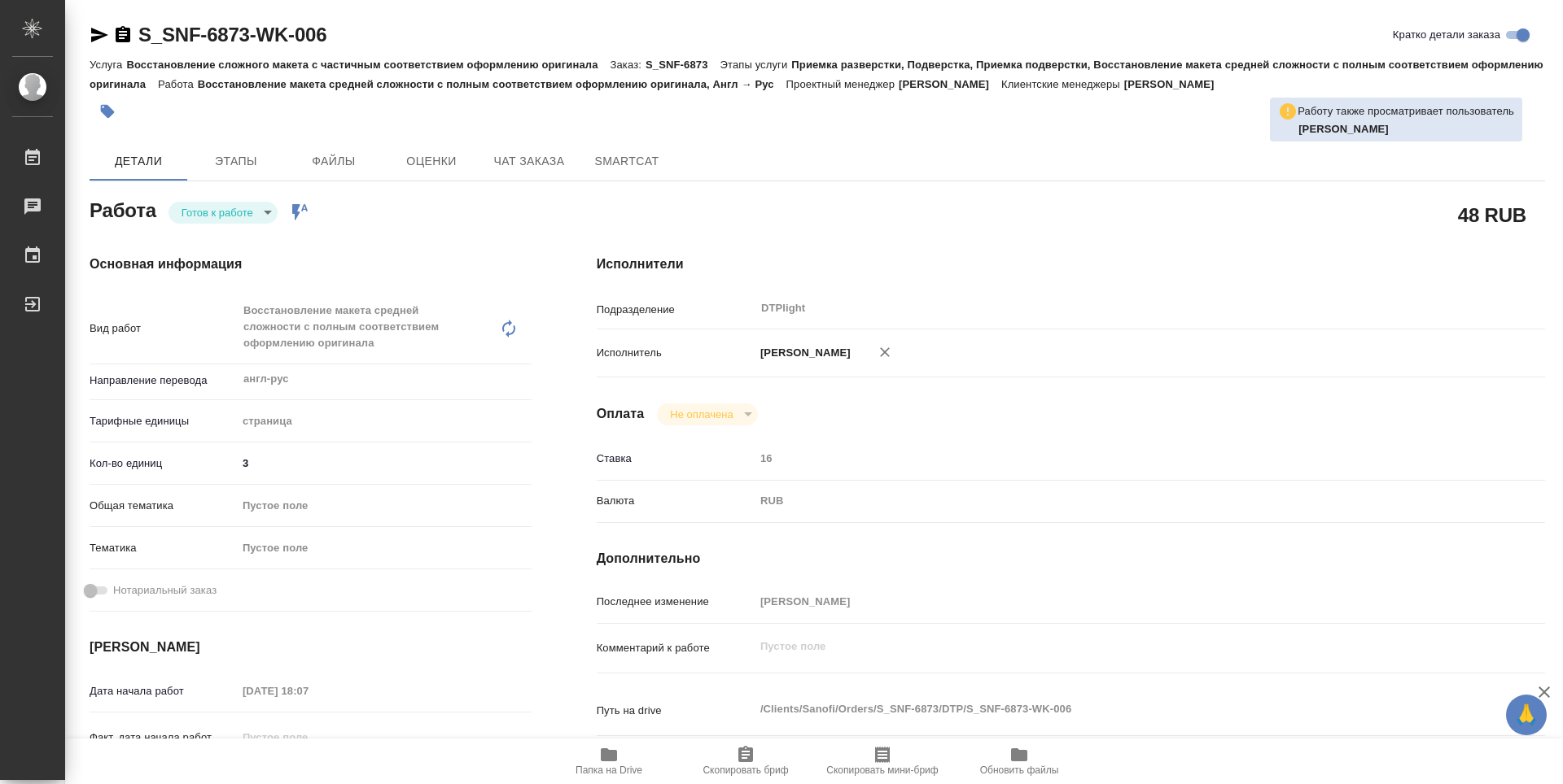
type textarea "x"
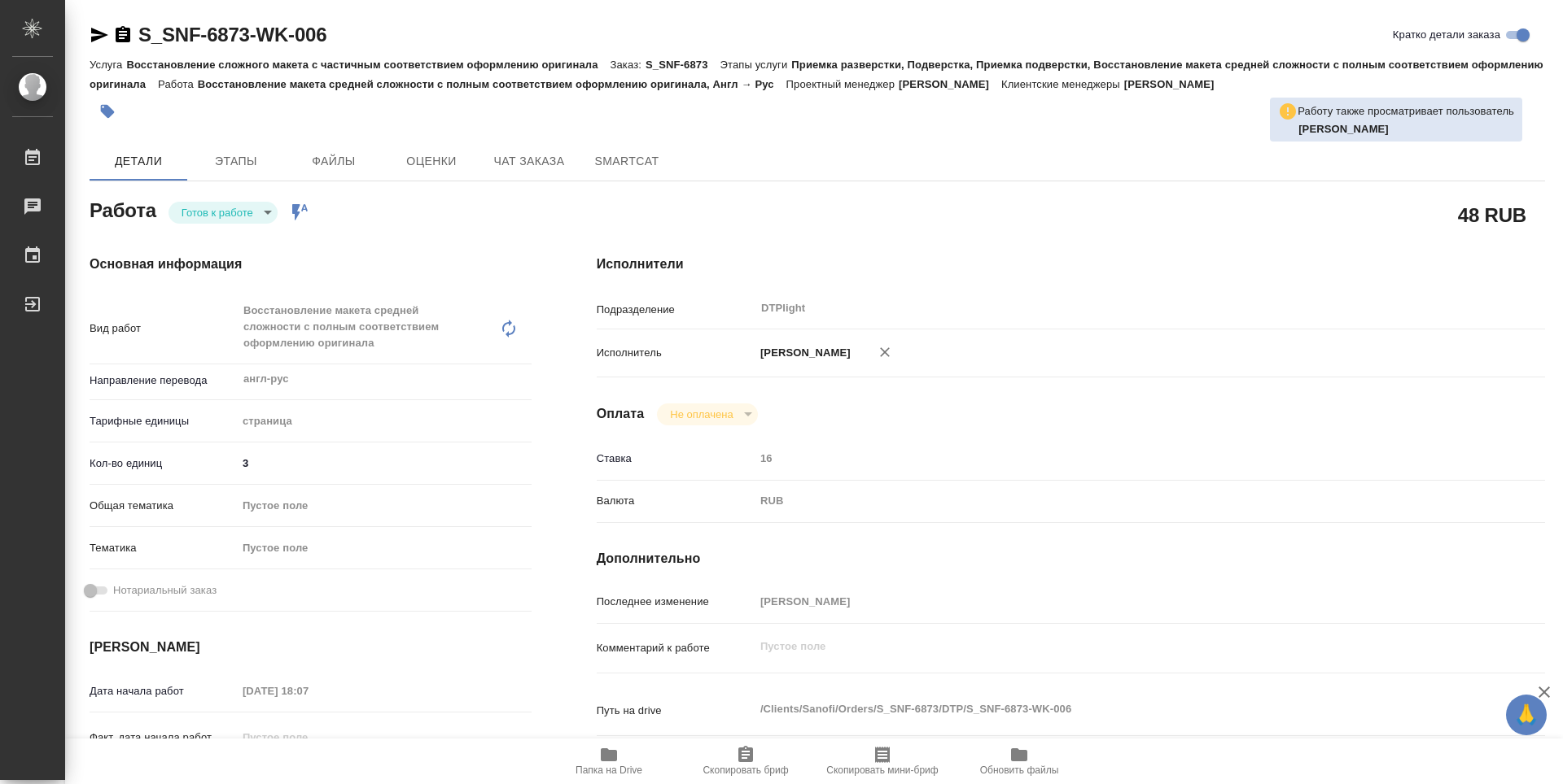
click at [232, 213] on body "🙏 .cls-1 fill:#fff; AWATERA Zubakova Viktoriya Работы 0 Чаты График Выйти S_SNF…" at bounding box center [782, 392] width 1563 height 784
click at [215, 208] on button "В работе" at bounding box center [208, 212] width 54 height 18
type textarea "x"
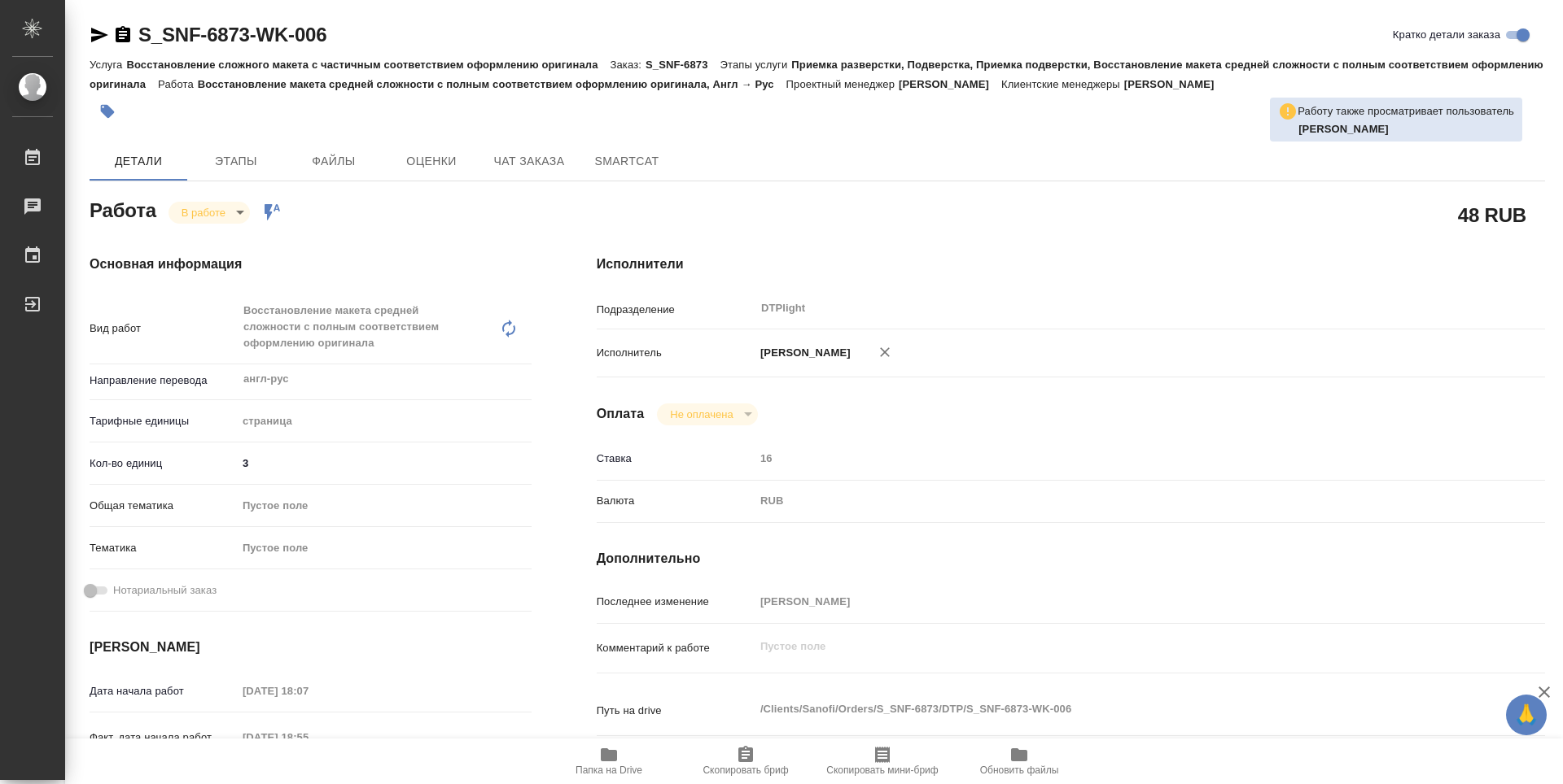
type textarea "x"
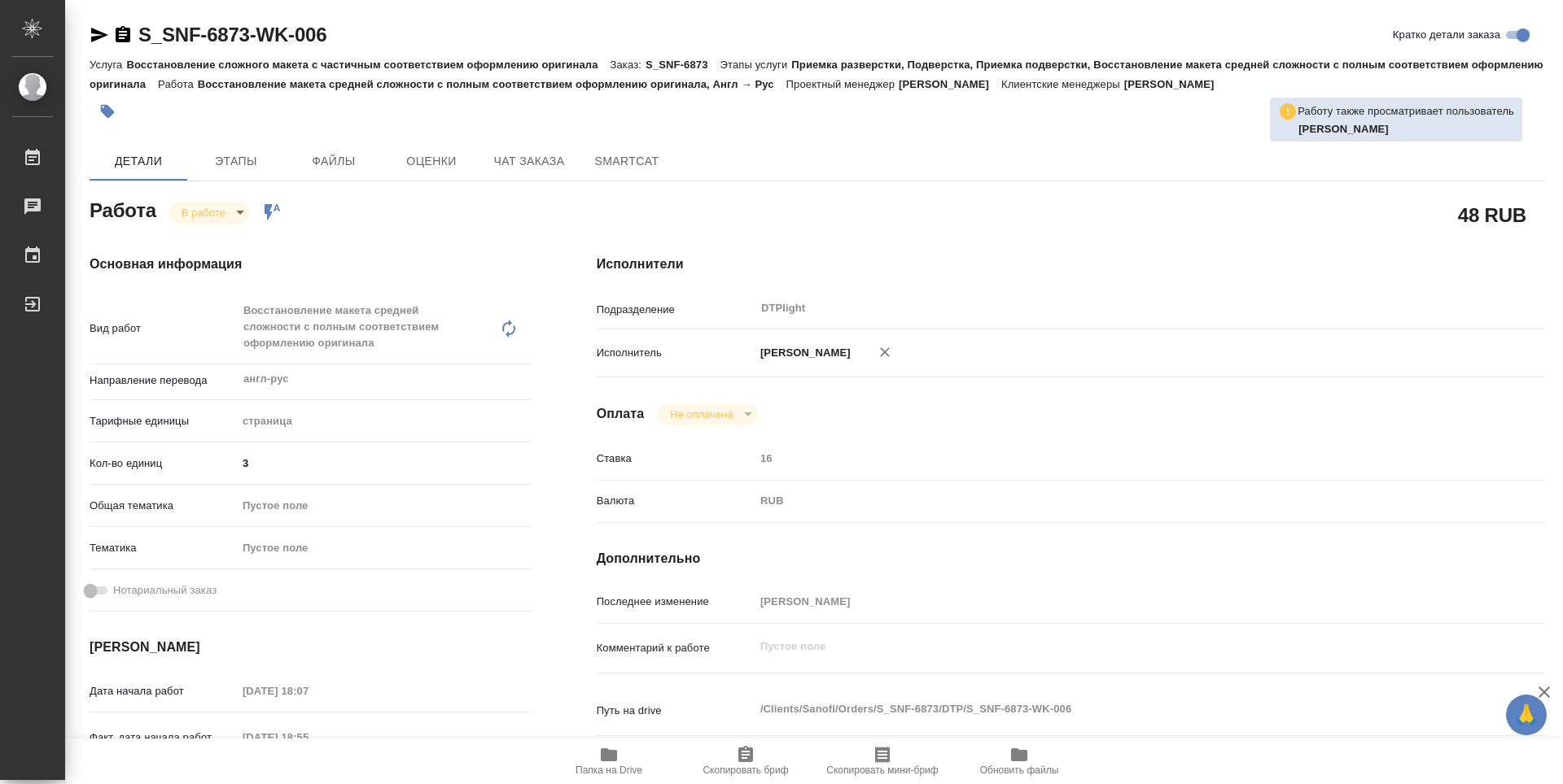
type textarea "x"
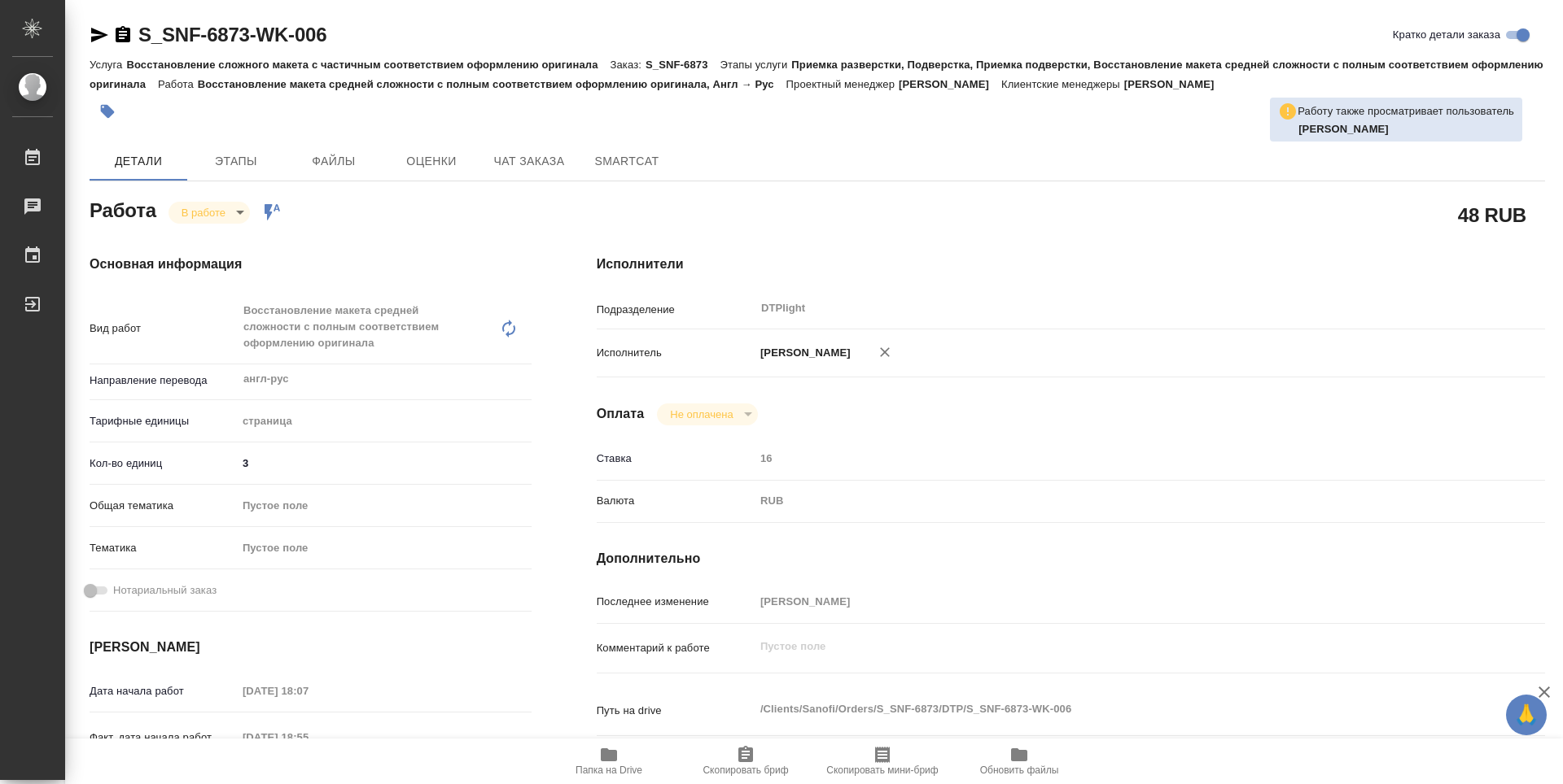
type textarea "x"
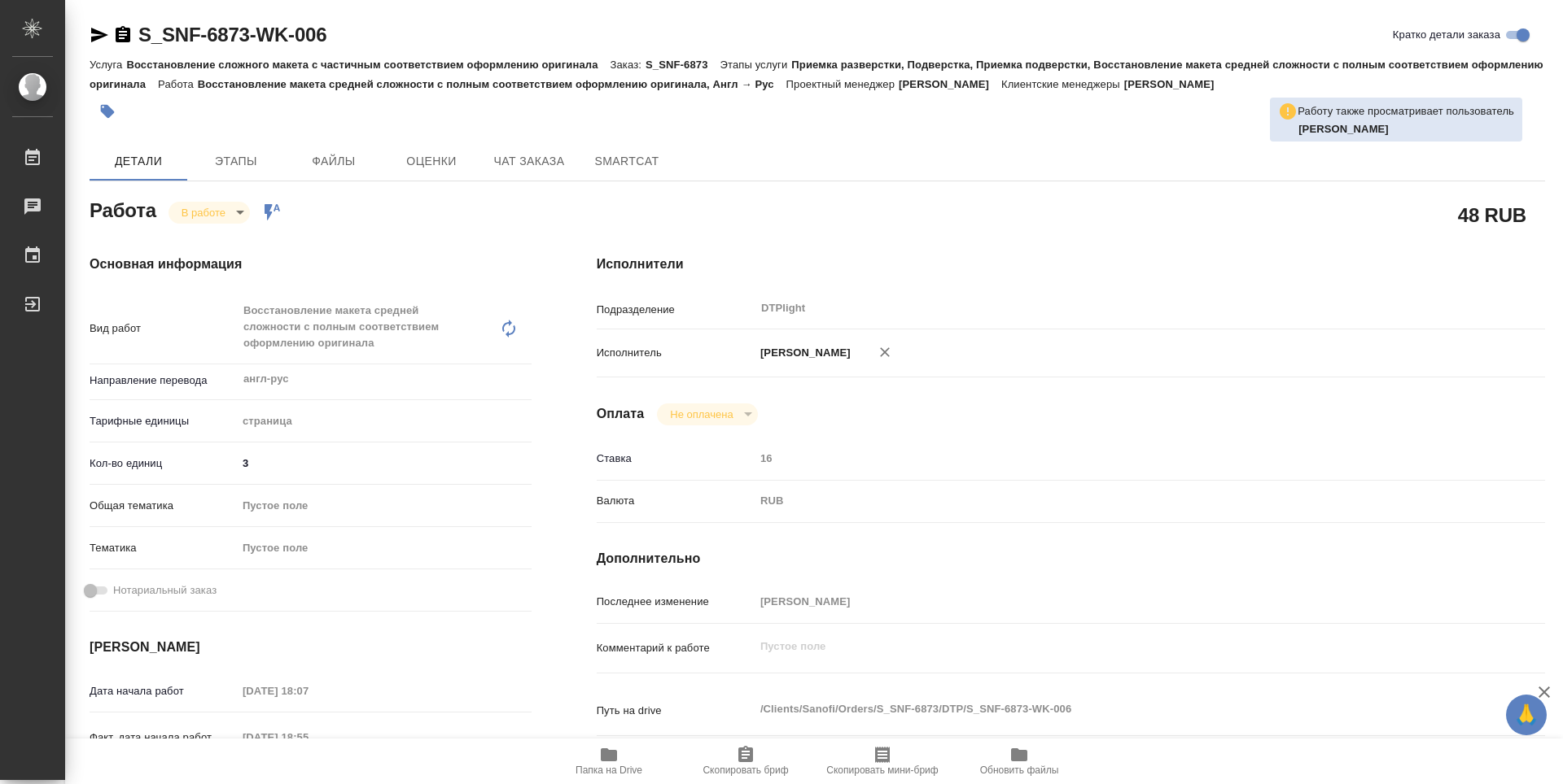
type textarea "x"
drag, startPoint x: 354, startPoint y: 39, endPoint x: 120, endPoint y: 40, distance: 234.0
click at [120, 40] on div "S_SNF-6873-WK-006 Кратко детали заказа" at bounding box center [817, 35] width 1455 height 26
copy link "S_SNF-6873-WK-006"
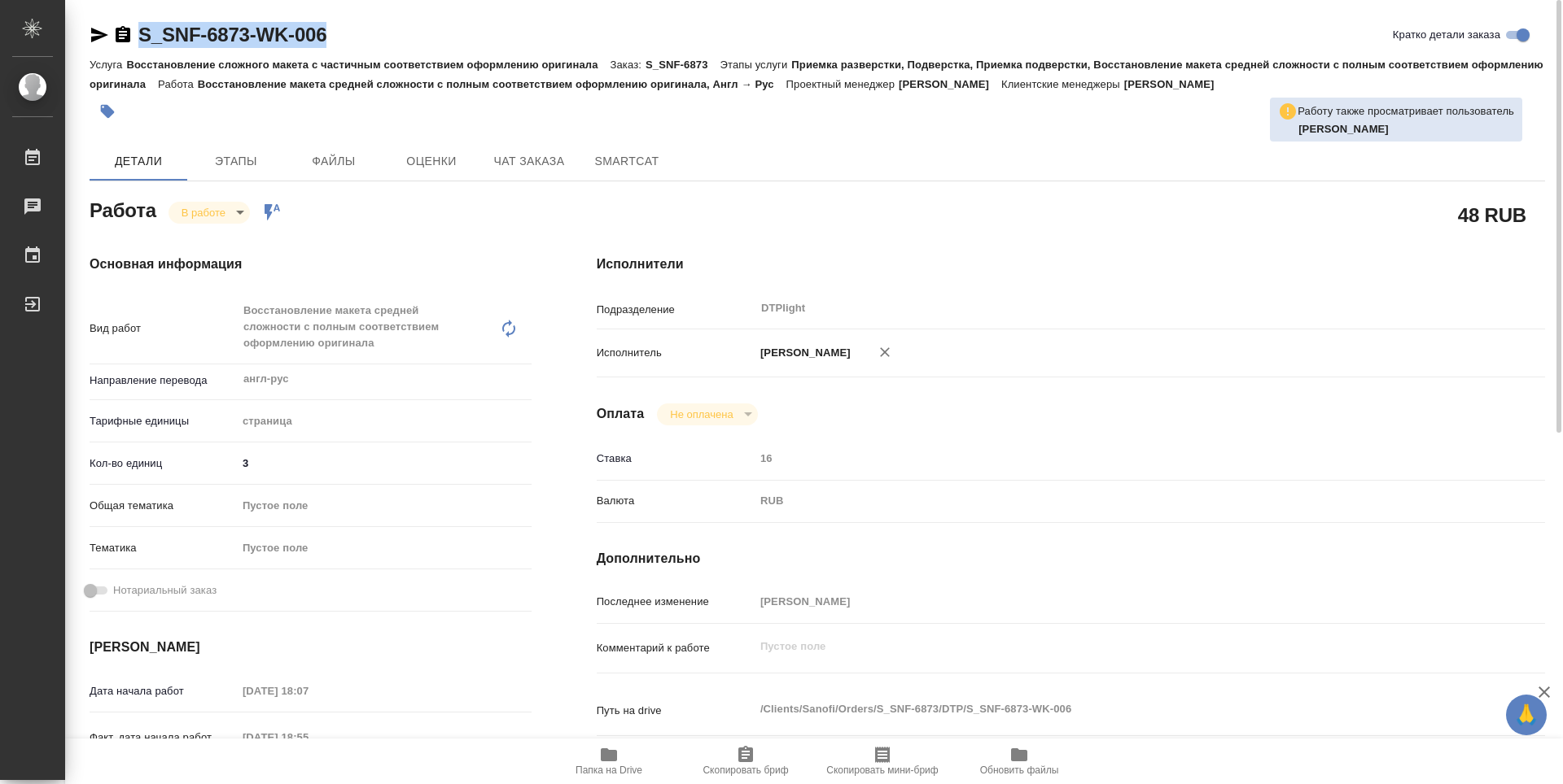
copy link "S_SNF-6873-WK-006"
click at [615, 755] on icon "button" at bounding box center [609, 755] width 16 height 13
click at [603, 766] on span "Папка на Drive" at bounding box center [609, 771] width 67 height 11
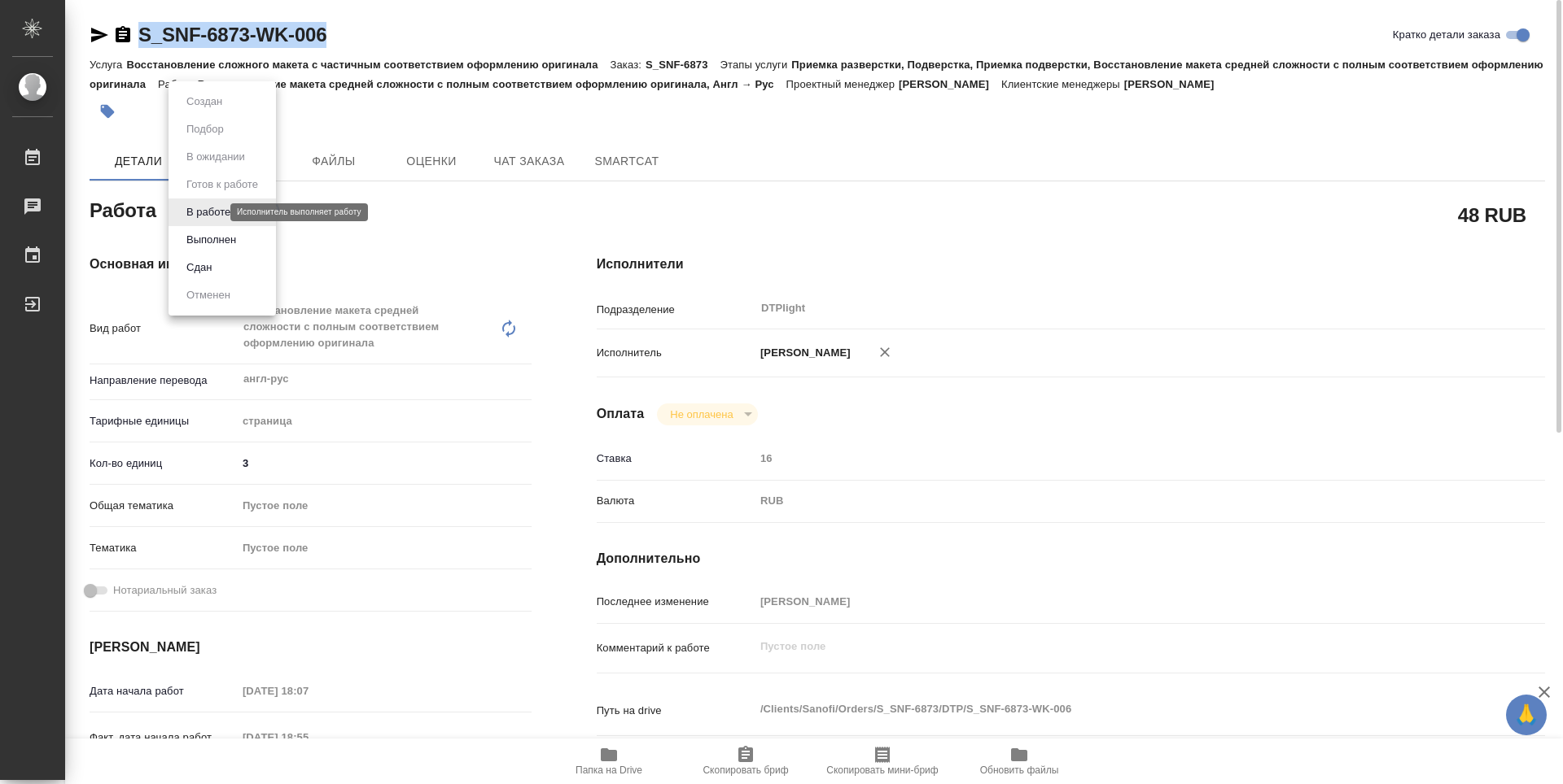
click at [204, 213] on body "🙏 .cls-1 fill:#fff; AWATERA Zubakova Viktoriya Работы 0 Чаты График Выйти S_SNF…" at bounding box center [782, 392] width 1563 height 784
click at [214, 238] on button "Выполнен" at bounding box center [211, 240] width 60 height 18
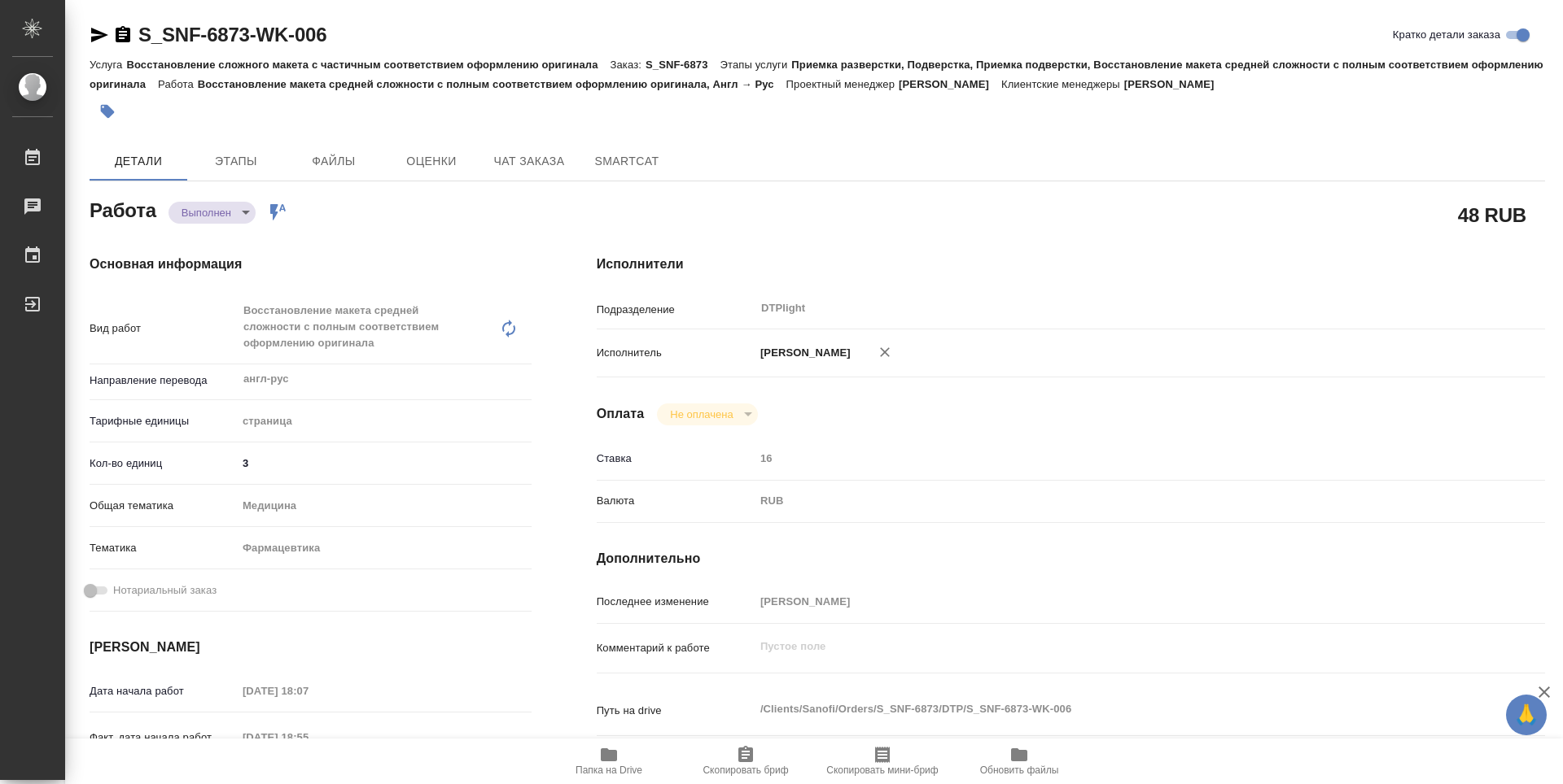
type textarea "x"
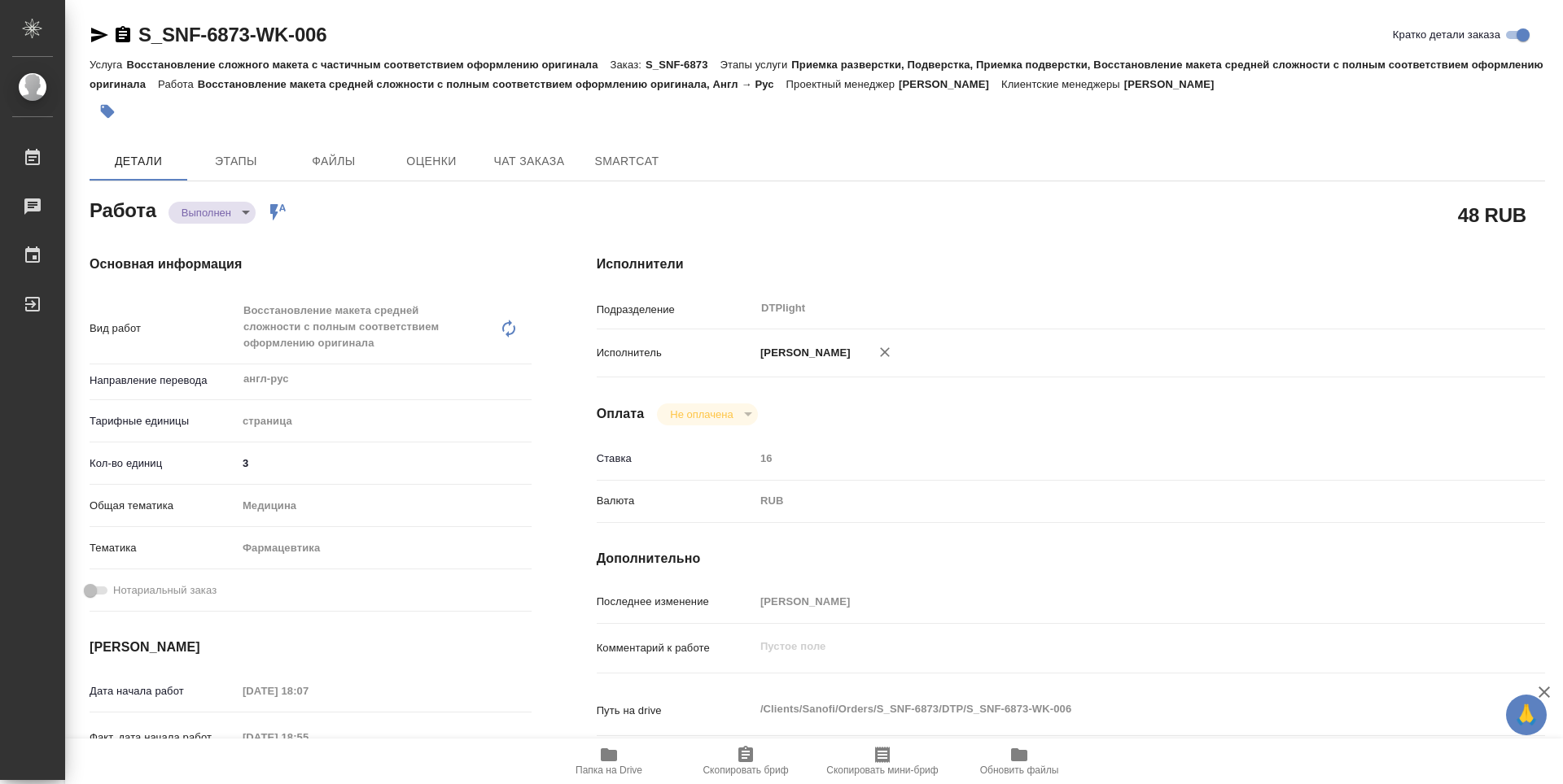
type textarea "x"
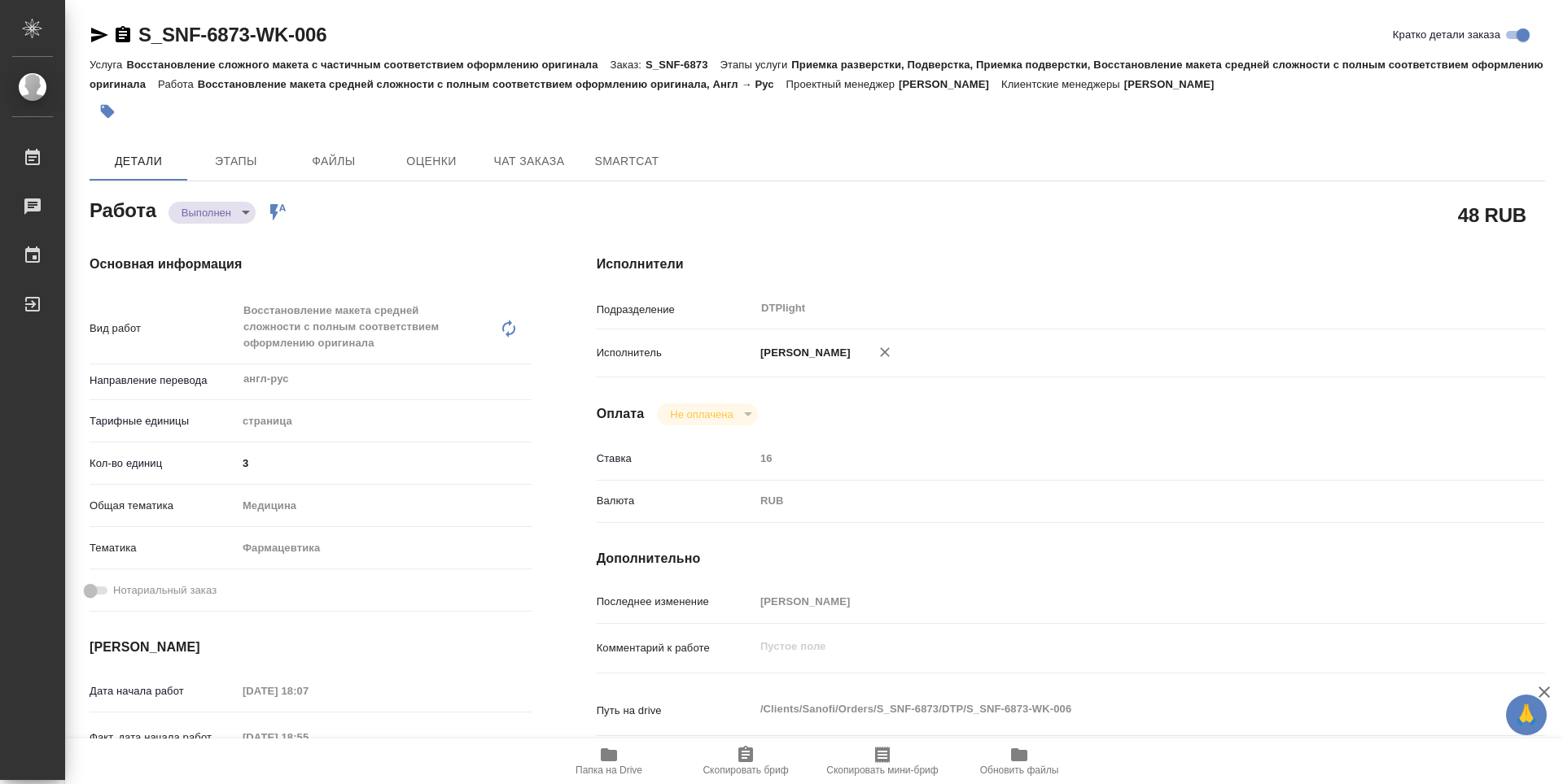
type textarea "x"
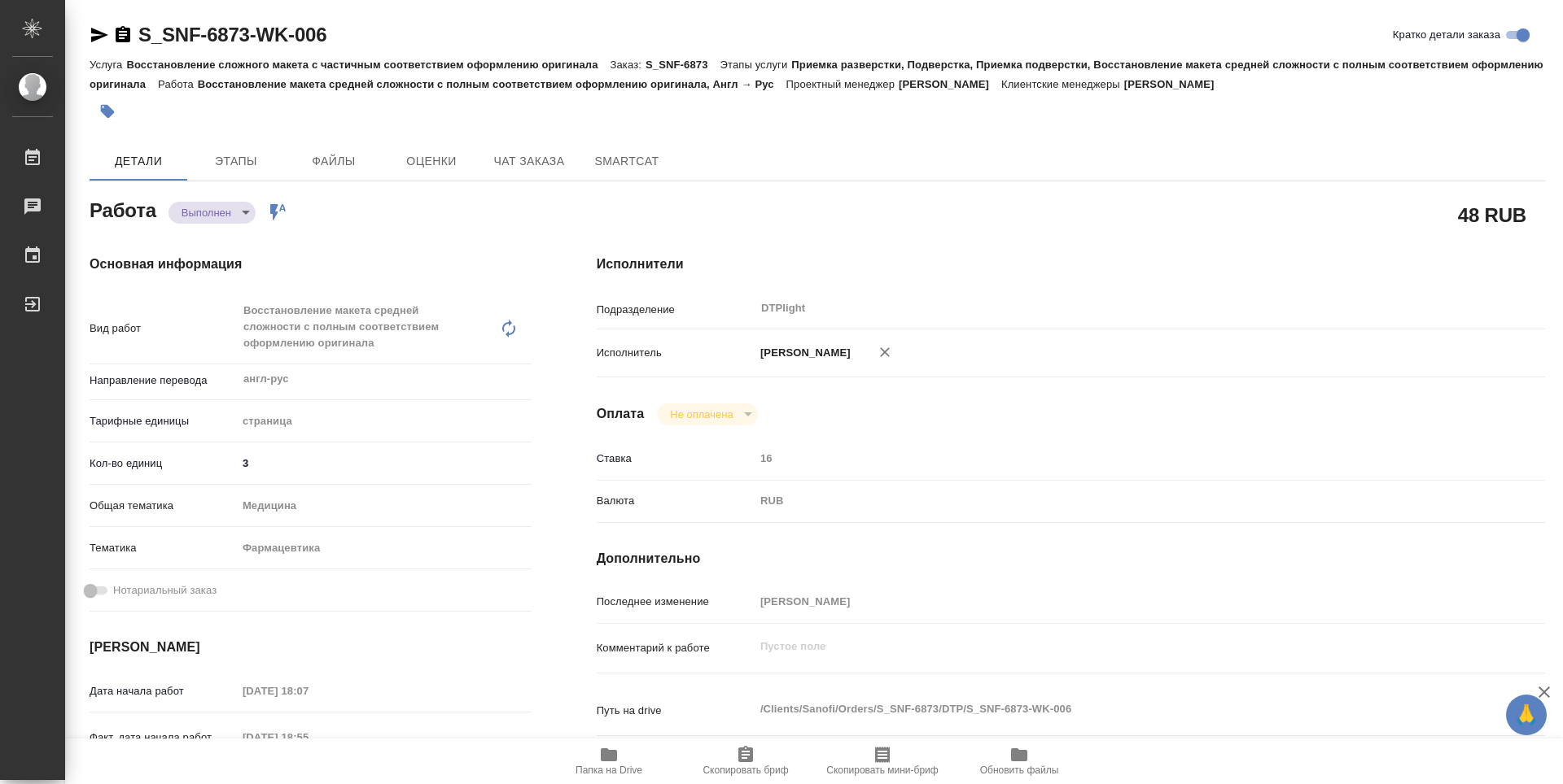
type textarea "x"
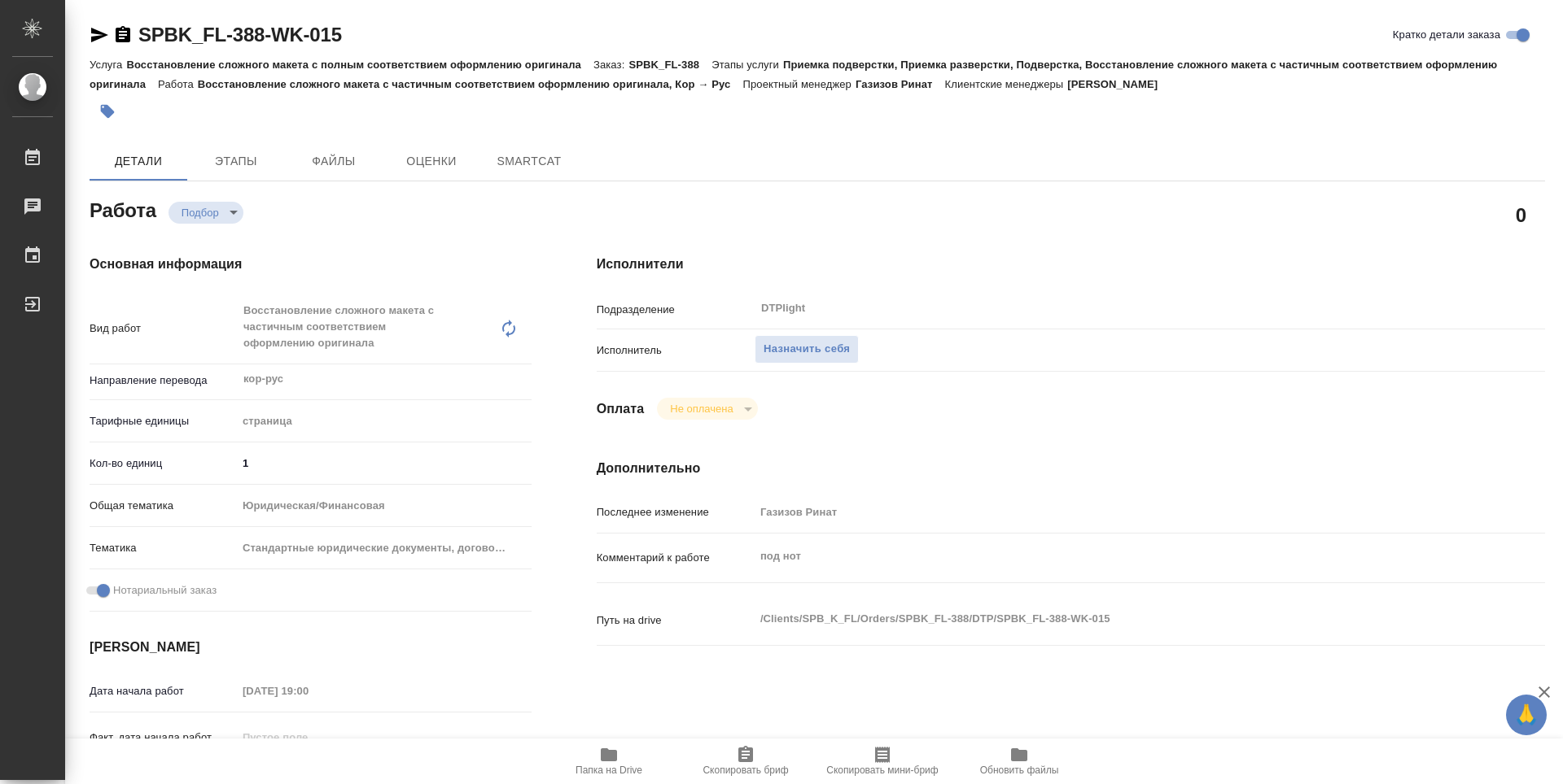
type textarea "x"
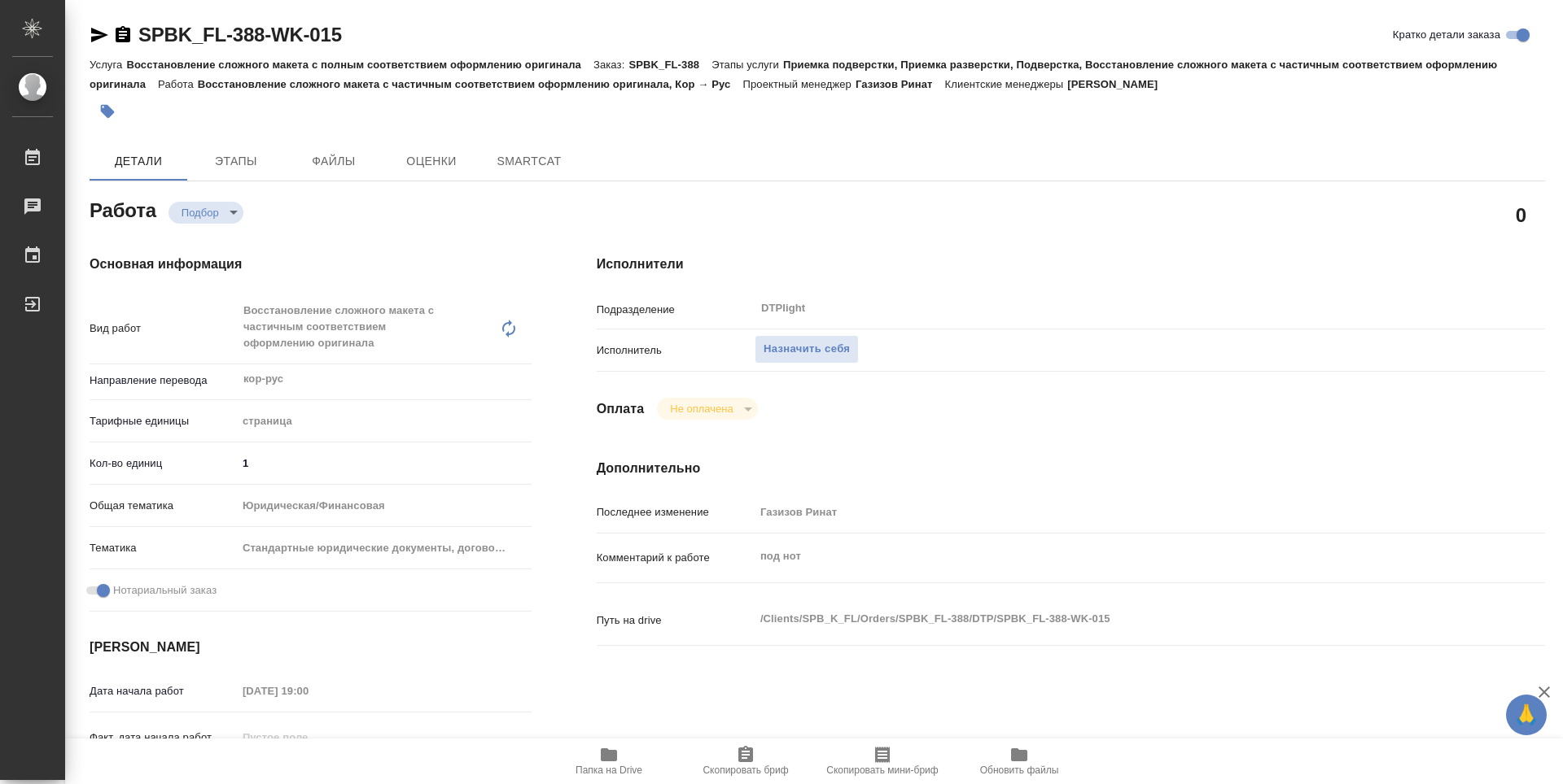
type textarea "x"
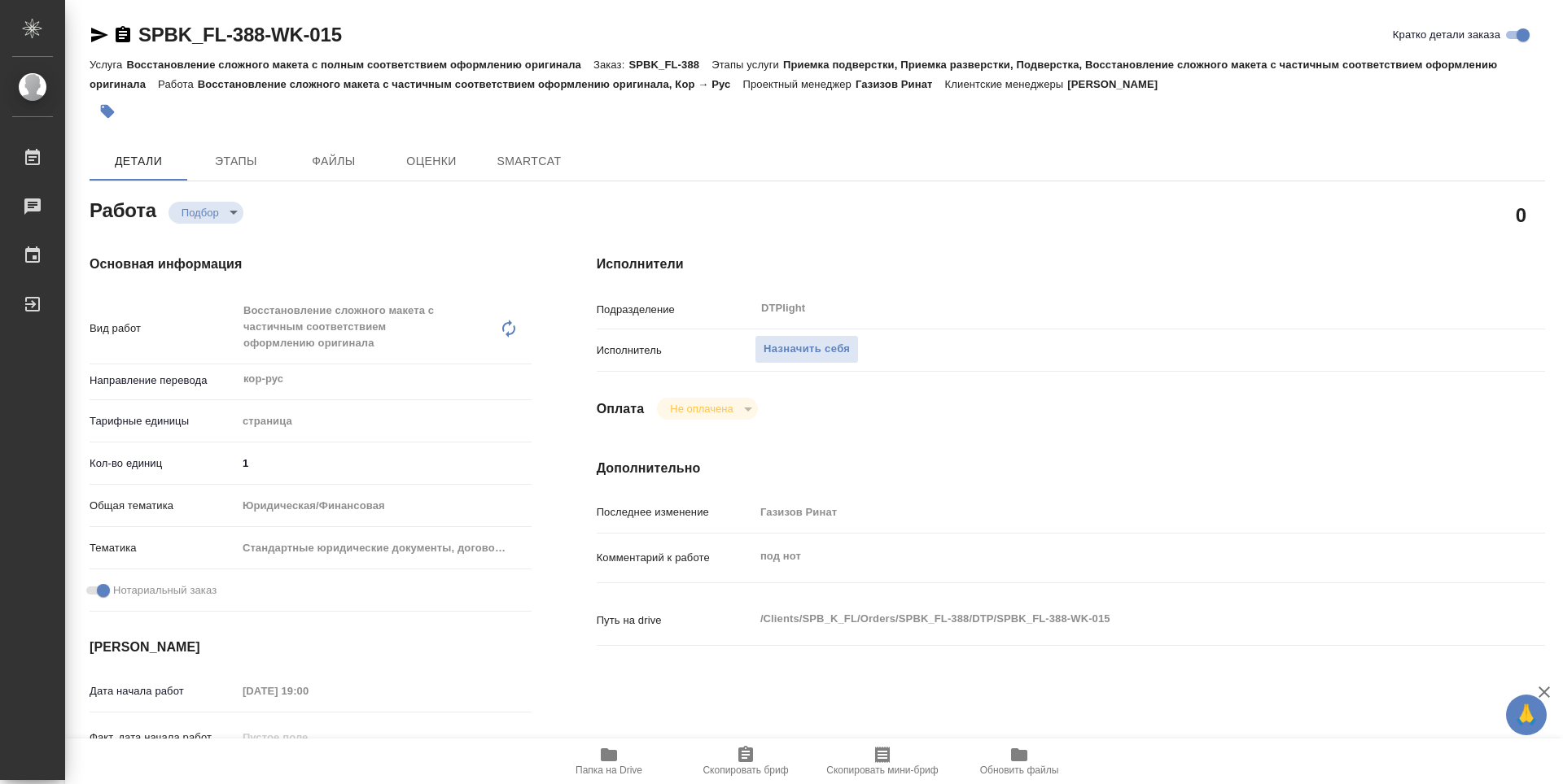
type textarea "x"
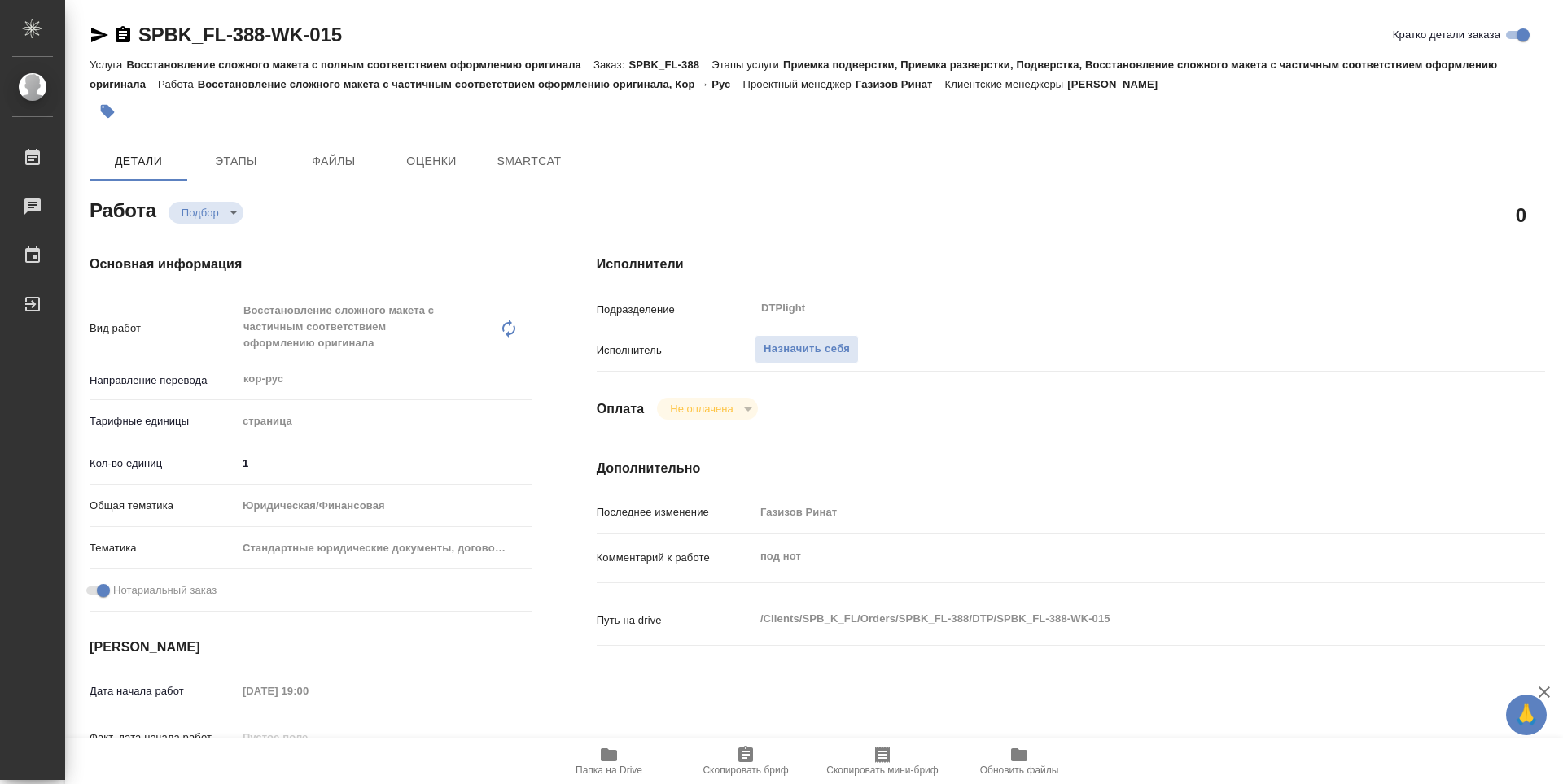
type textarea "x"
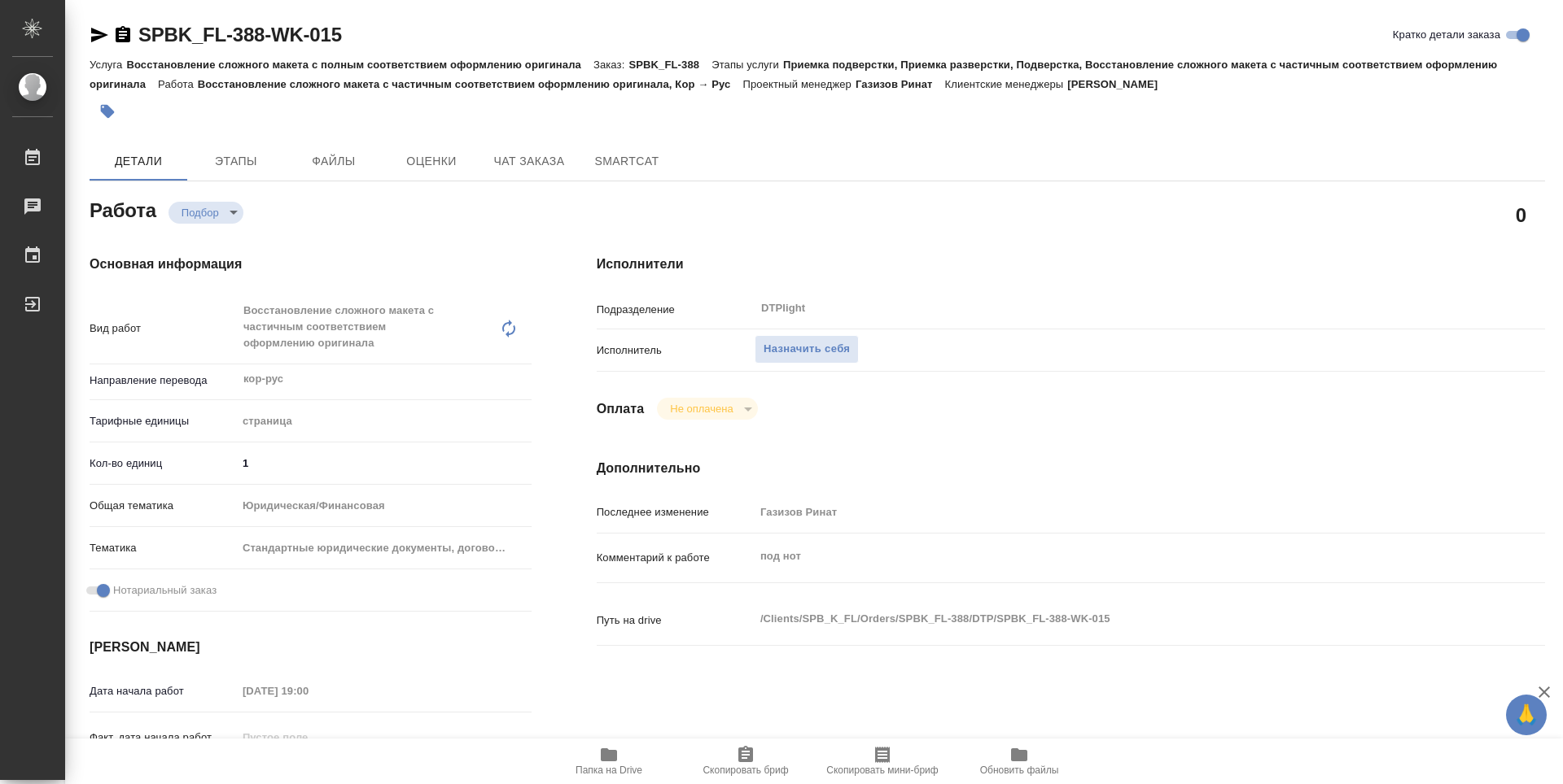
type textarea "x"
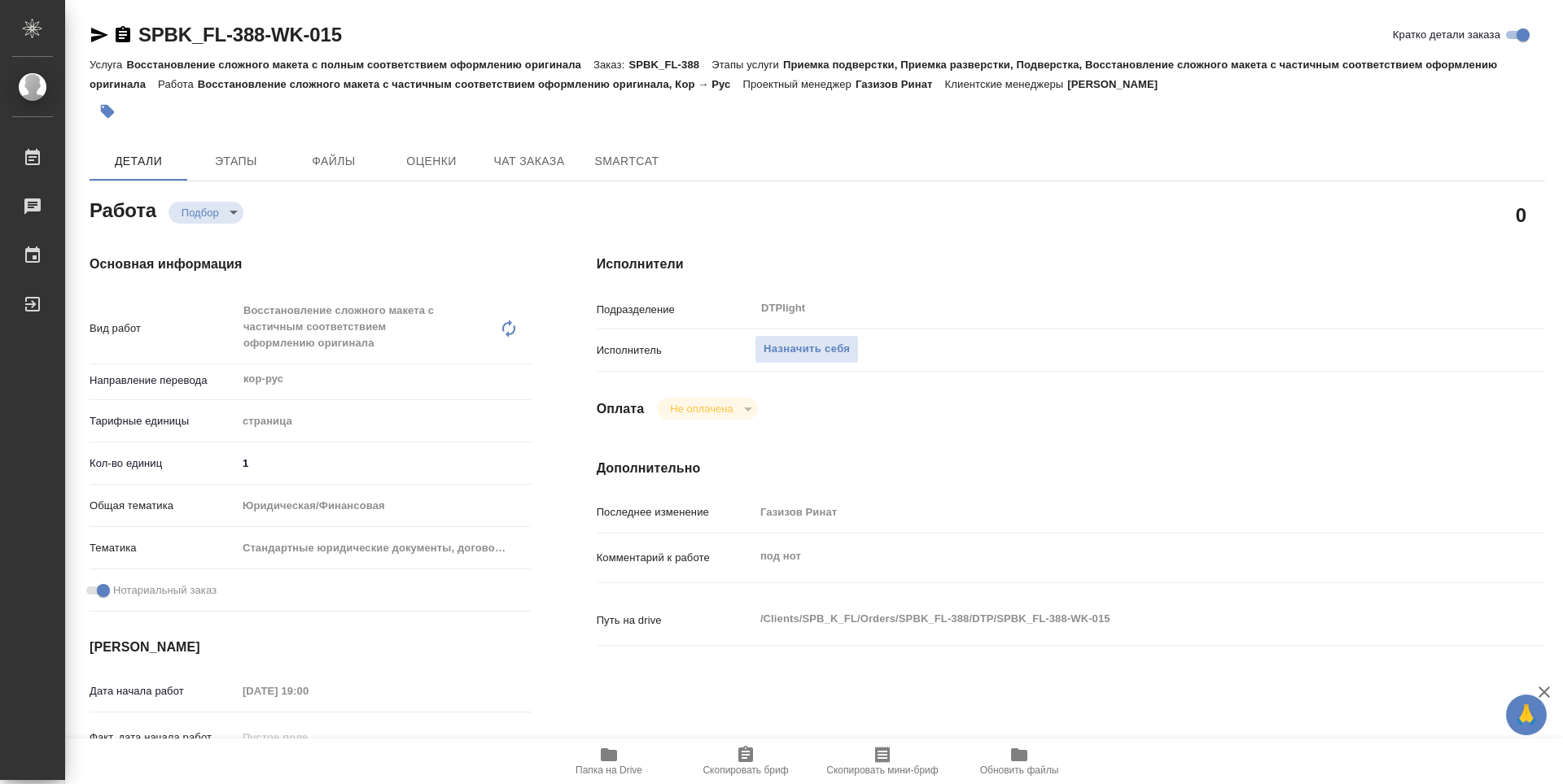
type textarea "x"
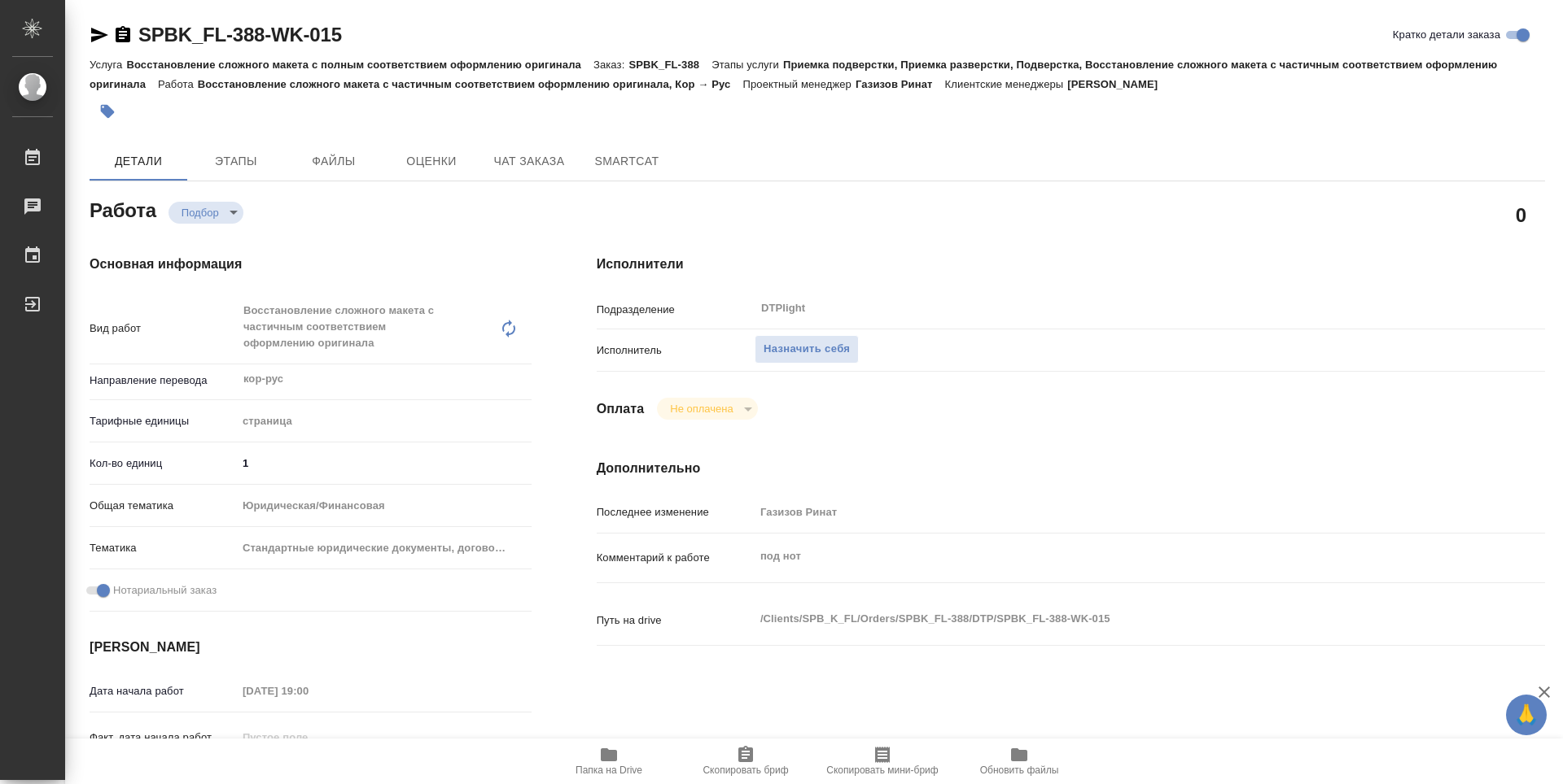
type textarea "x"
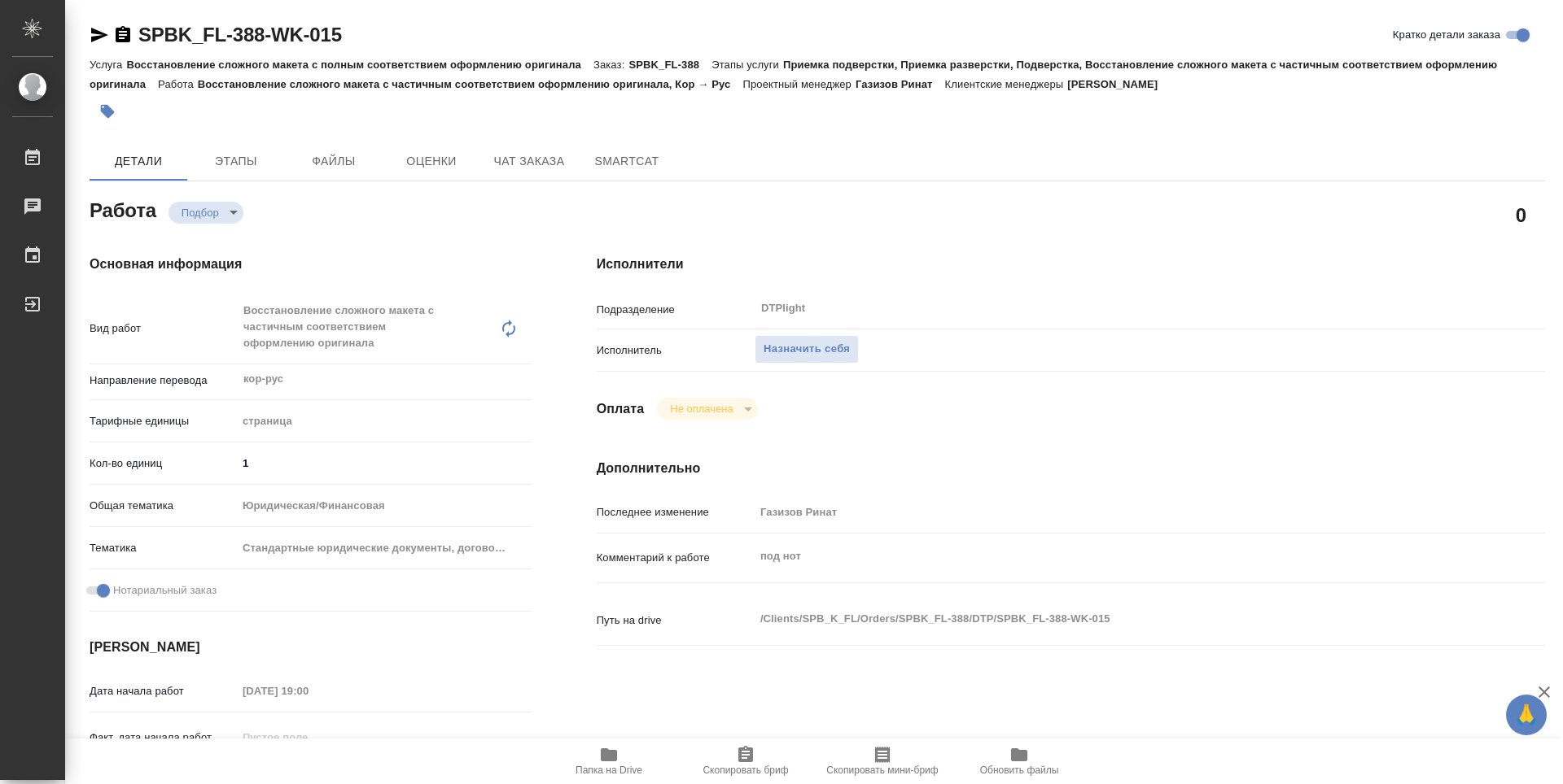
click at [611, 748] on icon "button" at bounding box center [609, 755] width 20 height 20
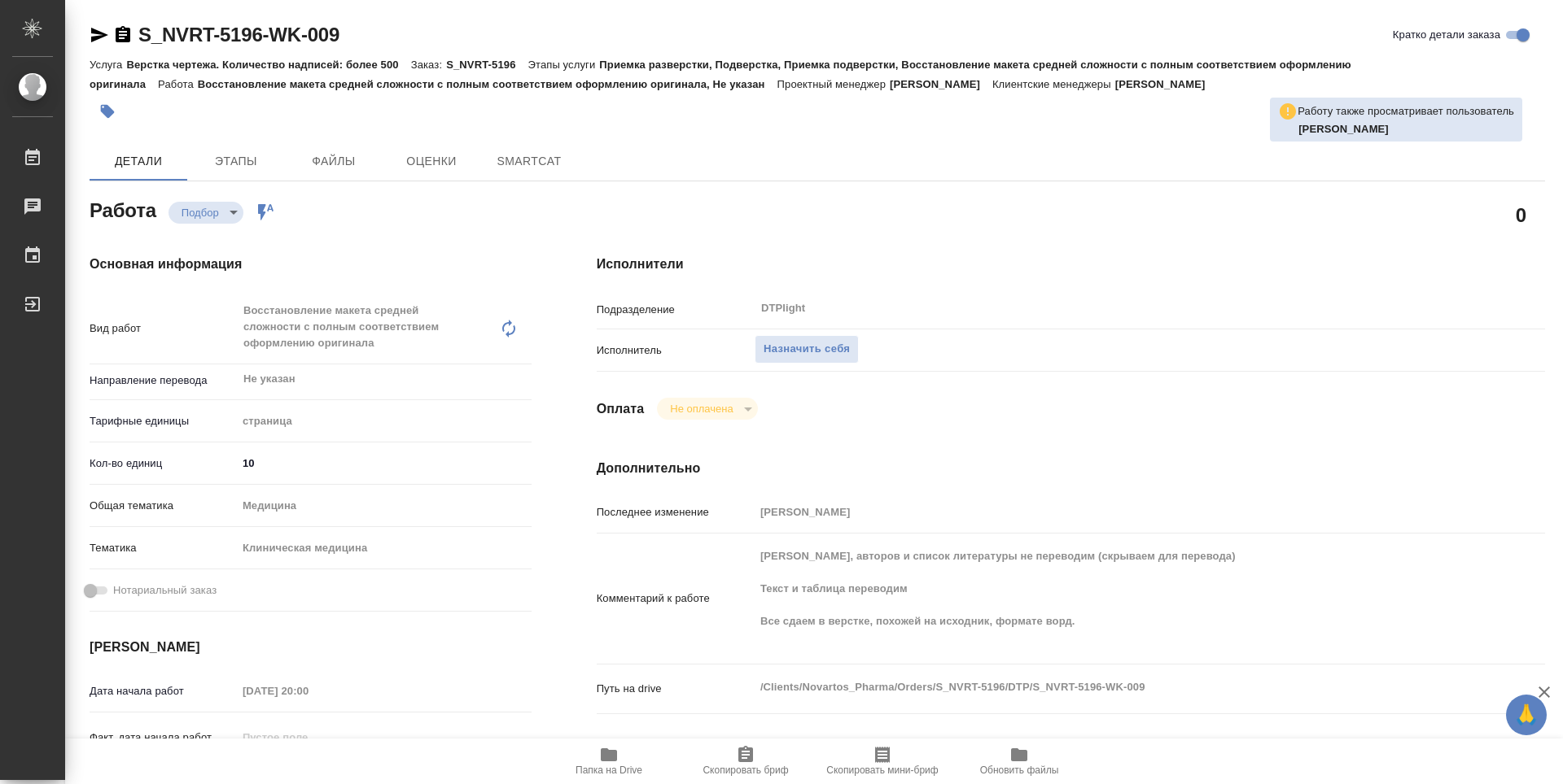
type textarea "x"
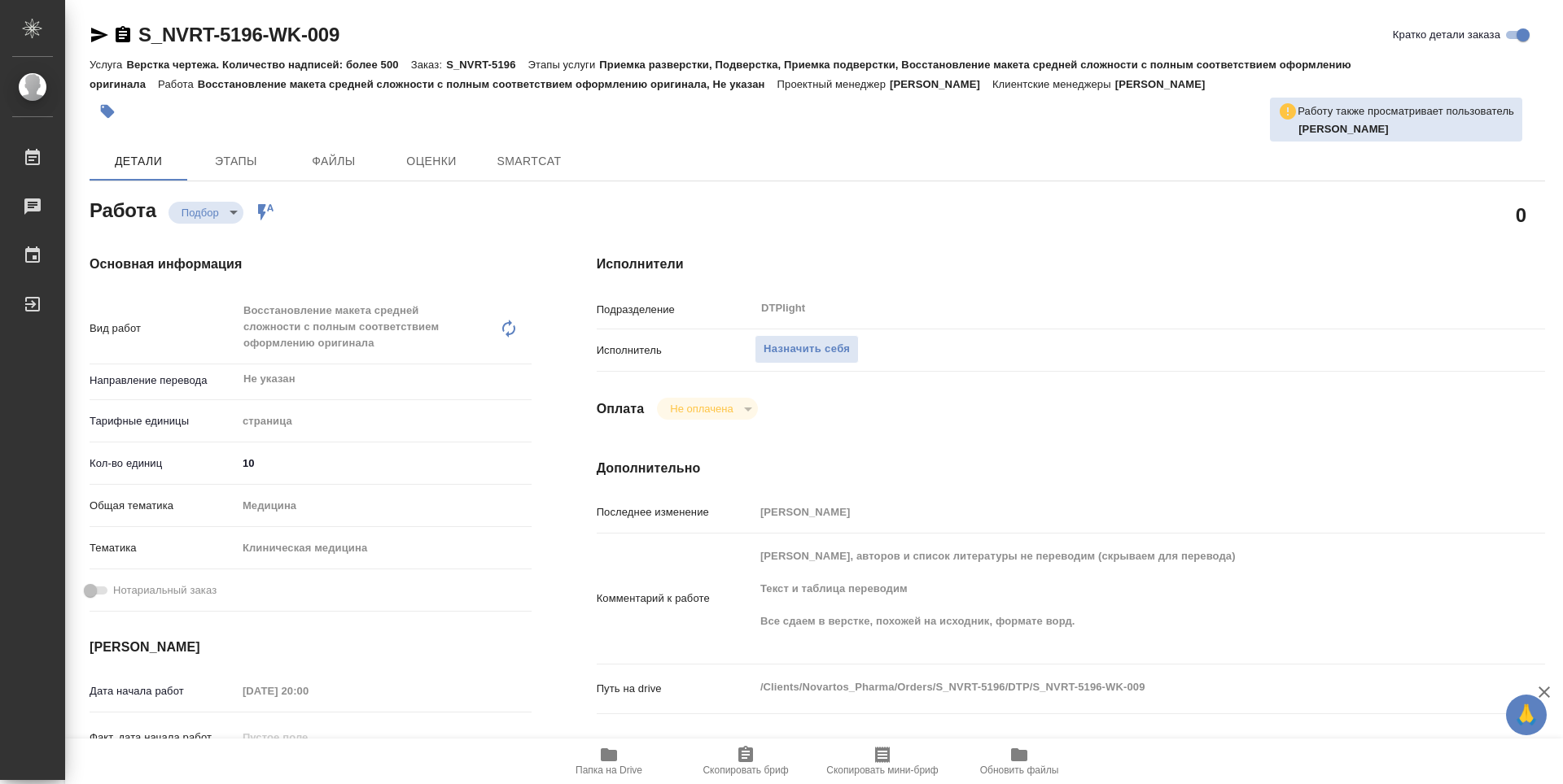
type textarea "x"
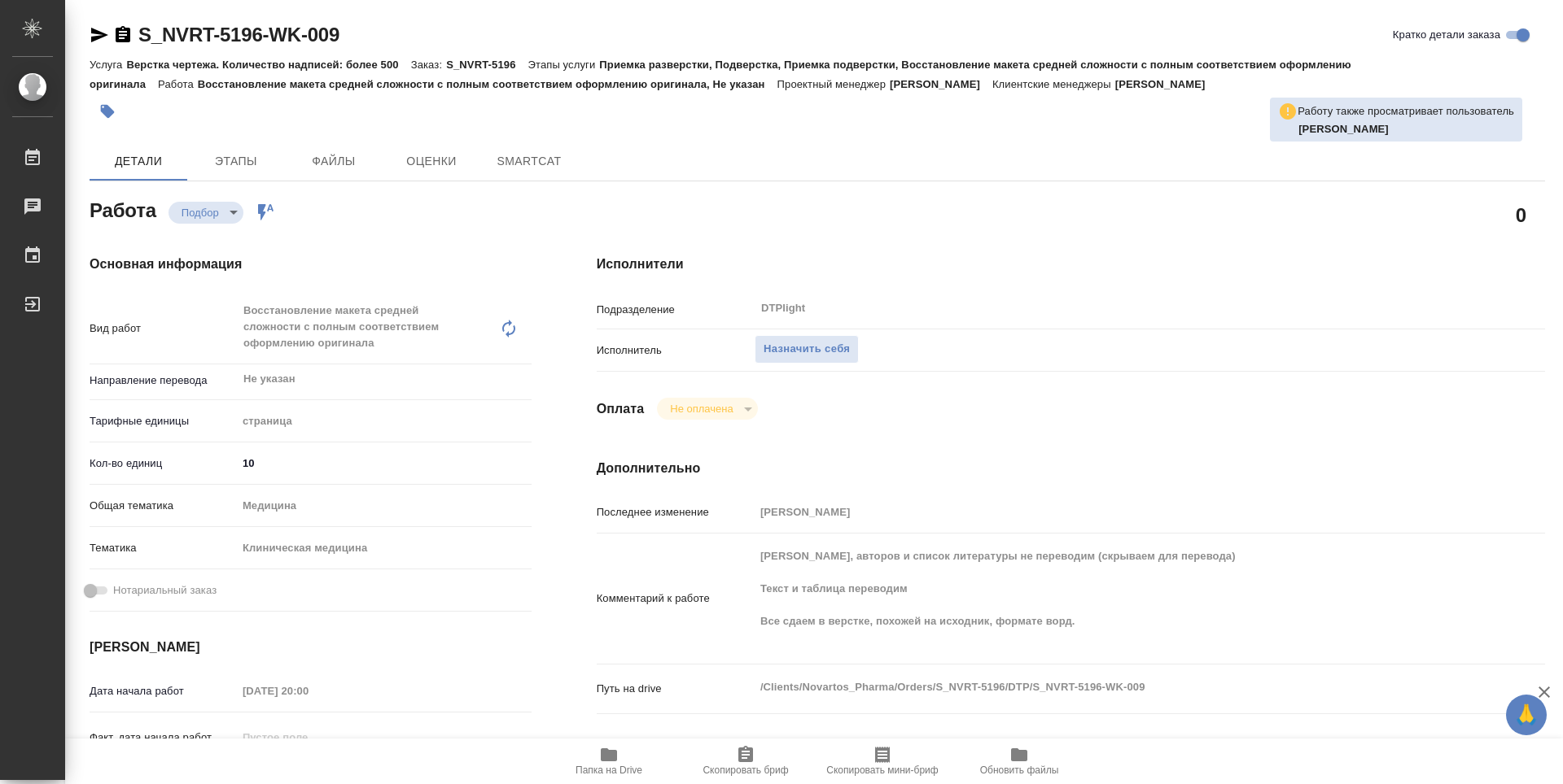
type textarea "x"
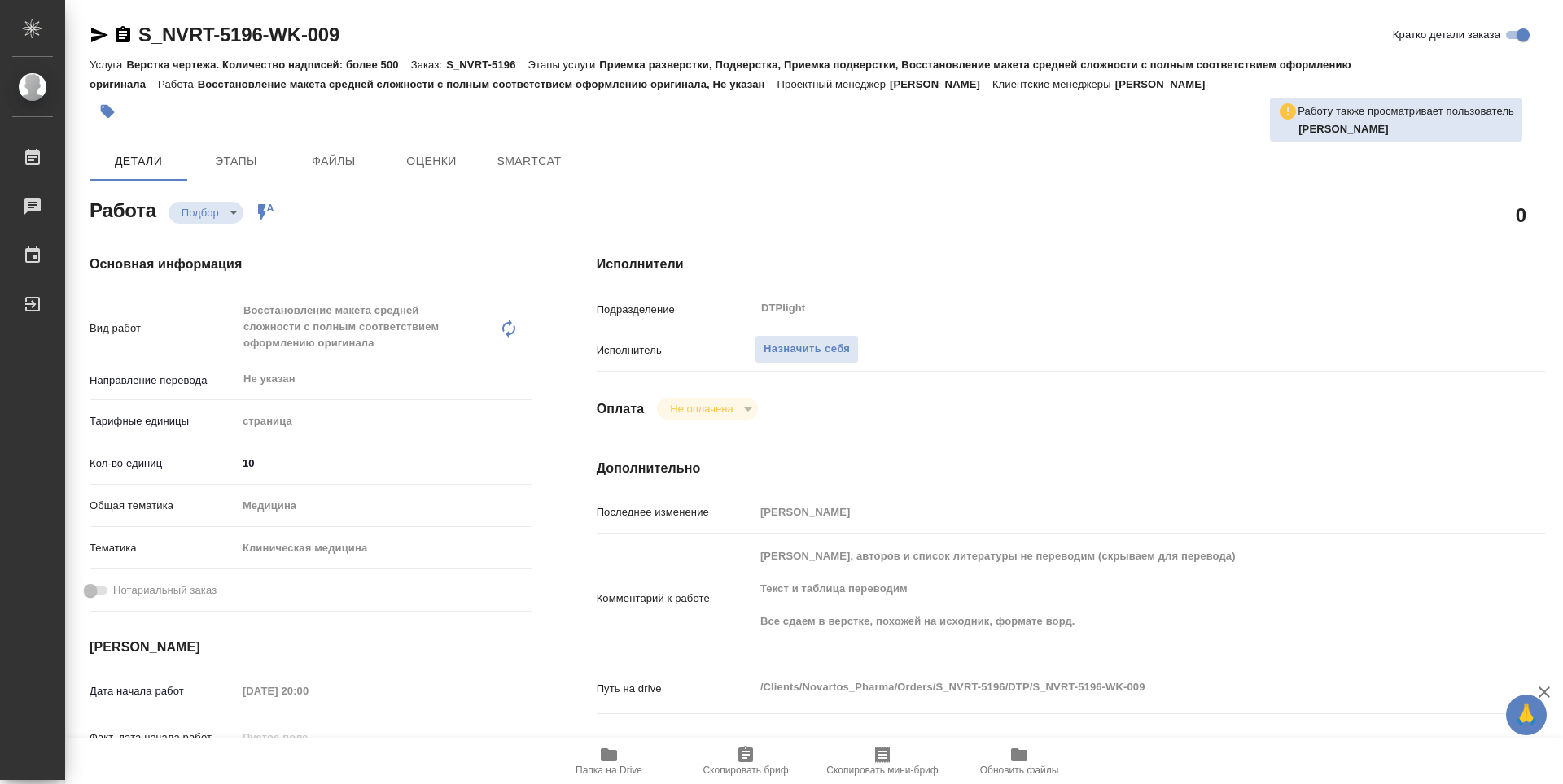
type textarea "x"
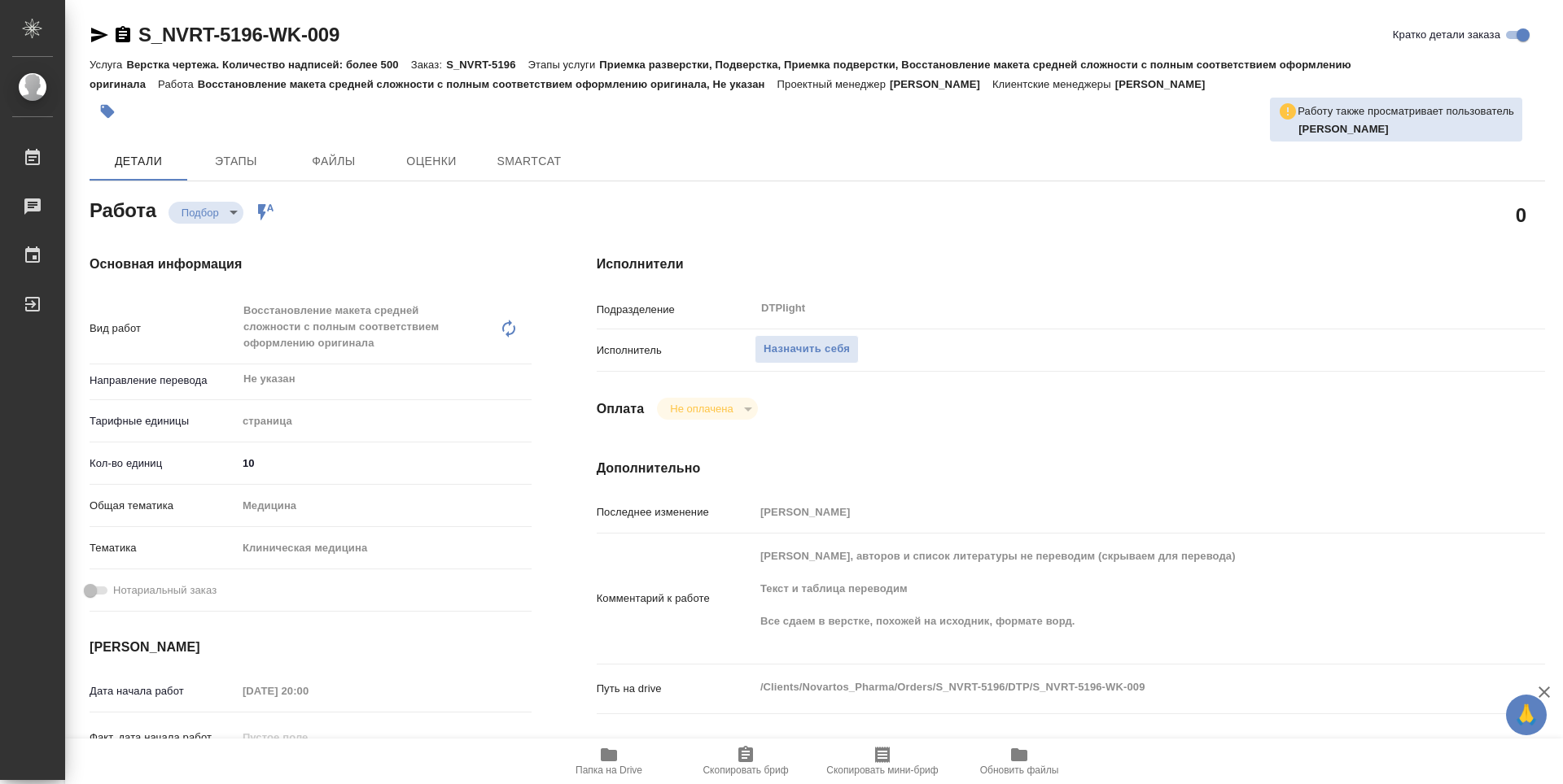
type textarea "x"
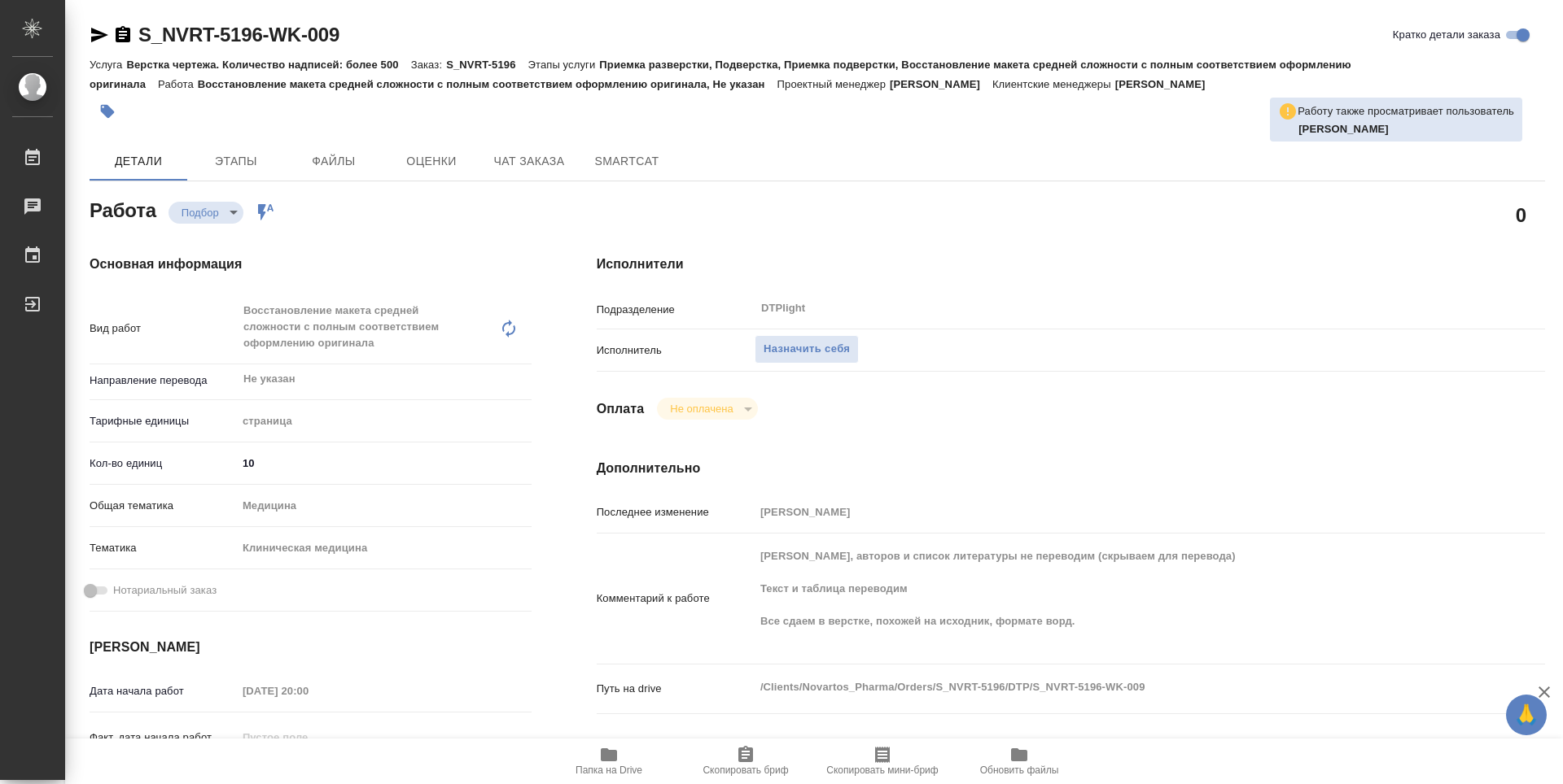
type textarea "x"
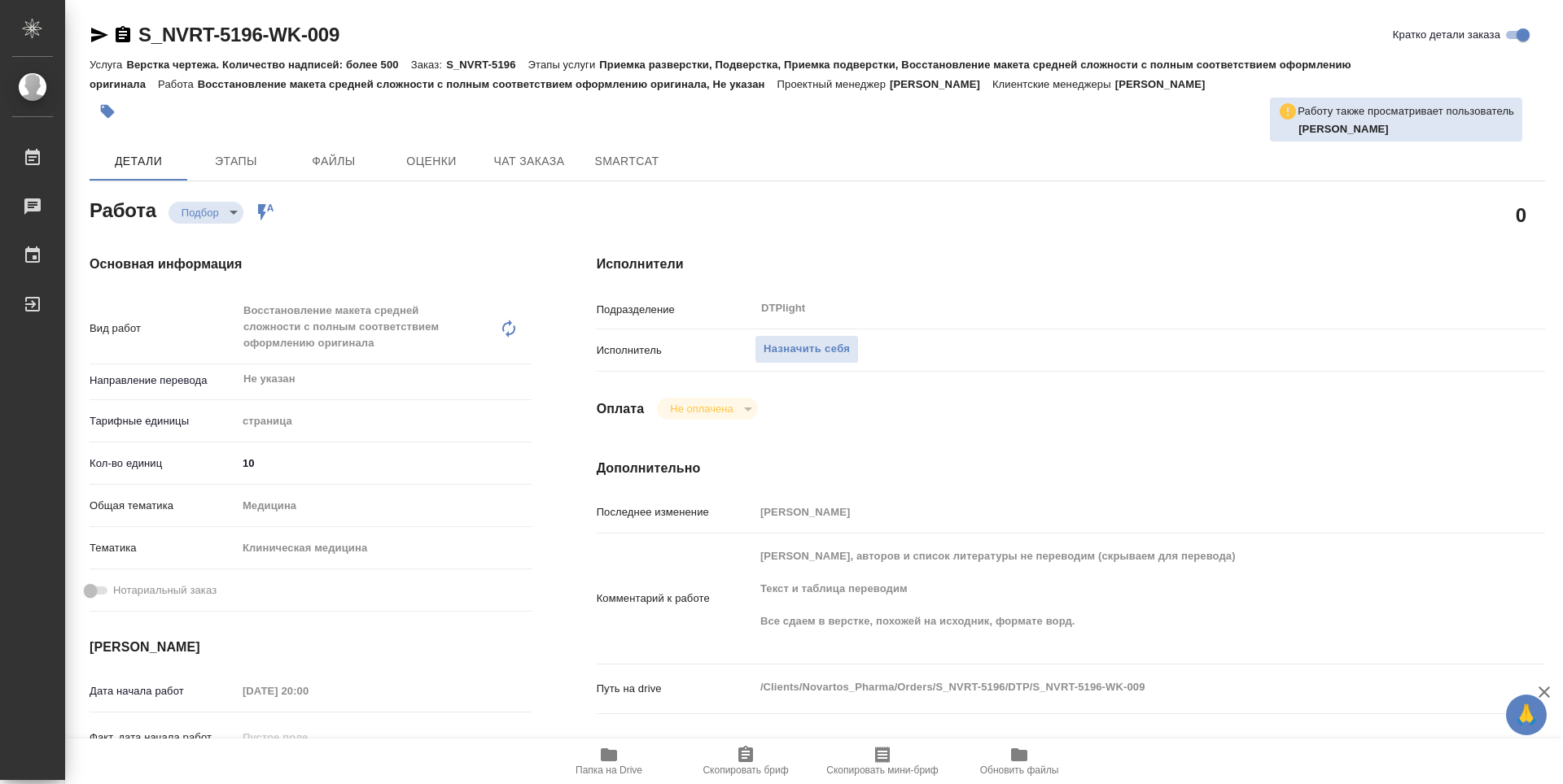
type textarea "x"
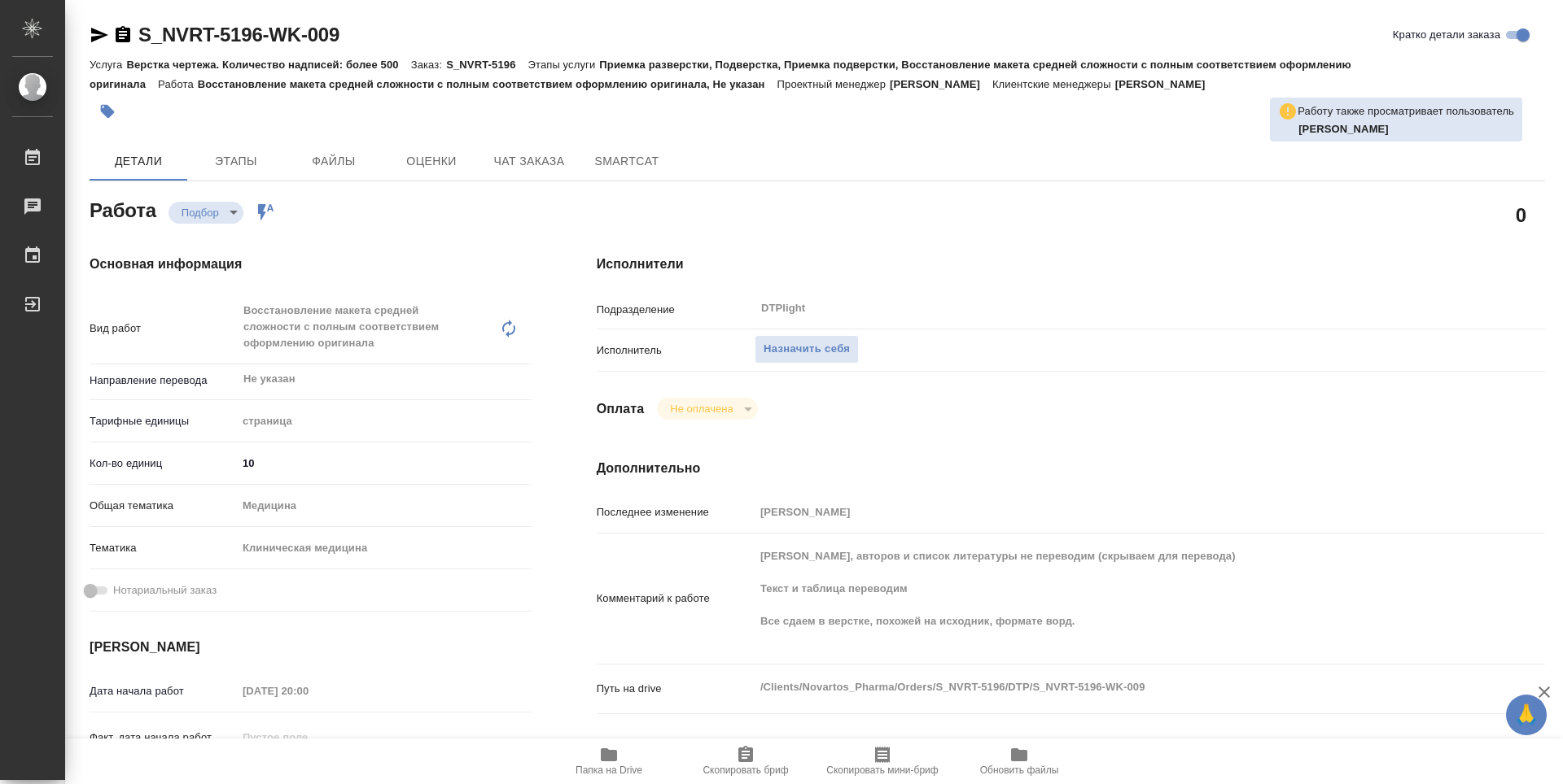
type textarea "x"
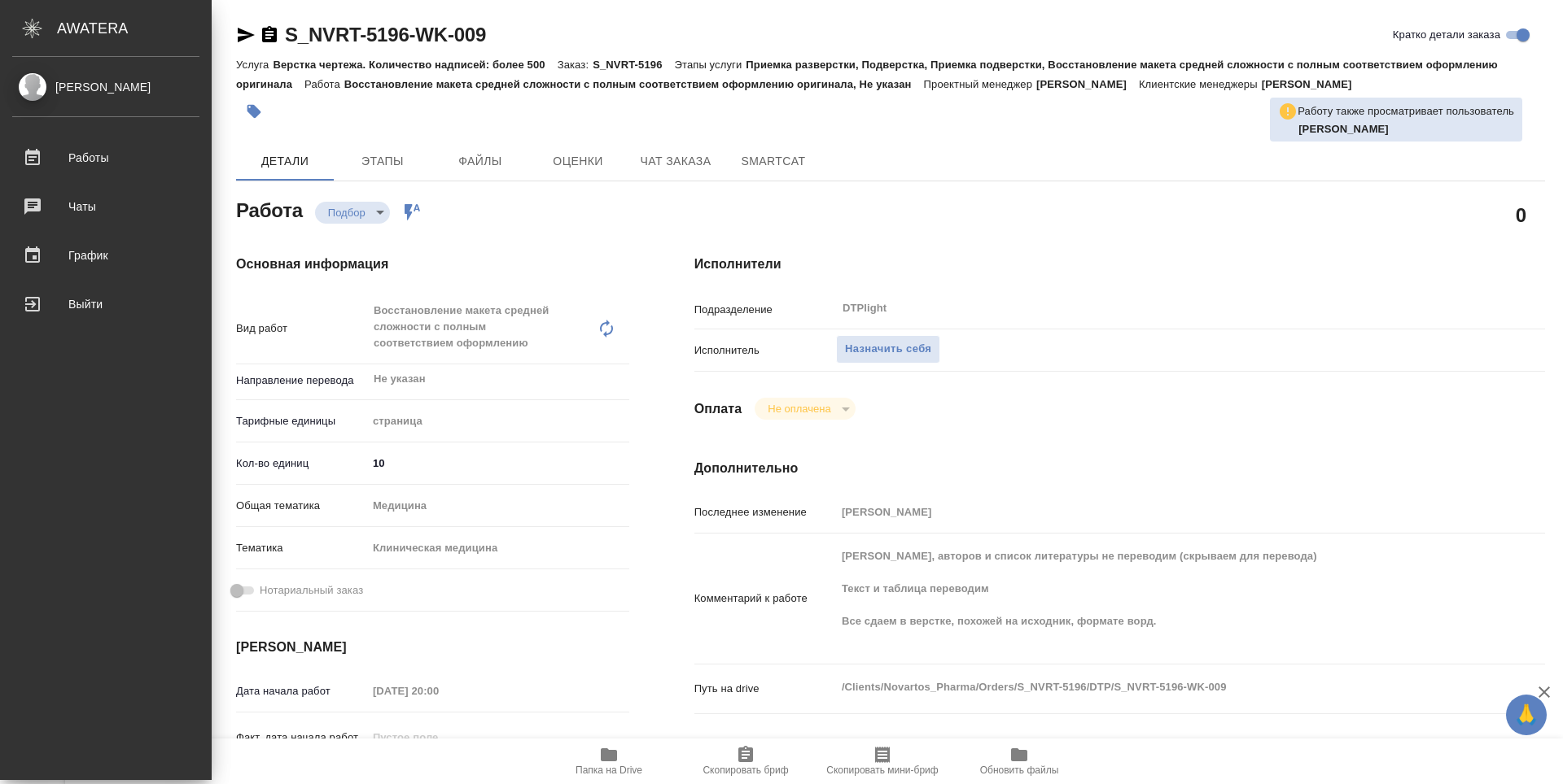
type textarea "x"
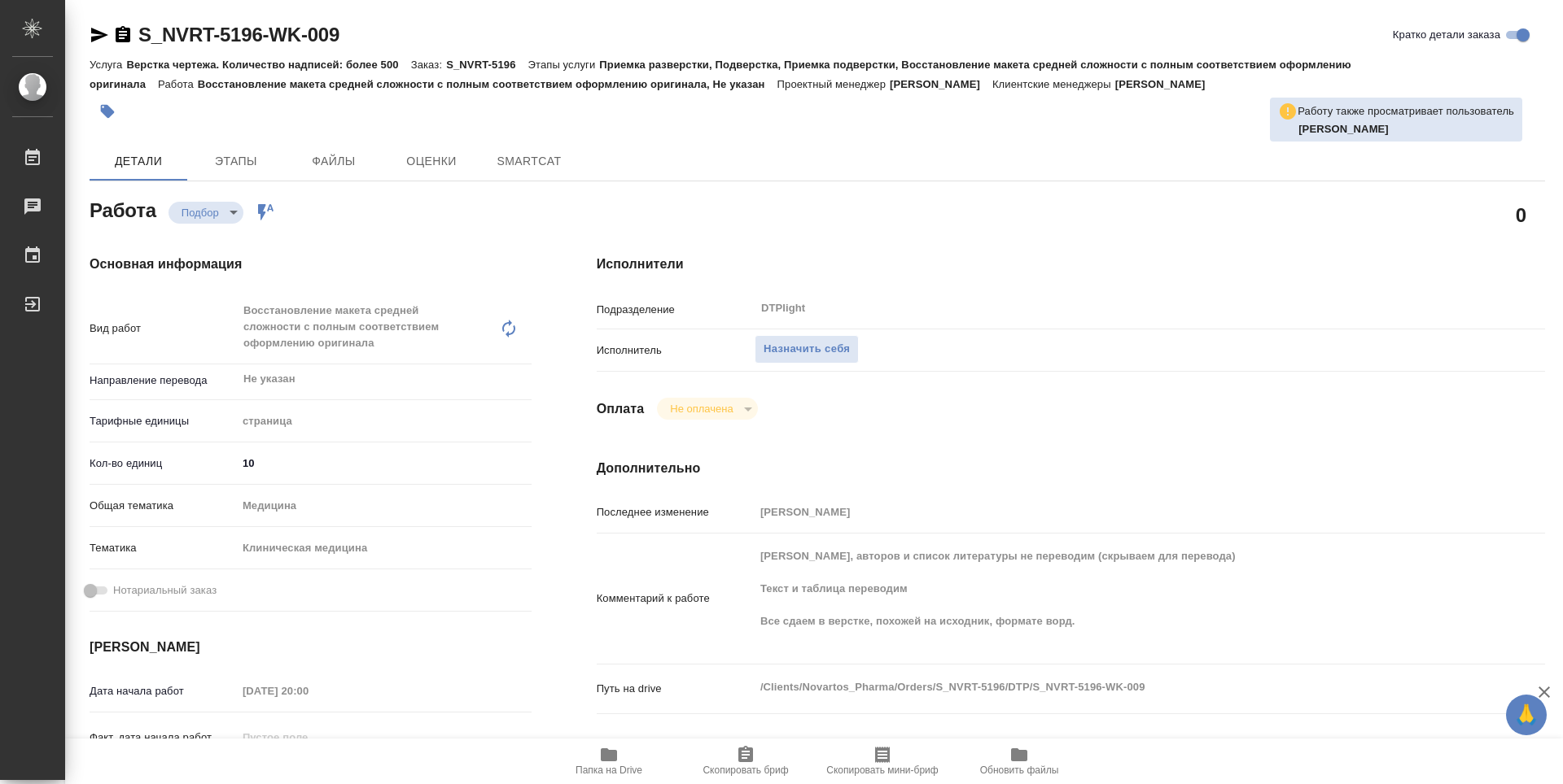
type textarea "x"
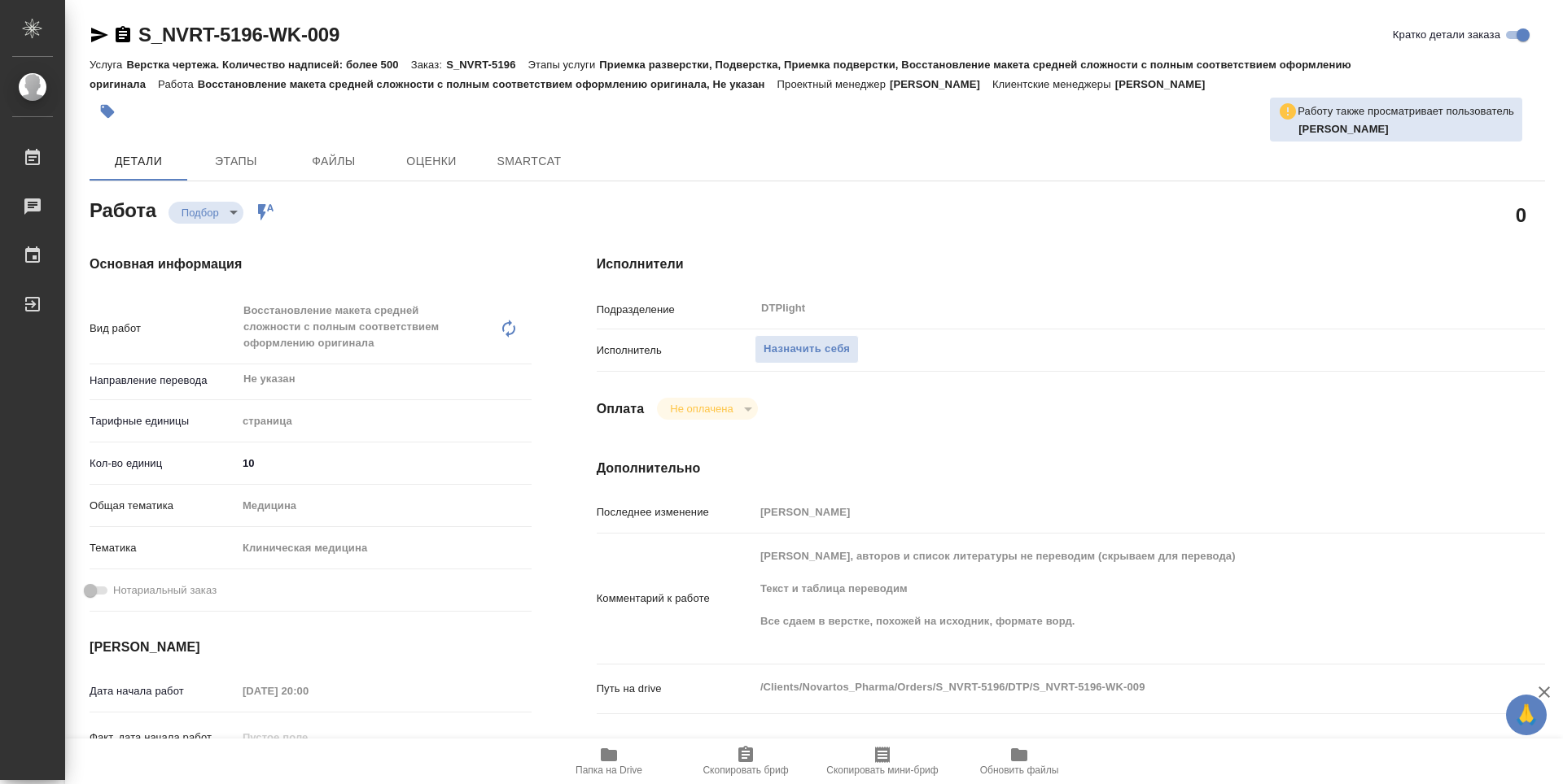
type textarea "x"
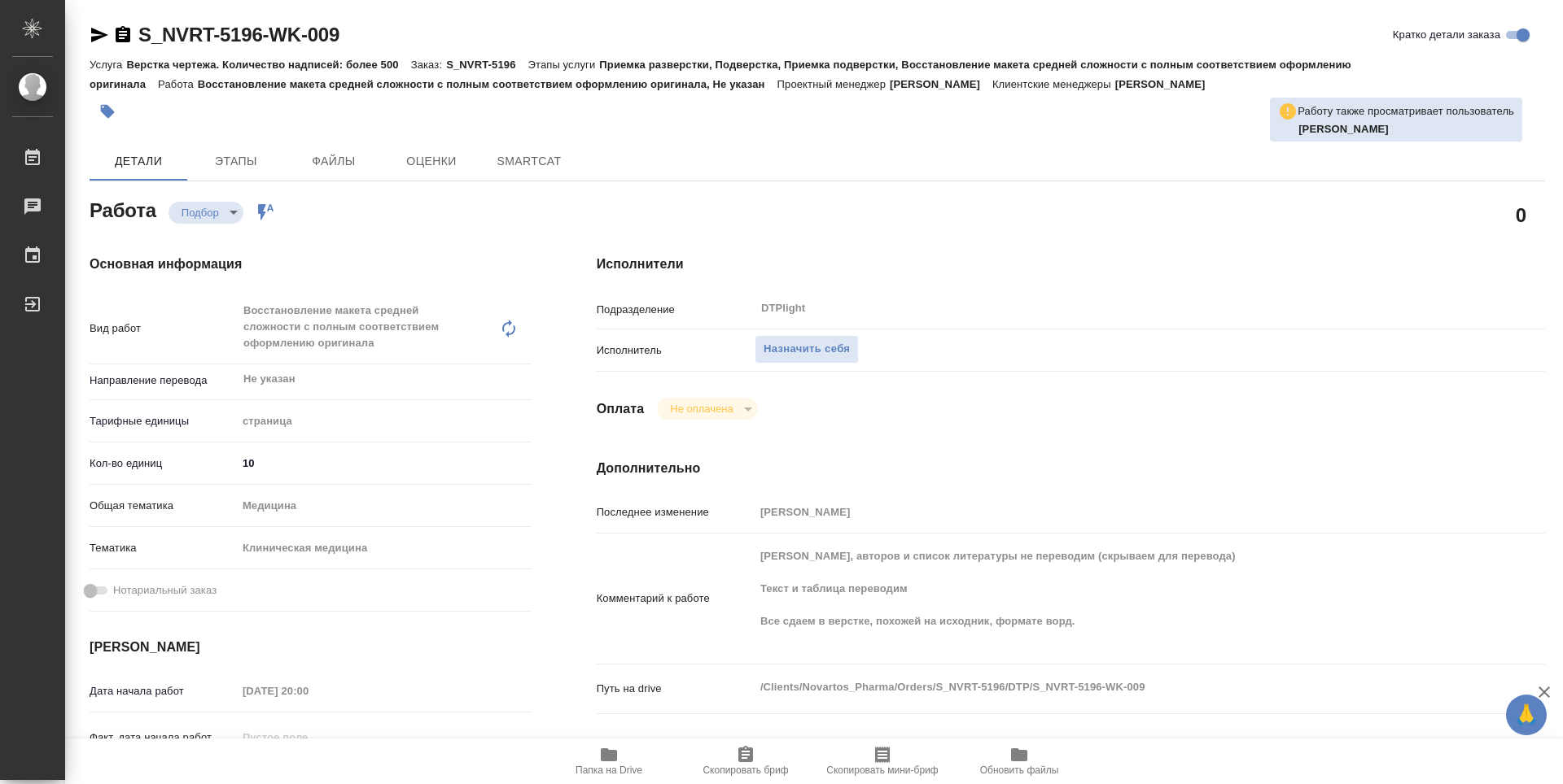
type textarea "x"
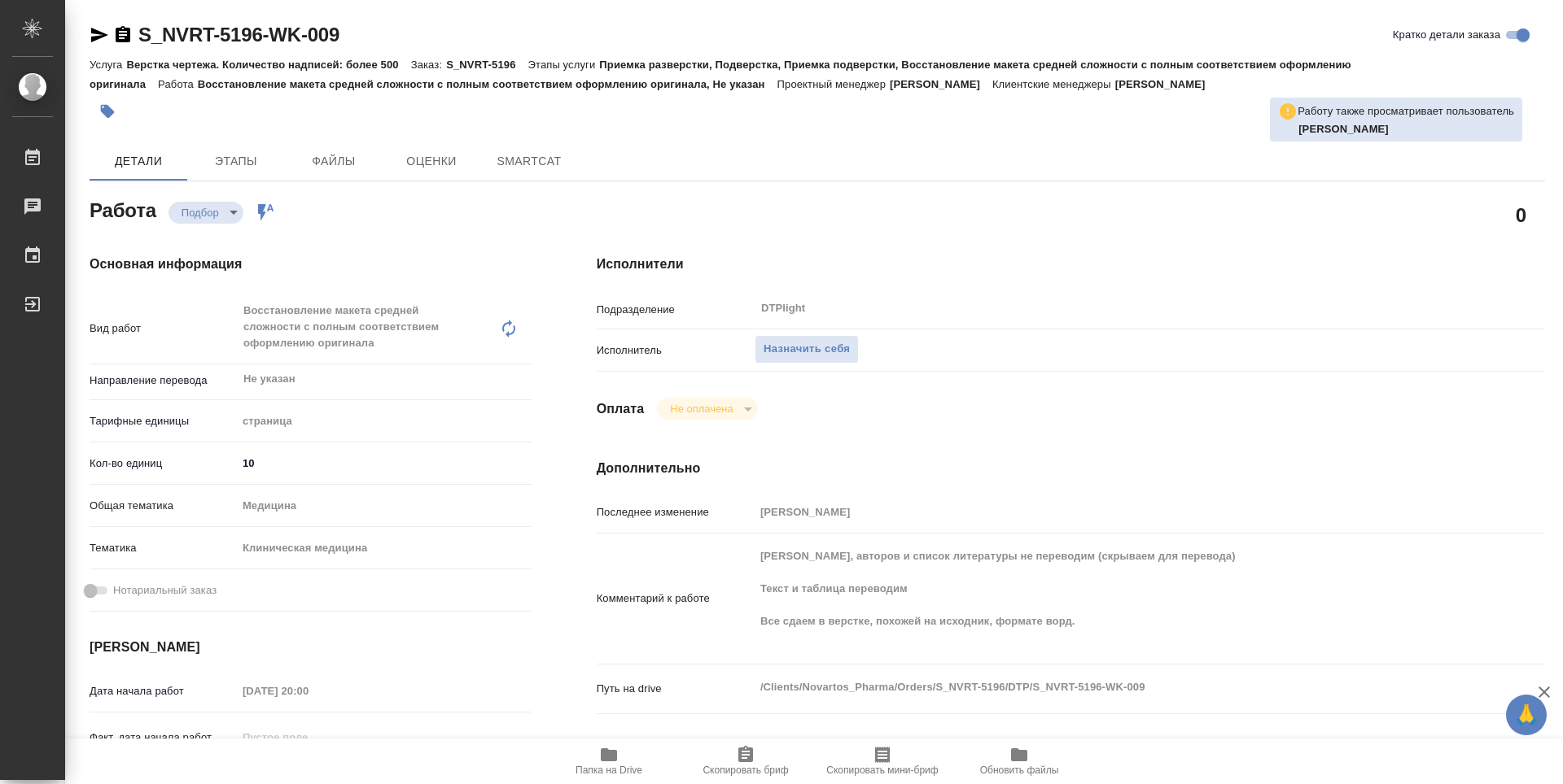
type textarea "x"
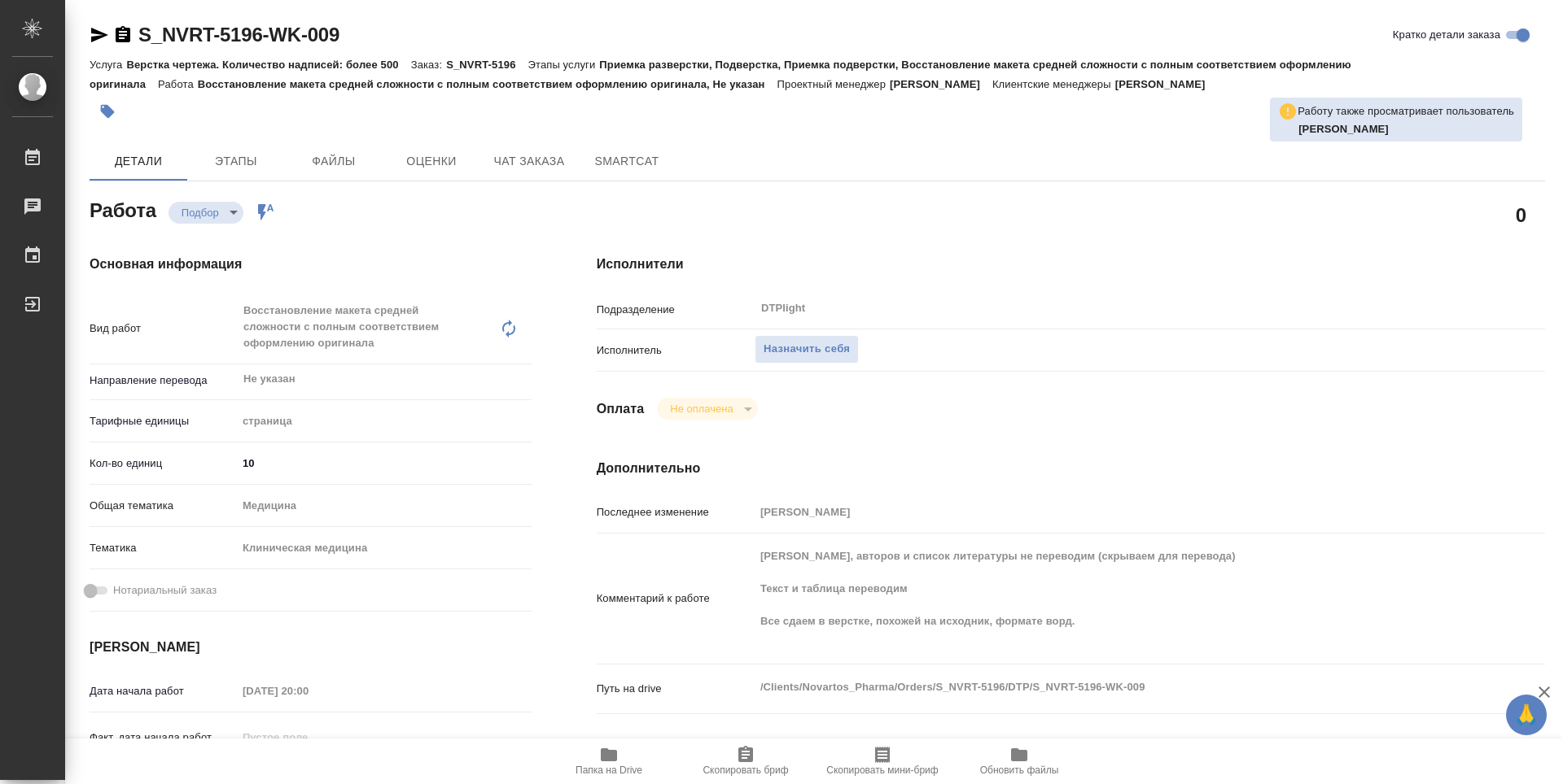
type textarea "x"
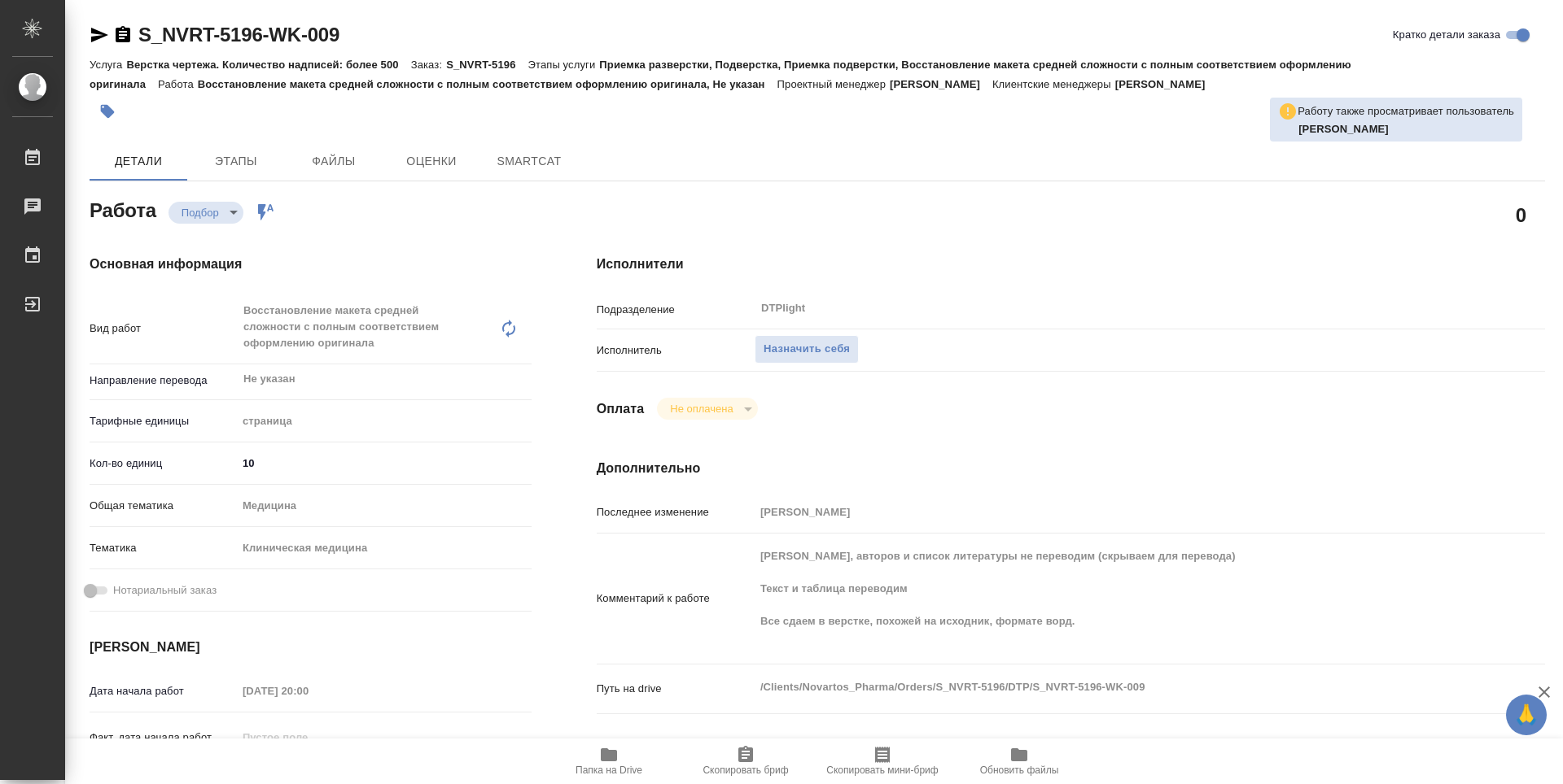
type textarea "x"
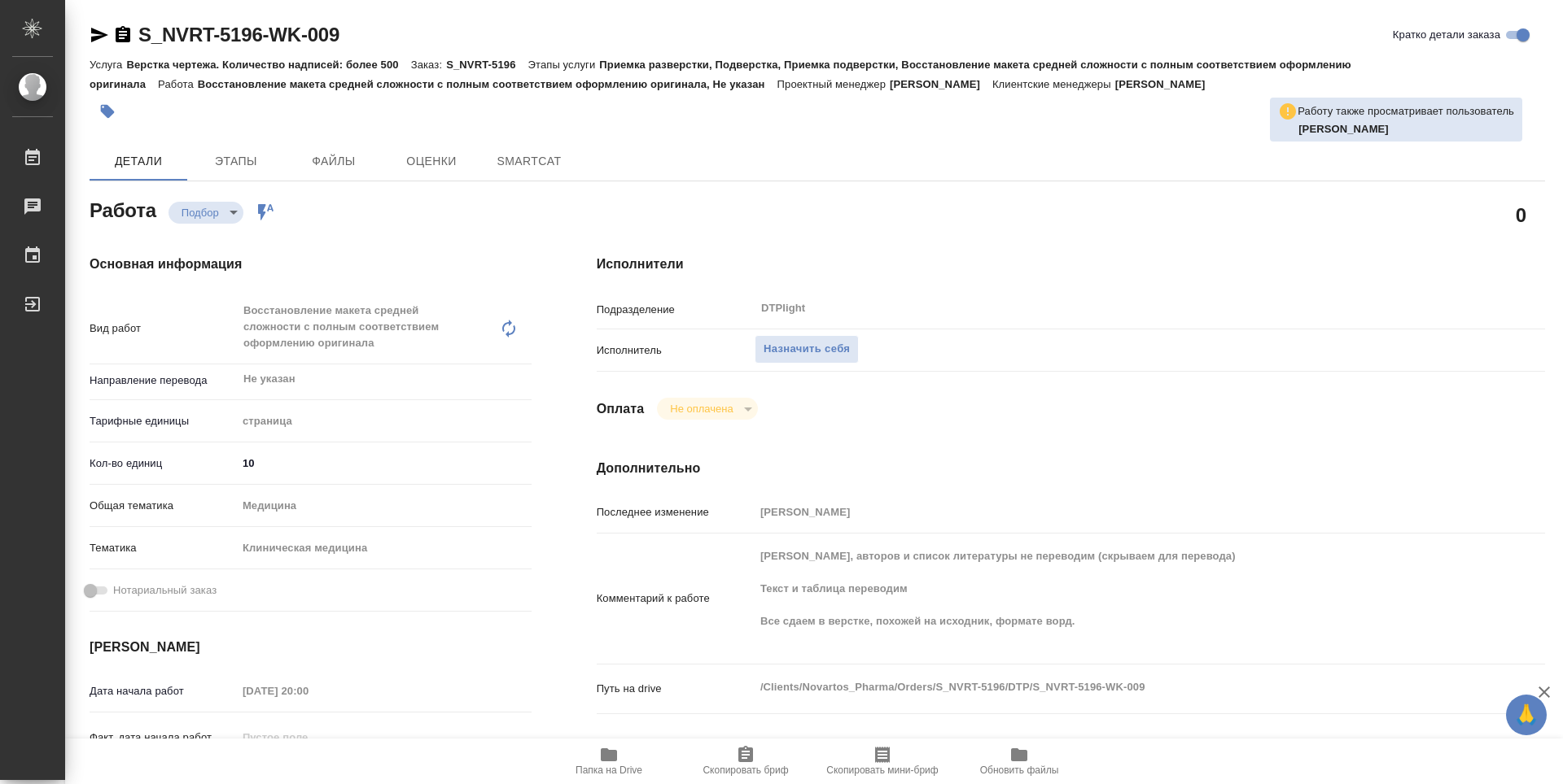
type textarea "x"
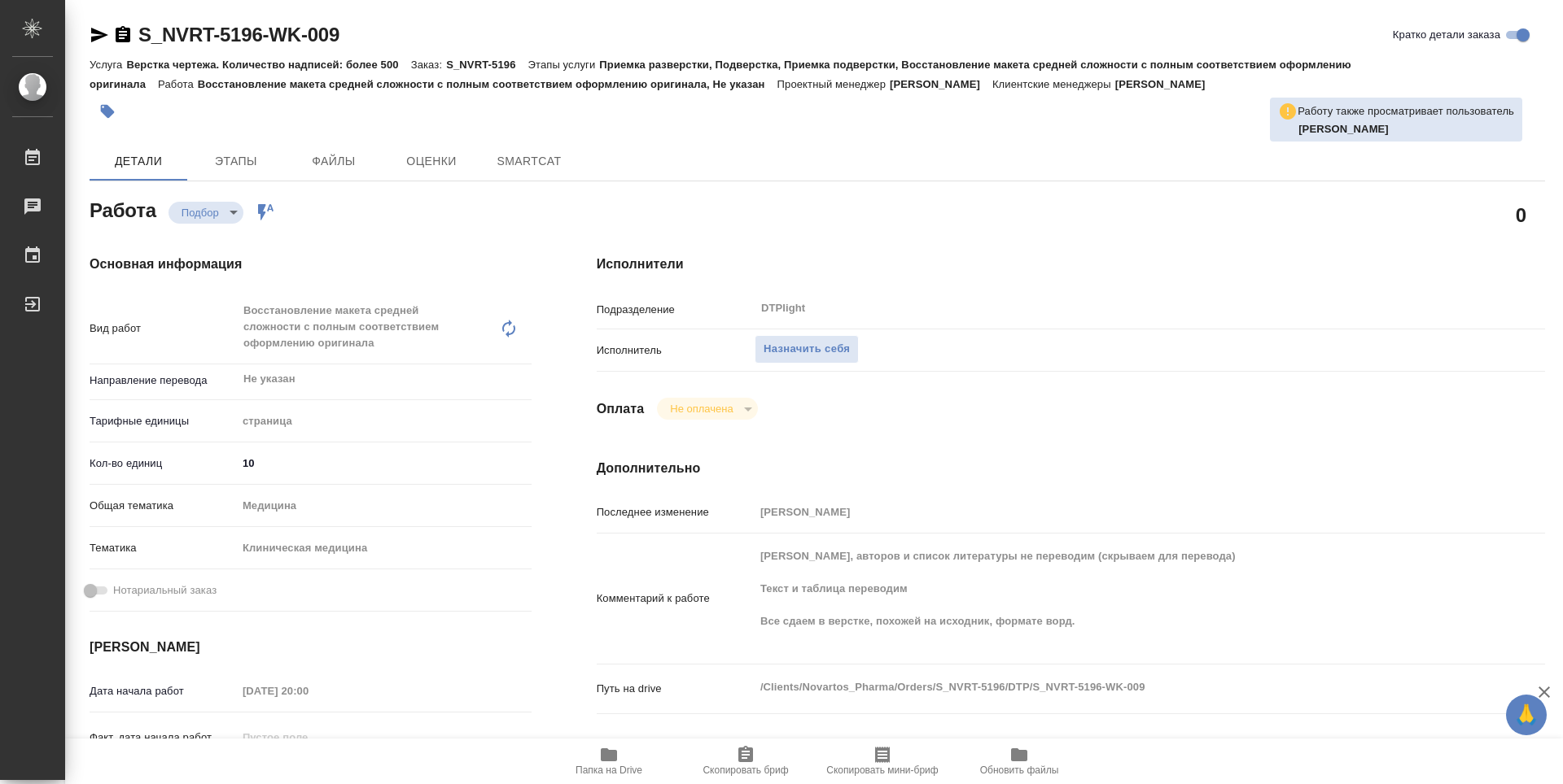
type textarea "x"
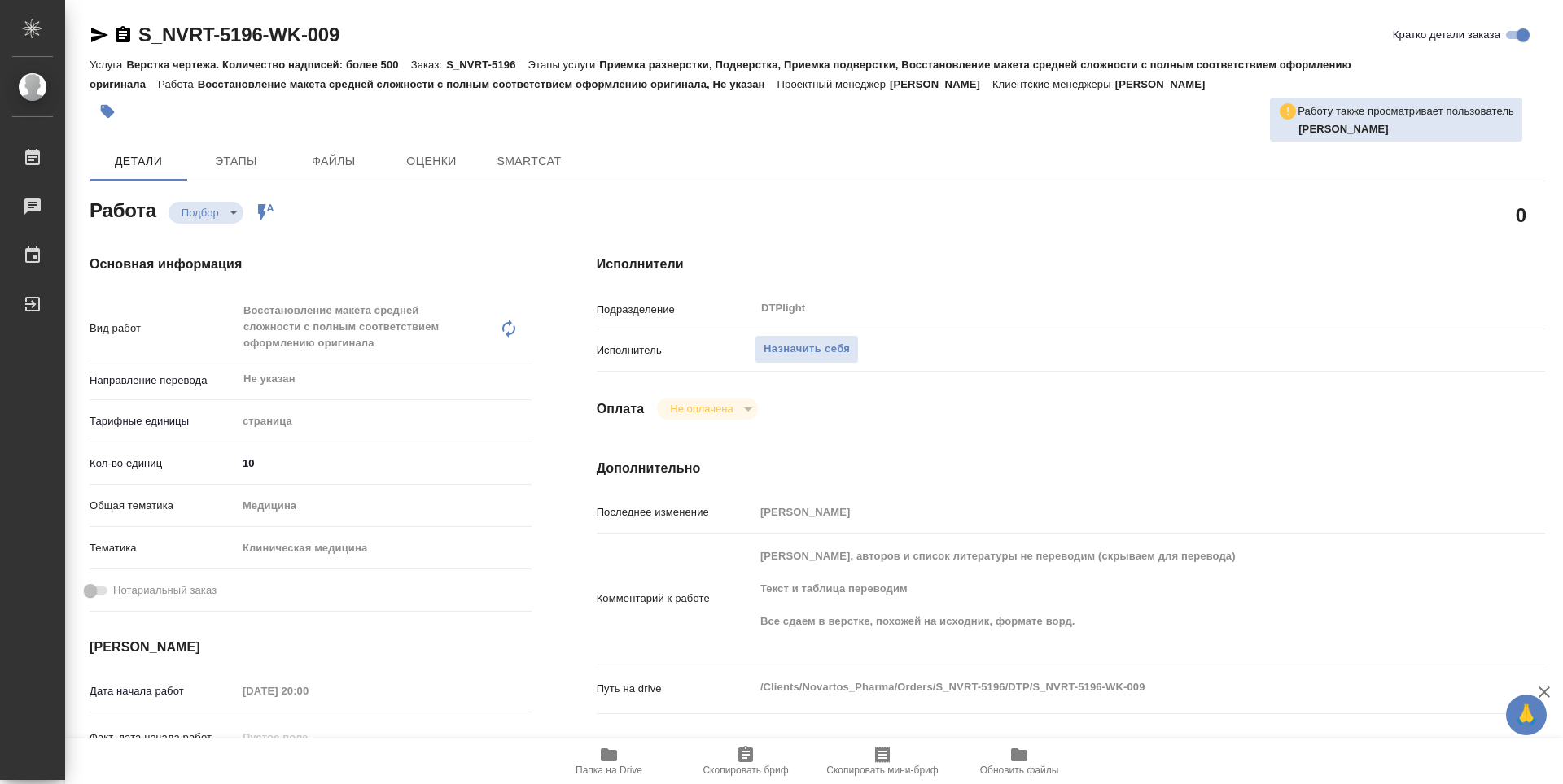
type textarea "x"
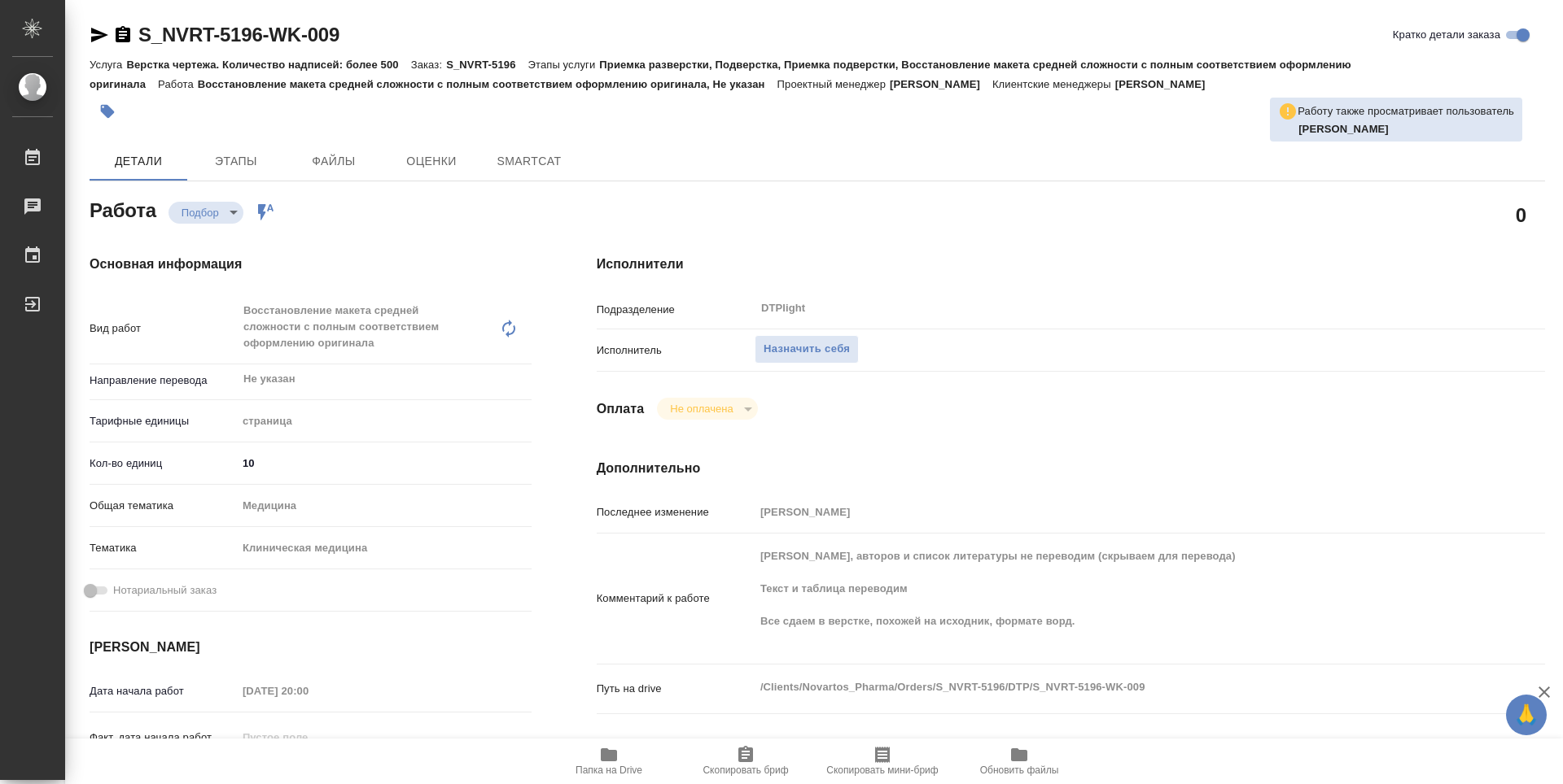
type textarea "x"
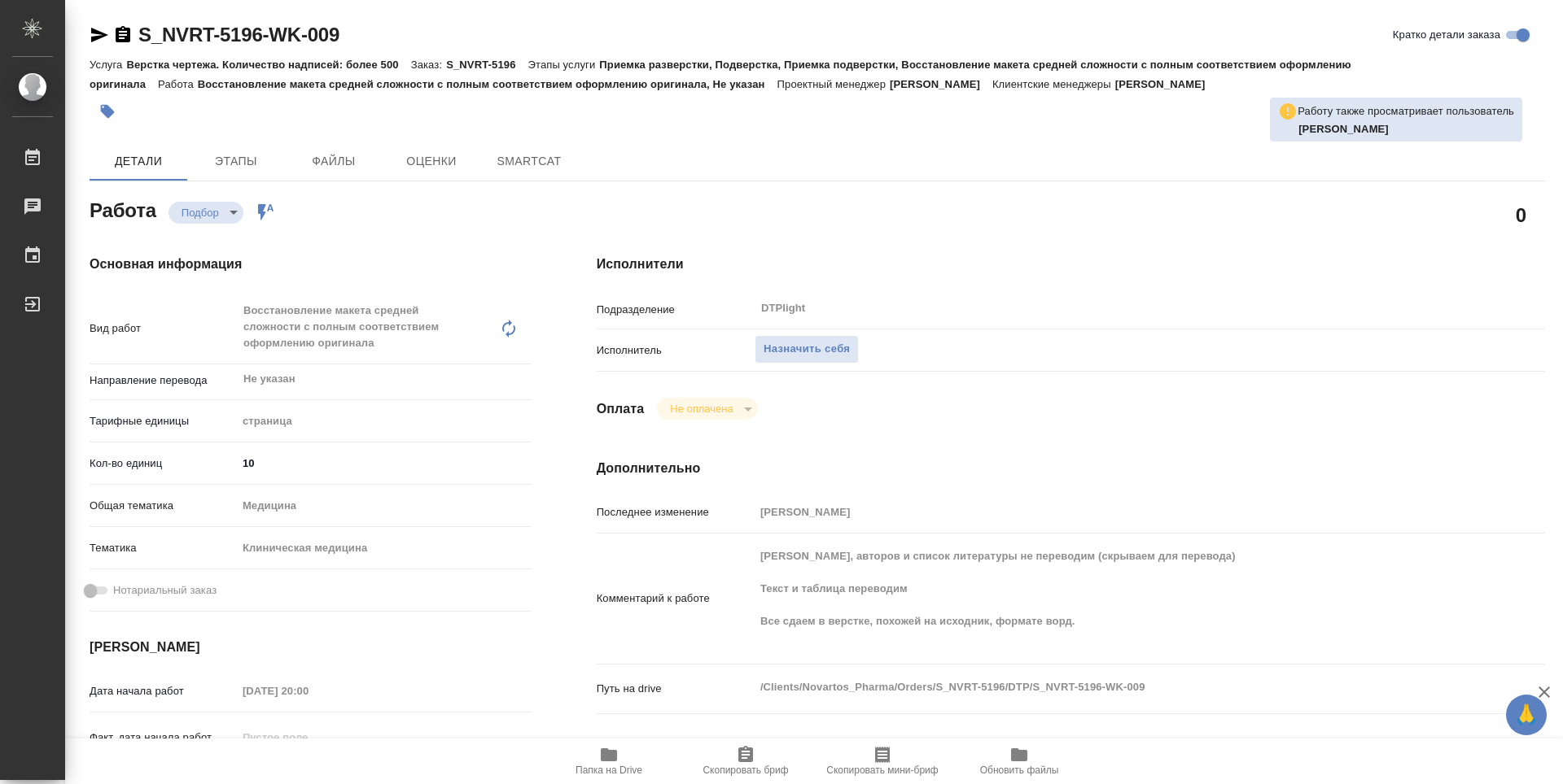
type textarea "x"
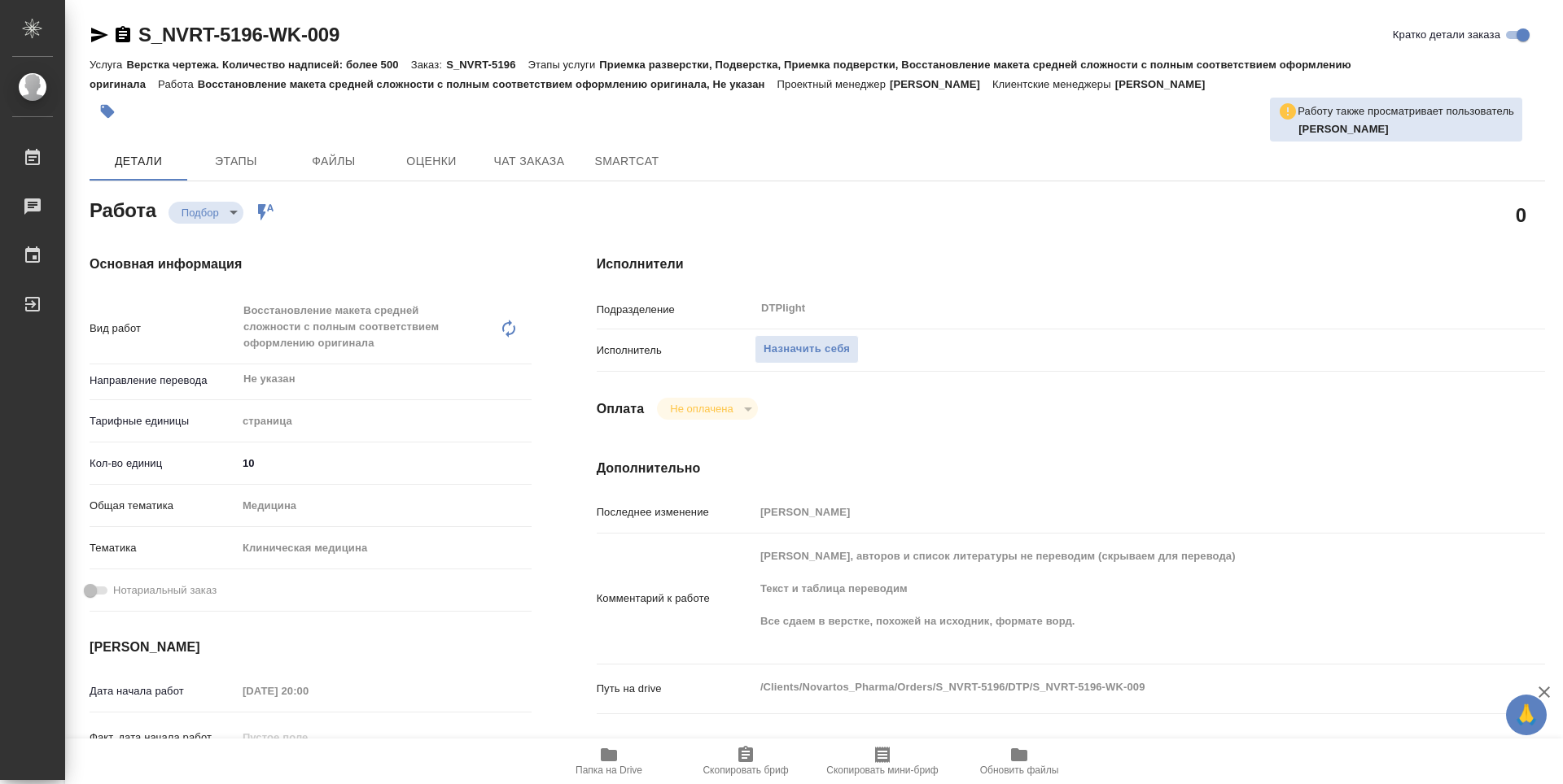
type textarea "x"
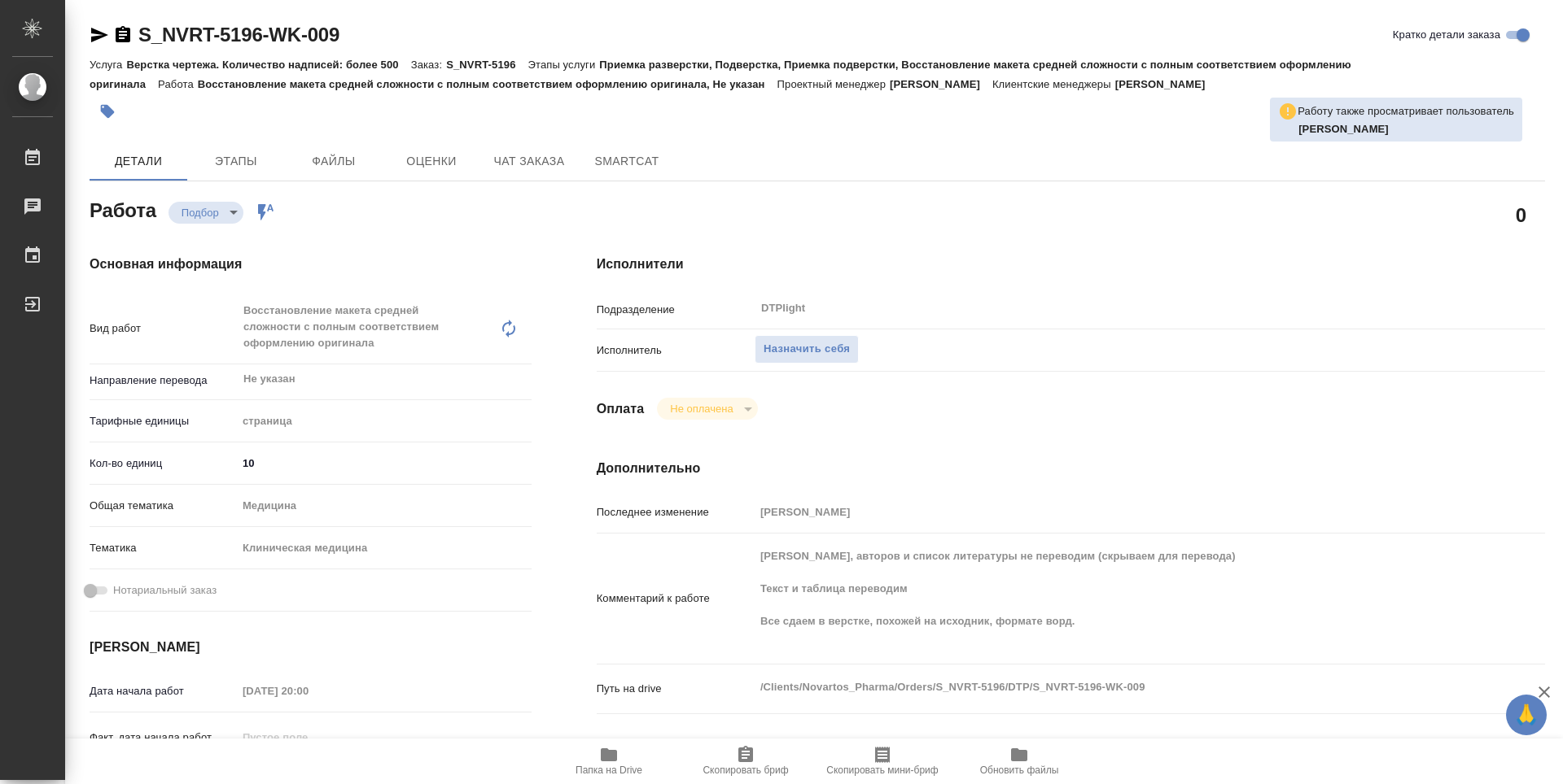
type textarea "x"
click at [608, 768] on span "Папка на Drive" at bounding box center [609, 771] width 67 height 11
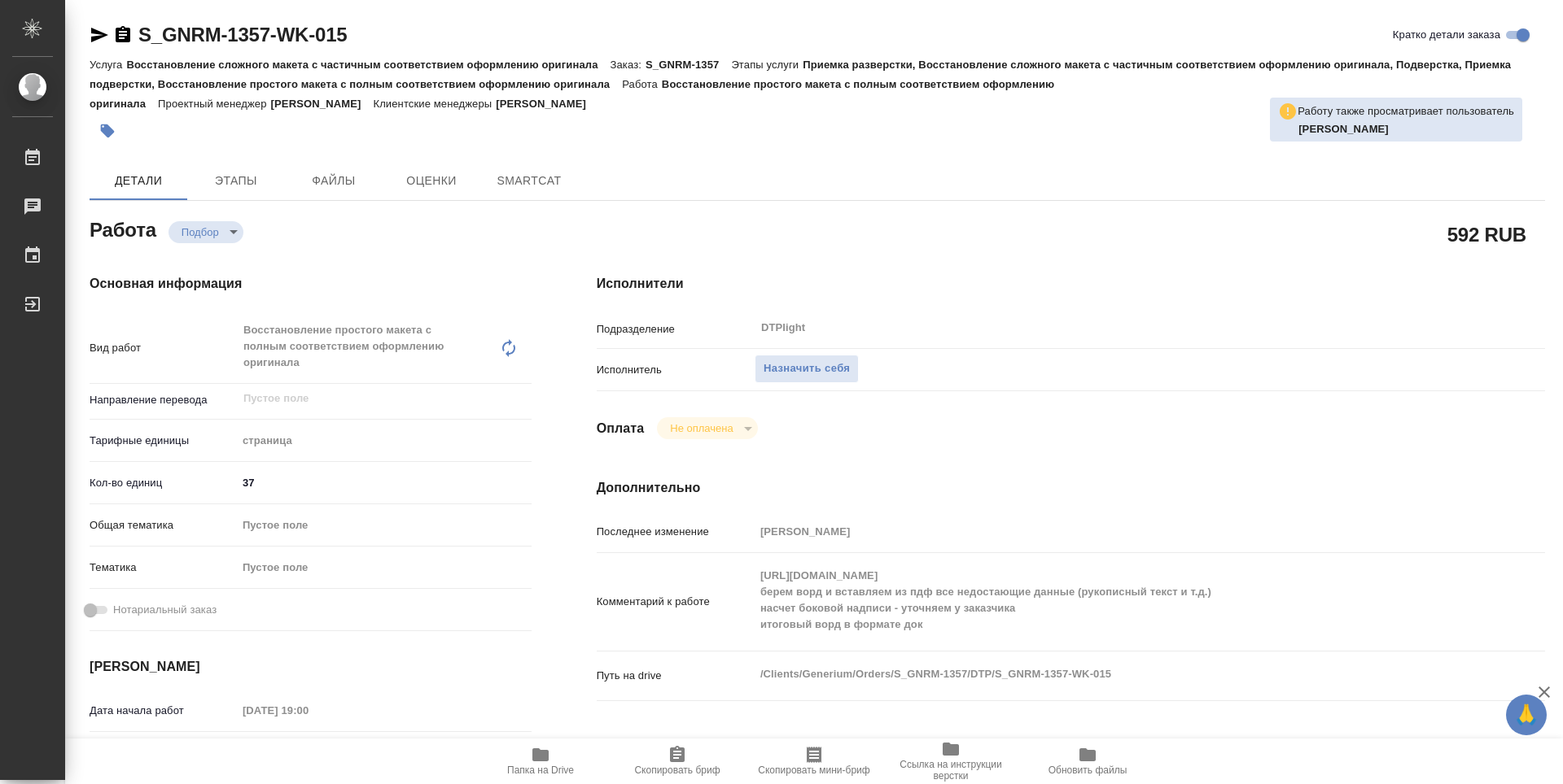
type textarea "x"
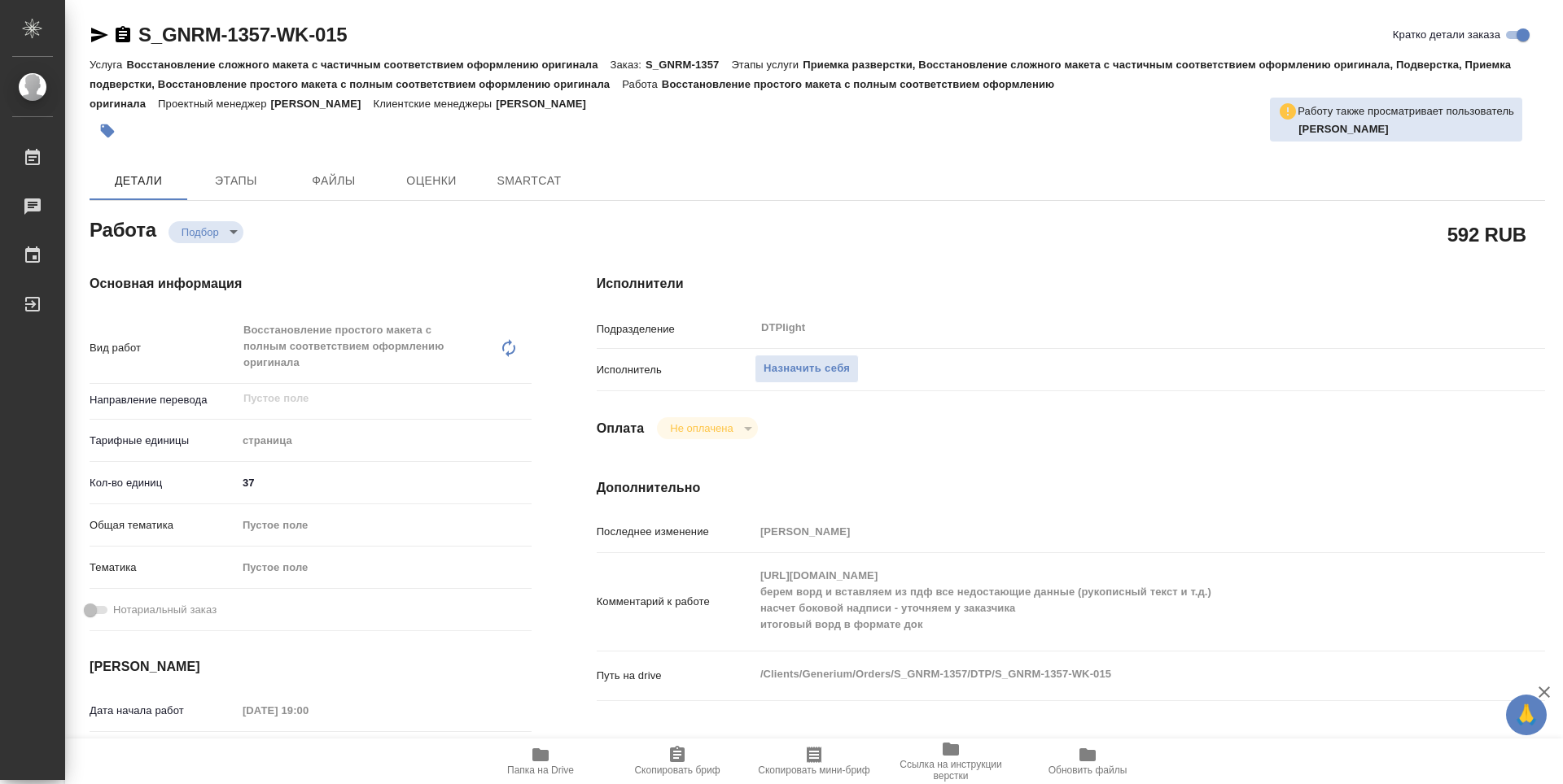
type textarea "x"
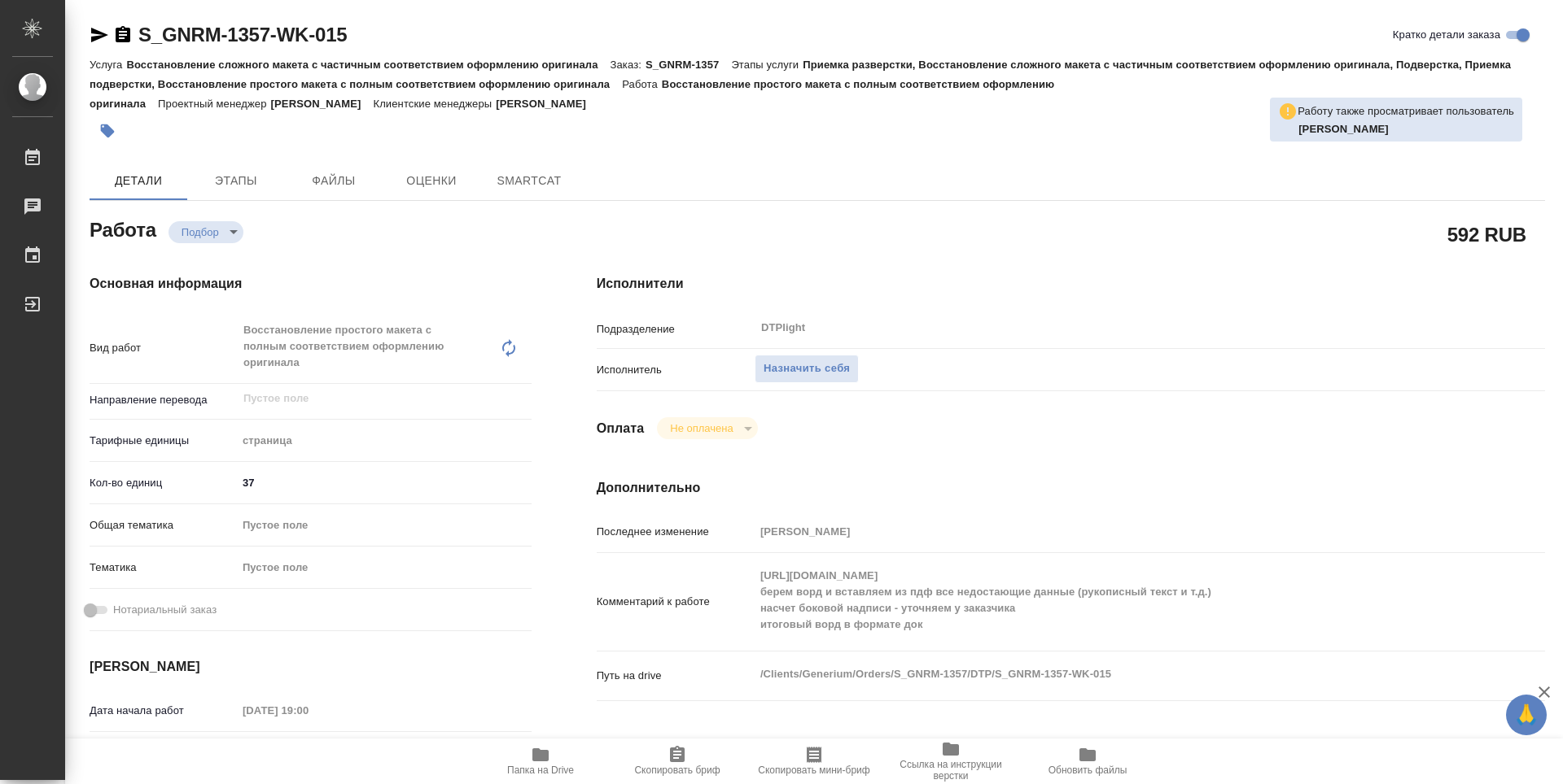
type textarea "x"
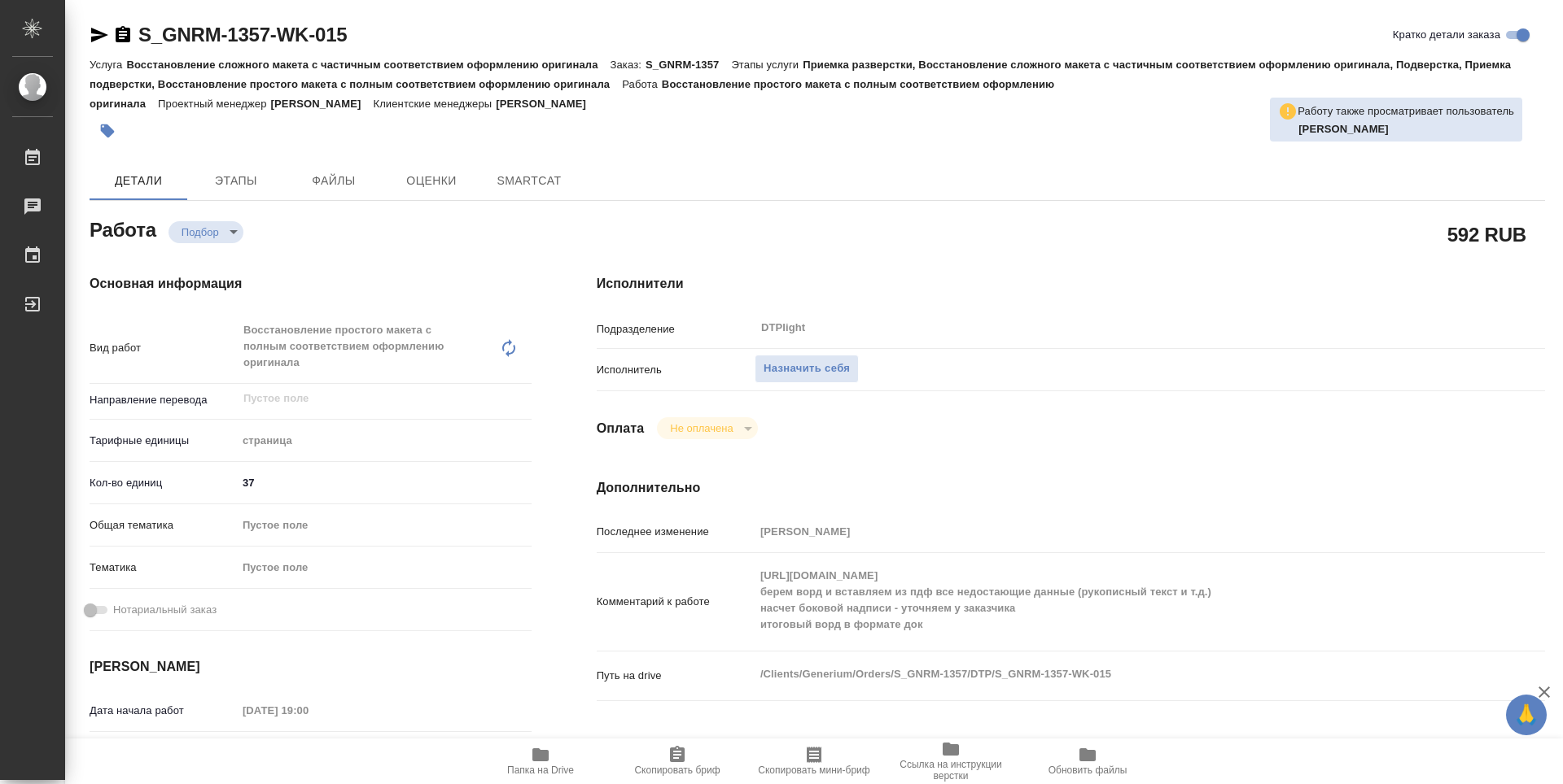
type textarea "x"
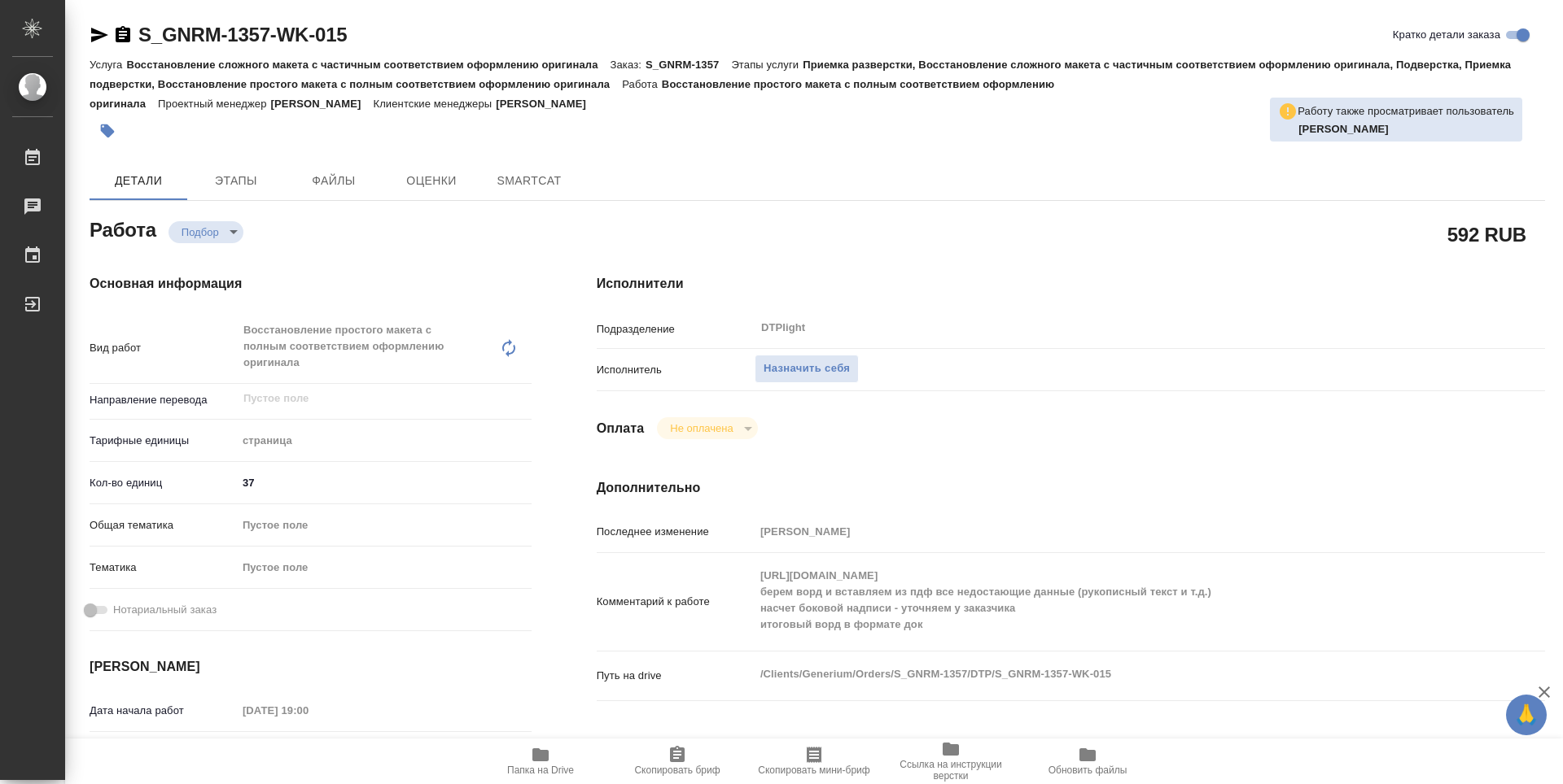
type textarea "x"
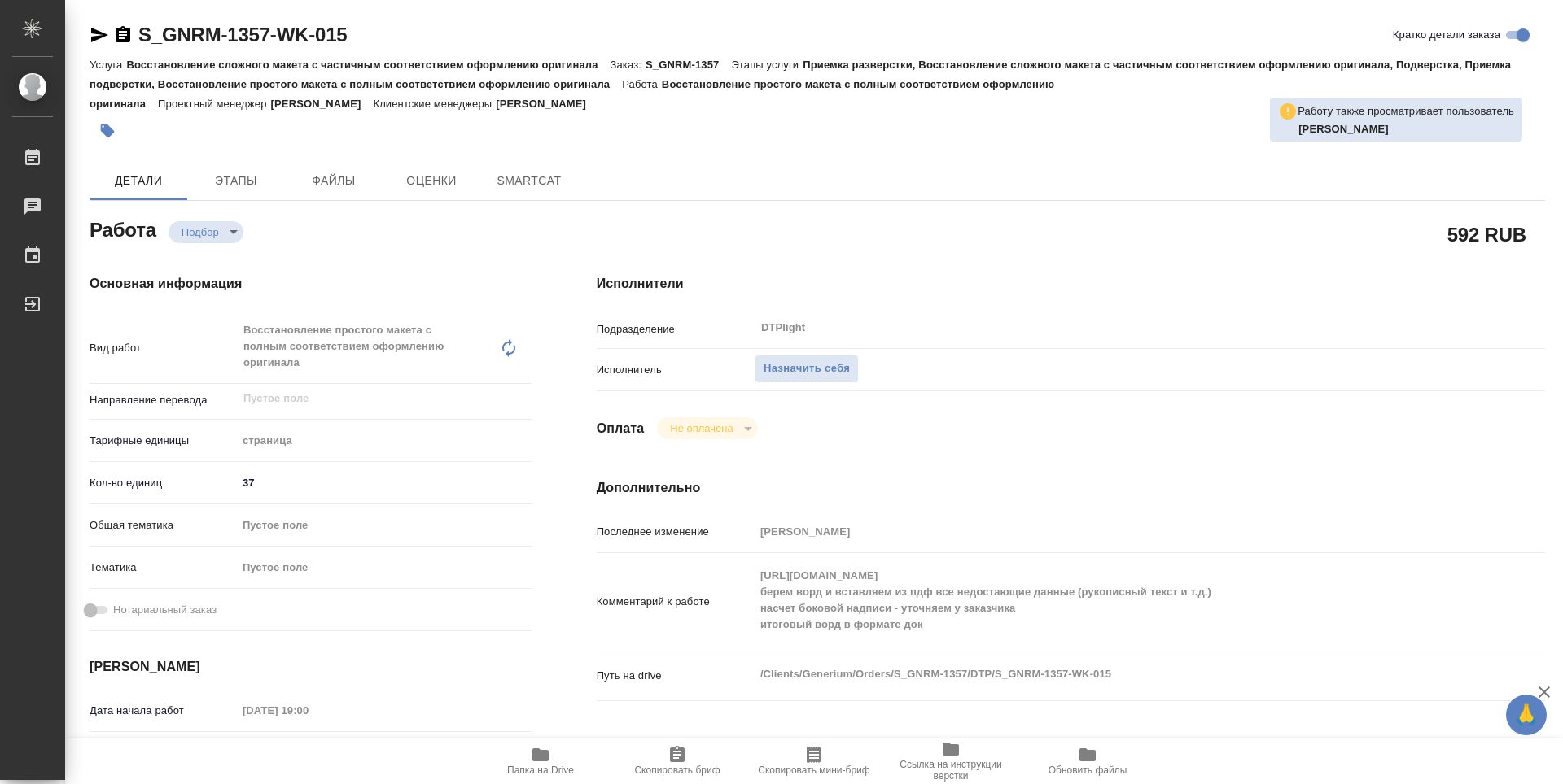
type textarea "x"
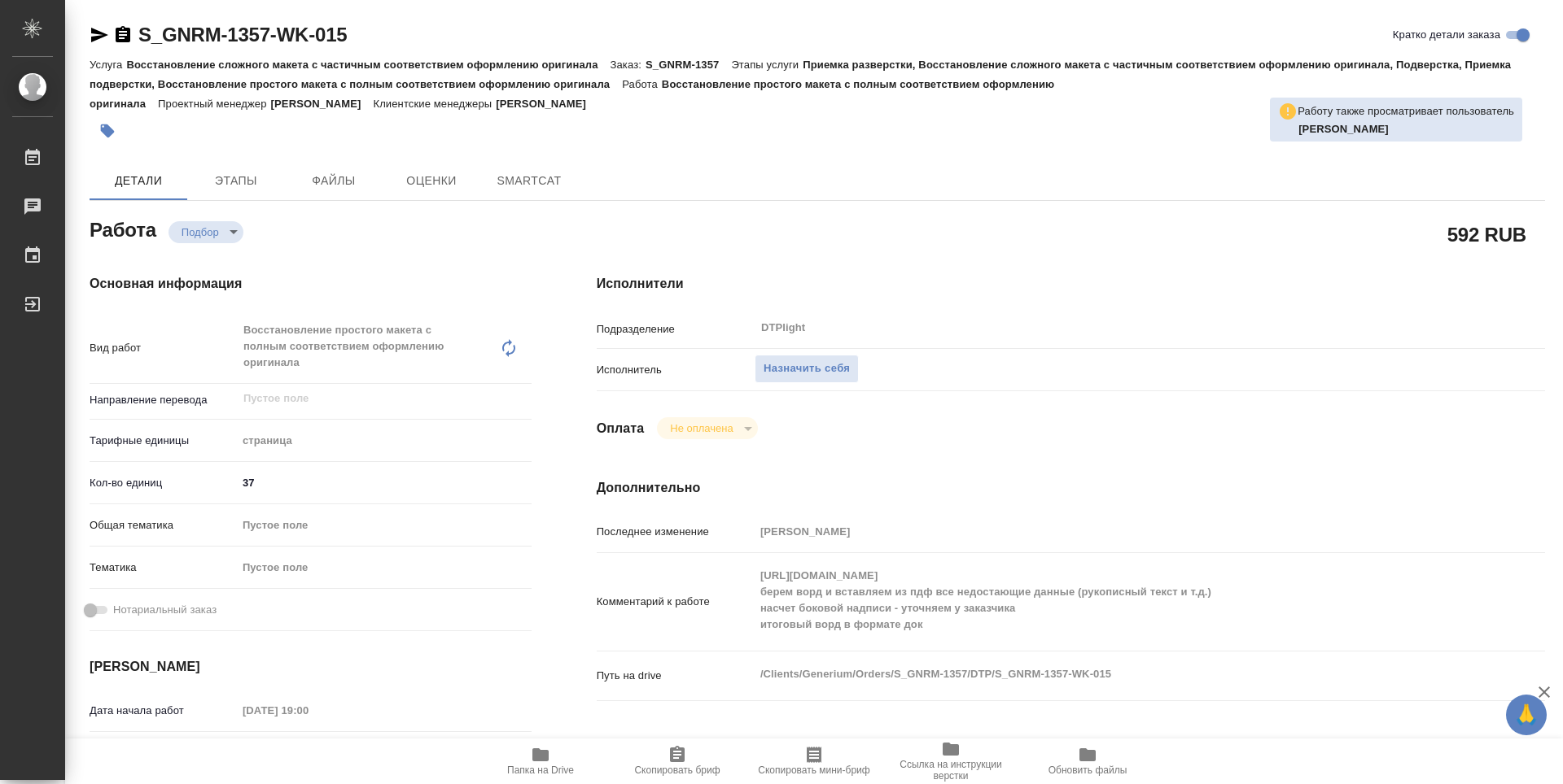
type textarea "x"
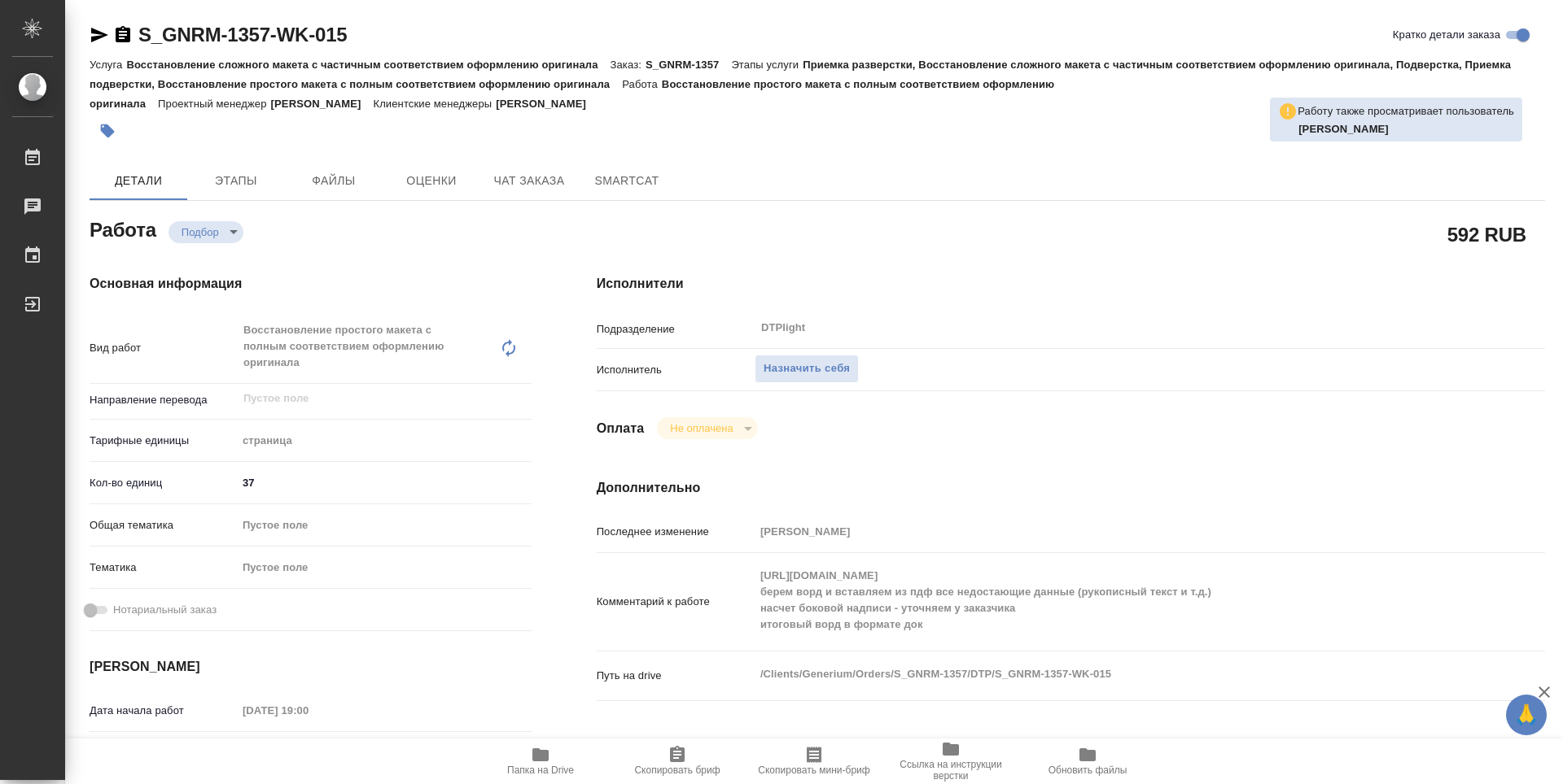
type textarea "x"
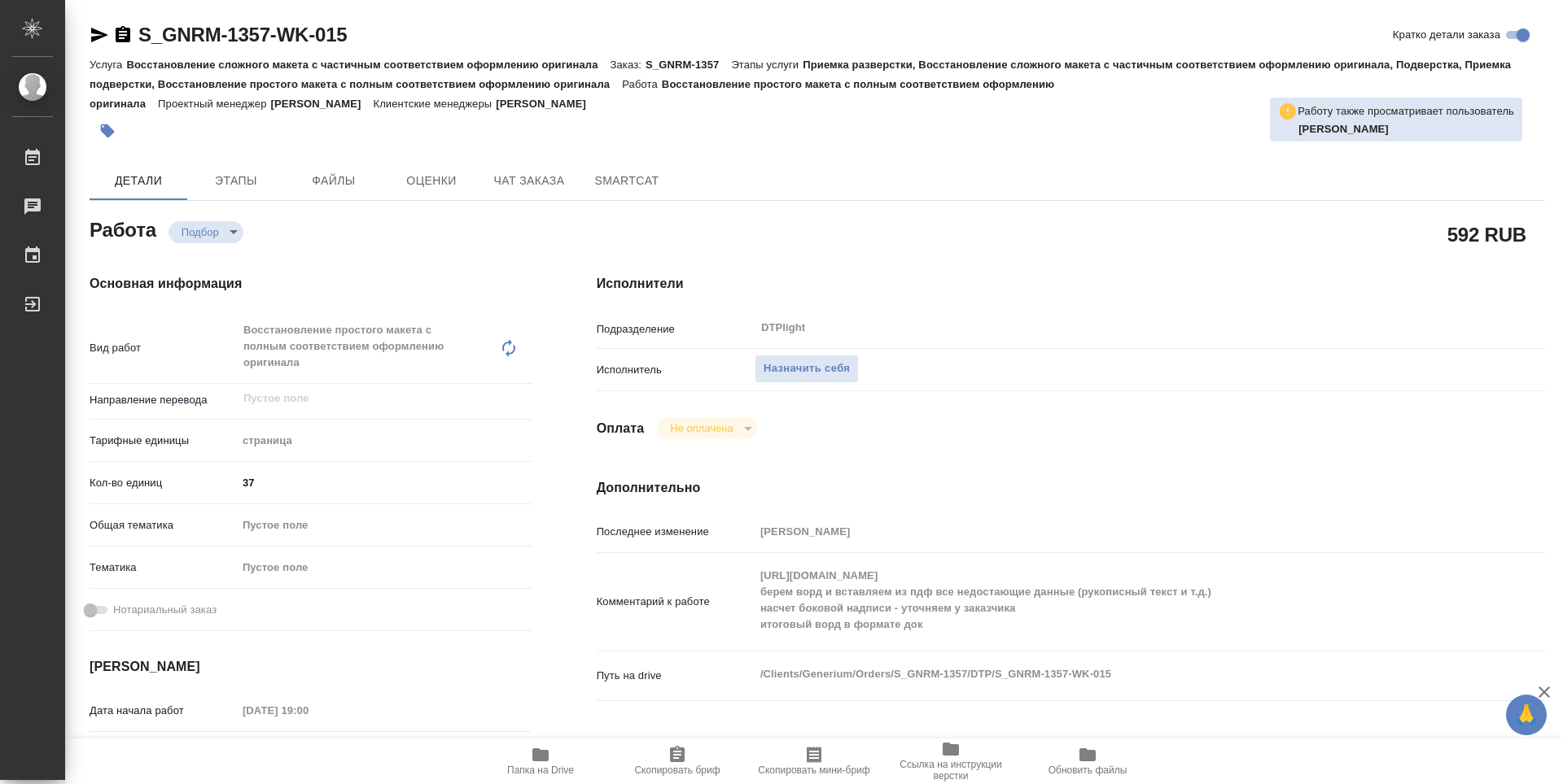
type textarea "x"
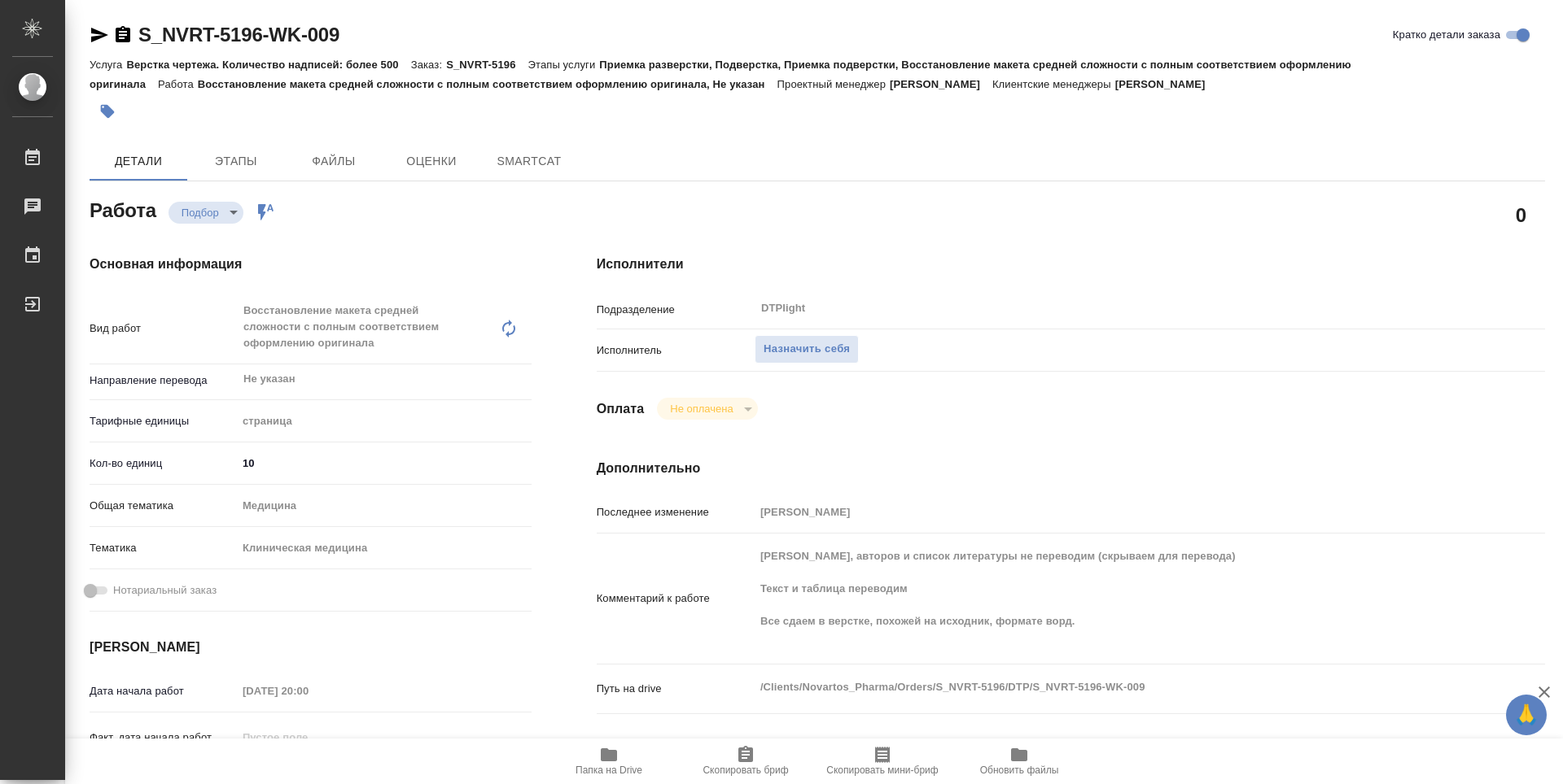
type textarea "x"
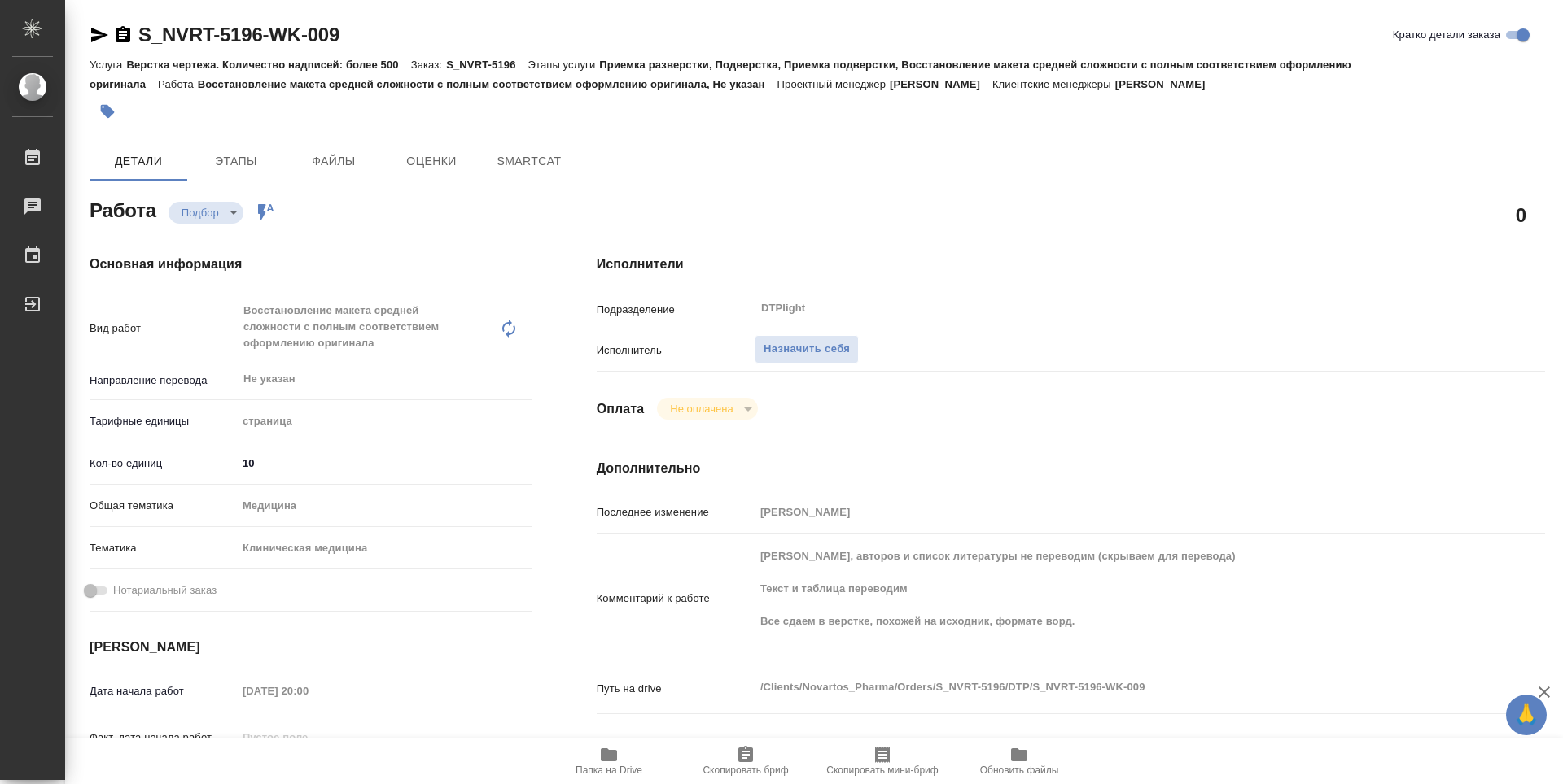
type textarea "x"
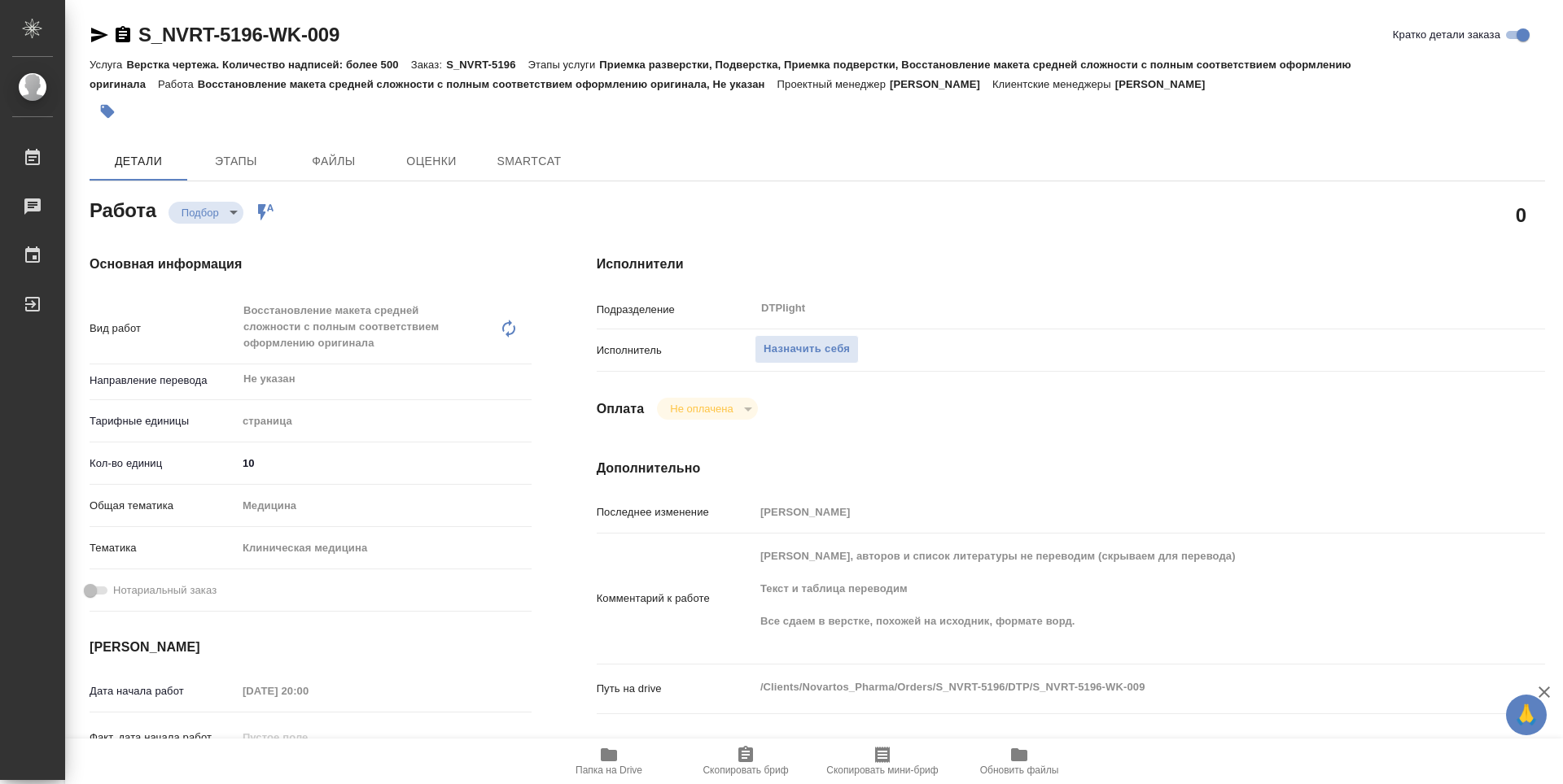
type textarea "x"
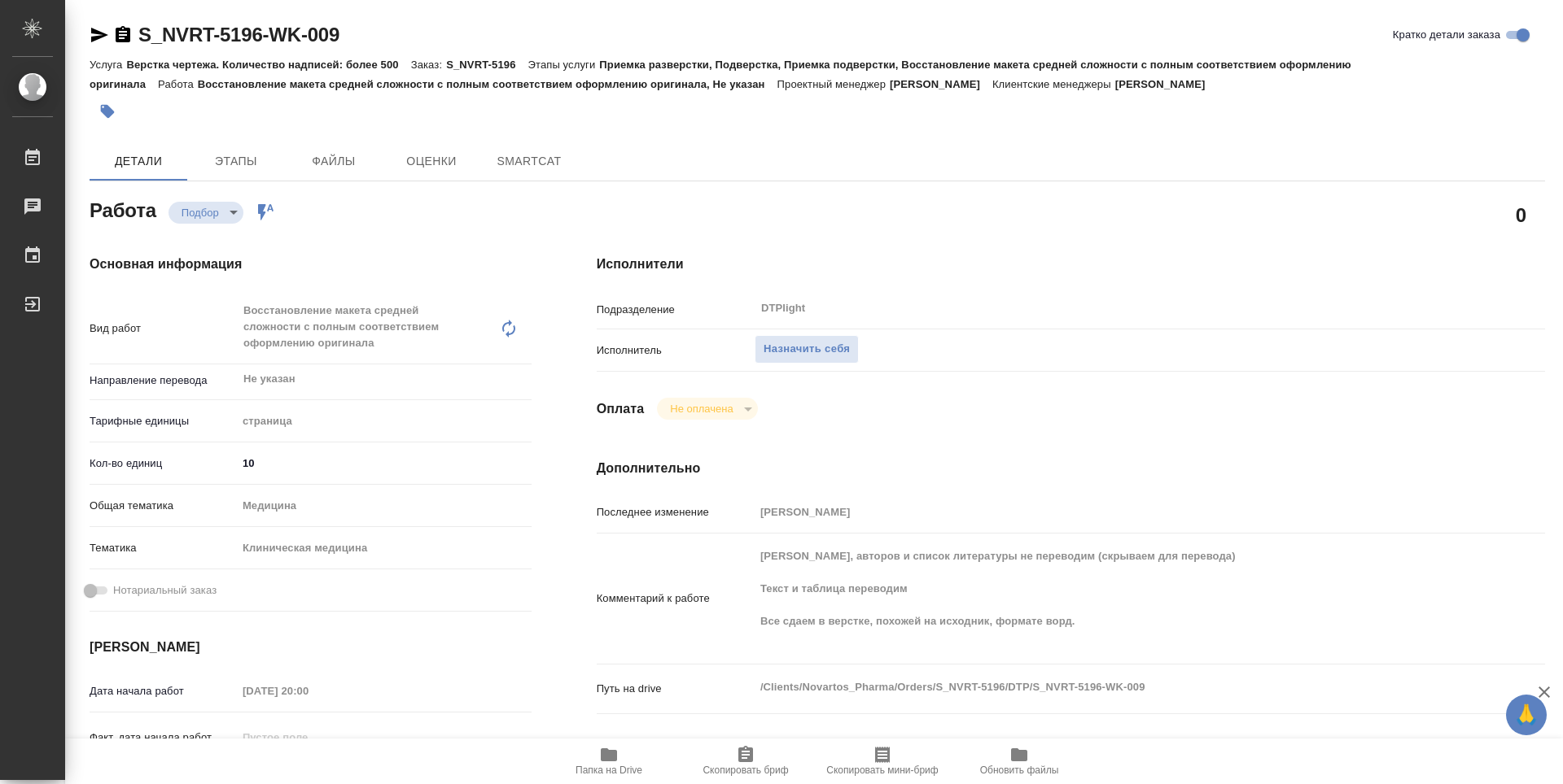
type textarea "x"
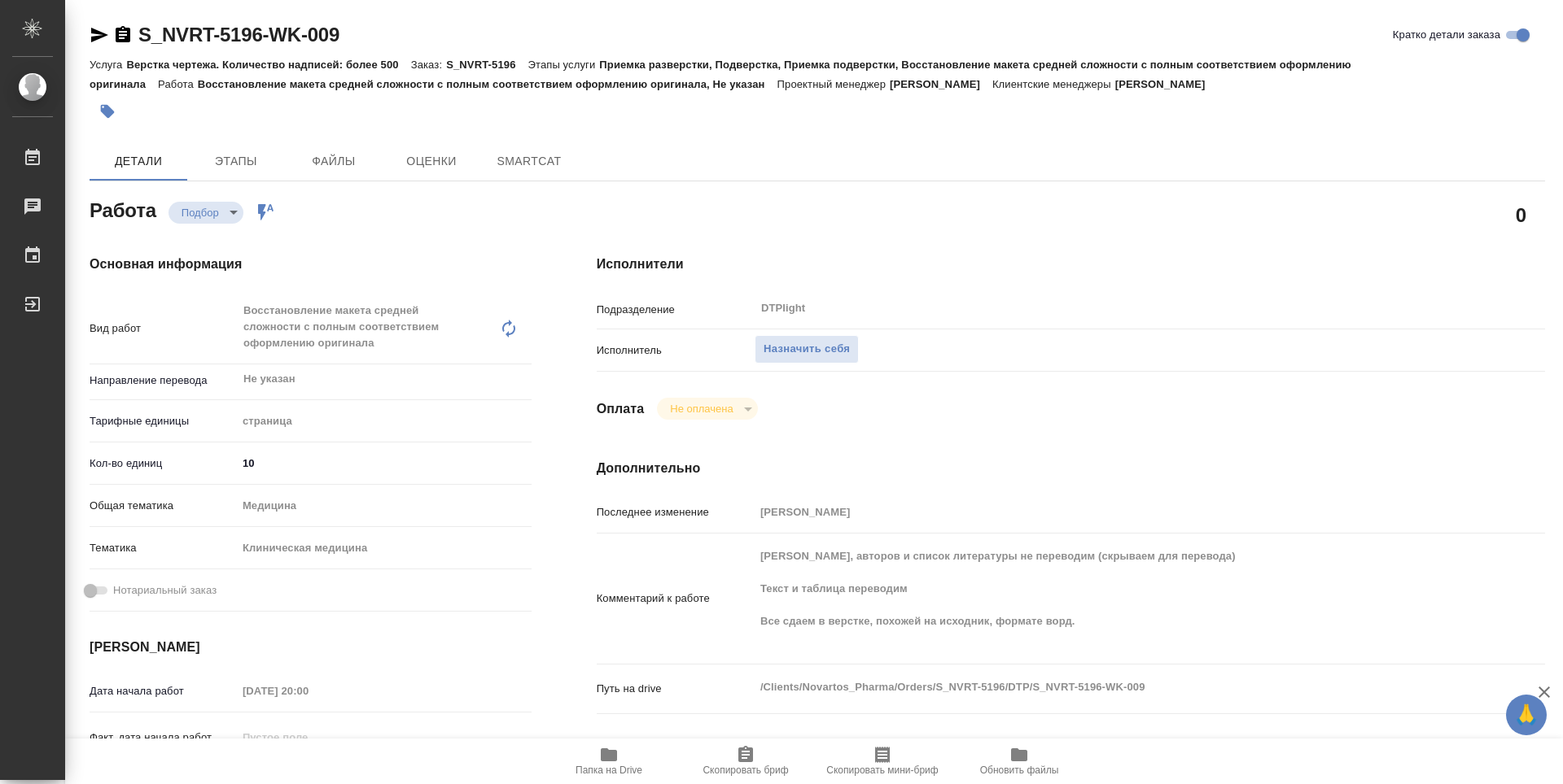
type textarea "x"
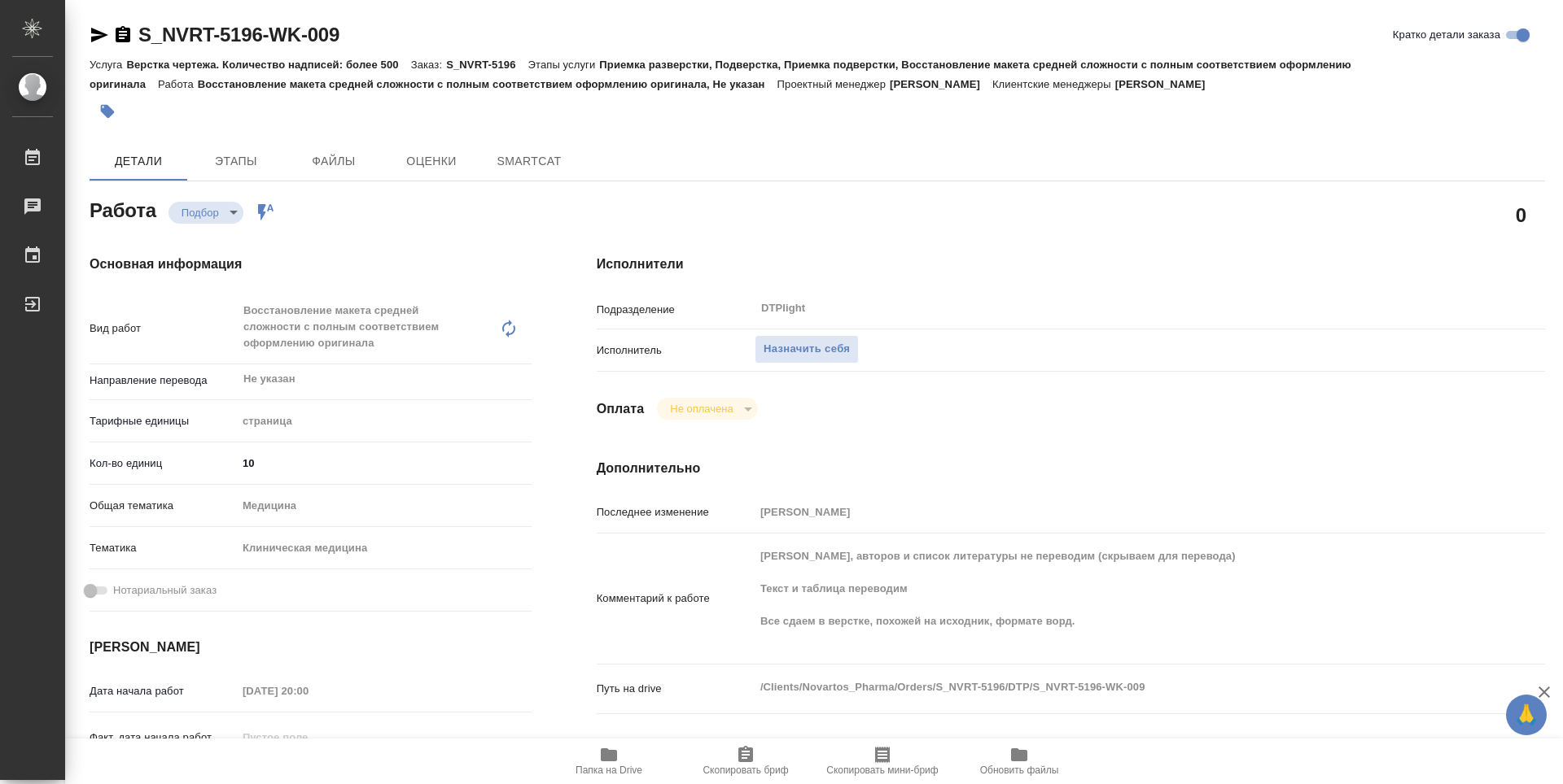
type textarea "x"
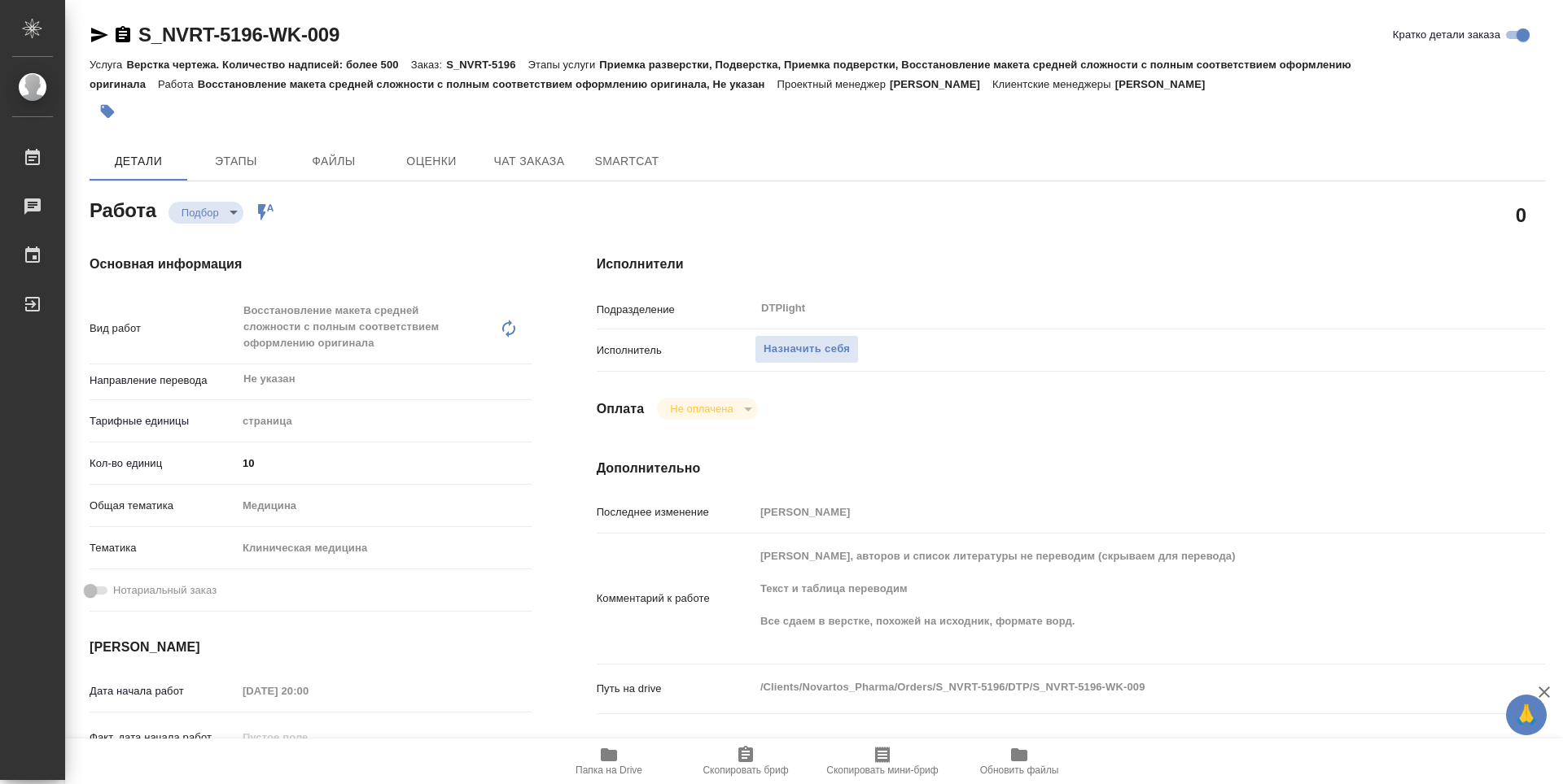
type textarea "x"
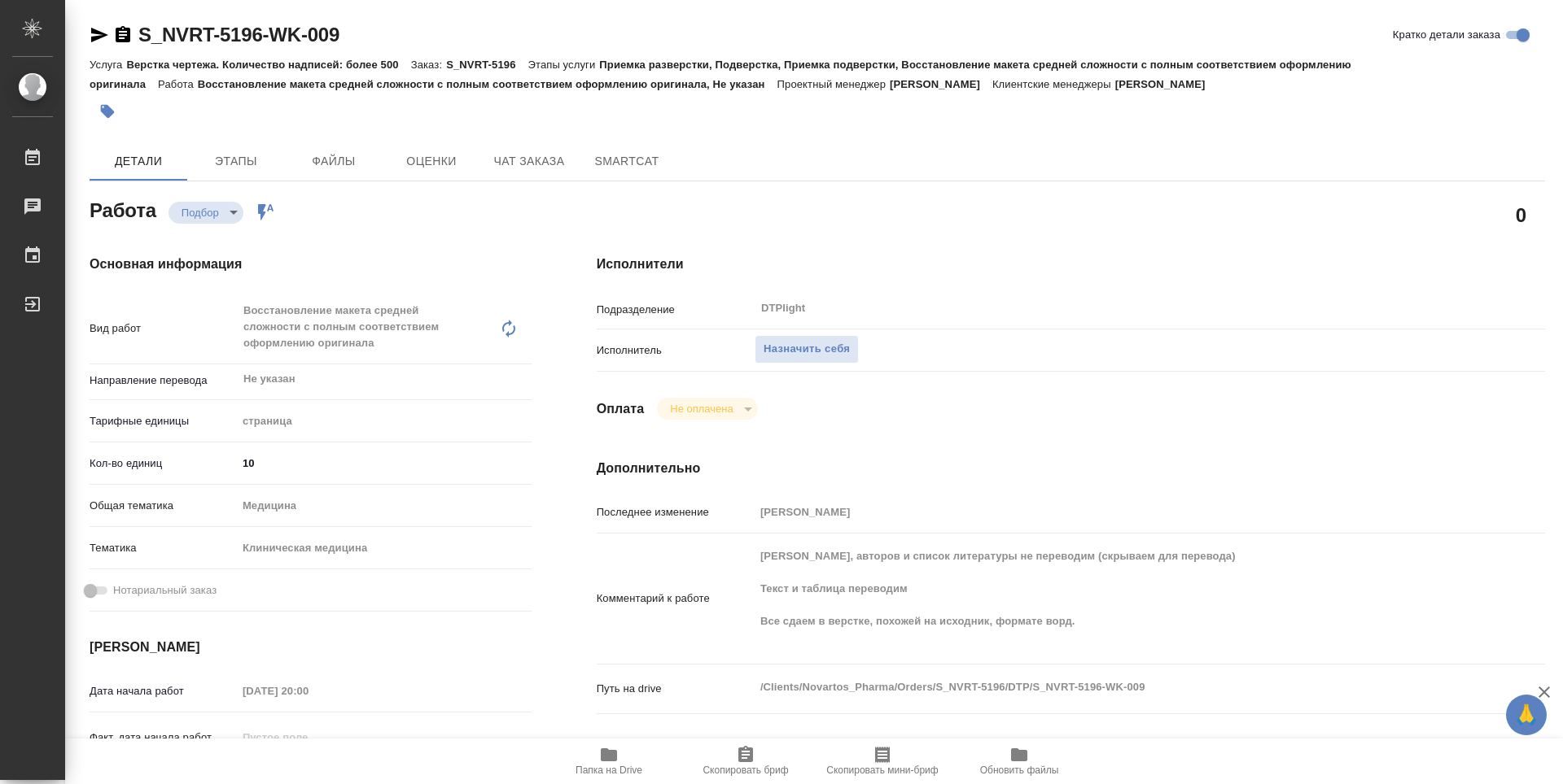
type textarea "x"
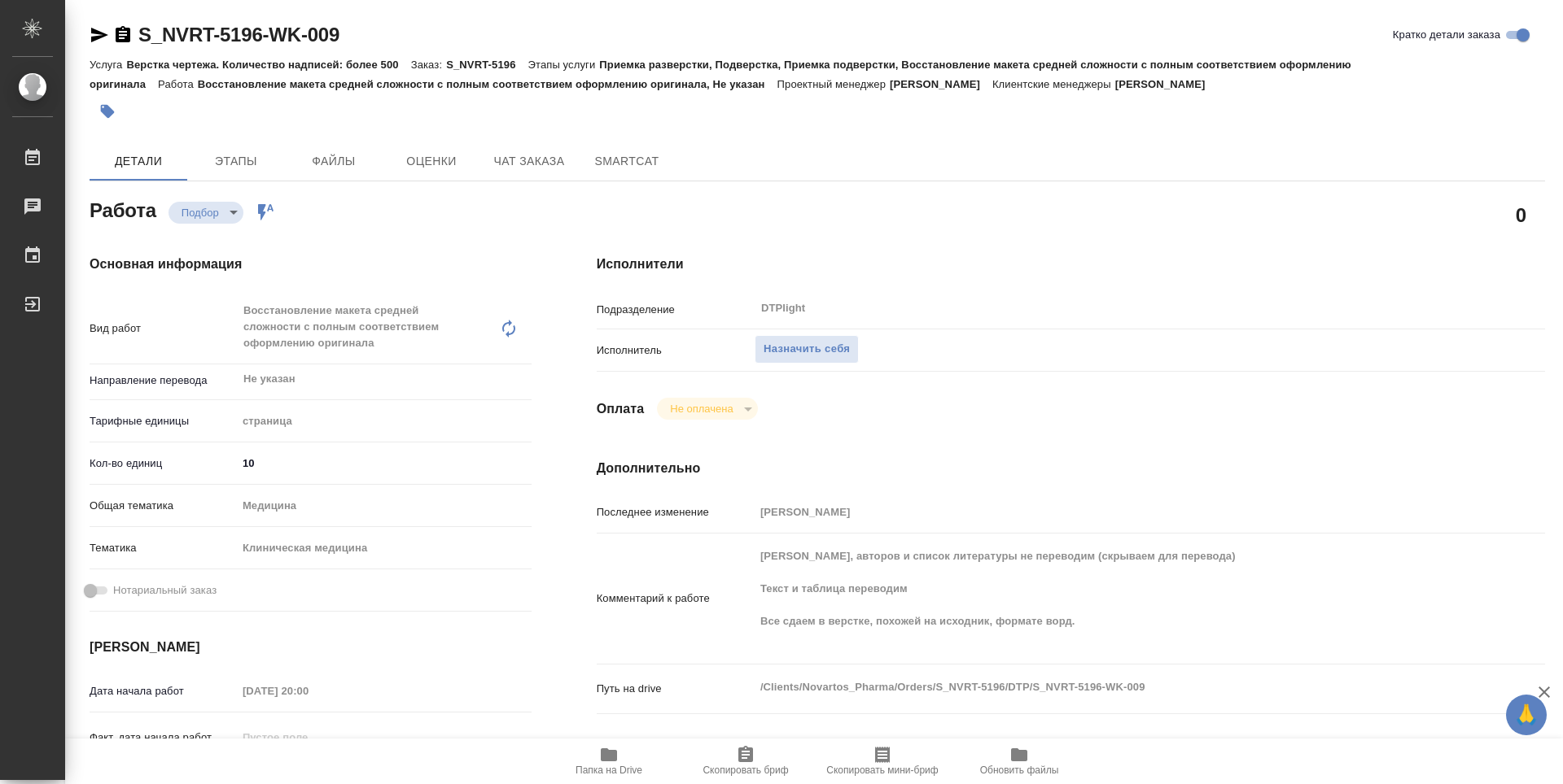
click at [996, 280] on div "Исполнители Подразделение DTPlight ​ Исполнитель Назначить себя Оплата Не оплач…" at bounding box center [1071, 586] width 1013 height 727
click at [818, 328] on div "Подразделение DTPlight ​" at bounding box center [1070, 315] width 948 height 43
click at [821, 357] on span "Назначить себя" at bounding box center [806, 349] width 86 height 19
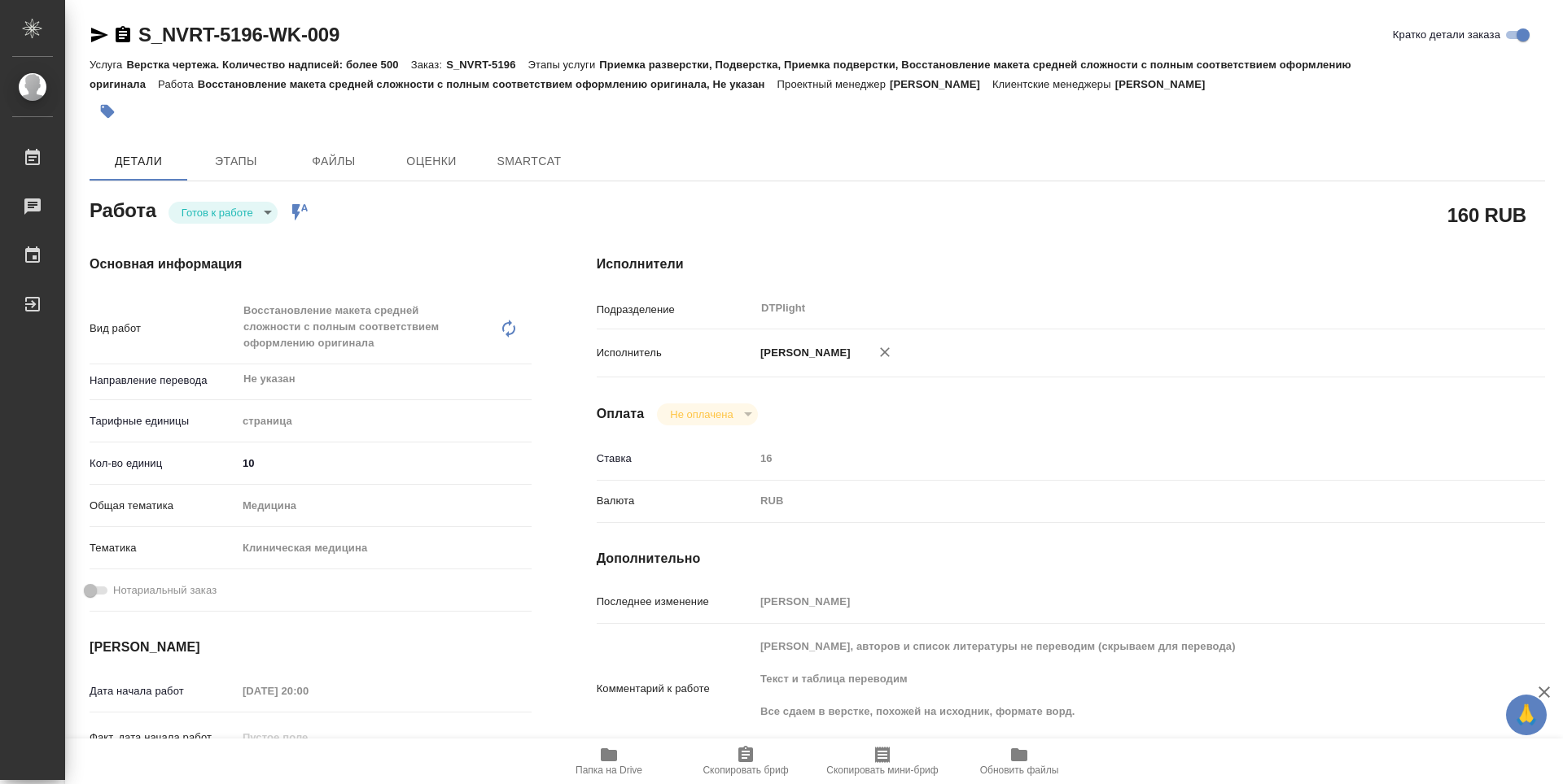
type textarea "x"
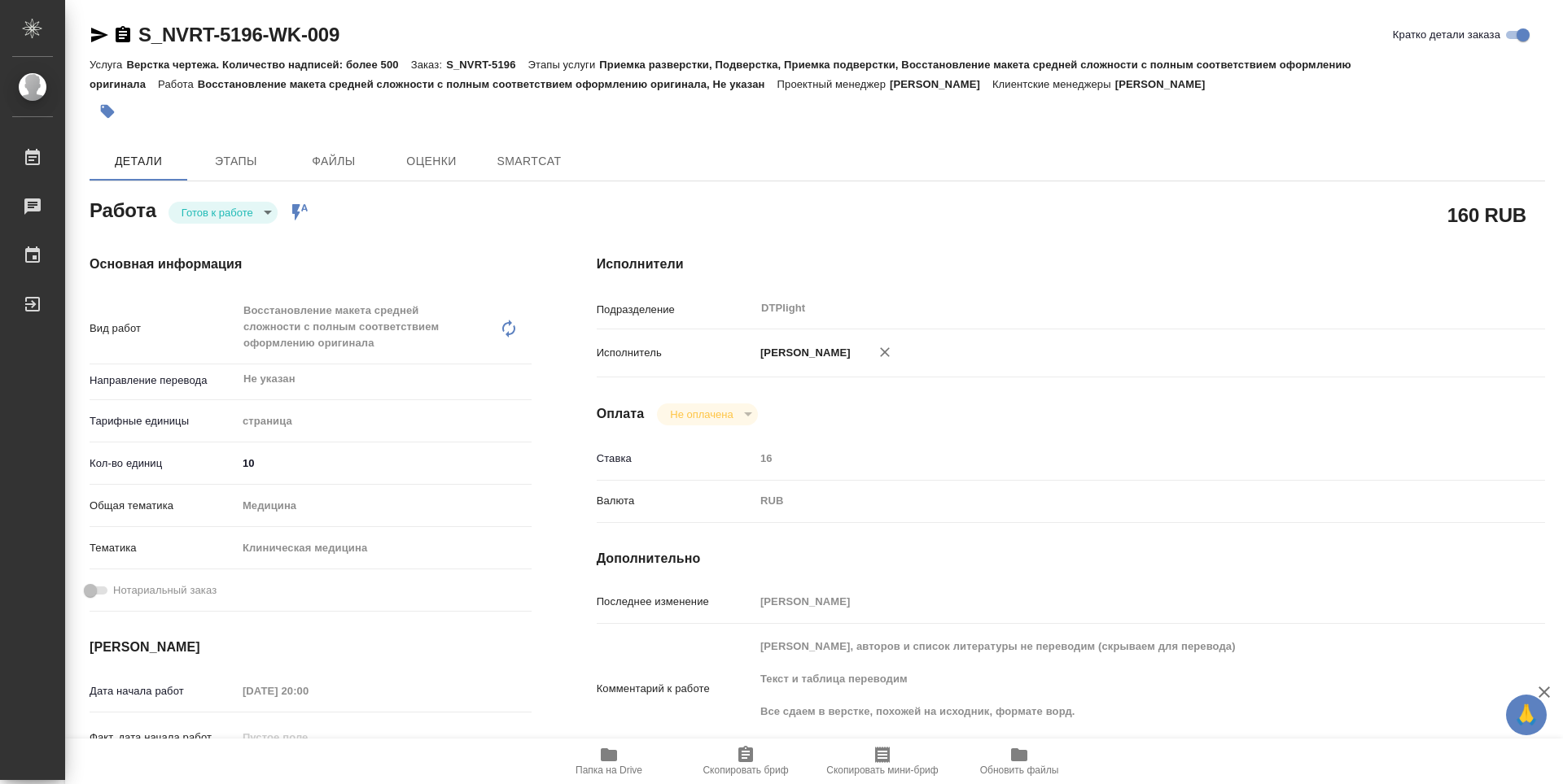
type textarea "x"
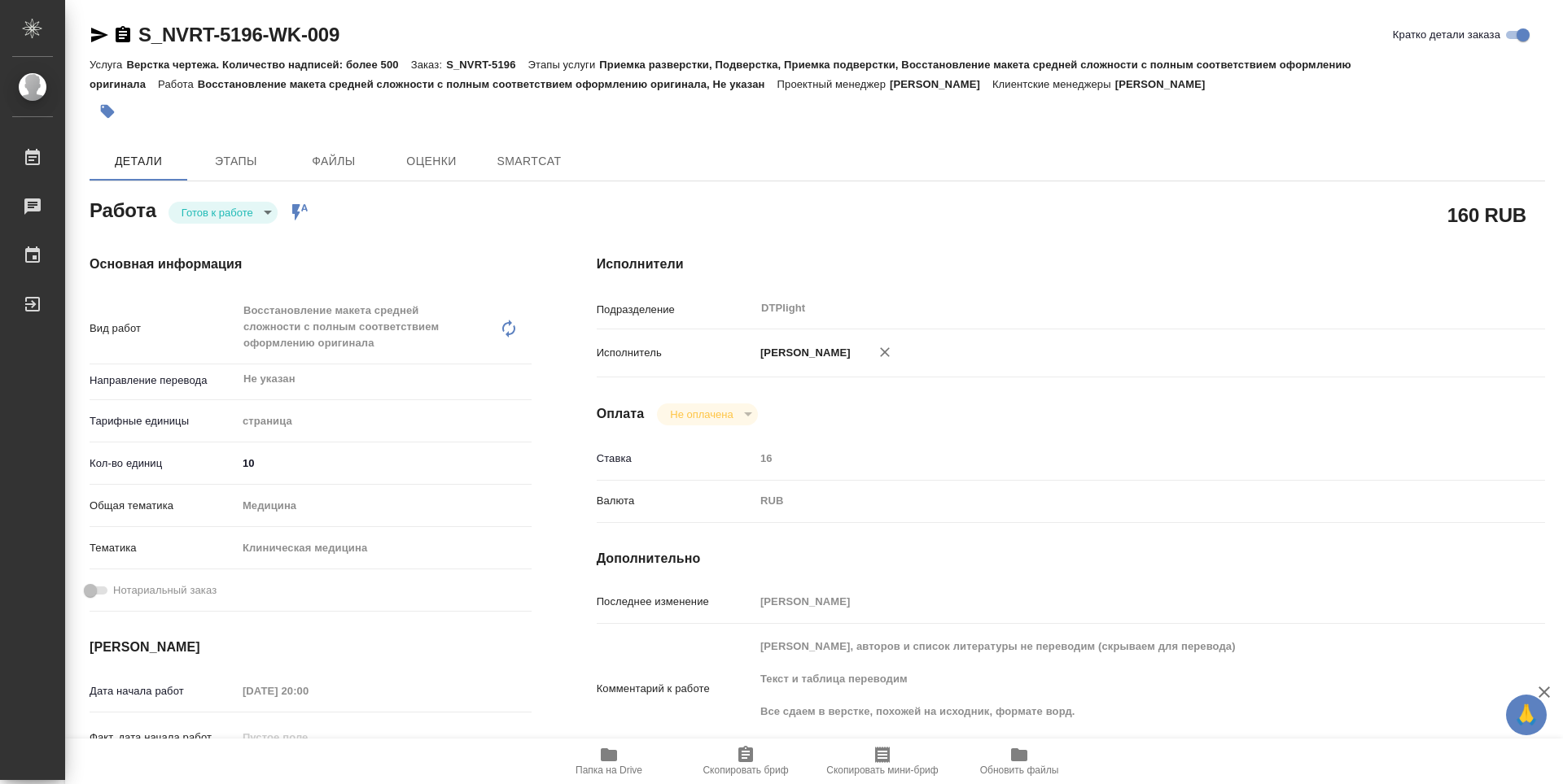
type textarea "x"
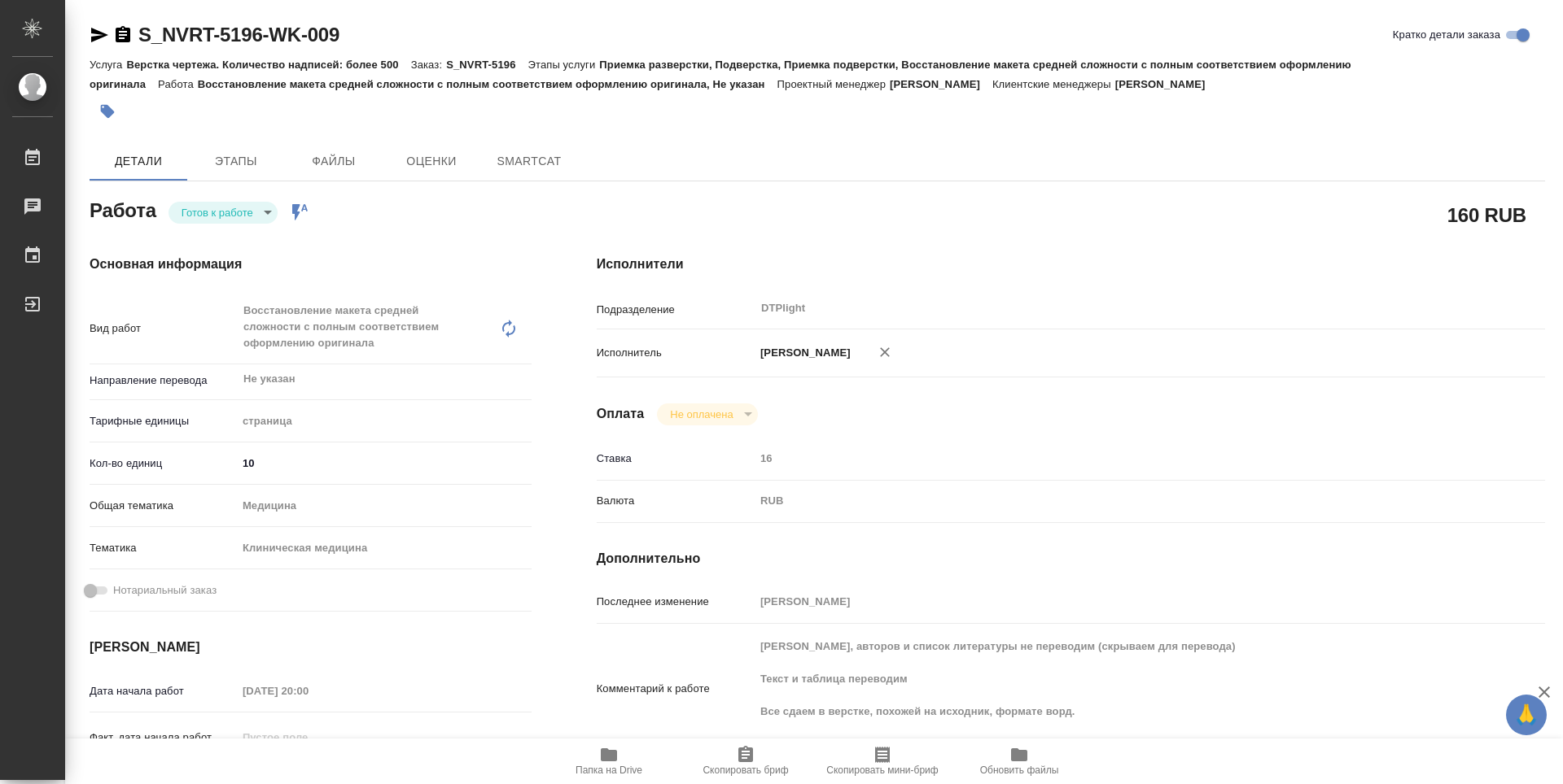
type textarea "x"
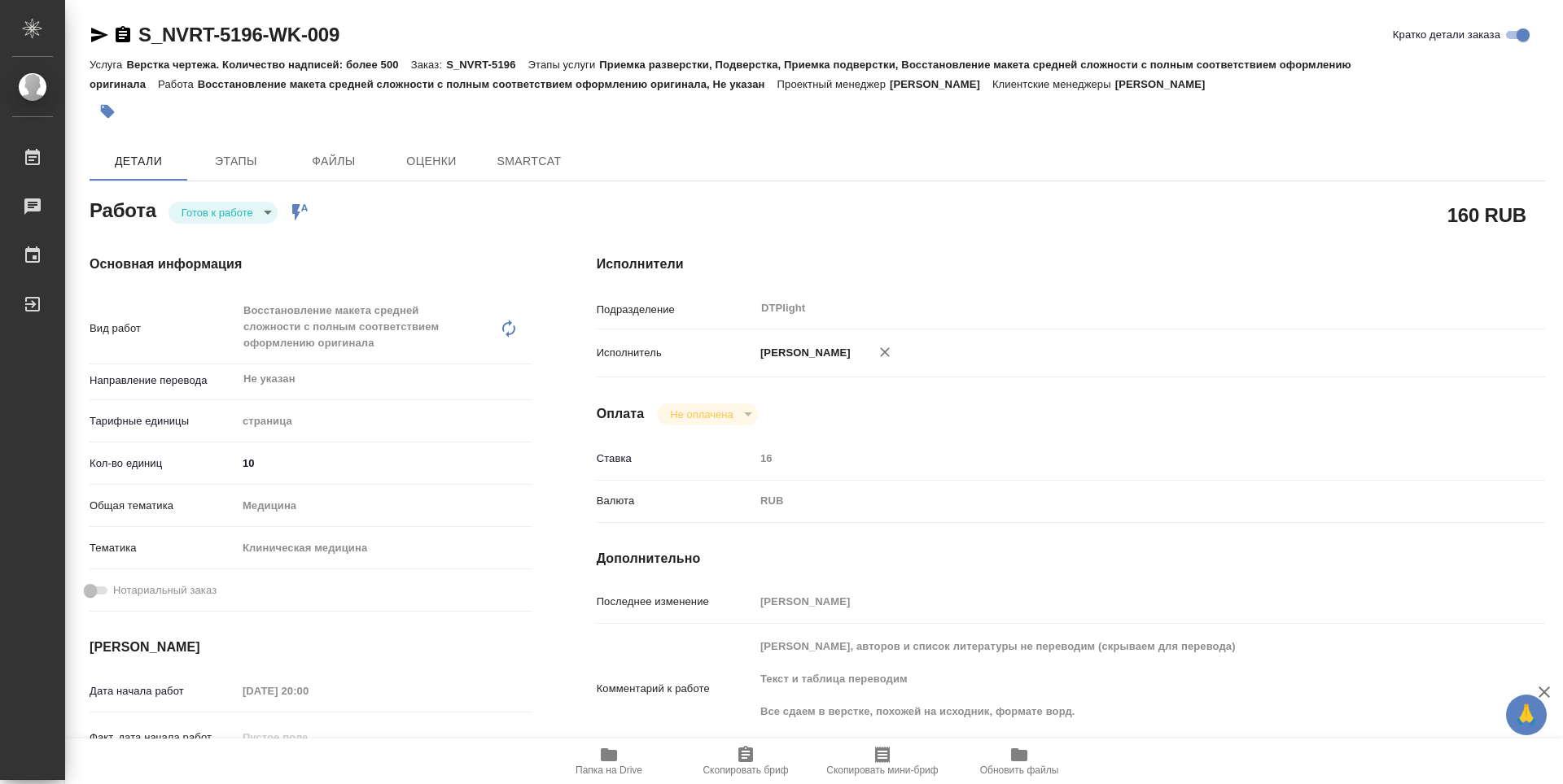
type textarea "x"
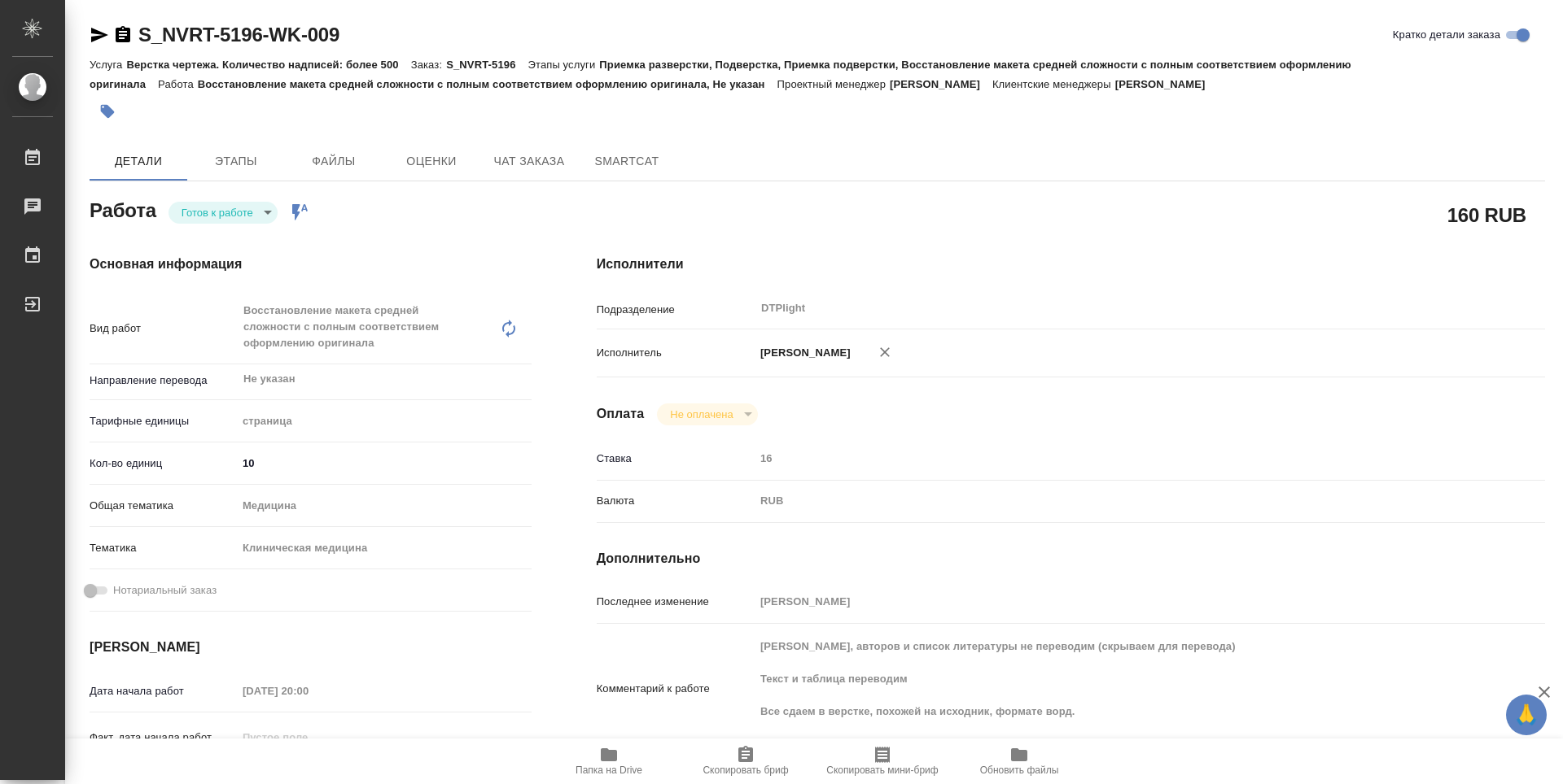
type textarea "x"
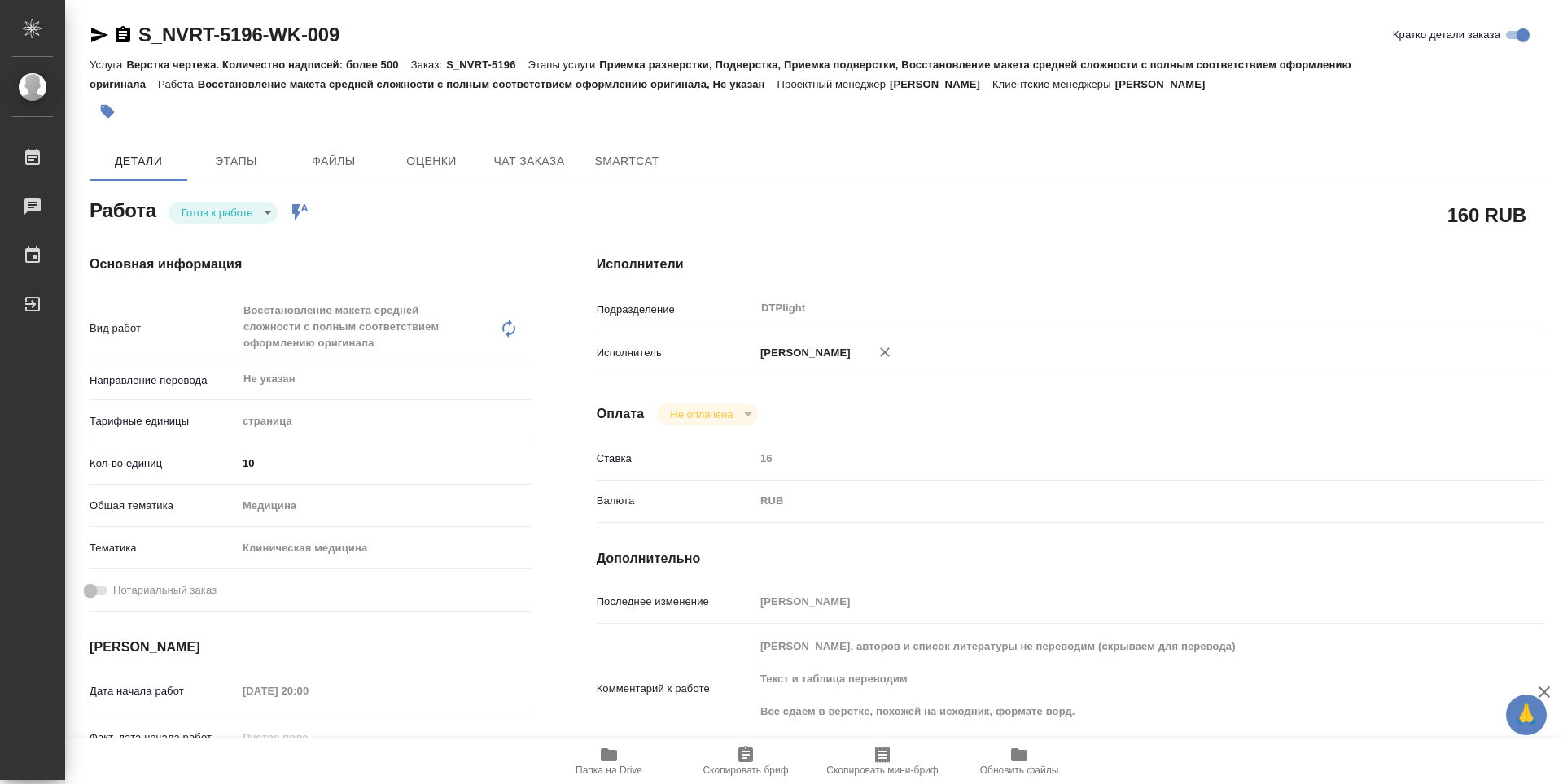
type textarea "x"
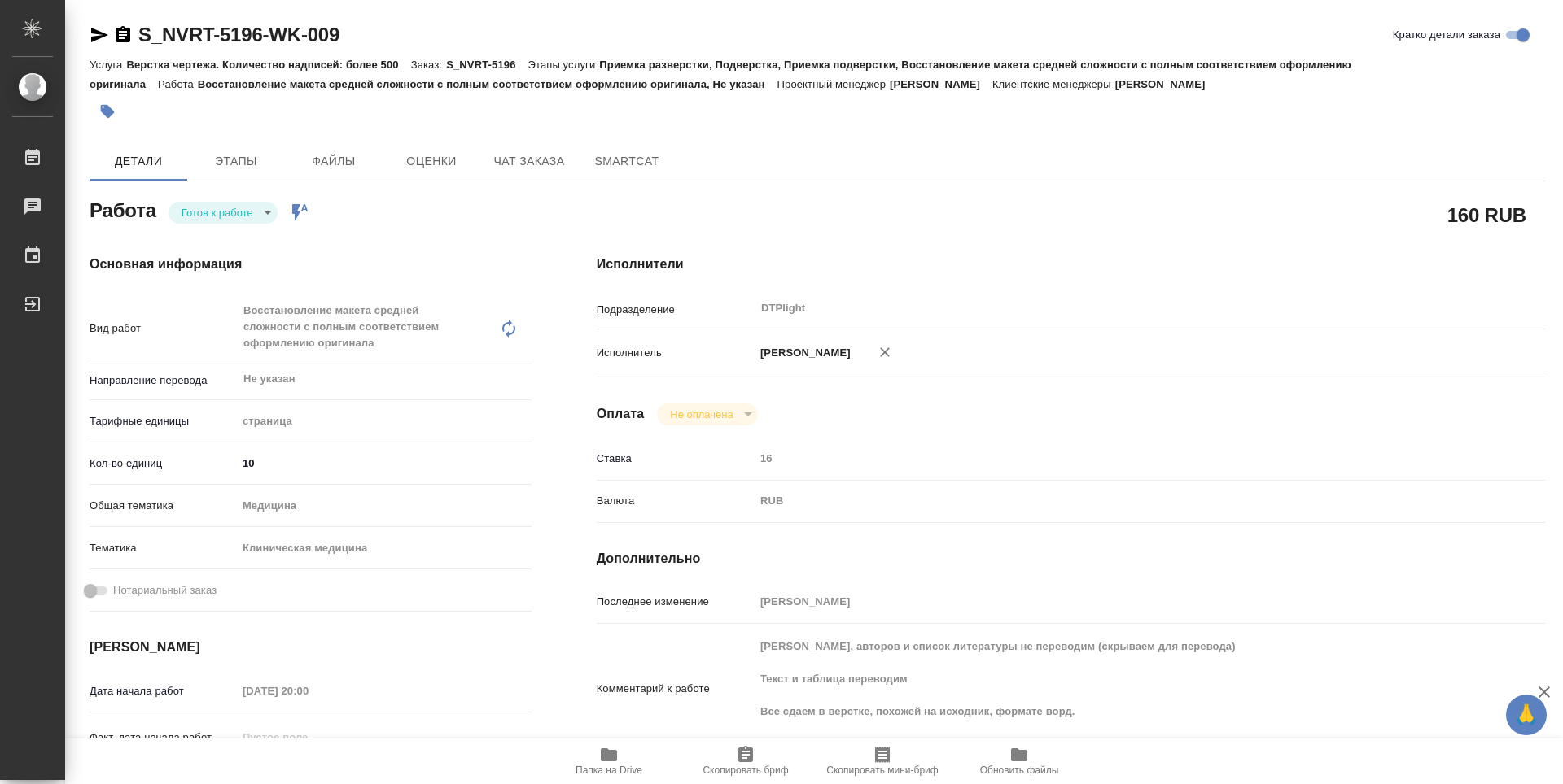
click at [221, 214] on body "🙏 .cls-1 fill:#fff; AWATERA Zubakova Viktoriya Работы 0 Чаты График Выйти S_NVR…" at bounding box center [782, 392] width 1563 height 784
click at [221, 214] on button "В работе" at bounding box center [208, 212] width 54 height 18
type textarea "x"
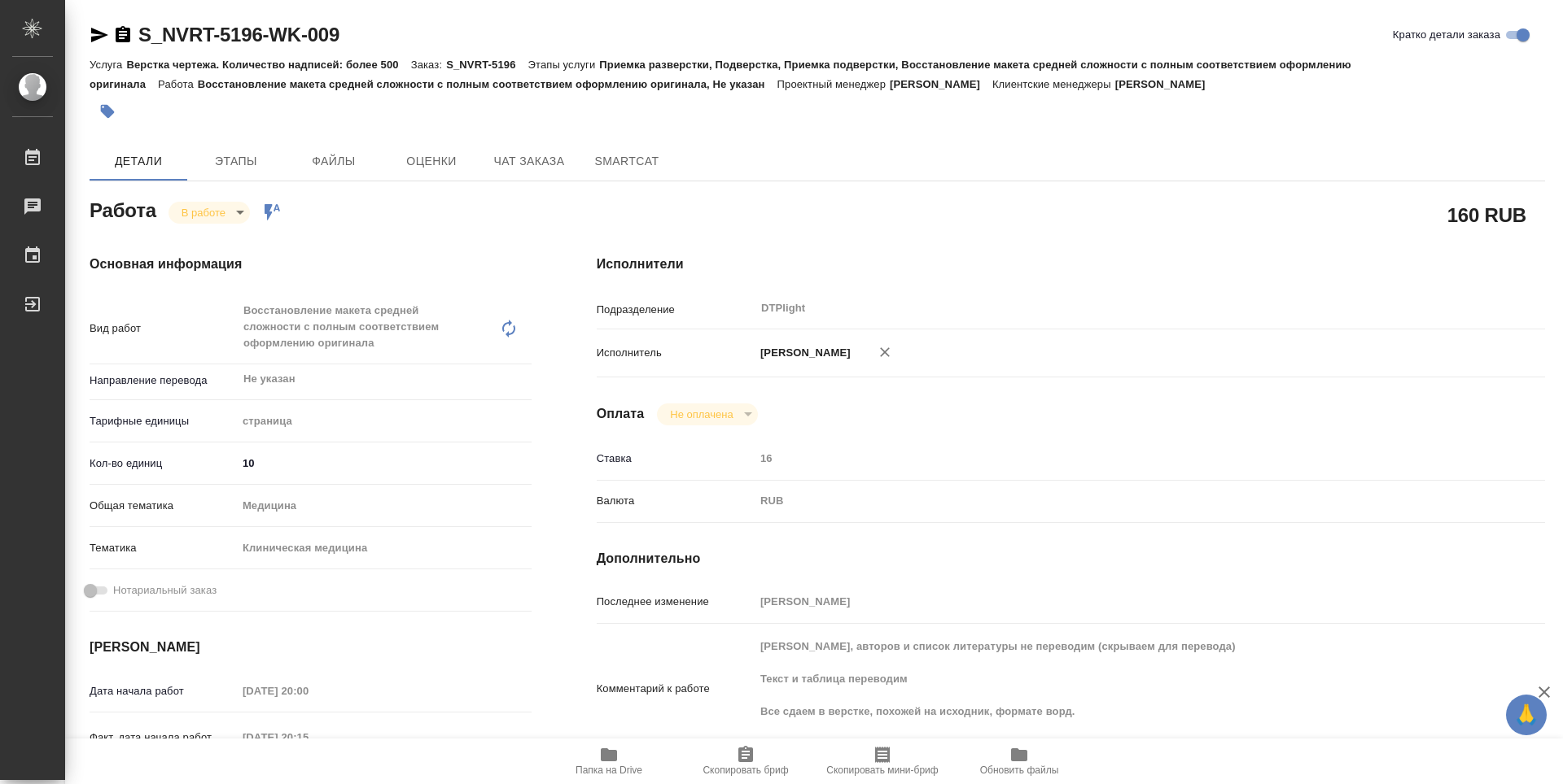
type textarea "x"
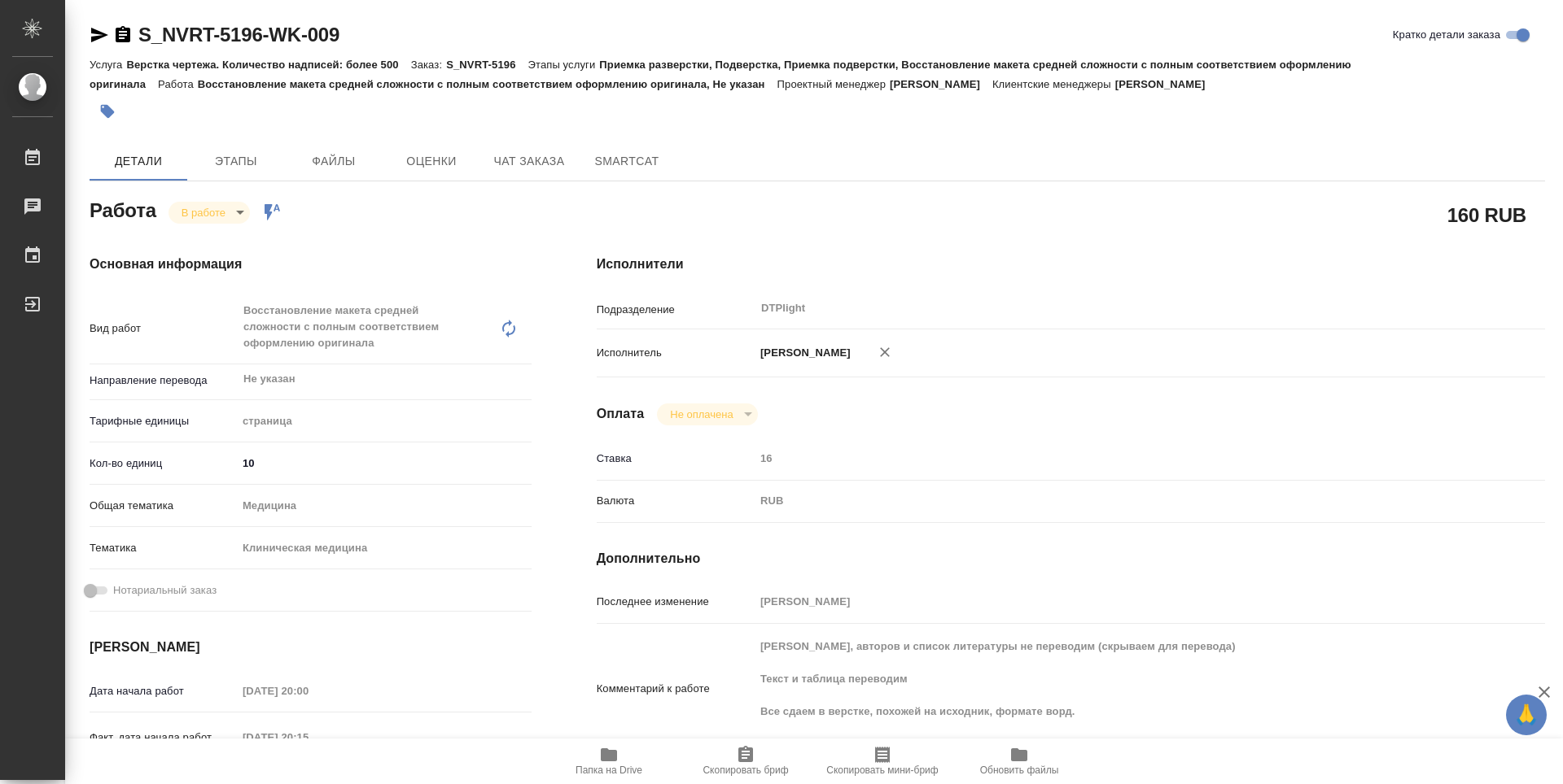
type textarea "x"
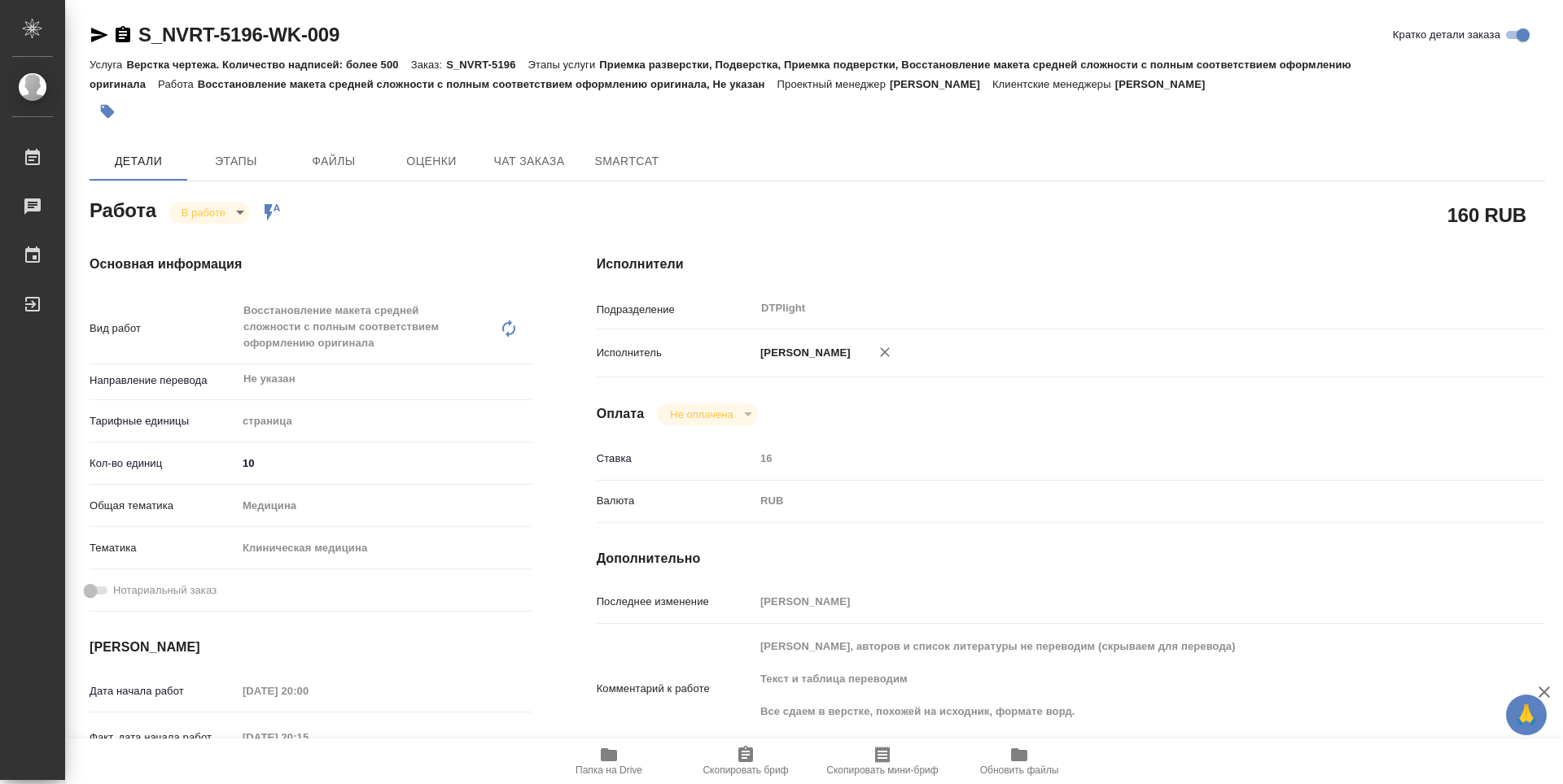
type textarea "x"
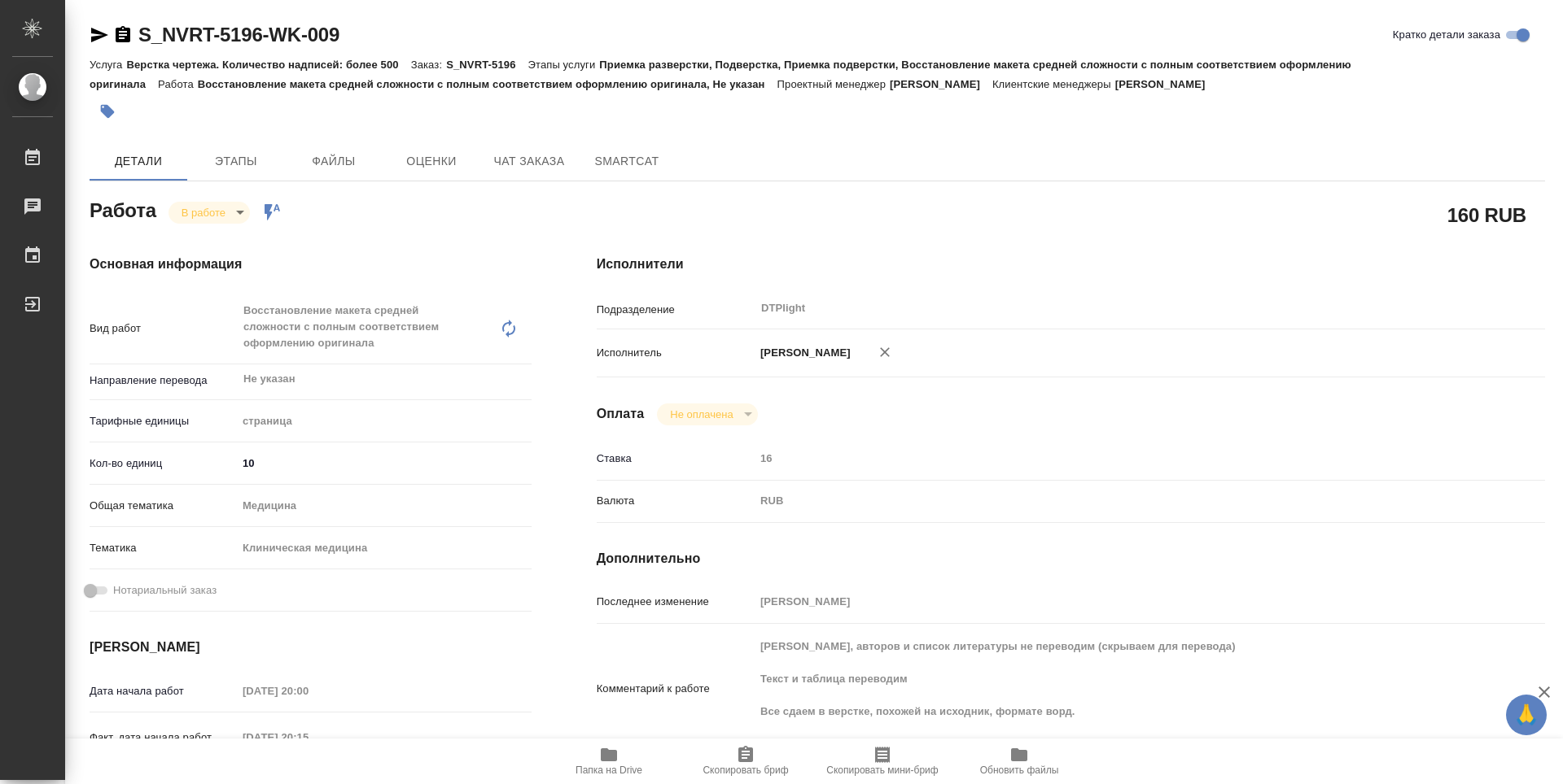
type textarea "x"
drag, startPoint x: 352, startPoint y: 36, endPoint x: 120, endPoint y: 36, distance: 232.0
click at [120, 36] on div "S_NVRT-5196-WK-009 Кратко детали заказа" at bounding box center [817, 35] width 1455 height 26
copy link "S_NVRT-5196-WK-009"
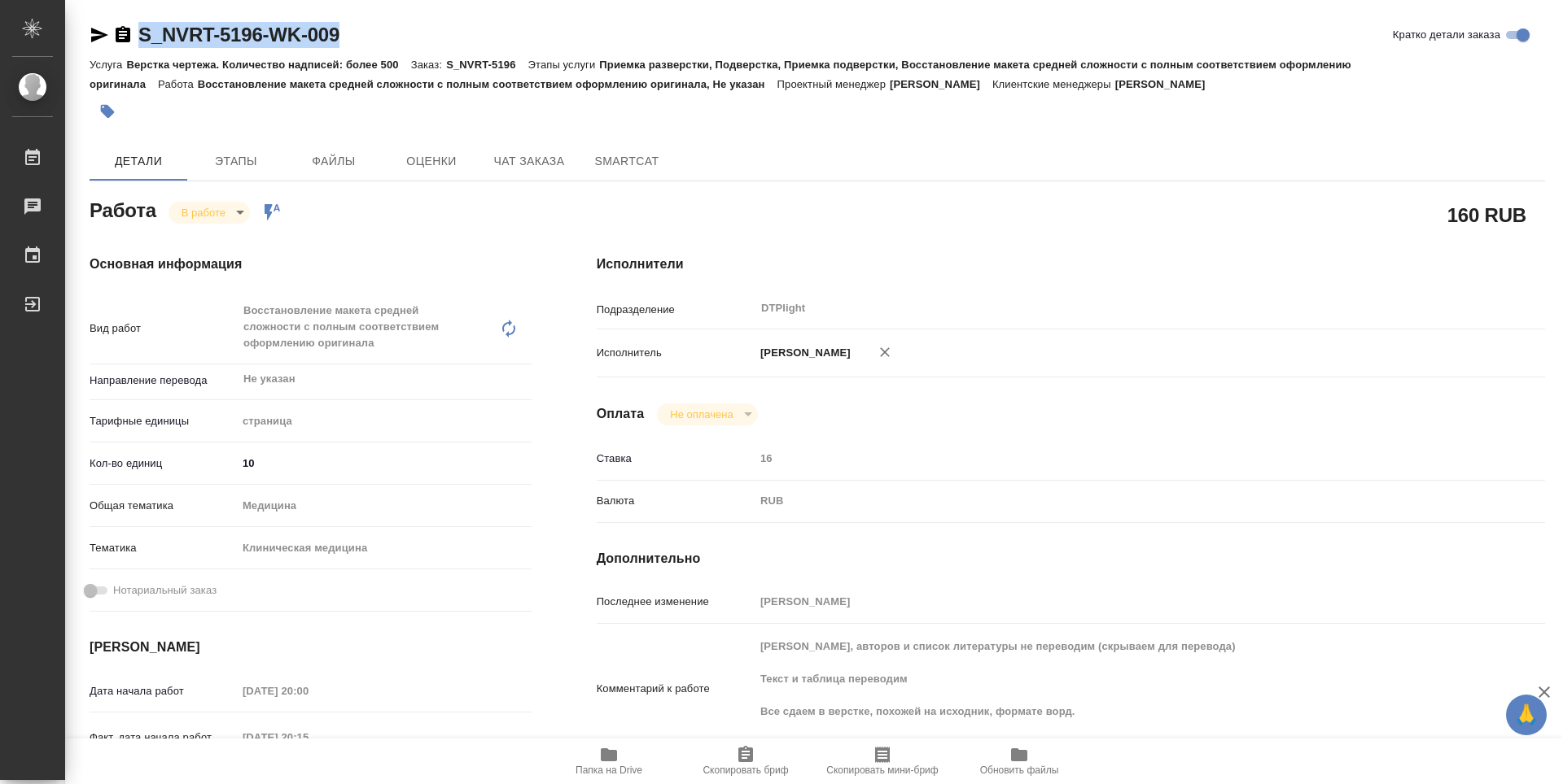
type textarea "x"
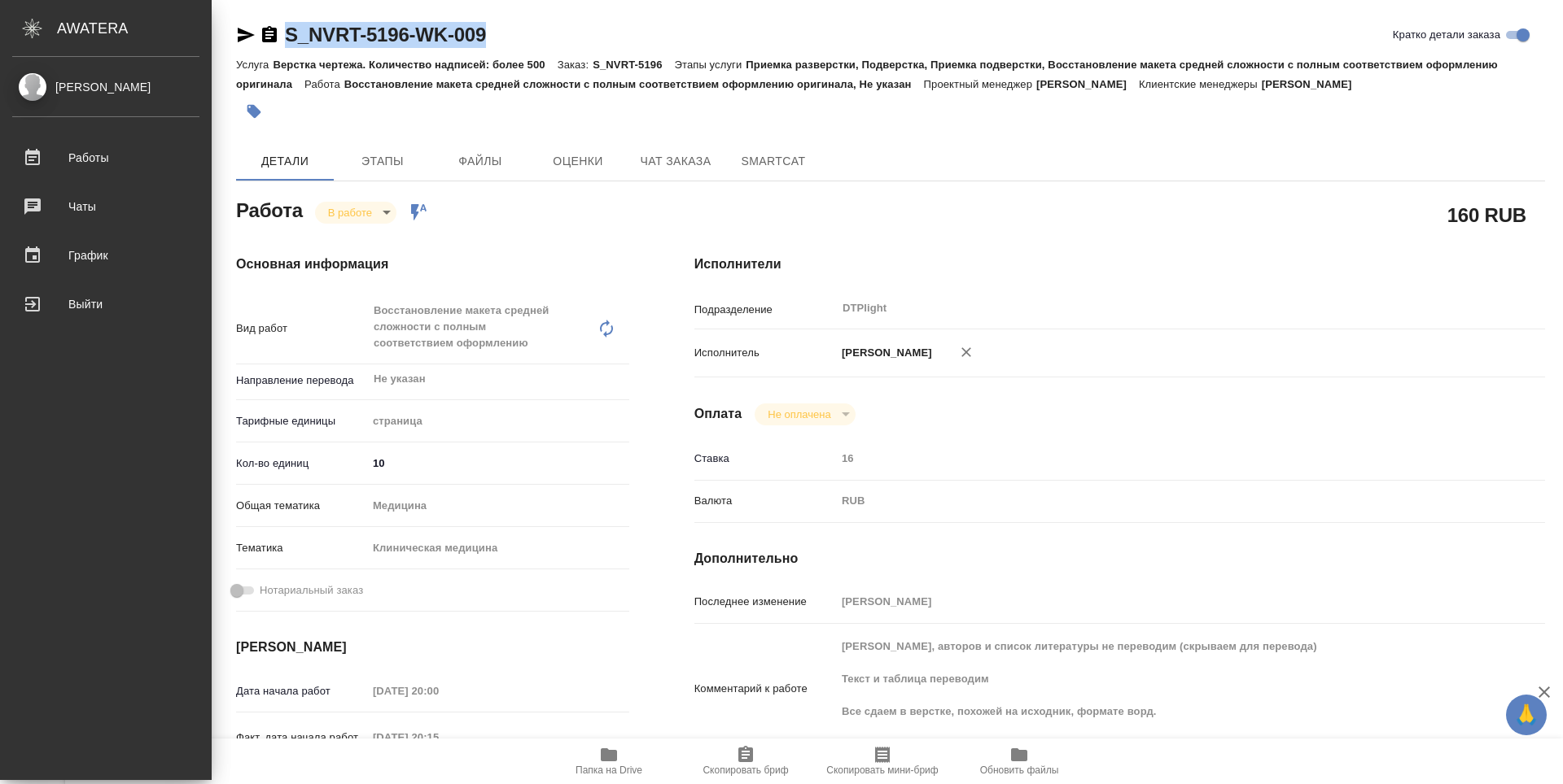
type textarea "x"
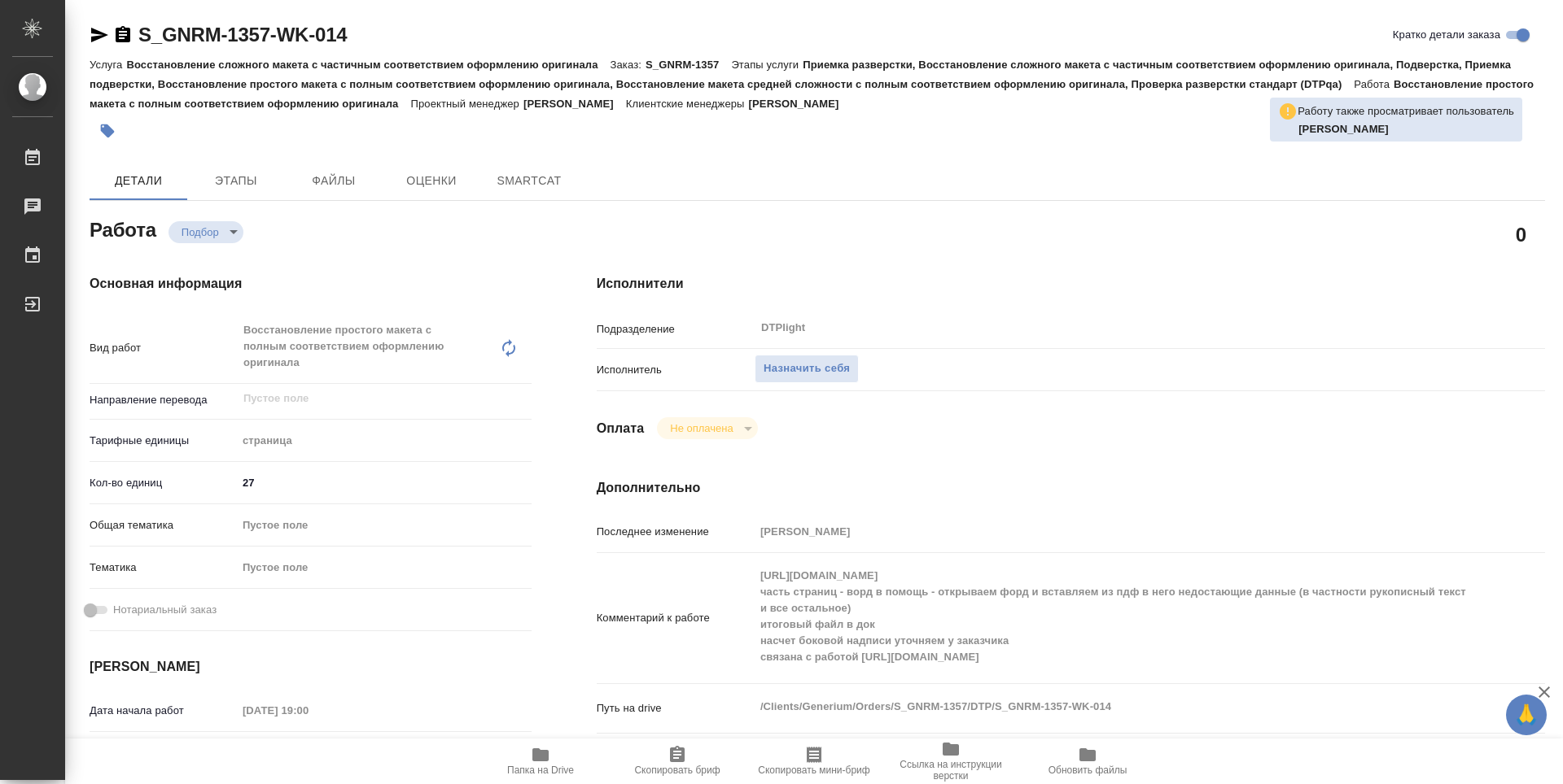
type textarea "x"
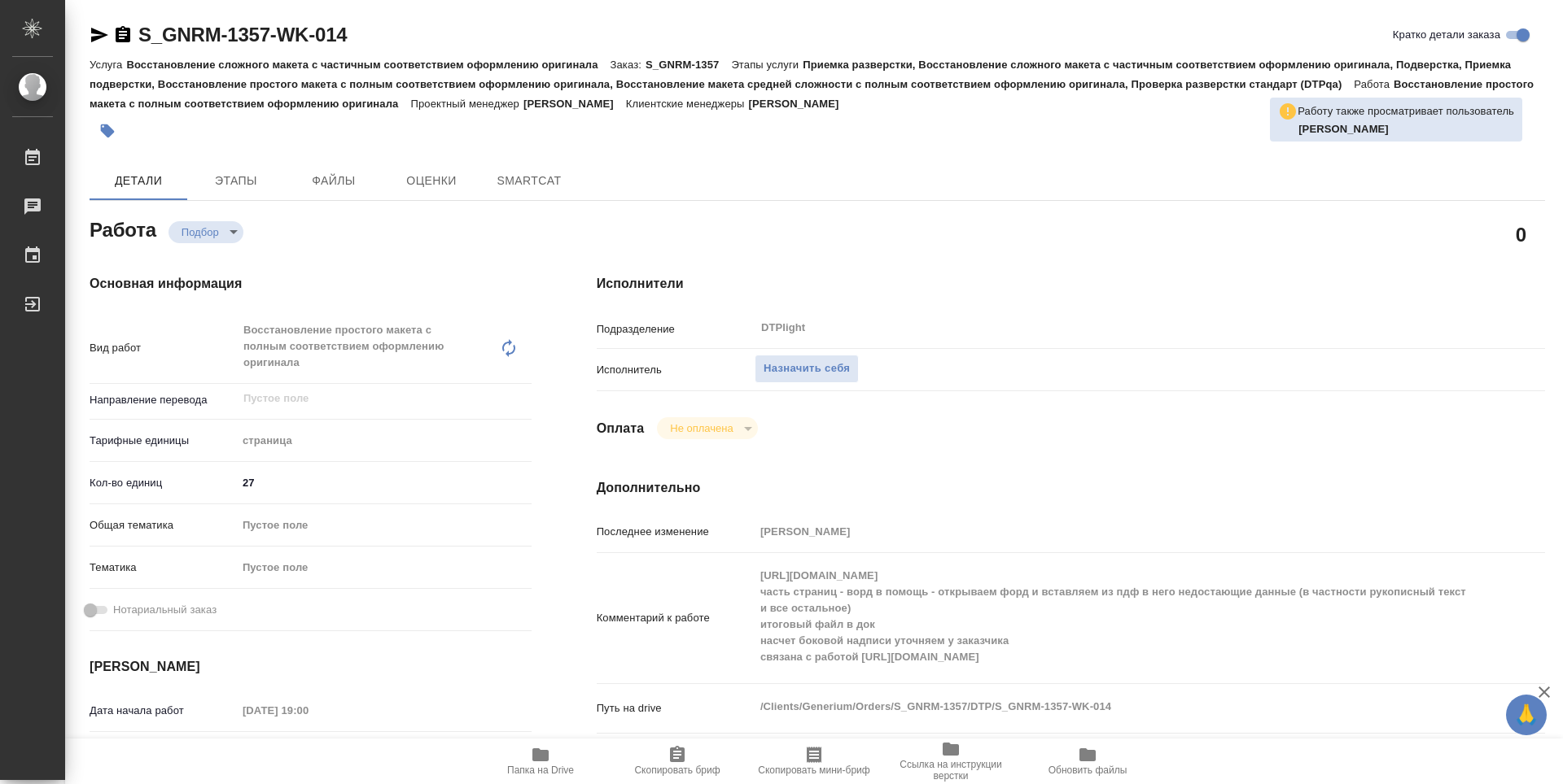
type textarea "x"
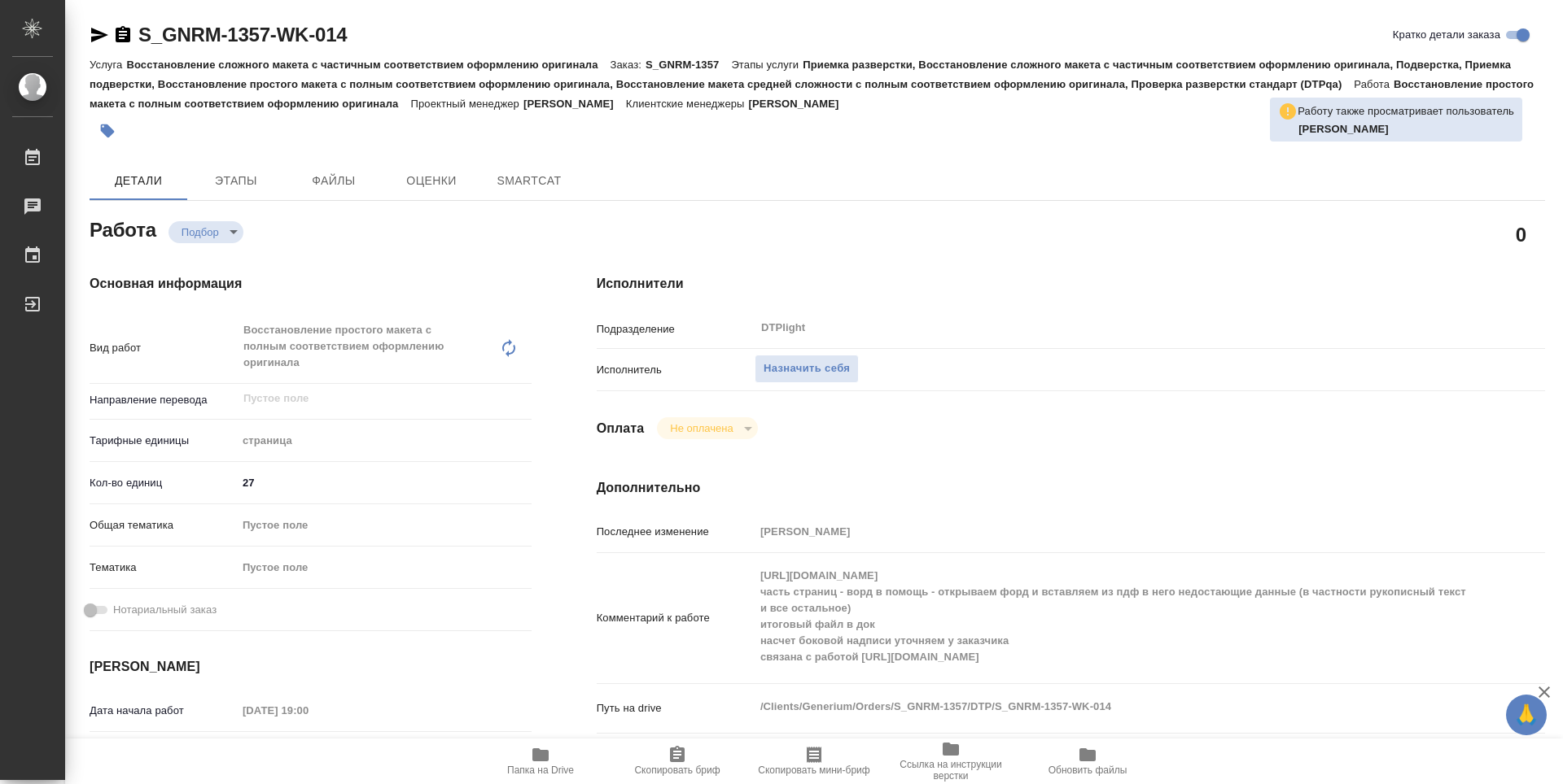
type textarea "x"
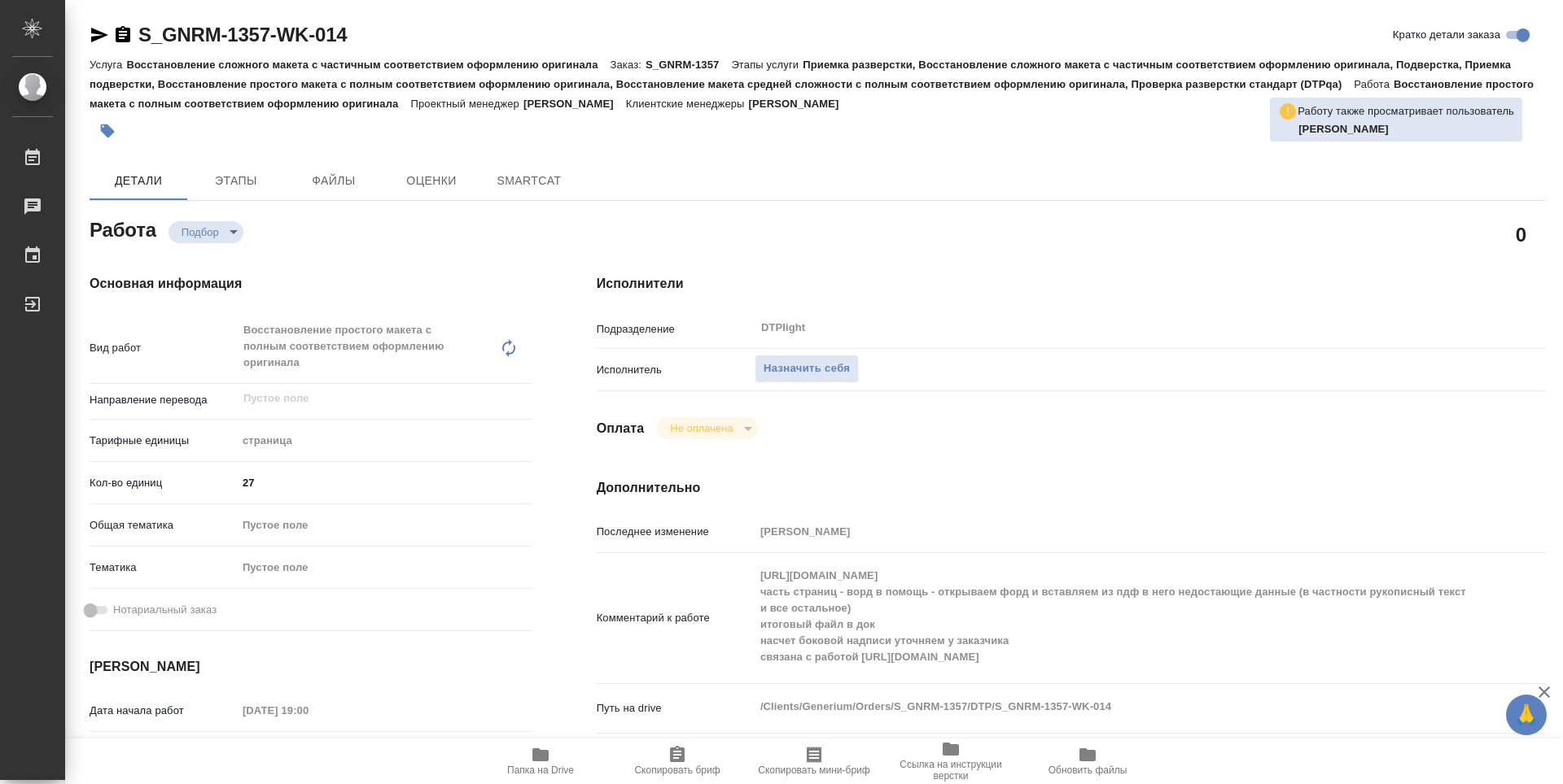
type textarea "x"
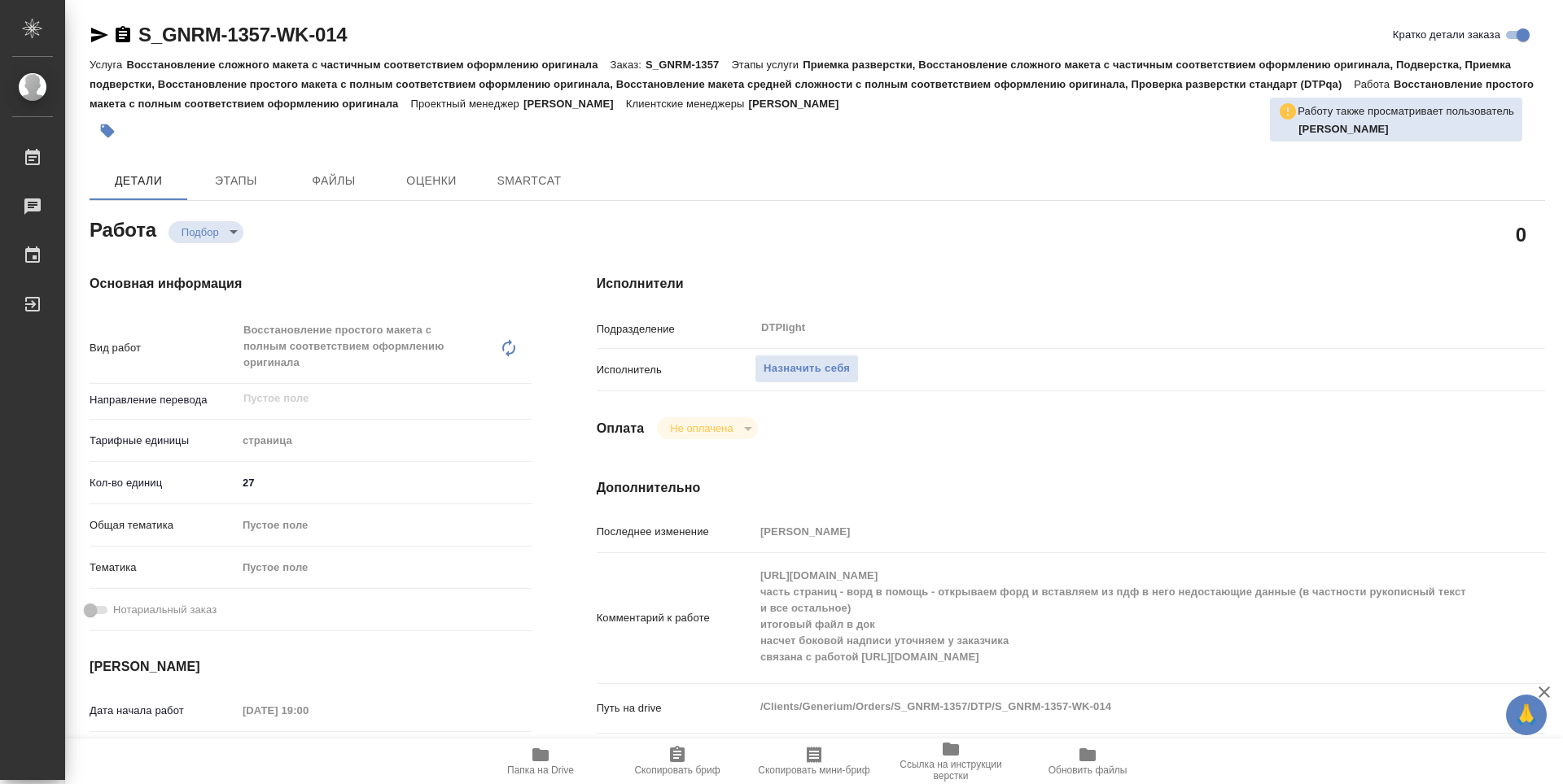
type textarea "x"
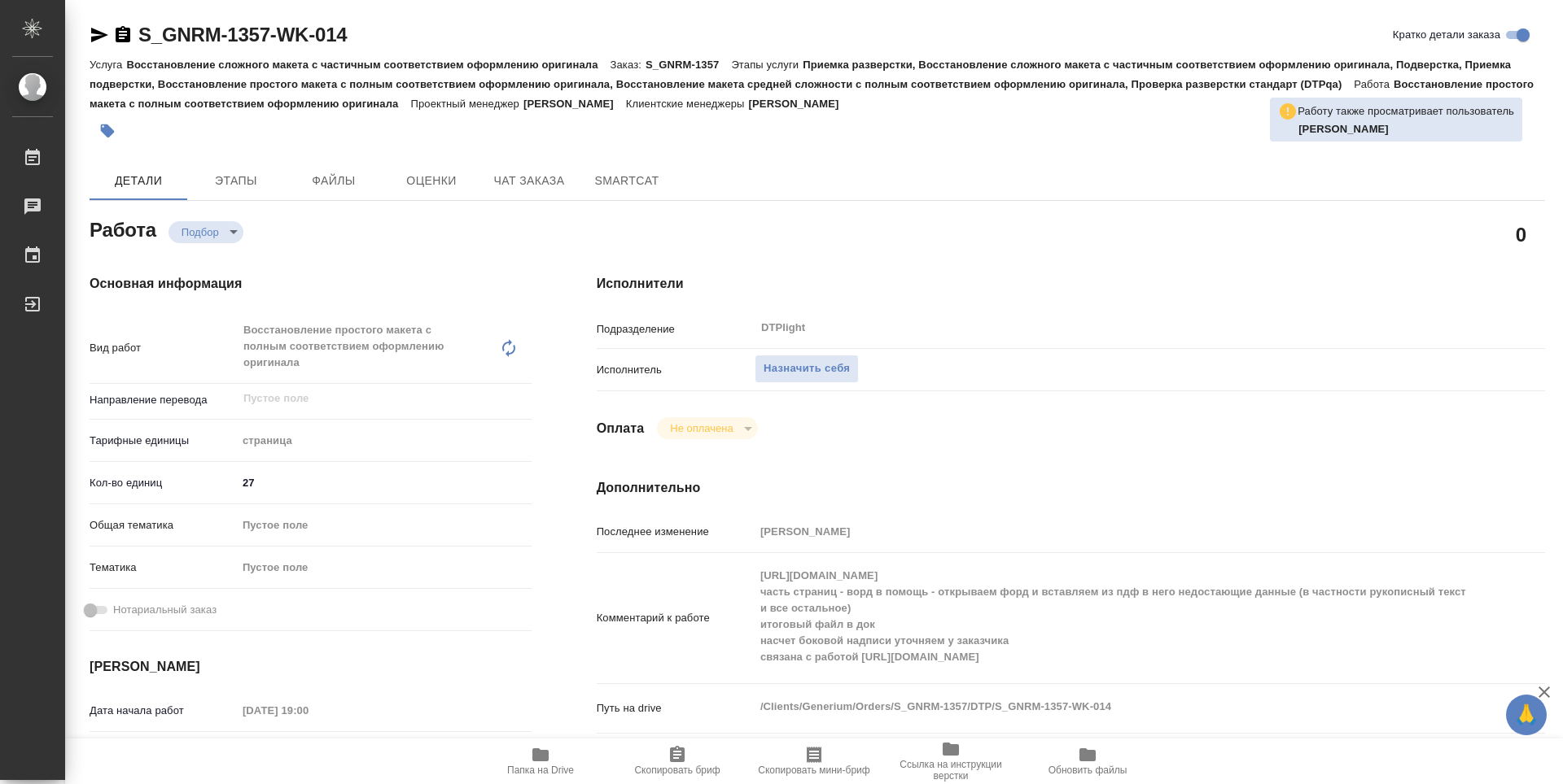
type textarea "x"
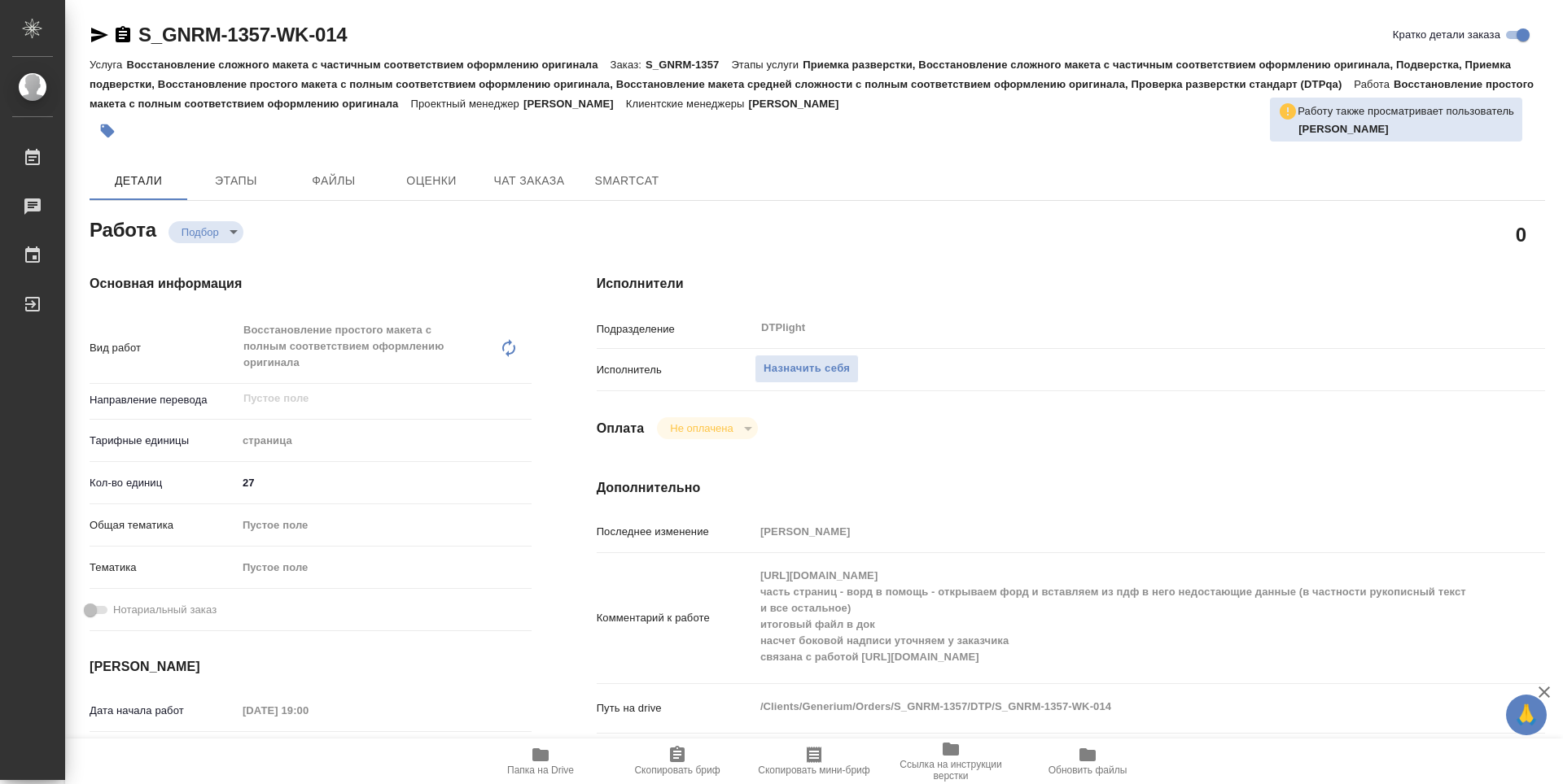
type textarea "x"
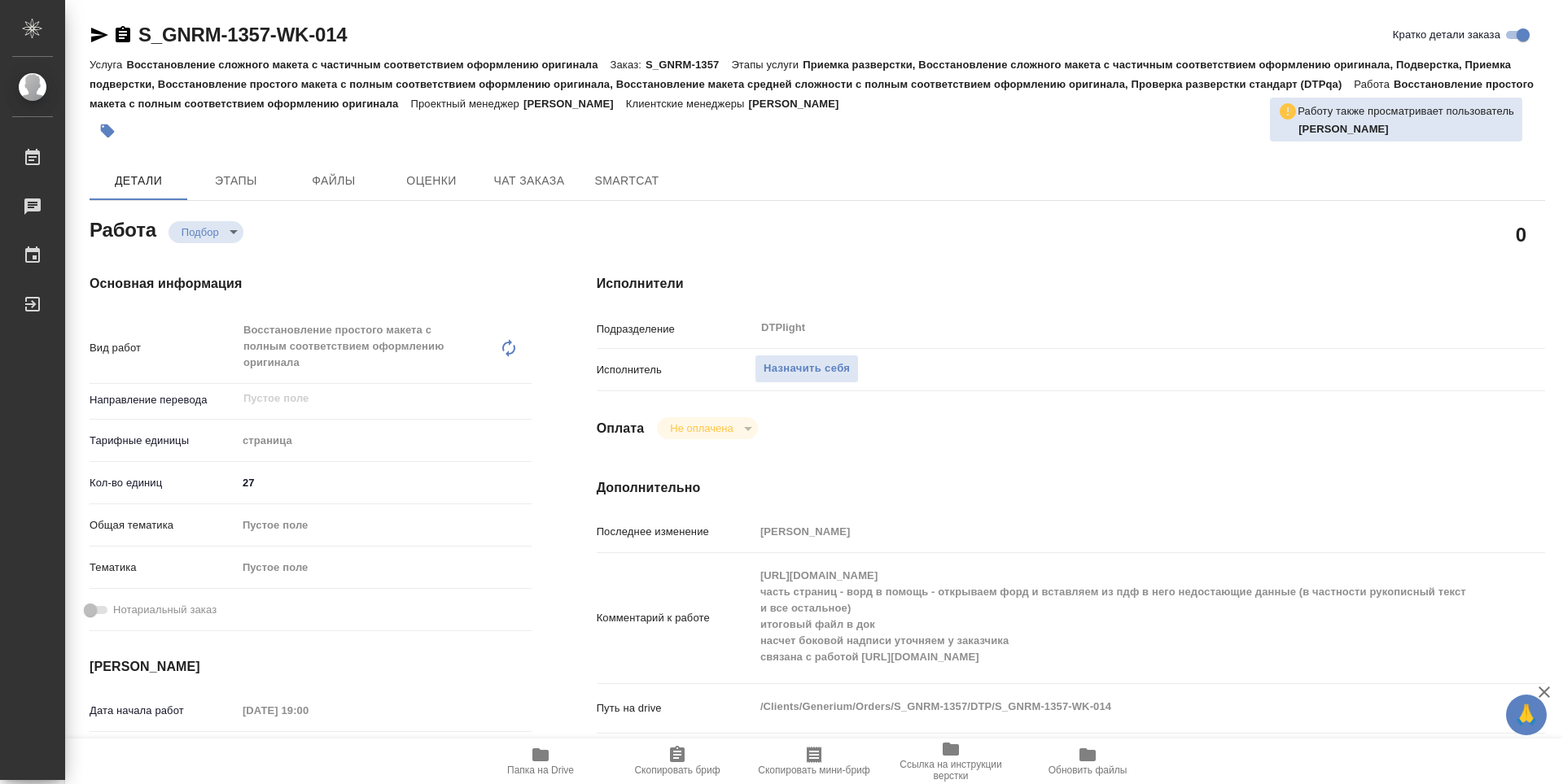
click at [540, 767] on span "Папка на Drive" at bounding box center [541, 771] width 67 height 11
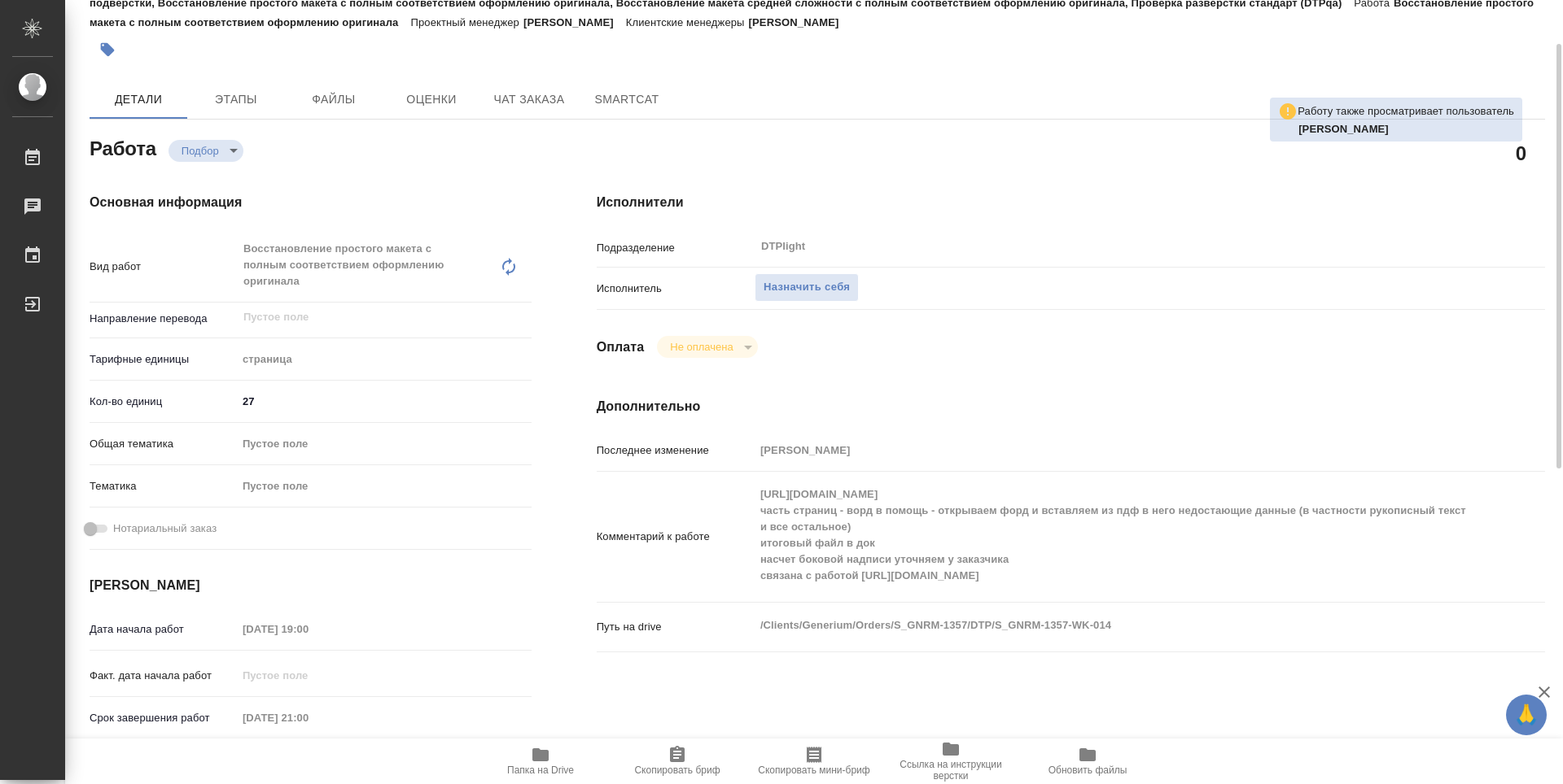
click at [844, 595] on div "https://drive.awatera.com/s/MR6KkfG66wRdd6B часть страниц - ворд в помощь - отк…" at bounding box center [1109, 537] width 712 height 117
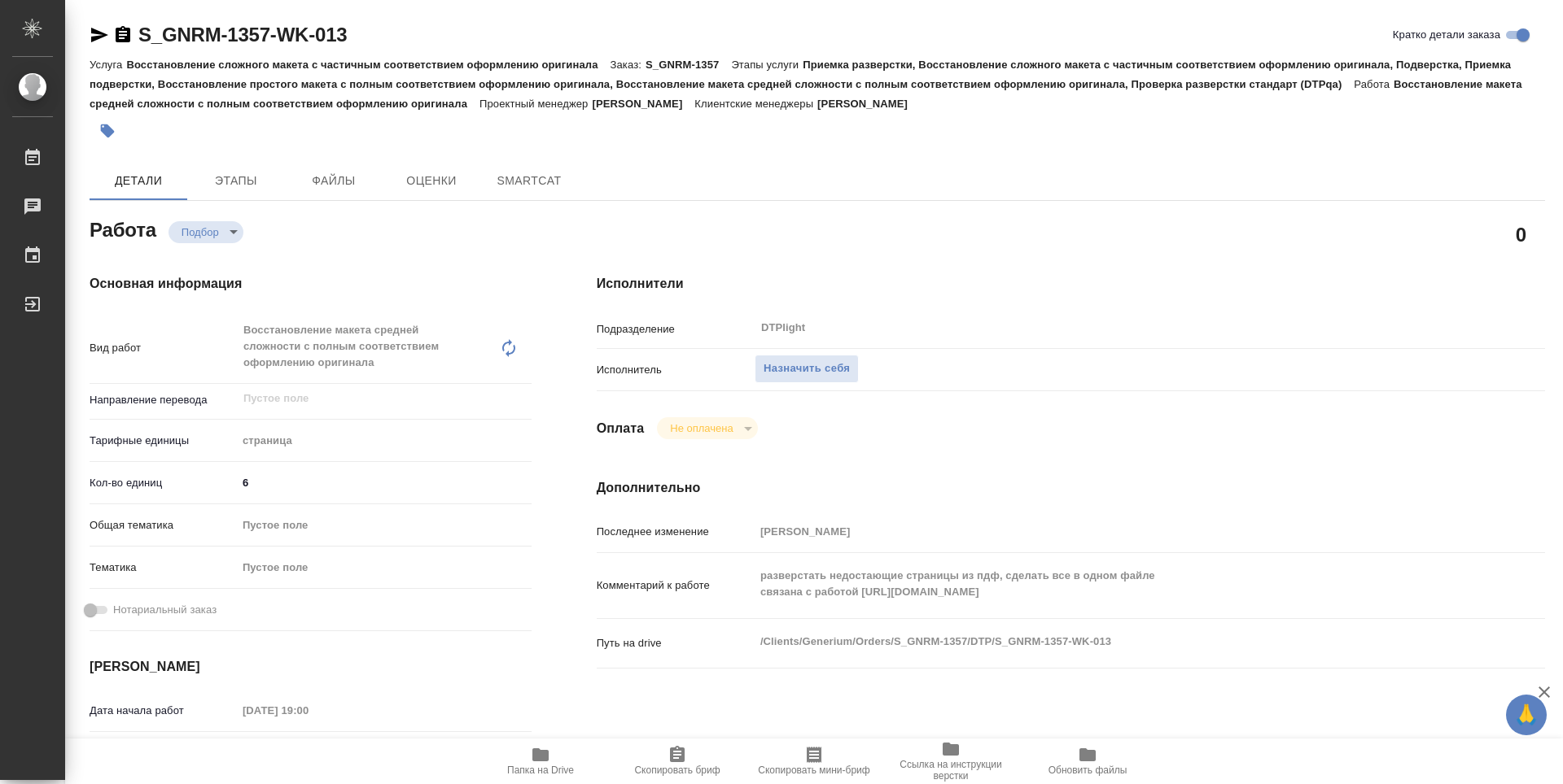
type textarea "x"
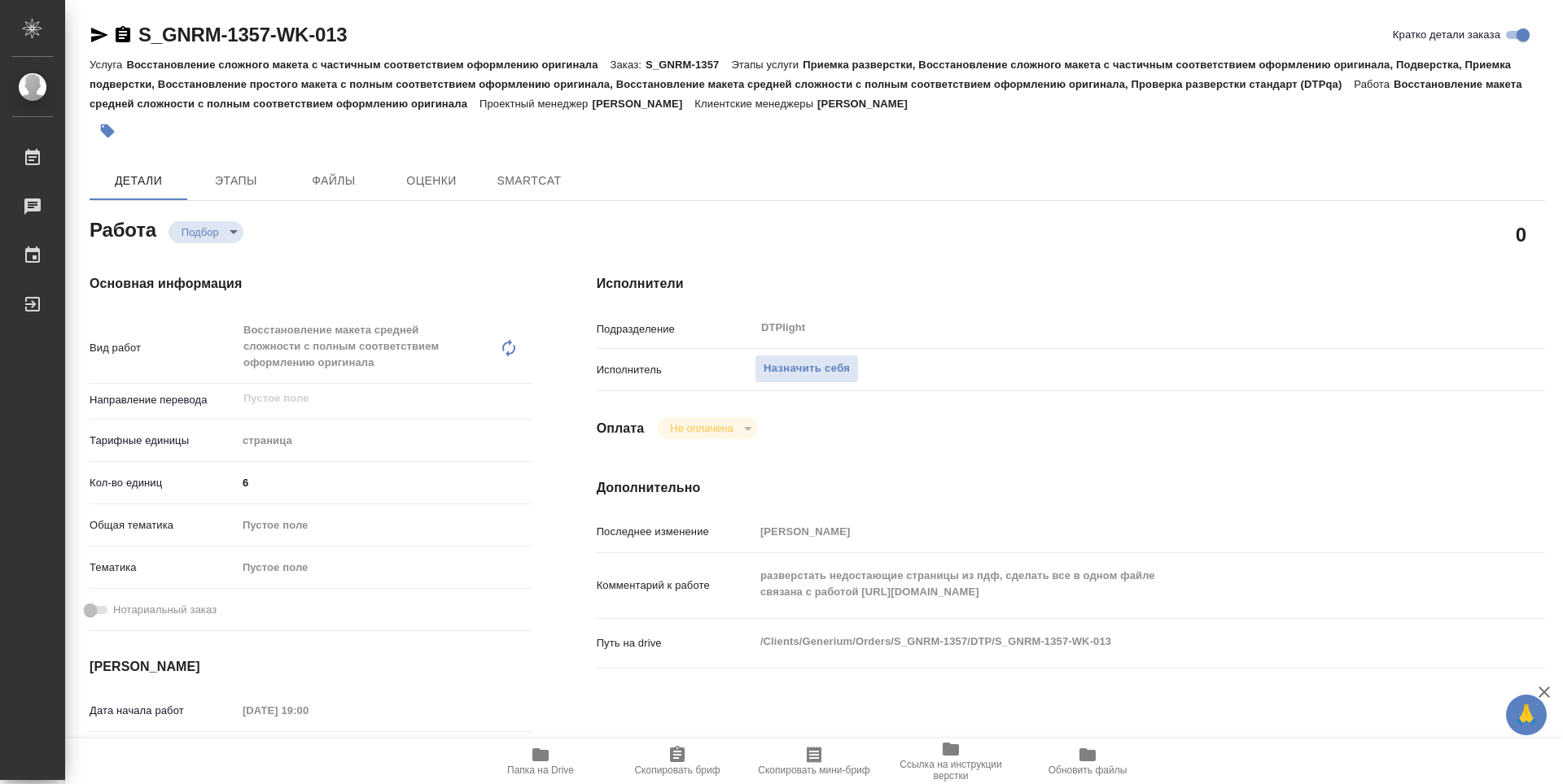
type textarea "x"
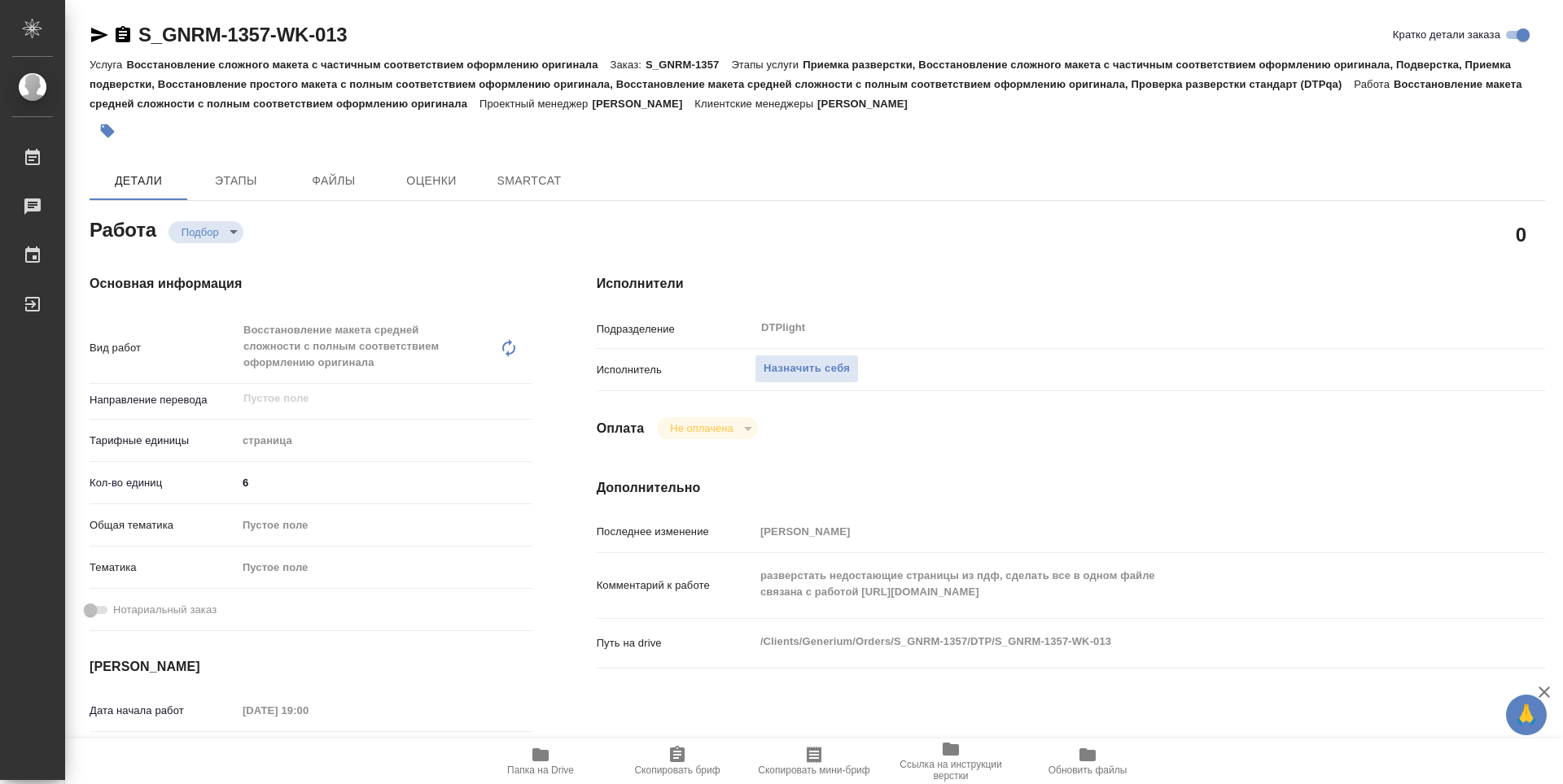
type textarea "x"
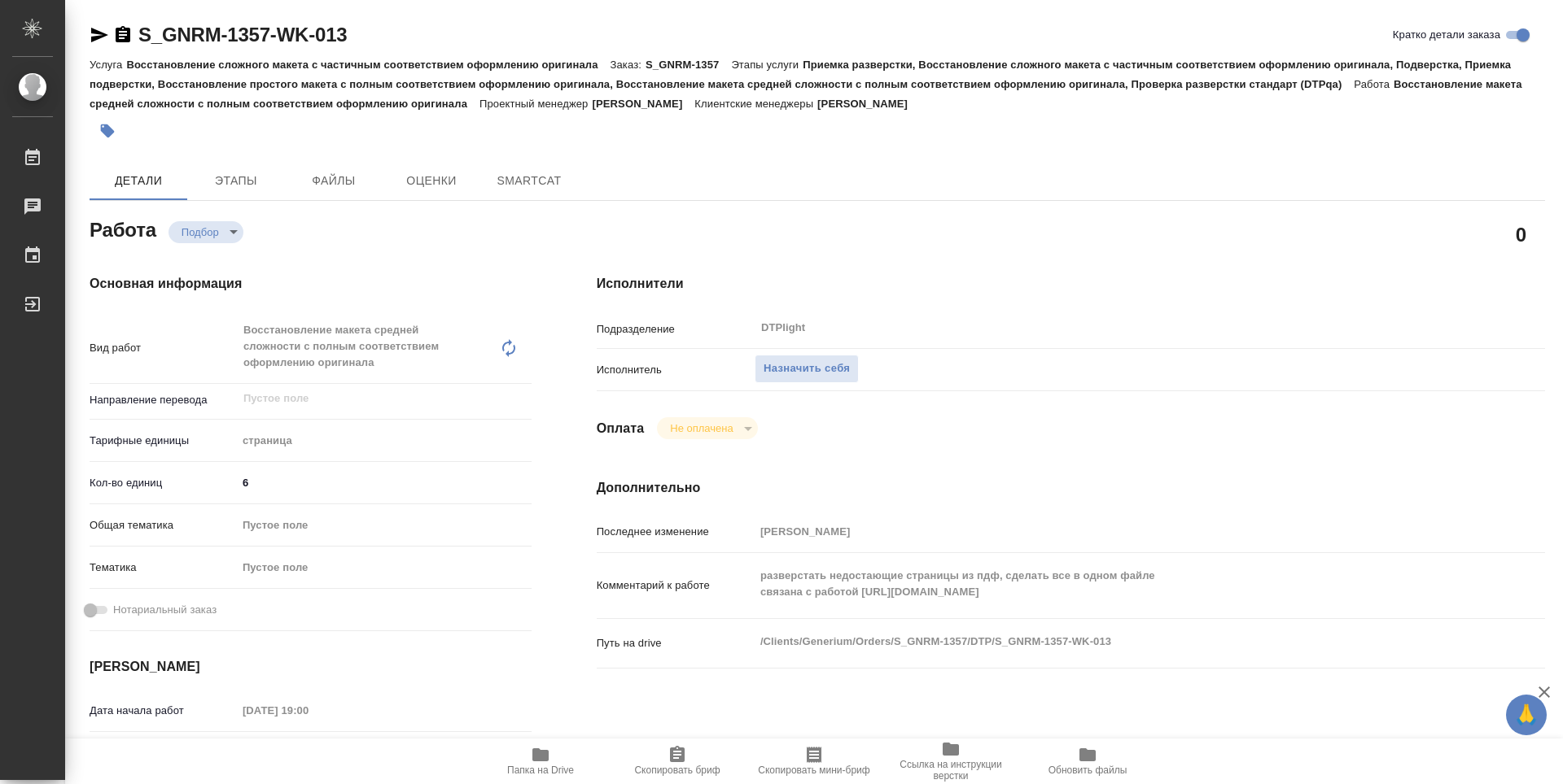
type textarea "x"
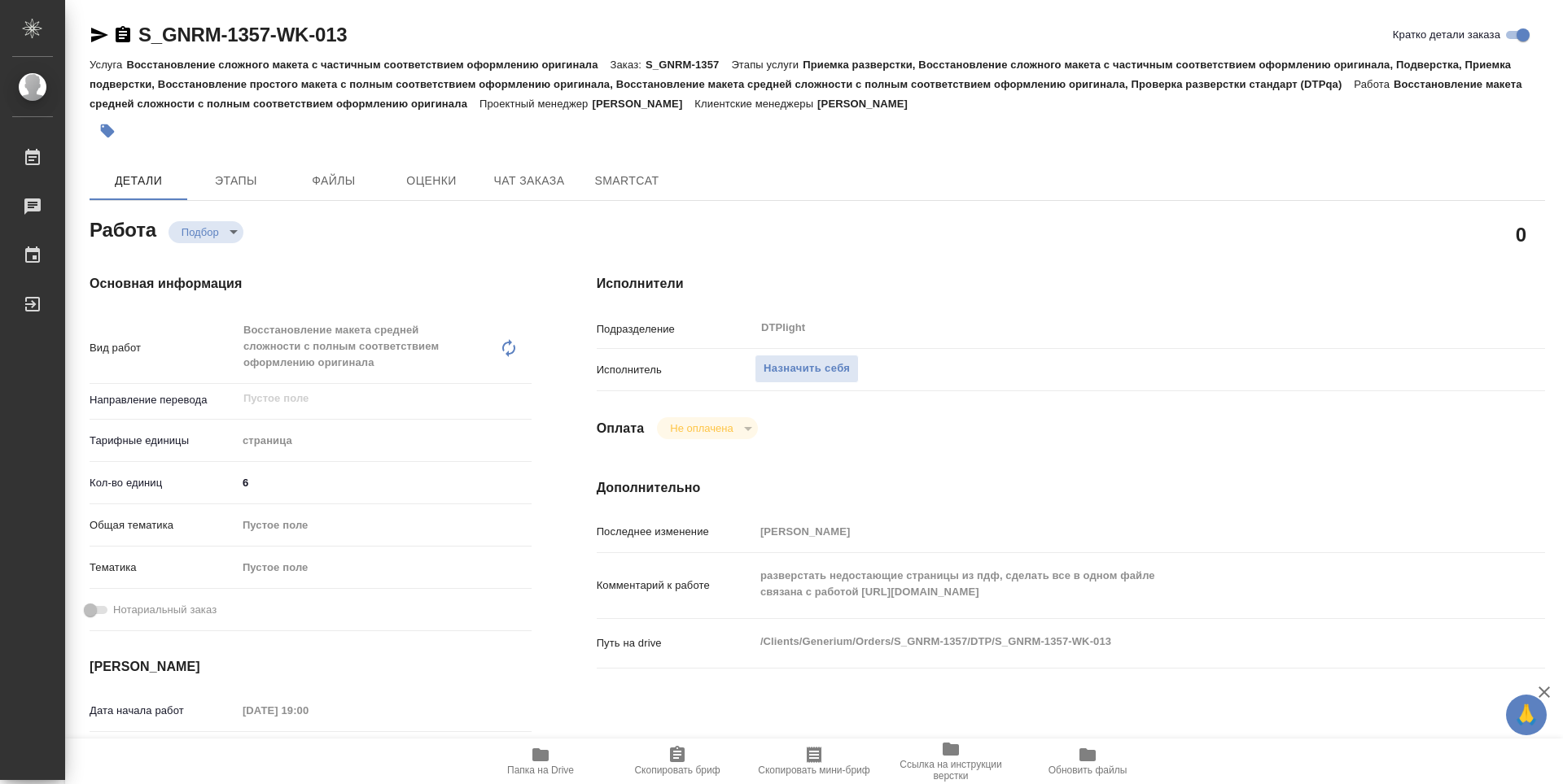
type textarea "x"
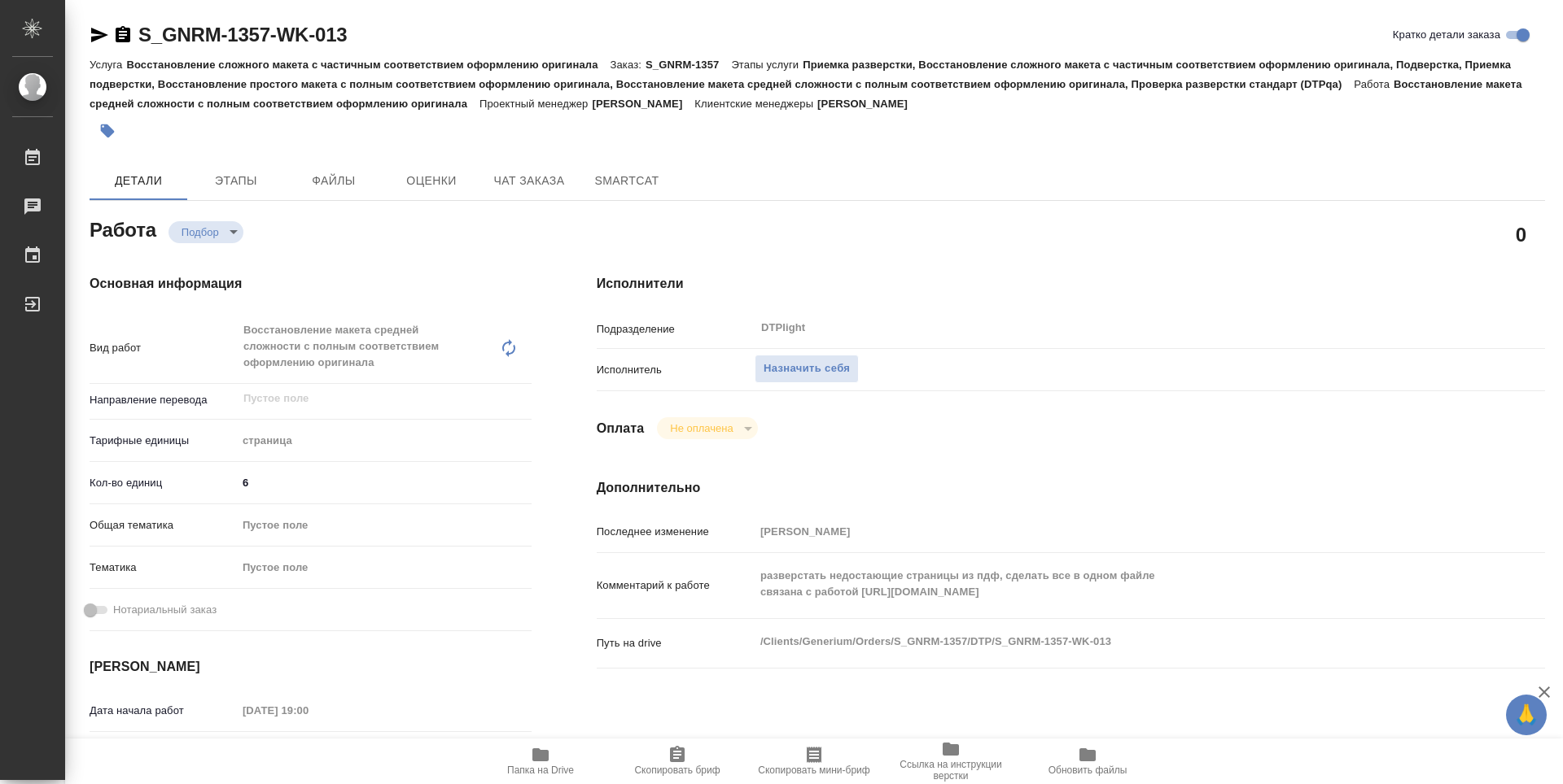
type textarea "x"
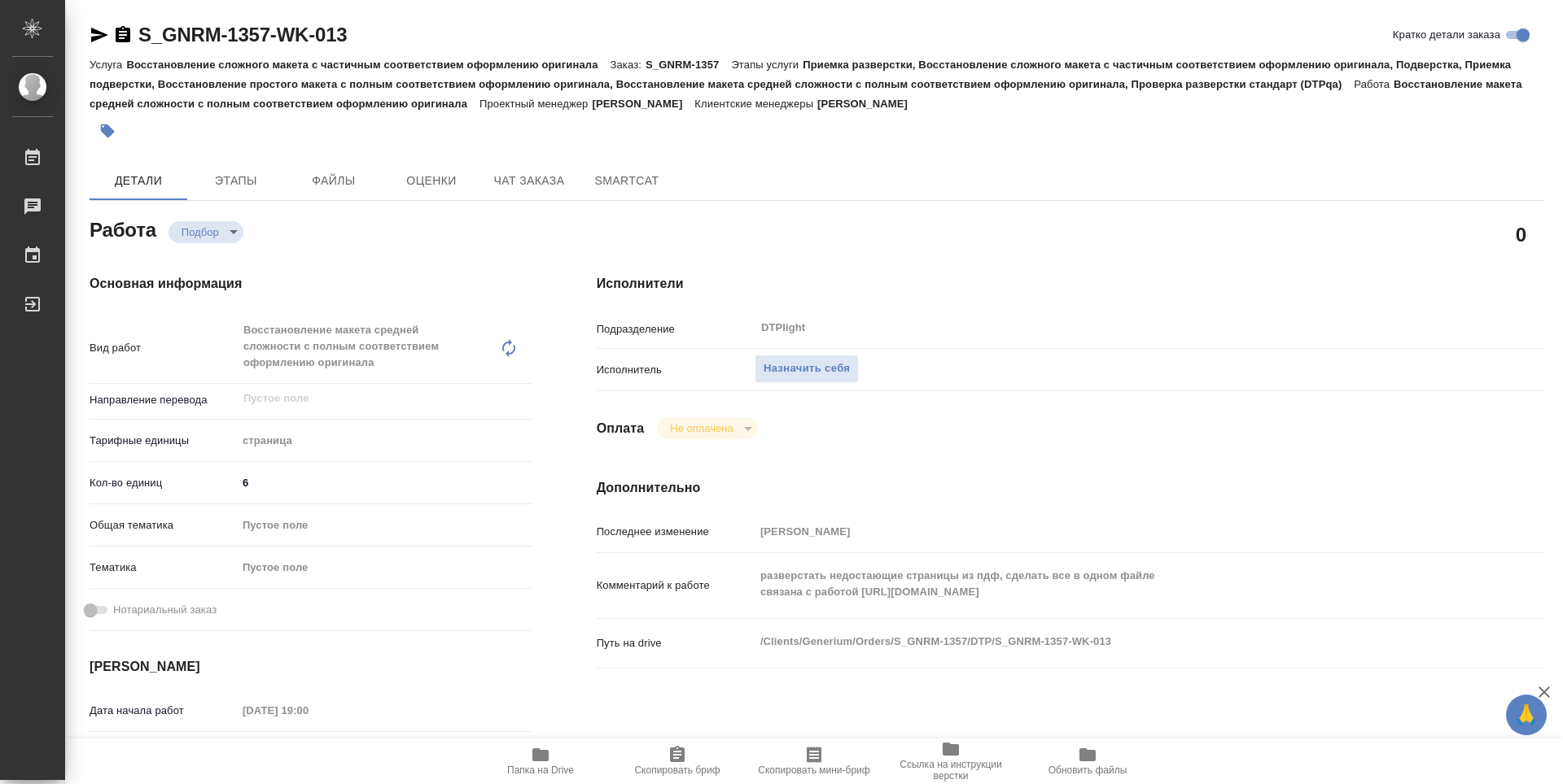
type textarea "x"
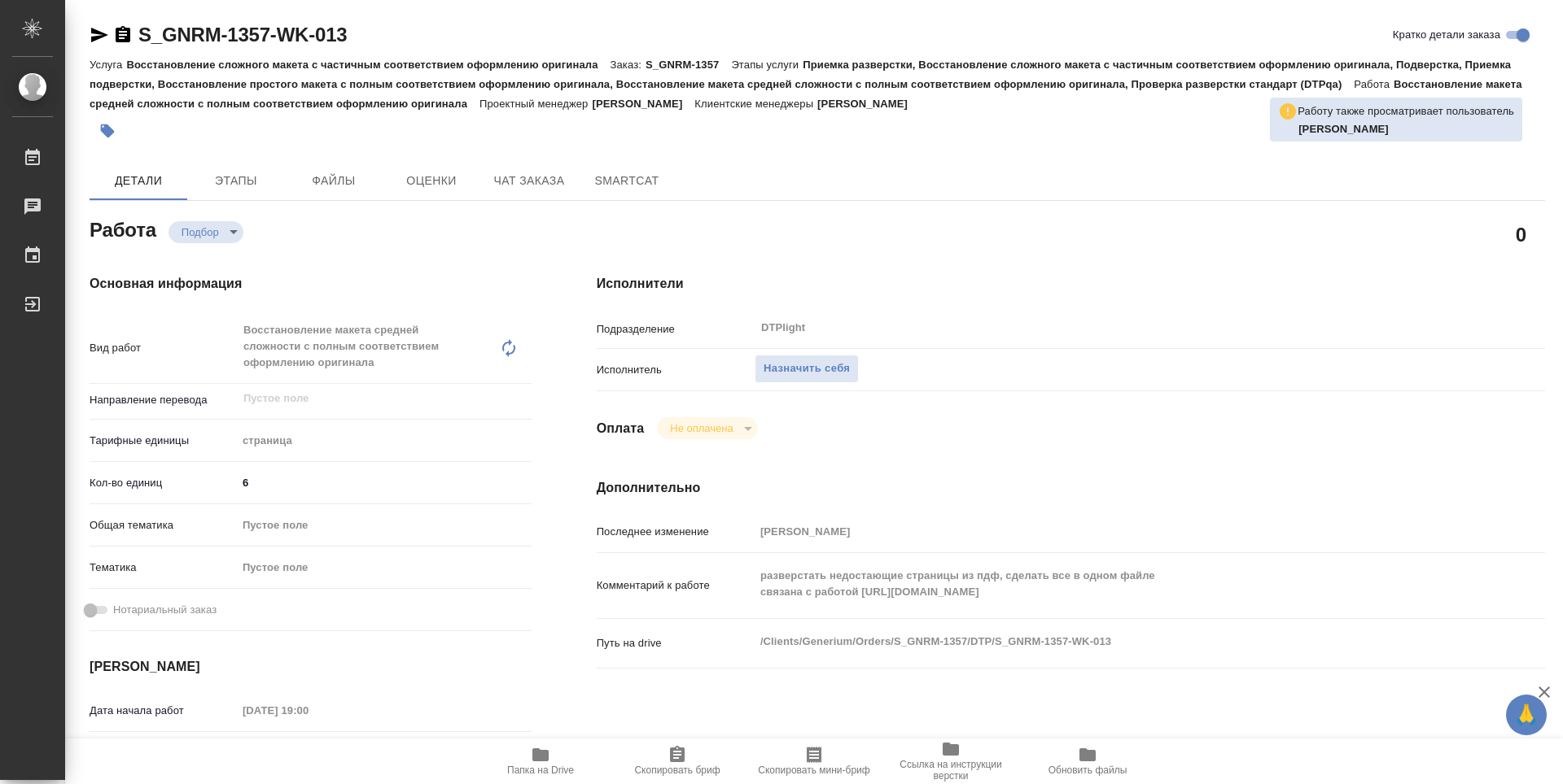
click at [546, 751] on icon "button" at bounding box center [540, 755] width 16 height 13
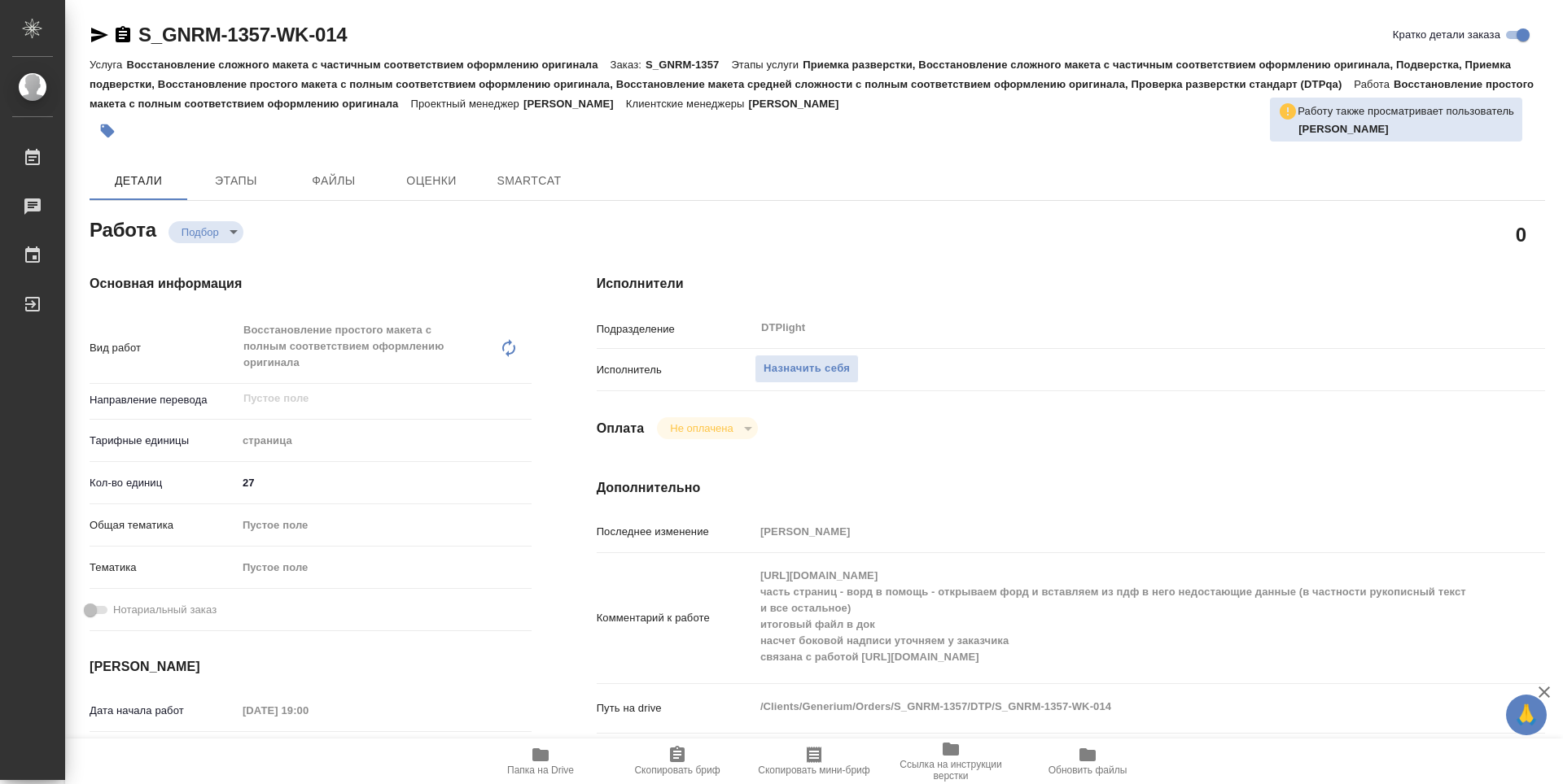
type textarea "x"
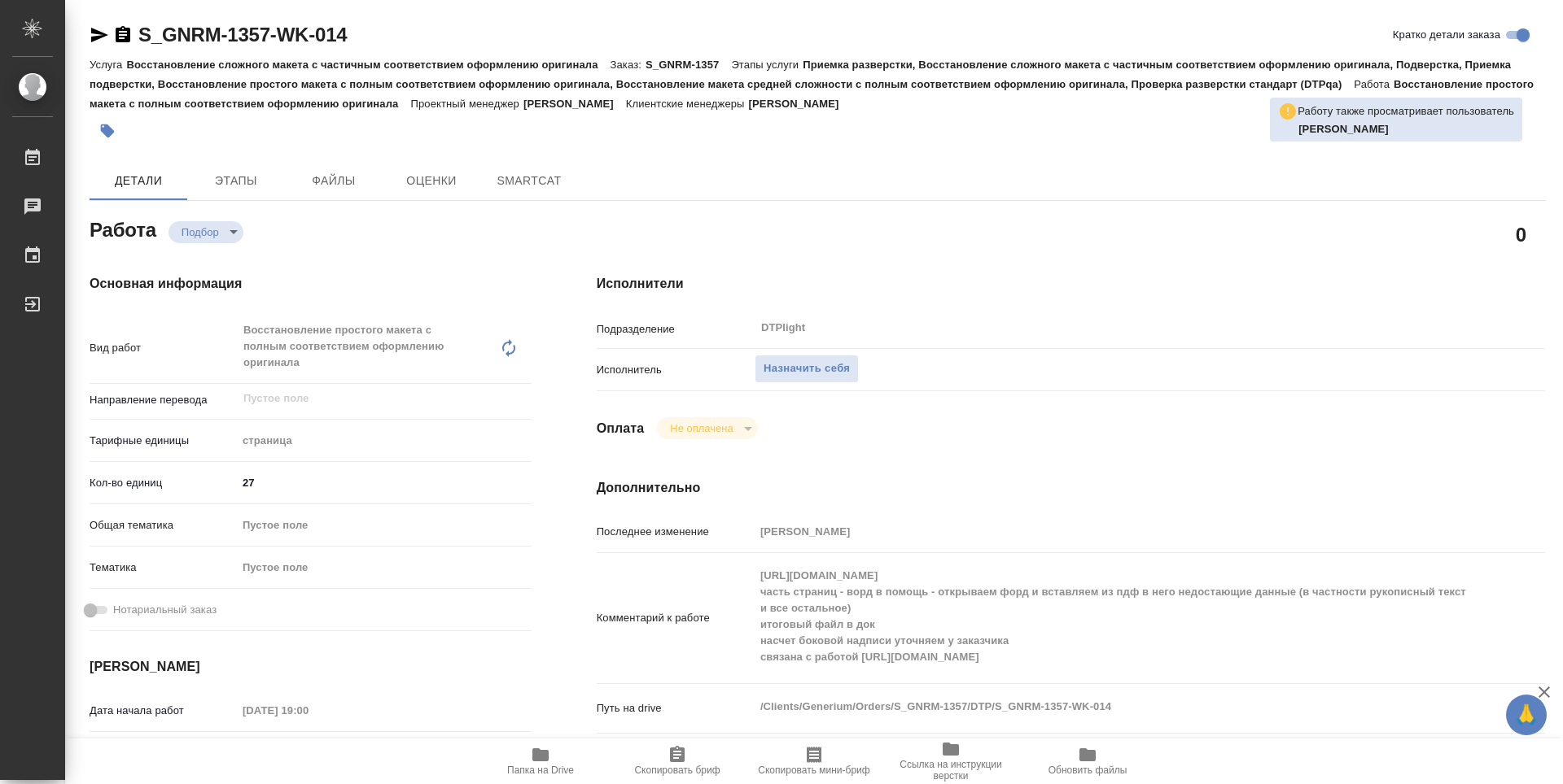
type textarea "x"
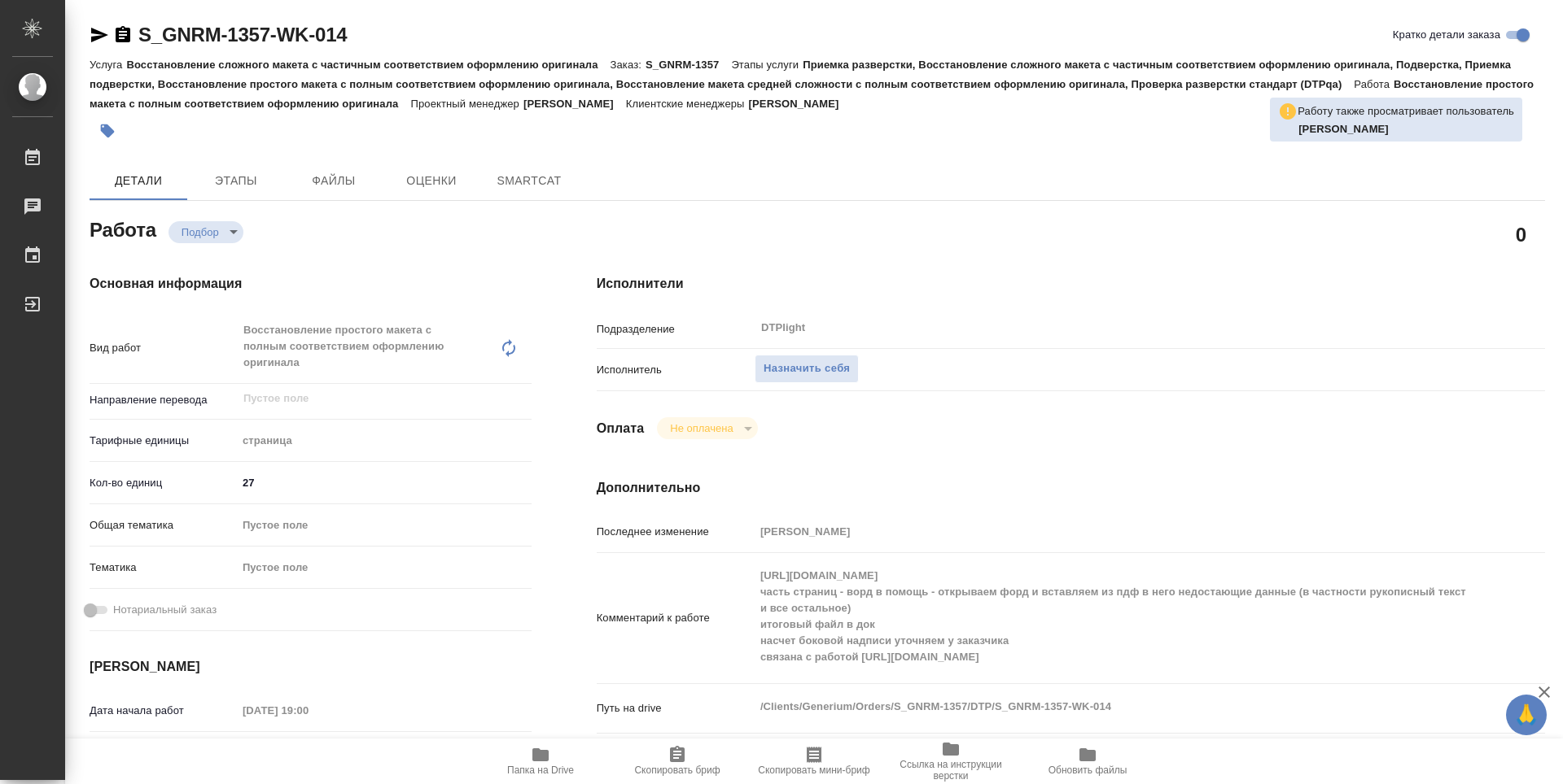
type textarea "x"
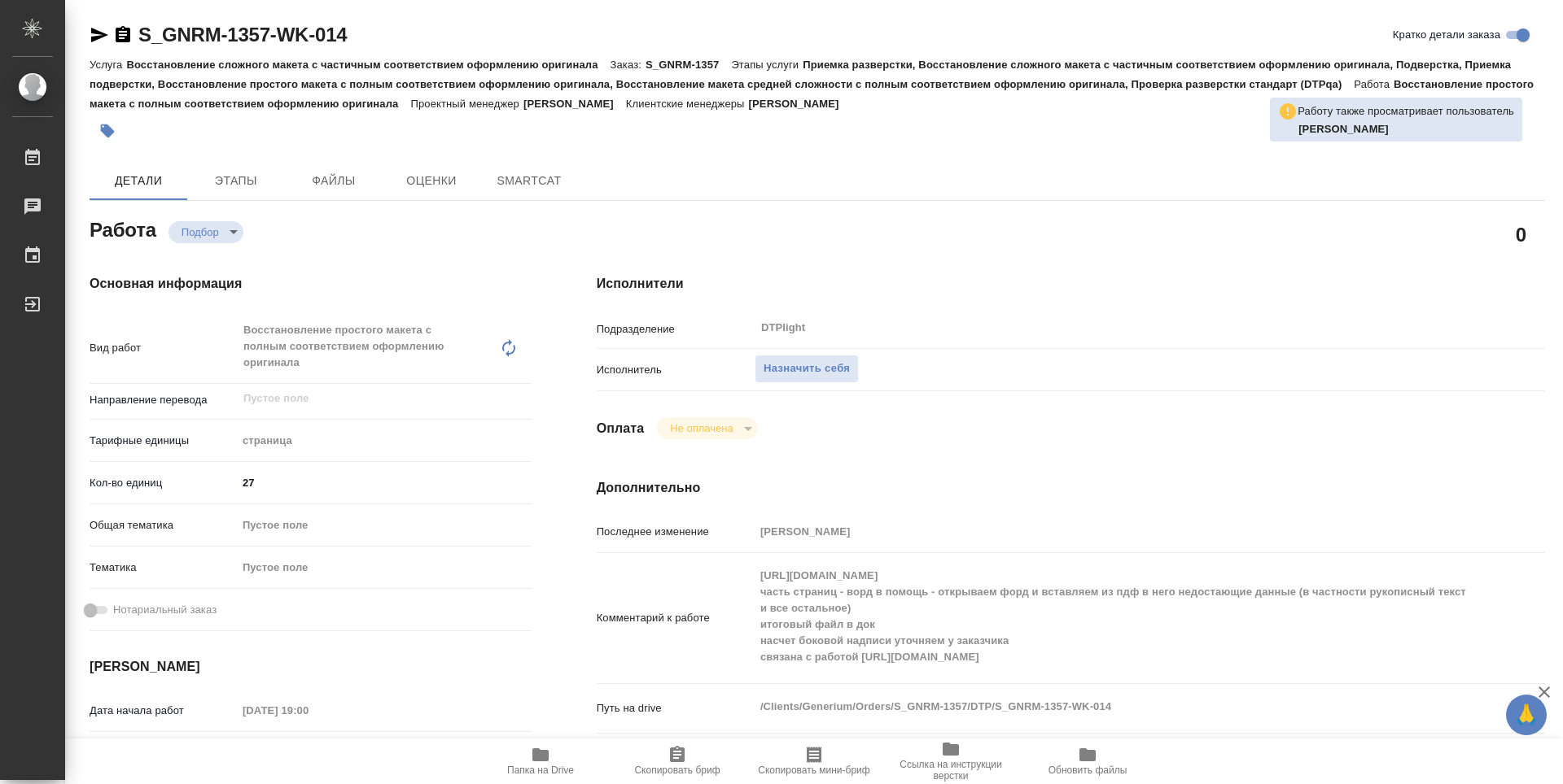
type textarea "x"
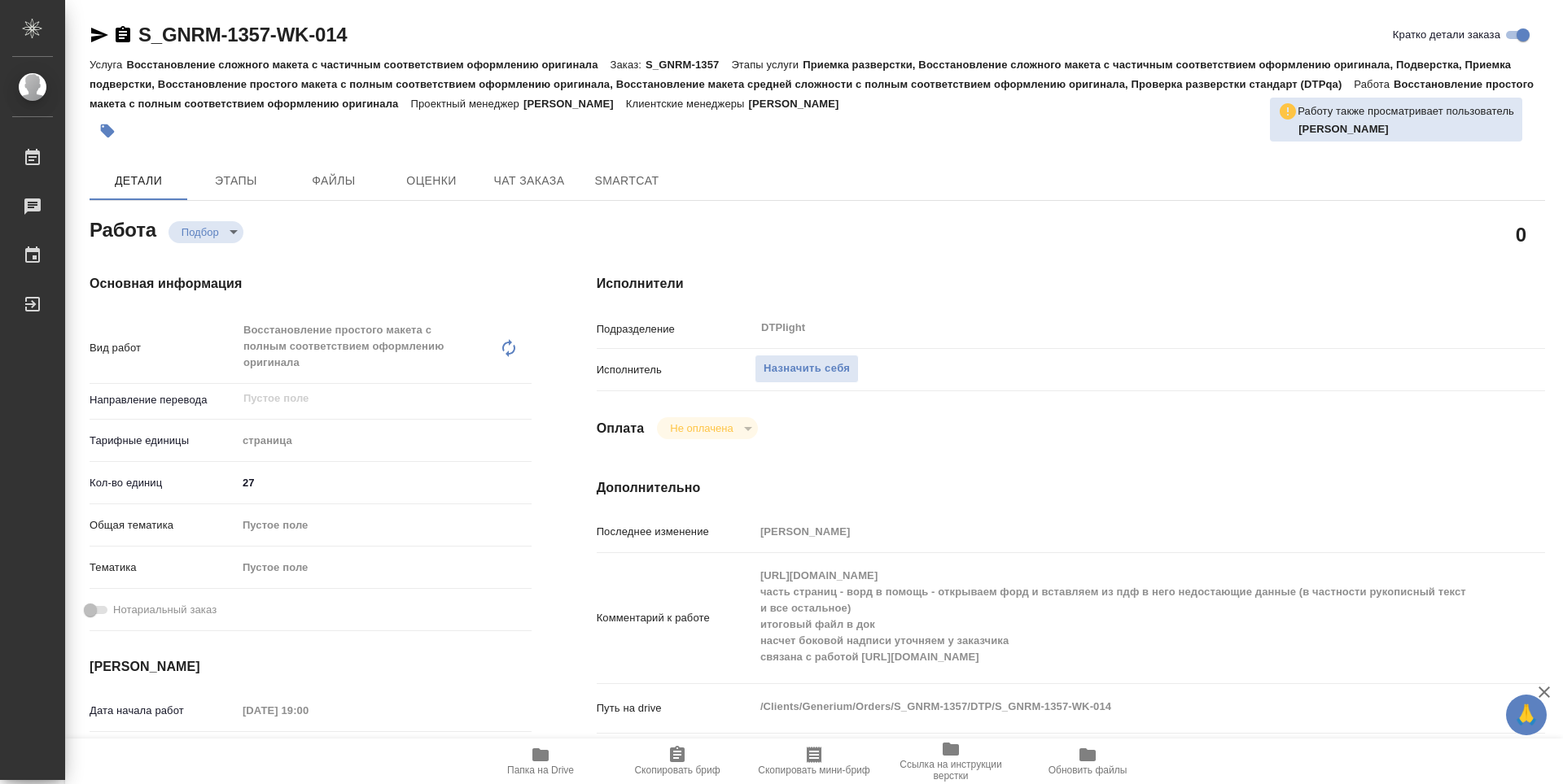
type textarea "x"
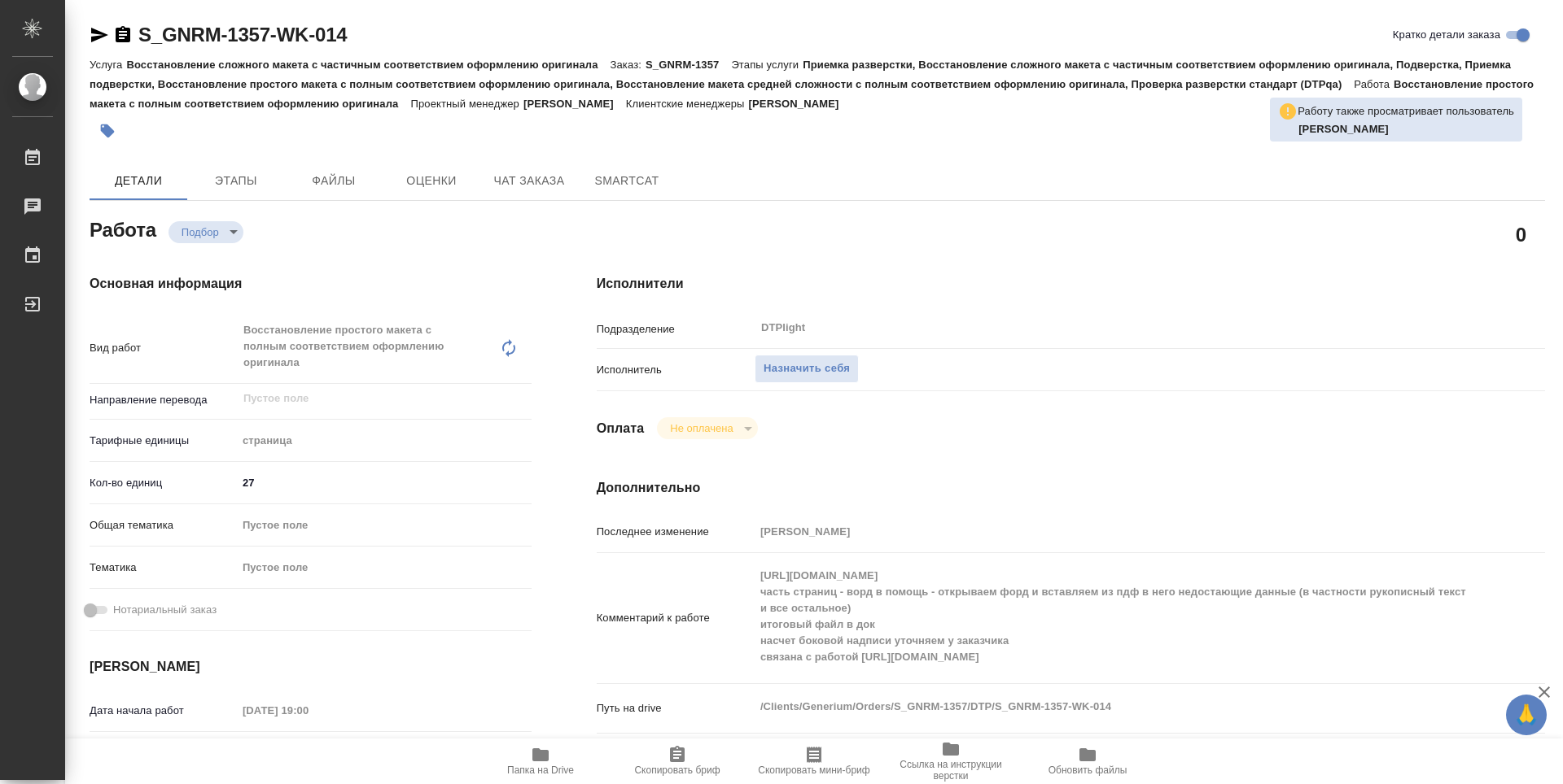
type textarea "x"
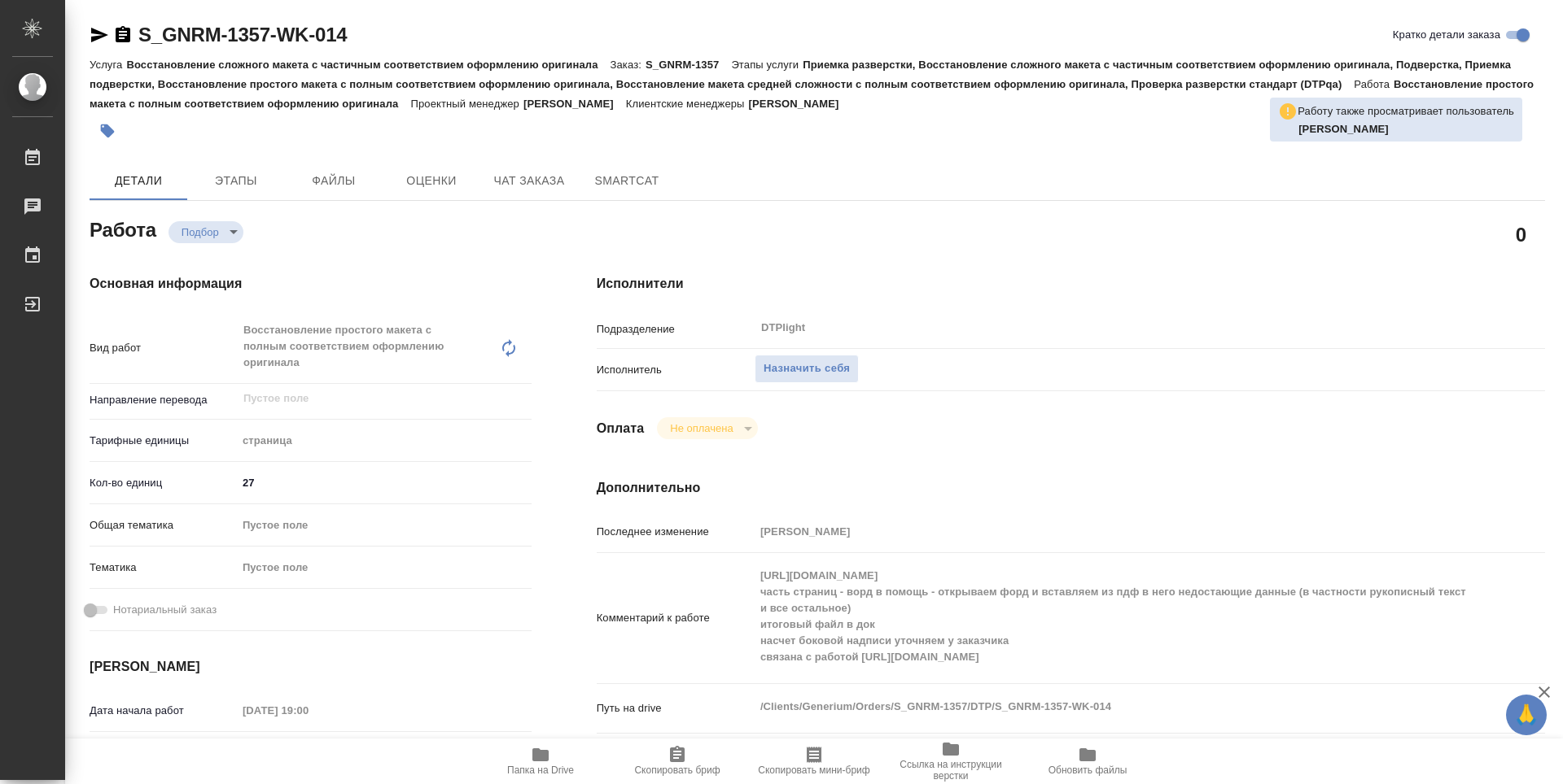
type textarea "x"
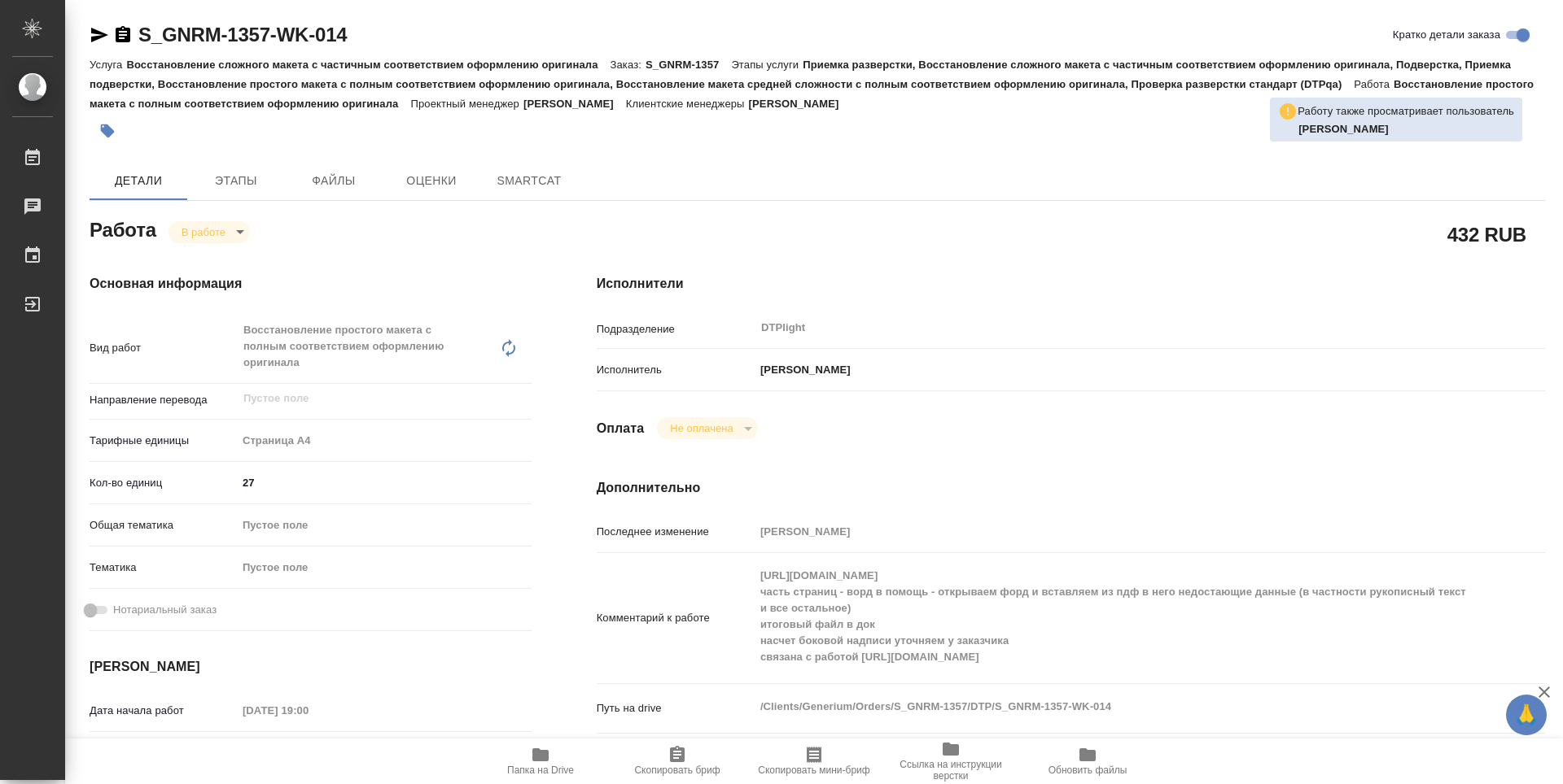
type textarea "x"
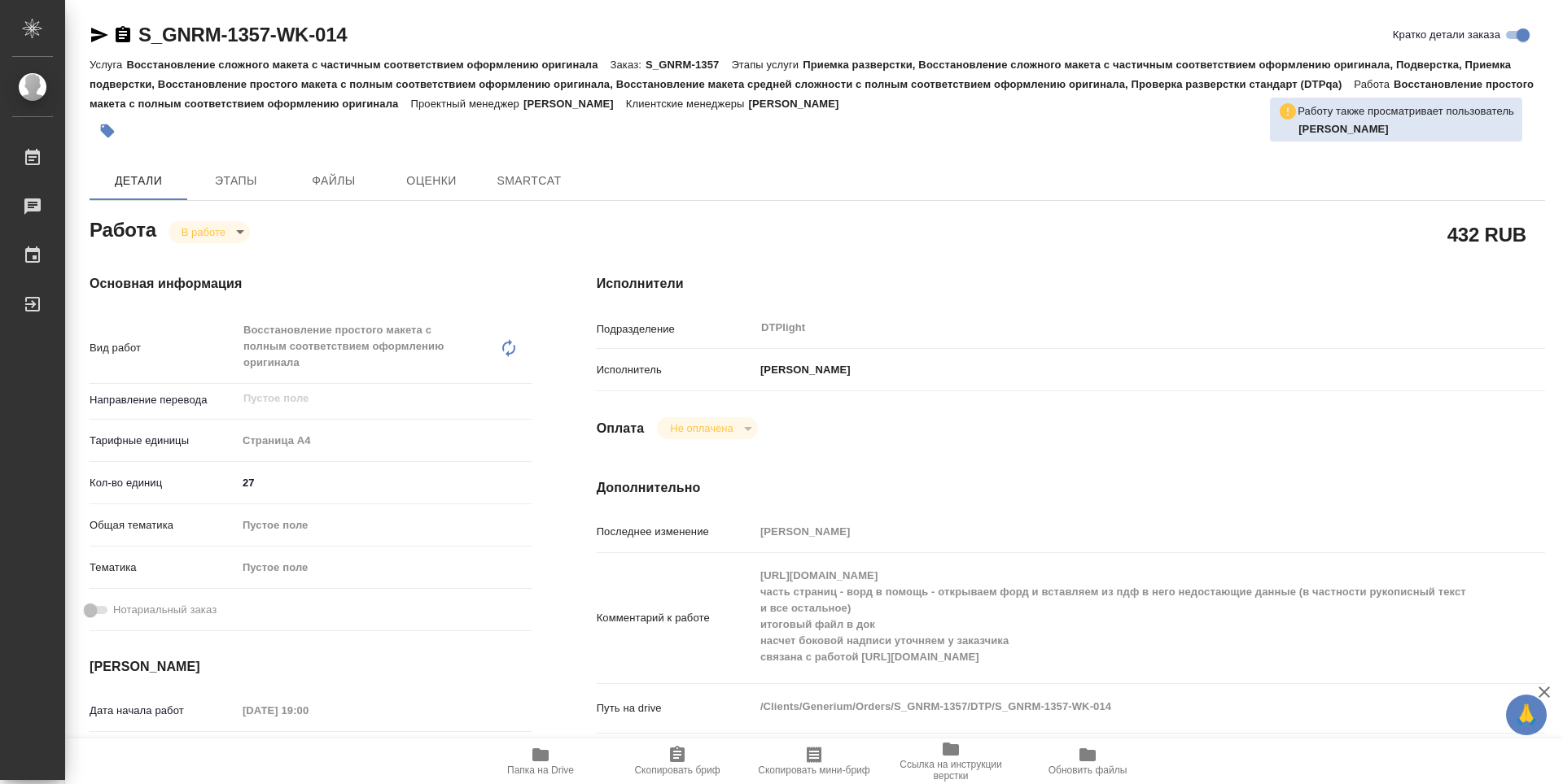
type textarea "x"
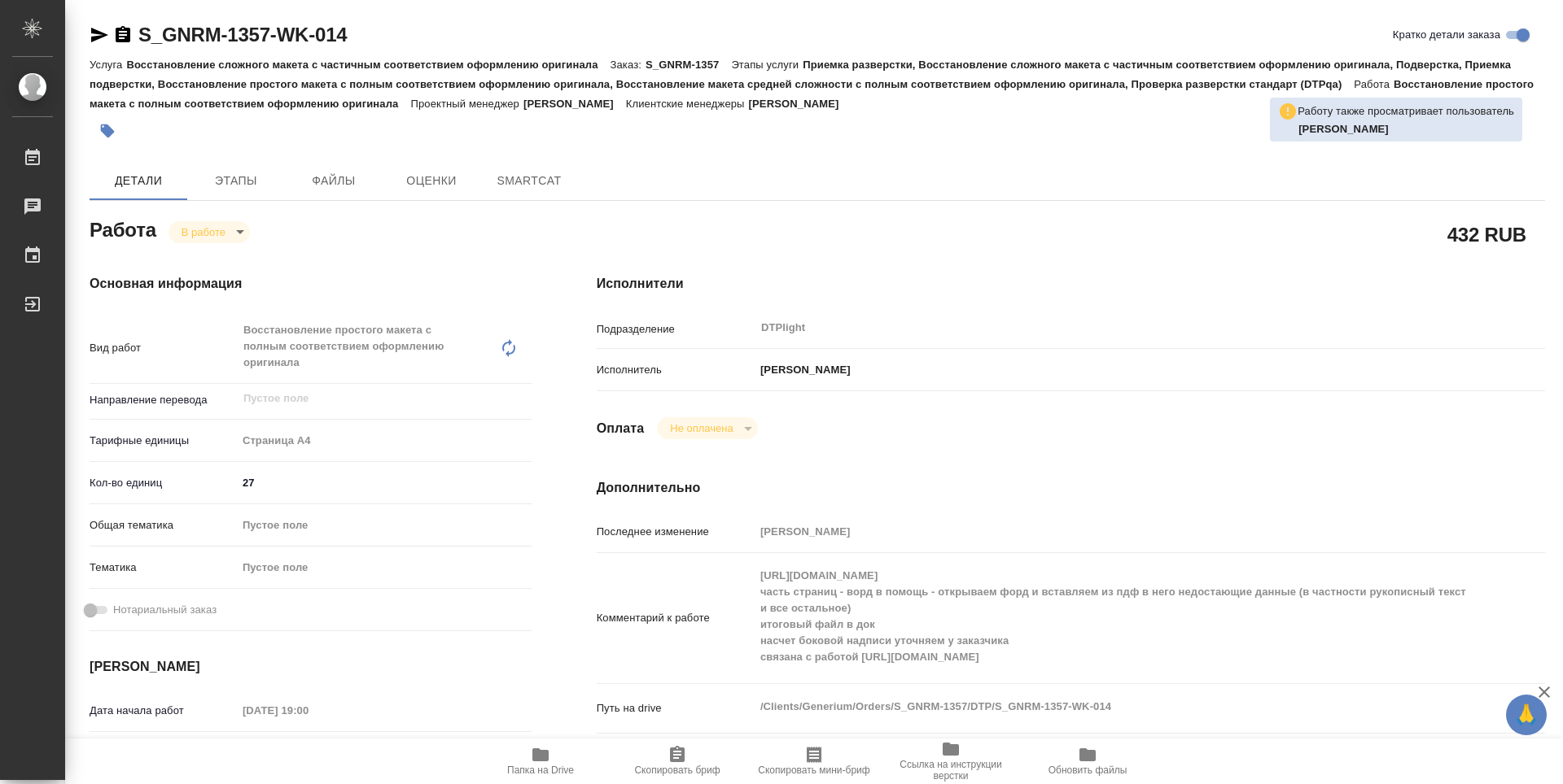
type textarea "x"
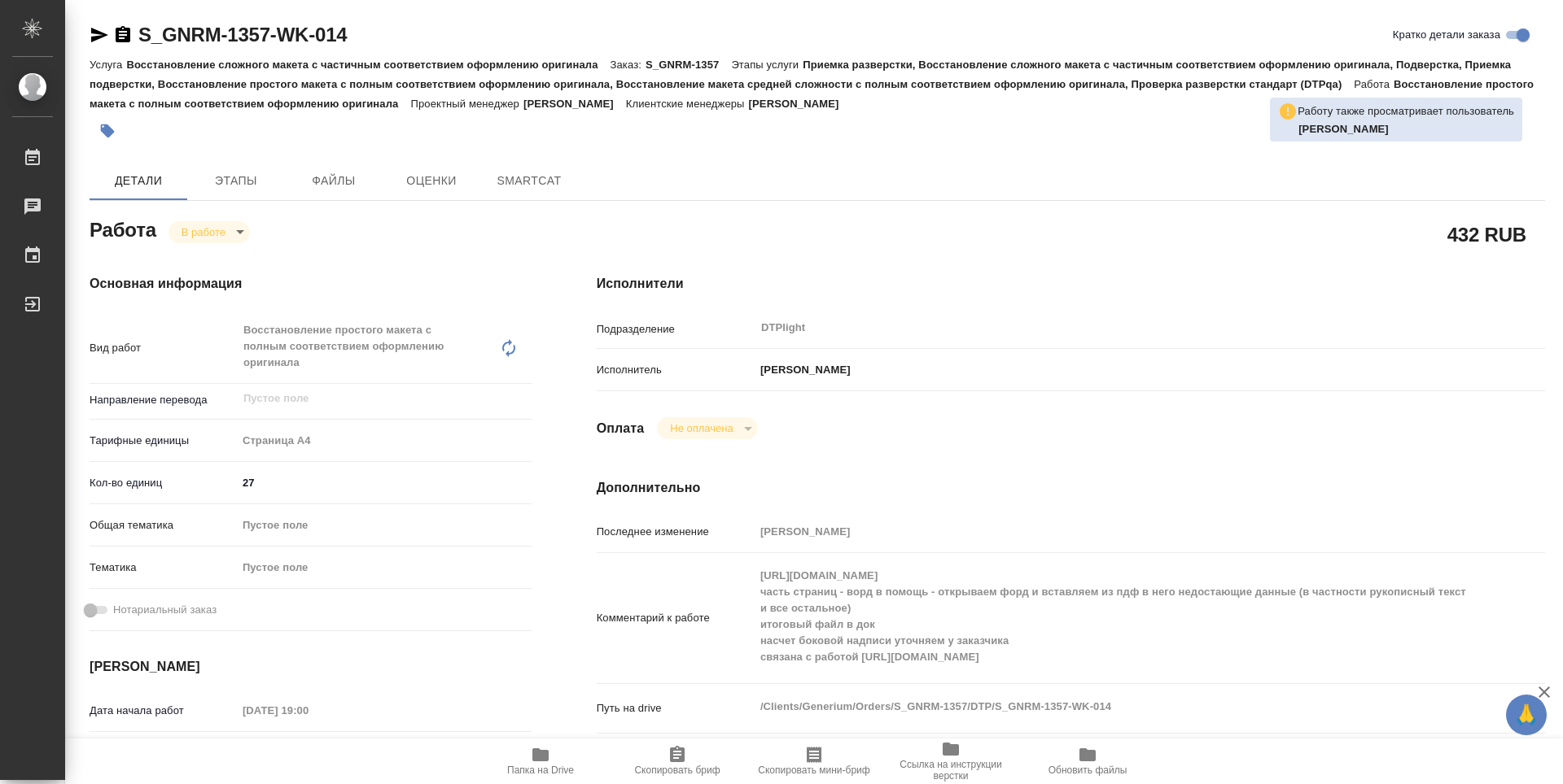
type textarea "x"
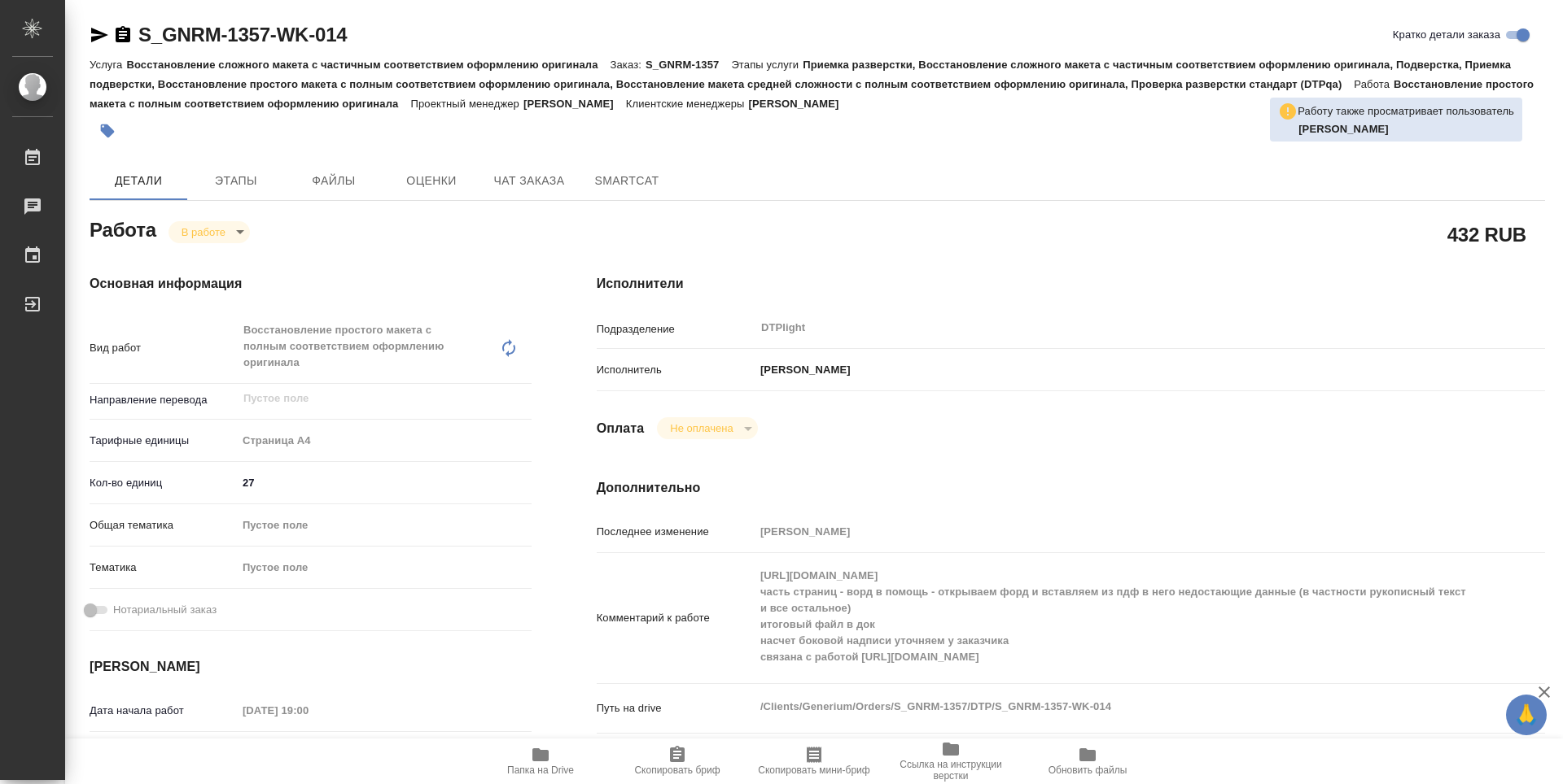
type textarea "x"
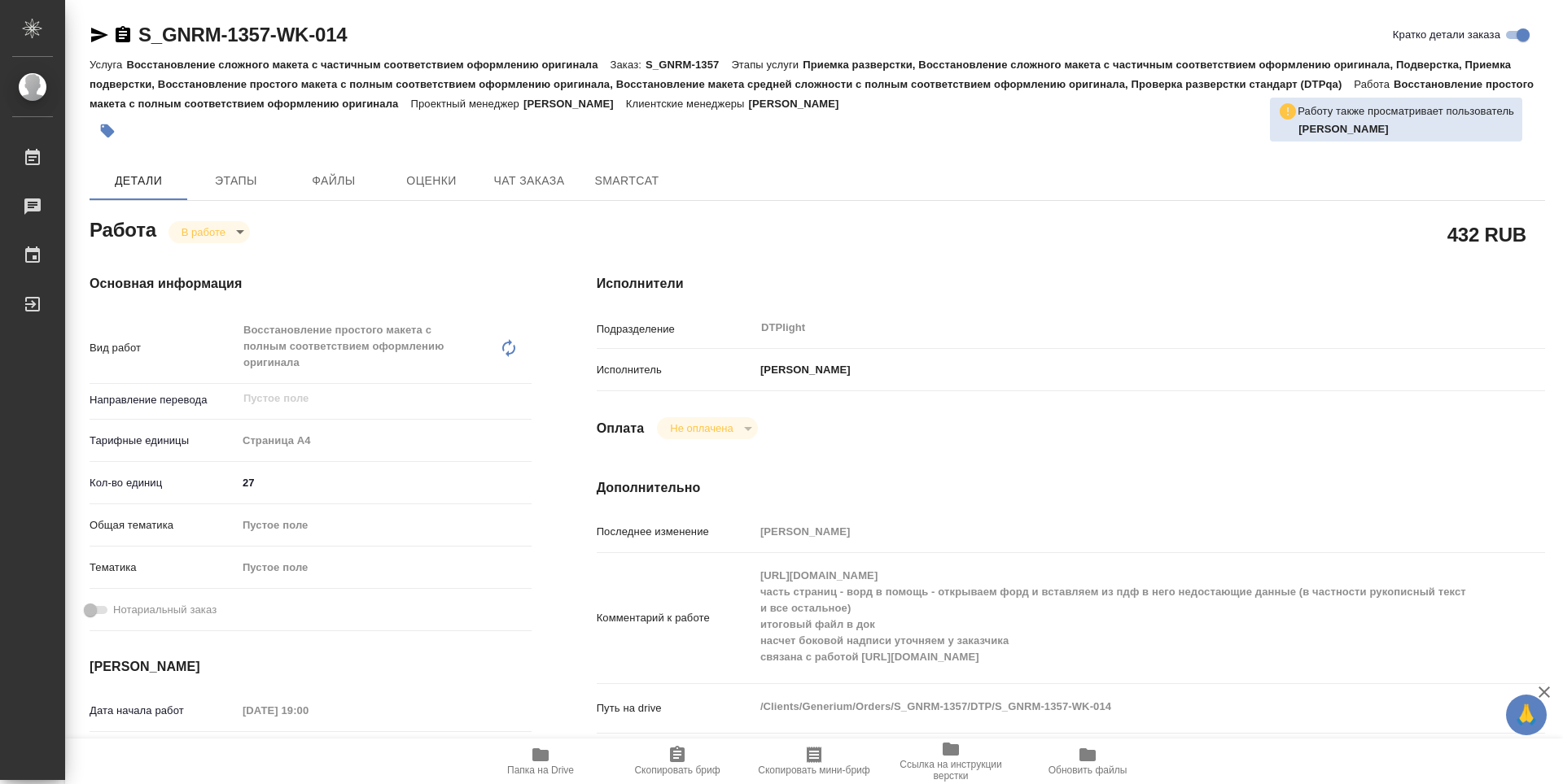
type textarea "x"
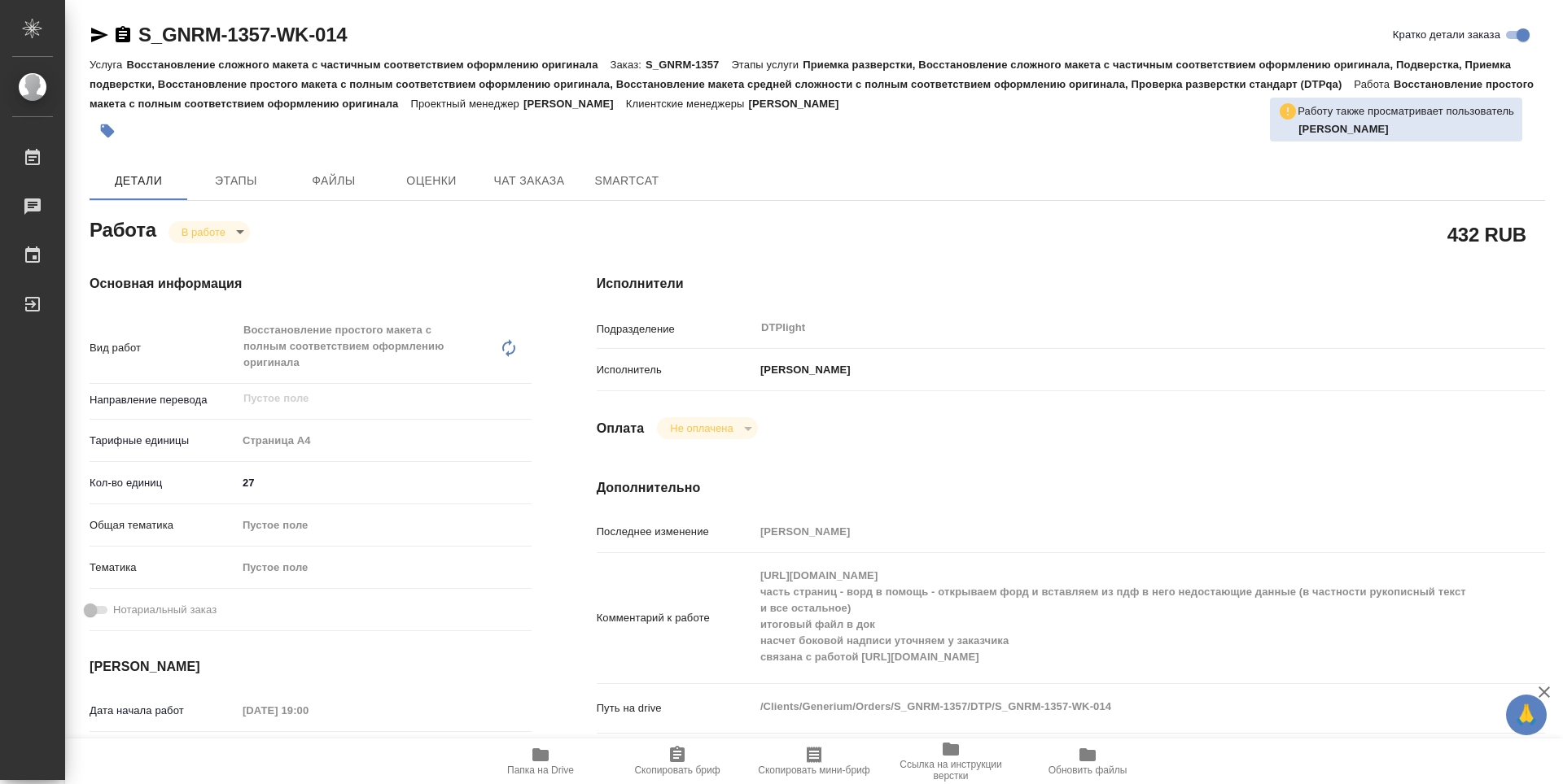
type textarea "x"
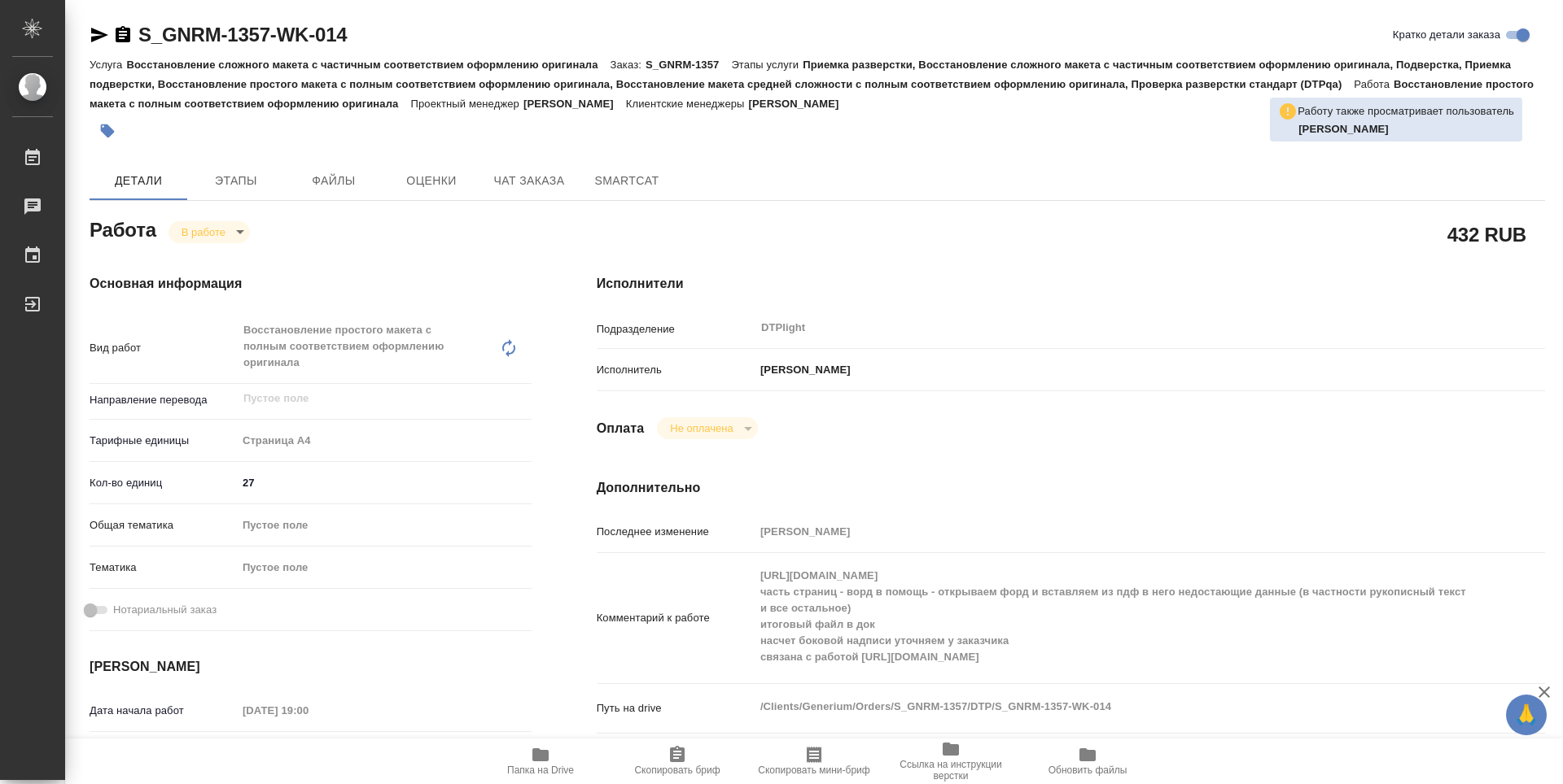
type textarea "x"
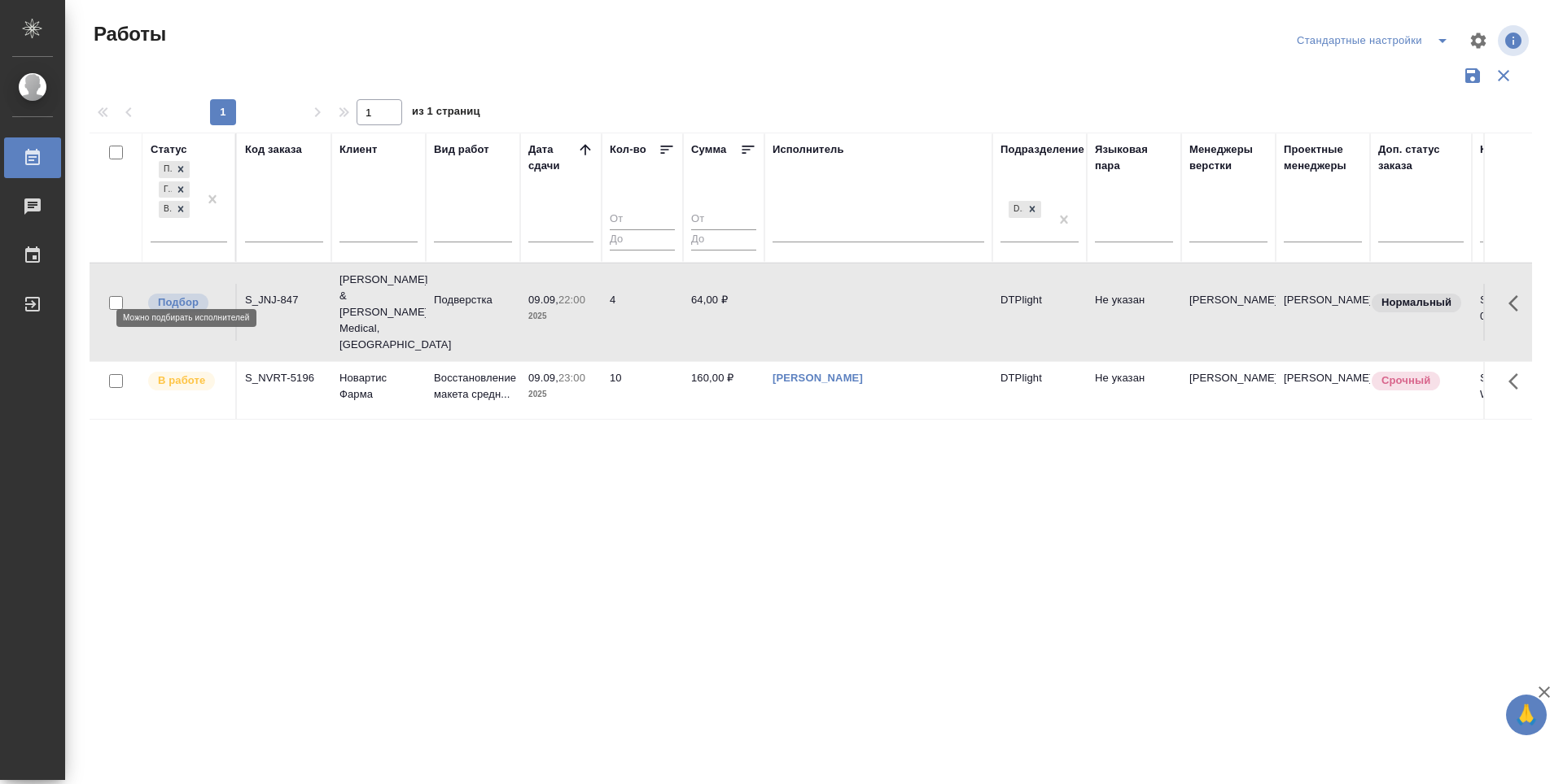
click at [167, 295] on p "Подбор" at bounding box center [178, 302] width 41 height 16
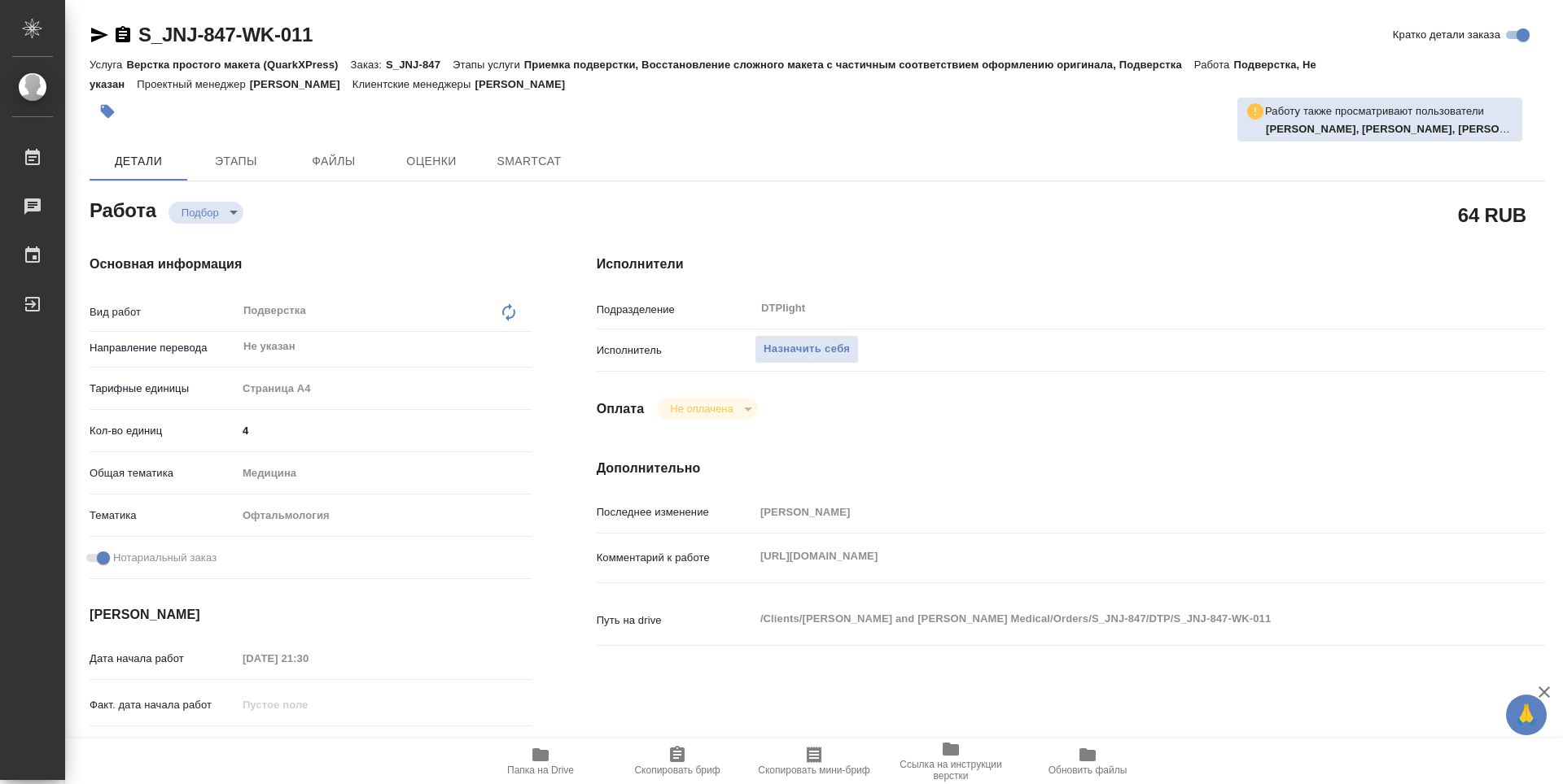
type textarea "x"
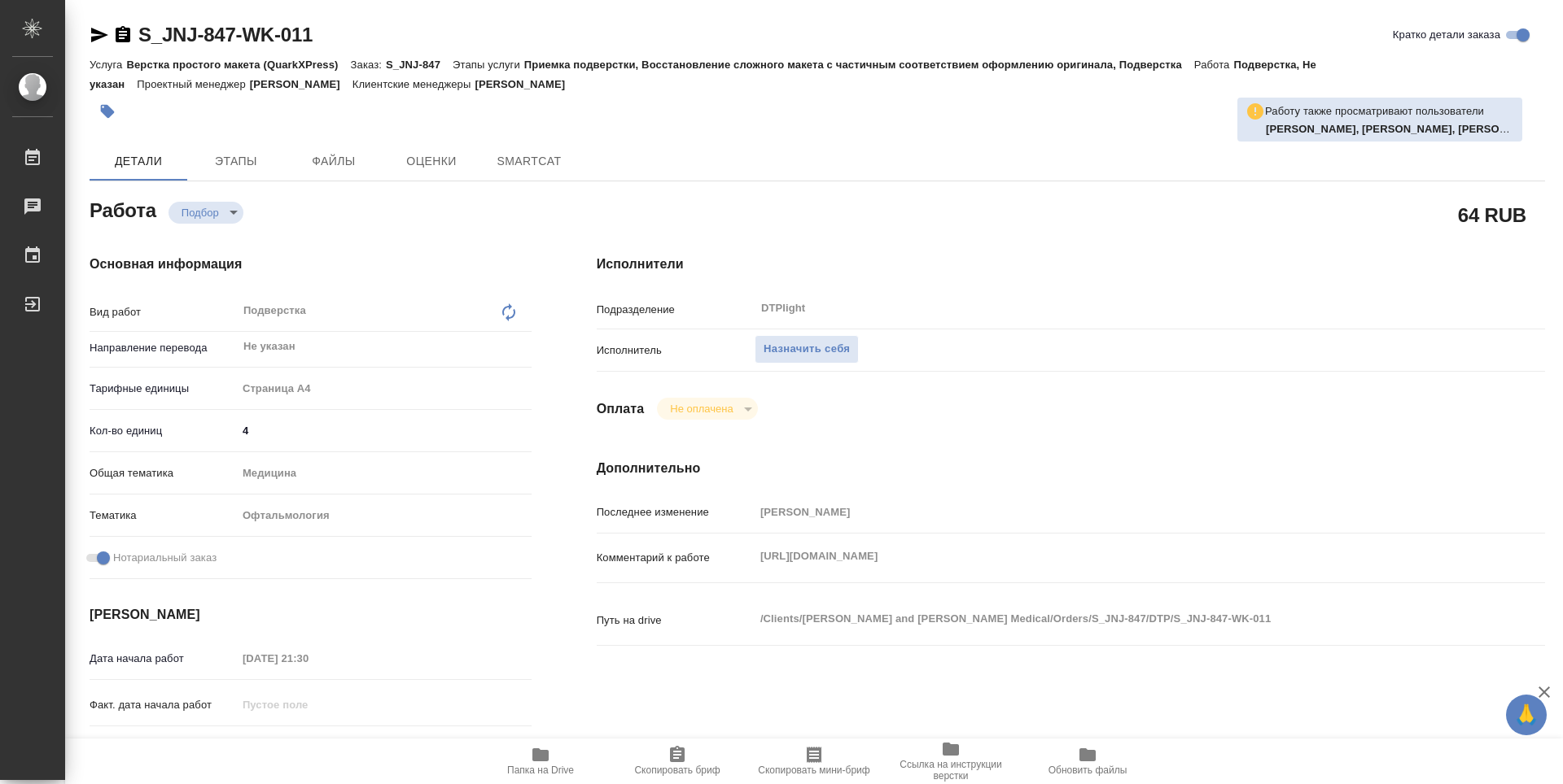
type textarea "x"
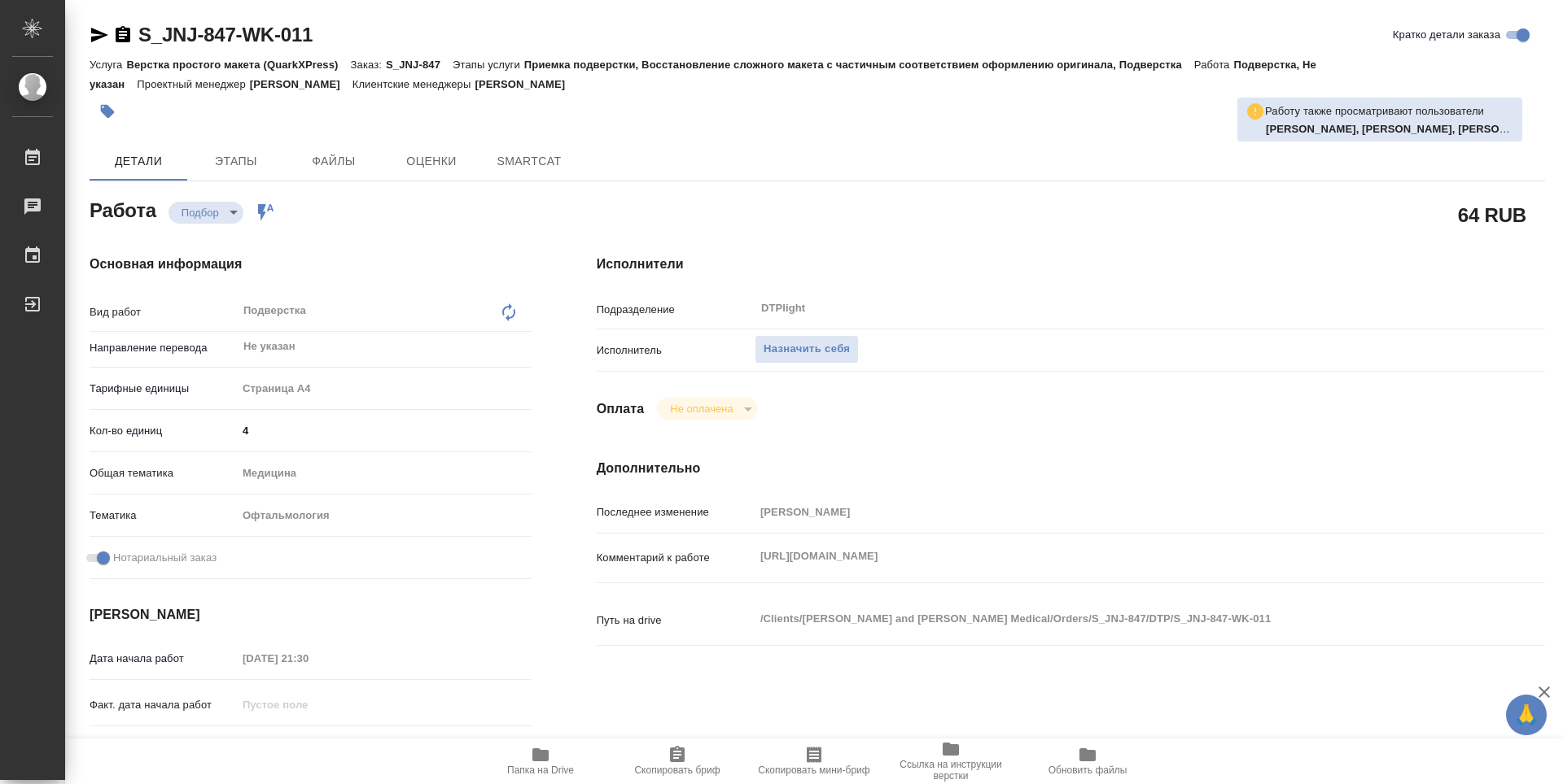
type textarea "x"
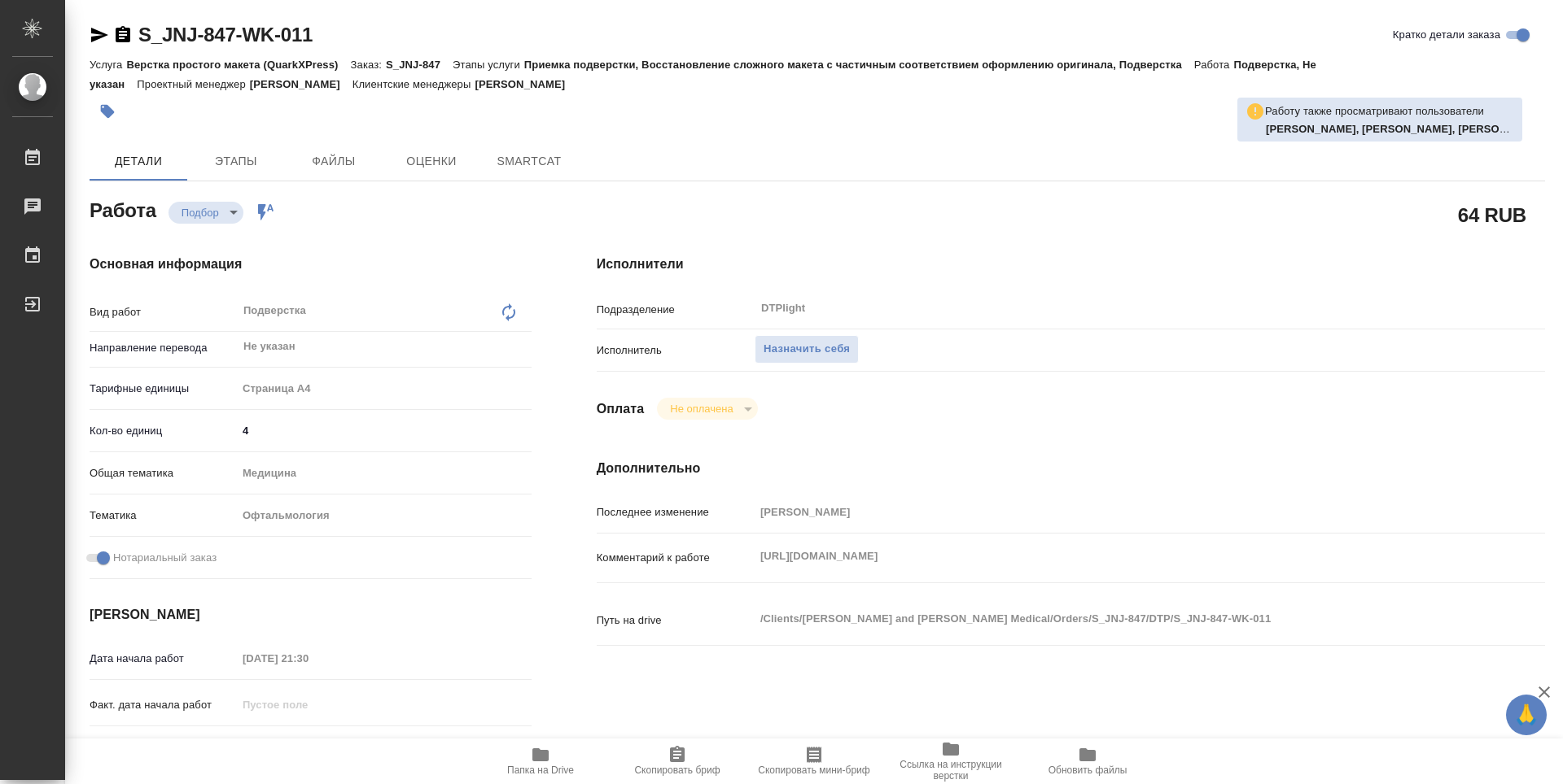
type textarea "x"
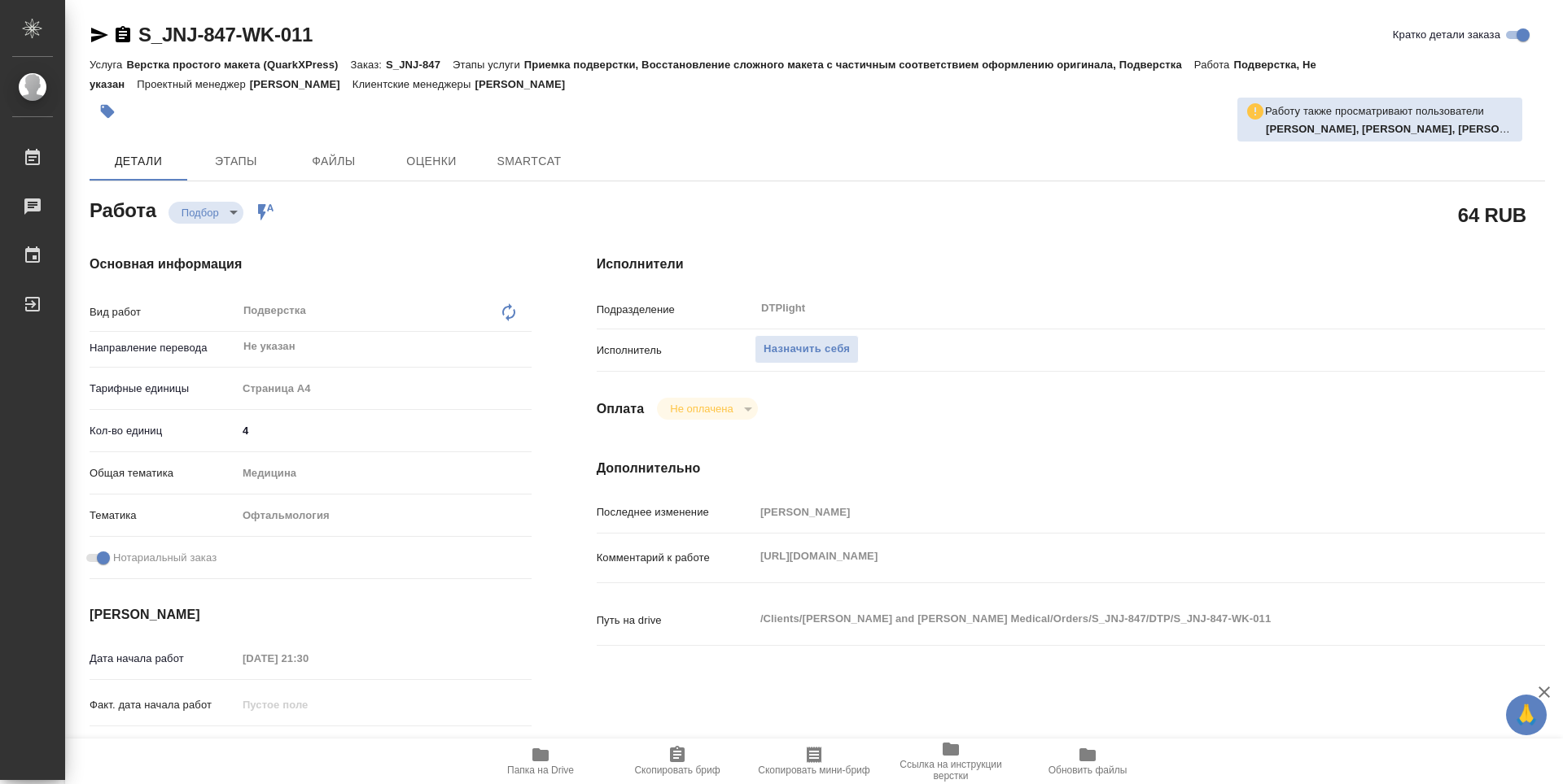
type textarea "x"
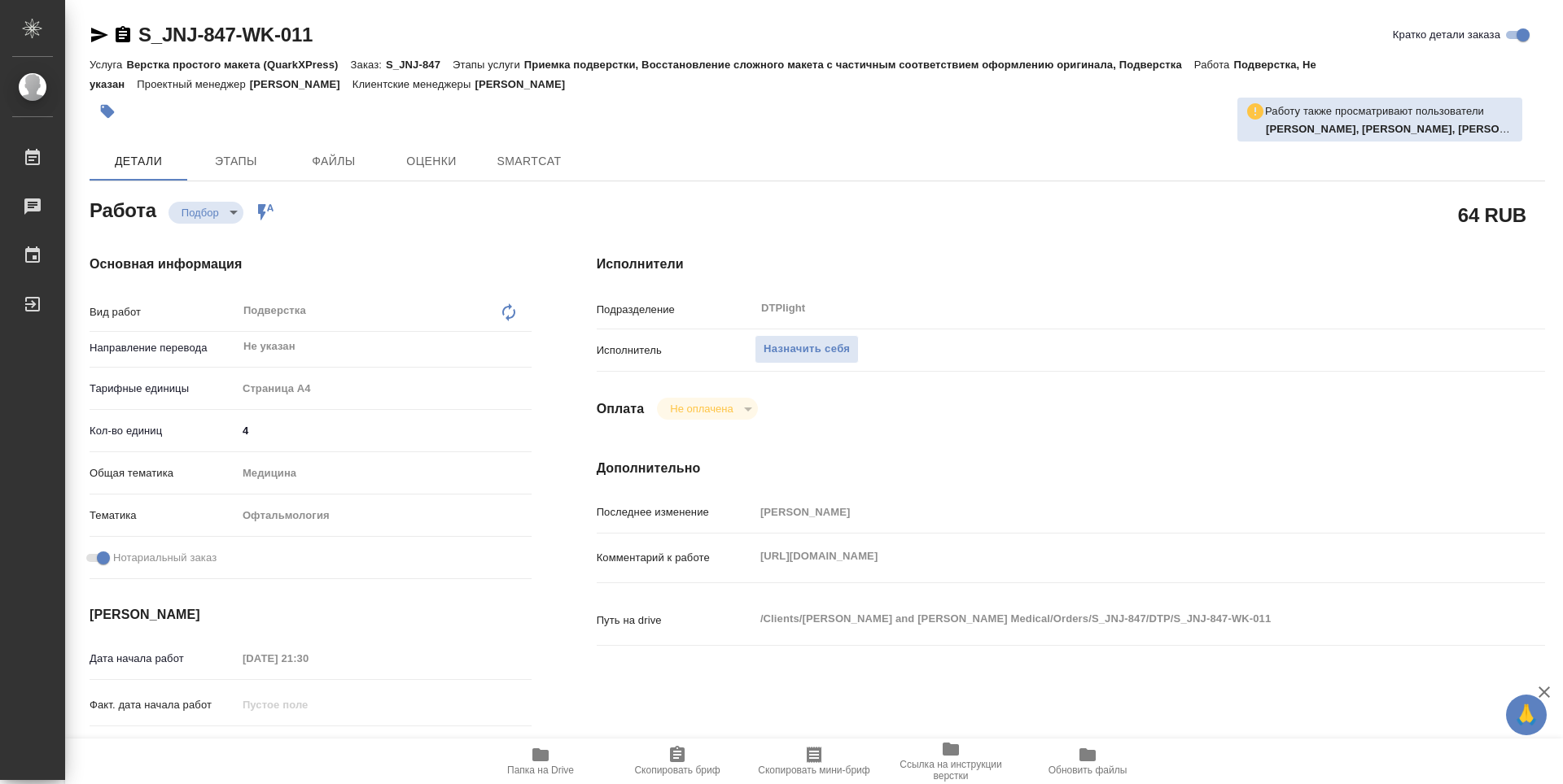
type textarea "x"
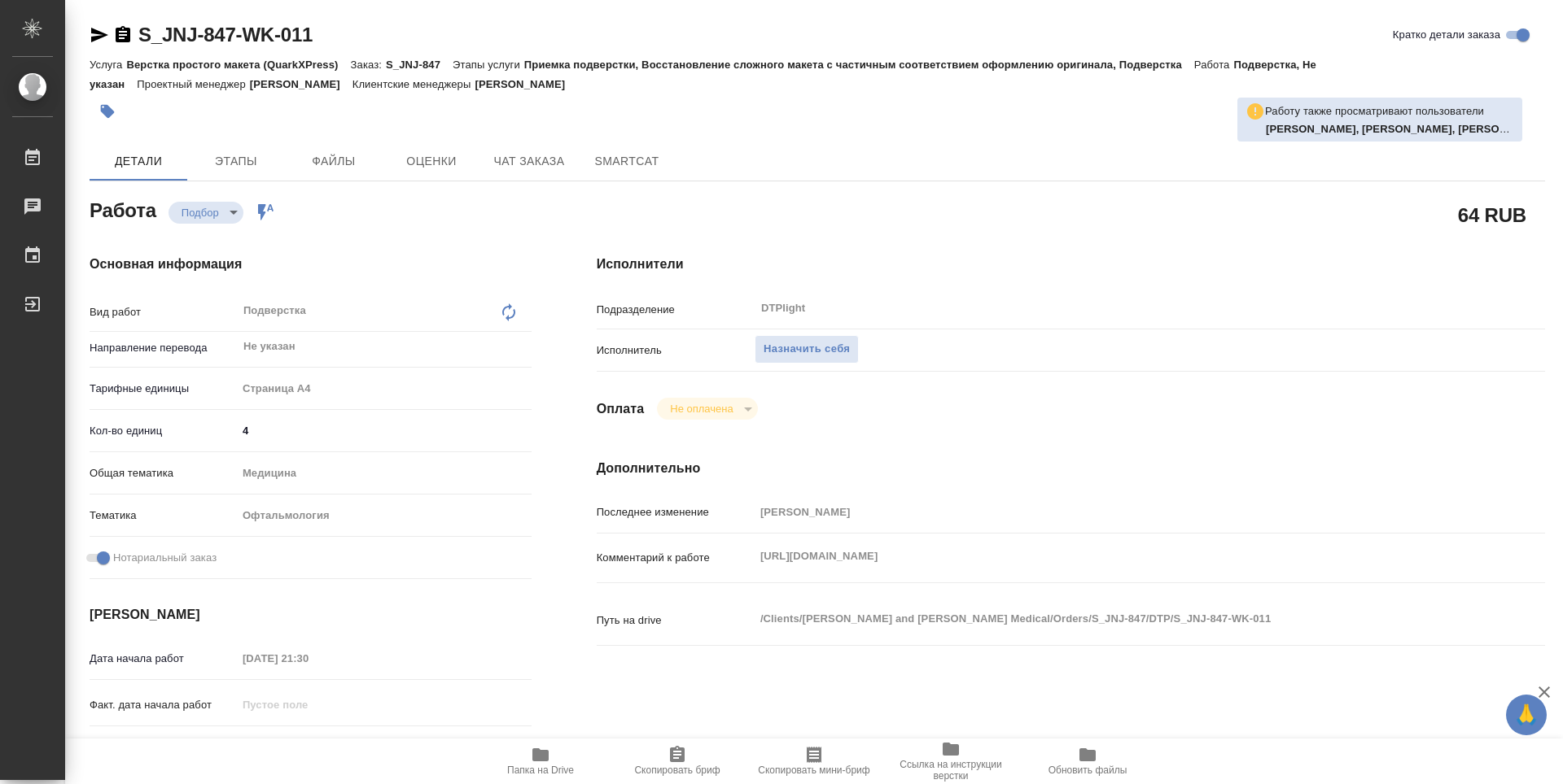
type textarea "x"
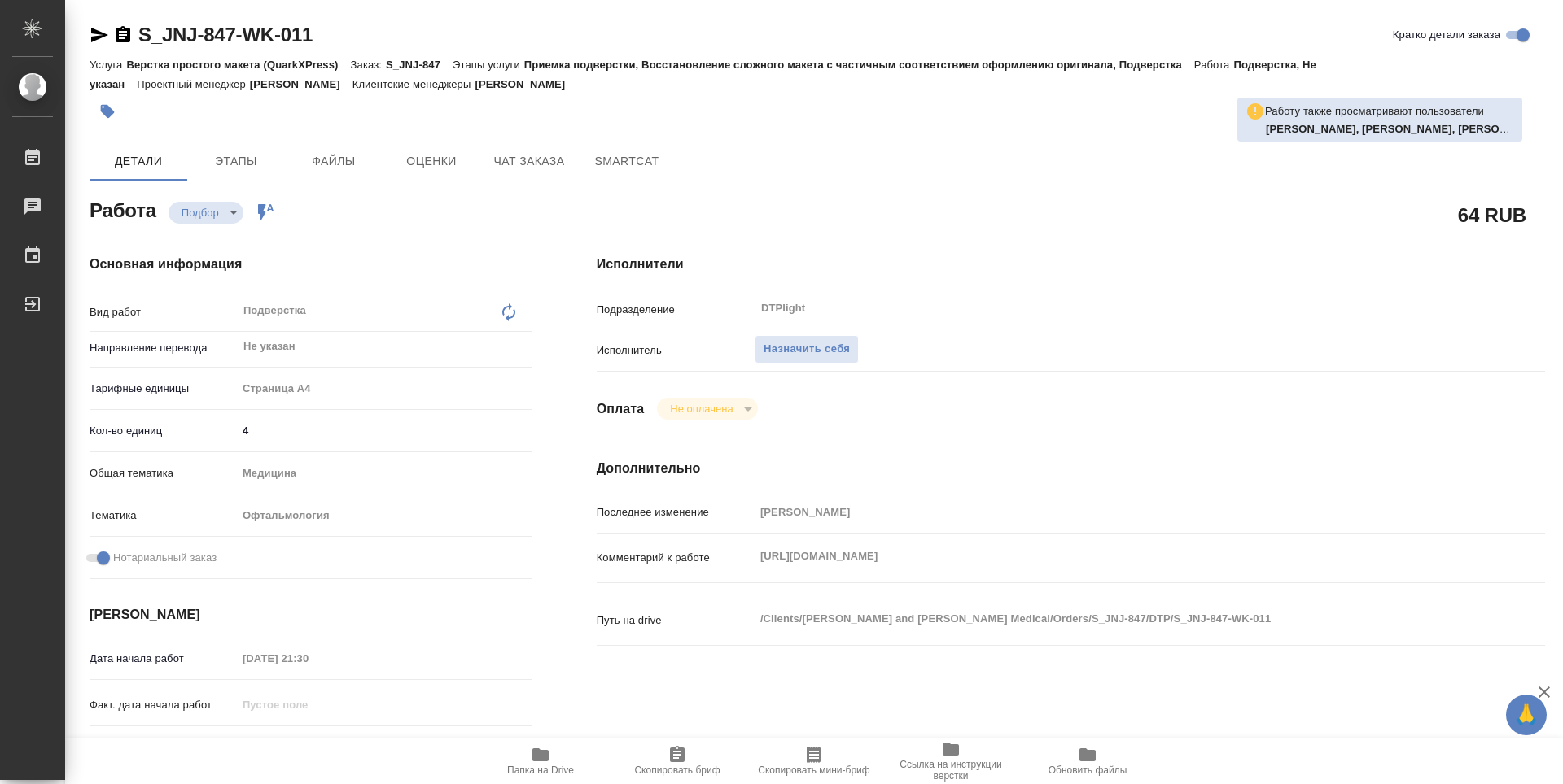
type textarea "x"
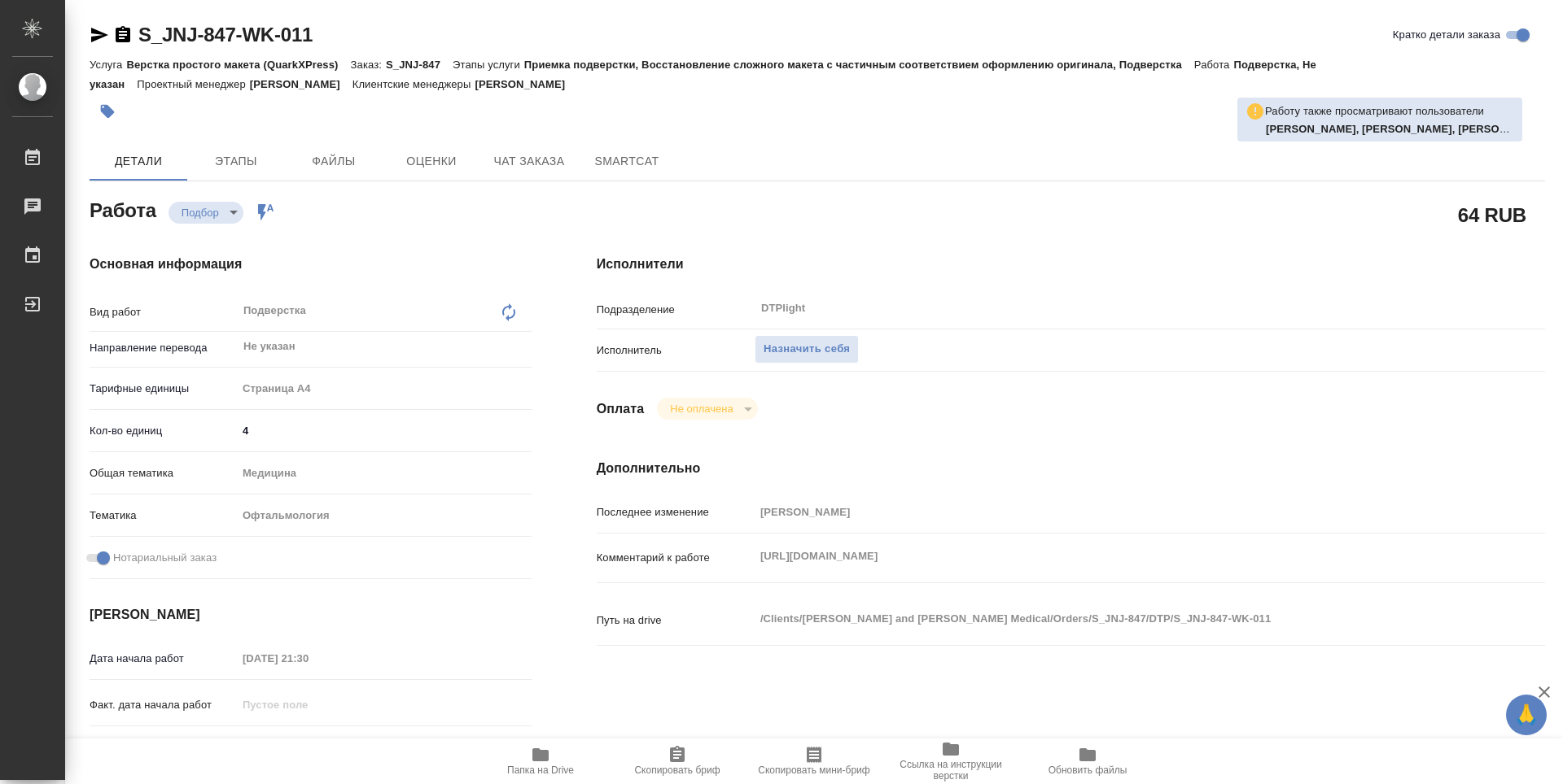
click at [543, 766] on span "Папка на Drive" at bounding box center [541, 771] width 67 height 11
type textarea "x"
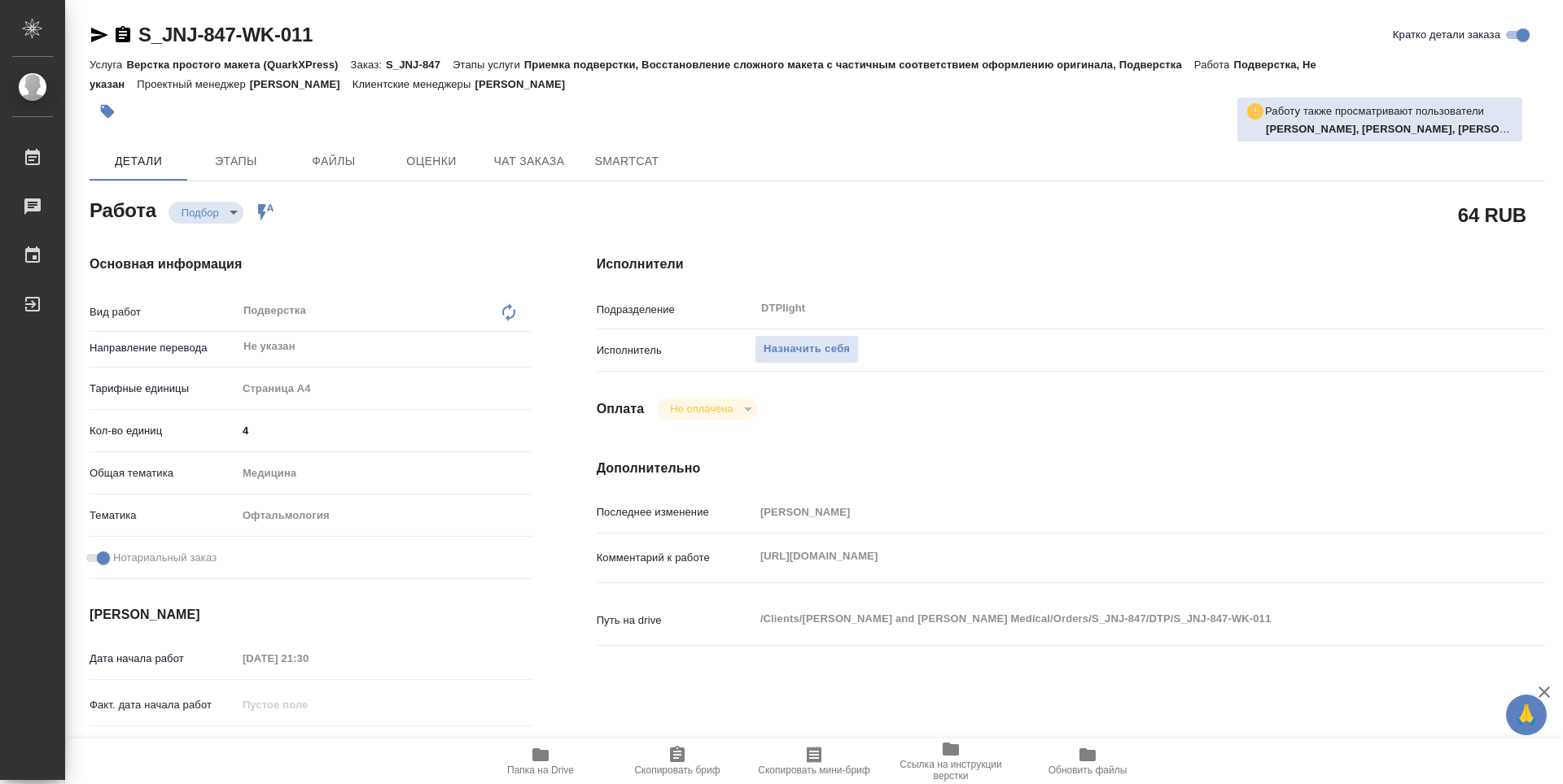
type textarea "x"
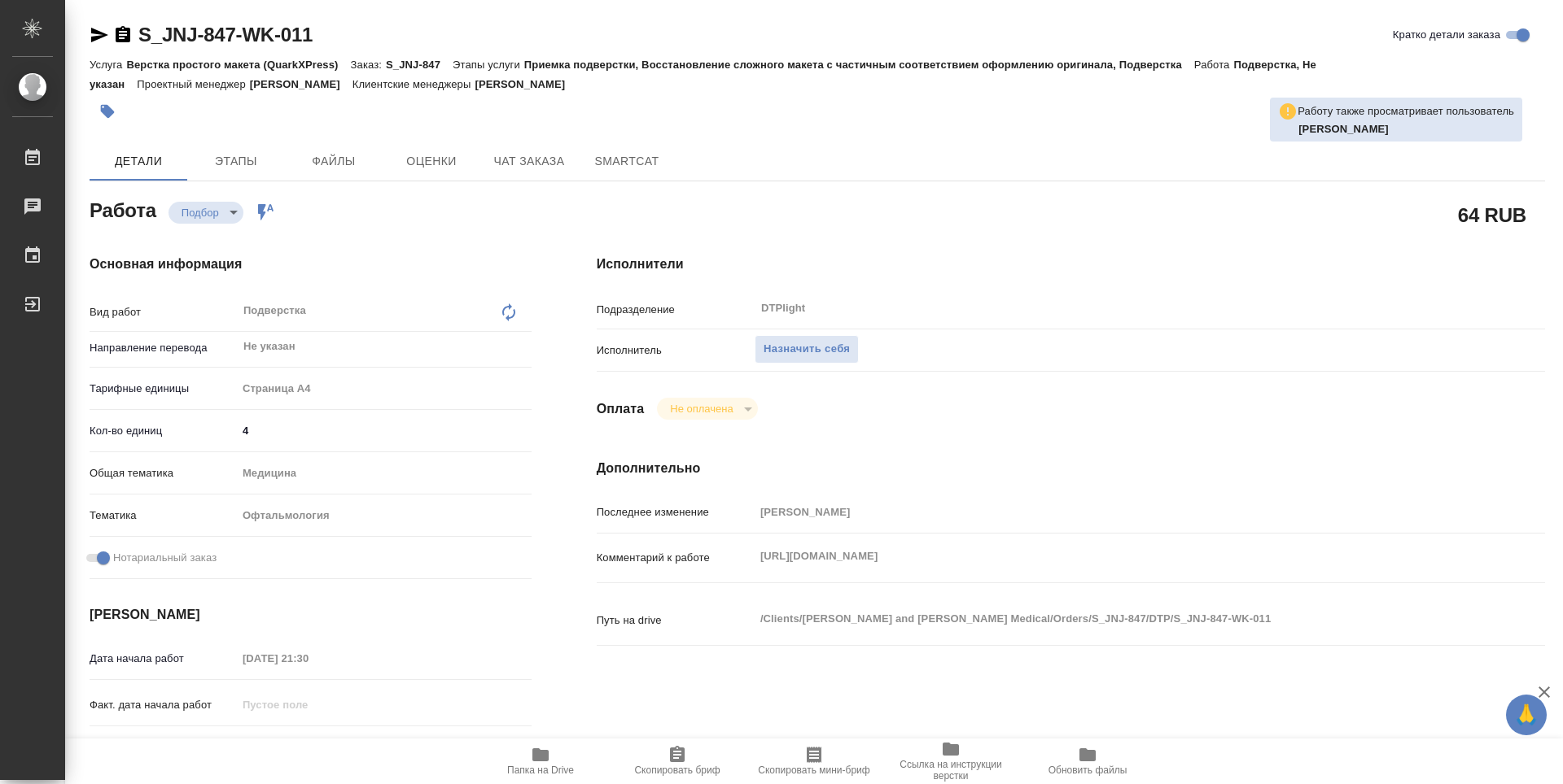
type textarea "x"
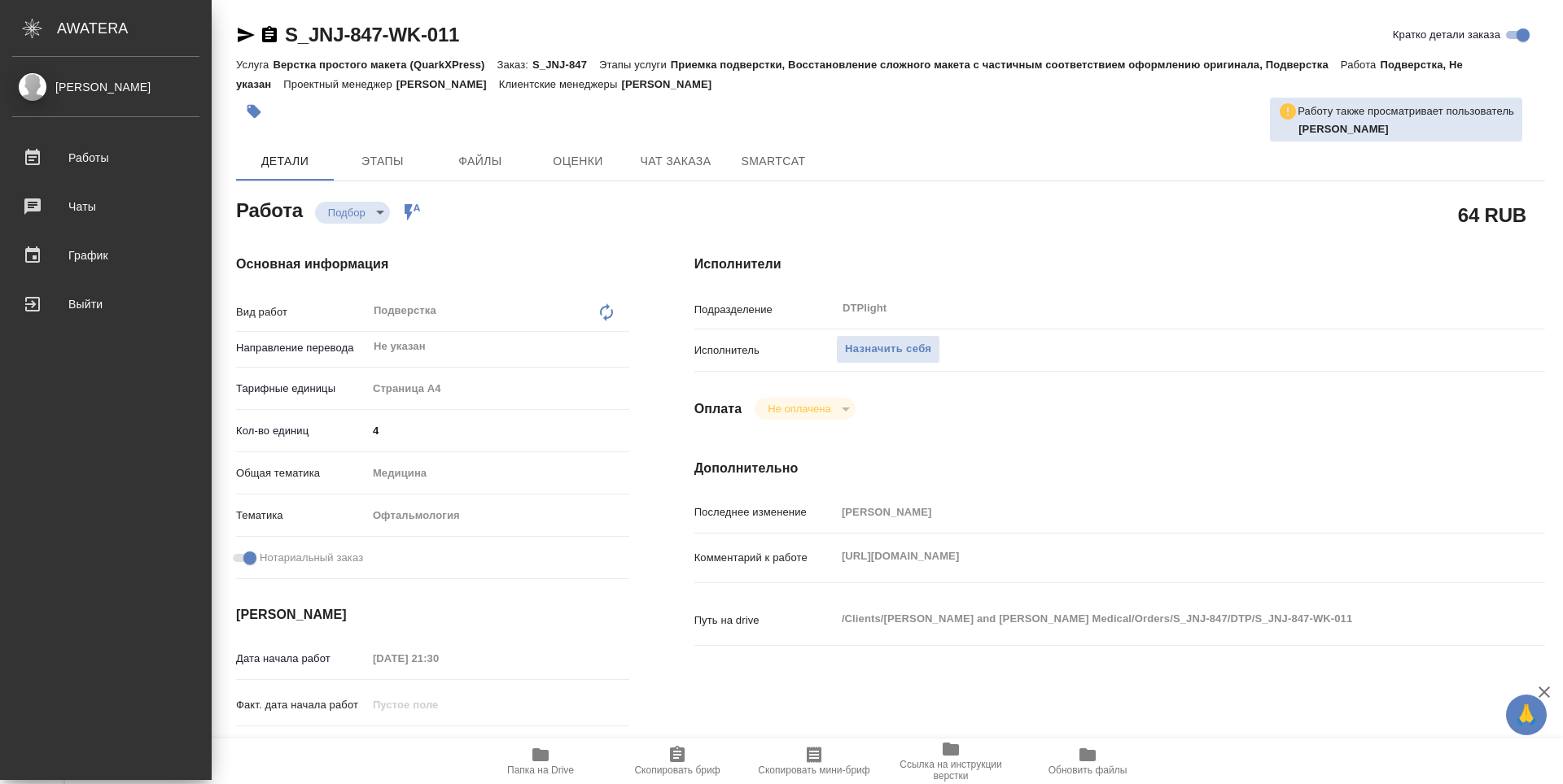
type textarea "x"
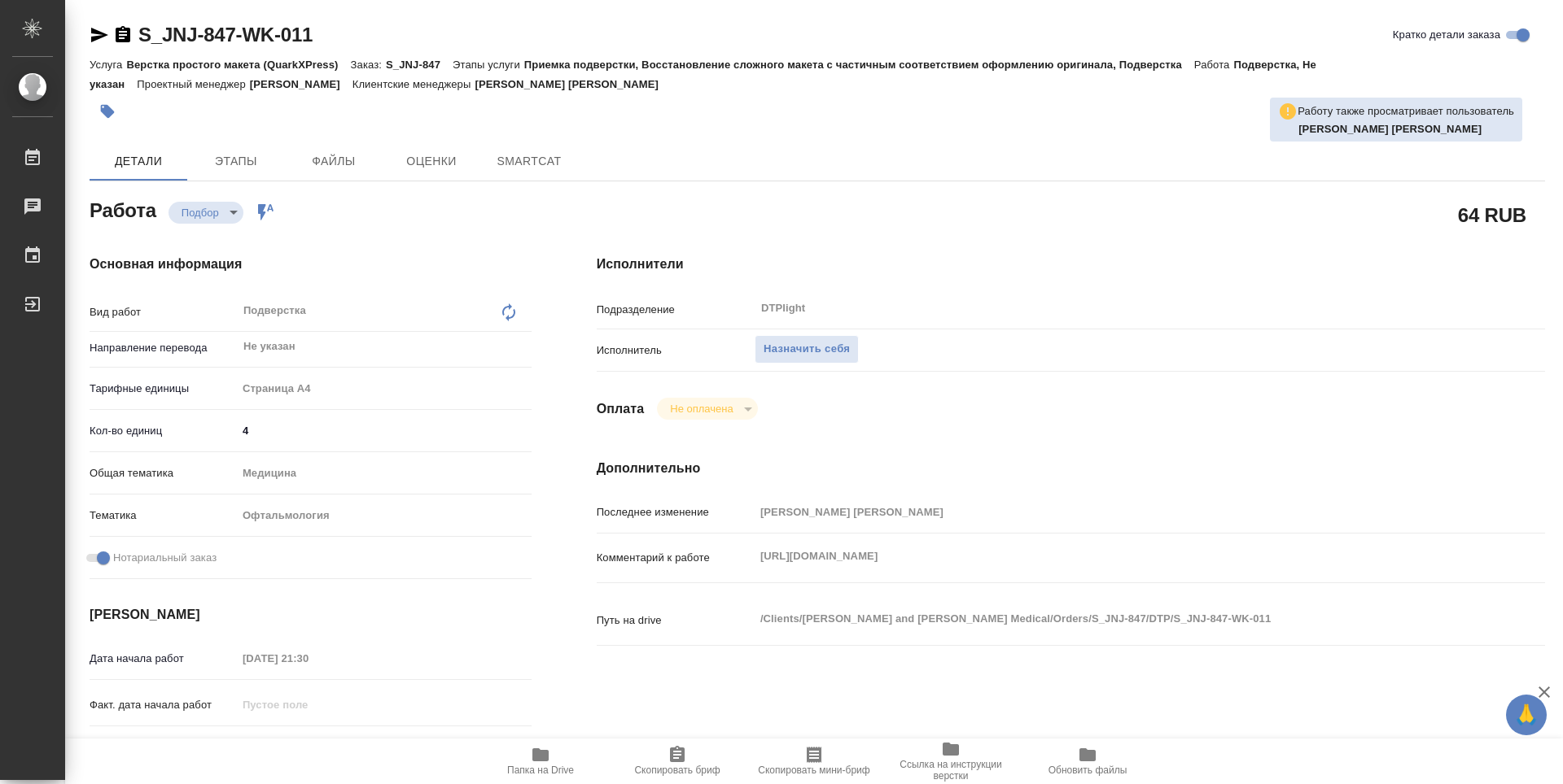
type textarea "x"
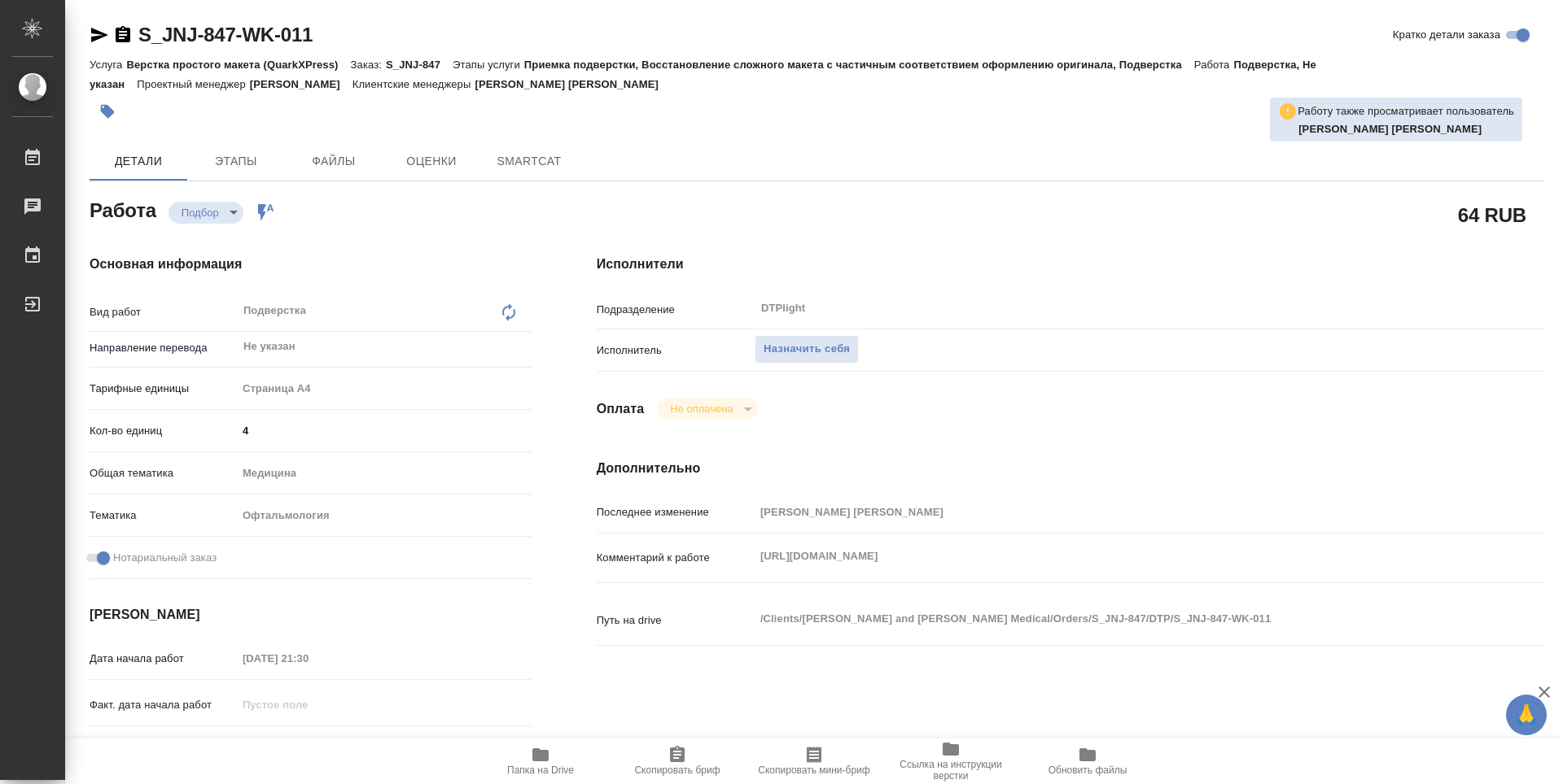
type textarea "x"
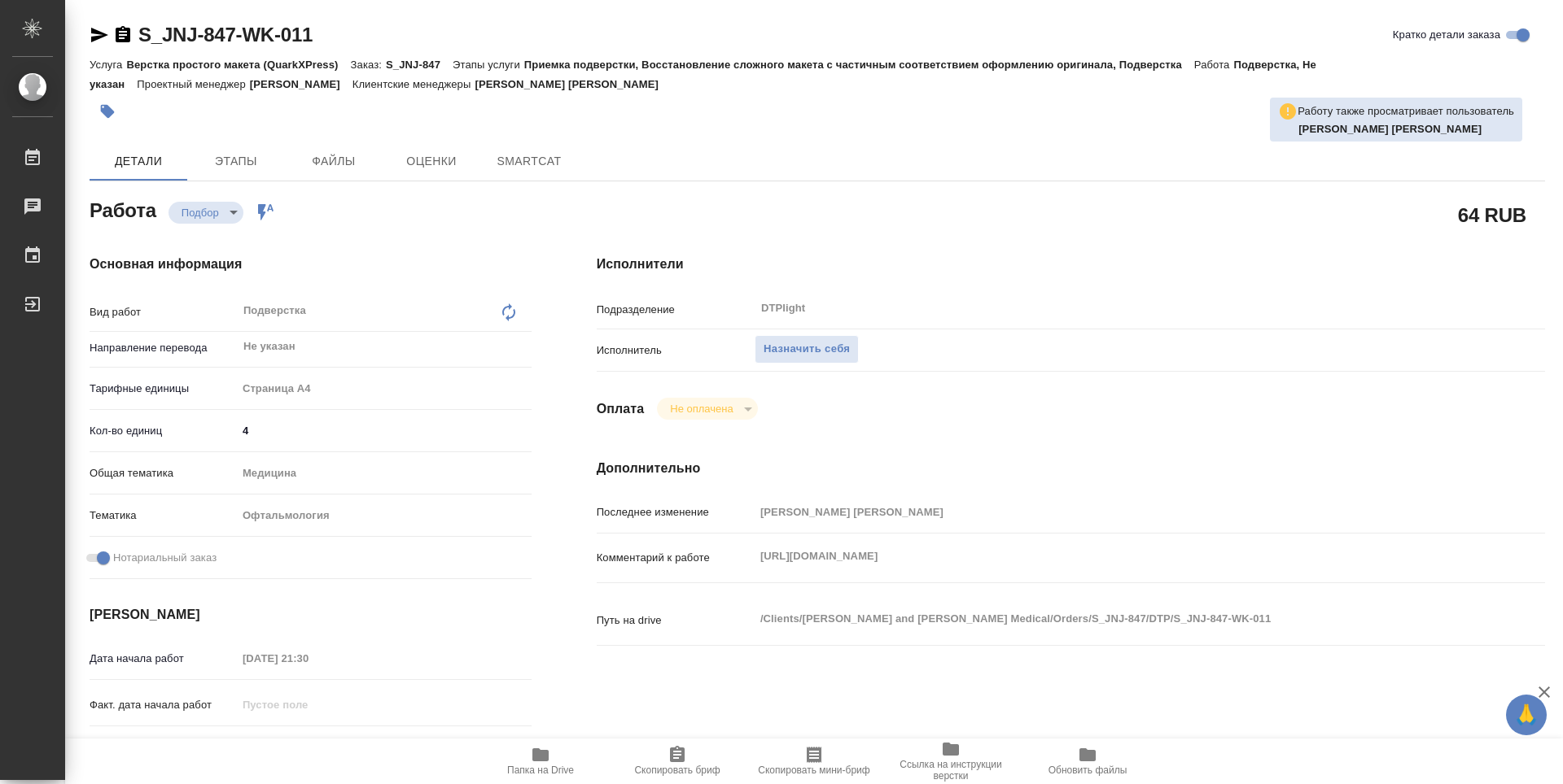
type textarea "x"
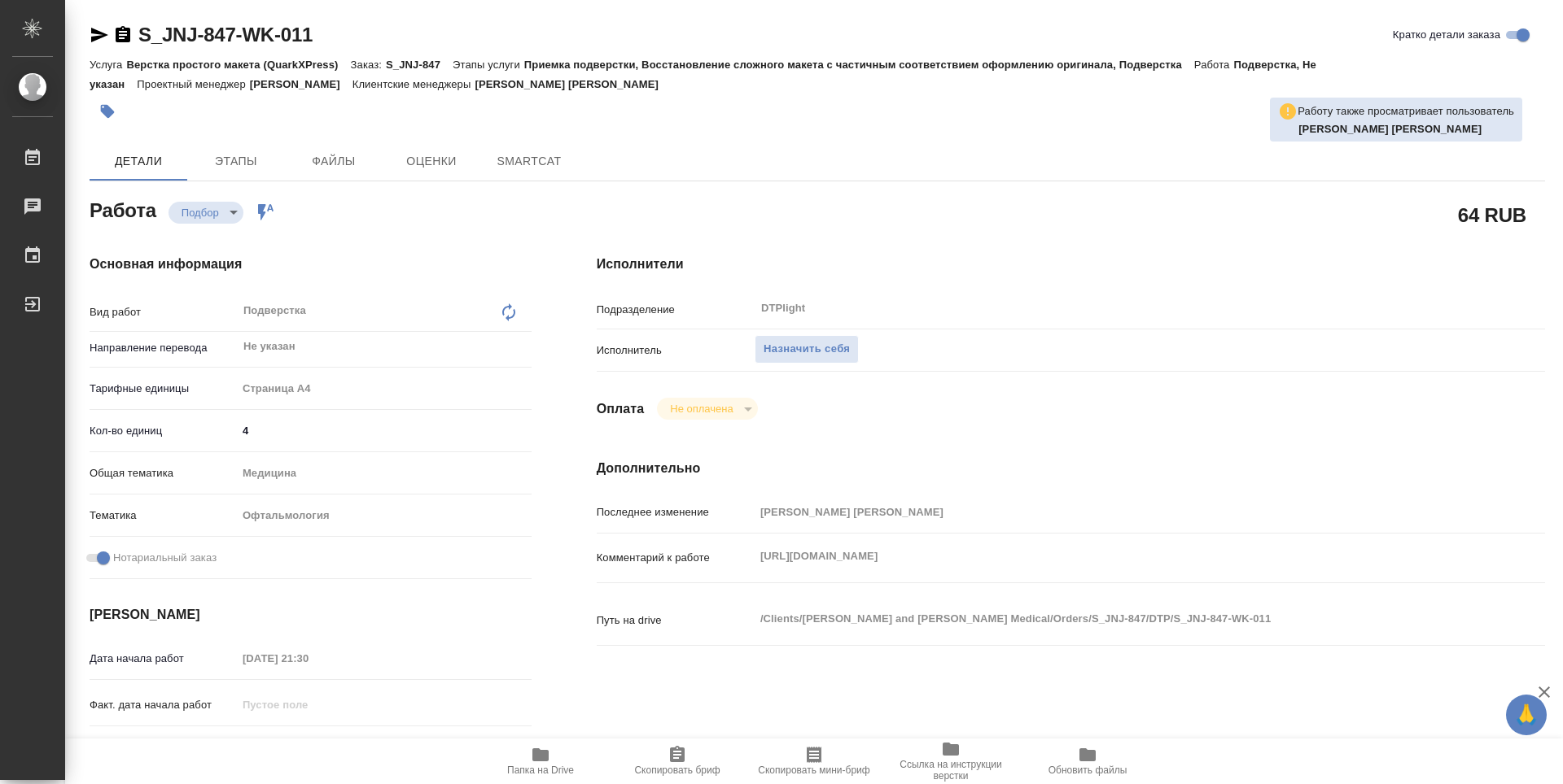
type textarea "x"
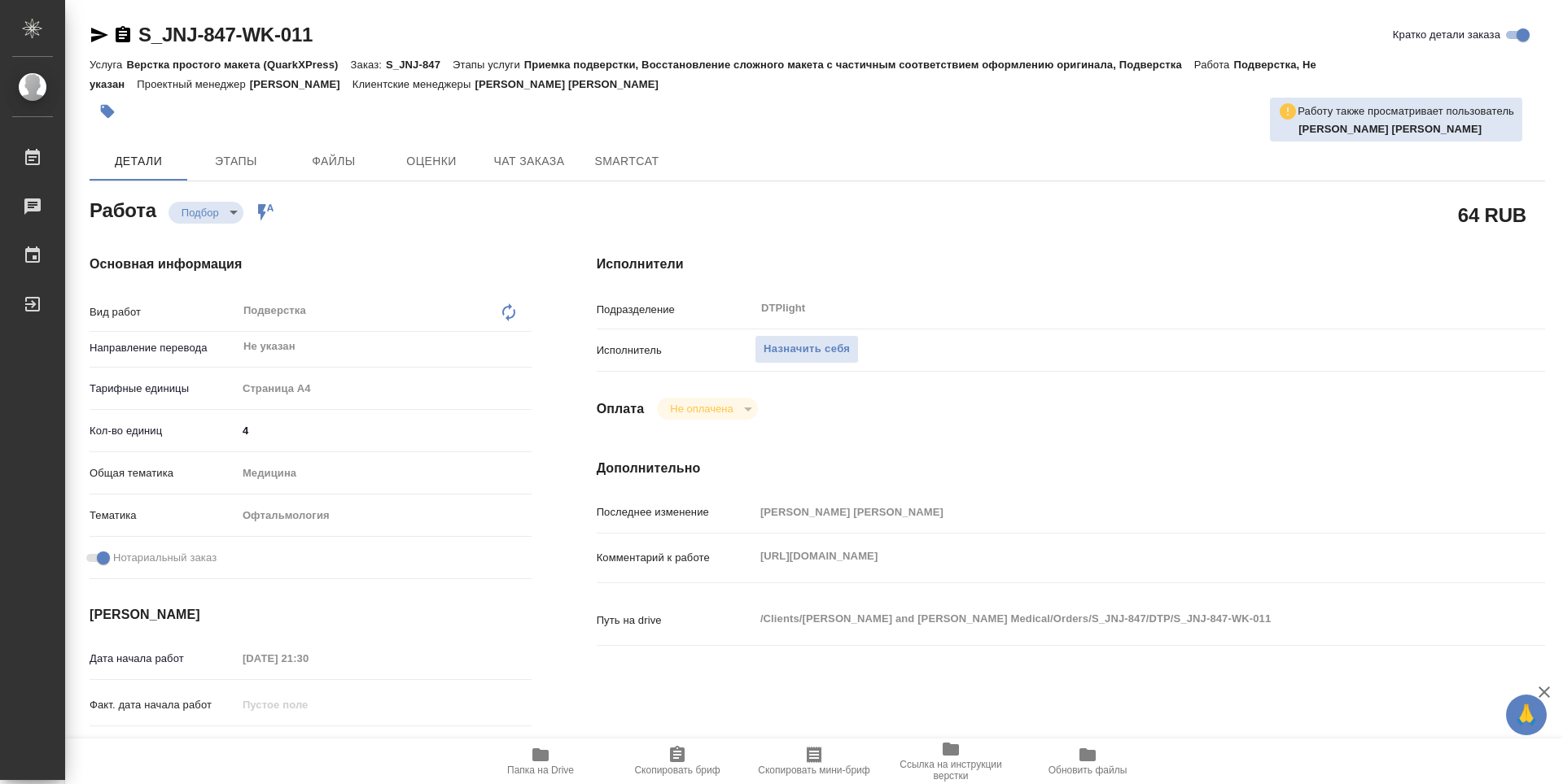
type textarea "x"
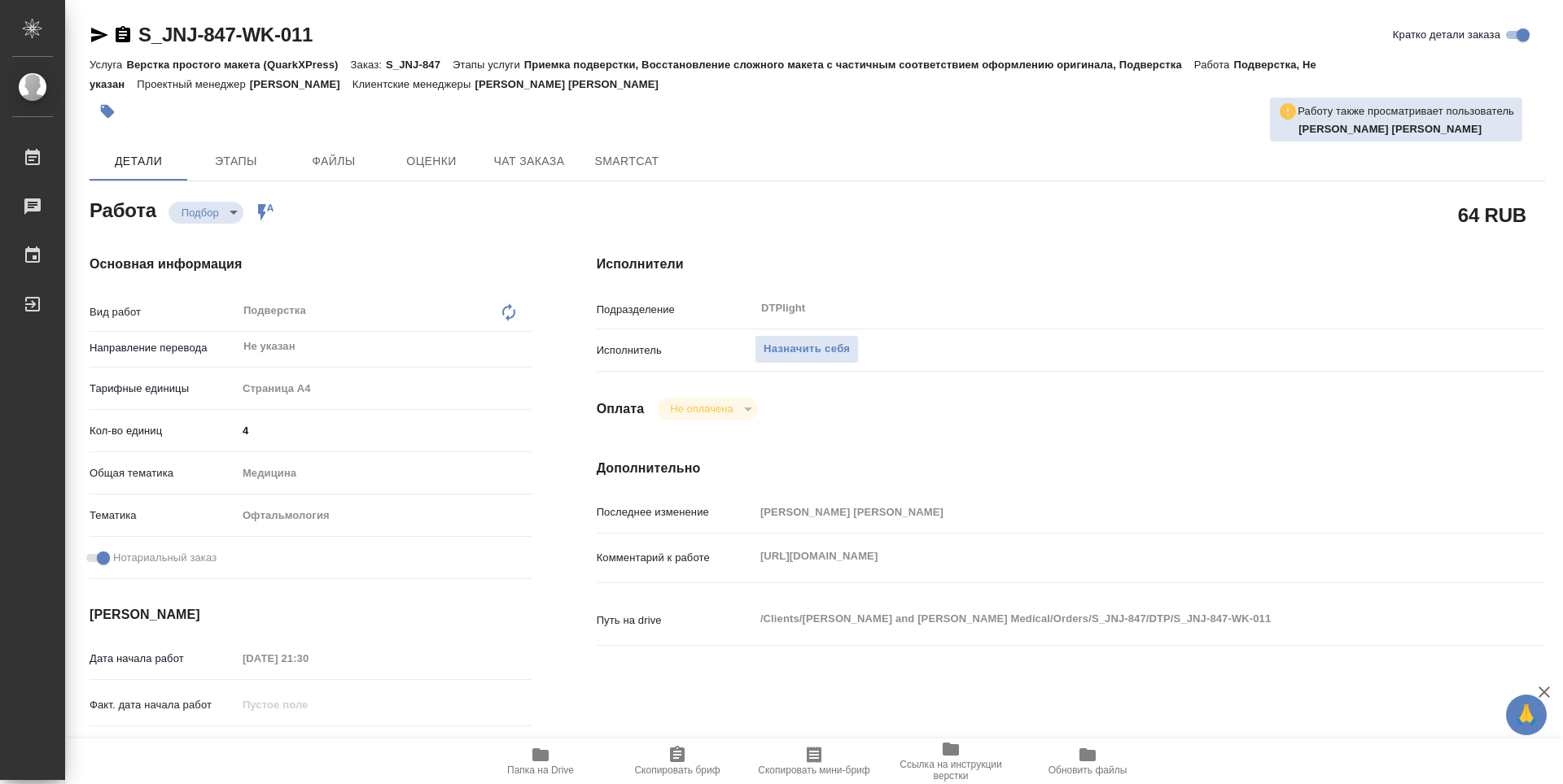
type textarea "x"
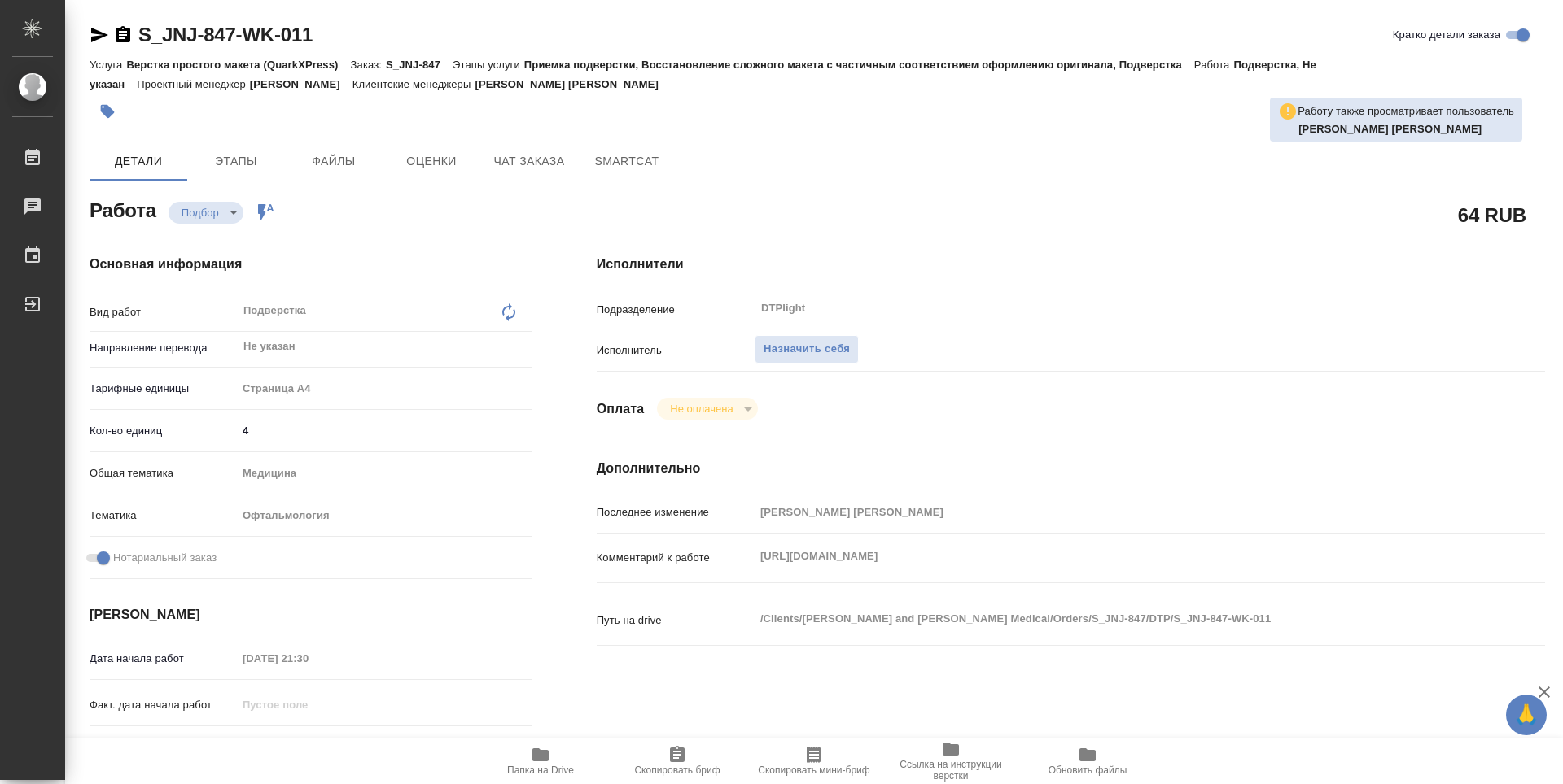
type textarea "x"
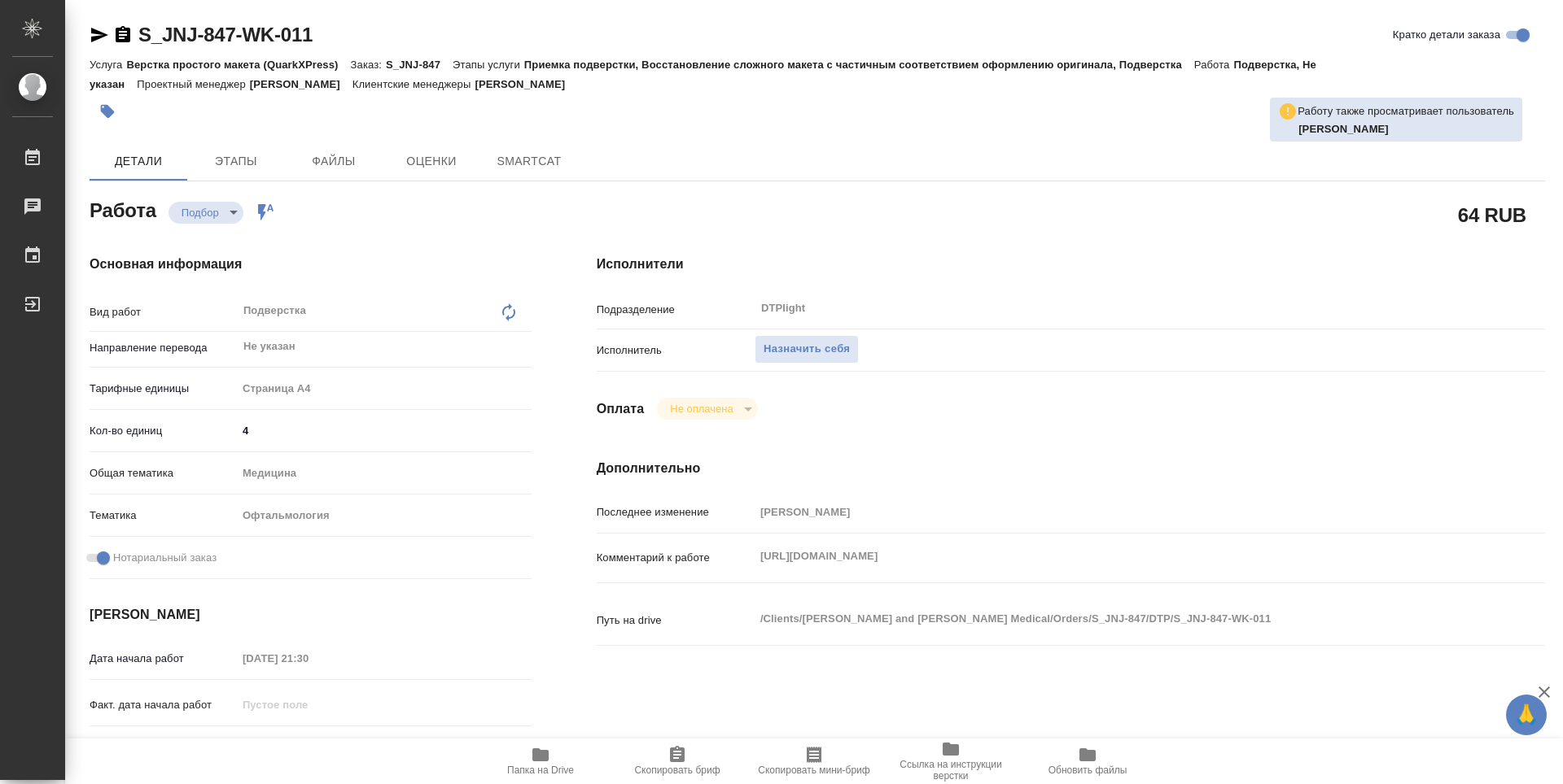
type textarea "x"
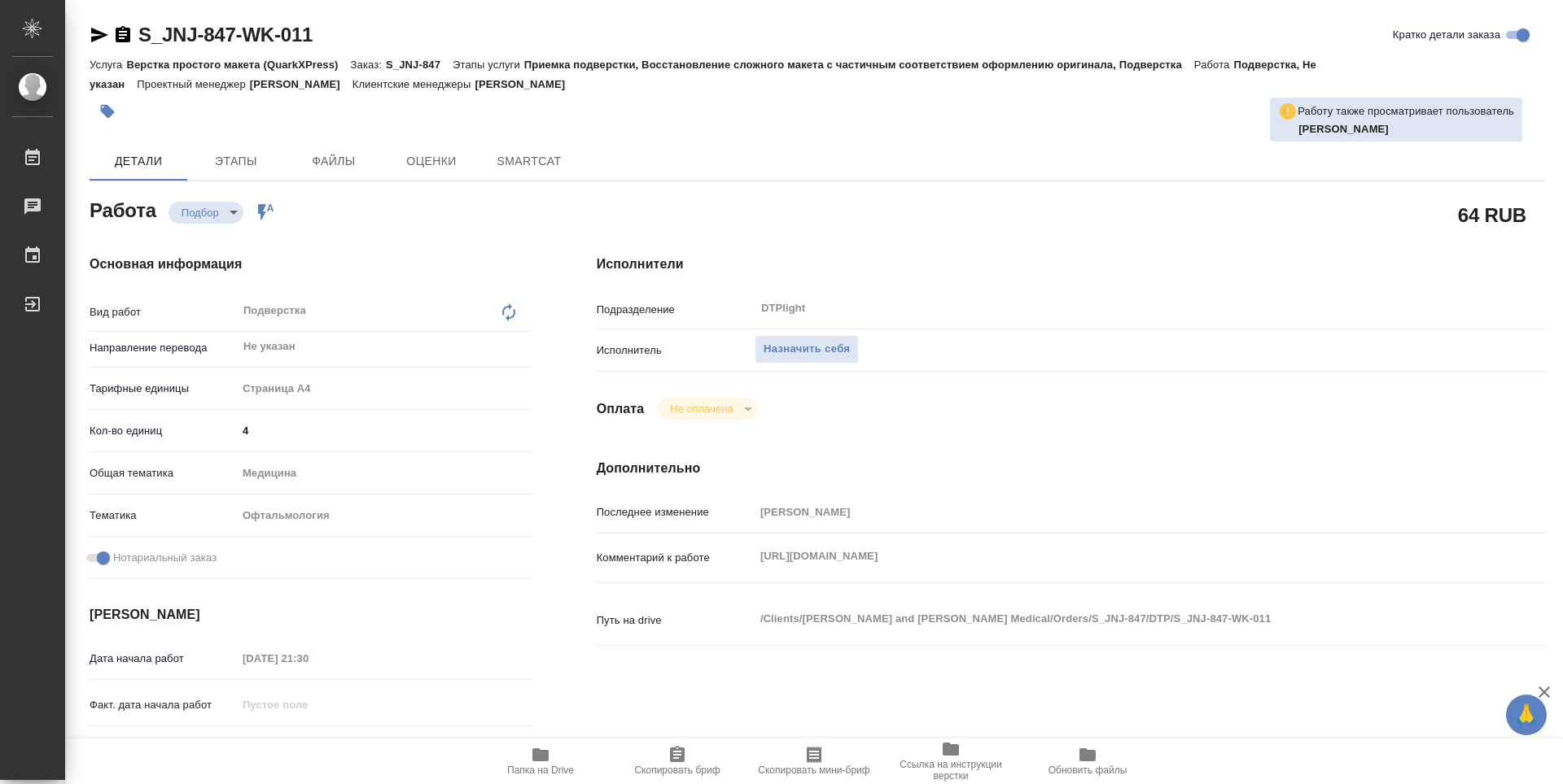
type textarea "x"
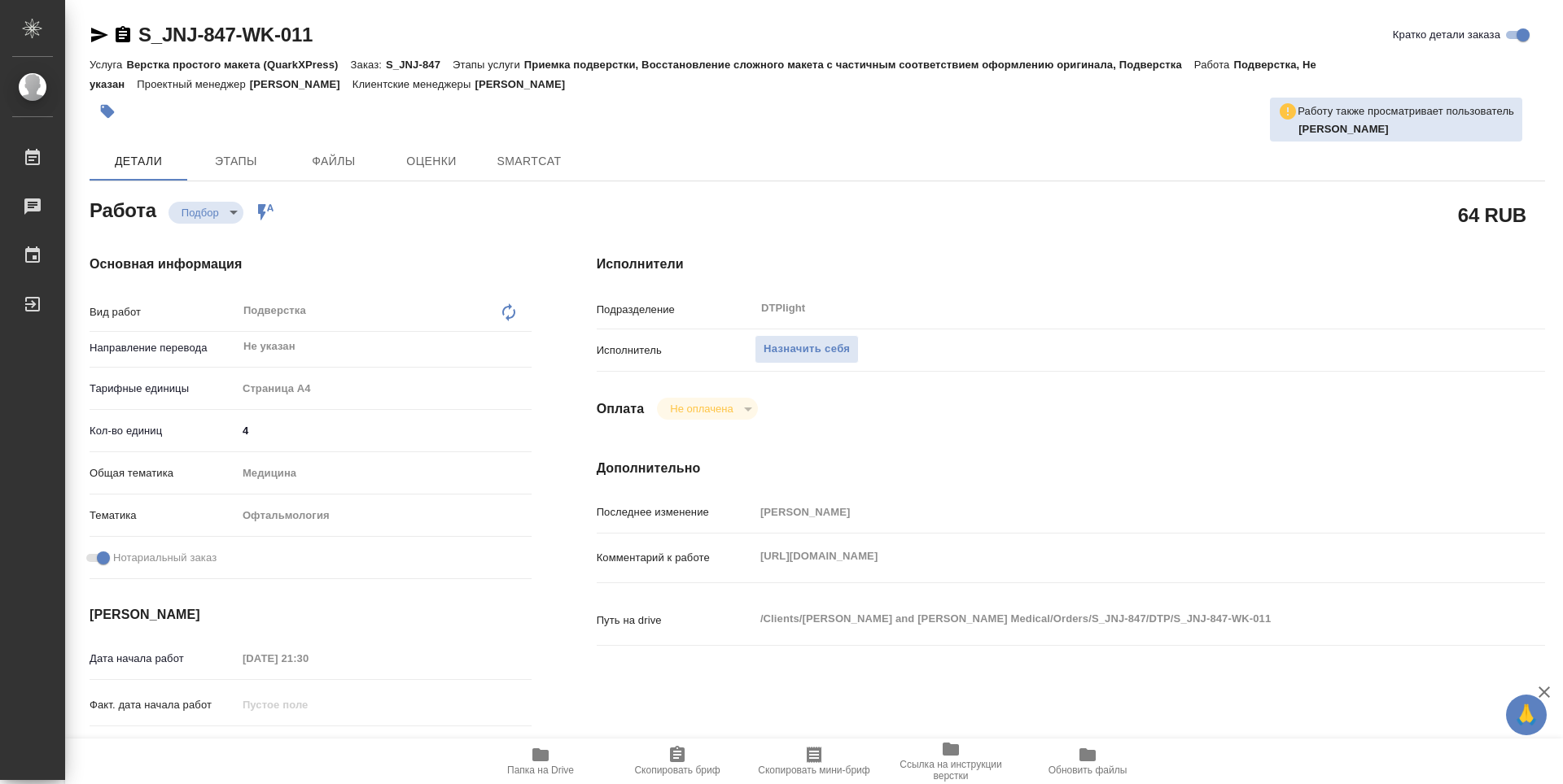
type textarea "x"
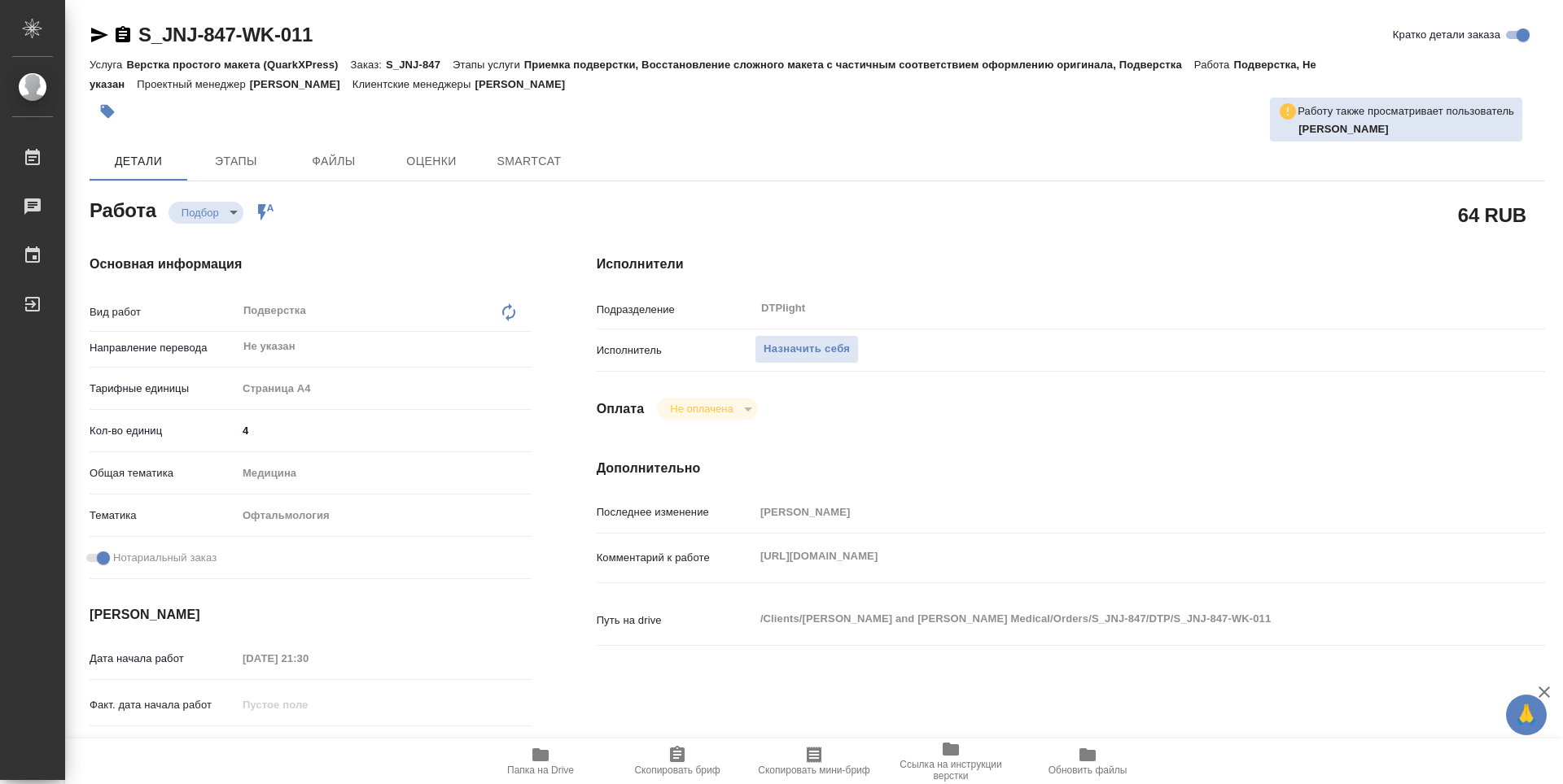
type textarea "x"
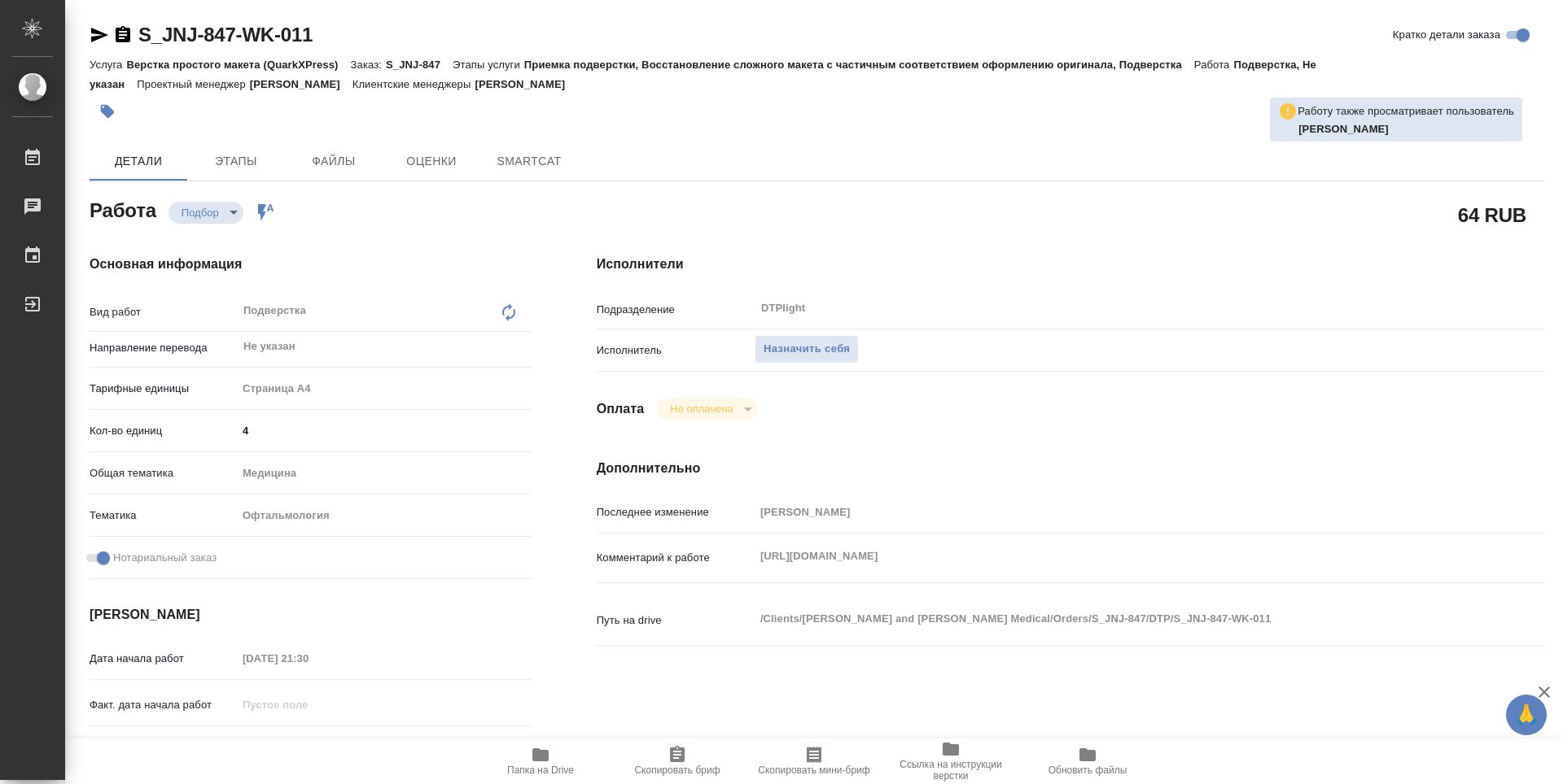
type textarea "x"
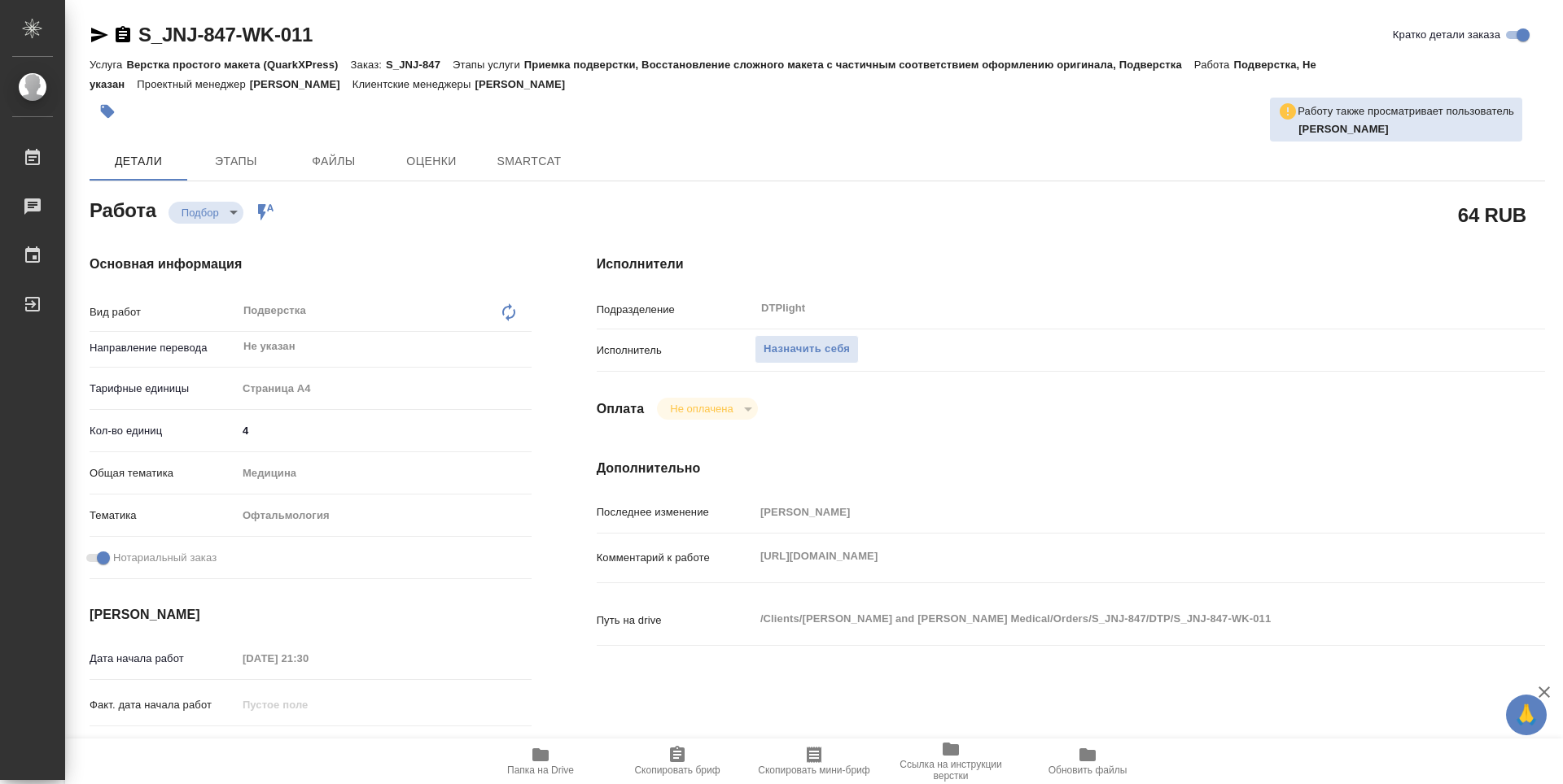
type textarea "x"
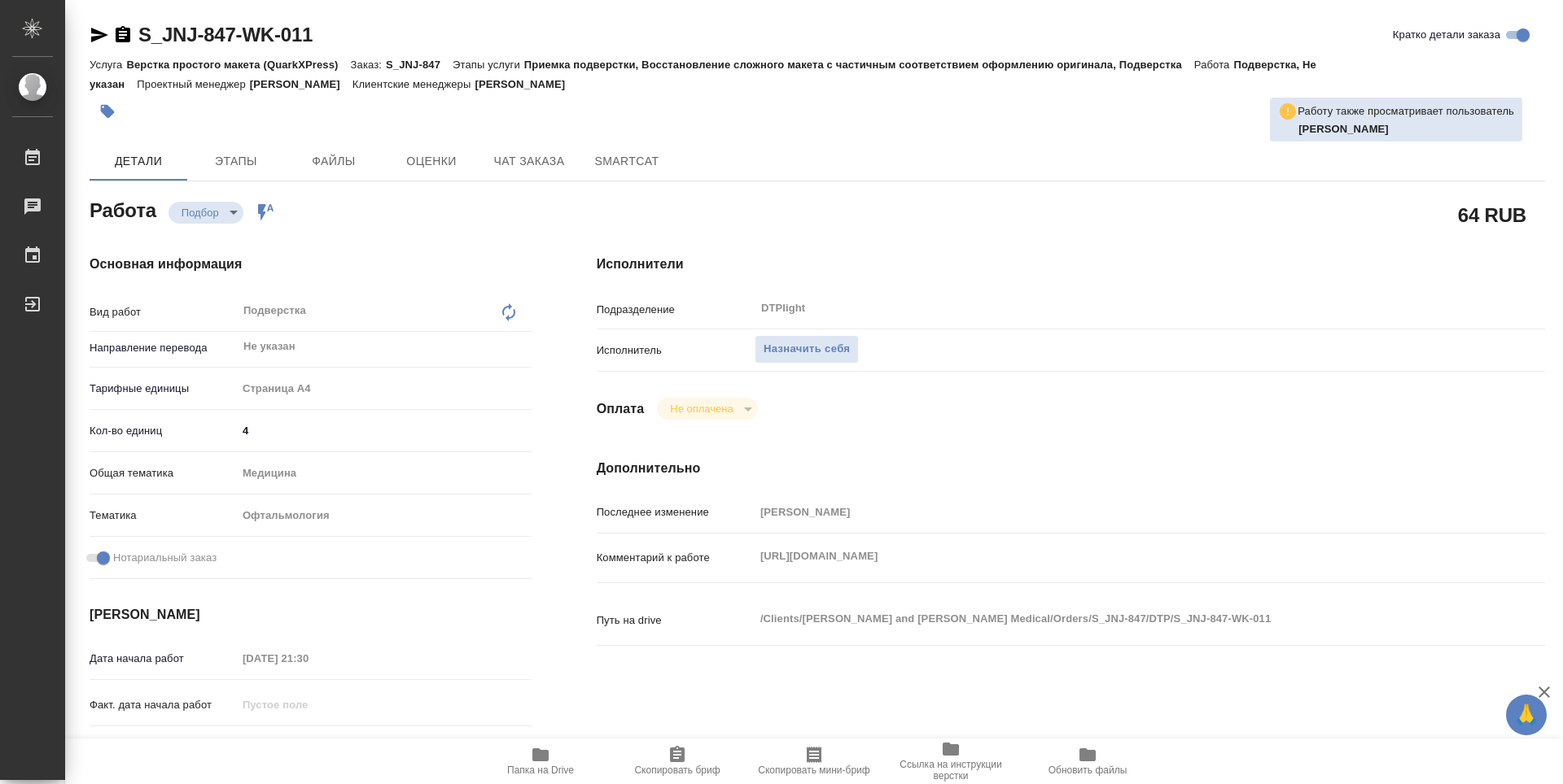
type textarea "x"
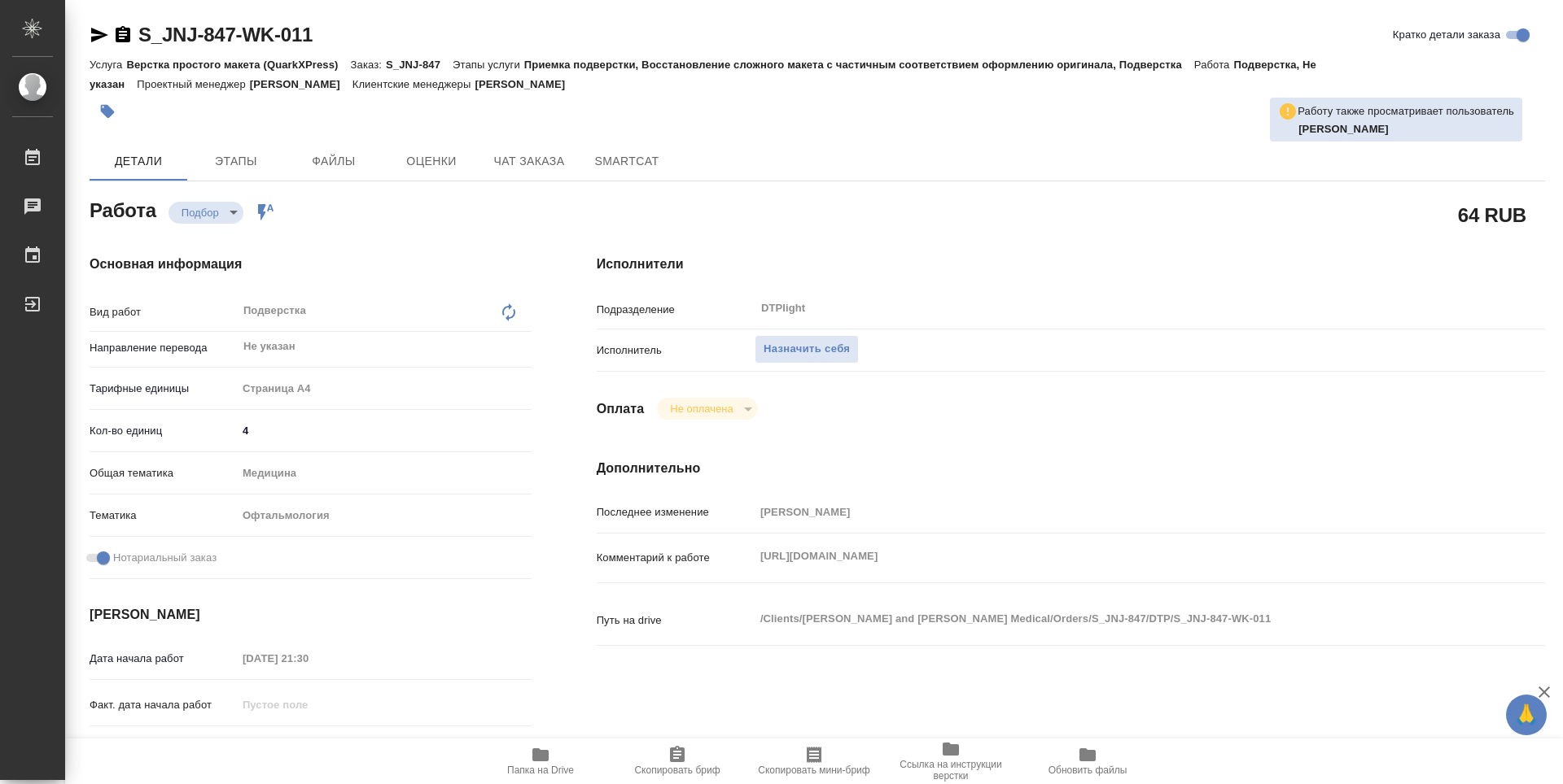
type textarea "x"
